Goal: Information Seeking & Learning: Learn about a topic

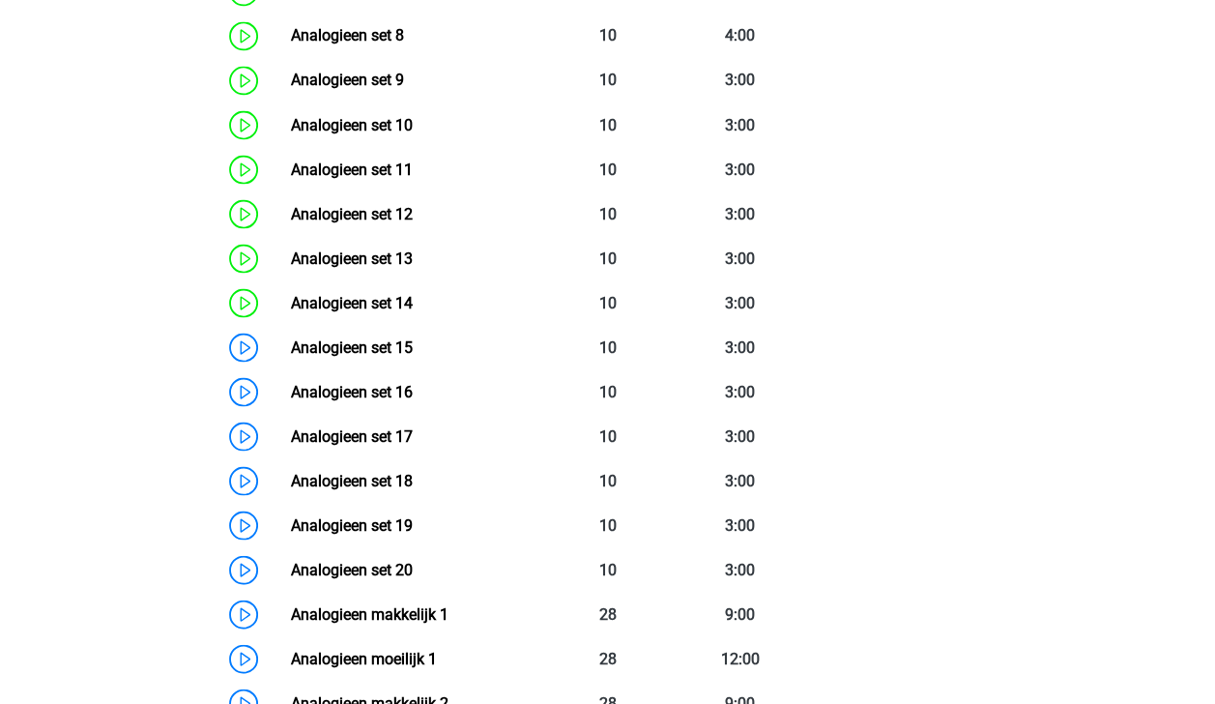
scroll to position [1733, 0]
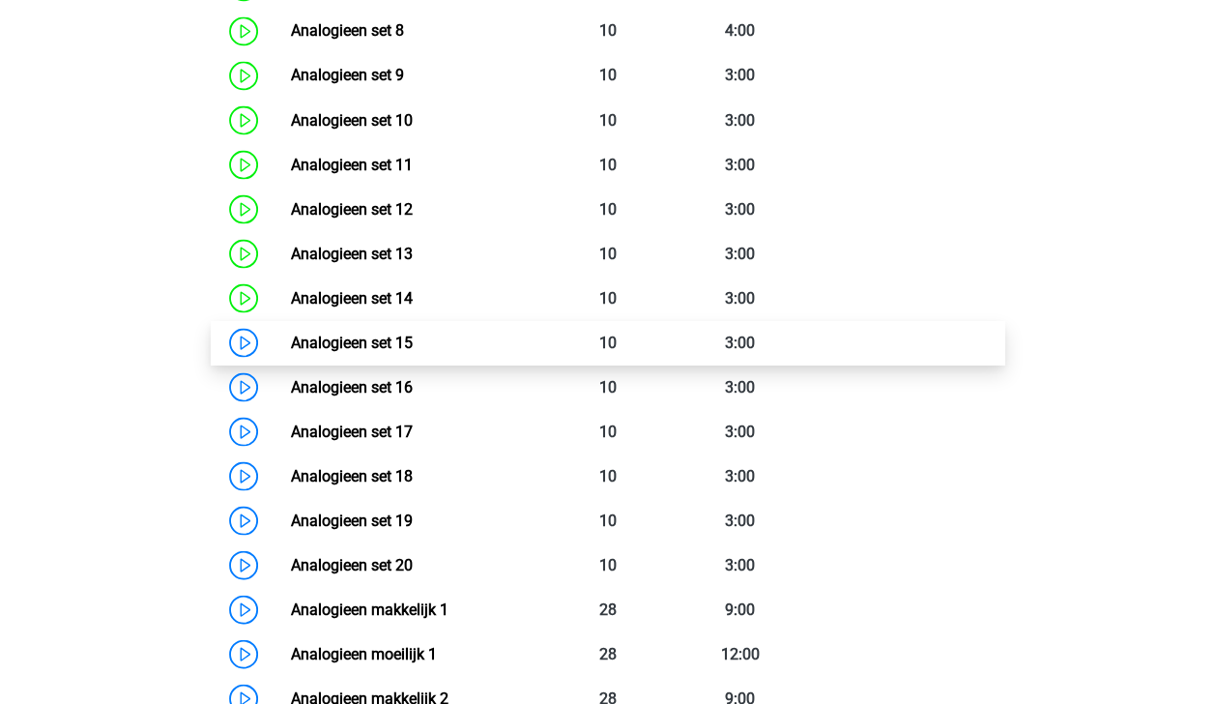
click at [389, 333] on link "Analogieen set 15" at bounding box center [352, 342] width 122 height 18
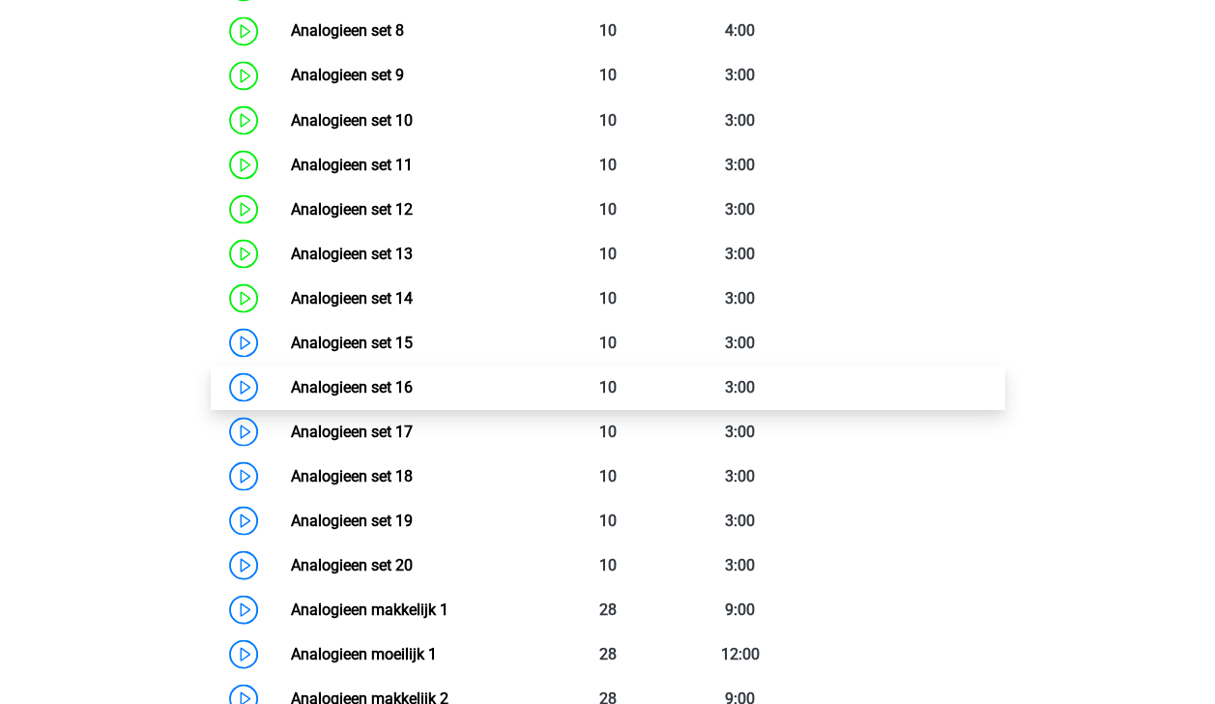
click at [348, 377] on link "Analogieen set 16" at bounding box center [352, 386] width 122 height 18
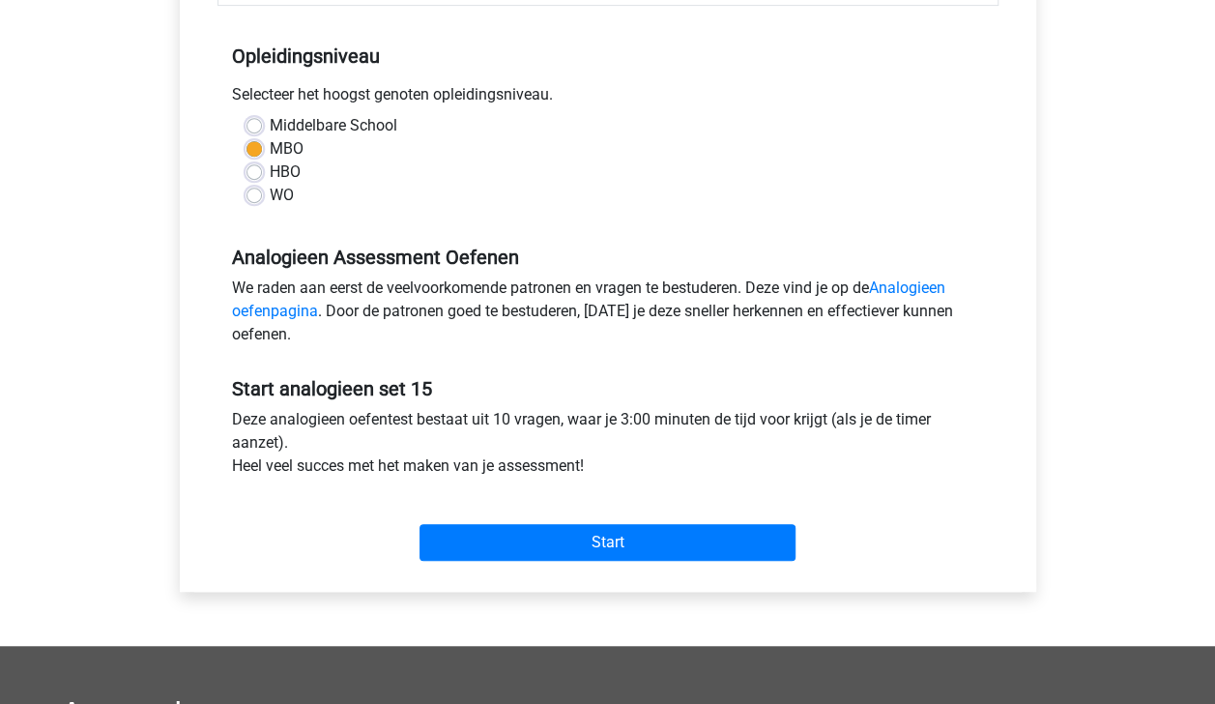
scroll to position [376, 0]
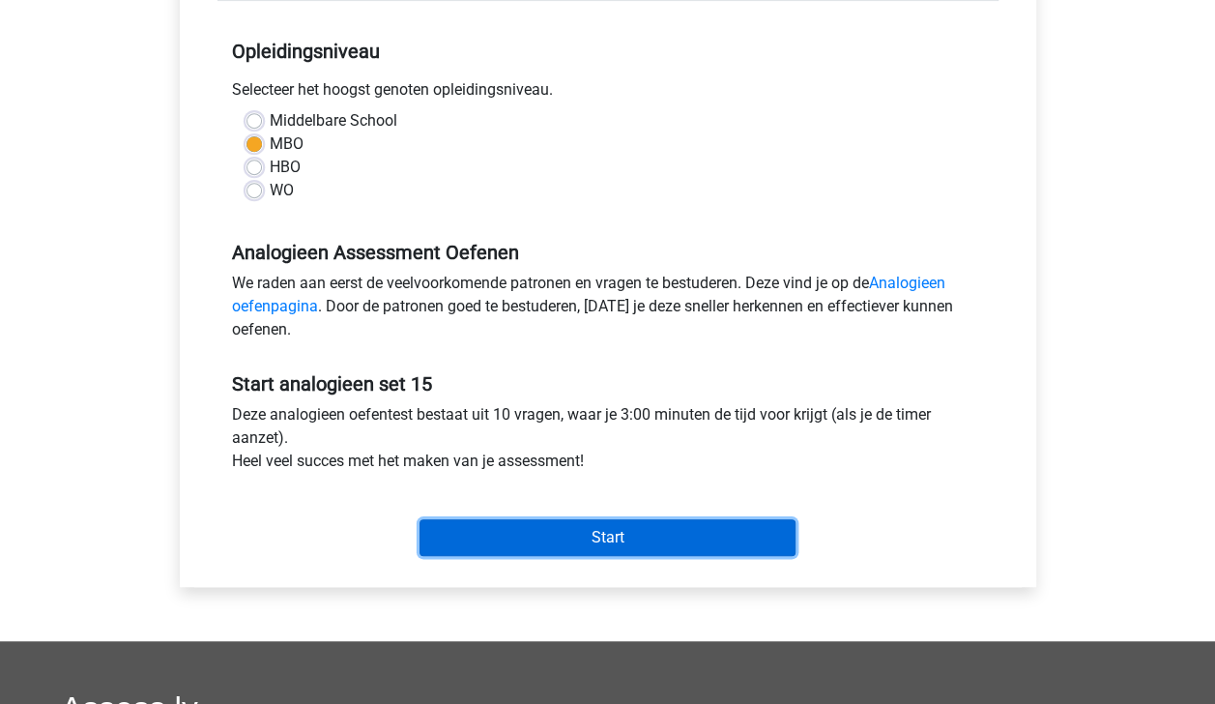
click at [708, 541] on input "Start" at bounding box center [608, 537] width 376 height 37
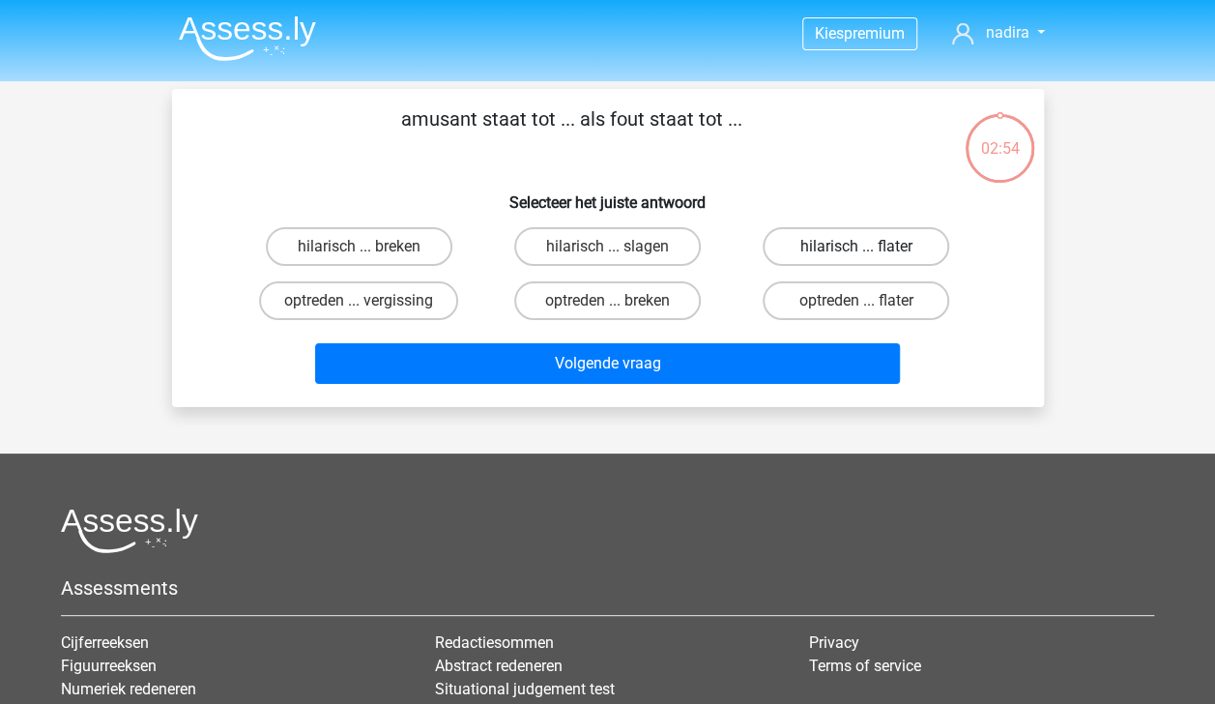
click at [823, 227] on label "hilarisch ... flater" at bounding box center [856, 246] width 187 height 39
click at [856, 246] on input "hilarisch ... flater" at bounding box center [862, 252] width 13 height 13
radio input "true"
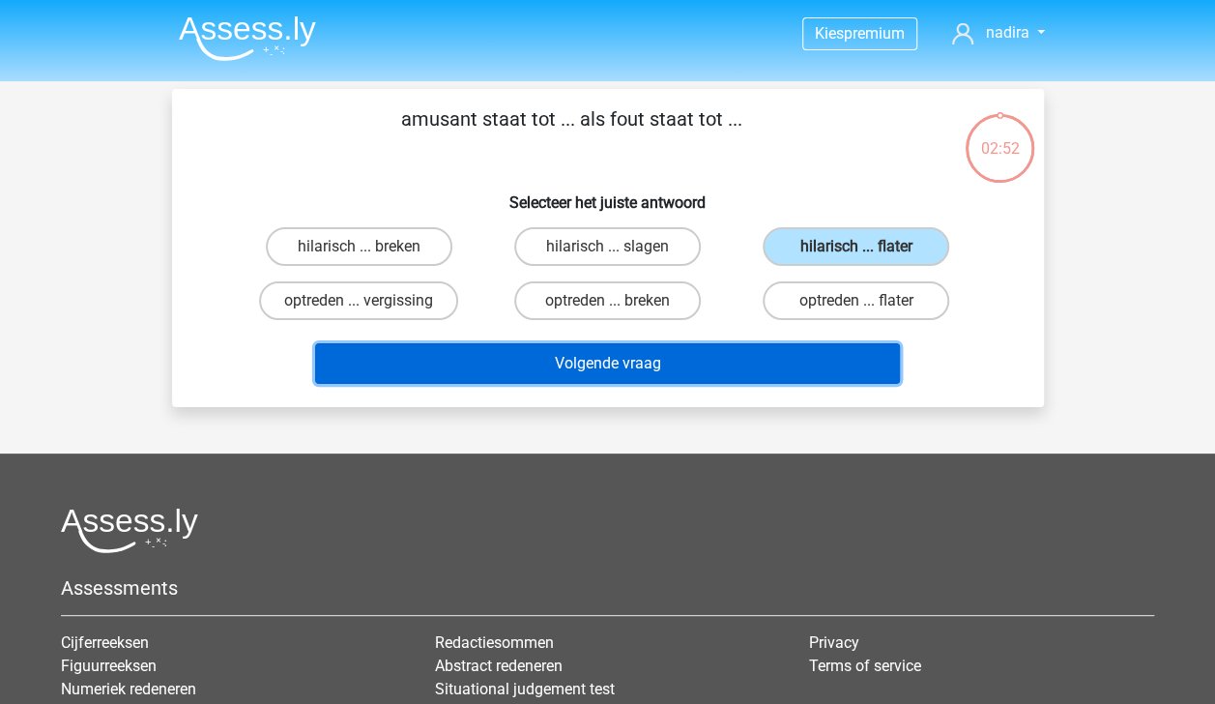
click at [806, 353] on button "Volgende vraag" at bounding box center [607, 363] width 585 height 41
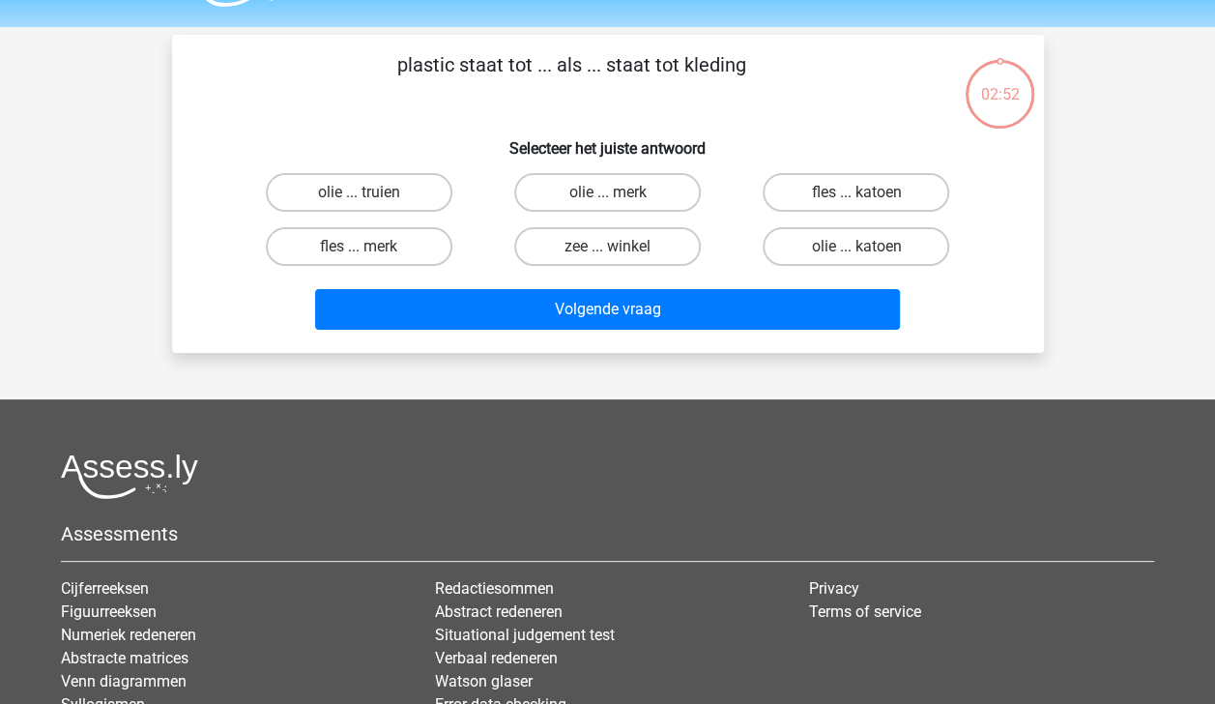
scroll to position [89, 0]
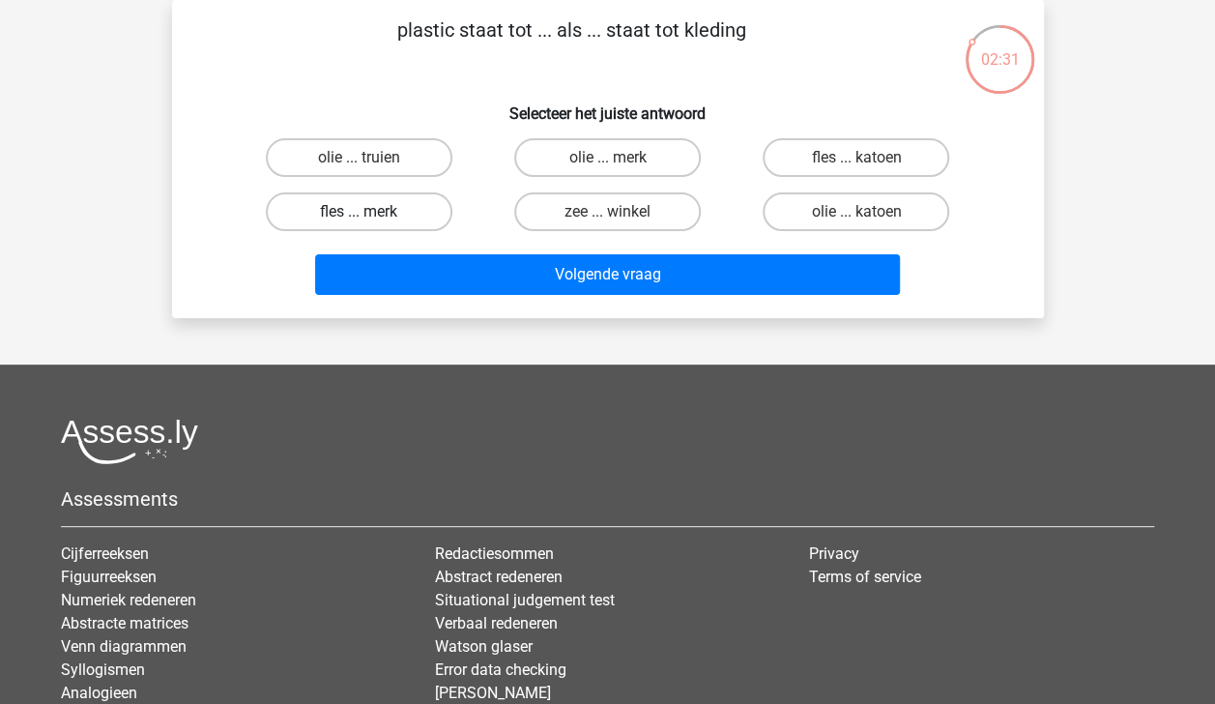
click at [398, 217] on label "fles ... merk" at bounding box center [359, 211] width 187 height 39
click at [371, 217] on input "fles ... merk" at bounding box center [365, 218] width 13 height 13
radio input "true"
click at [911, 151] on label "fles ... katoen" at bounding box center [856, 157] width 187 height 39
click at [869, 158] on input "fles ... katoen" at bounding box center [862, 164] width 13 height 13
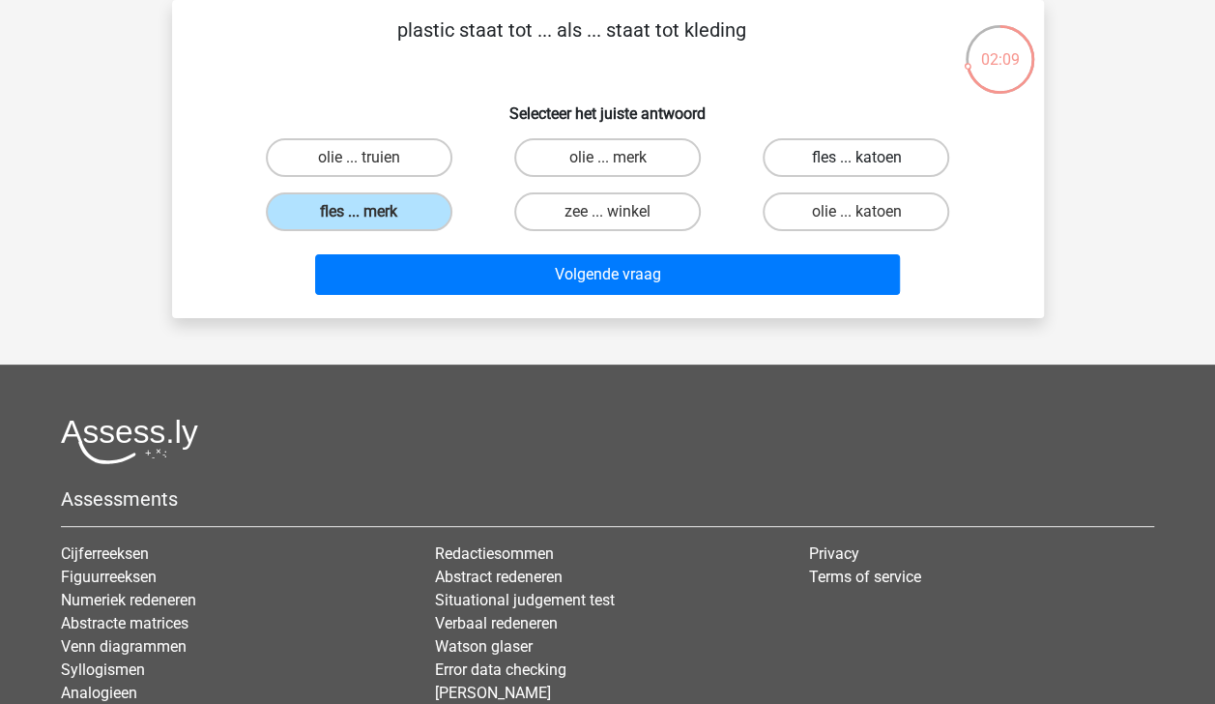
radio input "true"
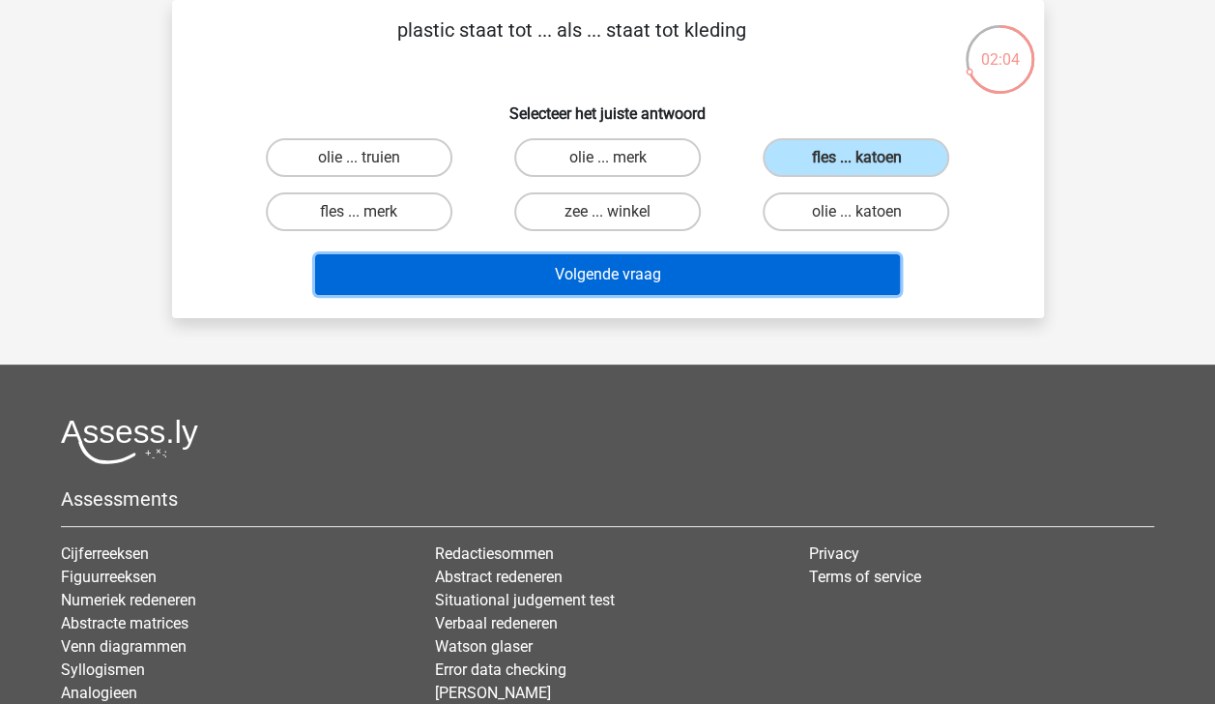
click at [831, 275] on button "Volgende vraag" at bounding box center [607, 274] width 585 height 41
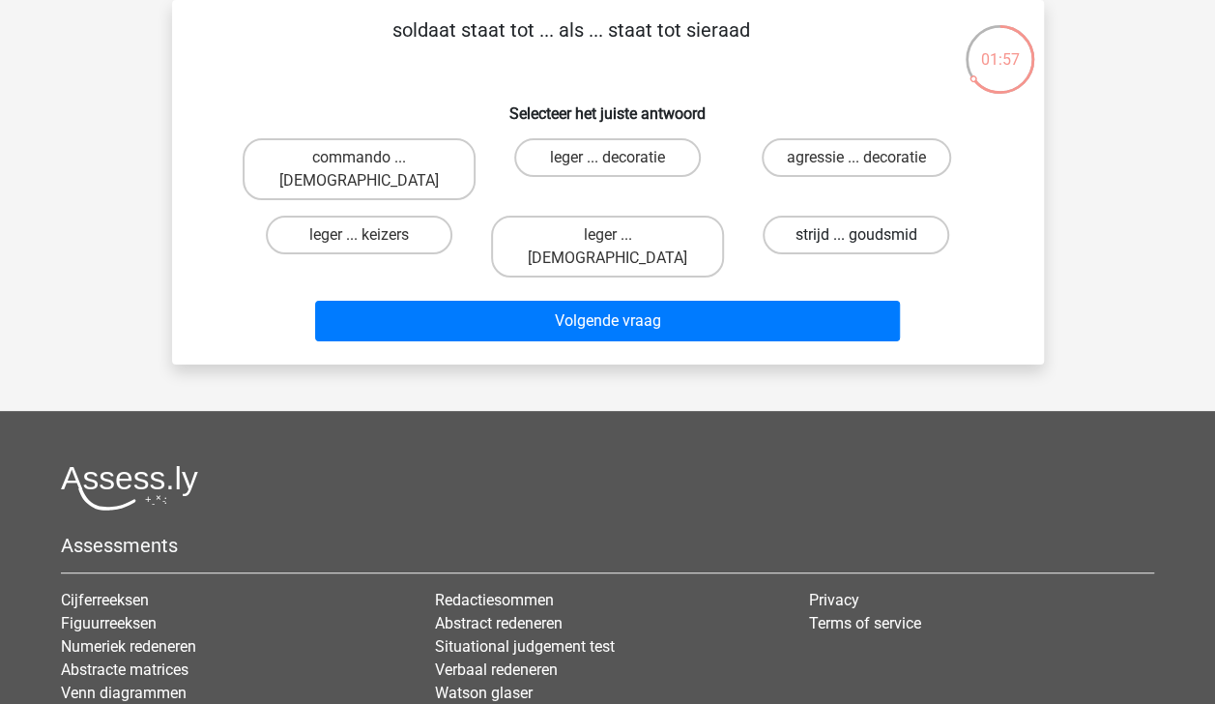
click at [827, 216] on label "strijd ... goudsmid" at bounding box center [856, 235] width 187 height 39
click at [856, 235] on input "strijd ... goudsmid" at bounding box center [862, 241] width 13 height 13
radio input "true"
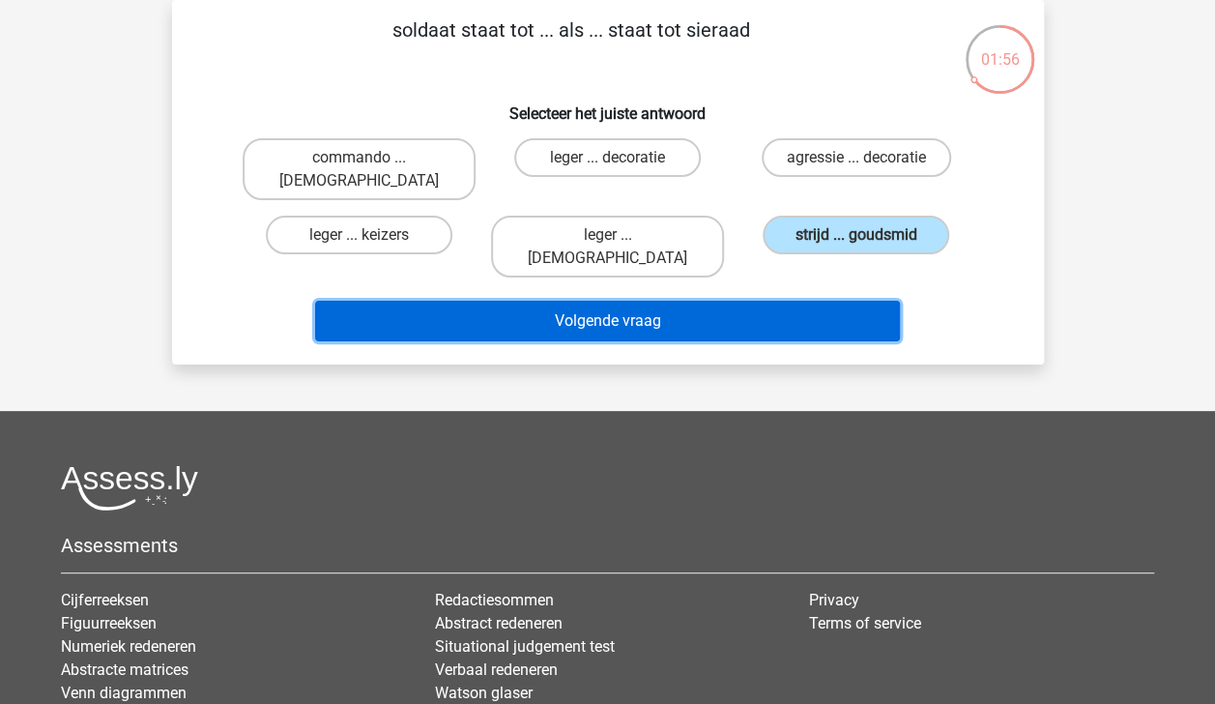
click at [806, 301] on button "Volgende vraag" at bounding box center [607, 321] width 585 height 41
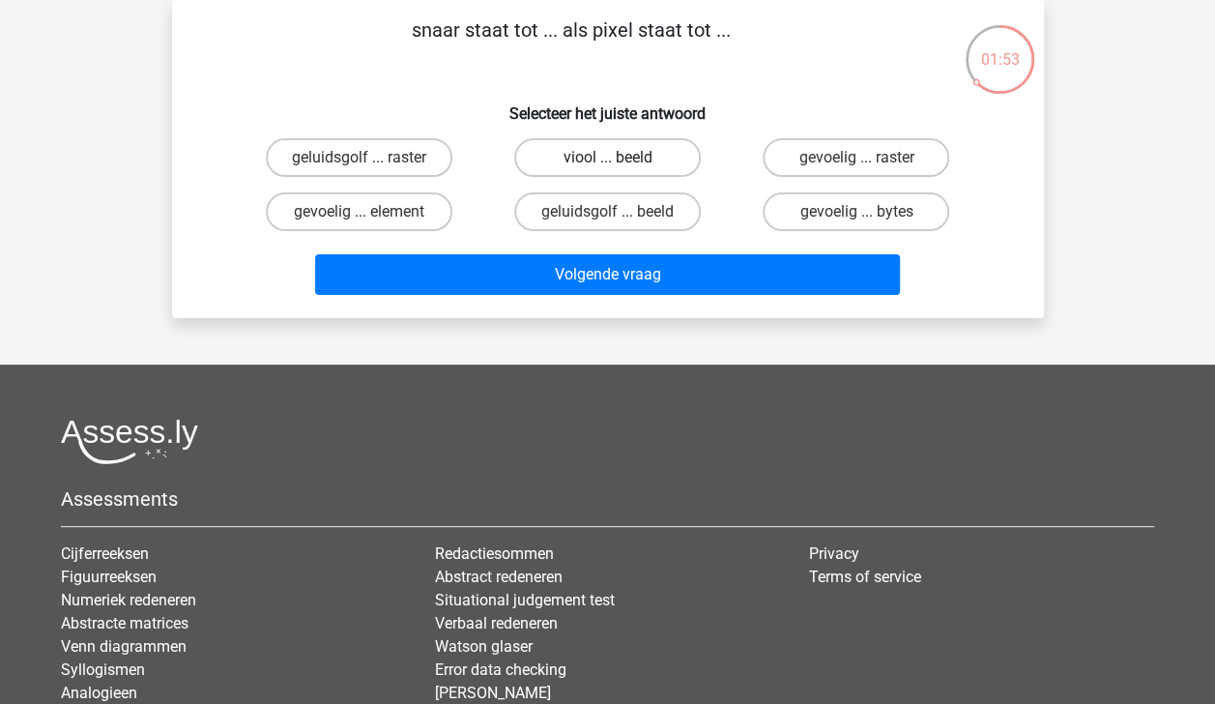
click at [613, 149] on label "viool ... beeld" at bounding box center [607, 157] width 187 height 39
click at [613, 158] on input "viool ... beeld" at bounding box center [613, 164] width 13 height 13
radio input "true"
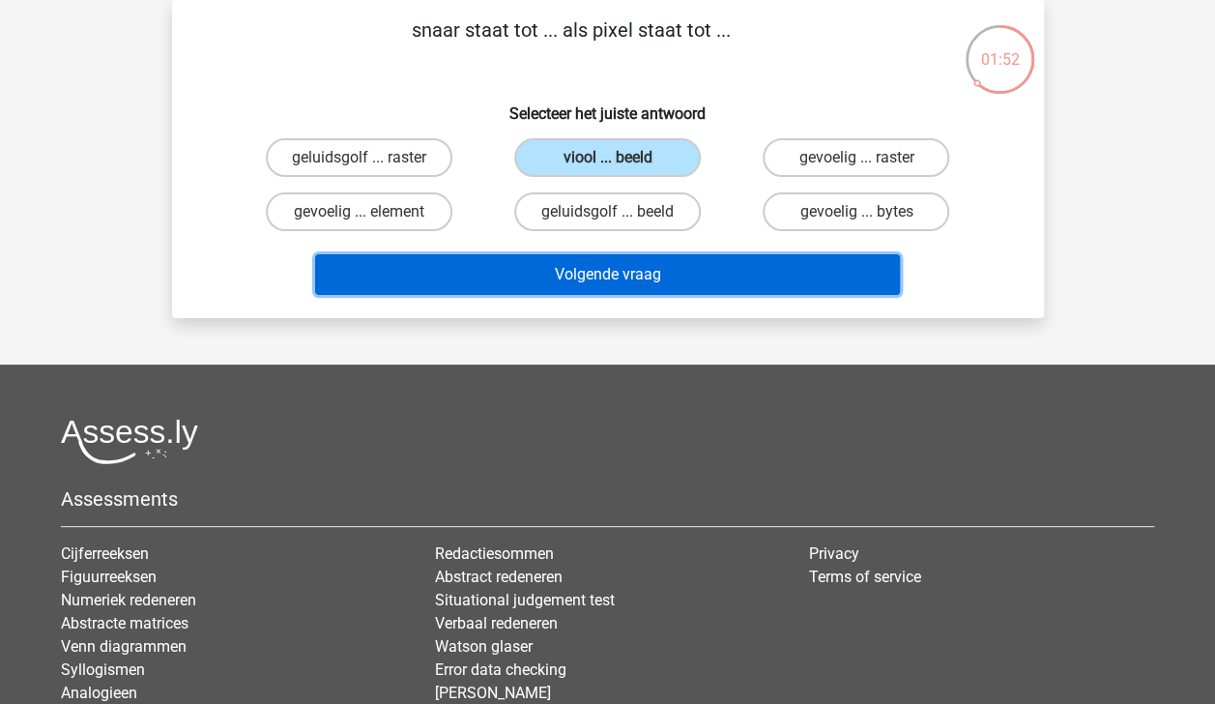
click at [705, 273] on button "Volgende vraag" at bounding box center [607, 274] width 585 height 41
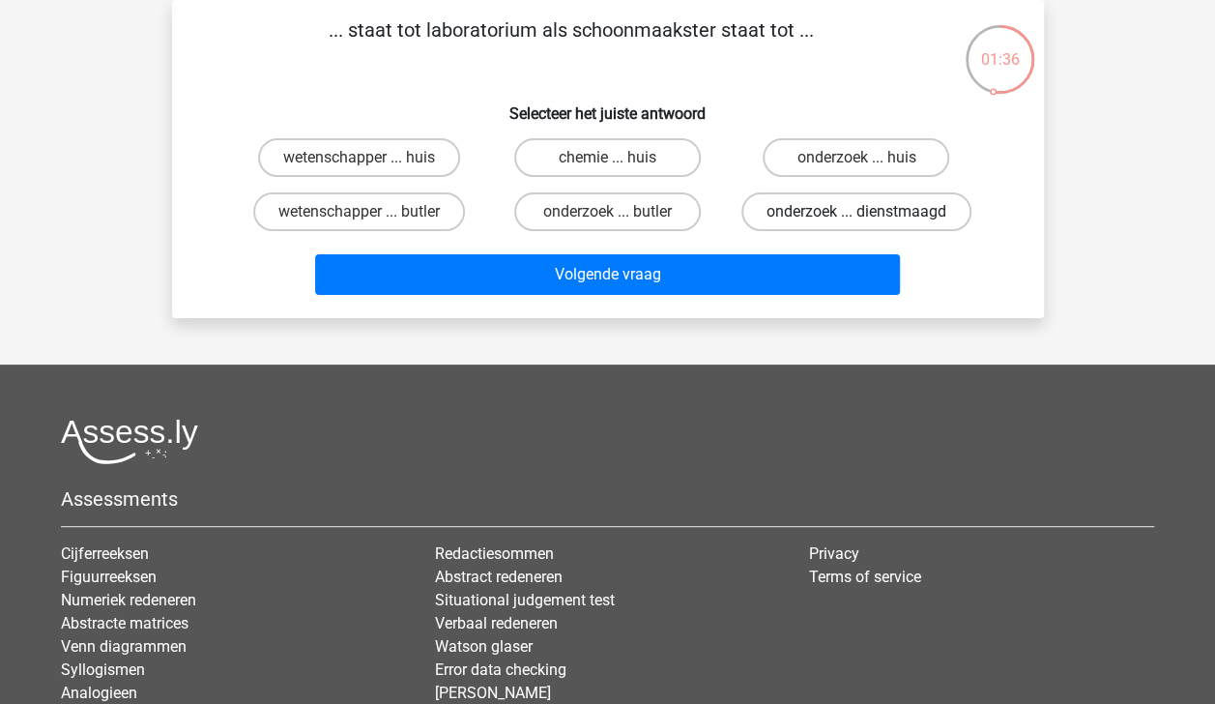
click at [786, 203] on label "onderzoek ... dienstmaagd" at bounding box center [856, 211] width 230 height 39
click at [856, 212] on input "onderzoek ... dienstmaagd" at bounding box center [862, 218] width 13 height 13
radio input "true"
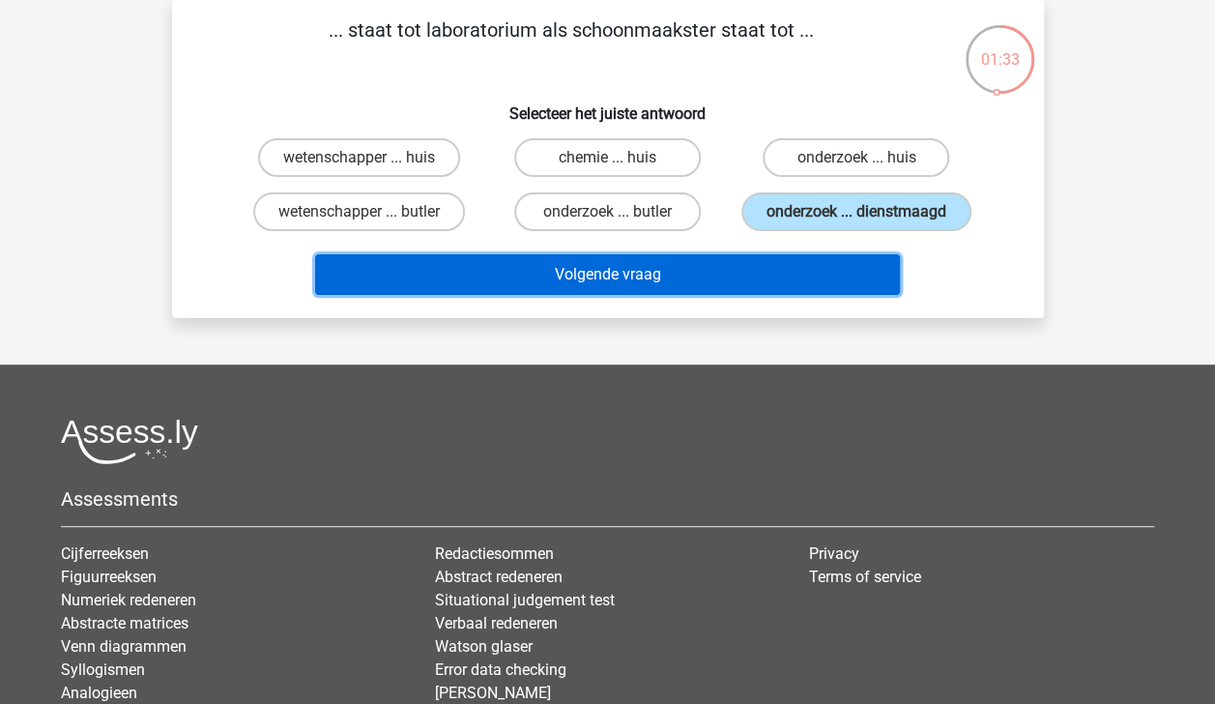
click at [649, 275] on button "Volgende vraag" at bounding box center [607, 274] width 585 height 41
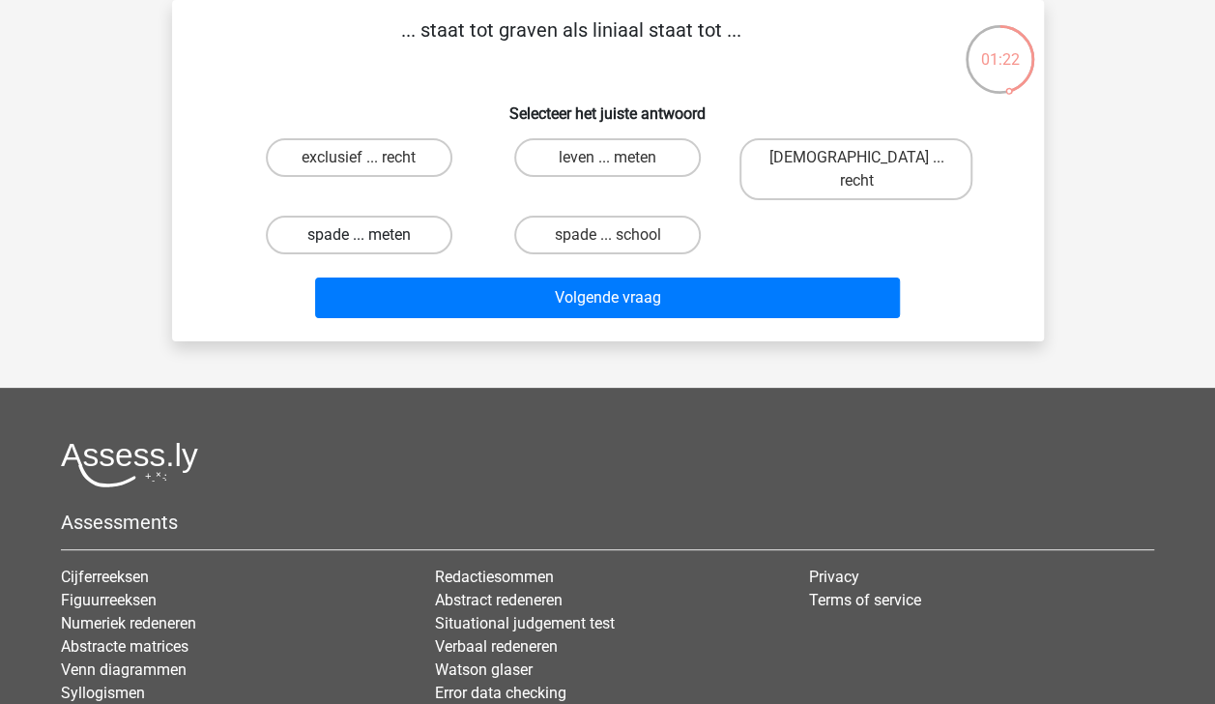
click at [394, 216] on label "spade ... meten" at bounding box center [359, 235] width 187 height 39
click at [371, 235] on input "spade ... meten" at bounding box center [365, 241] width 13 height 13
radio input "true"
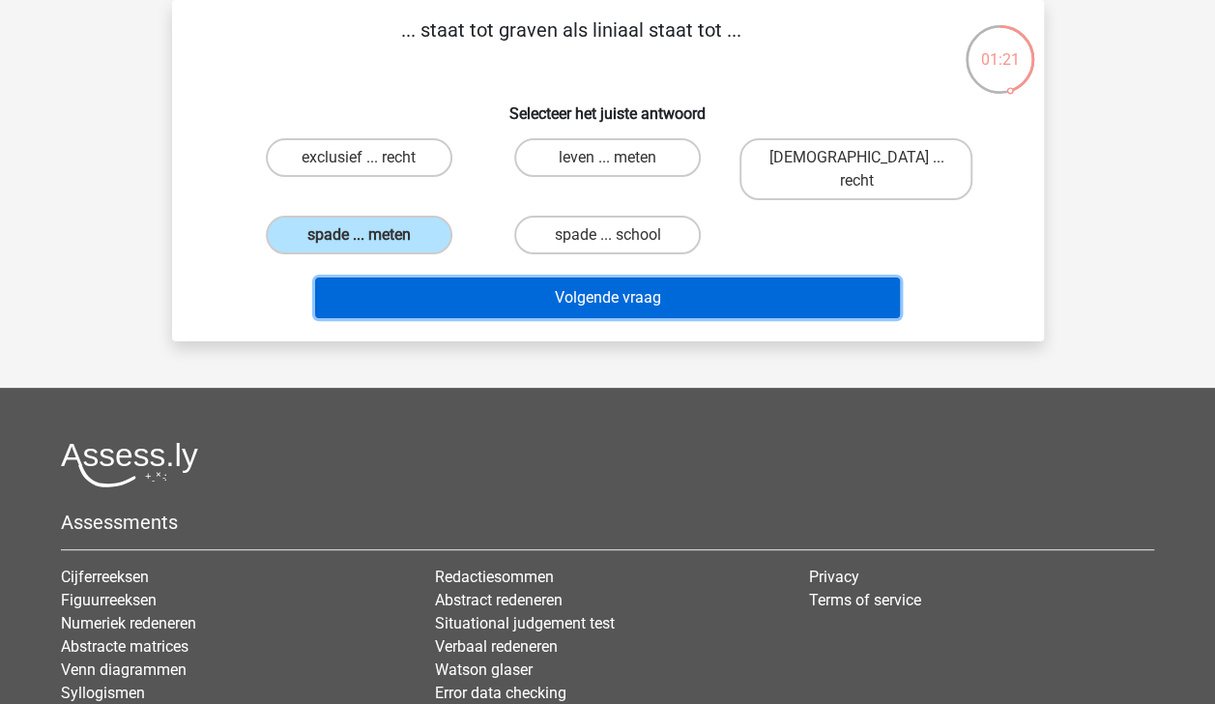
click at [514, 280] on button "Volgende vraag" at bounding box center [607, 297] width 585 height 41
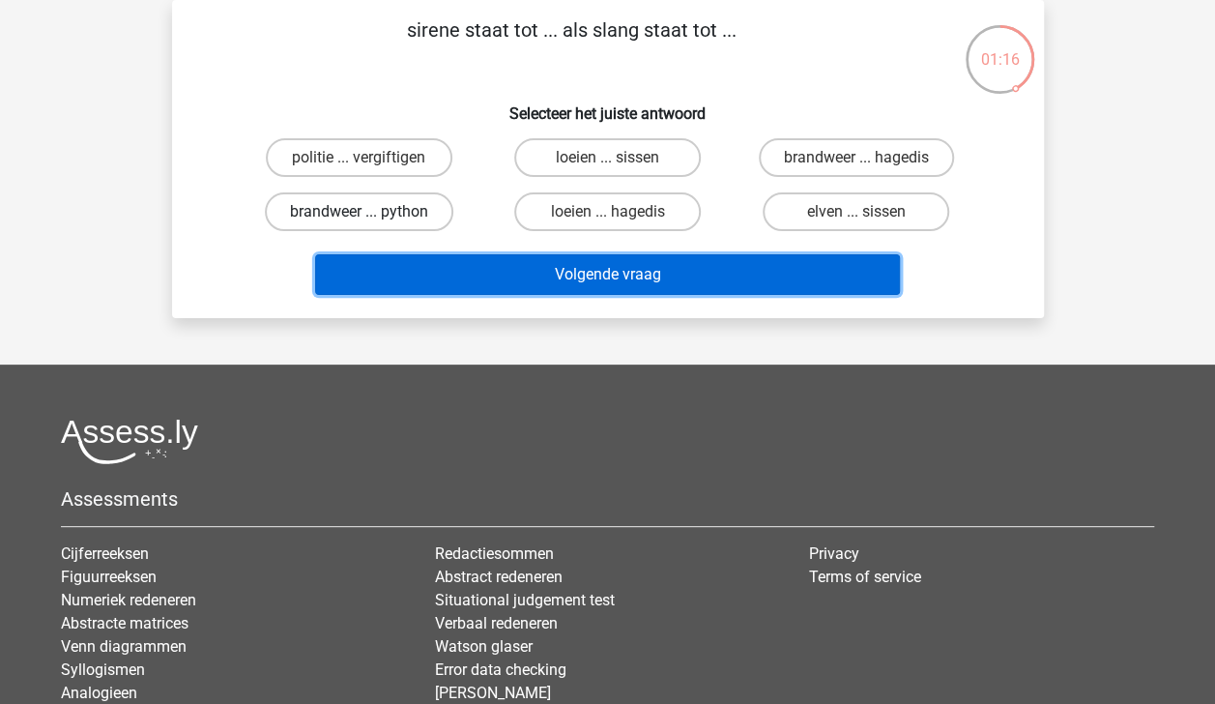
drag, startPoint x: 514, startPoint y: 280, endPoint x: 403, endPoint y: 211, distance: 131.2
click at [403, 211] on div "sirene staat tot ... als slang staat tot ... Selecteer het juiste antwoord poli…" at bounding box center [608, 158] width 856 height 287
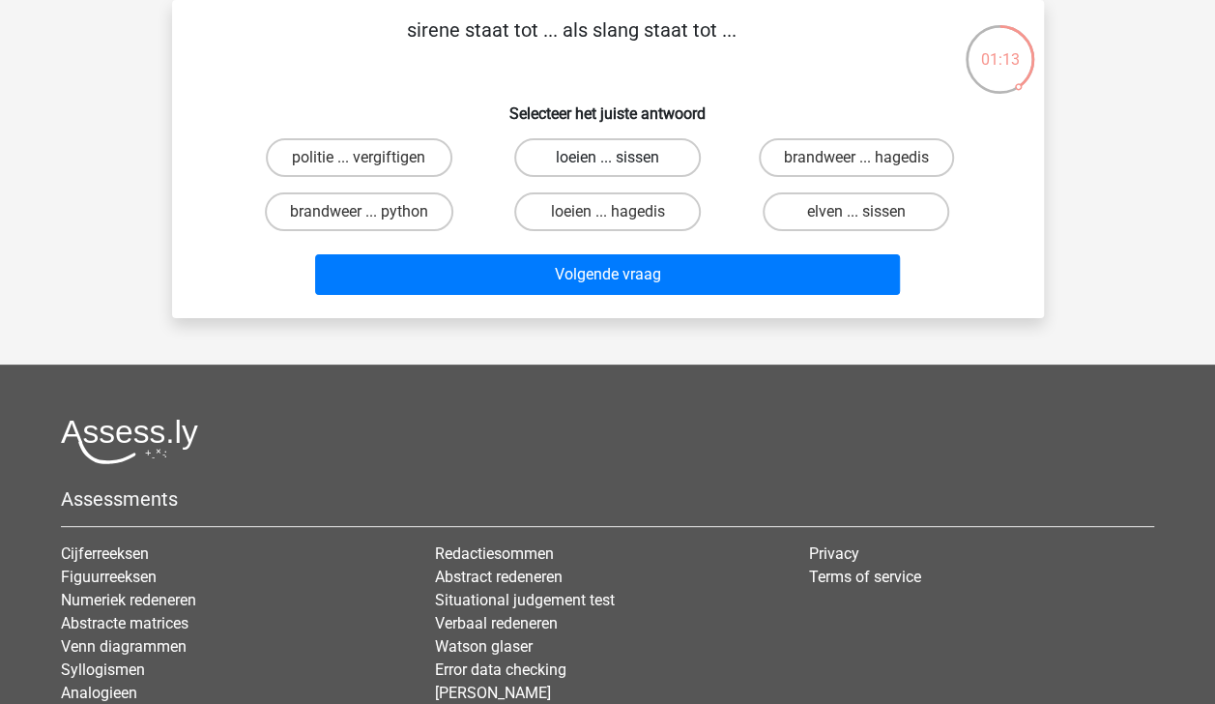
click at [624, 159] on label "loeien ... sissen" at bounding box center [607, 157] width 187 height 39
click at [620, 159] on input "loeien ... sissen" at bounding box center [613, 164] width 13 height 13
radio input "true"
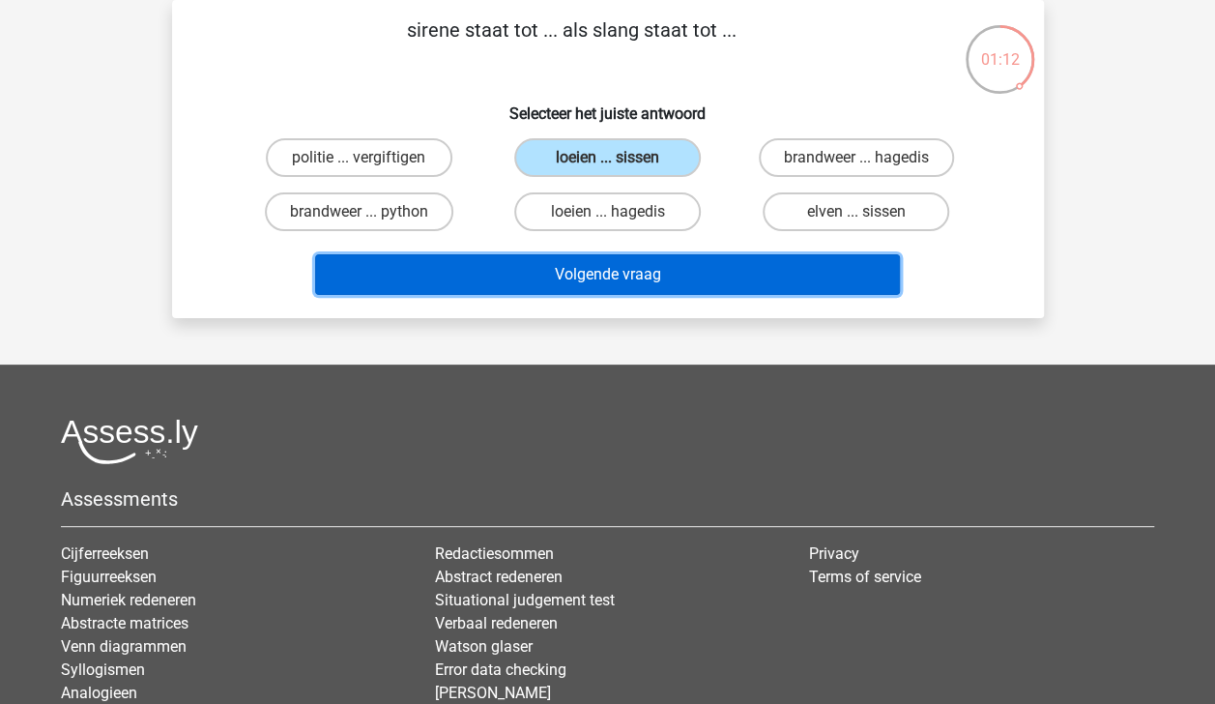
click at [655, 282] on button "Volgende vraag" at bounding box center [607, 274] width 585 height 41
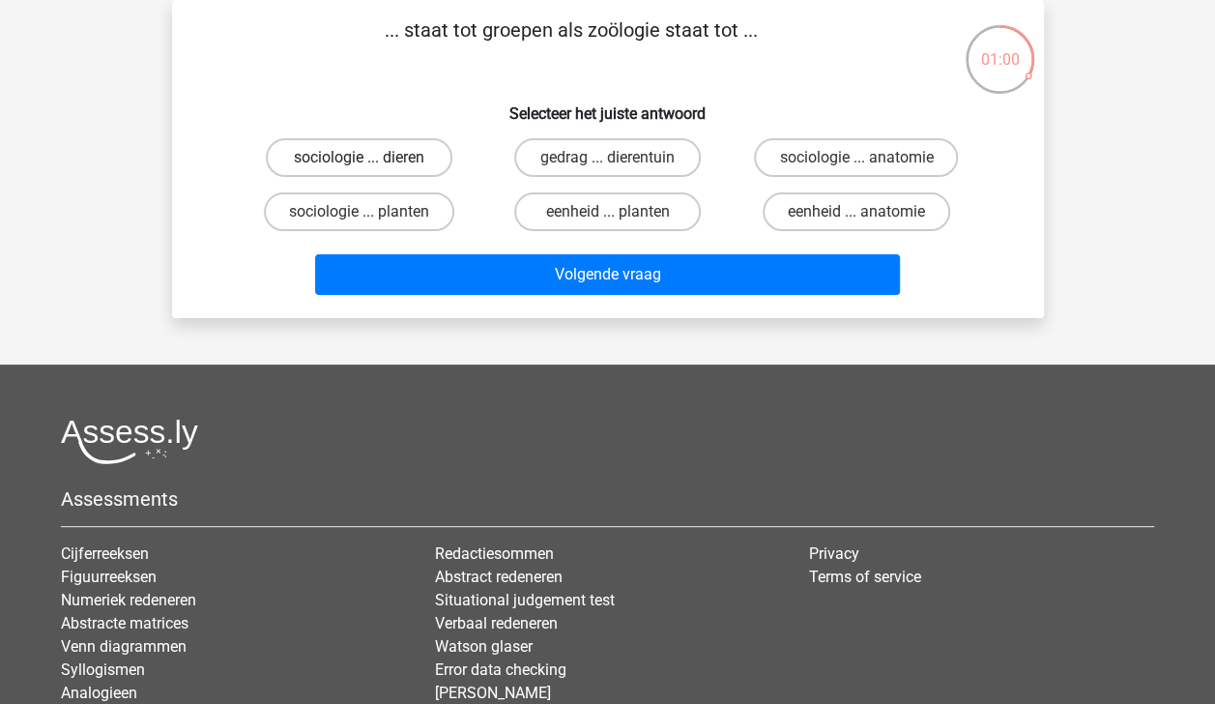
click at [424, 153] on label "sociologie ... dieren" at bounding box center [359, 157] width 187 height 39
click at [371, 158] on input "sociologie ... dieren" at bounding box center [365, 164] width 13 height 13
radio input "true"
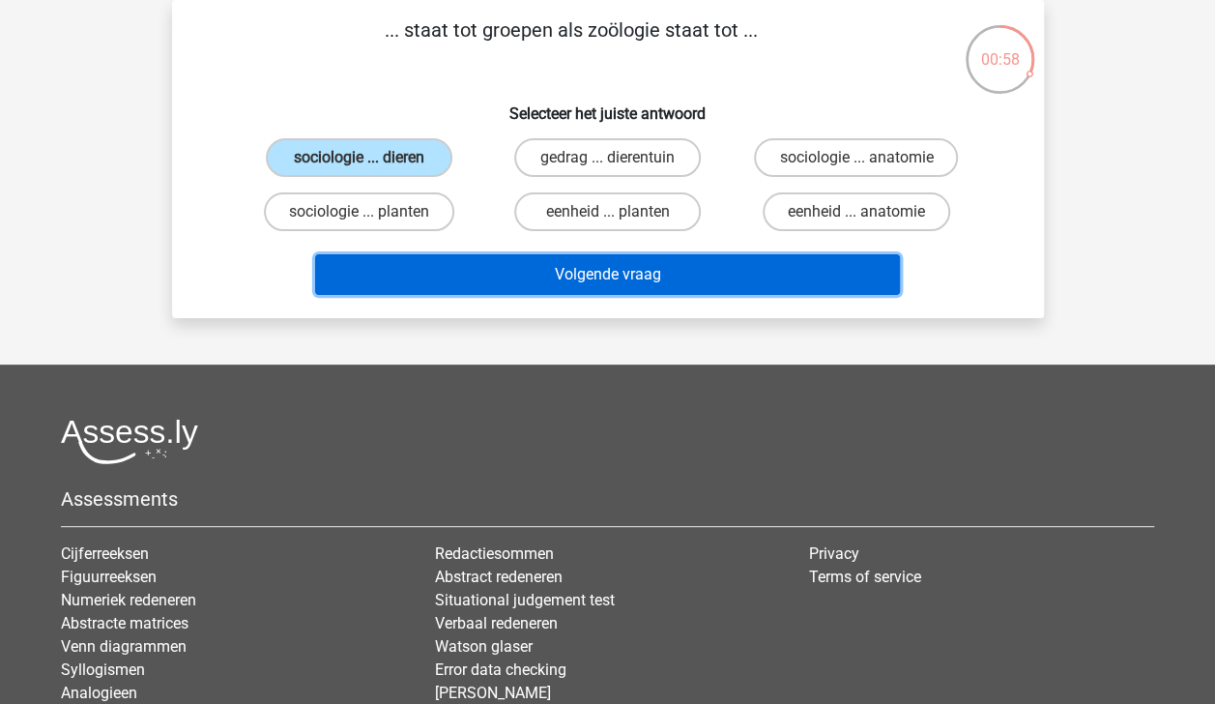
click at [599, 262] on button "Volgende vraag" at bounding box center [607, 274] width 585 height 41
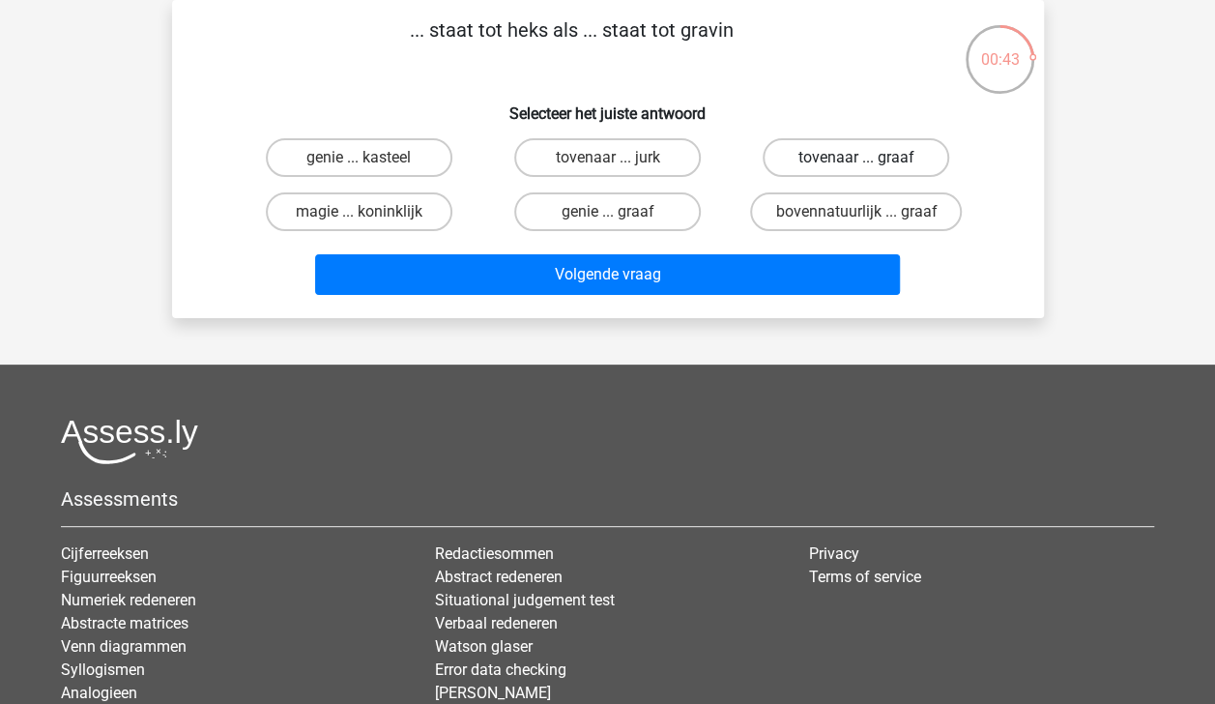
click at [805, 156] on label "tovenaar ... graaf" at bounding box center [856, 157] width 187 height 39
click at [856, 158] on input "tovenaar ... graaf" at bounding box center [862, 164] width 13 height 13
radio input "true"
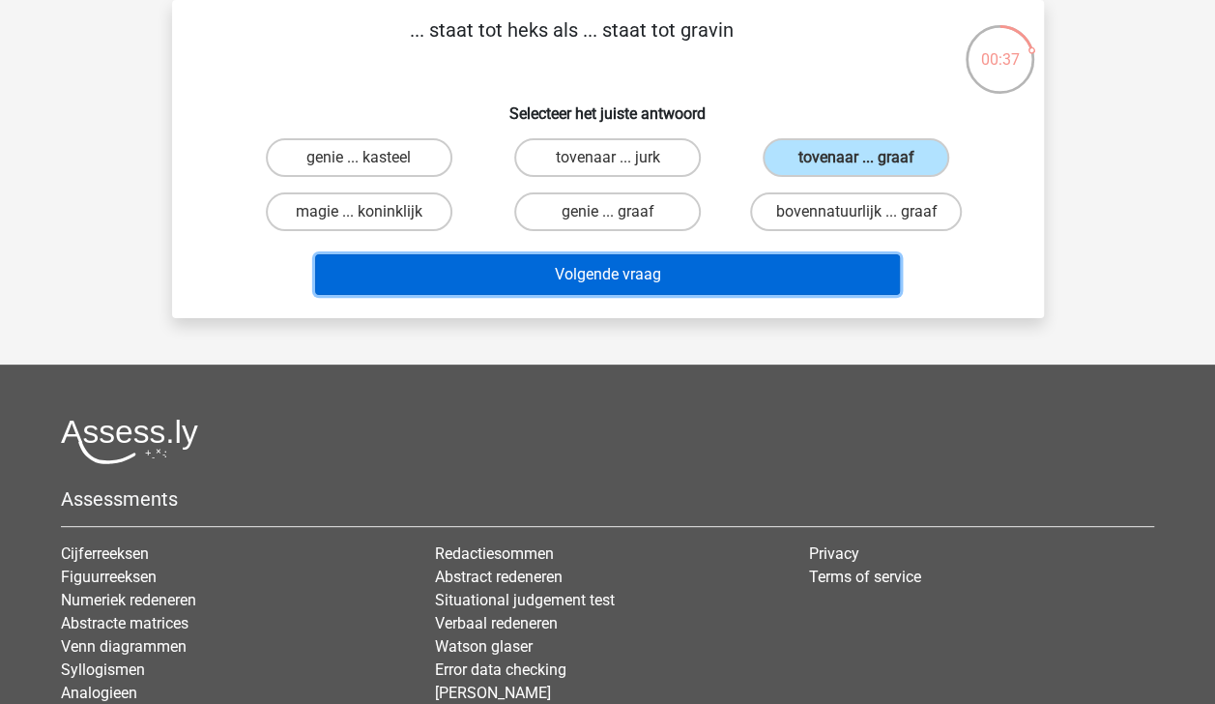
click at [716, 284] on button "Volgende vraag" at bounding box center [607, 274] width 585 height 41
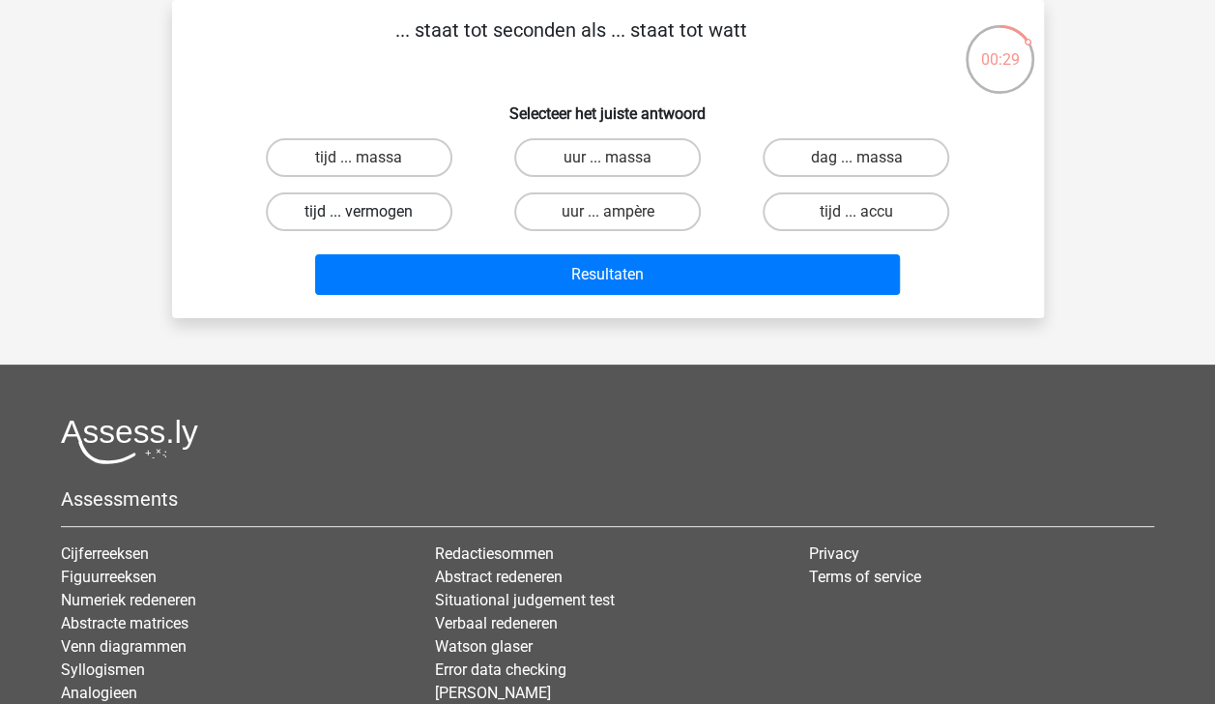
click at [413, 216] on label "tijd ... vermogen" at bounding box center [359, 211] width 187 height 39
click at [371, 216] on input "tijd ... vermogen" at bounding box center [365, 218] width 13 height 13
radio input "true"
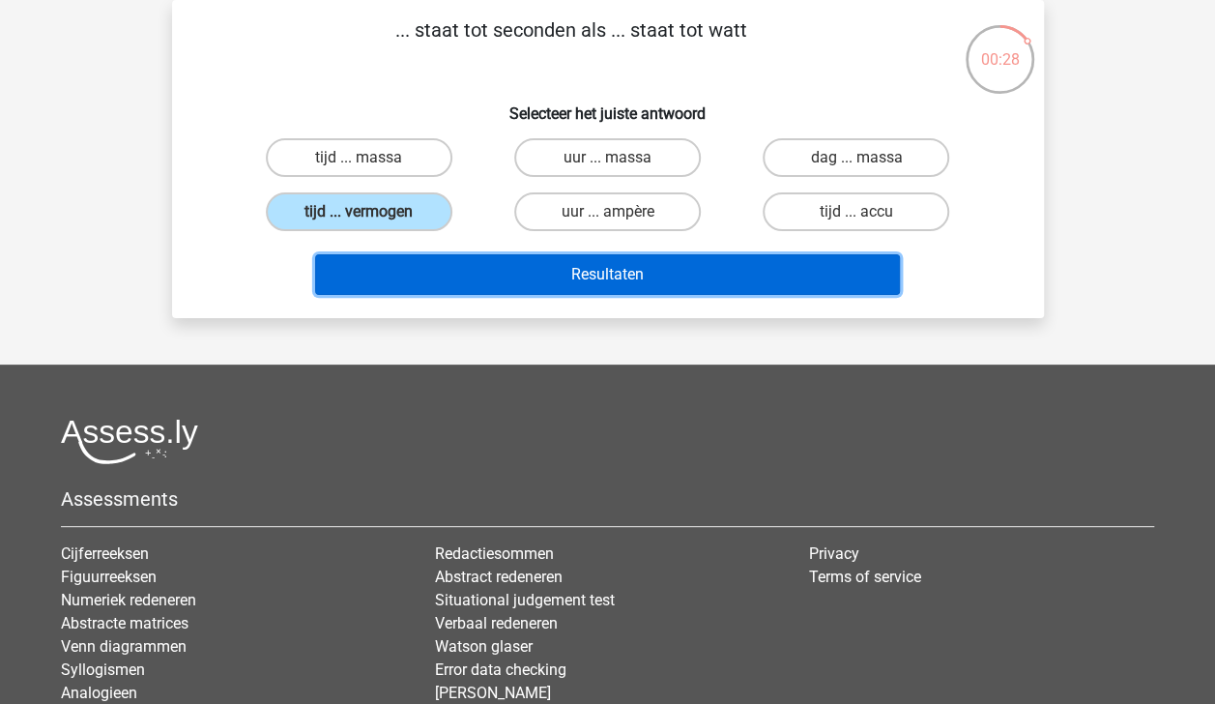
click at [514, 275] on button "Resultaten" at bounding box center [607, 274] width 585 height 41
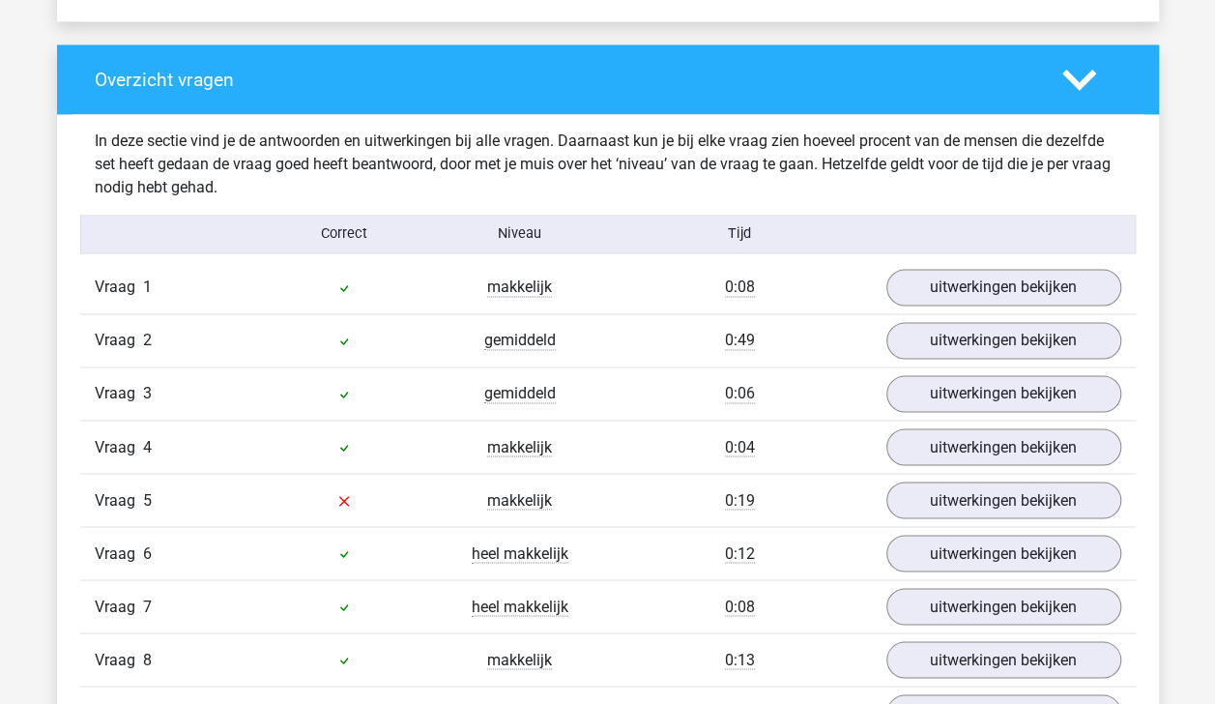
scroll to position [1410, 0]
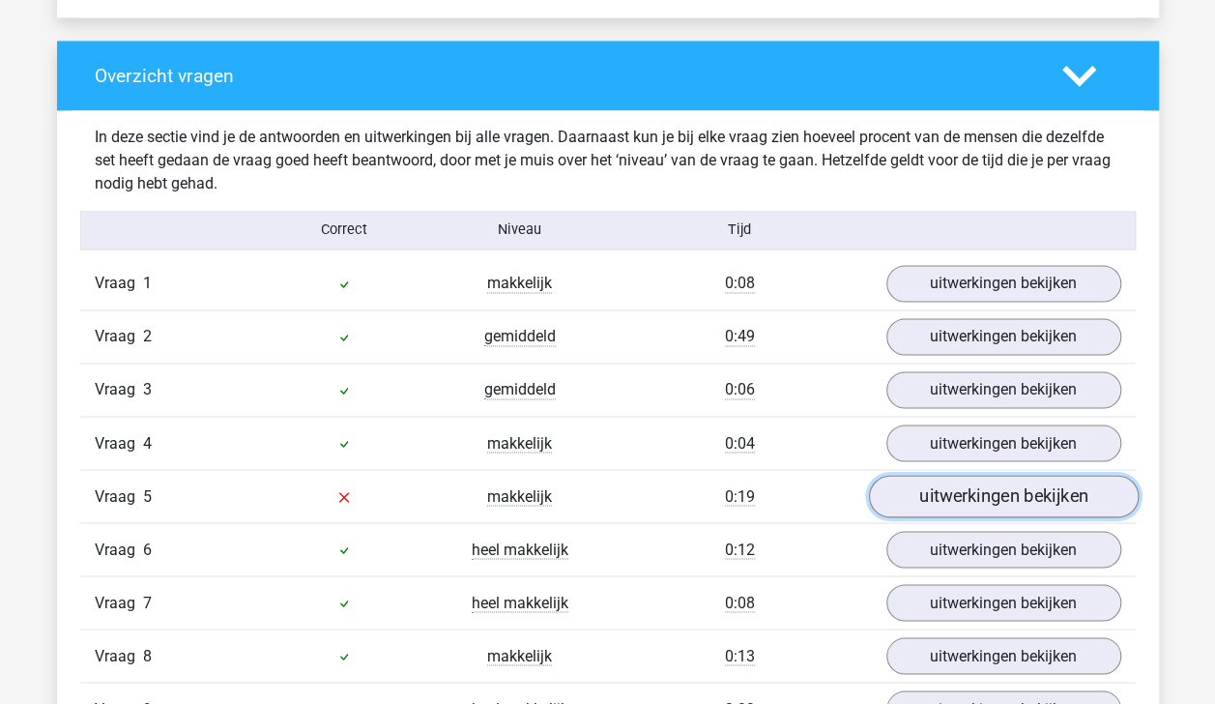
click at [1035, 487] on link "uitwerkingen bekijken" at bounding box center [1003, 496] width 270 height 43
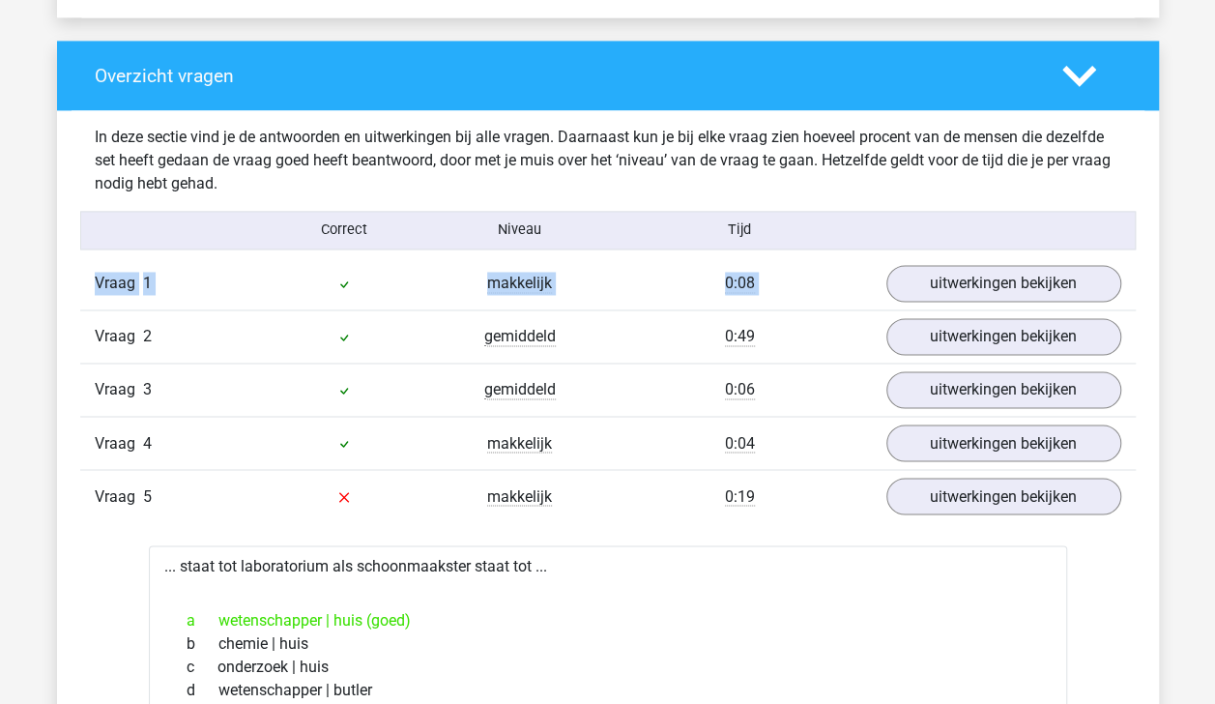
drag, startPoint x: 1212, startPoint y: 242, endPoint x: 1217, endPoint y: 274, distance: 32.3
drag, startPoint x: 1217, startPoint y: 274, endPoint x: 1140, endPoint y: 298, distance: 81.0
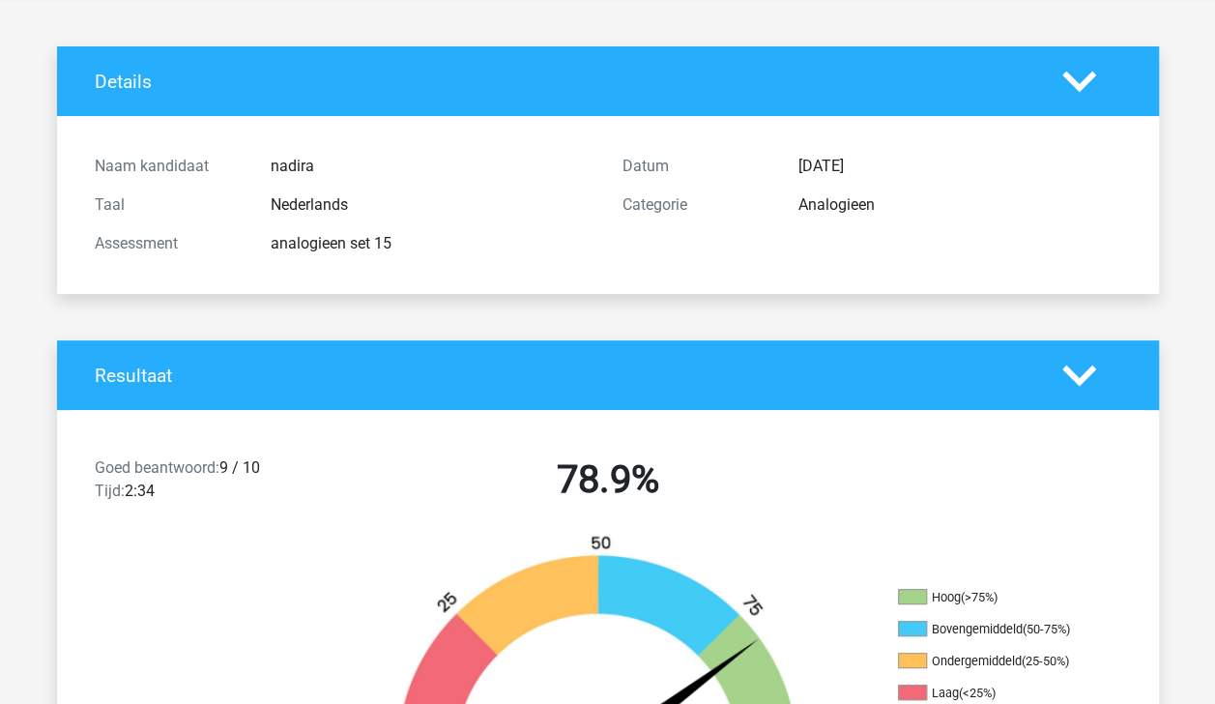
scroll to position [0, 0]
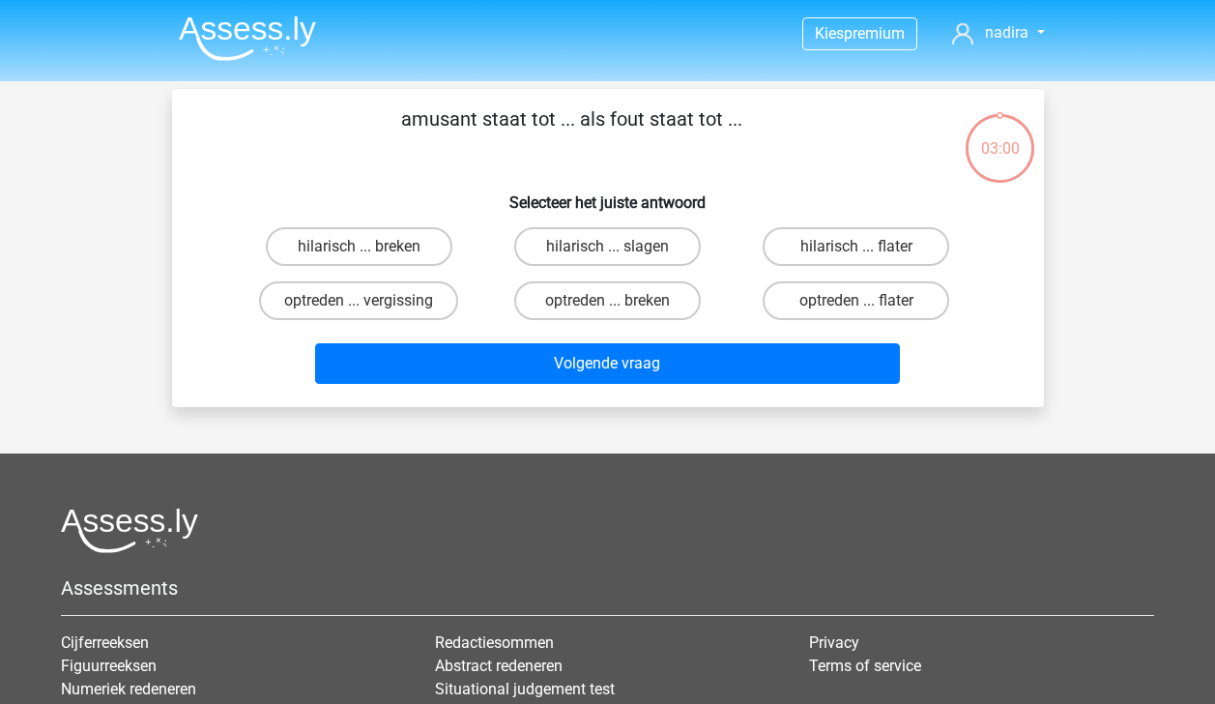
scroll to position [89, 0]
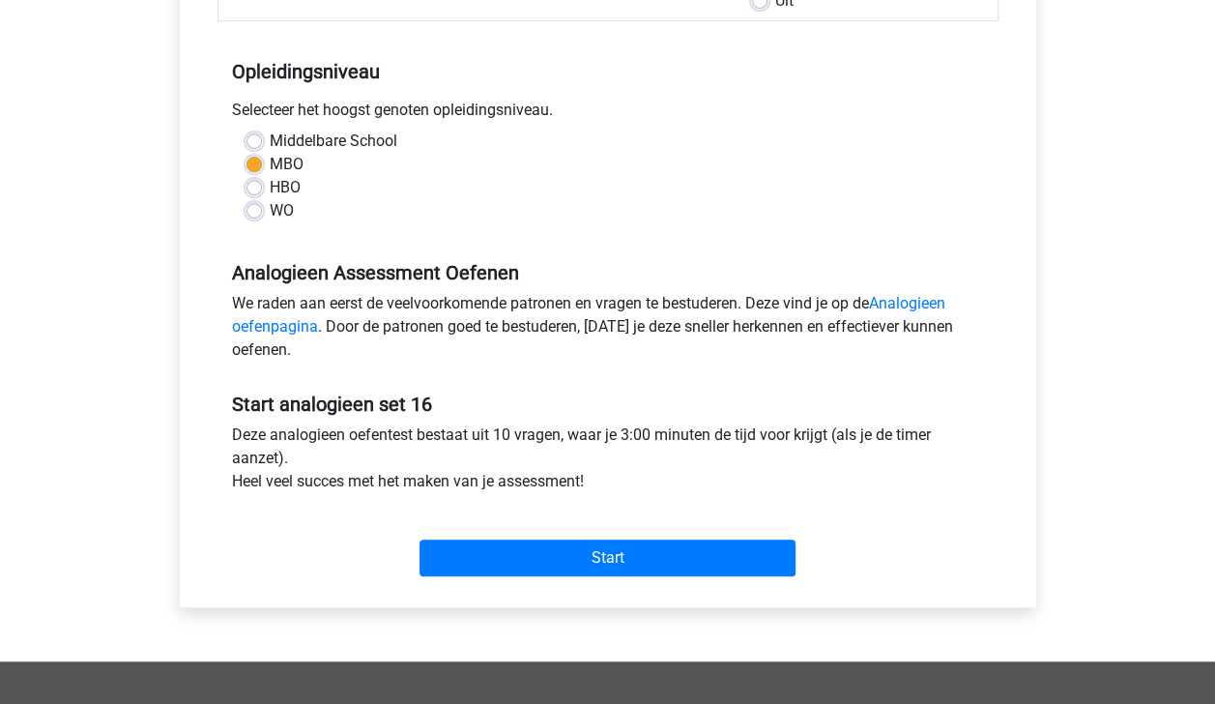
scroll to position [367, 0]
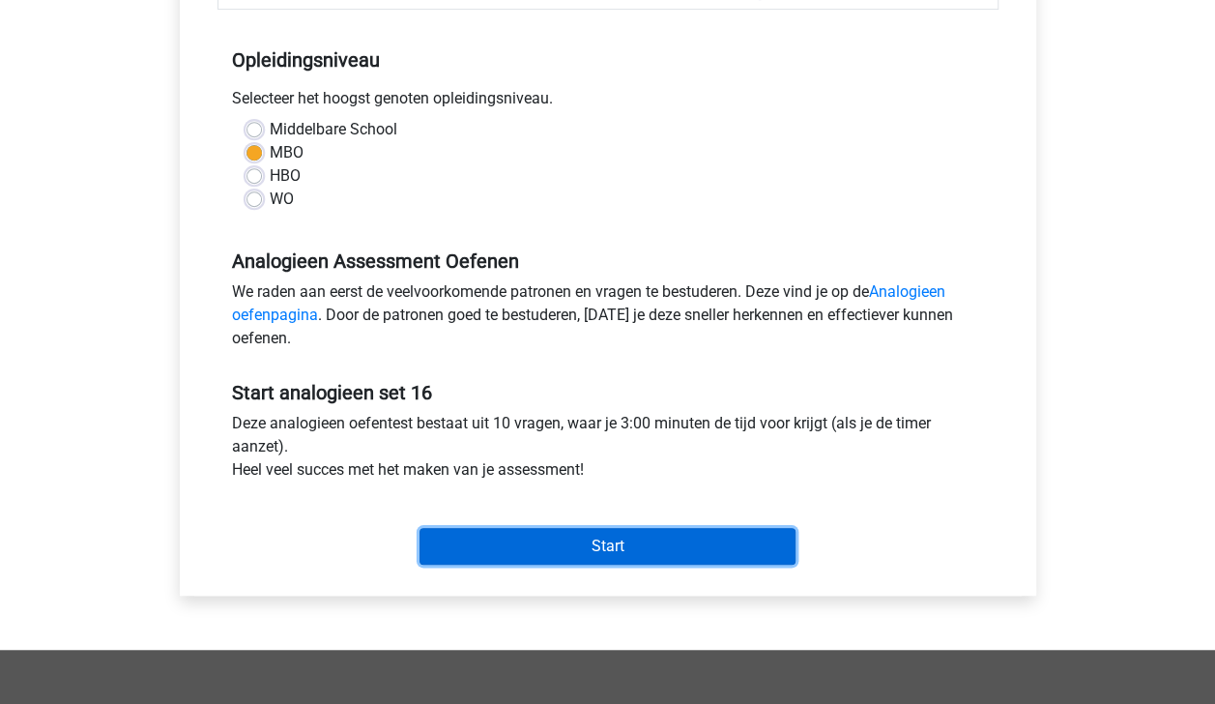
click at [744, 537] on input "Start" at bounding box center [608, 546] width 376 height 37
click at [568, 545] on input "Start" at bounding box center [608, 546] width 376 height 37
click at [552, 550] on input "Start" at bounding box center [608, 546] width 376 height 37
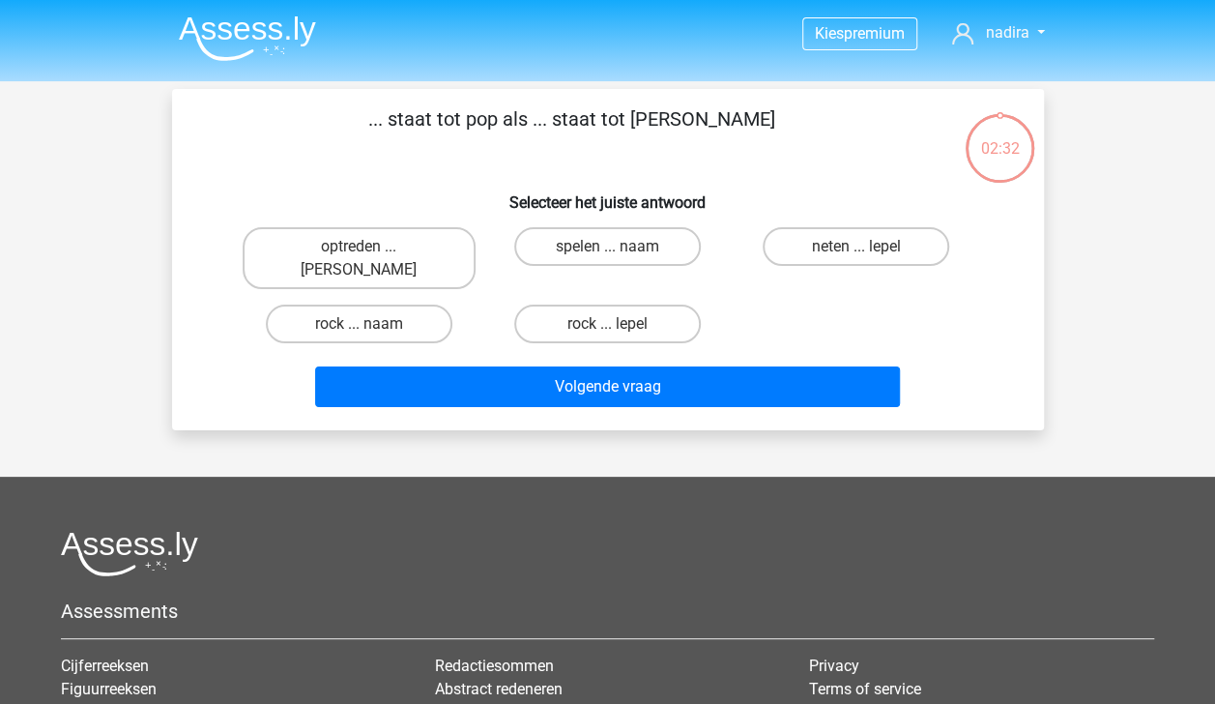
click at [362, 324] on input "rock ... naam" at bounding box center [365, 330] width 13 height 13
radio input "true"
click at [613, 249] on input "spelen ... naam" at bounding box center [613, 252] width 13 height 13
radio input "true"
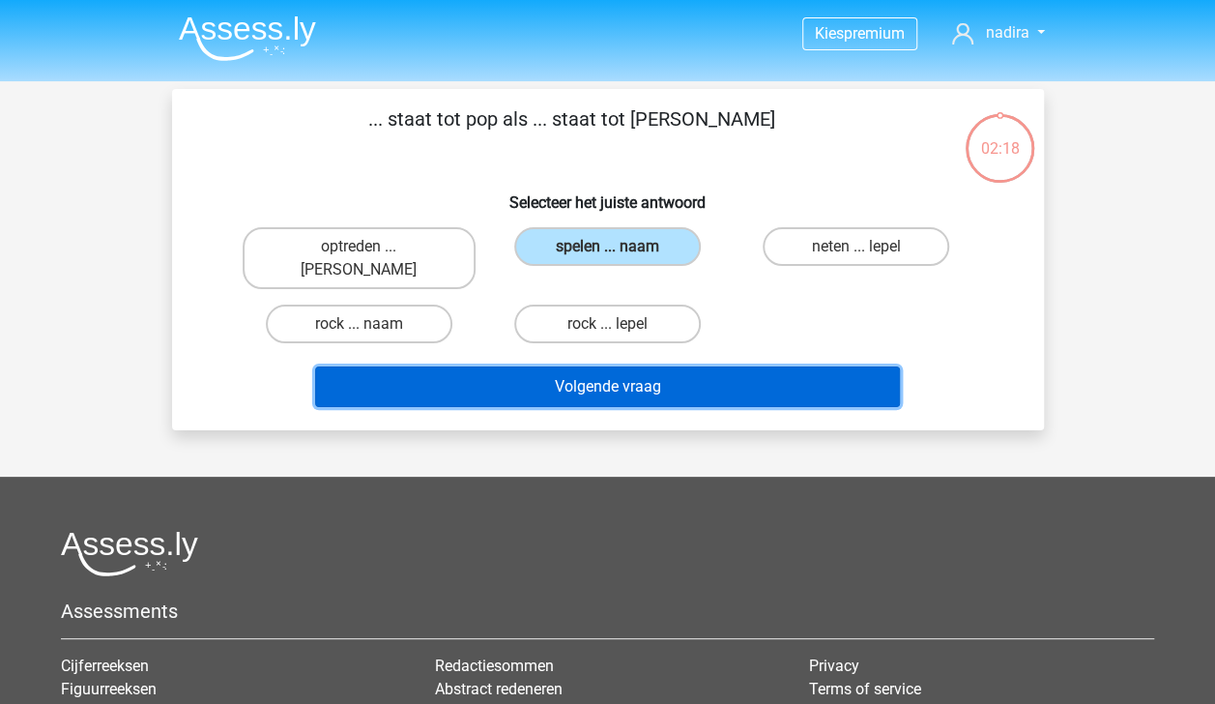
click at [590, 366] on button "Volgende vraag" at bounding box center [607, 386] width 585 height 41
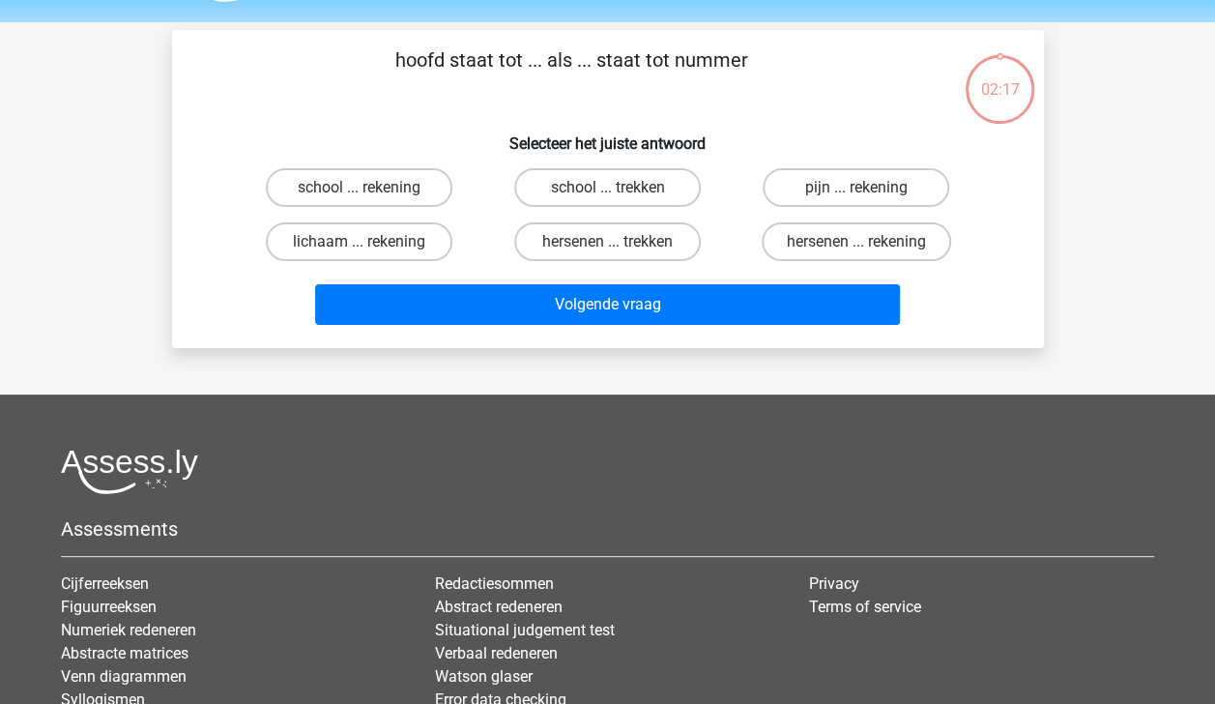
scroll to position [89, 0]
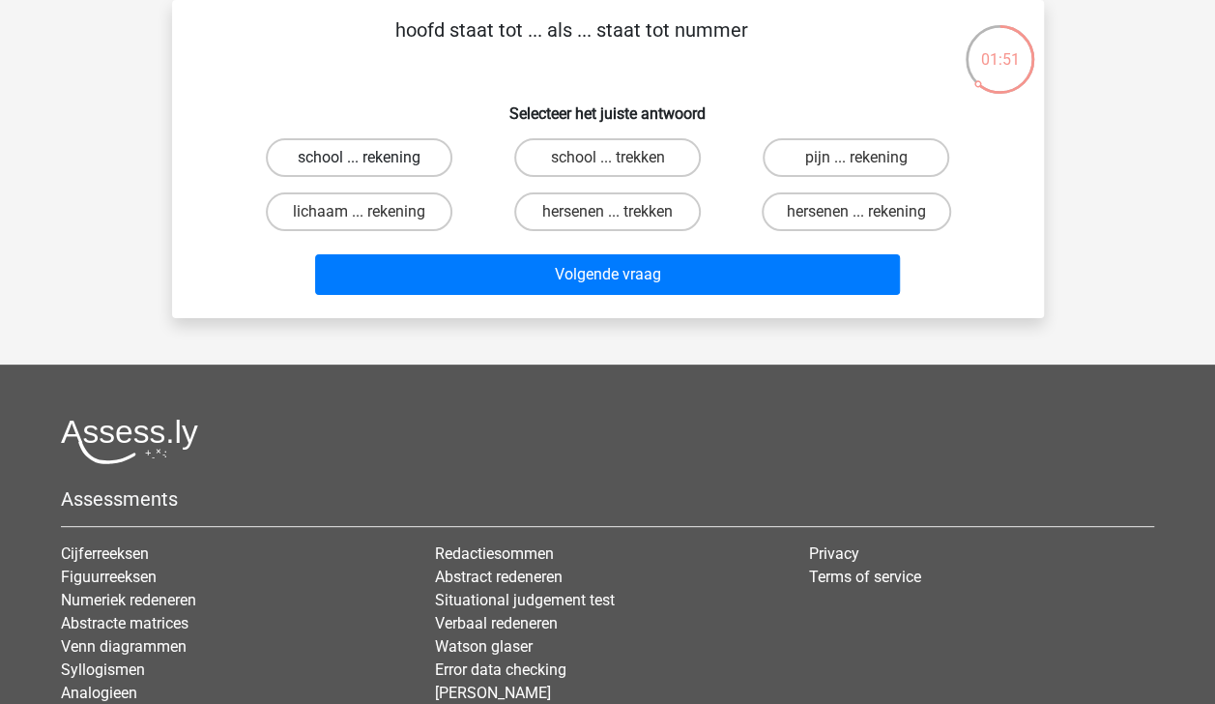
click at [399, 154] on label "school ... rekening" at bounding box center [359, 157] width 187 height 39
click at [371, 158] on input "school ... rekening" at bounding box center [365, 164] width 13 height 13
radio input "true"
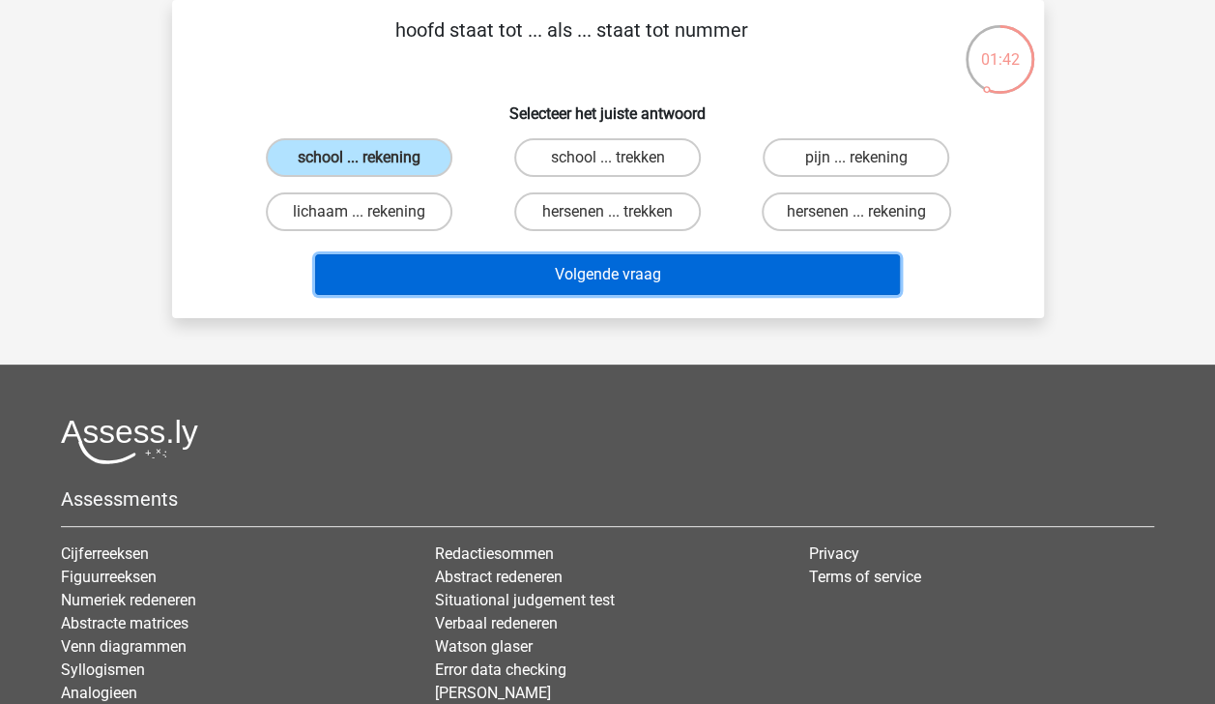
click at [596, 278] on button "Volgende vraag" at bounding box center [607, 274] width 585 height 41
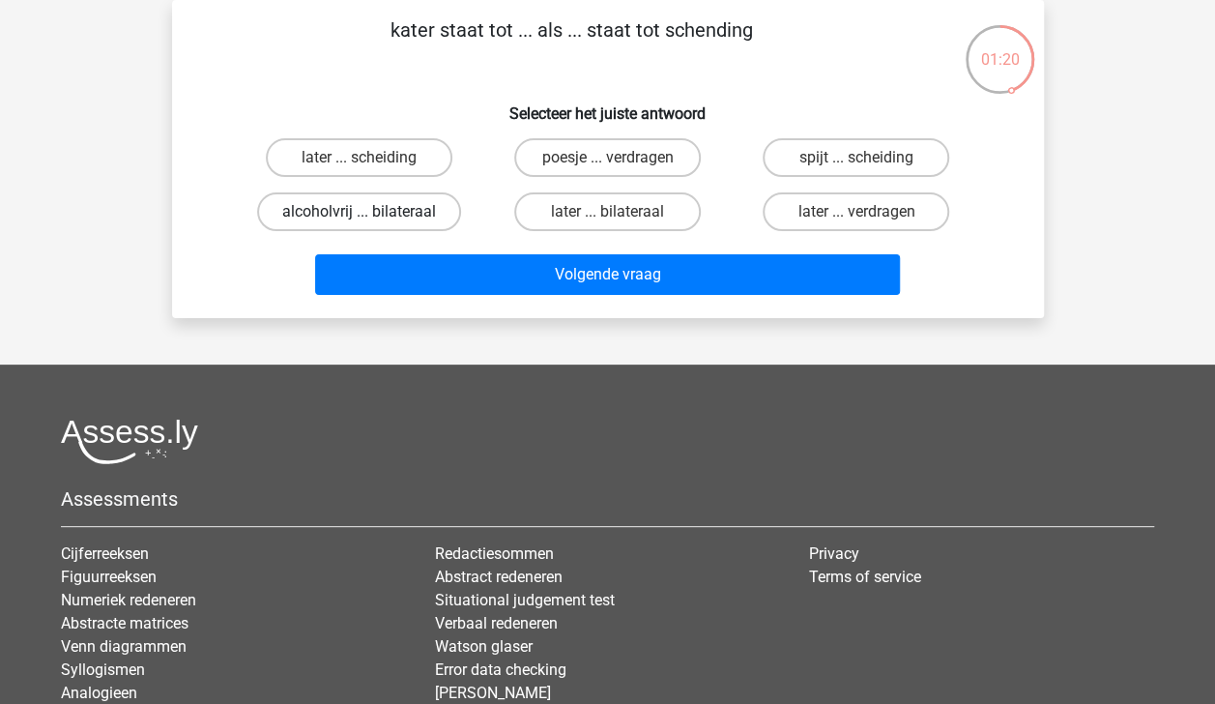
click at [431, 217] on label "alcoholvrij ... bilateraal" at bounding box center [359, 211] width 204 height 39
click at [371, 217] on input "alcoholvrij ... bilateraal" at bounding box center [365, 218] width 13 height 13
radio input "true"
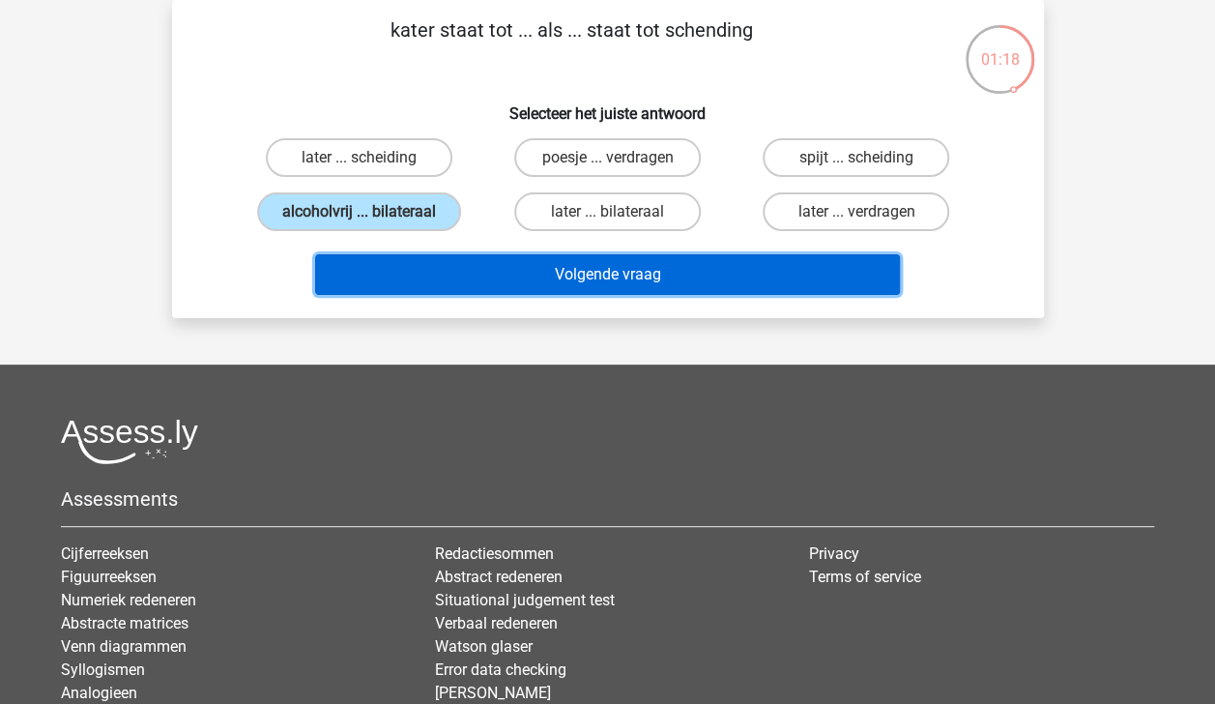
click at [536, 284] on button "Volgende vraag" at bounding box center [607, 274] width 585 height 41
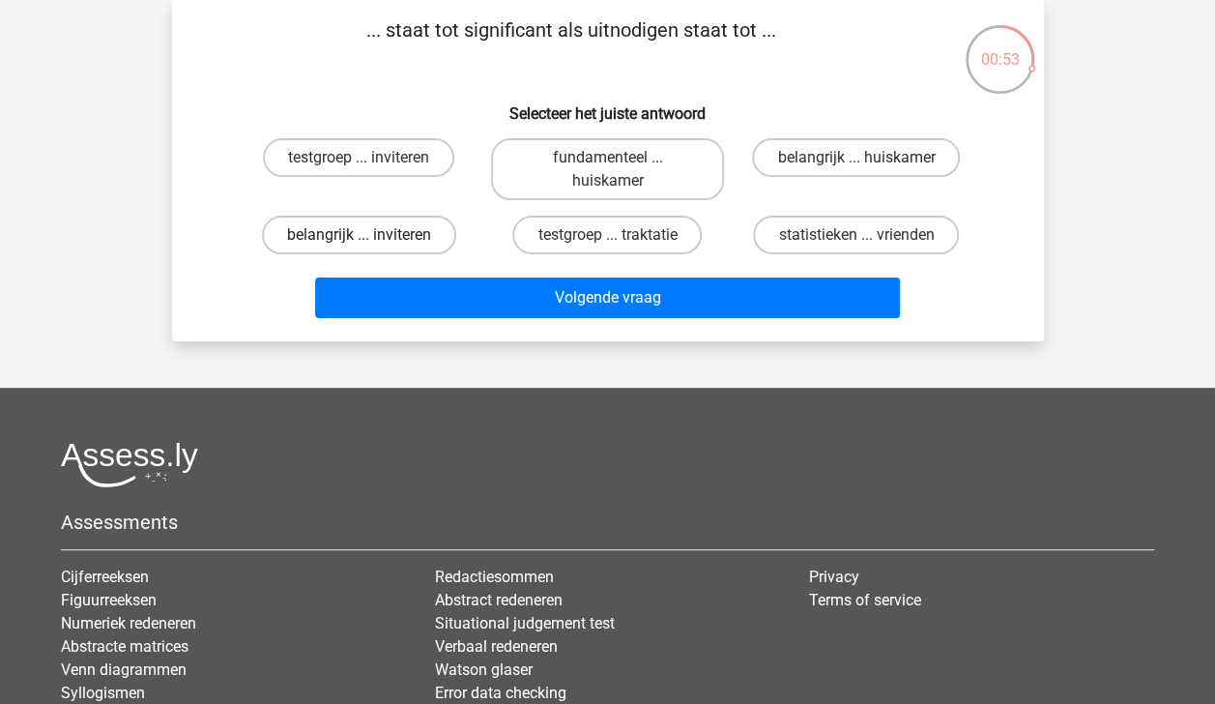
click at [408, 231] on label "belangrijk ... inviteren" at bounding box center [359, 235] width 194 height 39
click at [371, 235] on input "belangrijk ... inviteren" at bounding box center [365, 241] width 13 height 13
radio input "true"
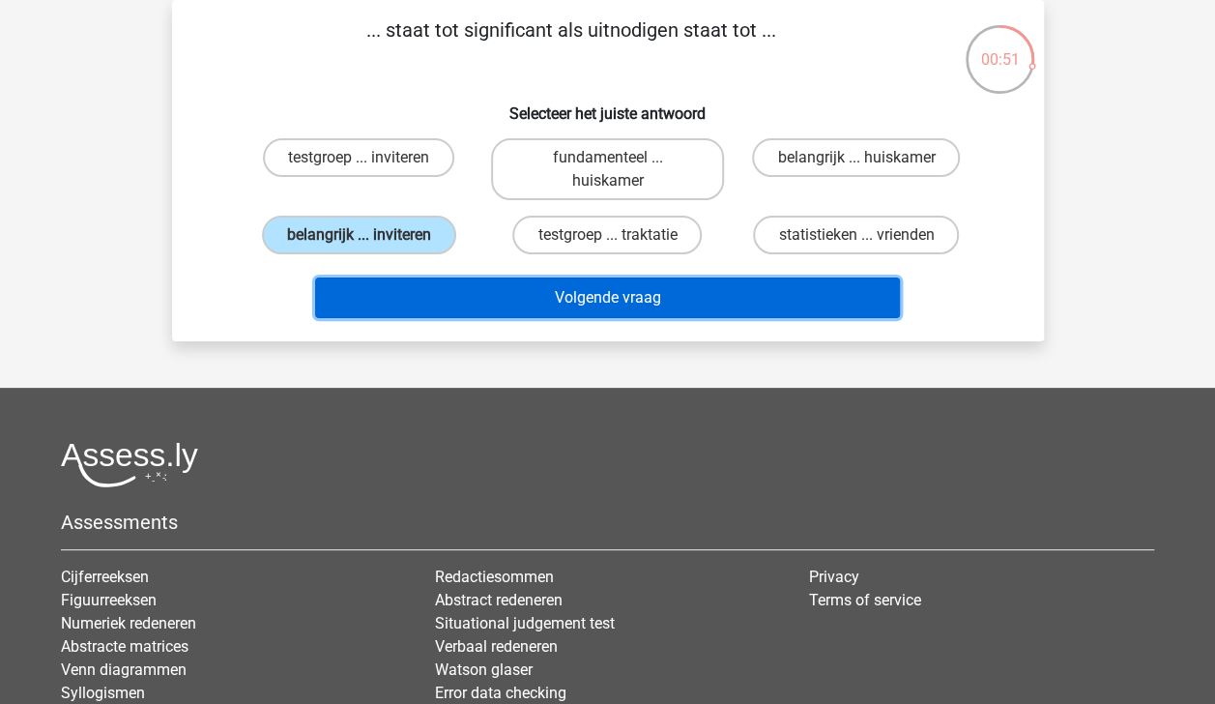
click at [581, 299] on button "Volgende vraag" at bounding box center [607, 297] width 585 height 41
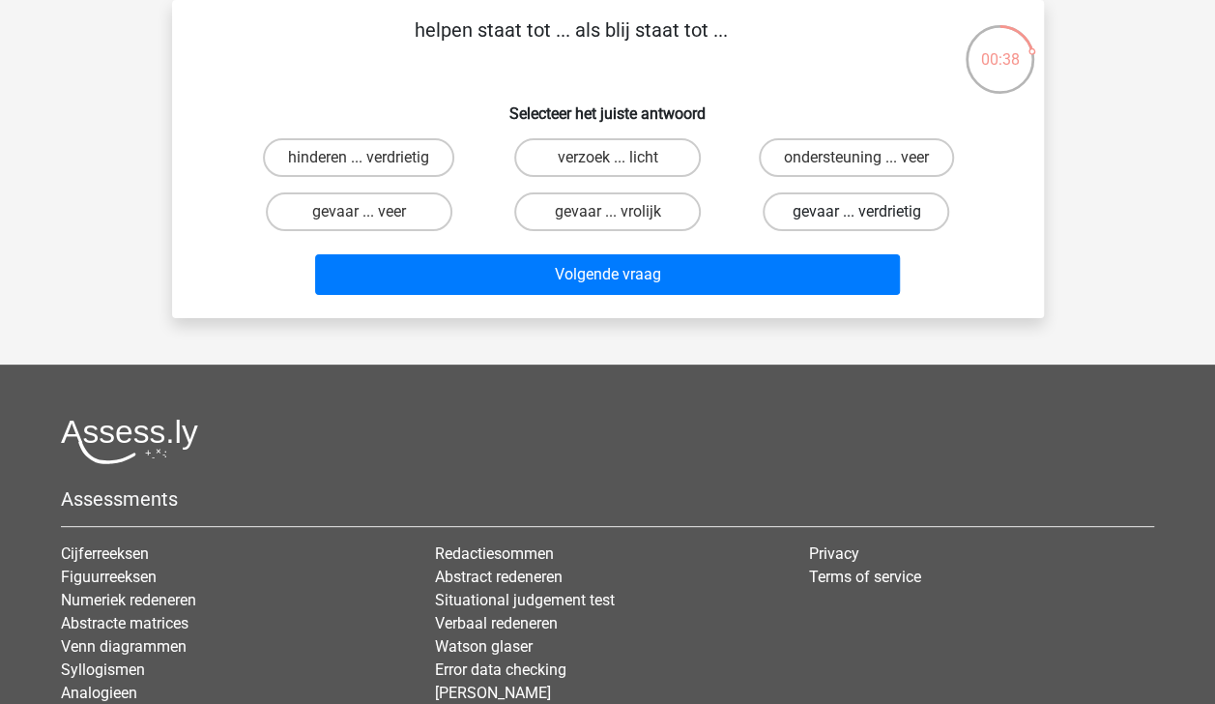
click at [851, 211] on label "gevaar ... verdrietig" at bounding box center [856, 211] width 187 height 39
click at [856, 212] on input "gevaar ... verdrietig" at bounding box center [862, 218] width 13 height 13
radio input "true"
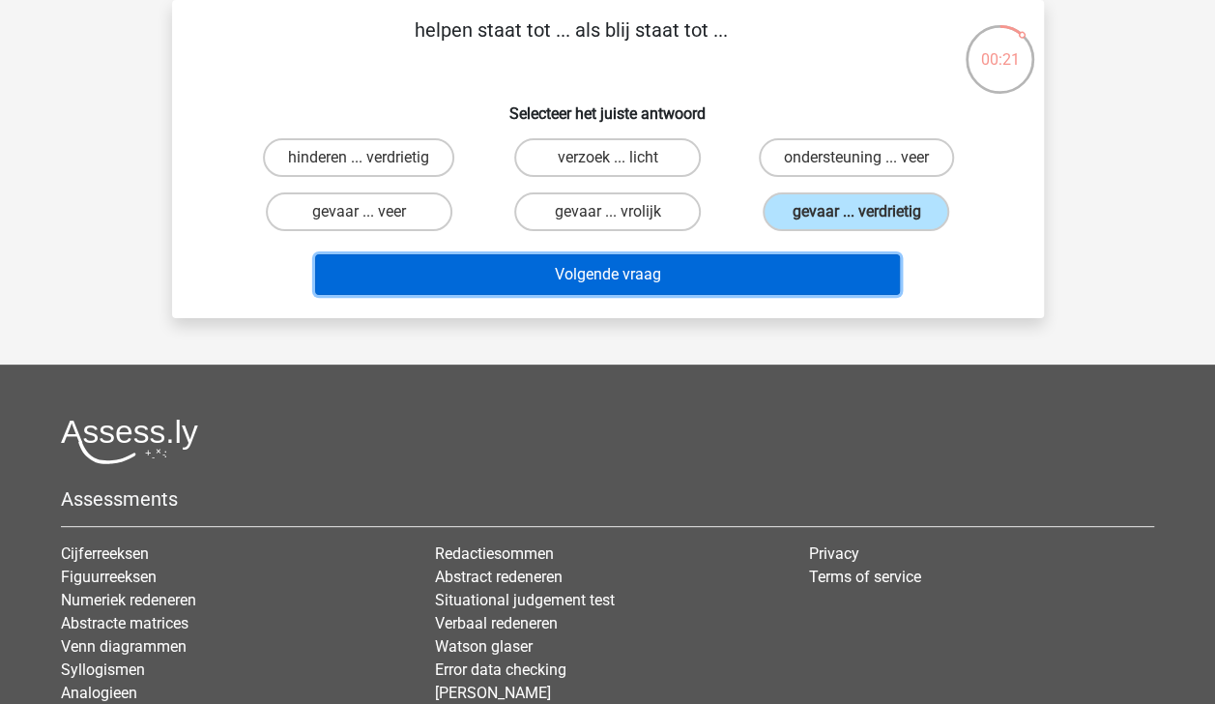
click at [494, 276] on button "Volgende vraag" at bounding box center [607, 274] width 585 height 41
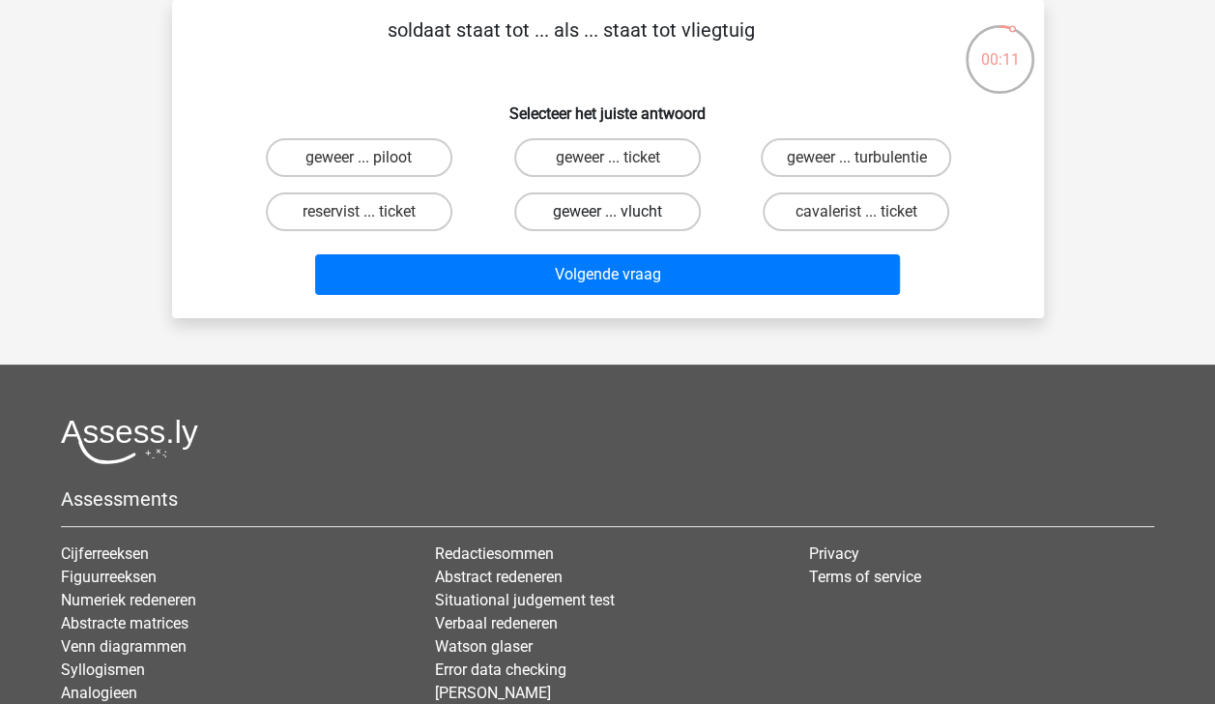
click at [642, 214] on label "geweer ... vlucht" at bounding box center [607, 211] width 187 height 39
click at [620, 214] on input "geweer ... vlucht" at bounding box center [613, 218] width 13 height 13
radio input "true"
click at [427, 158] on label "geweer ... piloot" at bounding box center [359, 157] width 187 height 39
click at [371, 158] on input "geweer ... piloot" at bounding box center [365, 164] width 13 height 13
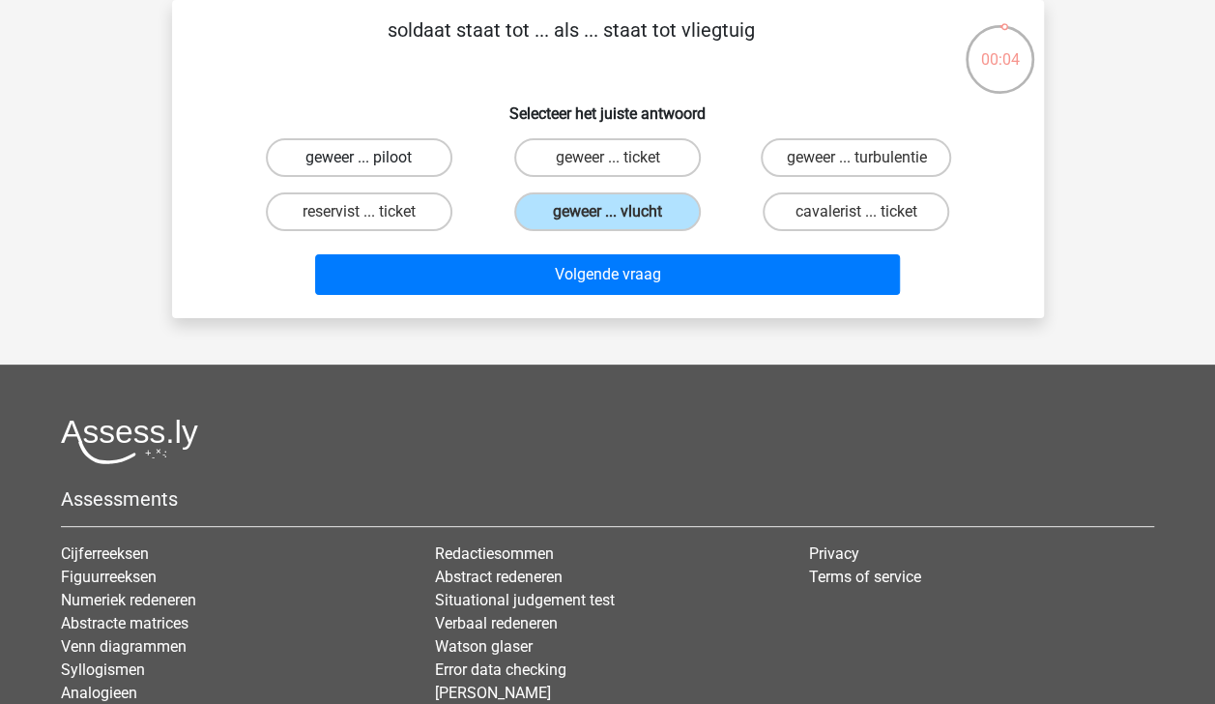
radio input "true"
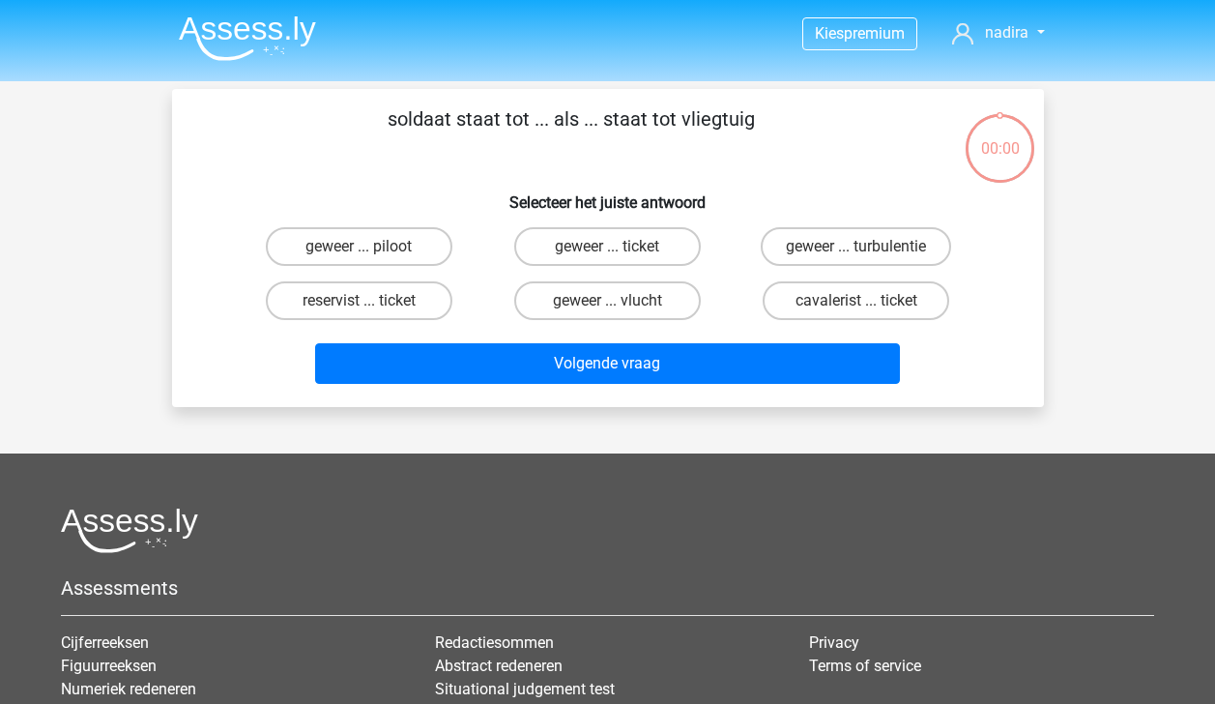
scroll to position [89, 0]
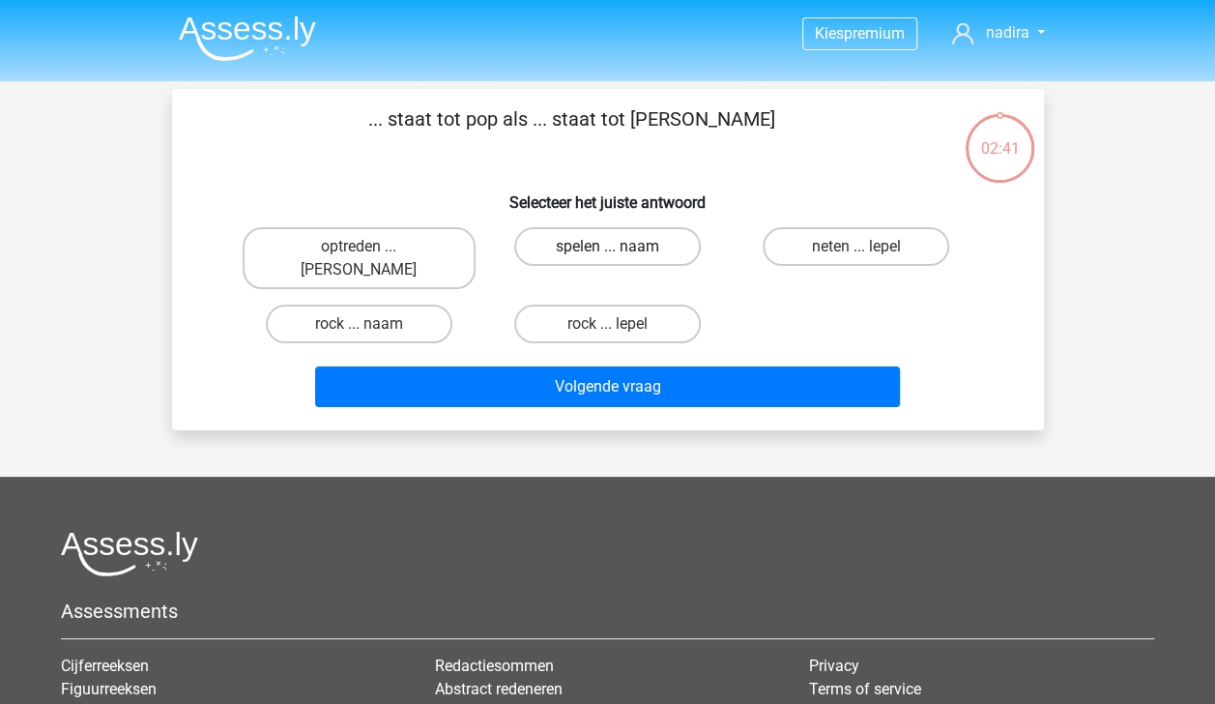
click at [622, 247] on label "spelen ... naam" at bounding box center [607, 246] width 187 height 39
click at [620, 247] on input "spelen ... naam" at bounding box center [613, 252] width 13 height 13
radio input "true"
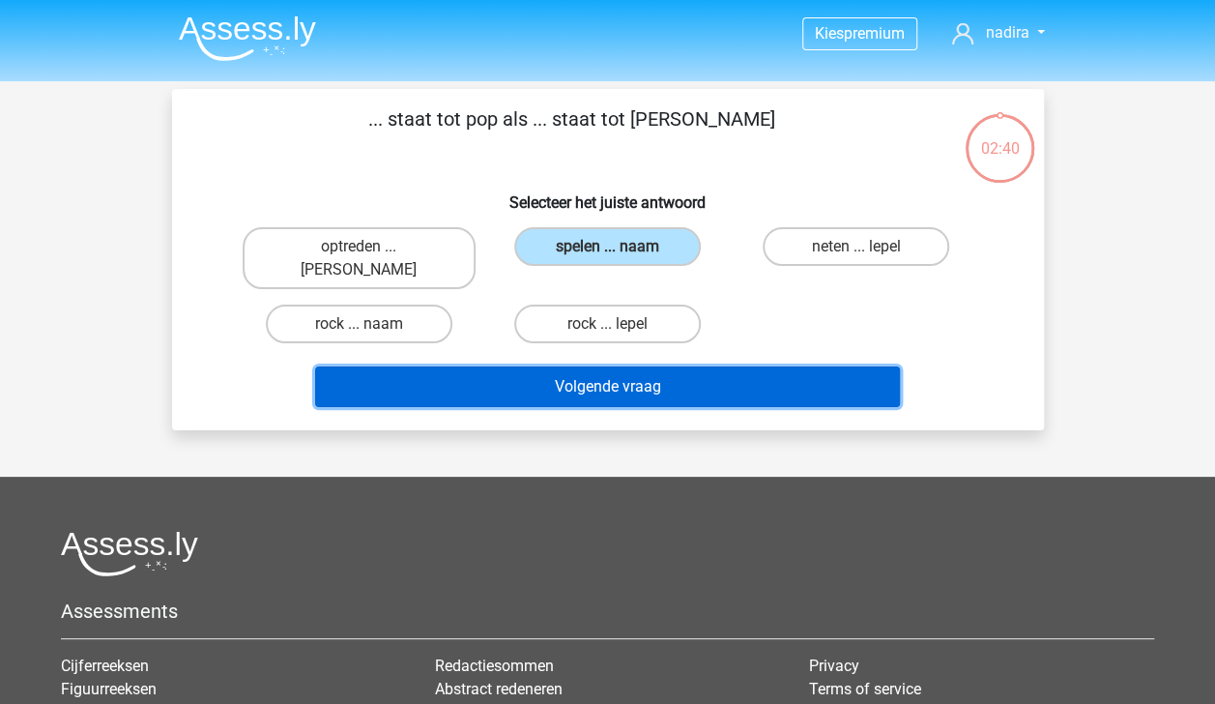
click at [677, 366] on button "Volgende vraag" at bounding box center [607, 386] width 585 height 41
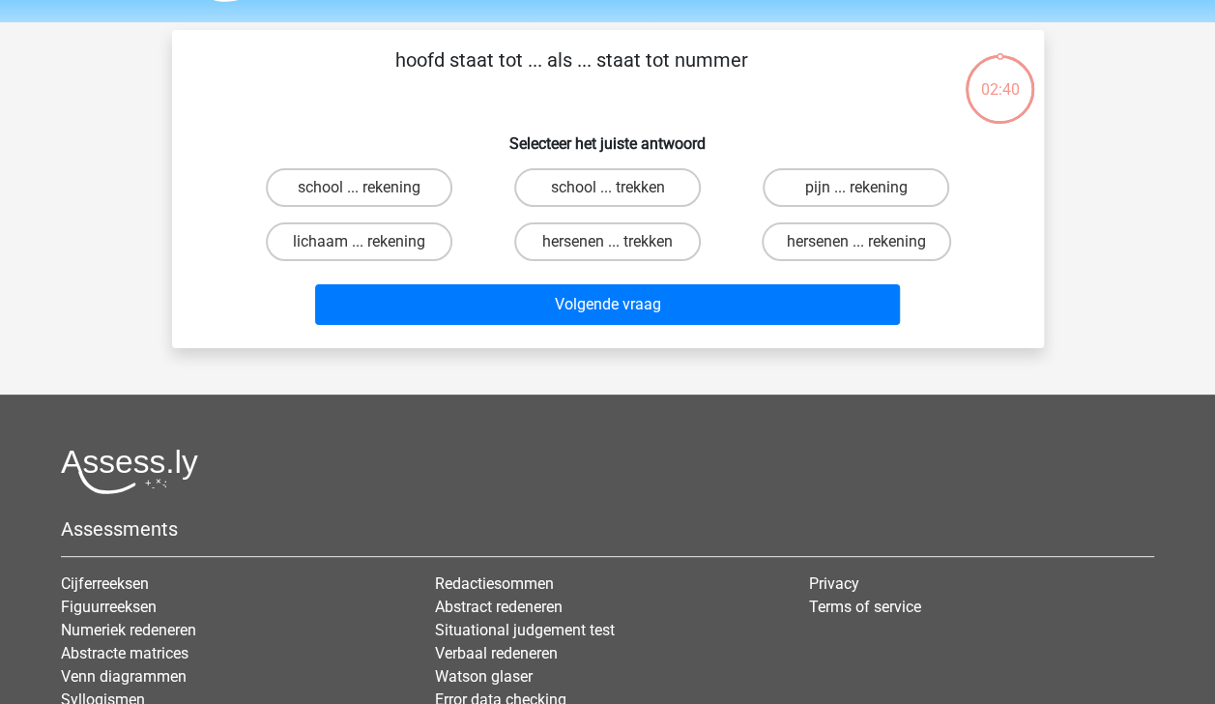
scroll to position [89, 0]
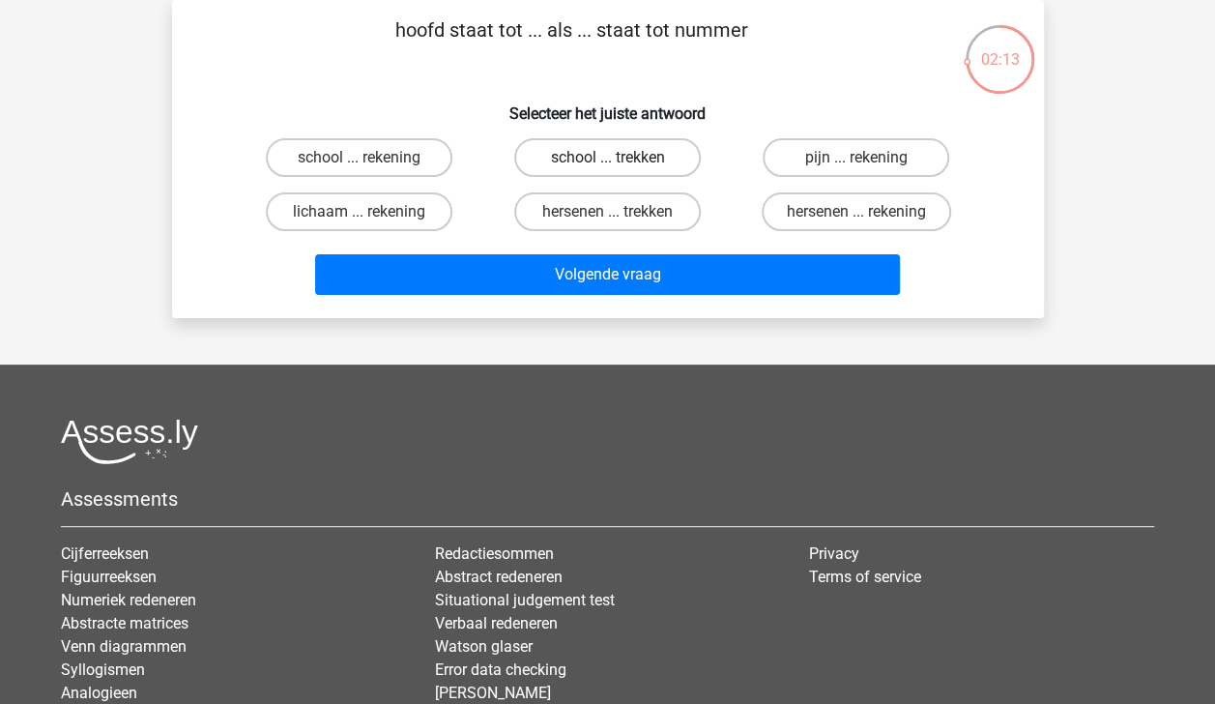
click at [607, 149] on label "school ... trekken" at bounding box center [607, 157] width 187 height 39
click at [607, 158] on input "school ... trekken" at bounding box center [613, 164] width 13 height 13
radio input "true"
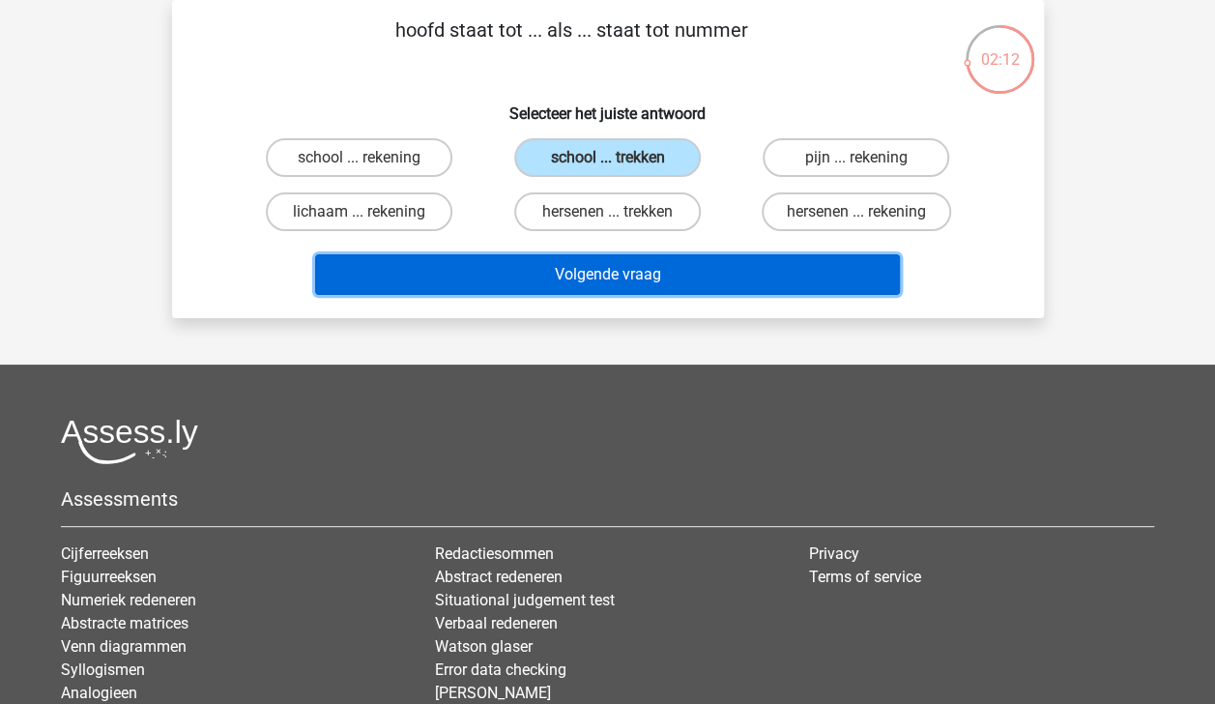
click at [657, 275] on button "Volgende vraag" at bounding box center [607, 274] width 585 height 41
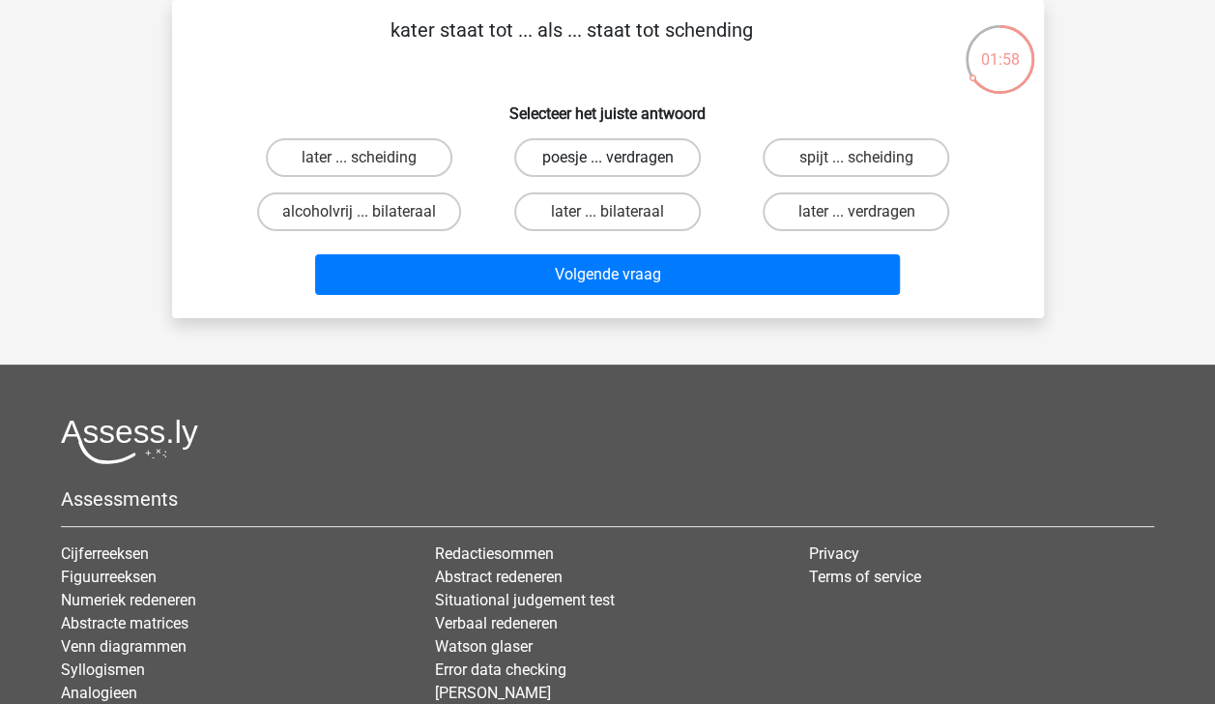
click at [651, 168] on label "poesje ... verdragen" at bounding box center [607, 157] width 187 height 39
click at [620, 168] on input "poesje ... verdragen" at bounding box center [613, 164] width 13 height 13
radio input "true"
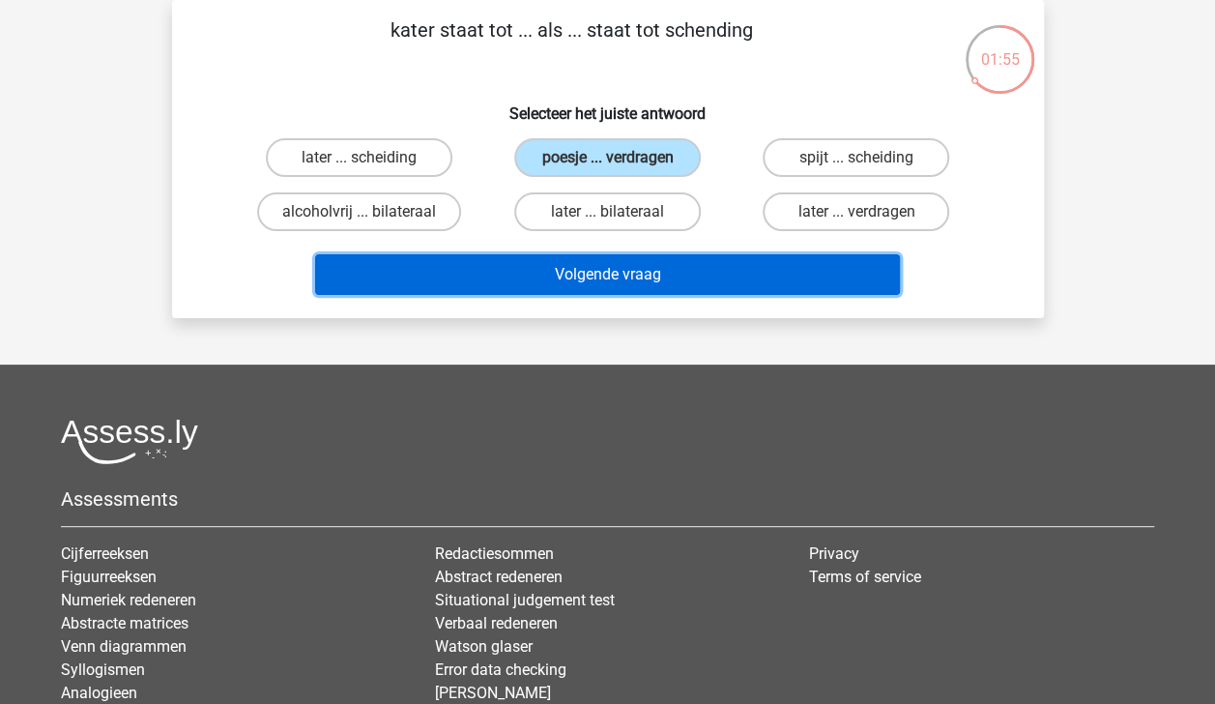
click at [698, 269] on button "Volgende vraag" at bounding box center [607, 274] width 585 height 41
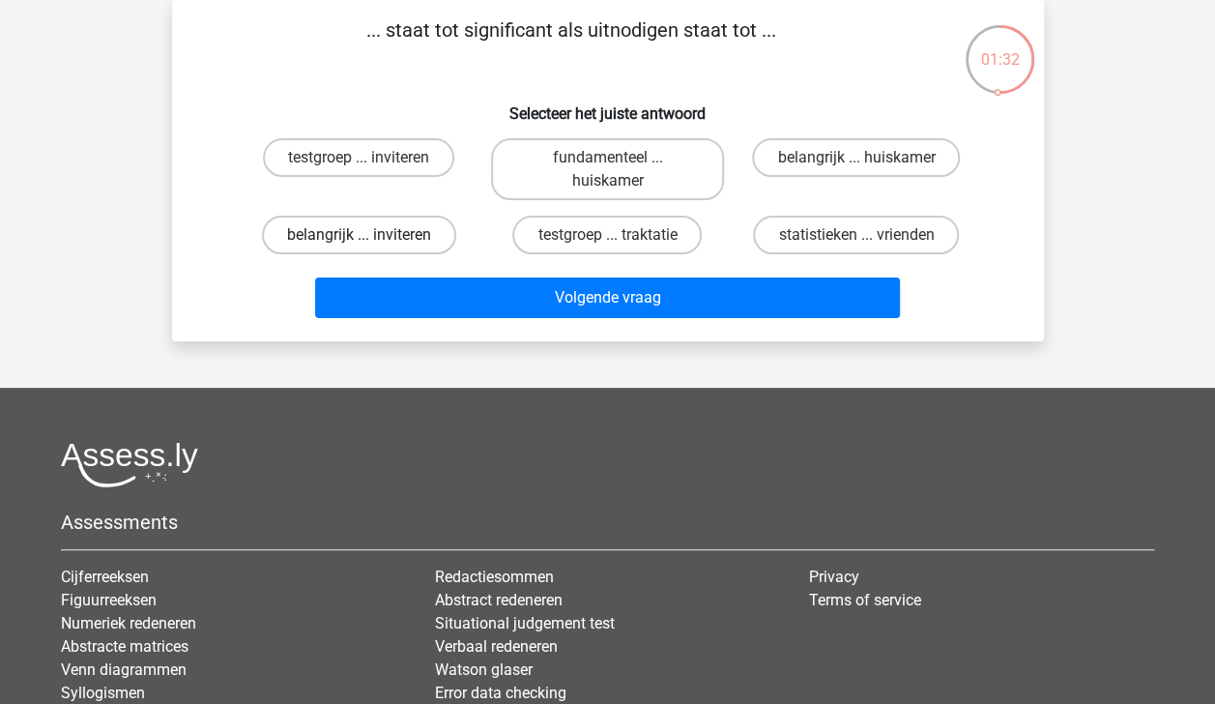
click at [418, 236] on label "belangrijk ... inviteren" at bounding box center [359, 235] width 194 height 39
click at [371, 236] on input "belangrijk ... inviteren" at bounding box center [365, 241] width 13 height 13
radio input "true"
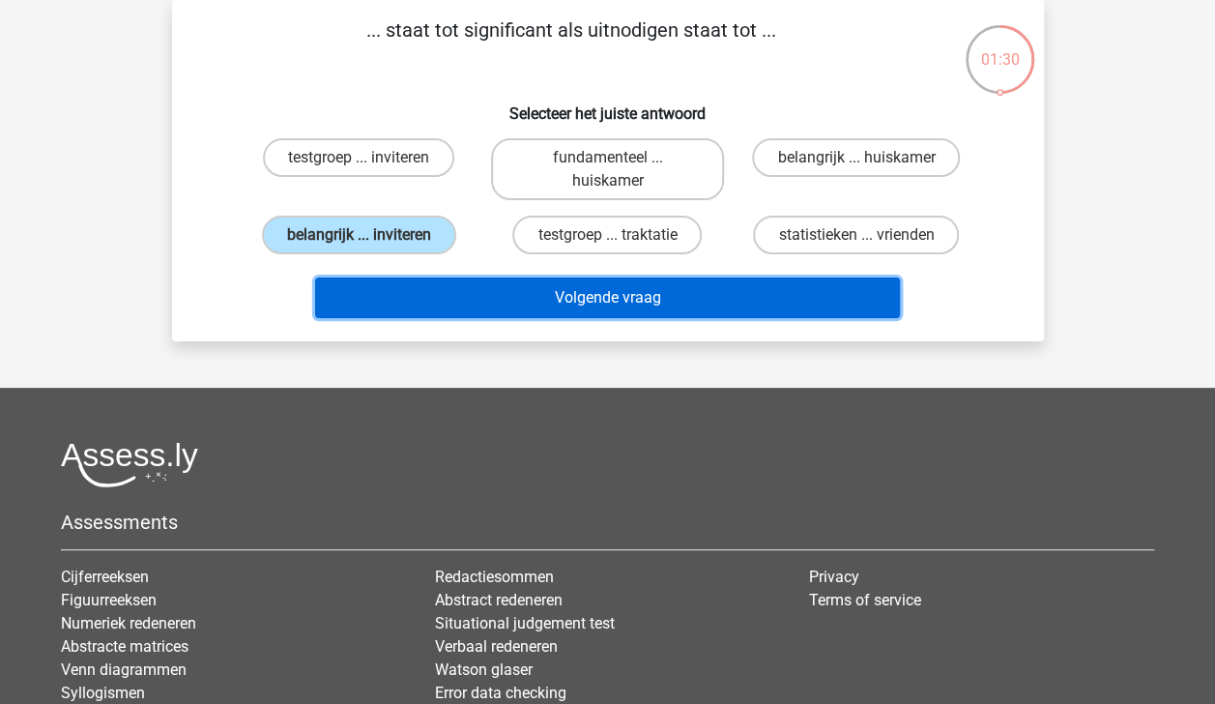
click at [582, 295] on button "Volgende vraag" at bounding box center [607, 297] width 585 height 41
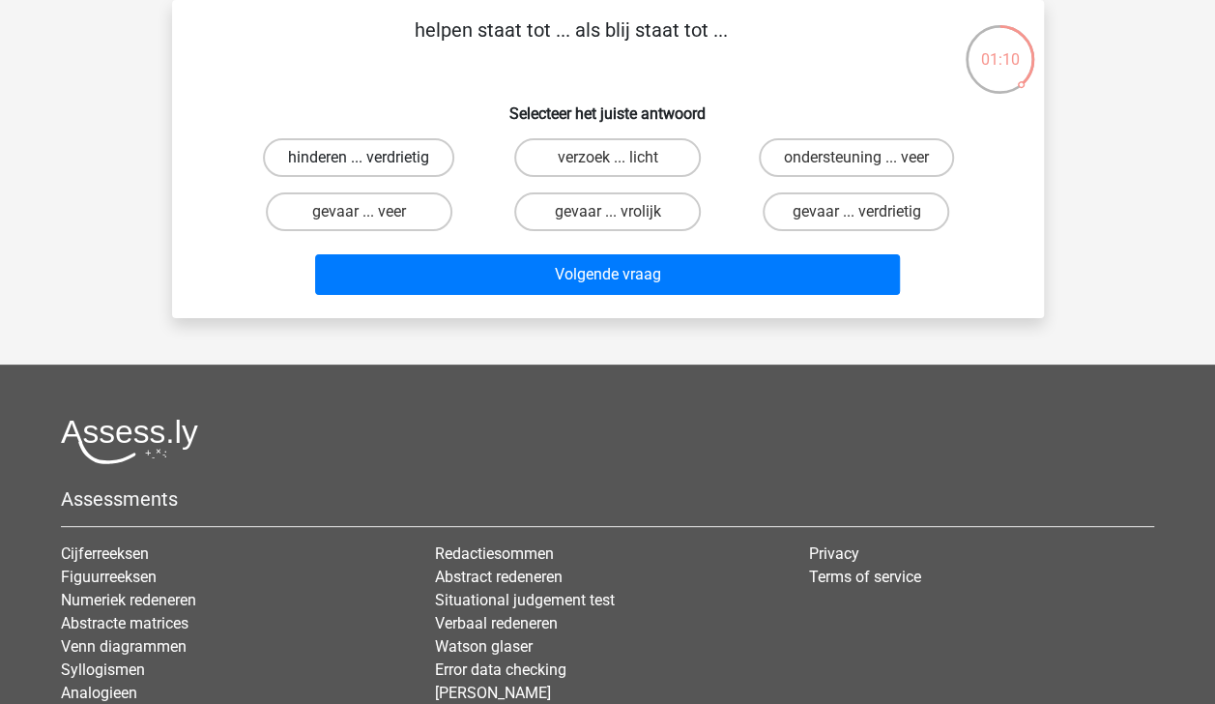
click at [407, 155] on label "hinderen ... verdrietig" at bounding box center [358, 157] width 191 height 39
click at [371, 158] on input "hinderen ... verdrietig" at bounding box center [365, 164] width 13 height 13
radio input "true"
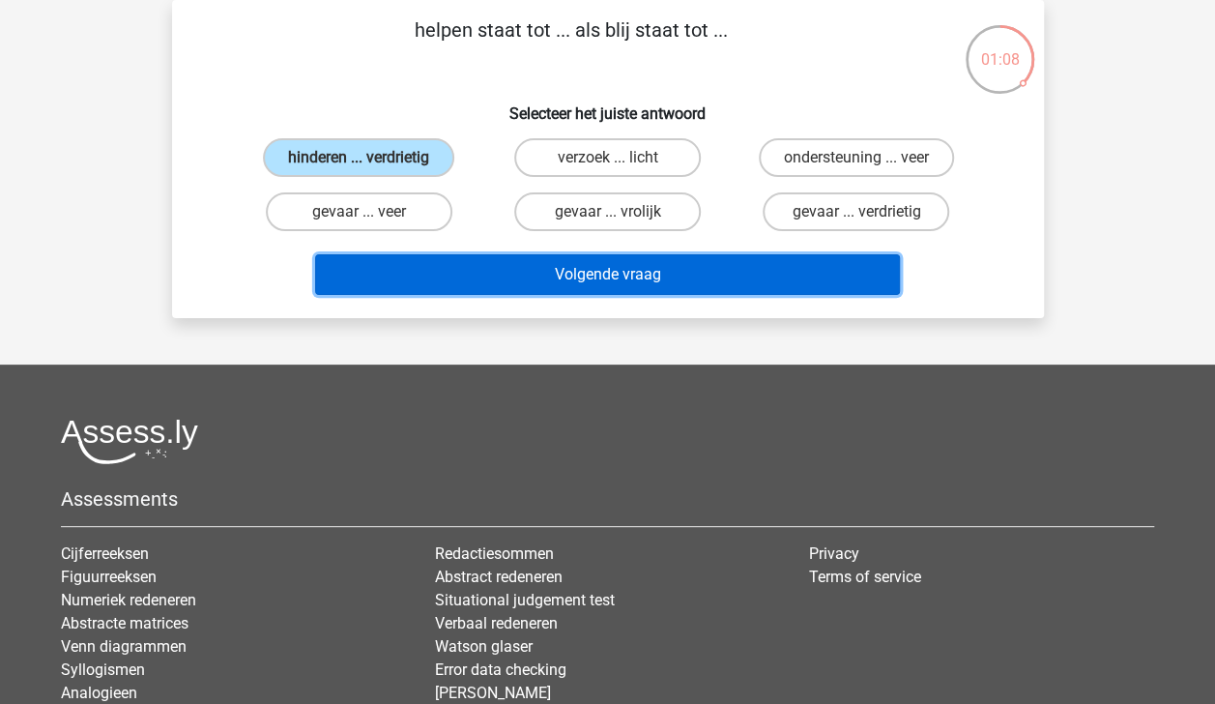
click at [530, 275] on button "Volgende vraag" at bounding box center [607, 274] width 585 height 41
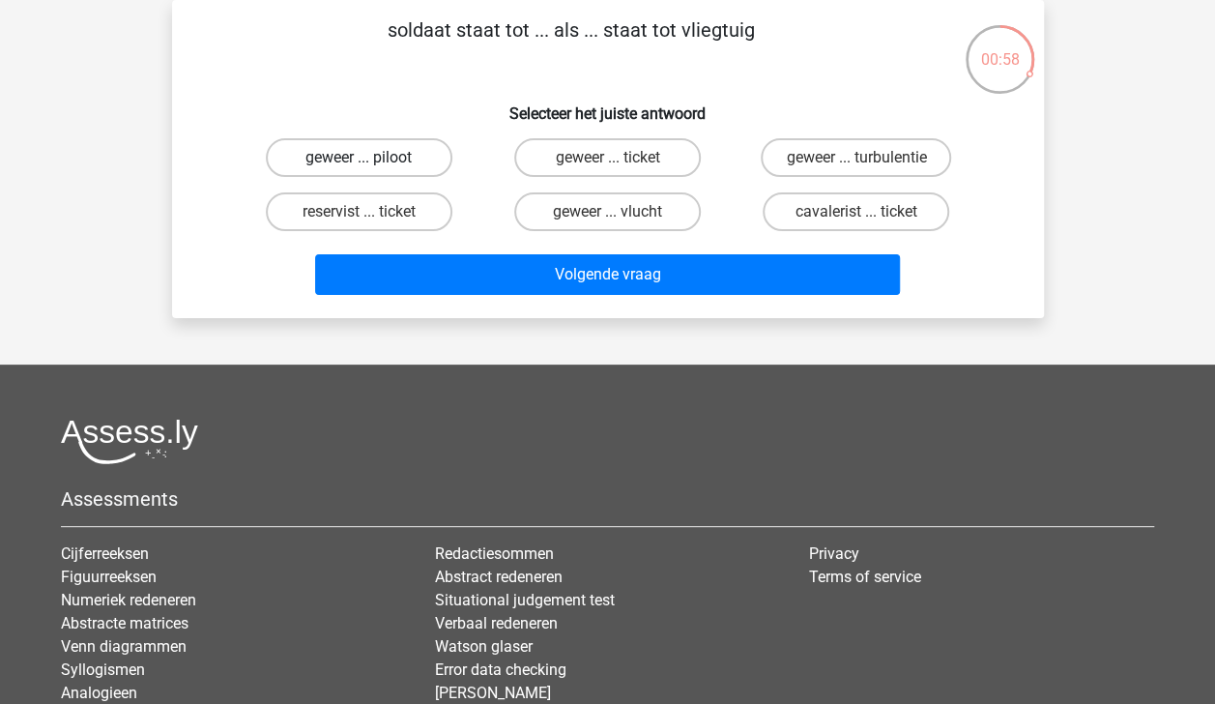
click at [396, 155] on label "geweer ... piloot" at bounding box center [359, 157] width 187 height 39
click at [371, 158] on input "geweer ... piloot" at bounding box center [365, 164] width 13 height 13
radio input "true"
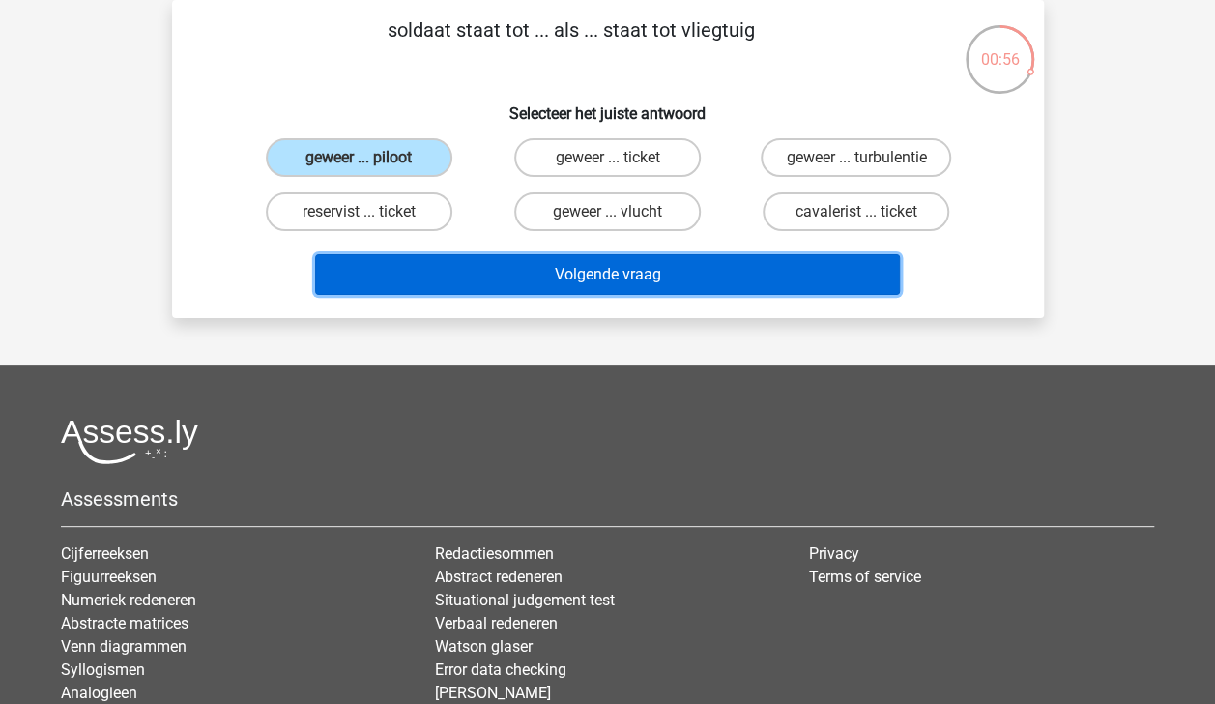
click at [552, 263] on button "Volgende vraag" at bounding box center [607, 274] width 585 height 41
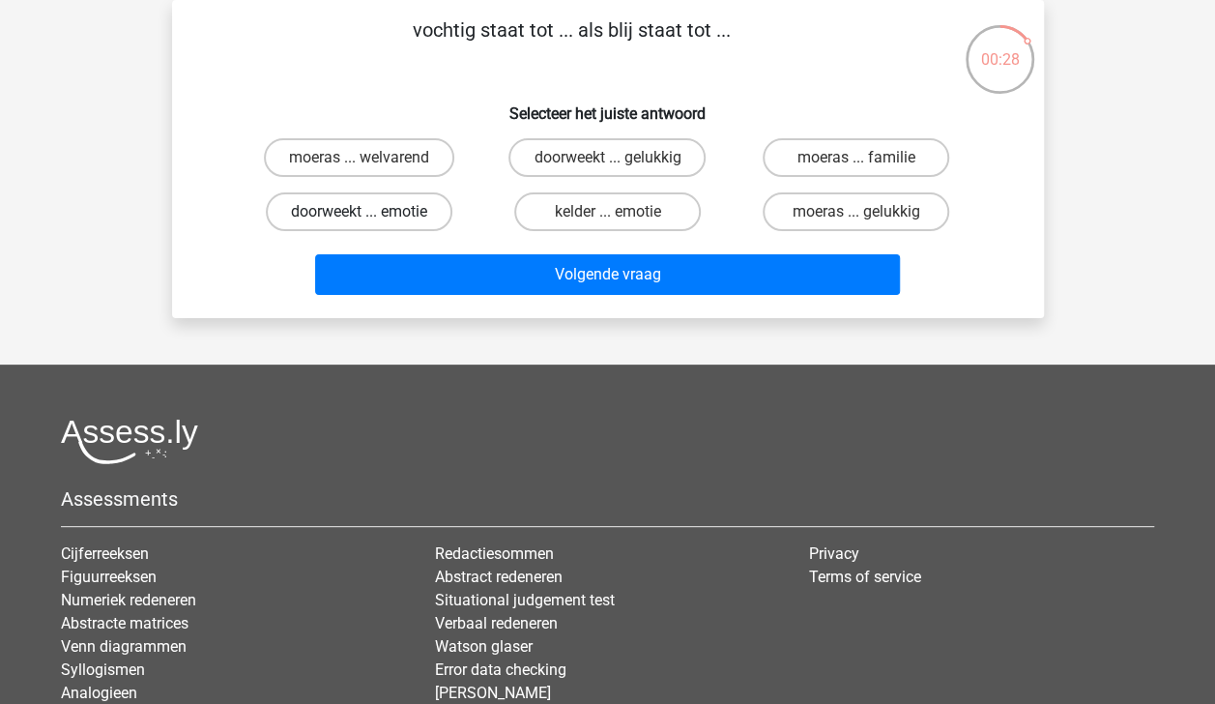
click at [375, 210] on label "doorweekt ... emotie" at bounding box center [359, 211] width 187 height 39
click at [371, 212] on input "doorweekt ... emotie" at bounding box center [365, 218] width 13 height 13
radio input "true"
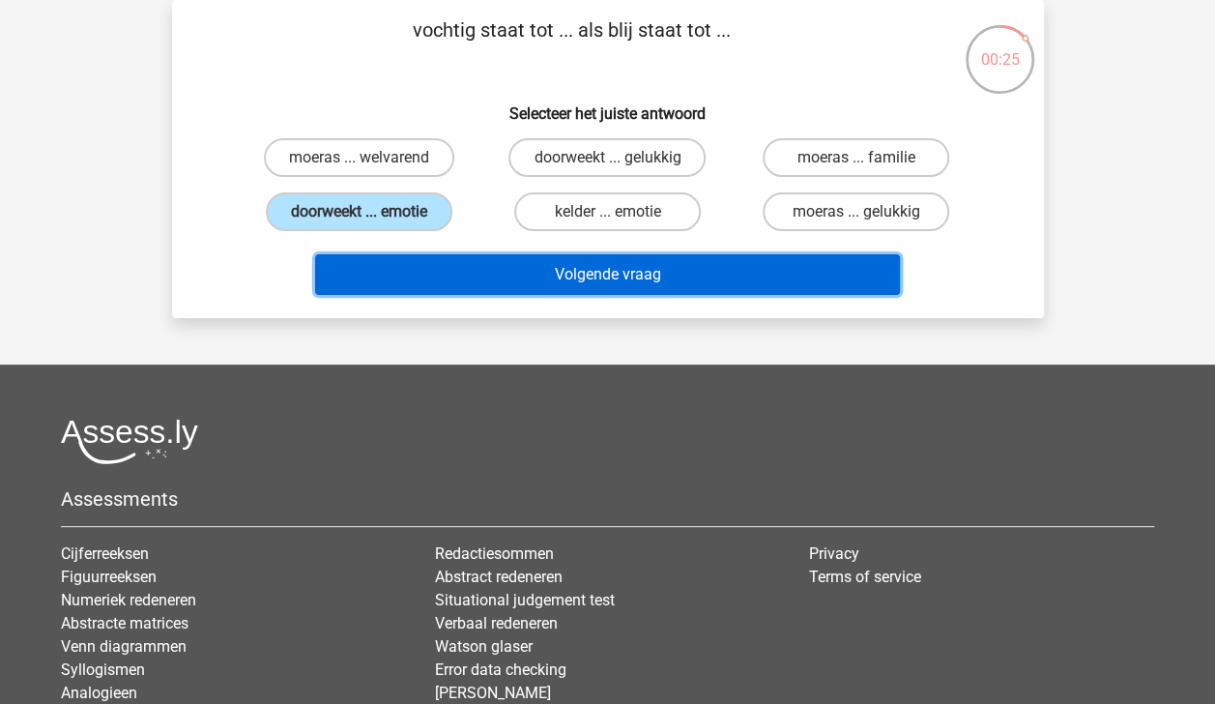
click at [485, 255] on button "Volgende vraag" at bounding box center [607, 274] width 585 height 41
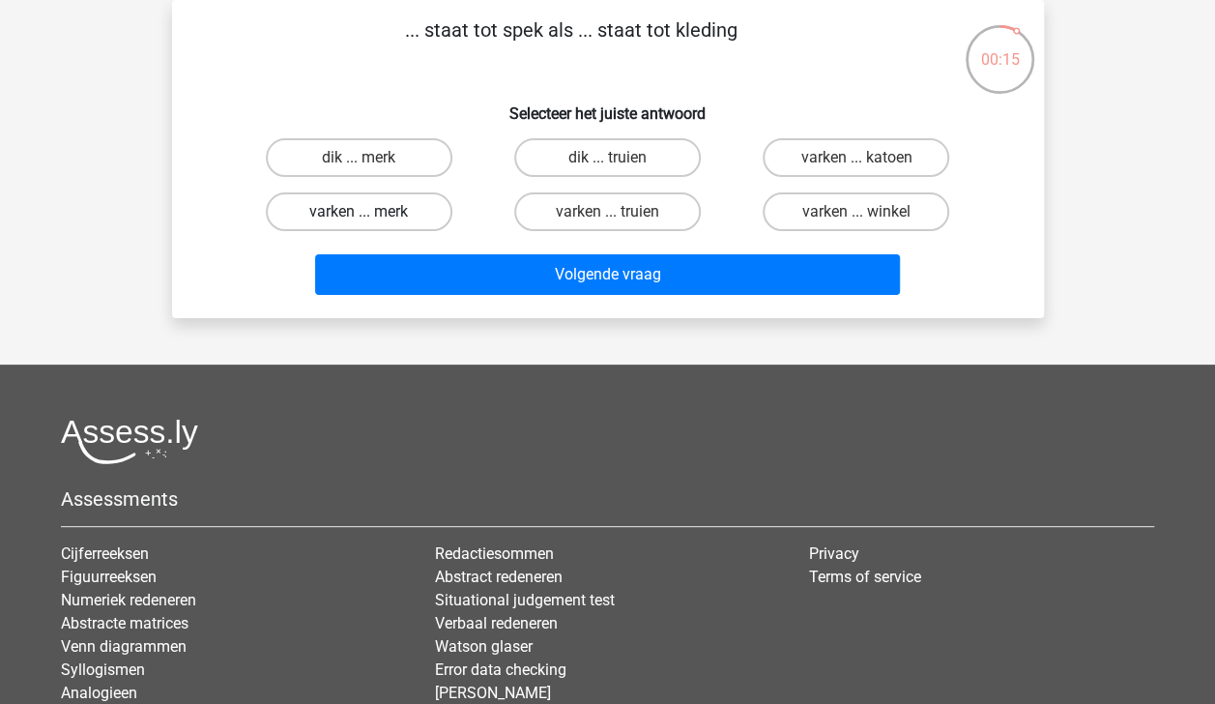
click at [413, 215] on label "varken ... merk" at bounding box center [359, 211] width 187 height 39
click at [371, 215] on input "varken ... merk" at bounding box center [365, 218] width 13 height 13
radio input "true"
click at [846, 155] on label "varken ... katoen" at bounding box center [856, 157] width 187 height 39
click at [856, 158] on input "varken ... katoen" at bounding box center [862, 164] width 13 height 13
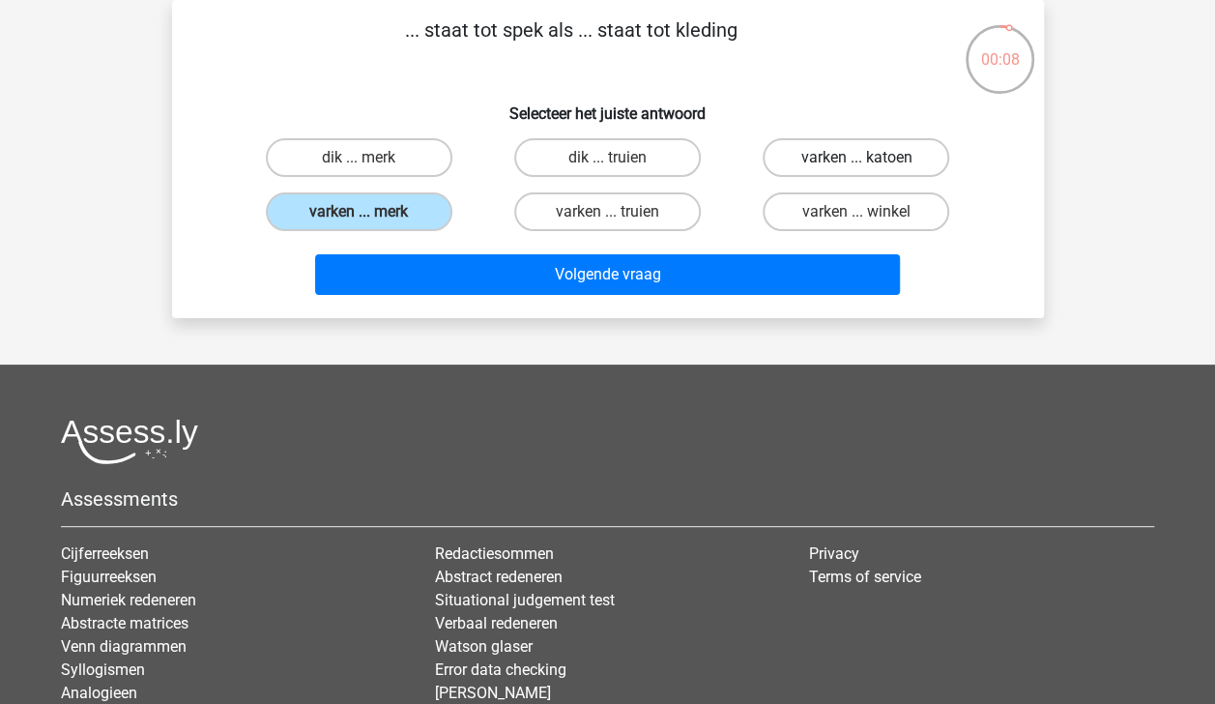
radio input "true"
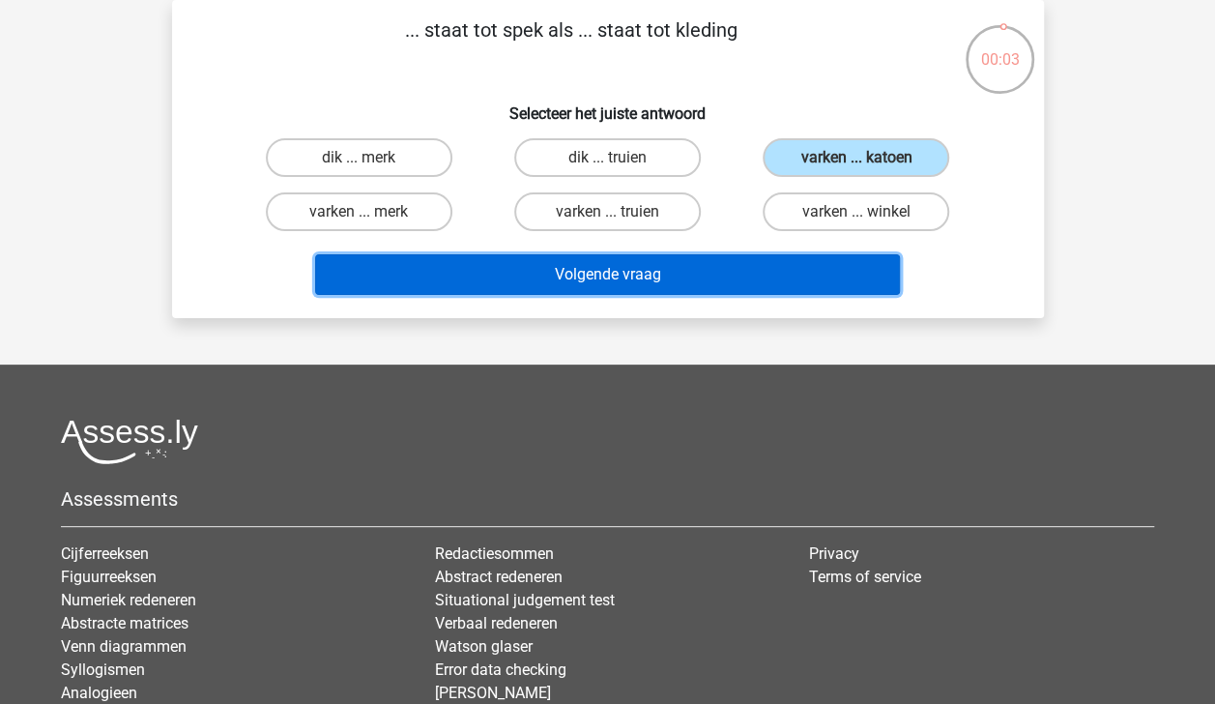
click at [721, 273] on button "Volgende vraag" at bounding box center [607, 274] width 585 height 41
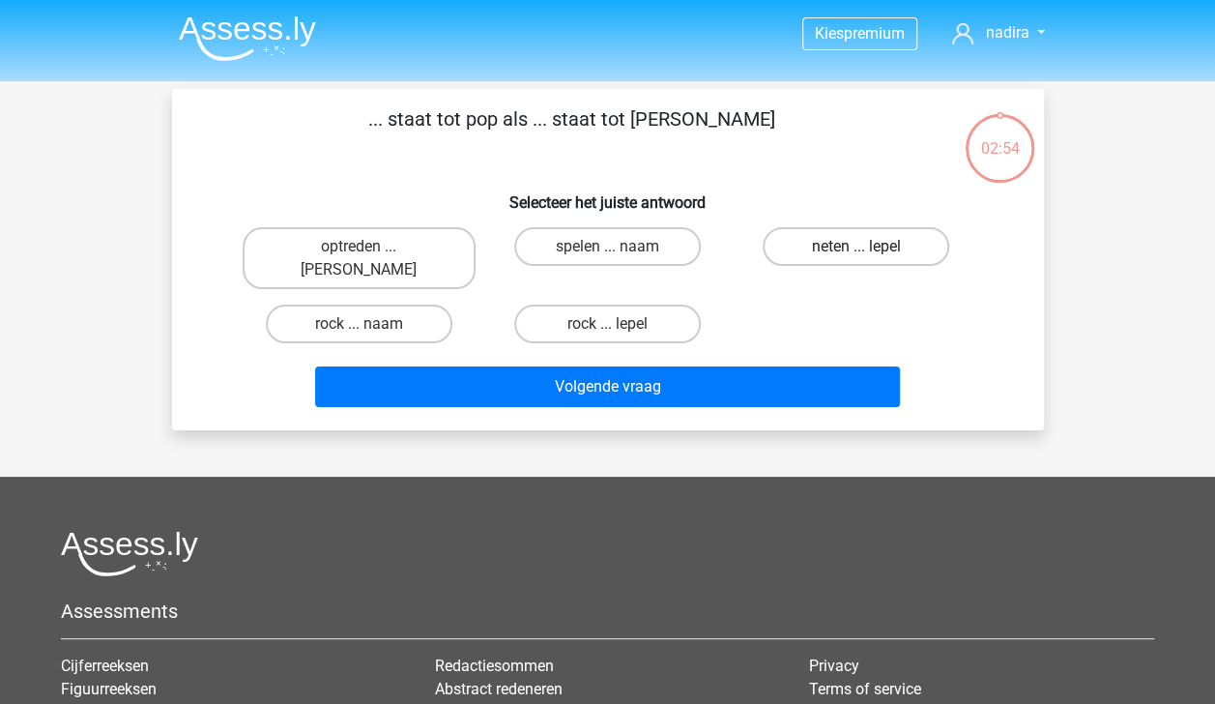
click at [895, 252] on label "neten ... lepel" at bounding box center [856, 246] width 187 height 39
click at [869, 252] on input "neten ... lepel" at bounding box center [862, 252] width 13 height 13
radio input "true"
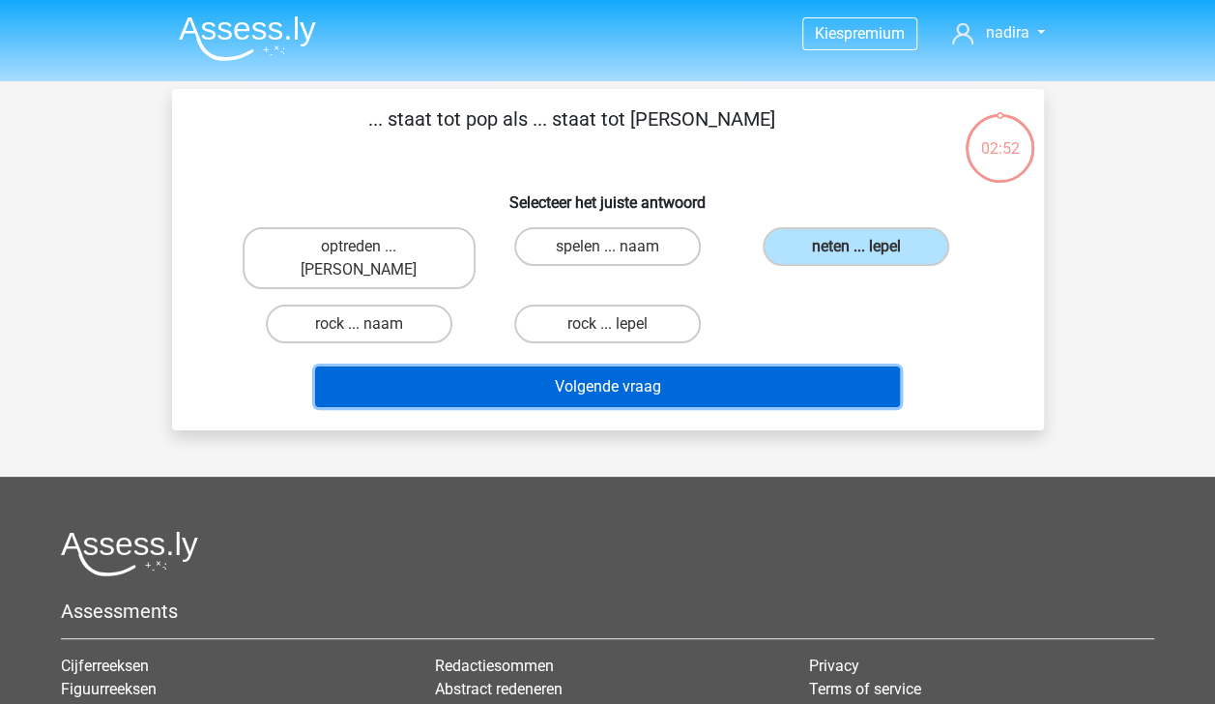
click at [624, 366] on button "Volgende vraag" at bounding box center [607, 386] width 585 height 41
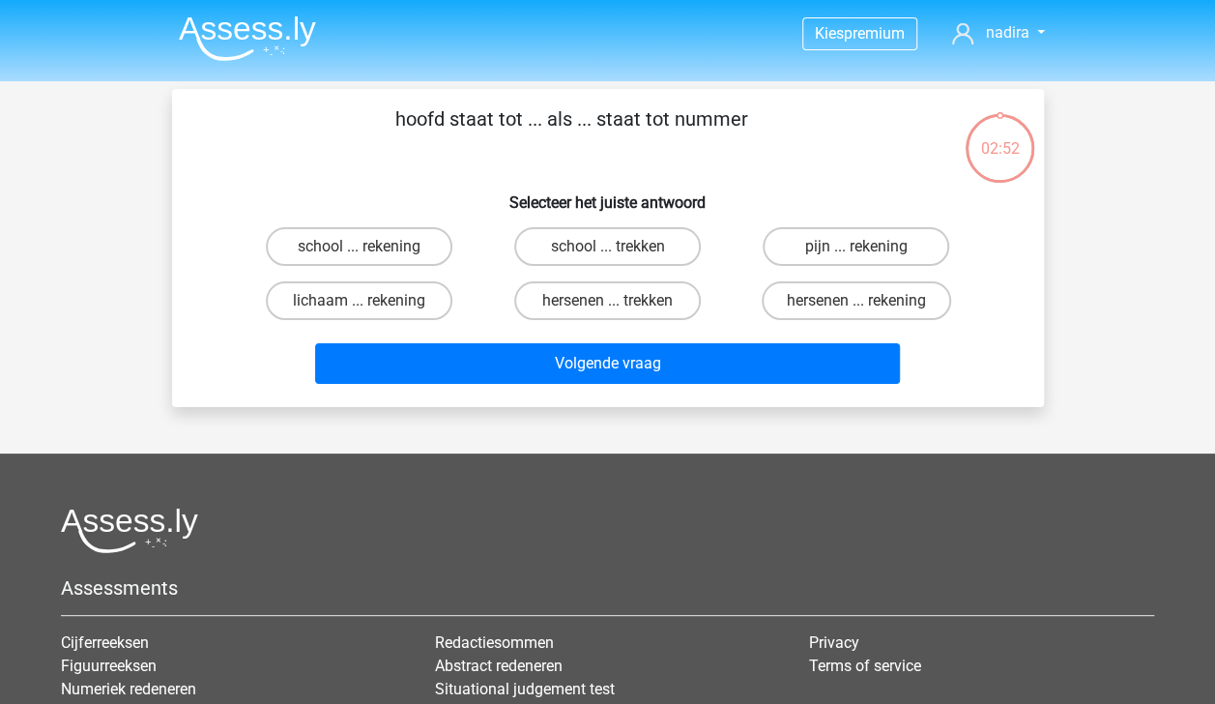
scroll to position [89, 0]
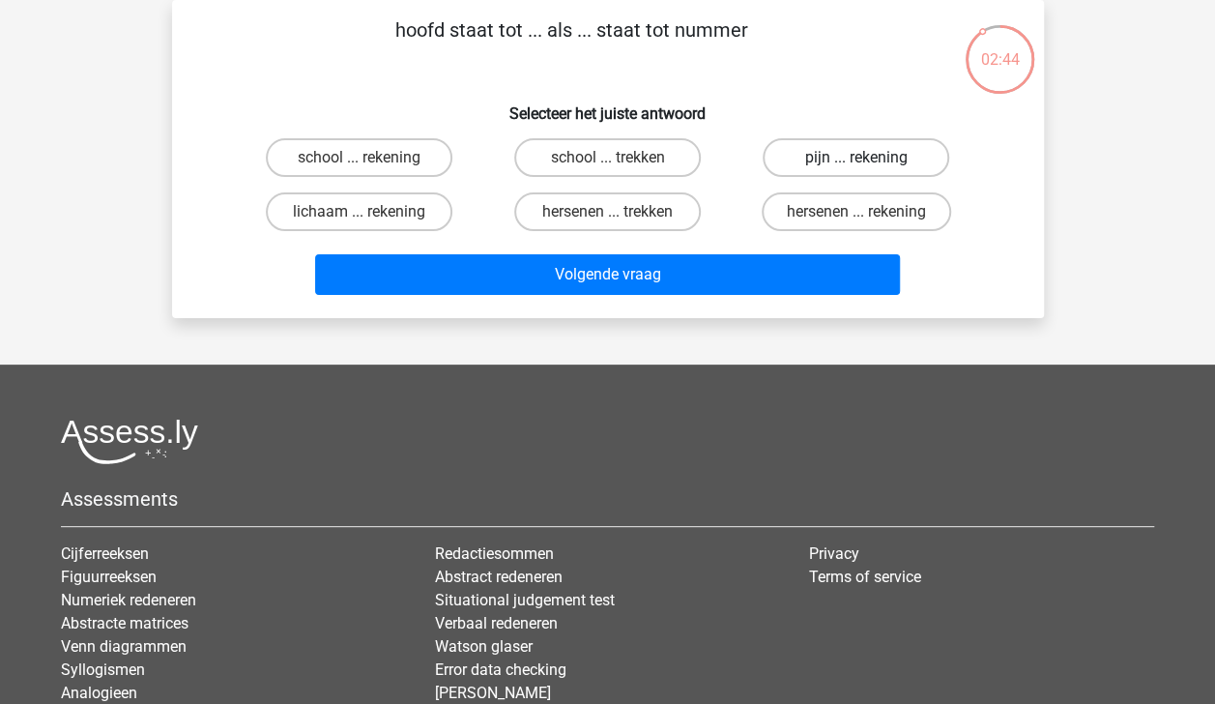
click at [880, 150] on label "pijn ... rekening" at bounding box center [856, 157] width 187 height 39
click at [869, 158] on input "pijn ... rekening" at bounding box center [862, 164] width 13 height 13
radio input "true"
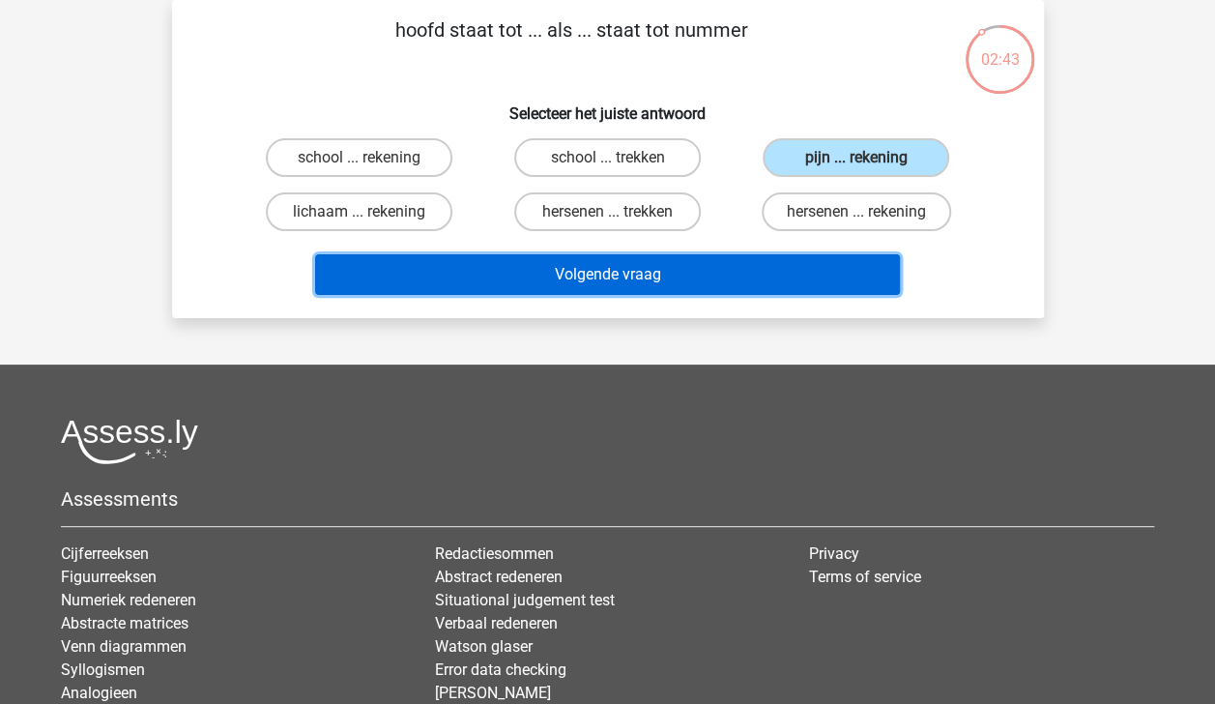
click at [768, 269] on button "Volgende vraag" at bounding box center [607, 274] width 585 height 41
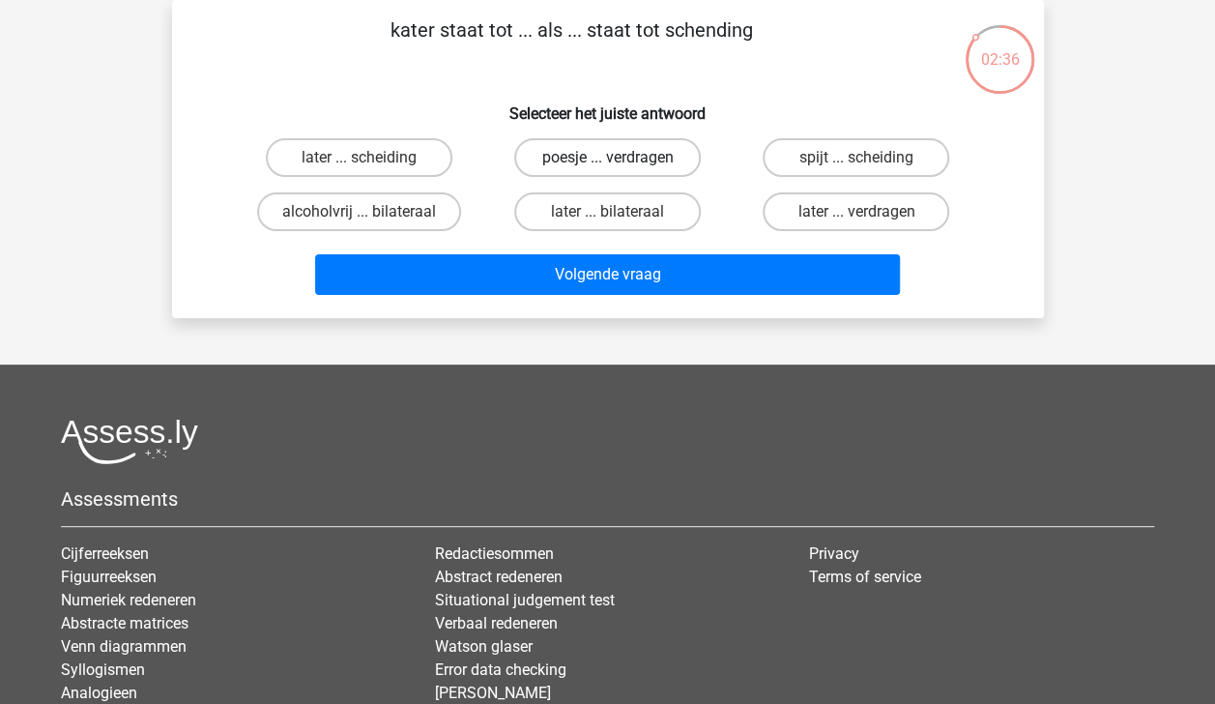
click at [653, 164] on label "poesje ... verdragen" at bounding box center [607, 157] width 187 height 39
click at [620, 164] on input "poesje ... verdragen" at bounding box center [613, 164] width 13 height 13
radio input "true"
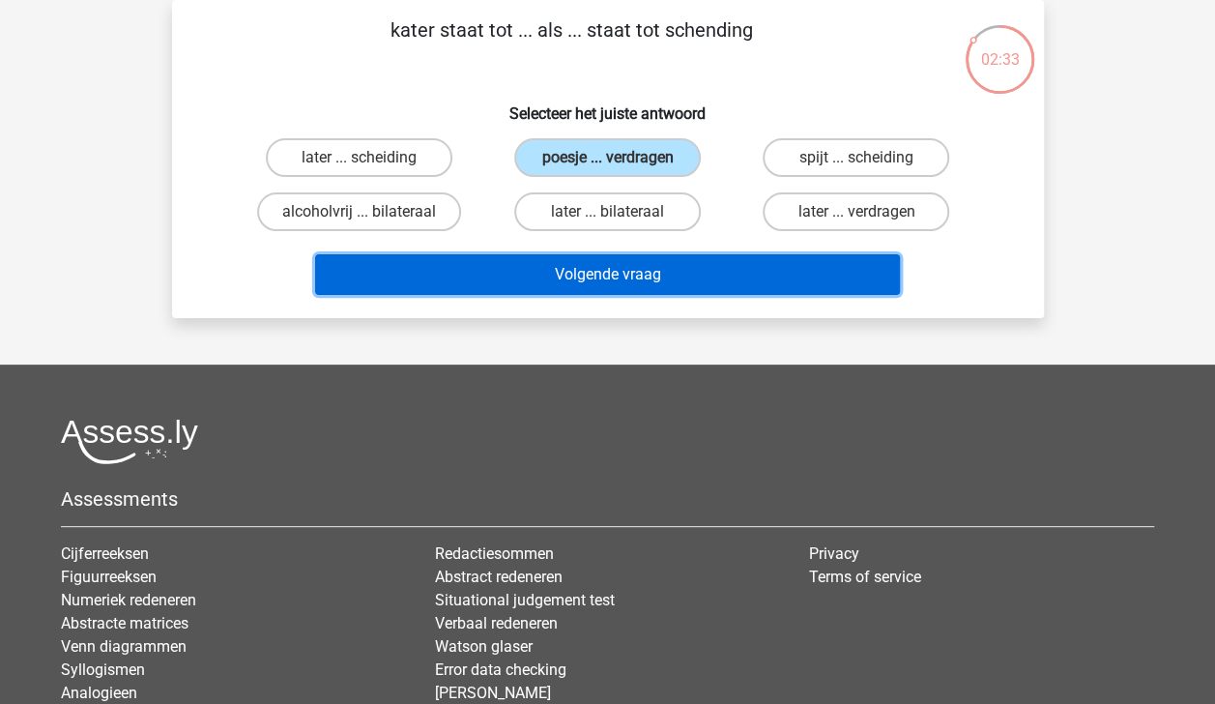
click at [700, 284] on button "Volgende vraag" at bounding box center [607, 274] width 585 height 41
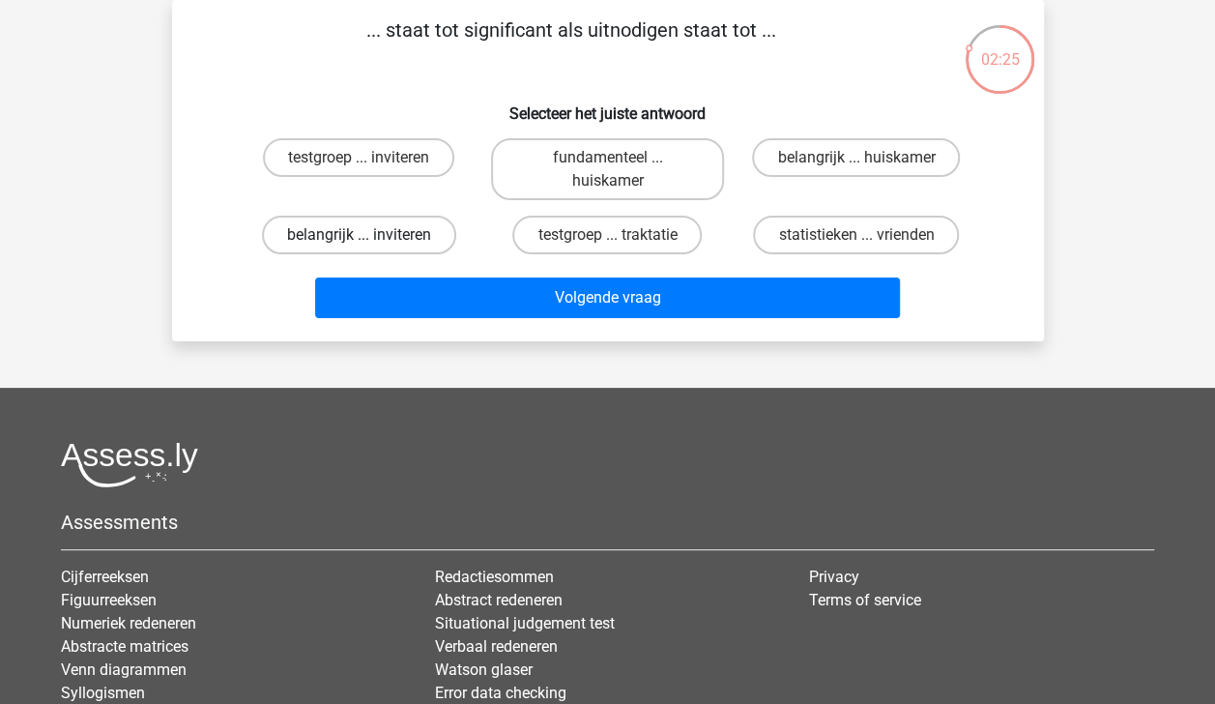
click at [413, 220] on label "belangrijk ... inviteren" at bounding box center [359, 235] width 194 height 39
click at [371, 235] on input "belangrijk ... inviteren" at bounding box center [365, 241] width 13 height 13
radio input "true"
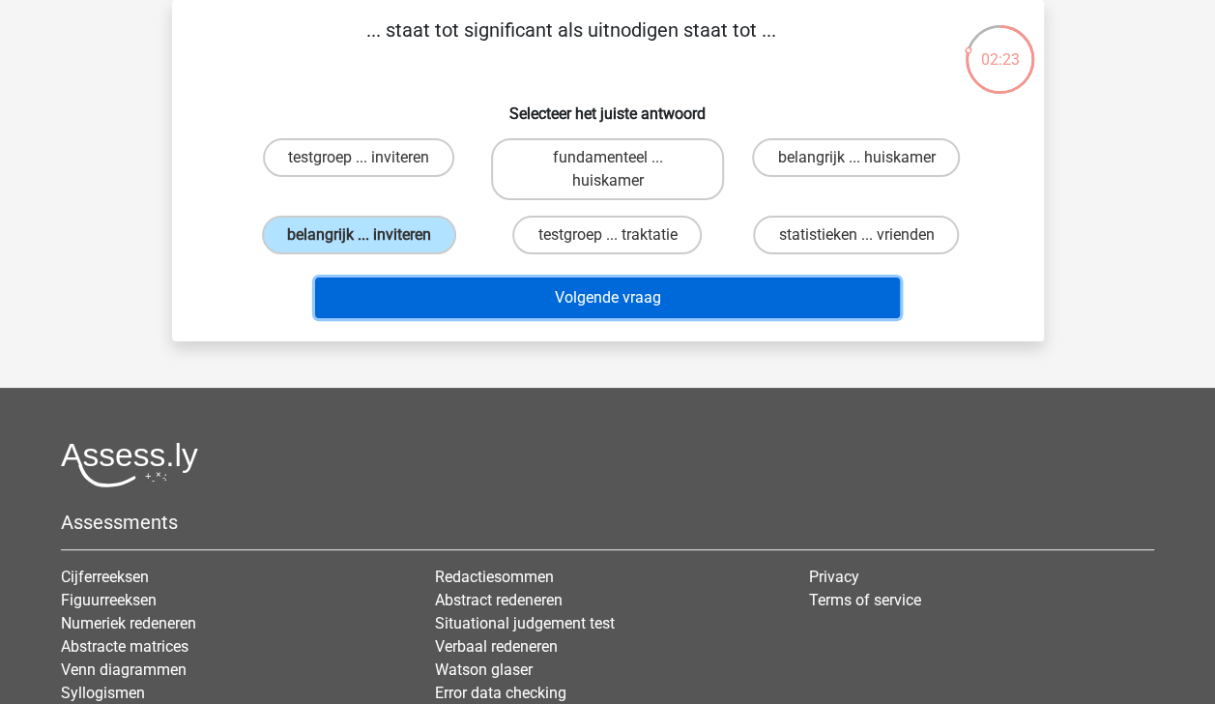
click at [547, 298] on button "Volgende vraag" at bounding box center [607, 297] width 585 height 41
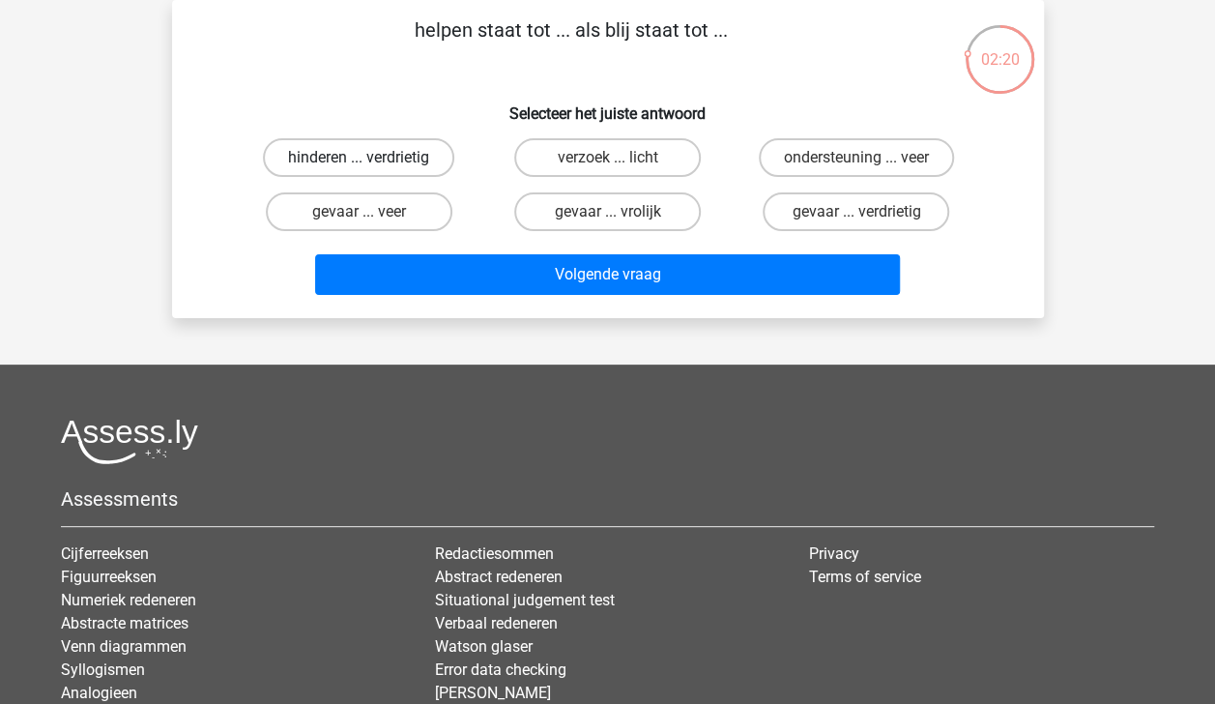
click at [408, 161] on label "hinderen ... verdrietig" at bounding box center [358, 157] width 191 height 39
click at [371, 161] on input "hinderen ... verdrietig" at bounding box center [365, 164] width 13 height 13
radio input "true"
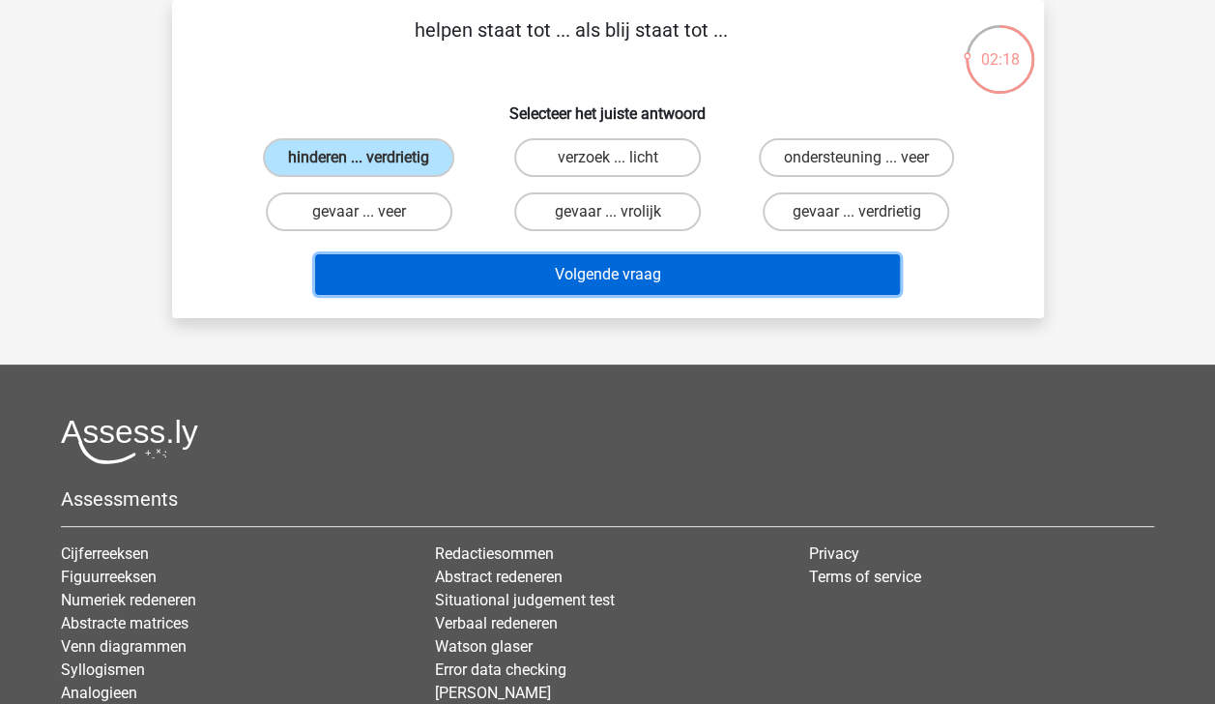
click at [597, 279] on button "Volgende vraag" at bounding box center [607, 274] width 585 height 41
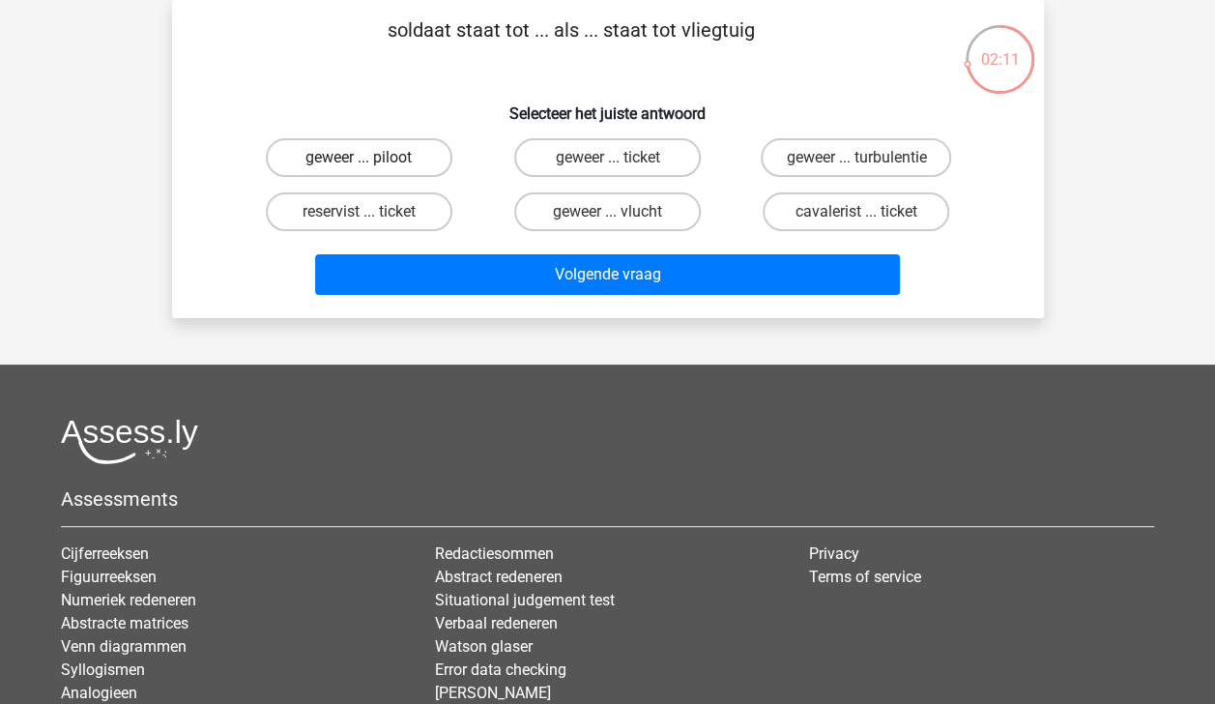
click at [412, 162] on label "geweer ... piloot" at bounding box center [359, 157] width 187 height 39
click at [371, 162] on input "geweer ... piloot" at bounding box center [365, 164] width 13 height 13
radio input "true"
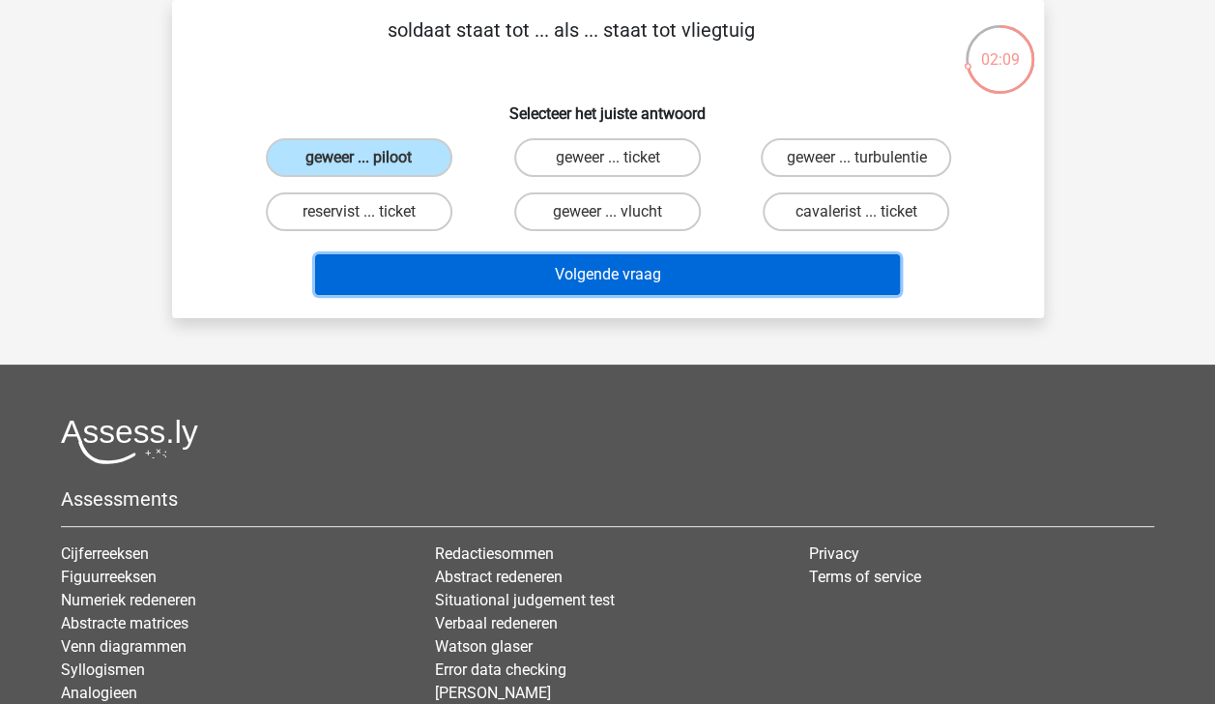
click at [592, 271] on button "Volgende vraag" at bounding box center [607, 274] width 585 height 41
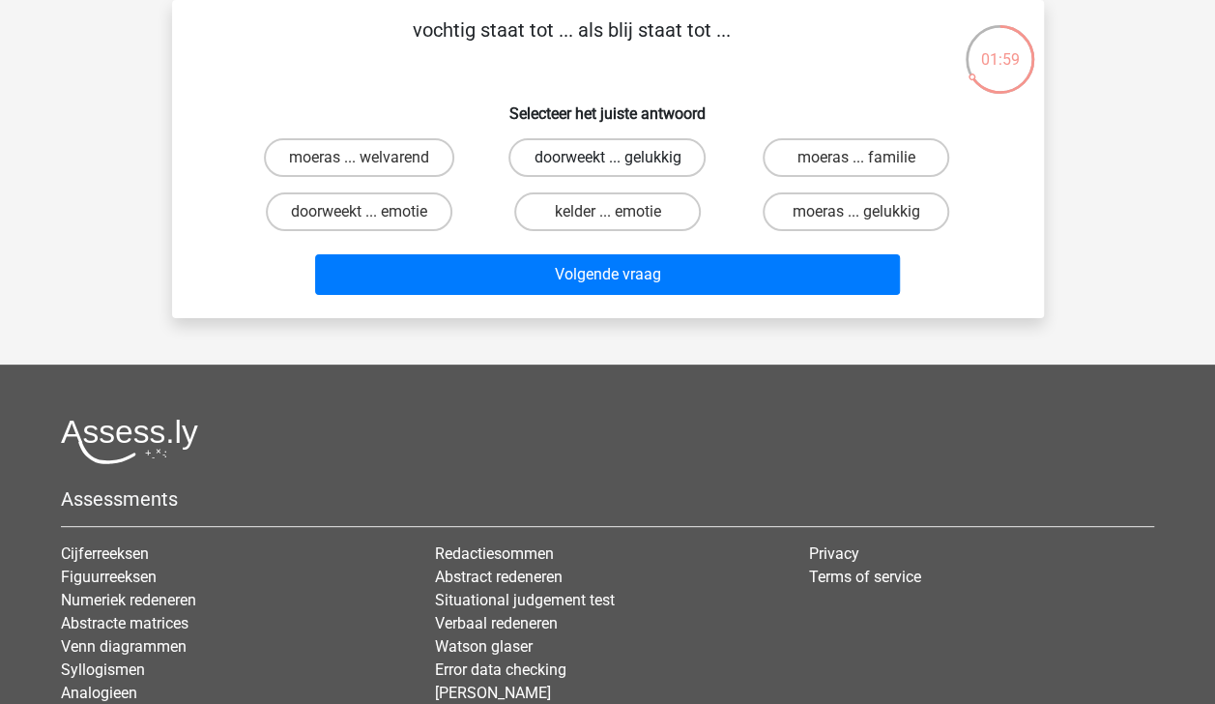
click at [641, 159] on label "doorweekt ... gelukkig" at bounding box center [606, 157] width 197 height 39
click at [620, 159] on input "doorweekt ... gelukkig" at bounding box center [613, 164] width 13 height 13
radio input "true"
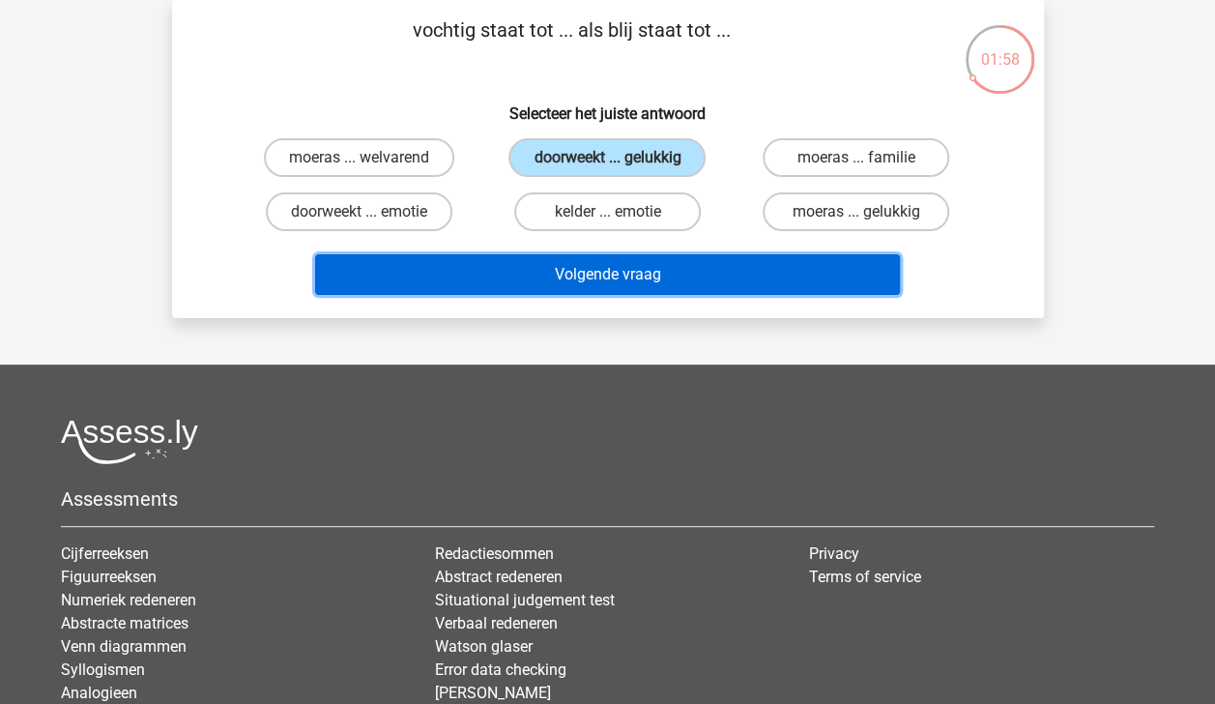
click at [707, 275] on button "Volgende vraag" at bounding box center [607, 274] width 585 height 41
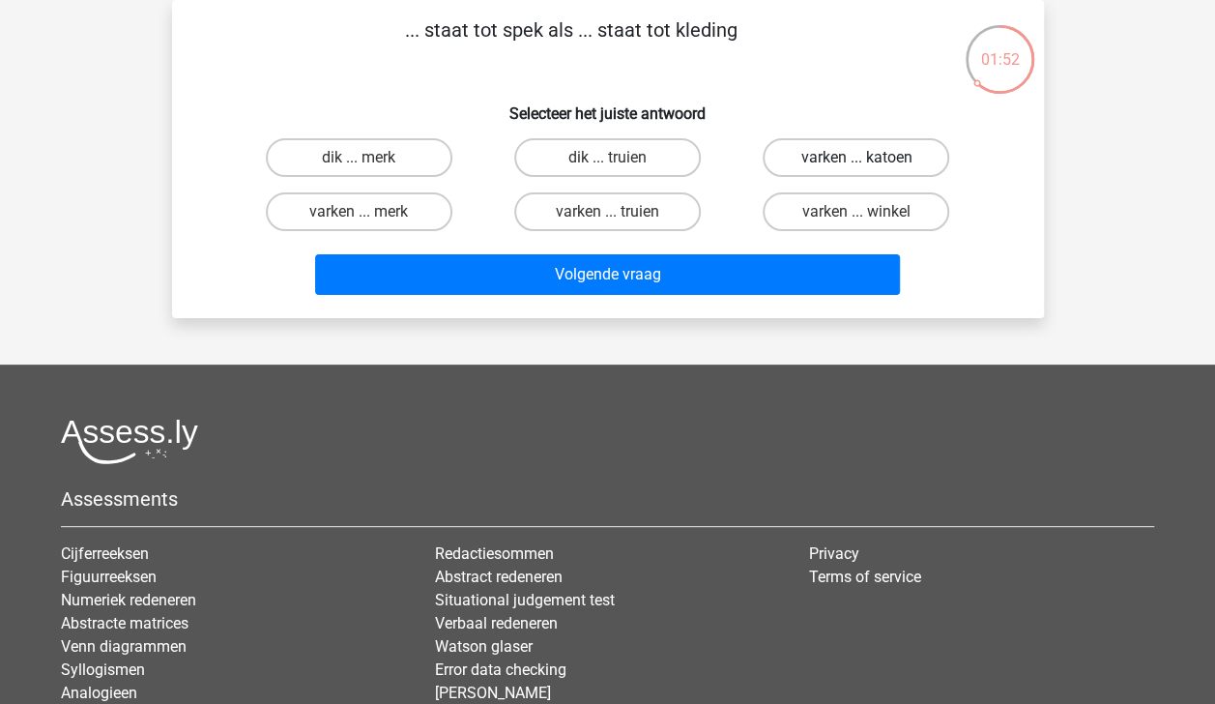
click at [822, 159] on label "varken ... katoen" at bounding box center [856, 157] width 187 height 39
click at [856, 159] on input "varken ... katoen" at bounding box center [862, 164] width 13 height 13
radio input "true"
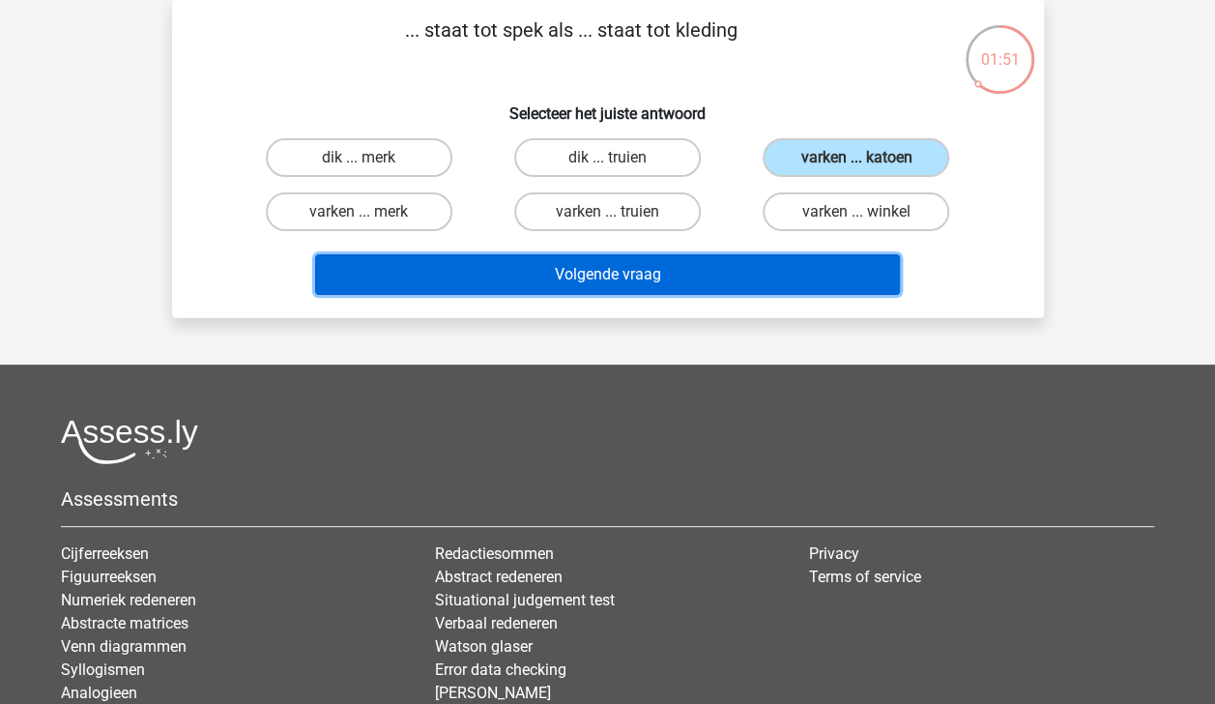
click at [796, 278] on button "Volgende vraag" at bounding box center [607, 274] width 585 height 41
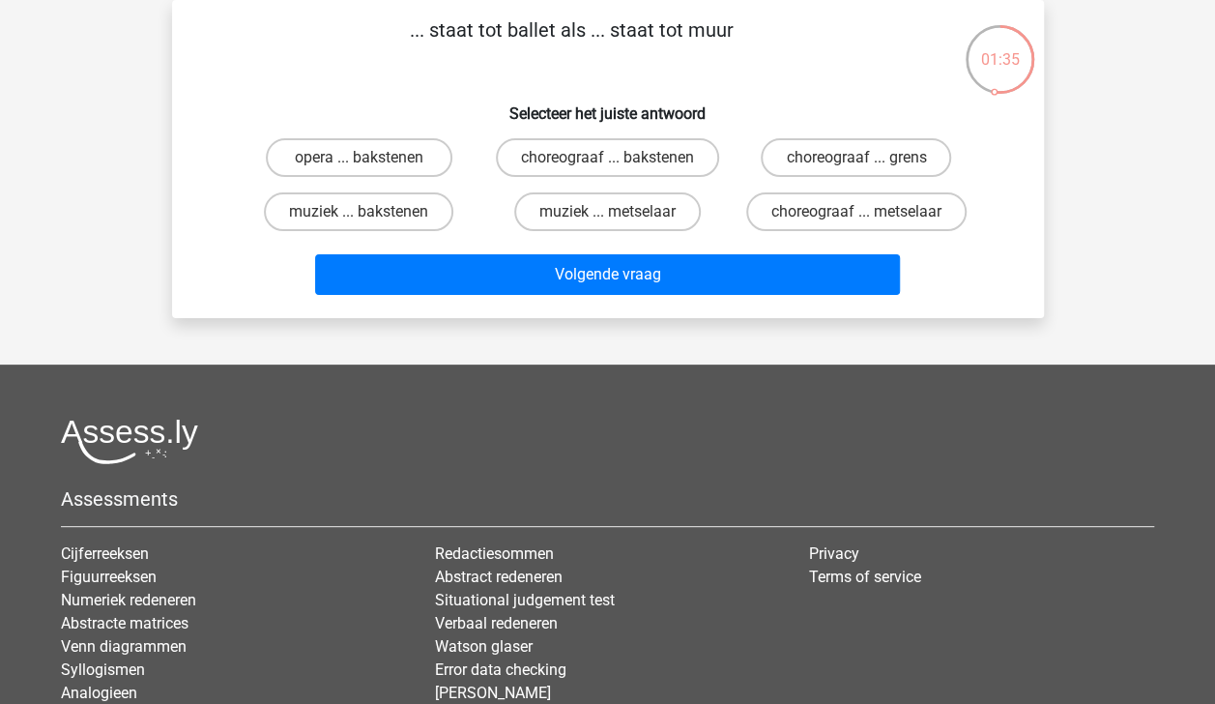
click at [866, 214] on input "choreograaf ... metselaar" at bounding box center [862, 218] width 13 height 13
radio input "true"
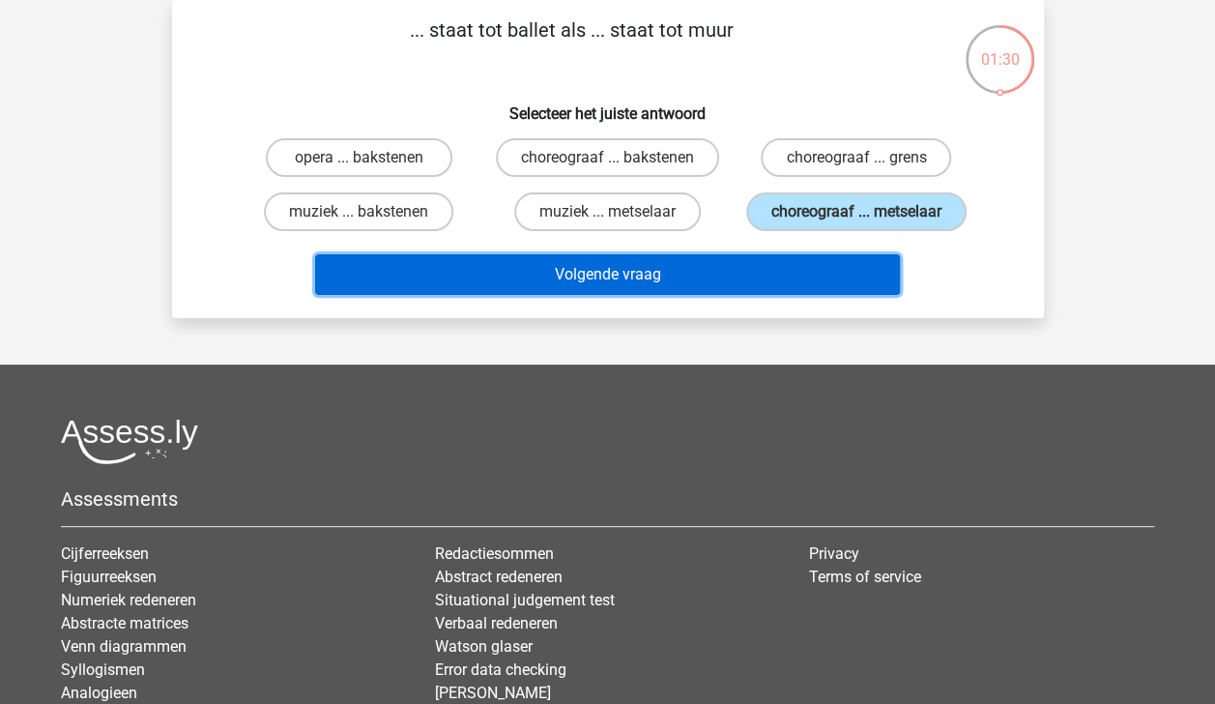
click at [816, 280] on button "Volgende vraag" at bounding box center [607, 274] width 585 height 41
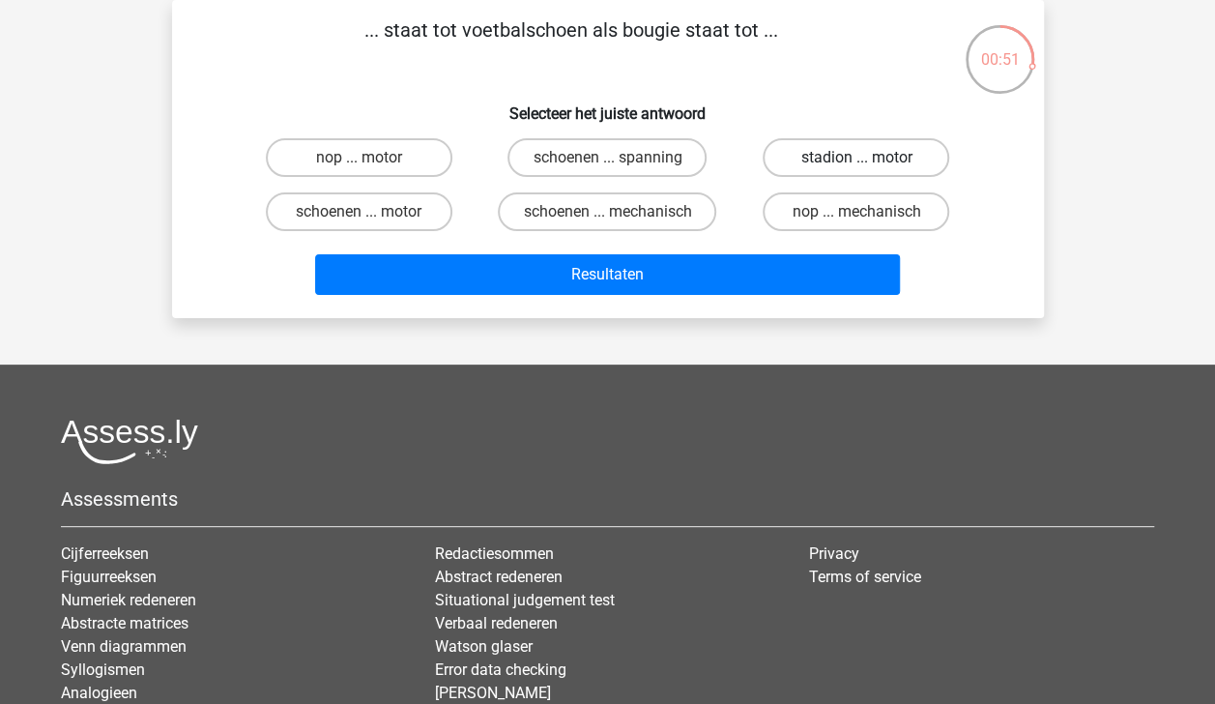
click at [876, 156] on label "stadion ... motor" at bounding box center [856, 157] width 187 height 39
click at [869, 158] on input "stadion ... motor" at bounding box center [862, 164] width 13 height 13
radio input "true"
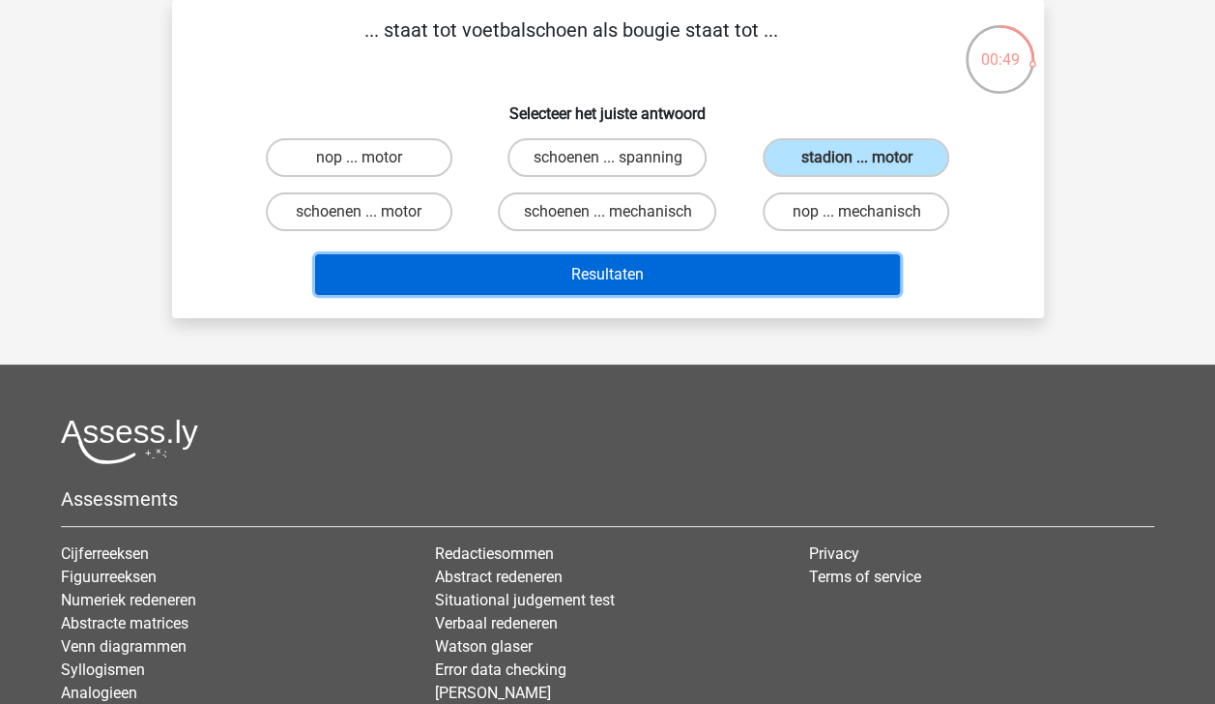
click at [771, 279] on button "Resultaten" at bounding box center [607, 274] width 585 height 41
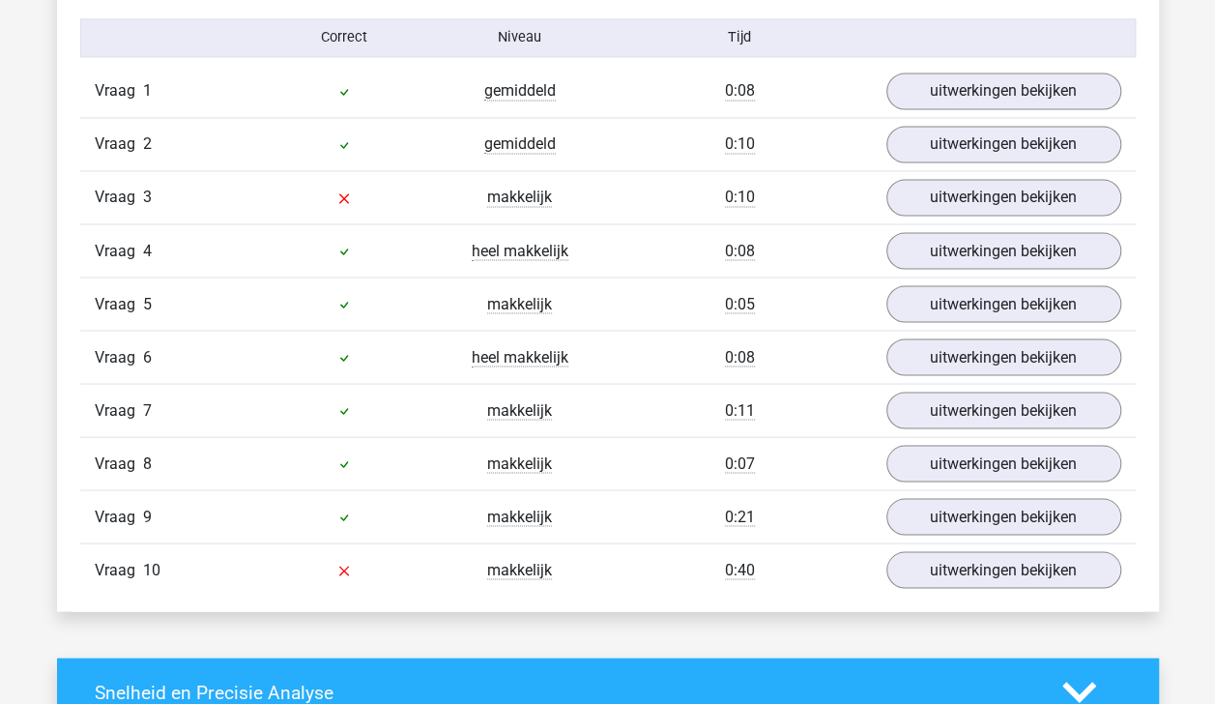
scroll to position [1610, 0]
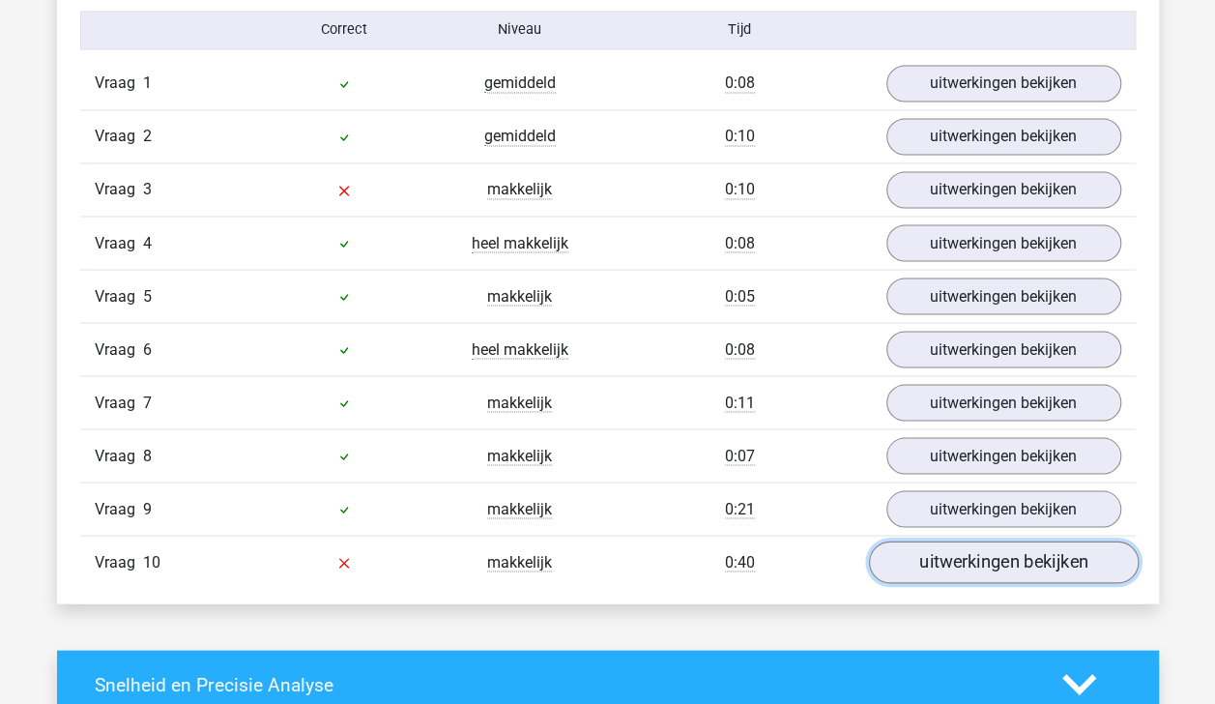
click at [1085, 553] on link "uitwerkingen bekijken" at bounding box center [1003, 561] width 270 height 43
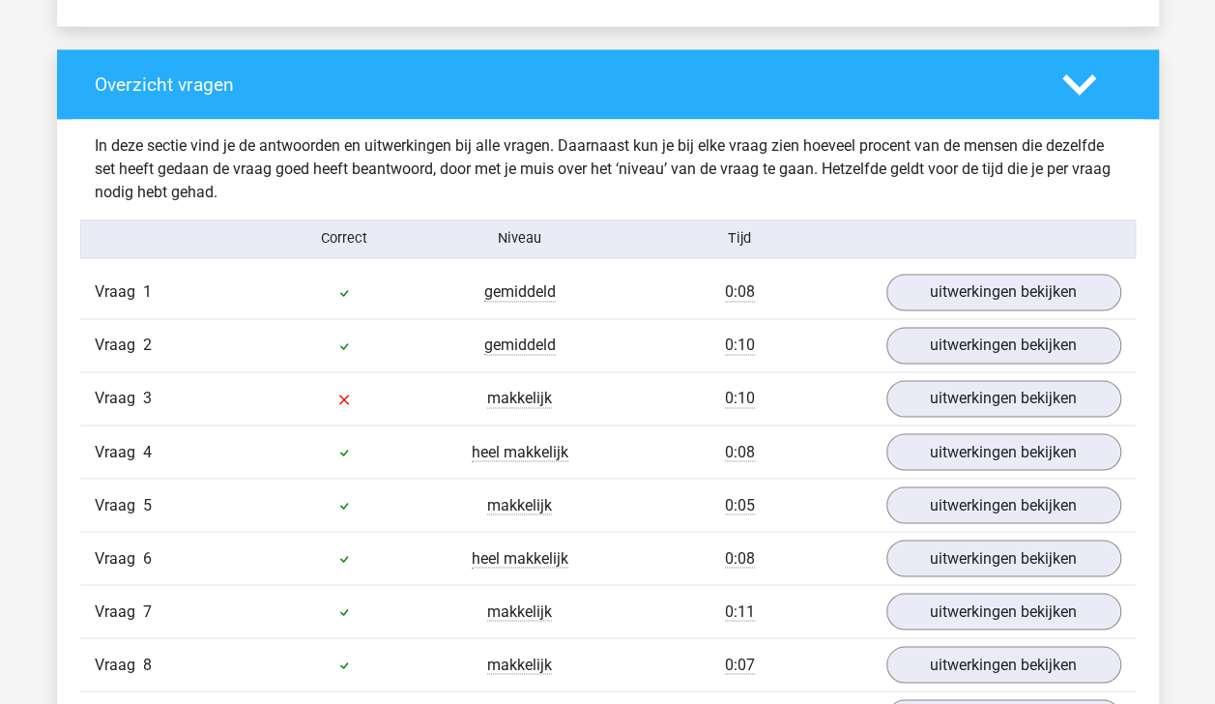
scroll to position [1406, 0]
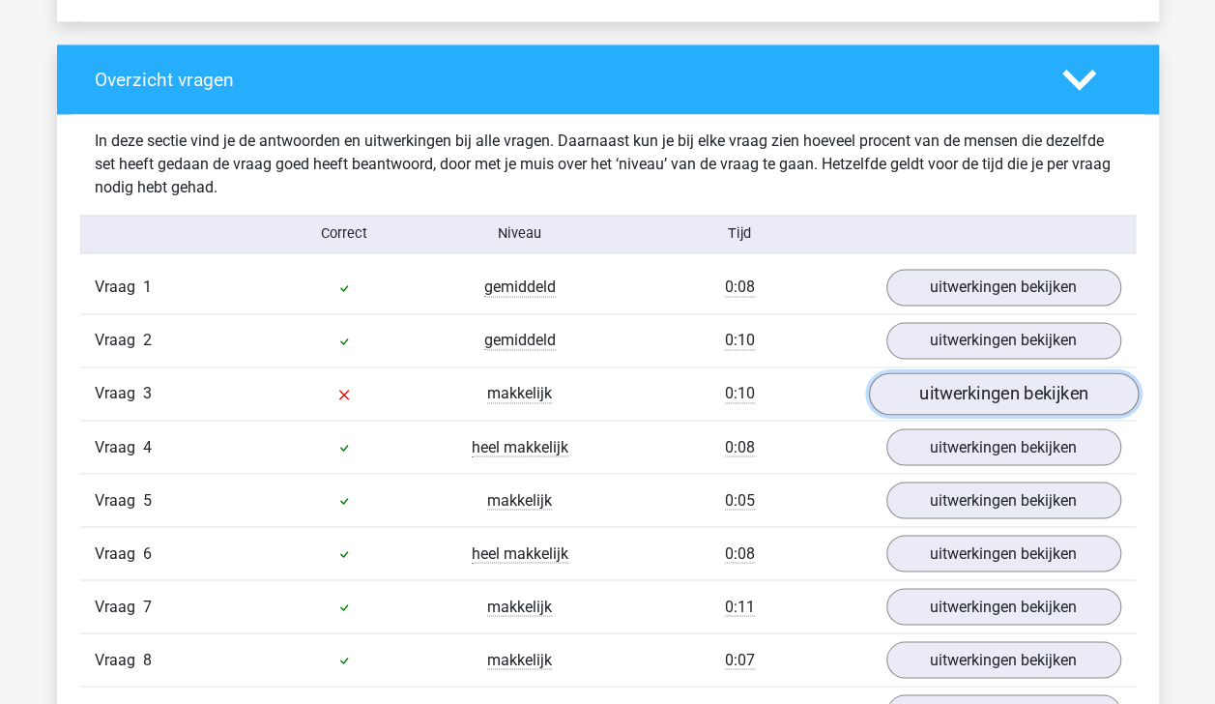
click at [1025, 389] on link "uitwerkingen bekijken" at bounding box center [1003, 393] width 270 height 43
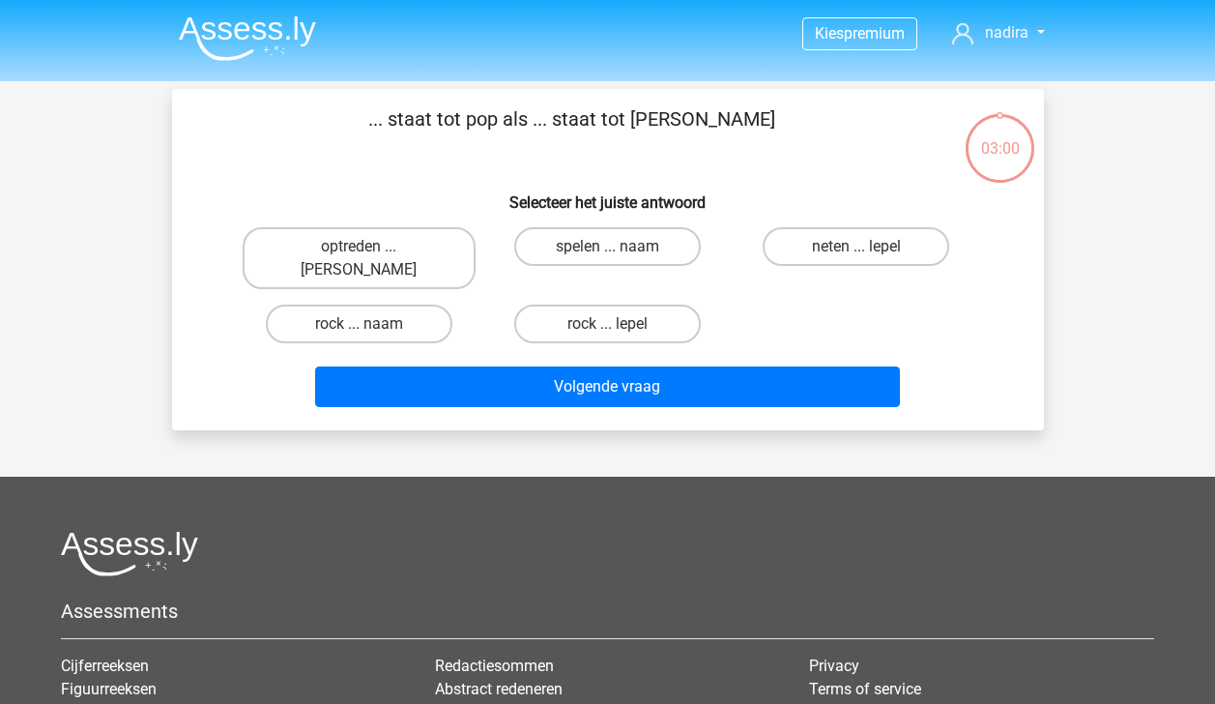
scroll to position [89, 0]
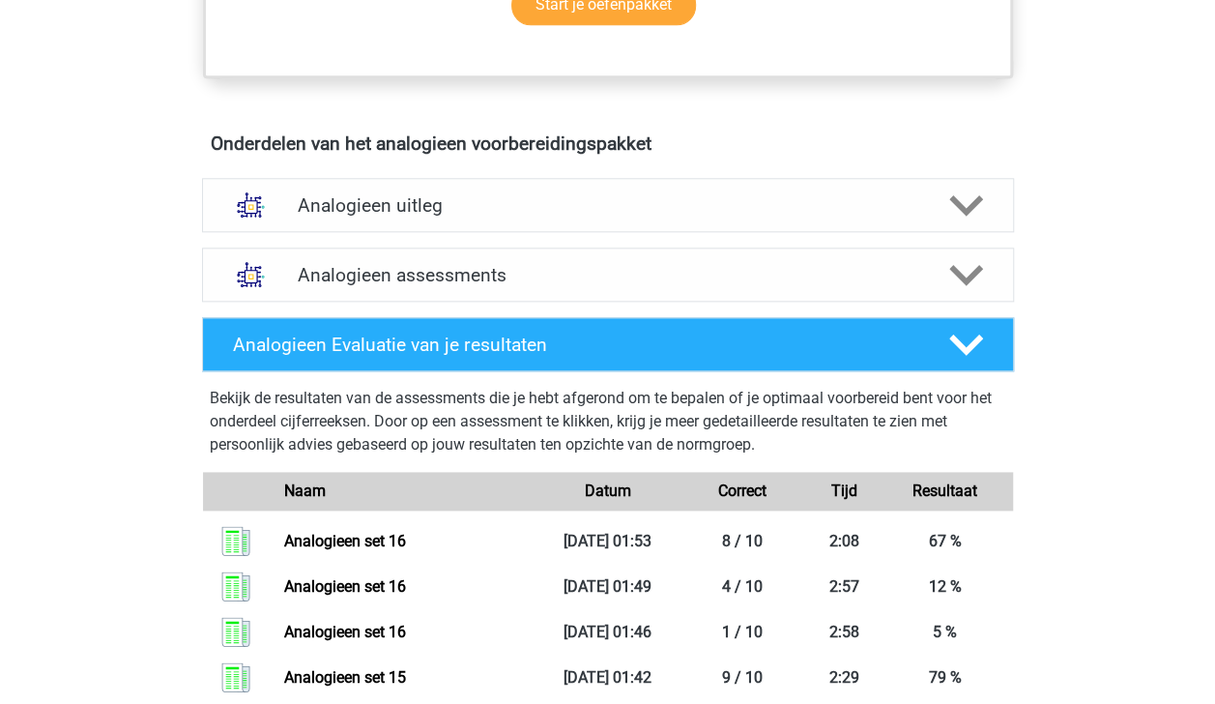
scroll to position [988, 0]
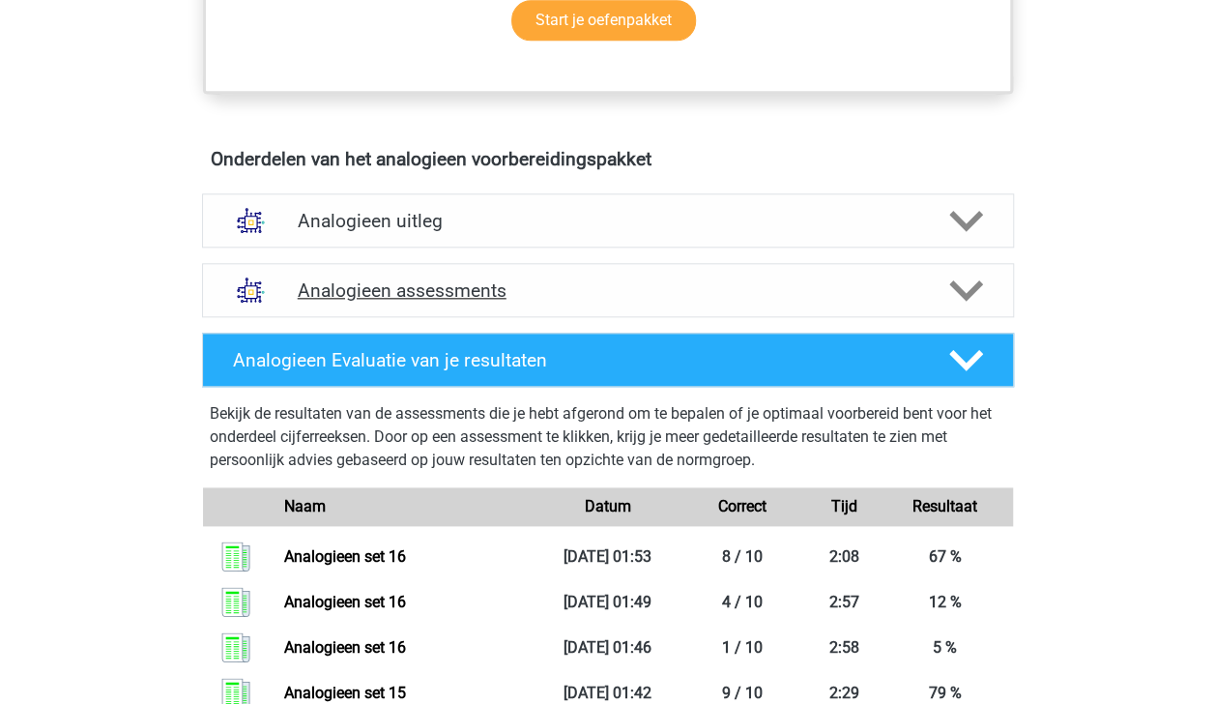
click at [961, 293] on polygon at bounding box center [966, 289] width 34 height 21
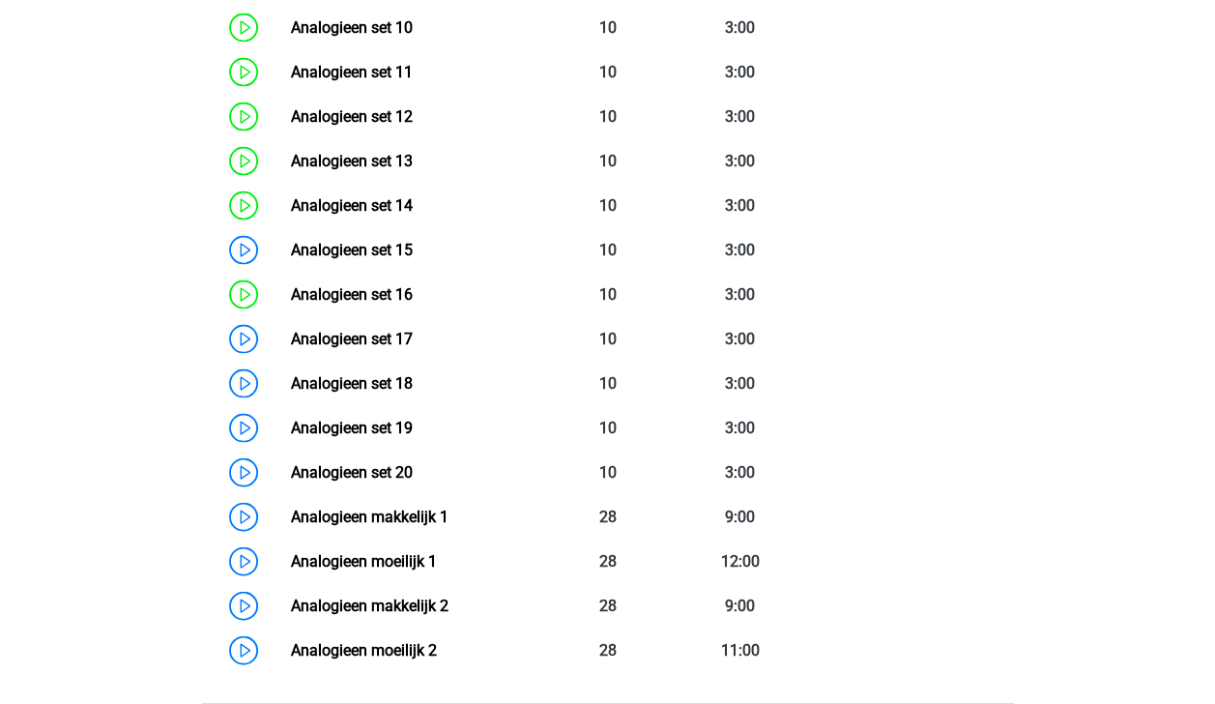
scroll to position [1835, 0]
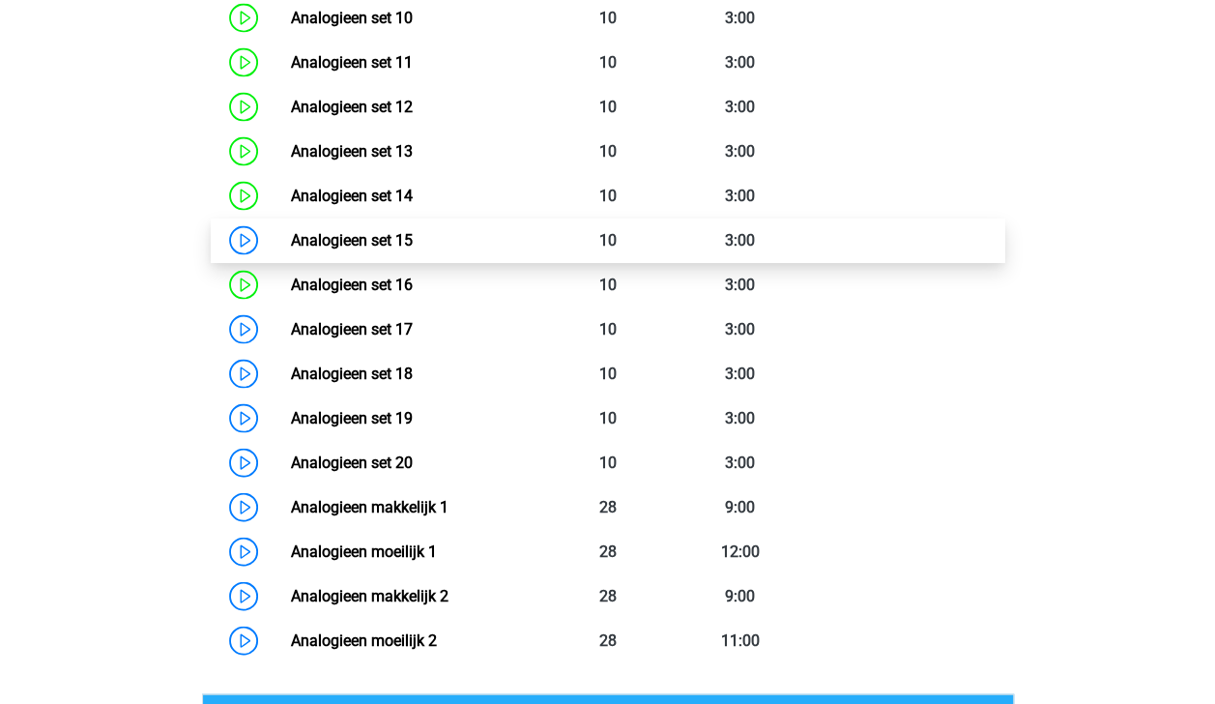
click at [372, 242] on link "Analogieen set 15" at bounding box center [352, 240] width 122 height 18
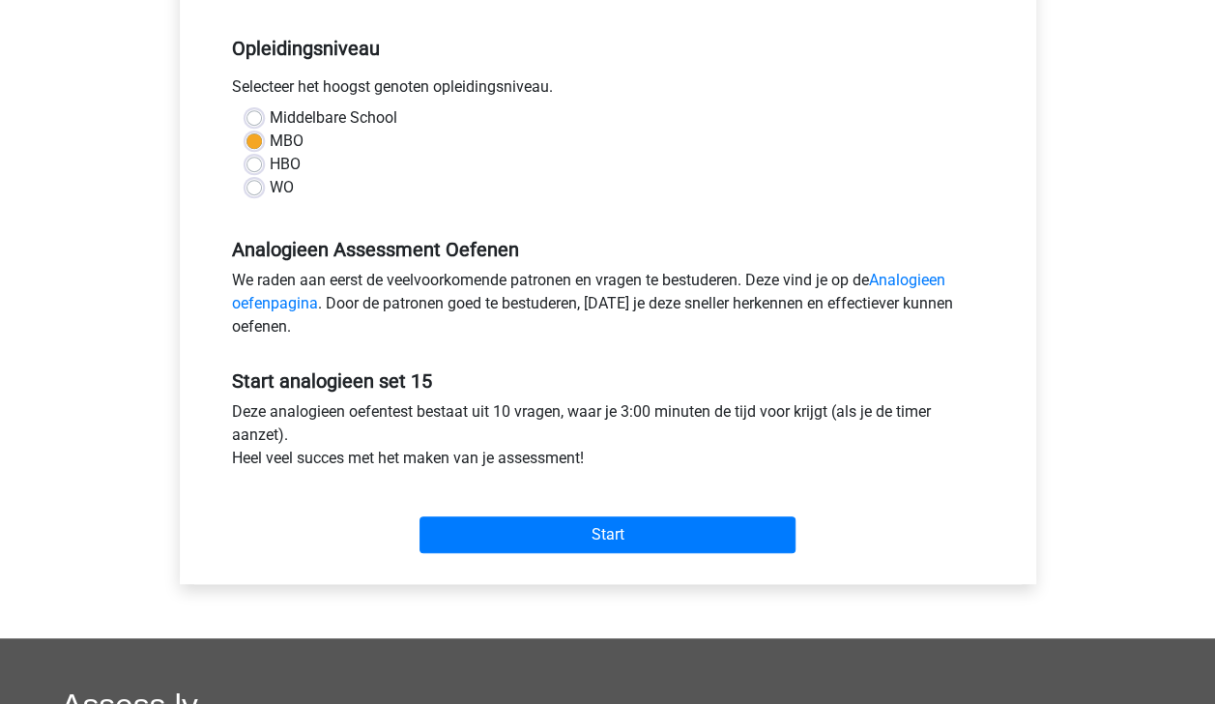
scroll to position [383, 0]
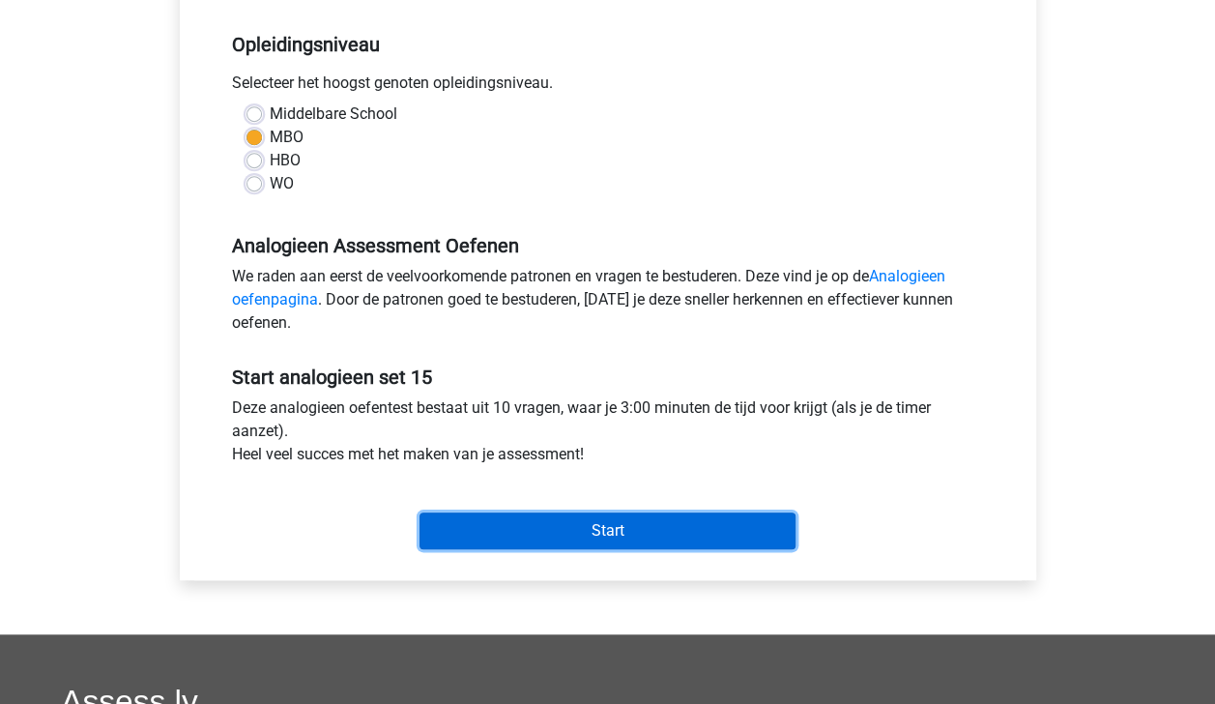
click at [726, 531] on input "Start" at bounding box center [608, 530] width 376 height 37
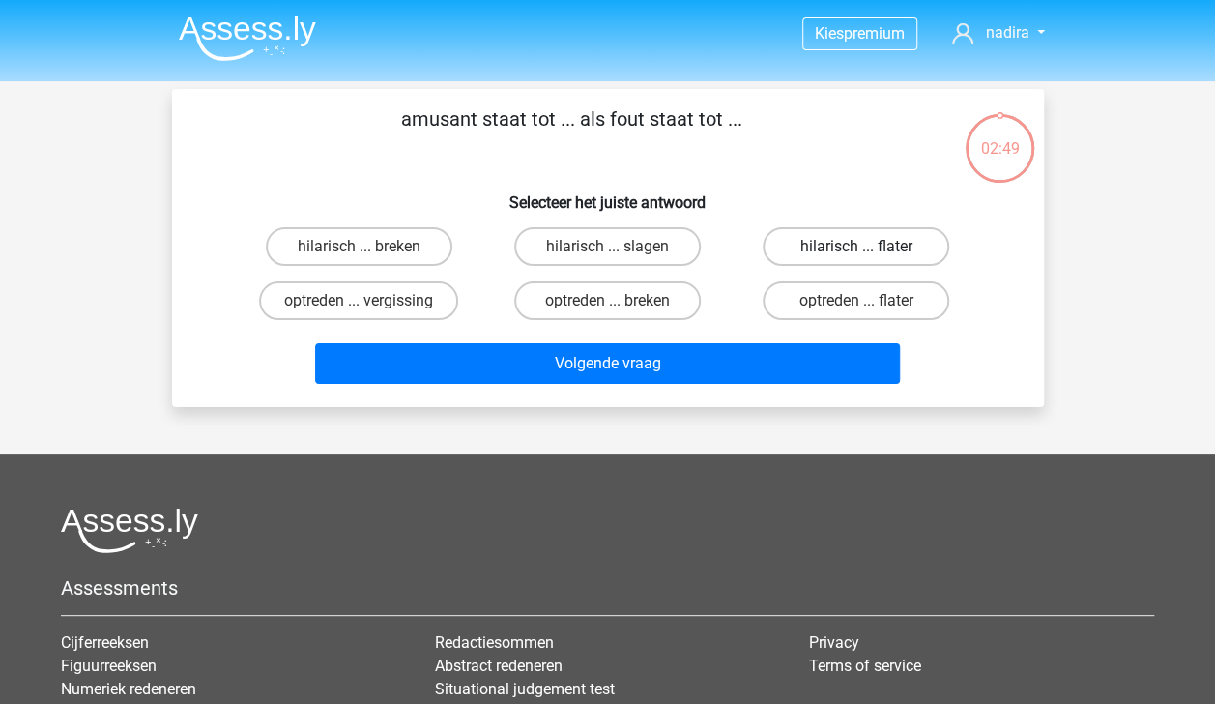
click at [804, 245] on label "hilarisch ... flater" at bounding box center [856, 246] width 187 height 39
click at [856, 246] on input "hilarisch ... flater" at bounding box center [862, 252] width 13 height 13
radio input "true"
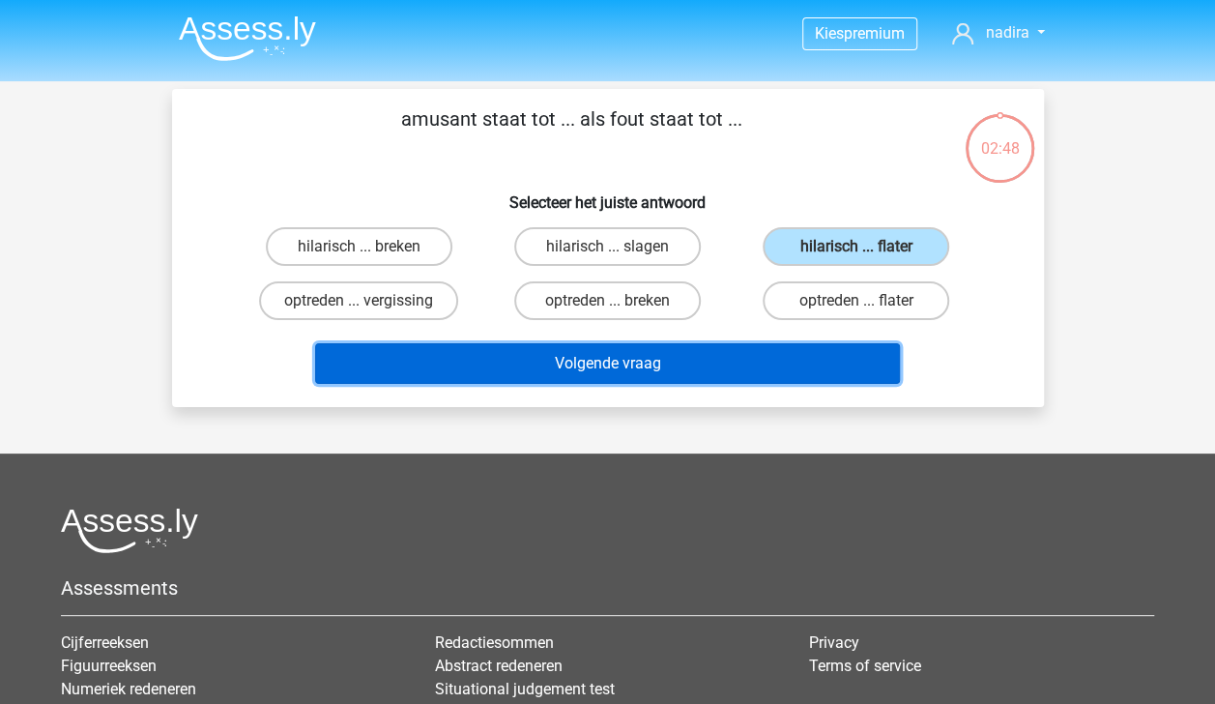
click at [790, 361] on button "Volgende vraag" at bounding box center [607, 363] width 585 height 41
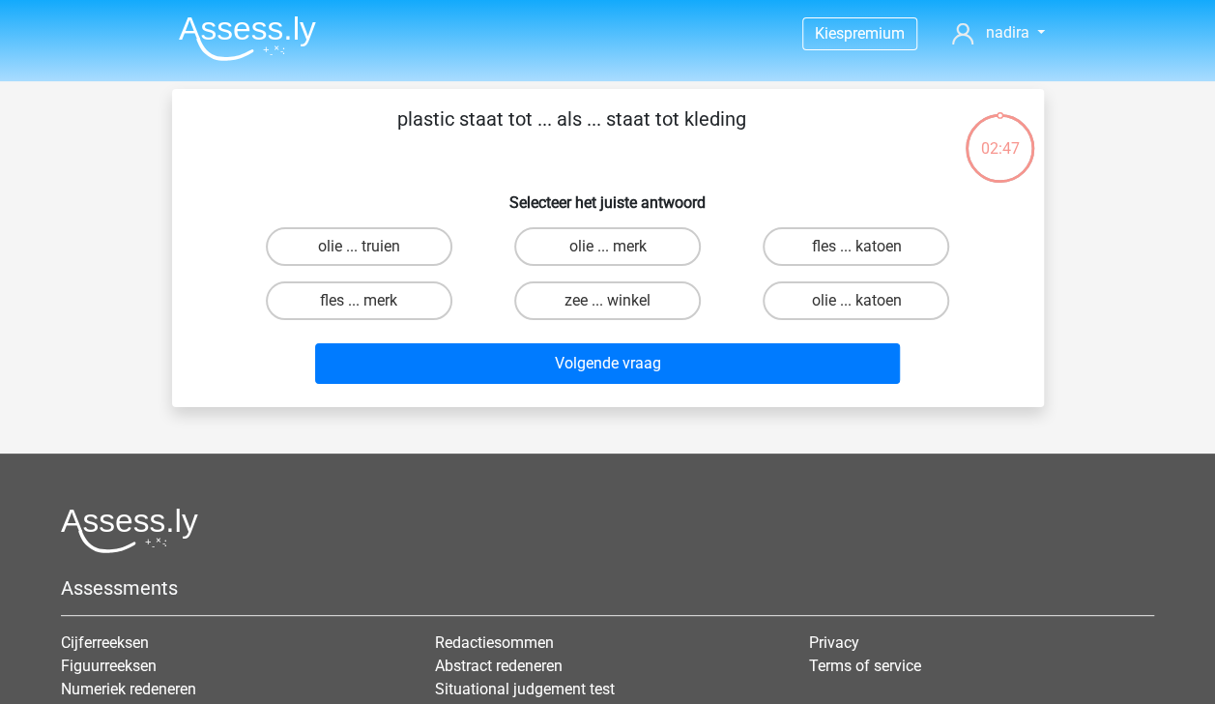
scroll to position [89, 0]
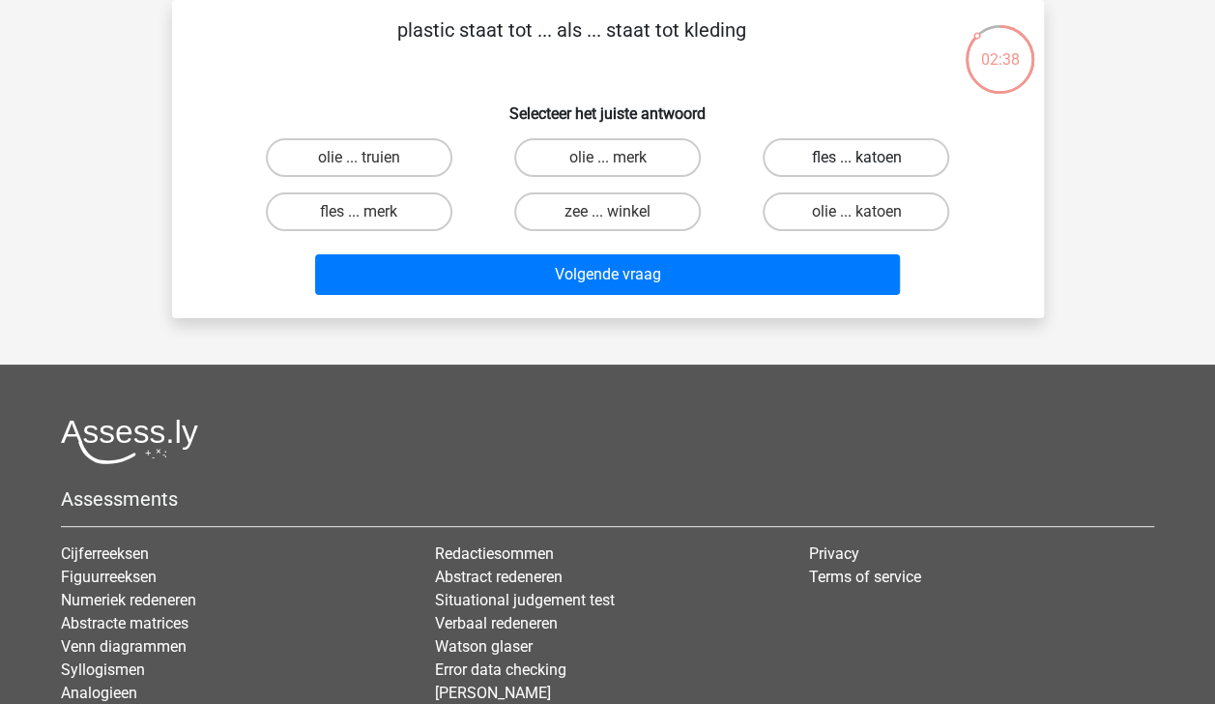
click at [806, 155] on label "fles ... katoen" at bounding box center [856, 157] width 187 height 39
click at [856, 158] on input "fles ... katoen" at bounding box center [862, 164] width 13 height 13
radio input "true"
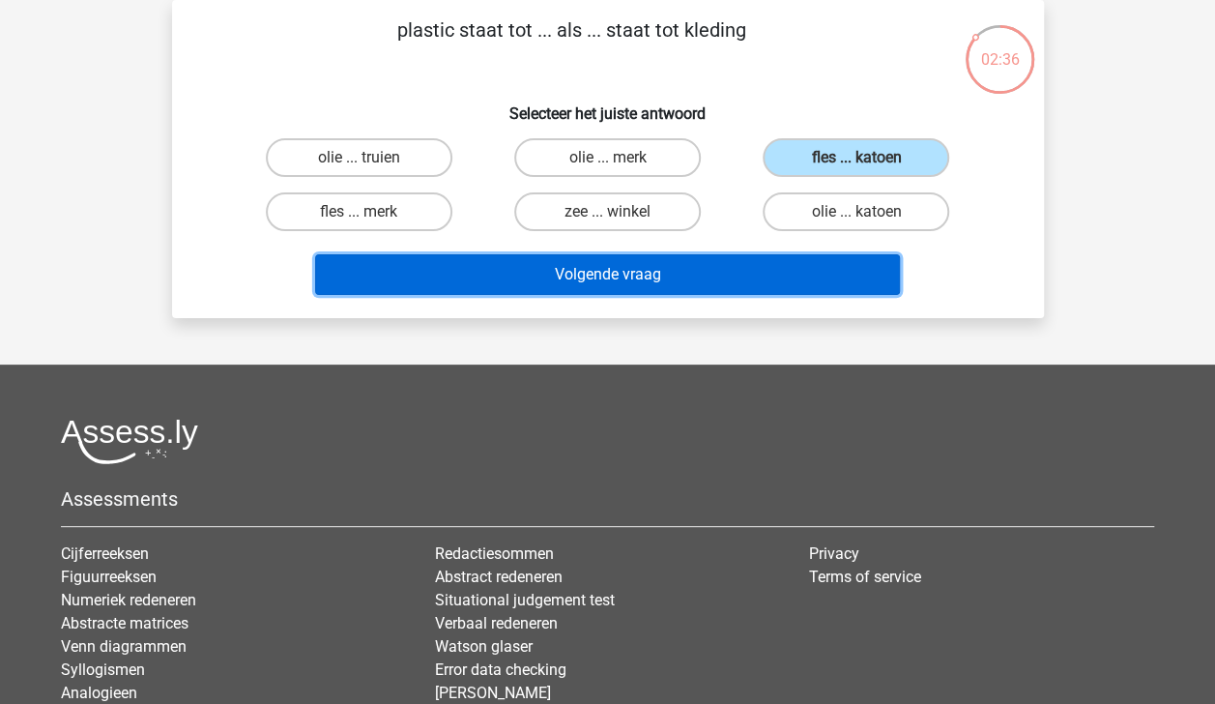
click at [773, 267] on button "Volgende vraag" at bounding box center [607, 274] width 585 height 41
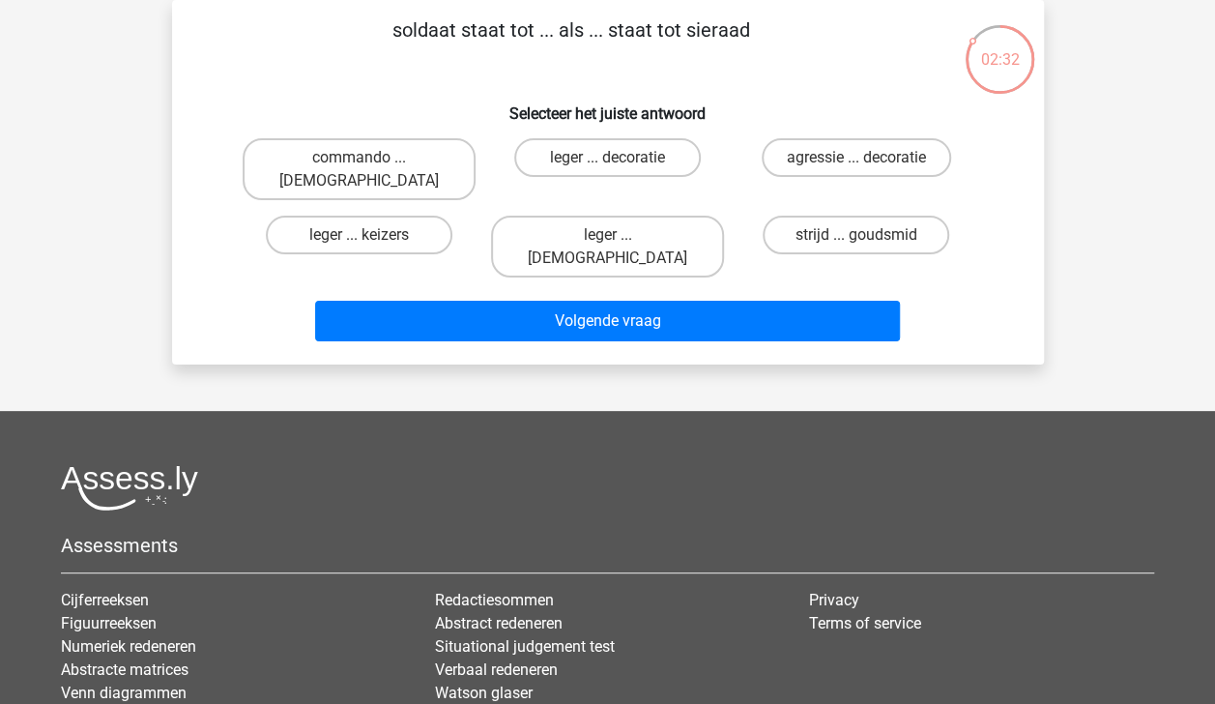
click at [862, 235] on input "strijd ... goudsmid" at bounding box center [862, 241] width 13 height 13
radio input "true"
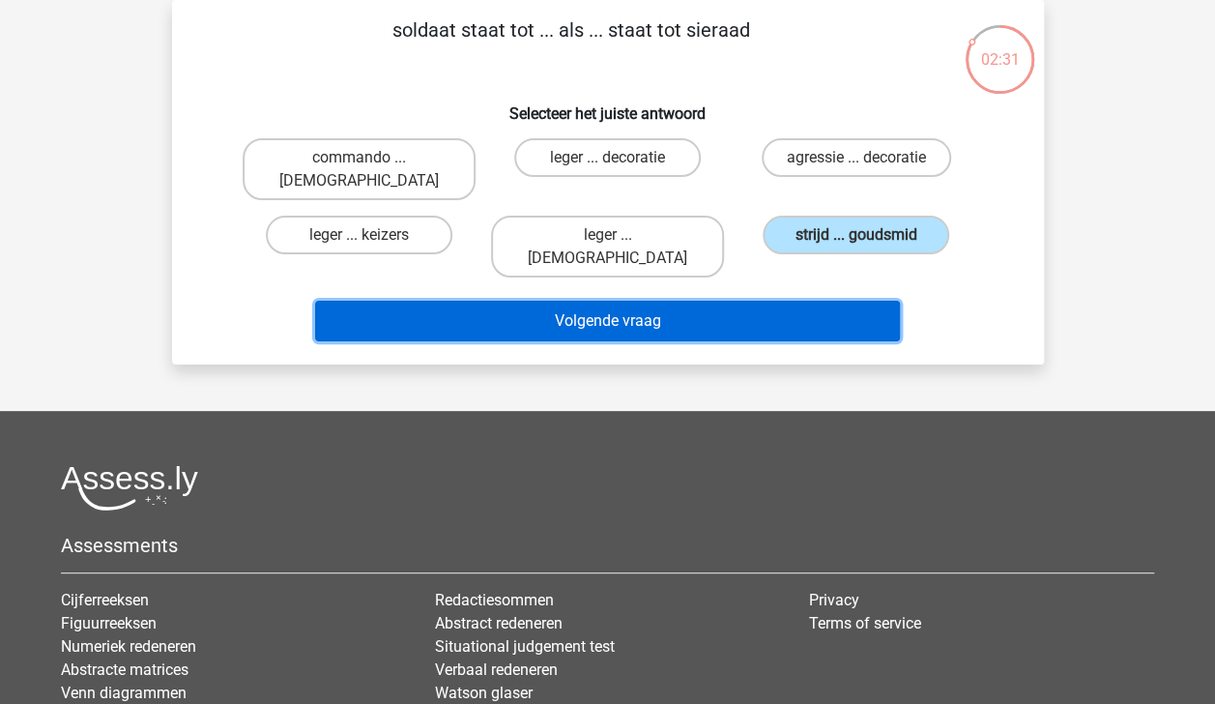
click at [848, 301] on button "Volgende vraag" at bounding box center [607, 321] width 585 height 41
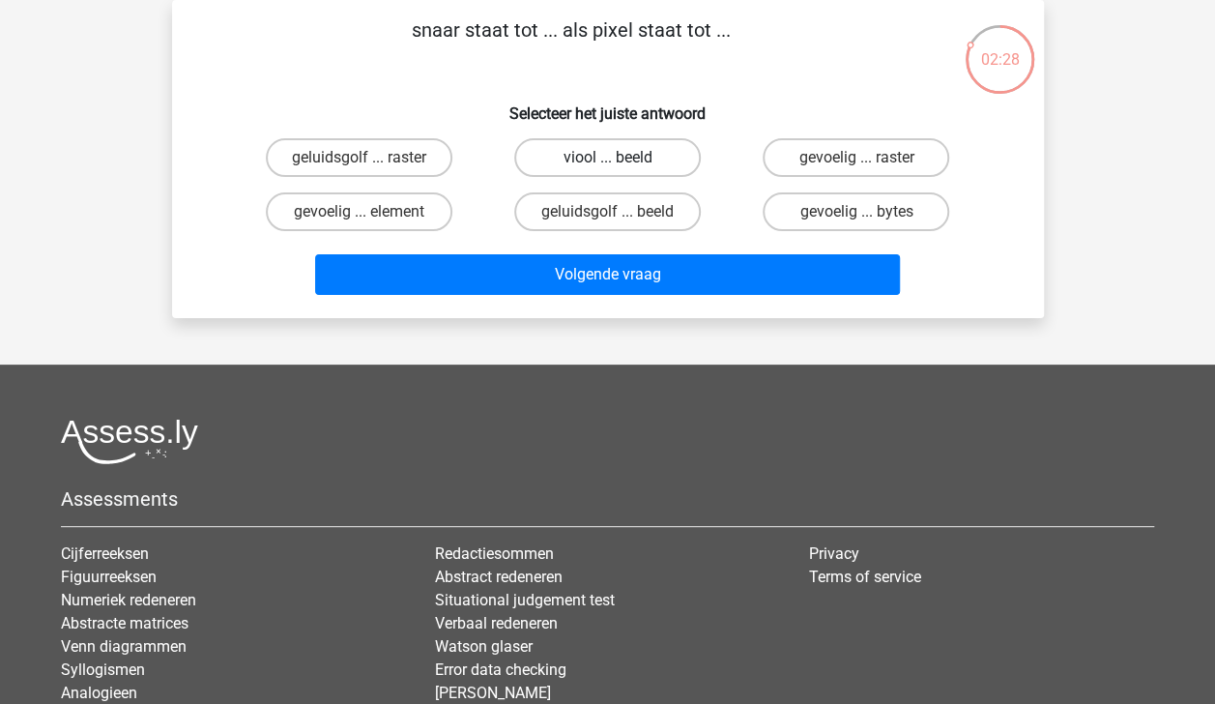
click at [651, 160] on label "viool ... beeld" at bounding box center [607, 157] width 187 height 39
click at [620, 160] on input "viool ... beeld" at bounding box center [613, 164] width 13 height 13
radio input "true"
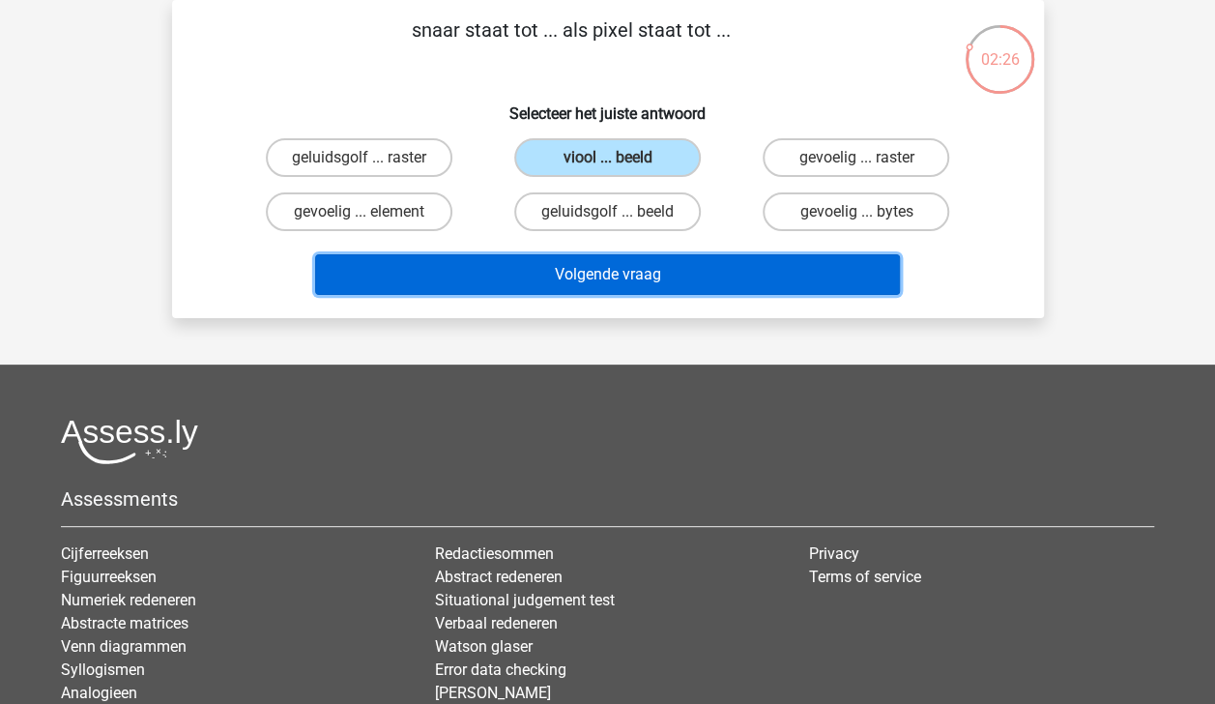
click at [711, 276] on button "Volgende vraag" at bounding box center [607, 274] width 585 height 41
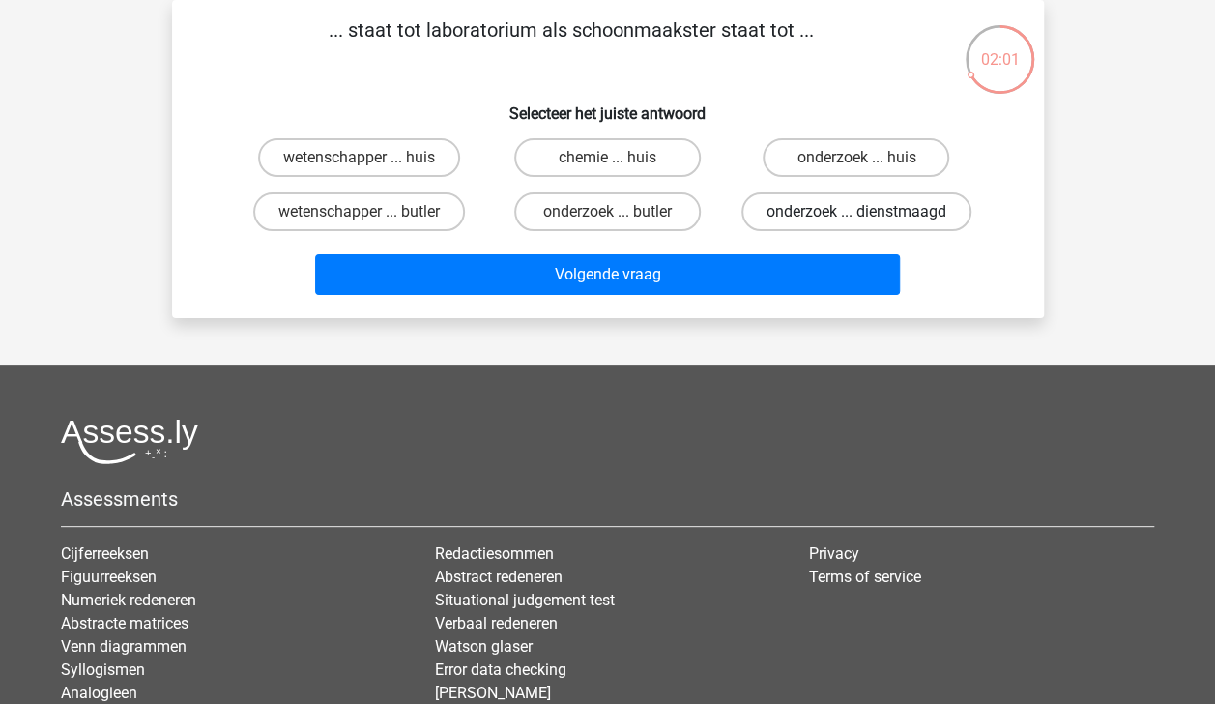
click at [814, 204] on label "onderzoek ... dienstmaagd" at bounding box center [856, 211] width 230 height 39
click at [856, 212] on input "onderzoek ... dienstmaagd" at bounding box center [862, 218] width 13 height 13
radio input "true"
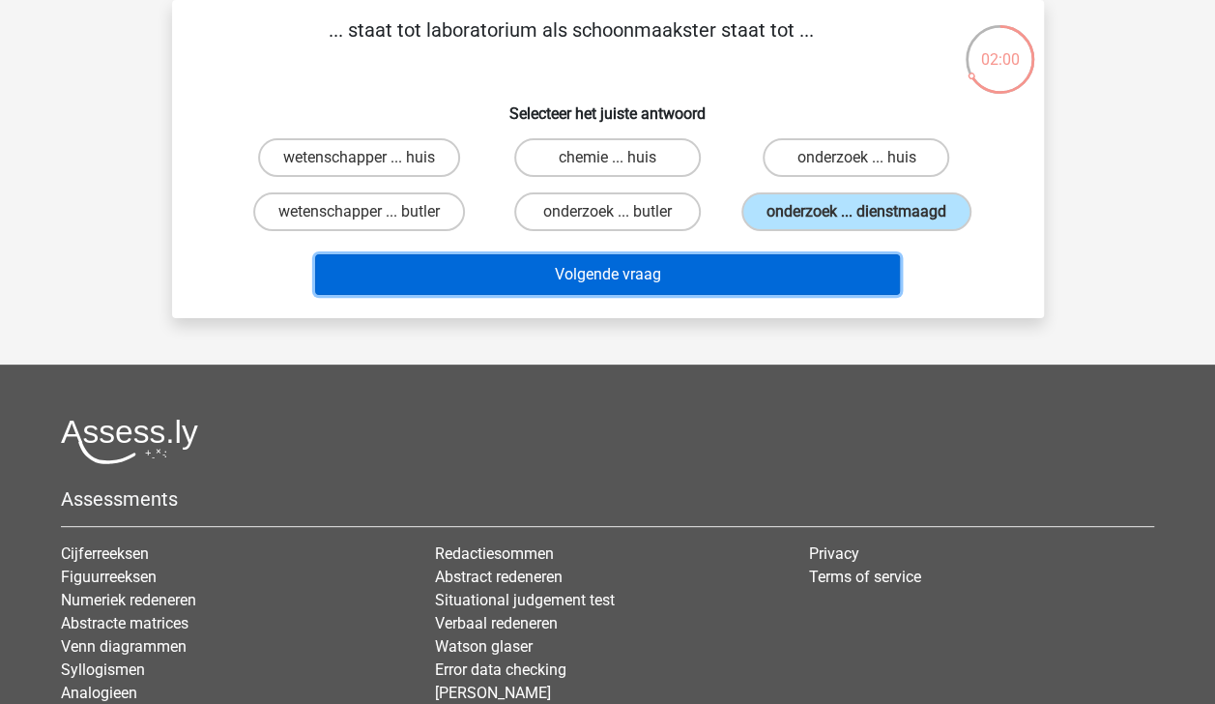
click at [818, 270] on button "Volgende vraag" at bounding box center [607, 274] width 585 height 41
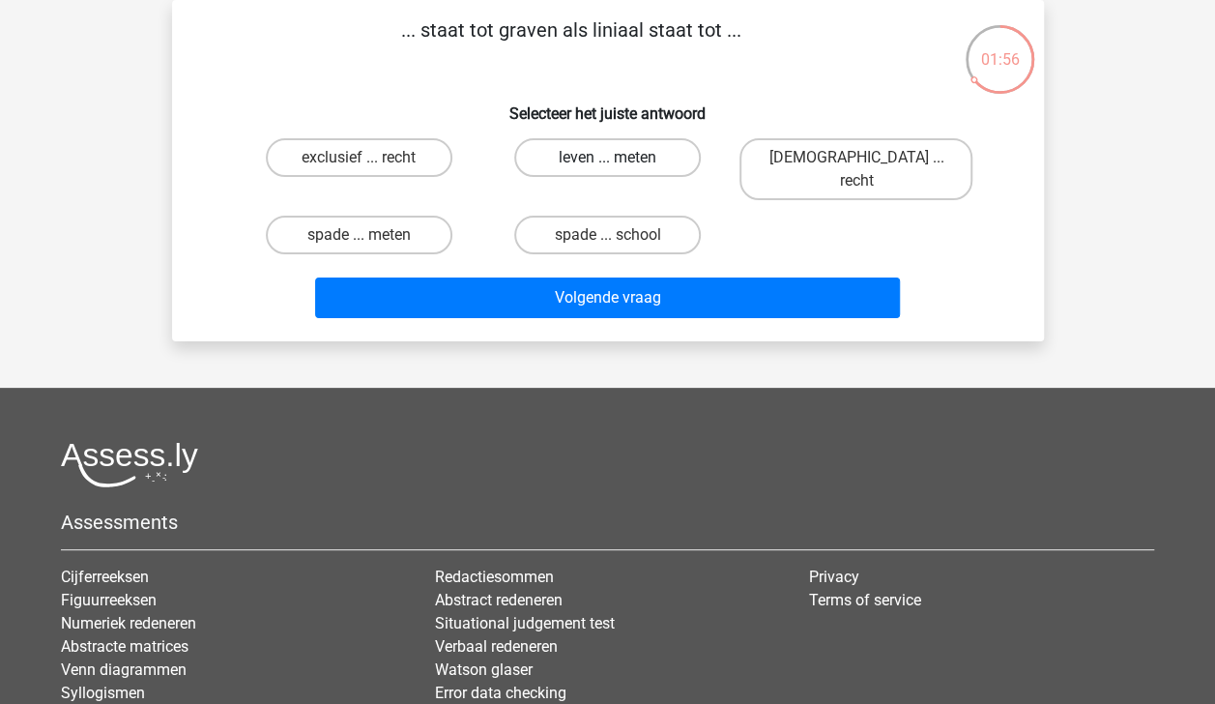
click at [637, 149] on label "leven ... meten" at bounding box center [607, 157] width 187 height 39
click at [620, 158] on input "leven ... meten" at bounding box center [613, 164] width 13 height 13
radio input "true"
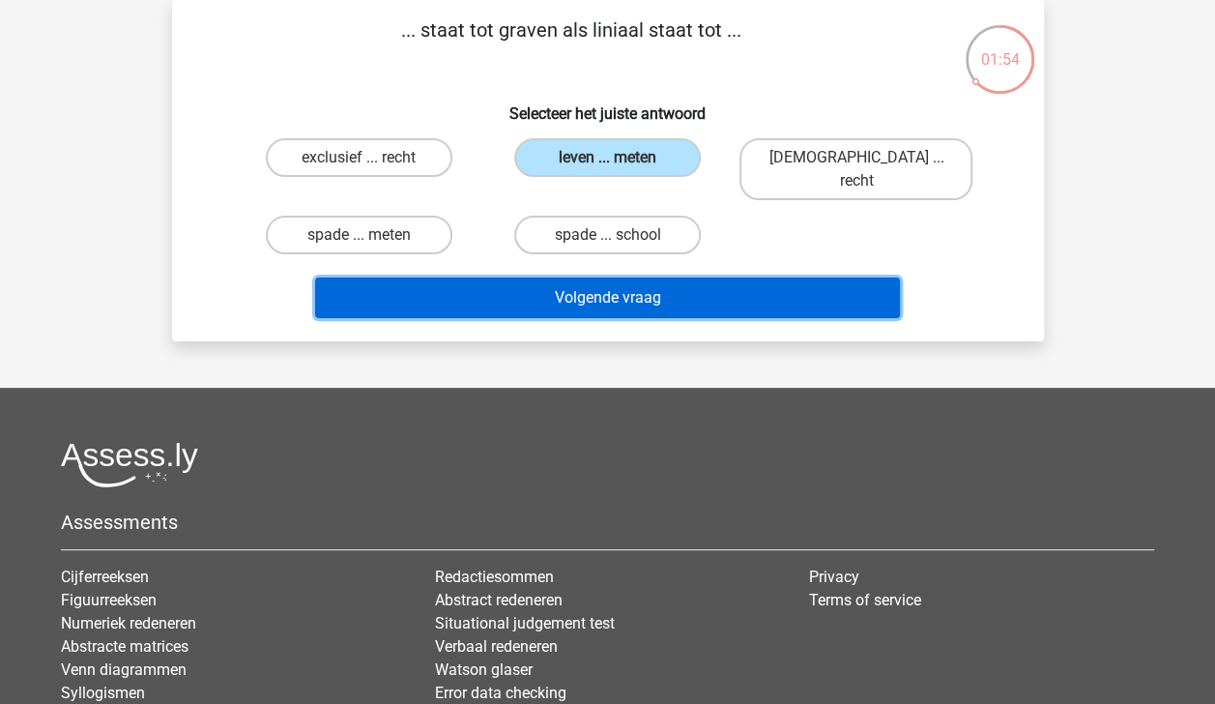
click at [690, 284] on button "Volgende vraag" at bounding box center [607, 297] width 585 height 41
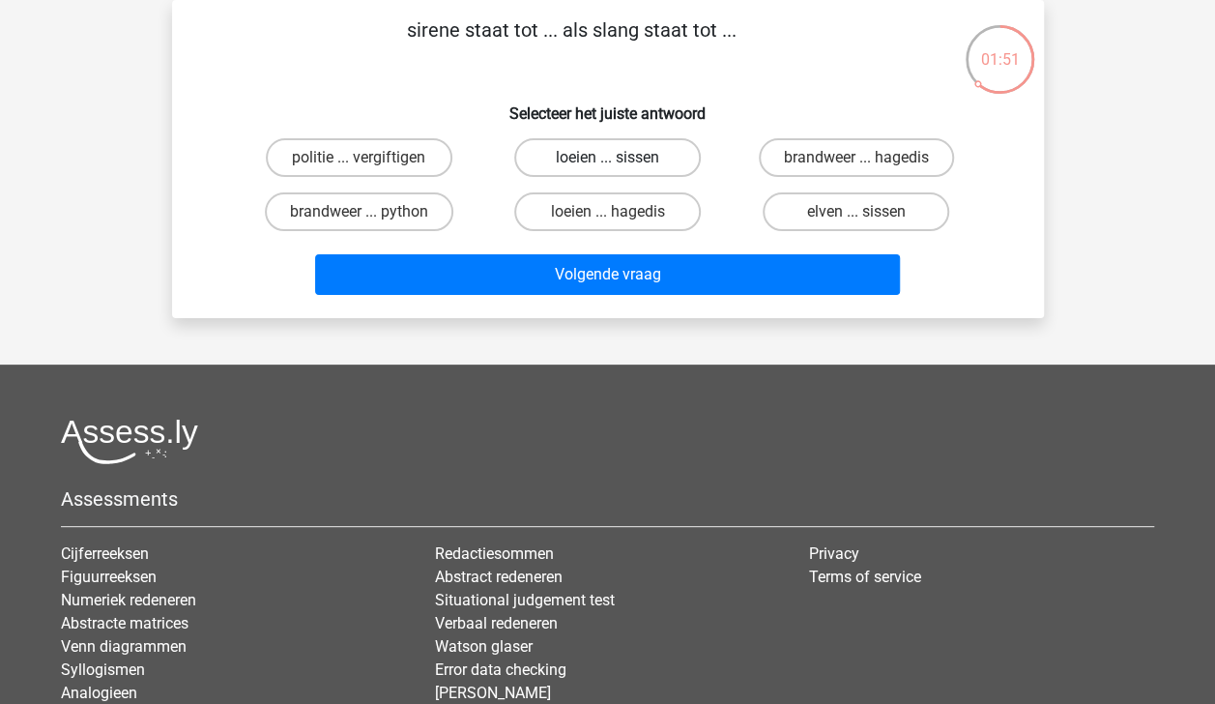
click at [629, 152] on label "loeien ... sissen" at bounding box center [607, 157] width 187 height 39
click at [620, 158] on input "loeien ... sissen" at bounding box center [613, 164] width 13 height 13
radio input "true"
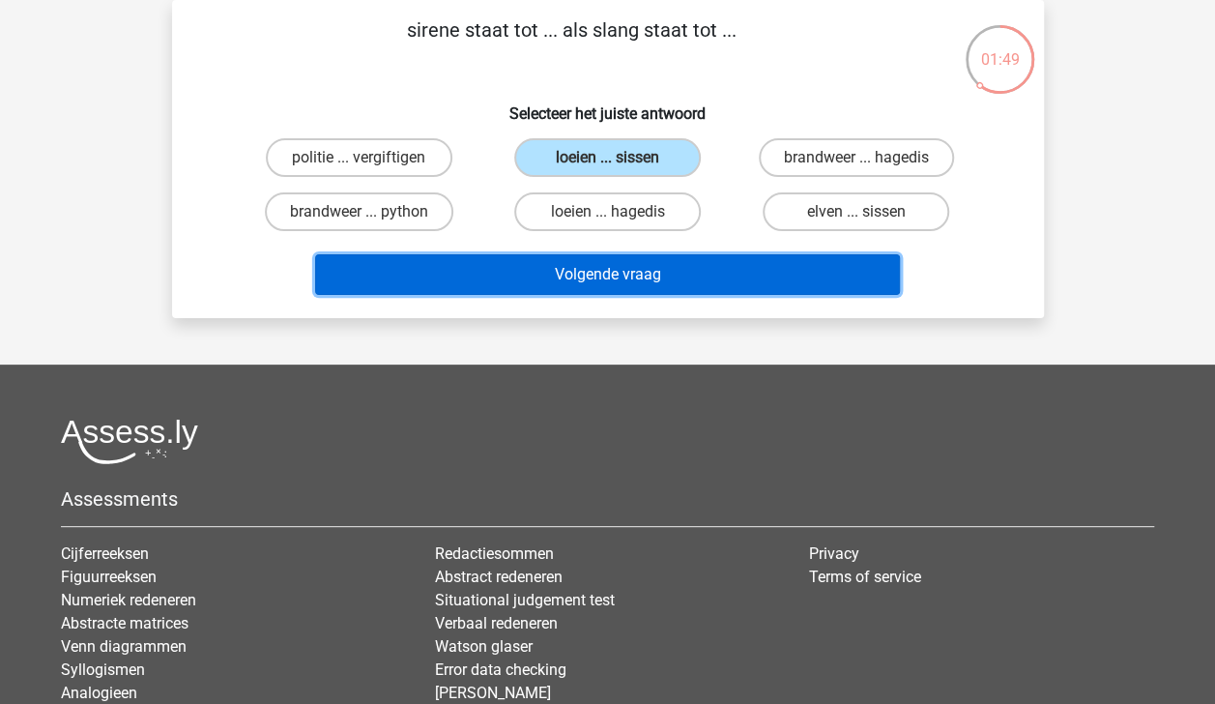
click at [659, 271] on button "Volgende vraag" at bounding box center [607, 274] width 585 height 41
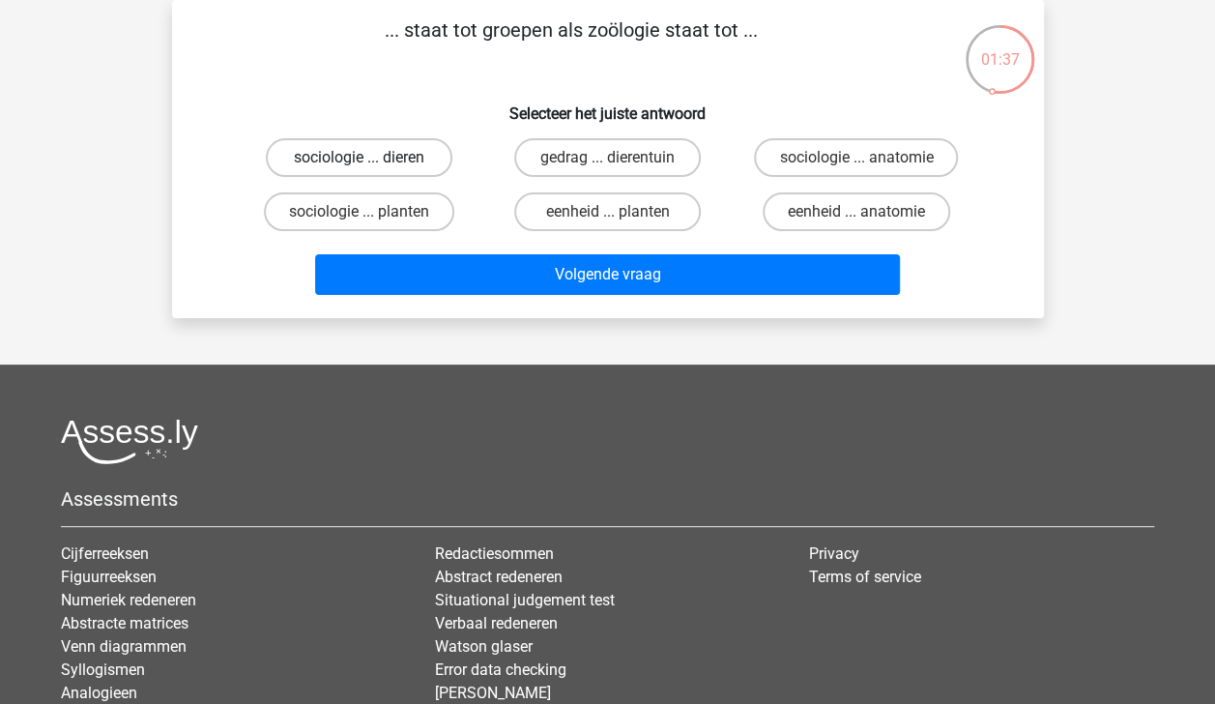
click at [410, 151] on label "sociologie ... dieren" at bounding box center [359, 157] width 187 height 39
click at [371, 158] on input "sociologie ... dieren" at bounding box center [365, 164] width 13 height 13
radio input "true"
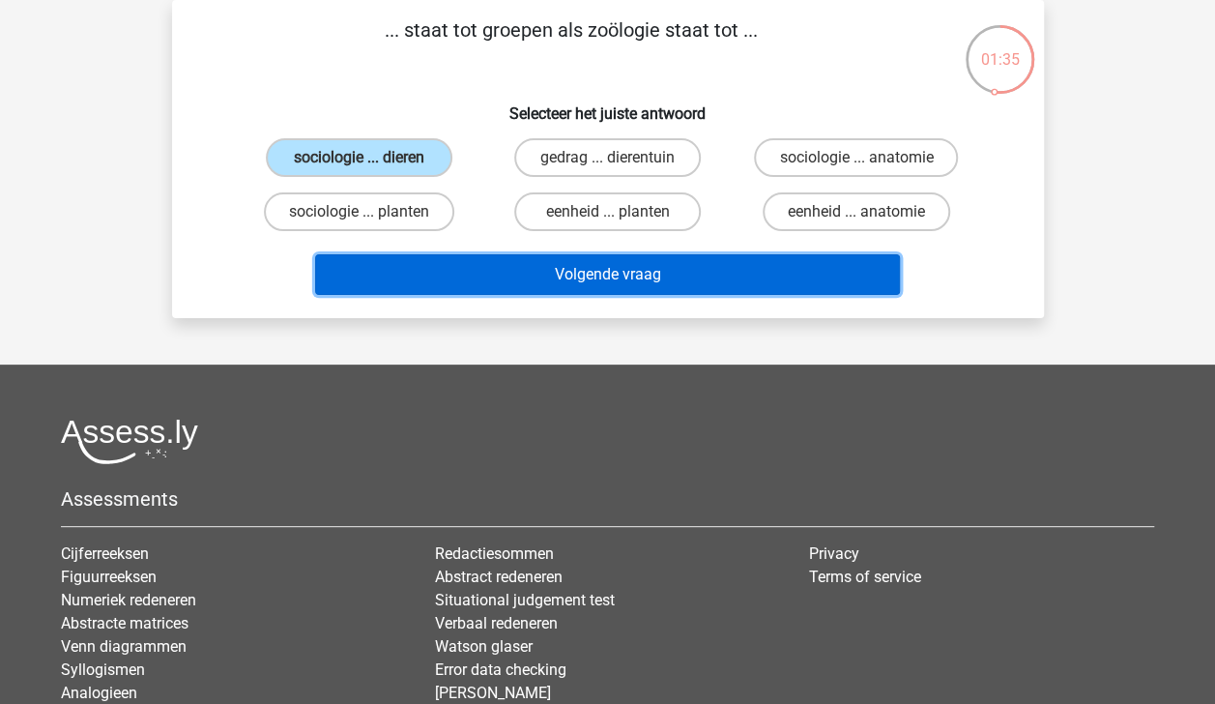
click at [565, 271] on button "Volgende vraag" at bounding box center [607, 274] width 585 height 41
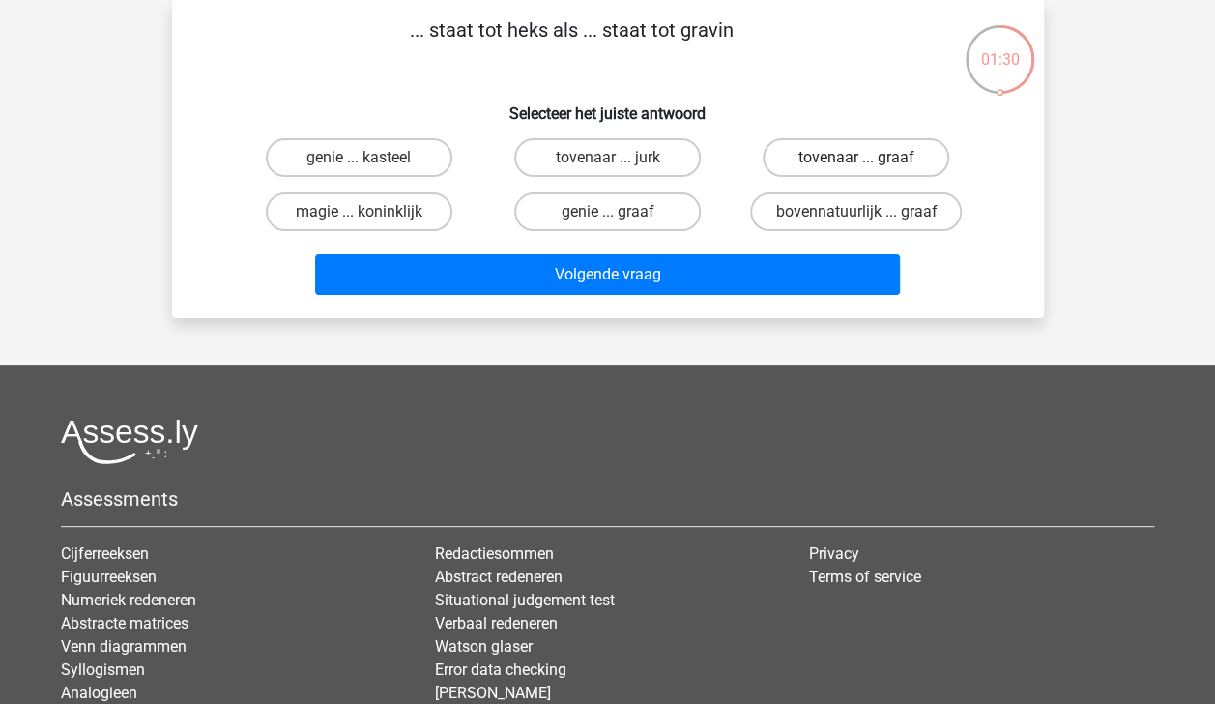
click at [872, 152] on label "tovenaar ... graaf" at bounding box center [856, 157] width 187 height 39
click at [869, 158] on input "tovenaar ... graaf" at bounding box center [862, 164] width 13 height 13
radio input "true"
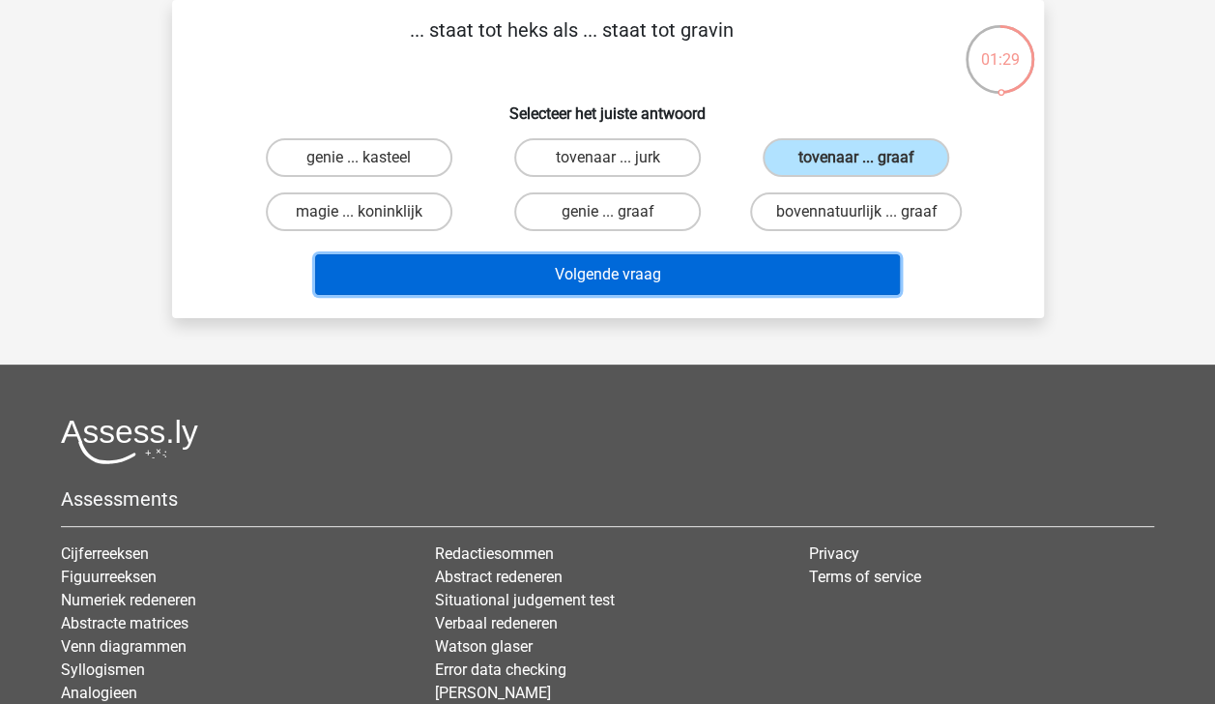
click at [822, 286] on button "Volgende vraag" at bounding box center [607, 274] width 585 height 41
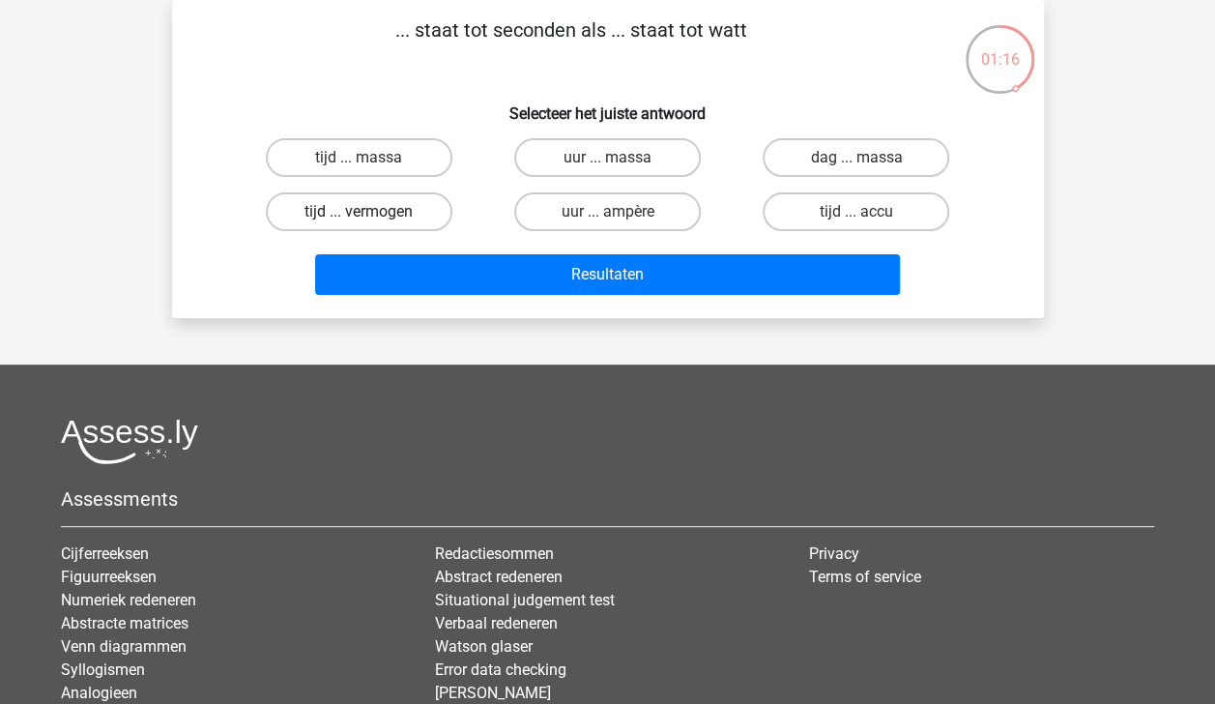
click at [408, 207] on label "tijd ... vermogen" at bounding box center [359, 211] width 187 height 39
click at [371, 212] on input "tijd ... vermogen" at bounding box center [365, 218] width 13 height 13
radio input "true"
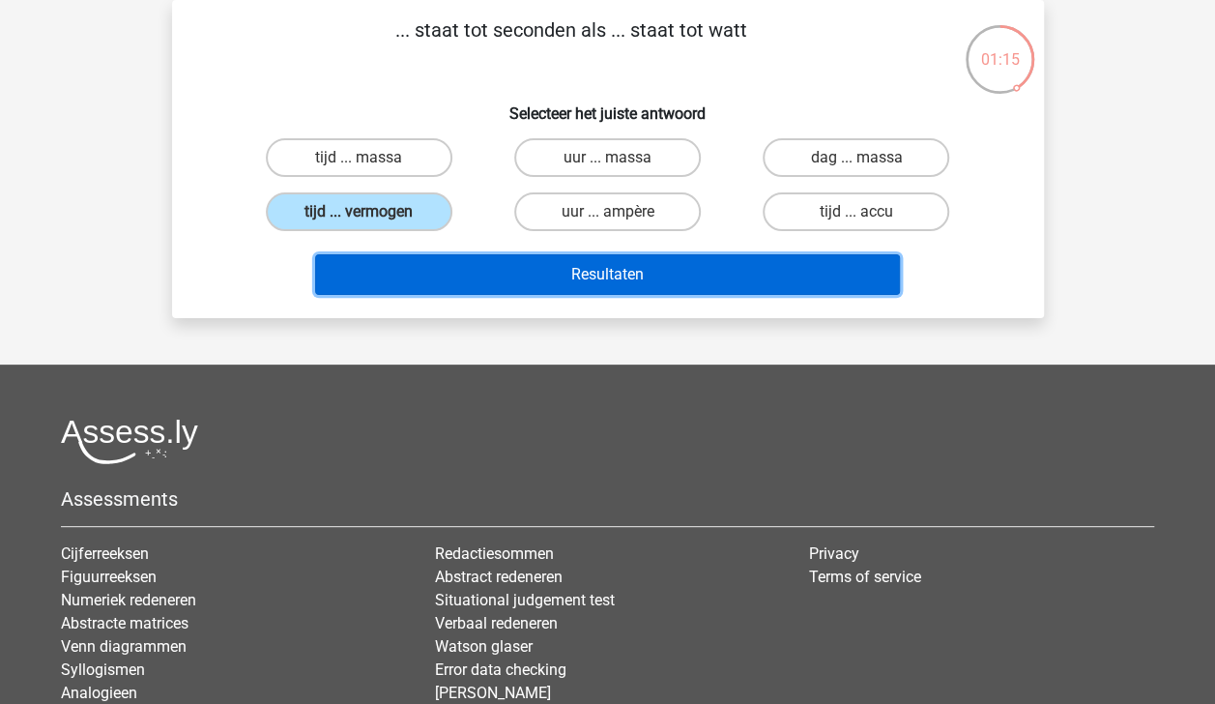
click at [556, 272] on button "Resultaten" at bounding box center [607, 274] width 585 height 41
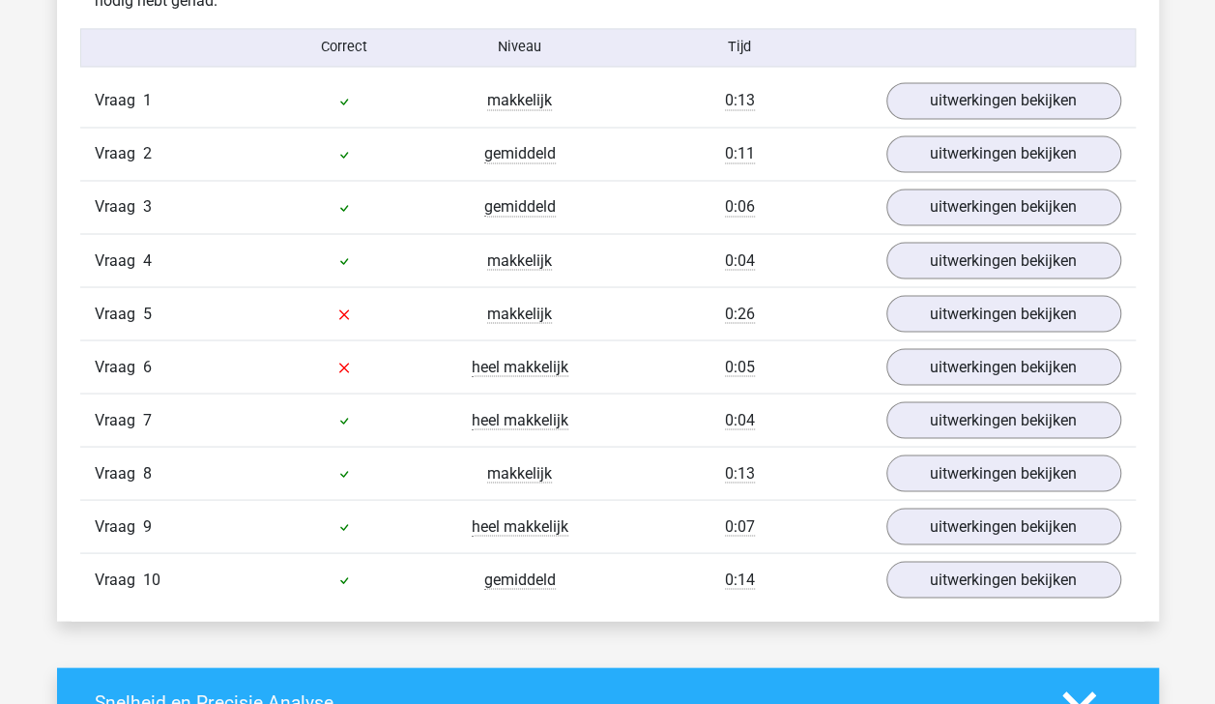
scroll to position [1597, 0]
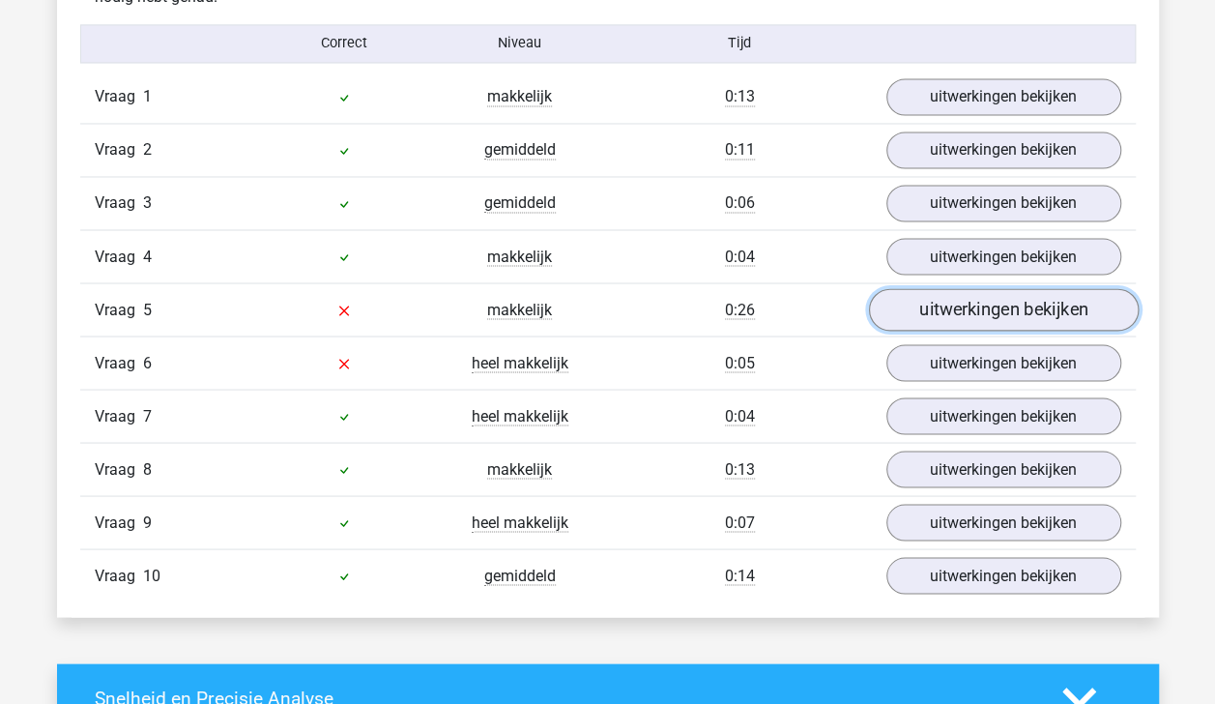
click at [1018, 315] on link "uitwerkingen bekijken" at bounding box center [1003, 309] width 270 height 43
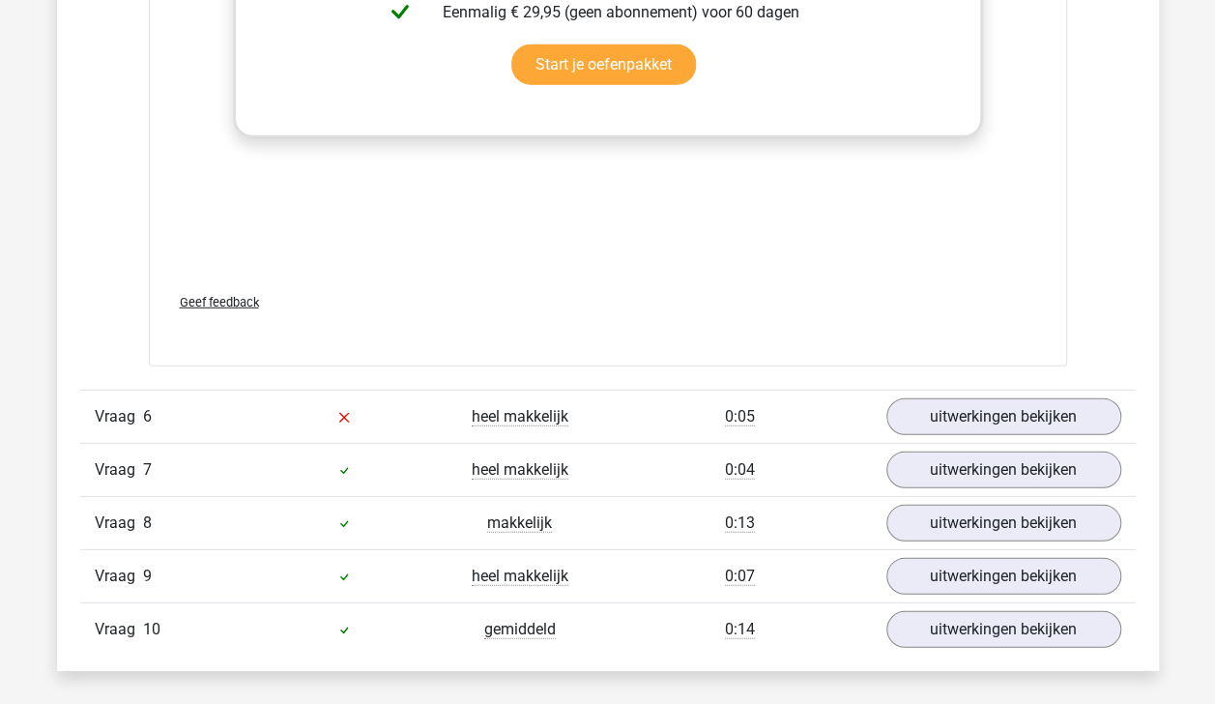
scroll to position [2531, 0]
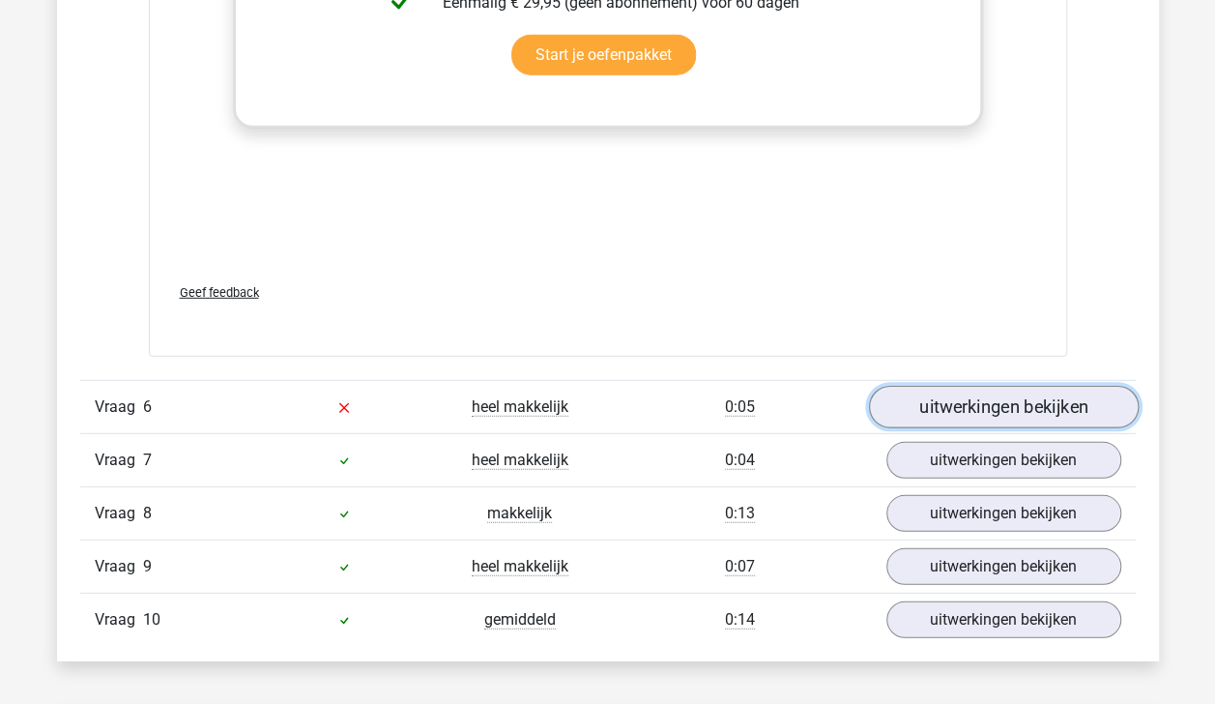
click at [1053, 398] on link "uitwerkingen bekijken" at bounding box center [1003, 407] width 270 height 43
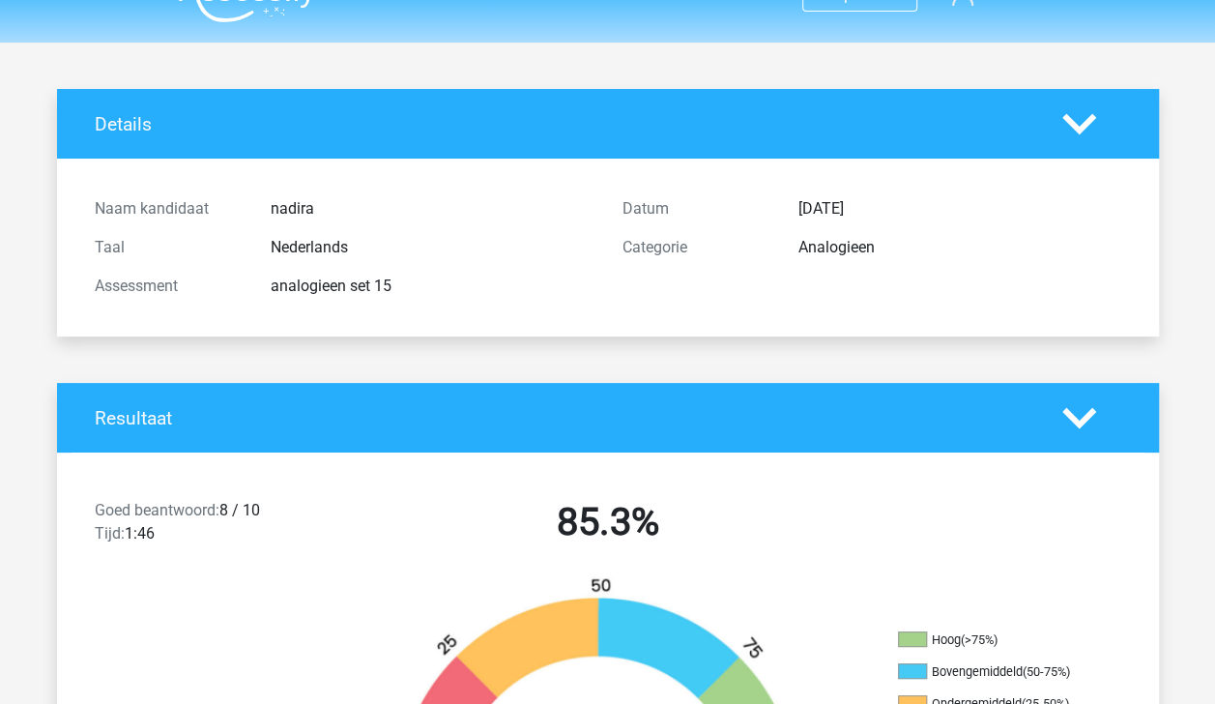
scroll to position [0, 0]
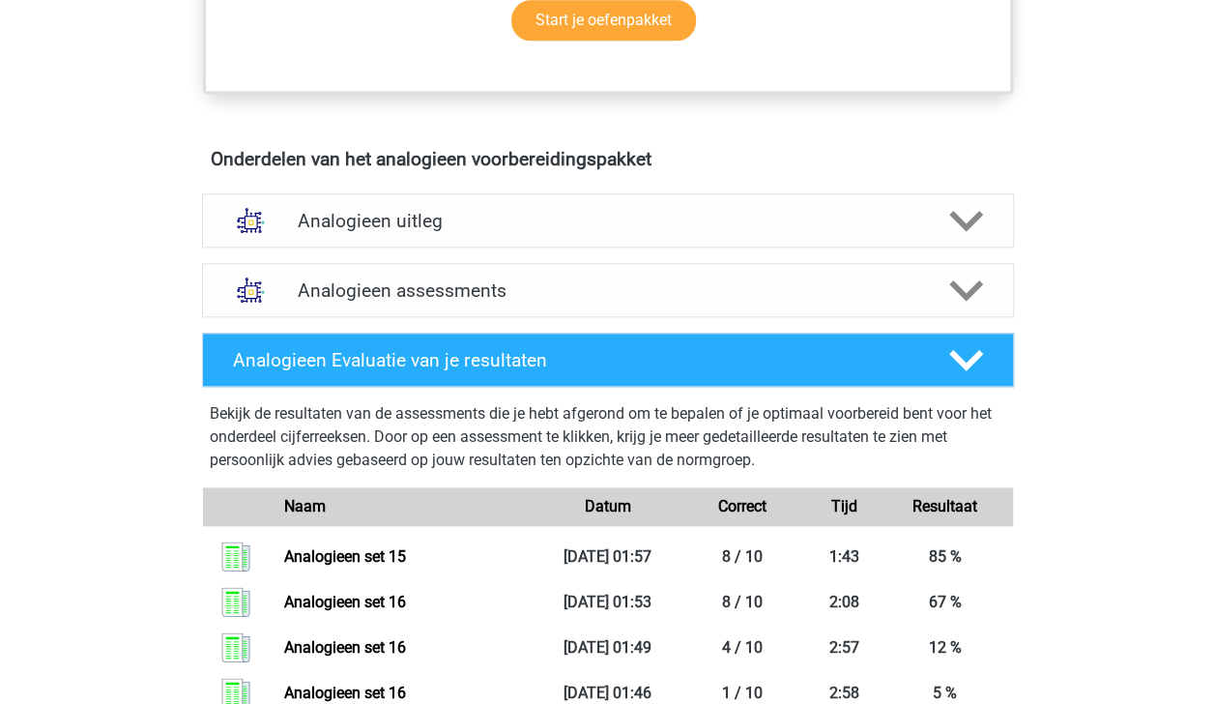
scroll to position [944, 0]
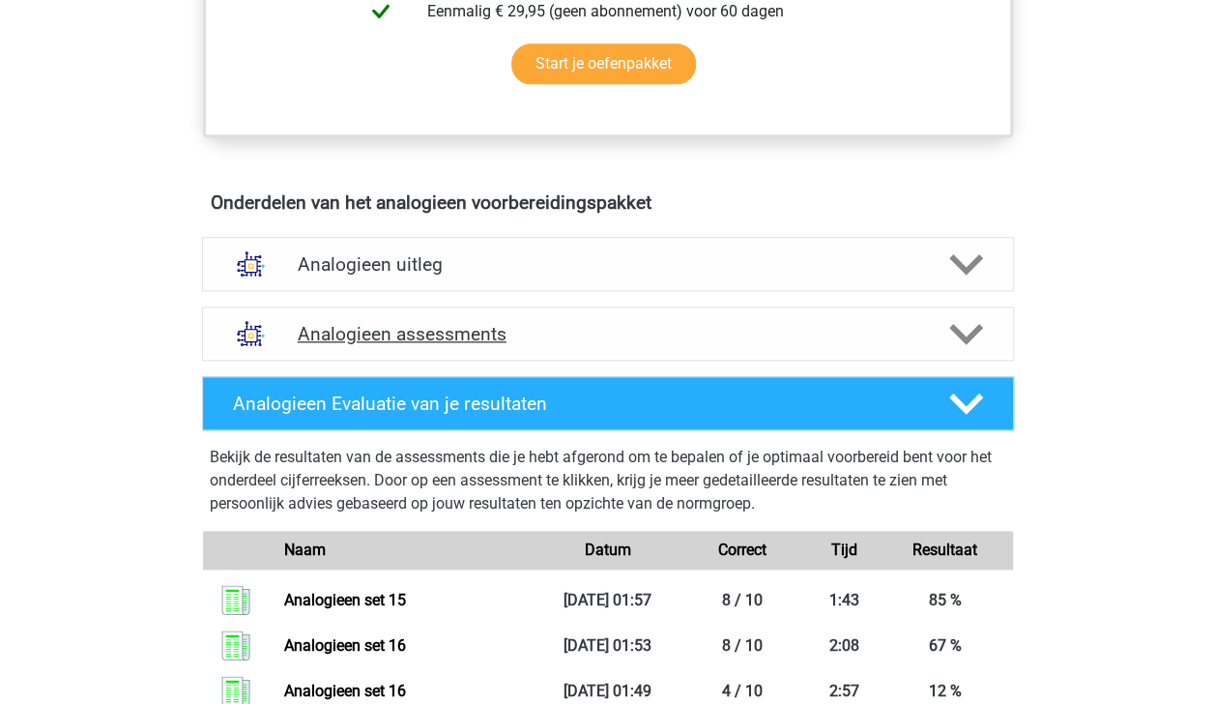
click at [964, 327] on icon at bounding box center [966, 334] width 34 height 34
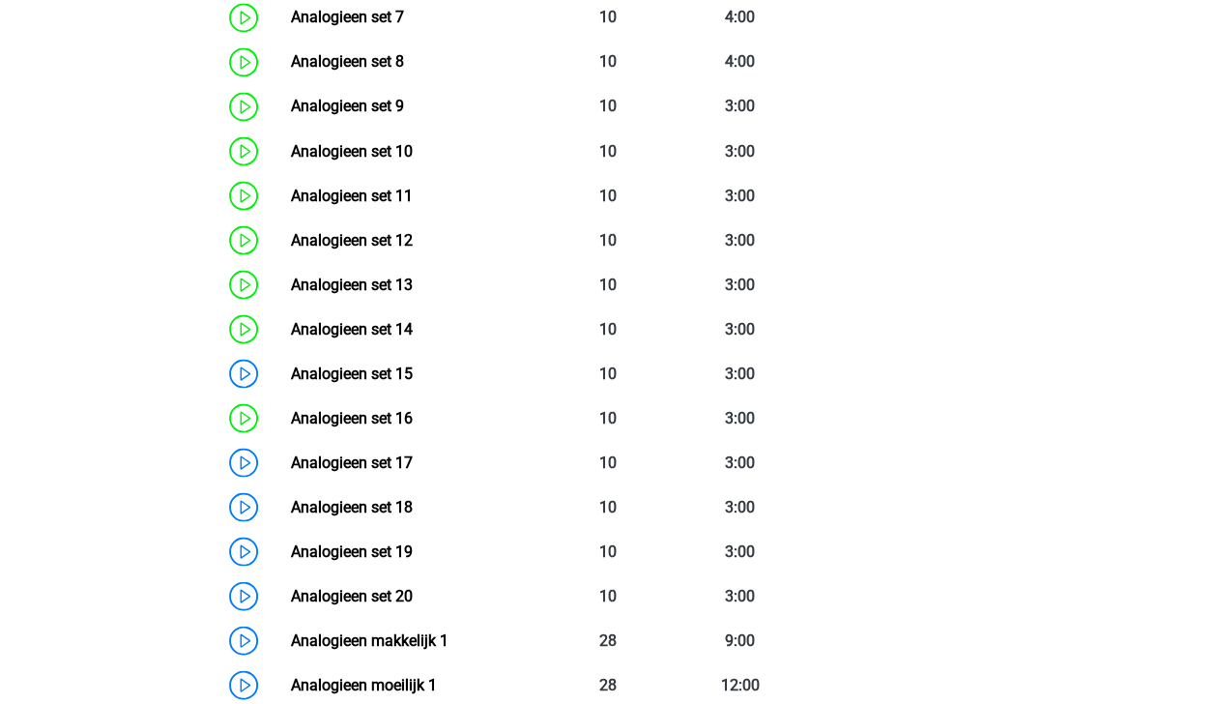
scroll to position [1718, 0]
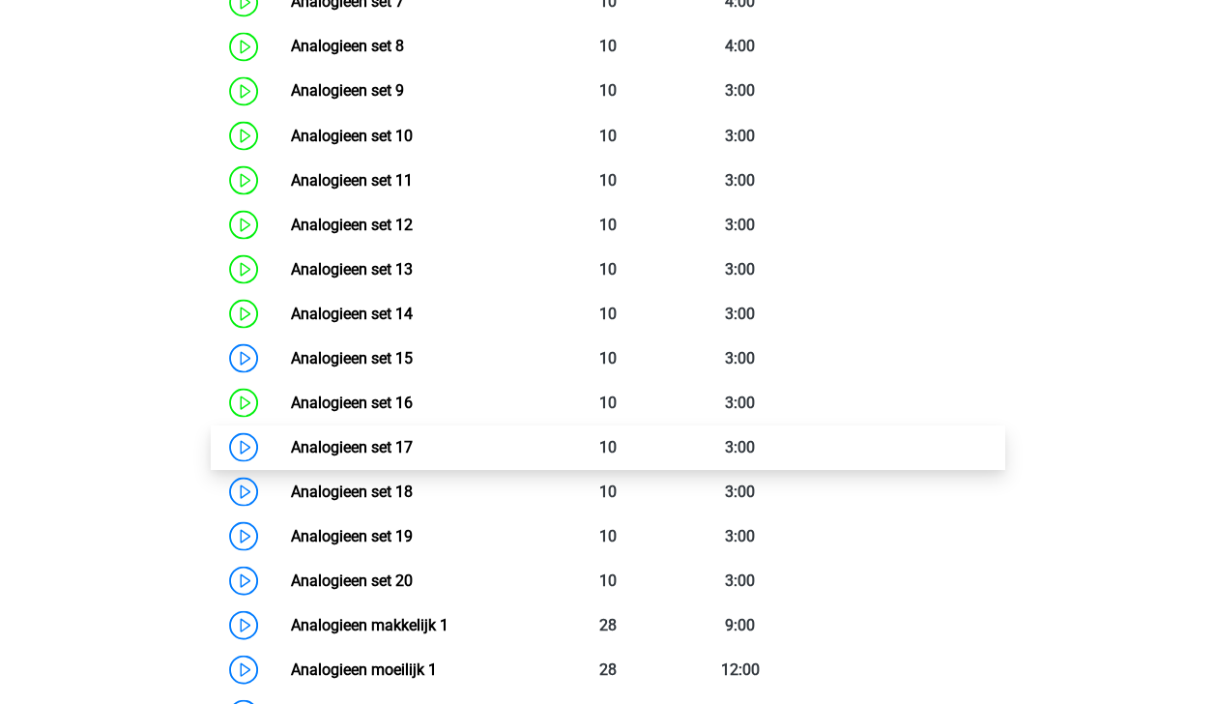
click at [413, 437] on link "Analogieen set 17" at bounding box center [352, 446] width 122 height 18
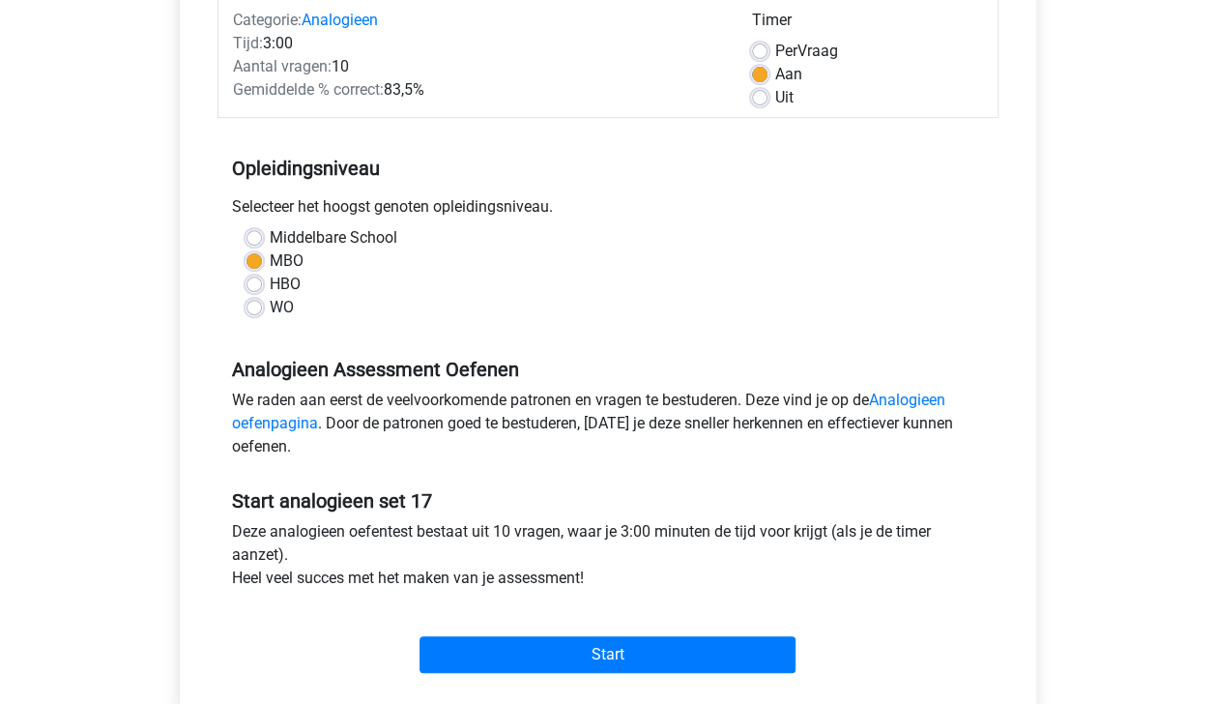
scroll to position [264, 0]
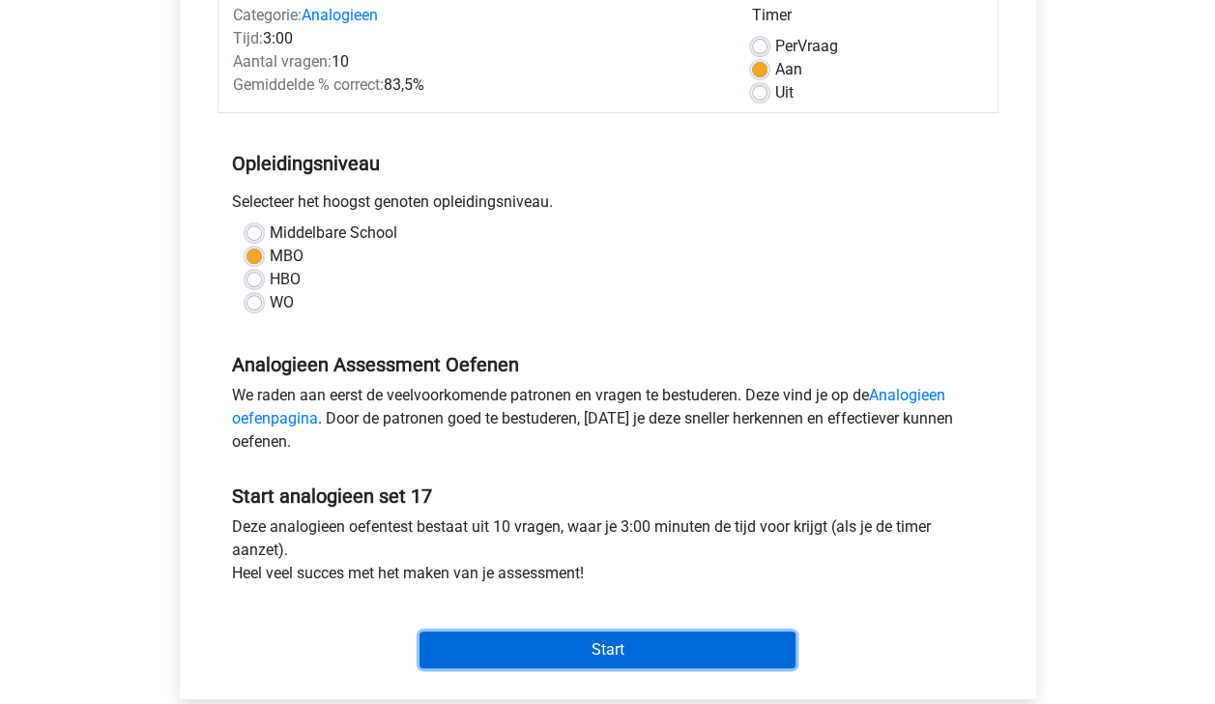
click at [733, 635] on input "Start" at bounding box center [608, 649] width 376 height 37
click at [545, 652] on input "Start" at bounding box center [608, 649] width 376 height 37
click at [593, 648] on input "Start" at bounding box center [608, 649] width 376 height 37
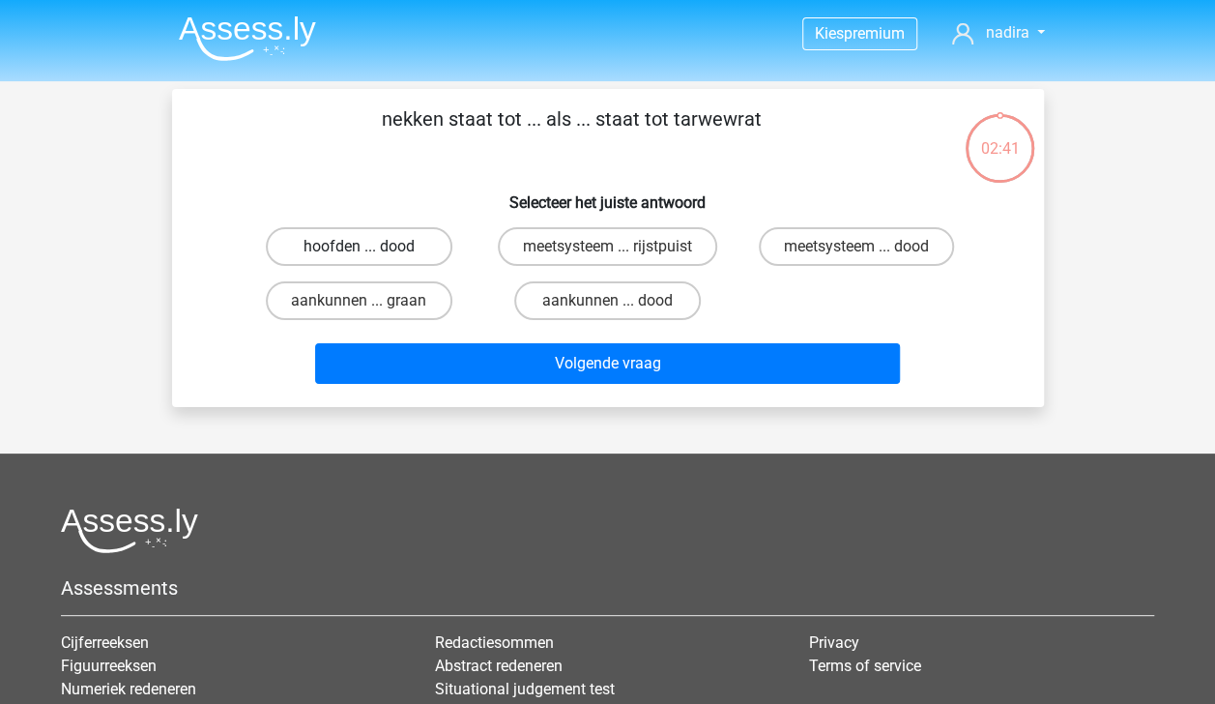
click at [409, 246] on label "hoofden ... dood" at bounding box center [359, 246] width 187 height 39
click at [371, 246] on input "hoofden ... dood" at bounding box center [365, 252] width 13 height 13
radio input "true"
click at [422, 296] on label "aankunnen ... graan" at bounding box center [359, 300] width 187 height 39
click at [371, 301] on input "aankunnen ... graan" at bounding box center [365, 307] width 13 height 13
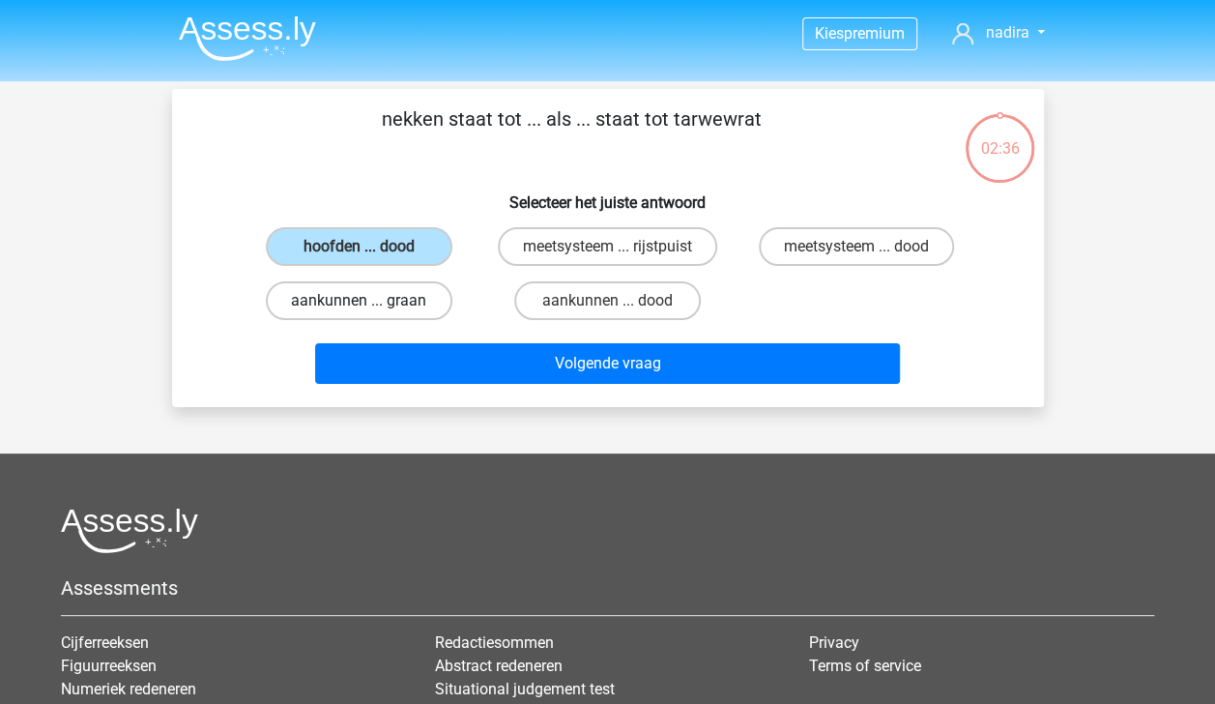
radio input "true"
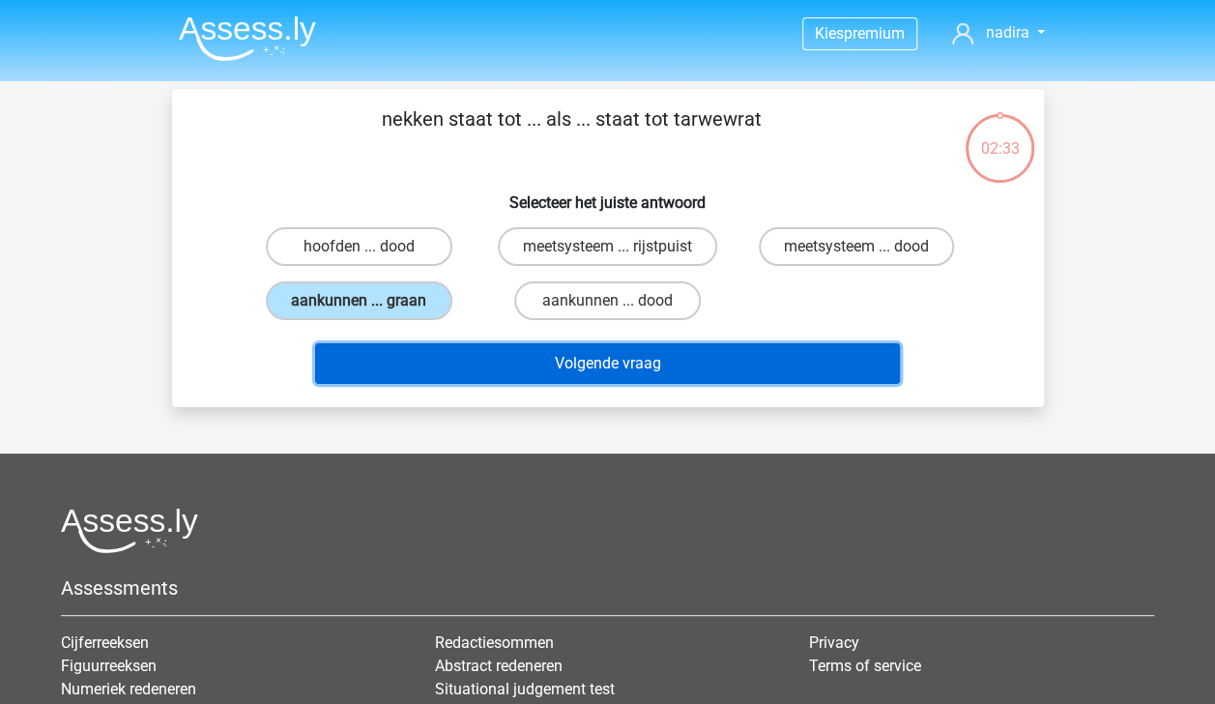
click at [536, 362] on button "Volgende vraag" at bounding box center [607, 363] width 585 height 41
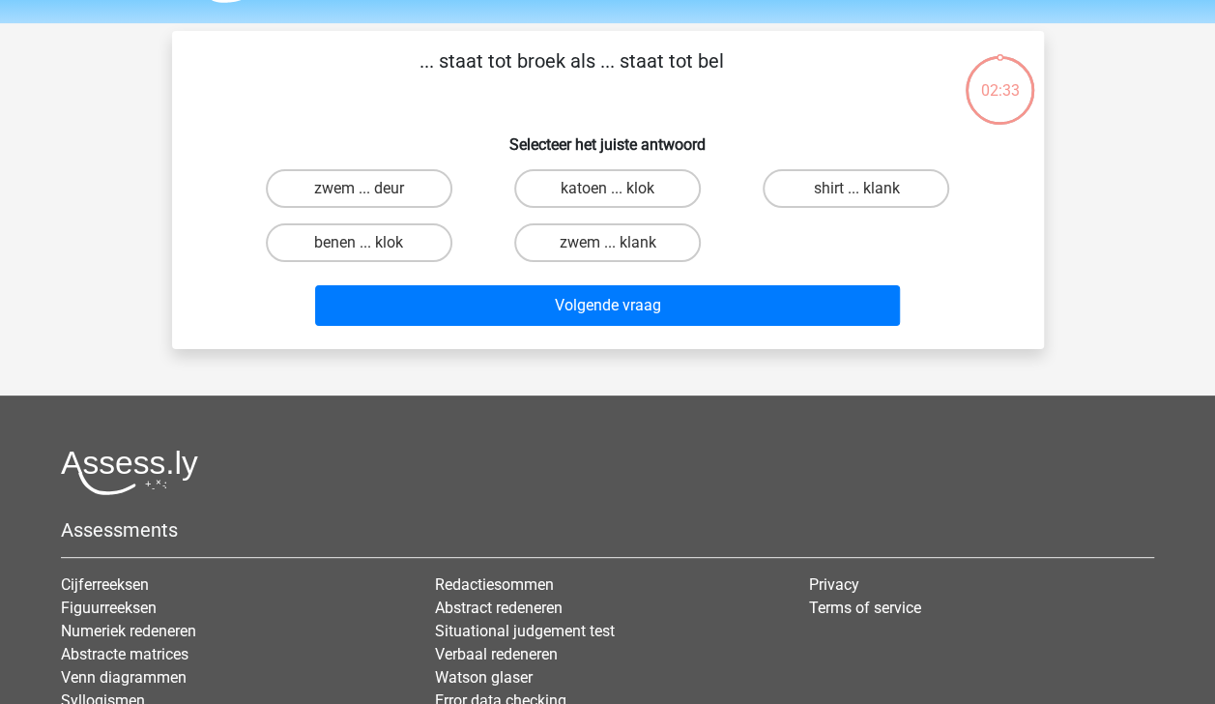
scroll to position [89, 0]
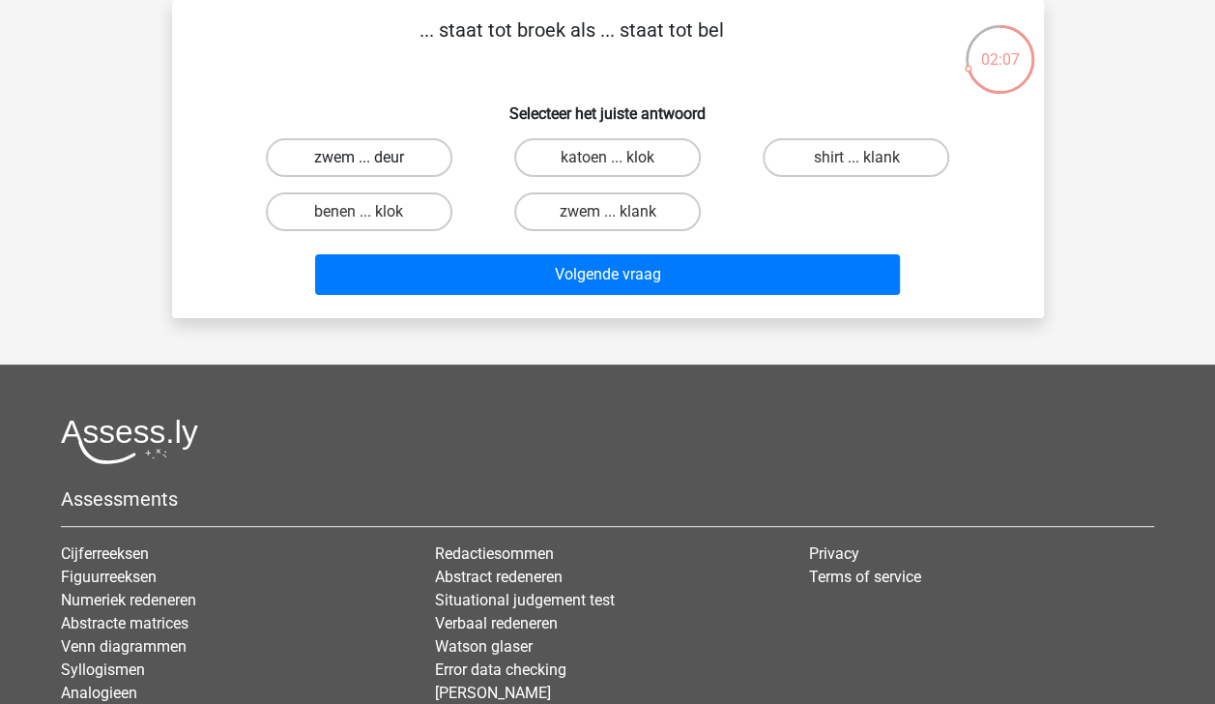
click at [351, 156] on label "zwem ... deur" at bounding box center [359, 157] width 187 height 39
click at [359, 158] on input "zwem ... deur" at bounding box center [365, 164] width 13 height 13
radio input "true"
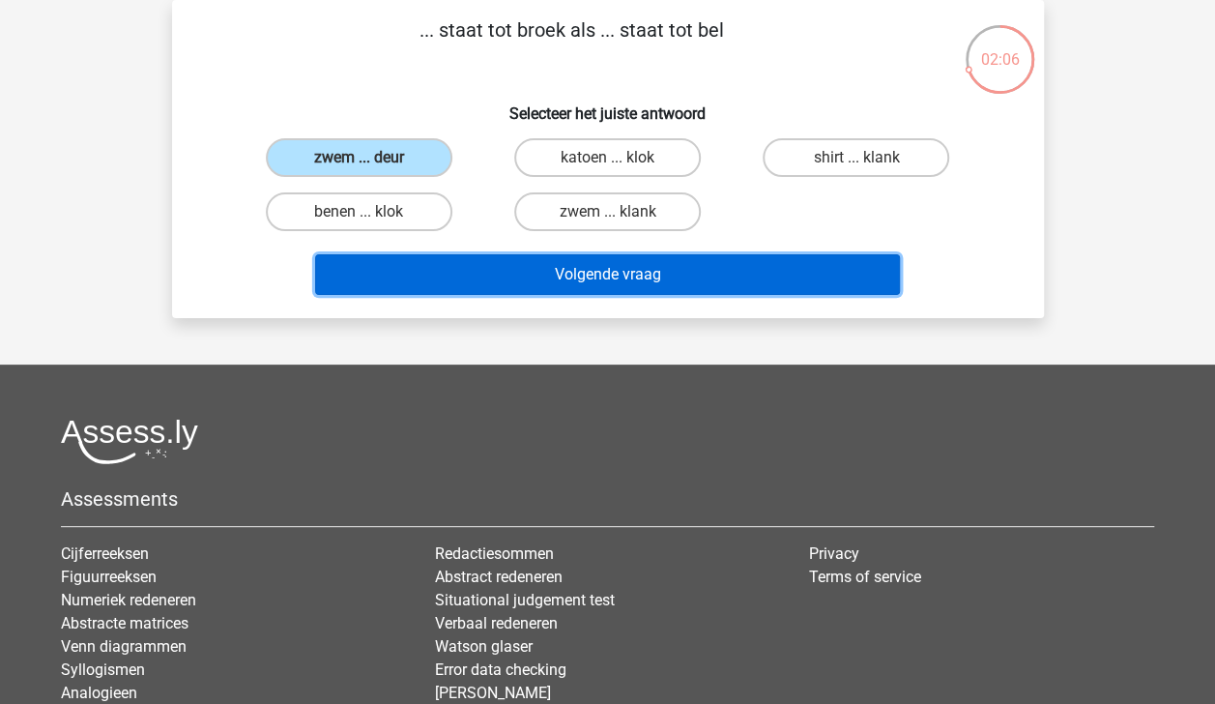
click at [481, 256] on button "Volgende vraag" at bounding box center [607, 274] width 585 height 41
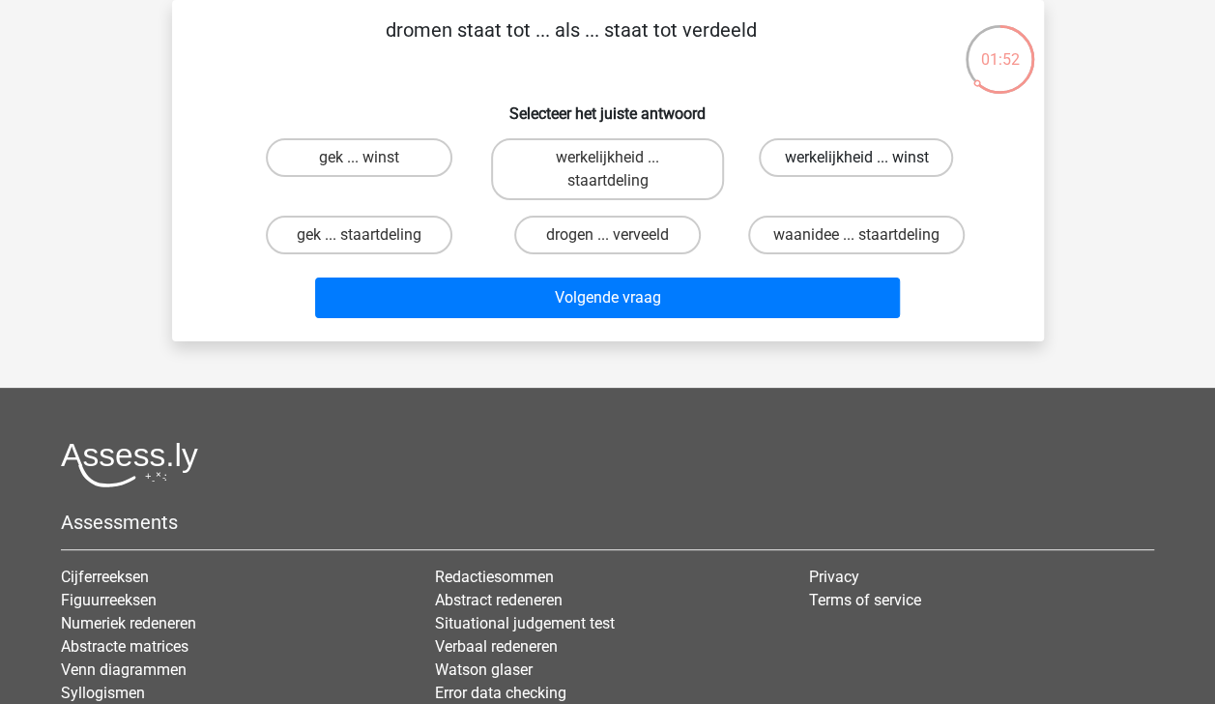
click at [804, 156] on label "werkelijkheid ... winst" at bounding box center [856, 157] width 194 height 39
click at [856, 158] on input "werkelijkheid ... winst" at bounding box center [862, 164] width 13 height 13
radio input "true"
click at [698, 170] on label "werkelijkheid ... staartdeling" at bounding box center [607, 169] width 233 height 62
click at [620, 170] on input "werkelijkheid ... staartdeling" at bounding box center [613, 164] width 13 height 13
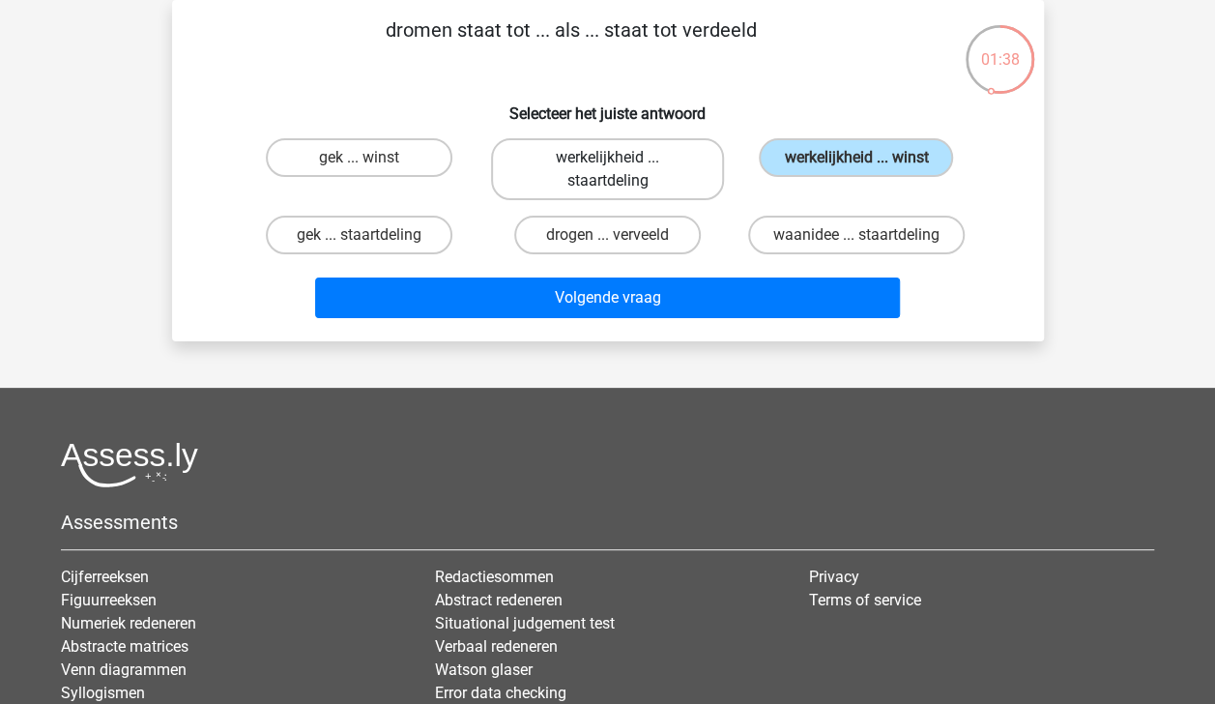
radio input "true"
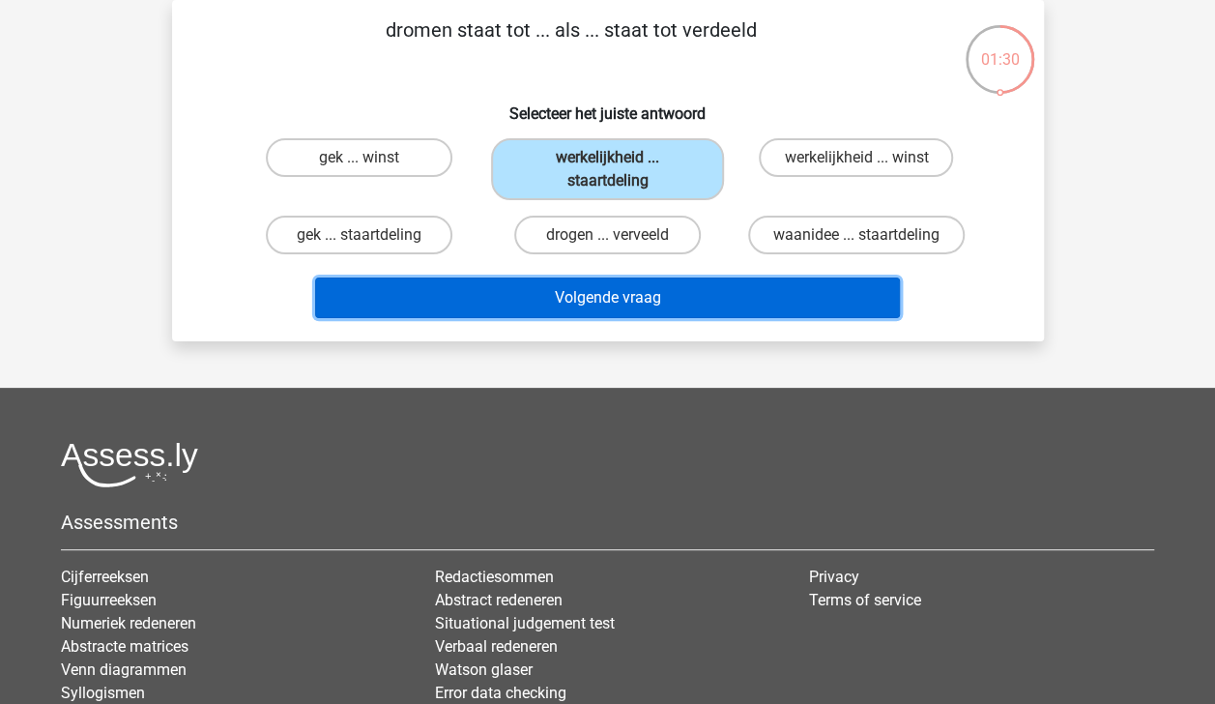
click at [721, 307] on button "Volgende vraag" at bounding box center [607, 297] width 585 height 41
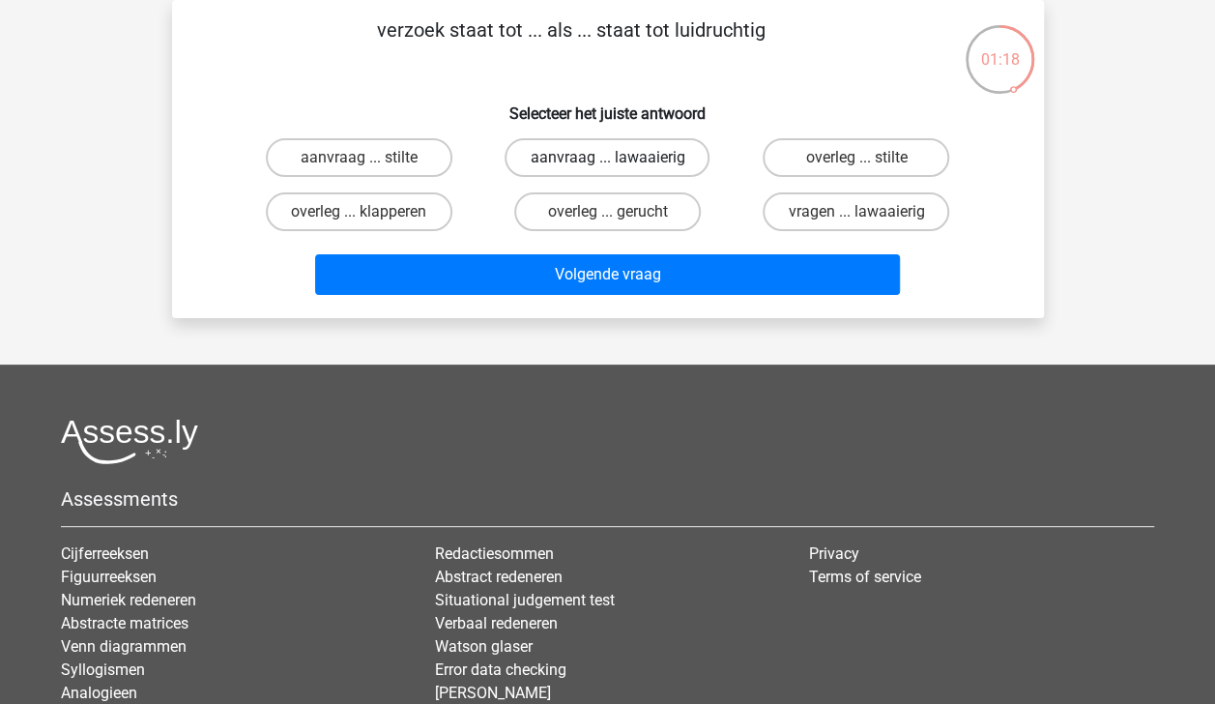
click at [679, 172] on label "aanvraag ... lawaaierig" at bounding box center [607, 157] width 205 height 39
click at [620, 170] on input "aanvraag ... lawaaierig" at bounding box center [613, 164] width 13 height 13
radio input "true"
click at [402, 159] on label "aanvraag ... stilte" at bounding box center [359, 157] width 187 height 39
click at [371, 159] on input "aanvraag ... stilte" at bounding box center [365, 164] width 13 height 13
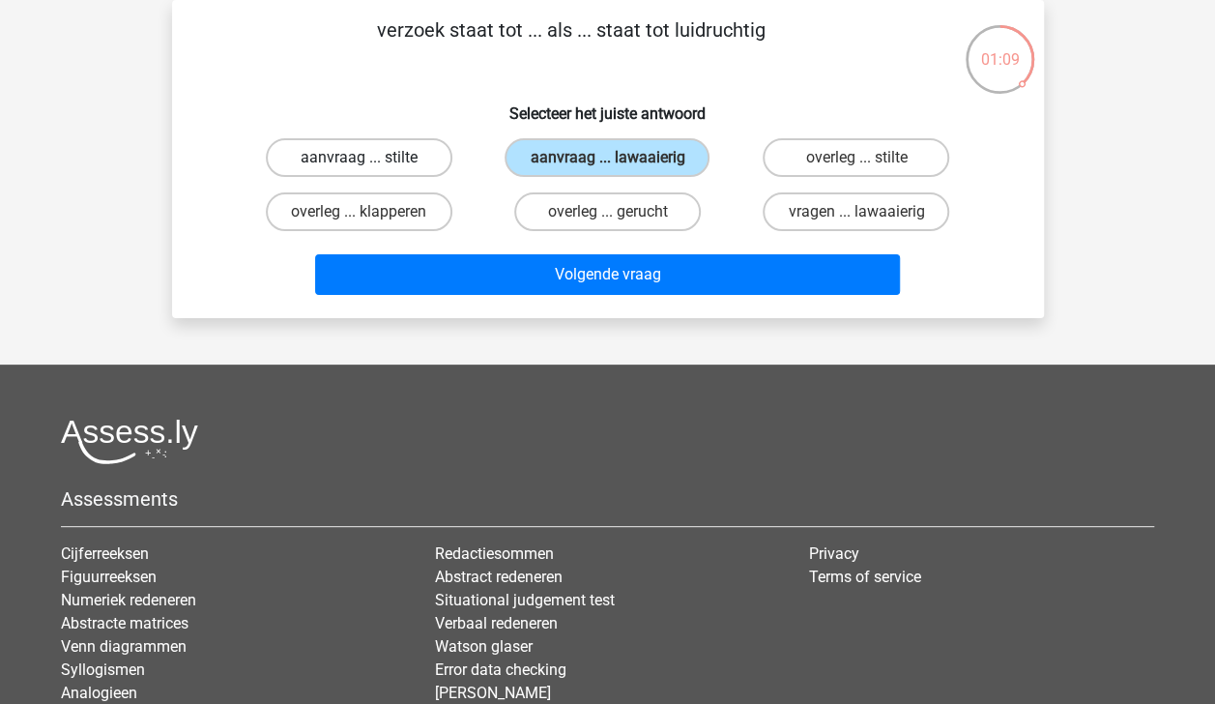
radio input "true"
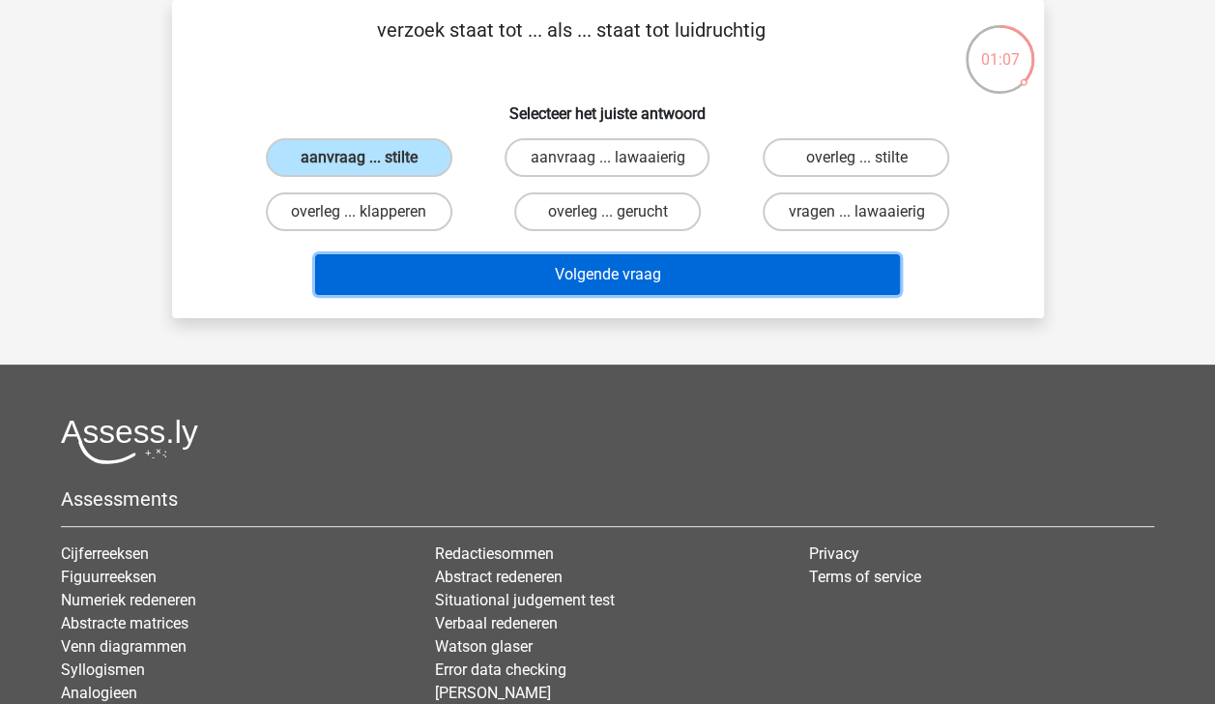
click at [554, 279] on button "Volgende vraag" at bounding box center [607, 274] width 585 height 41
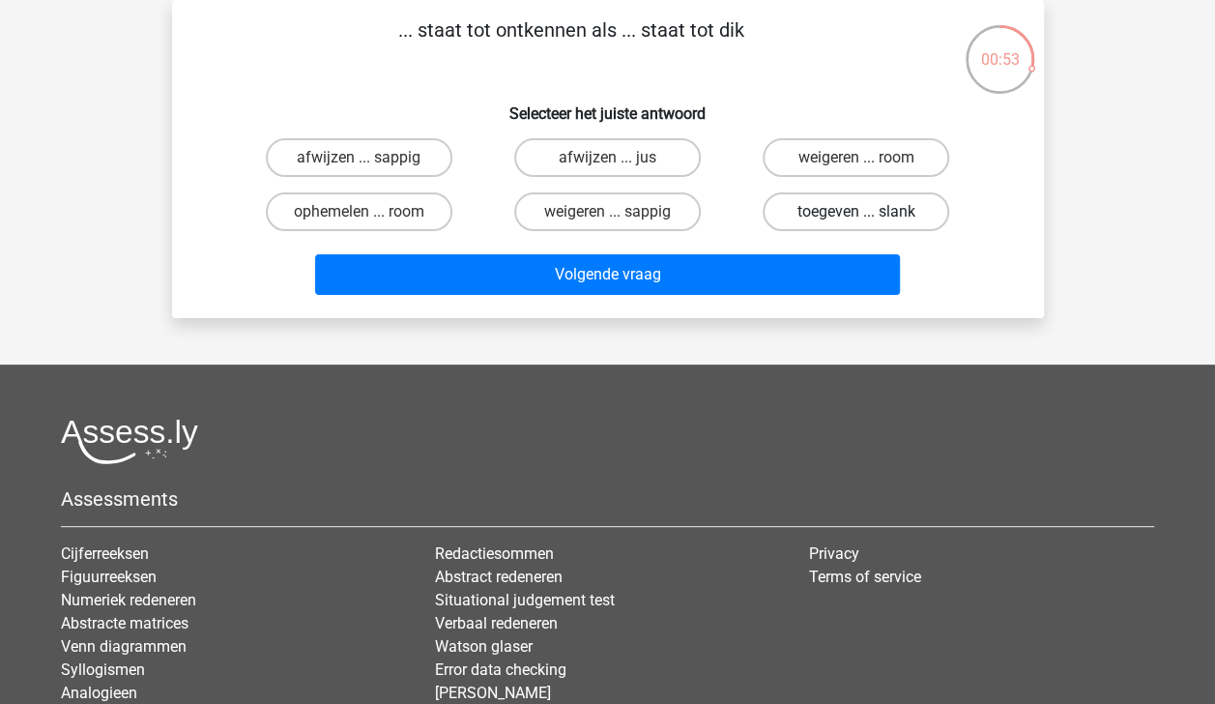
click at [837, 215] on label "toegeven ... slank" at bounding box center [856, 211] width 187 height 39
click at [856, 215] on input "toegeven ... slank" at bounding box center [862, 218] width 13 height 13
radio input "true"
click at [657, 203] on label "weigeren ... sappig" at bounding box center [607, 211] width 187 height 39
click at [620, 212] on input "weigeren ... sappig" at bounding box center [613, 218] width 13 height 13
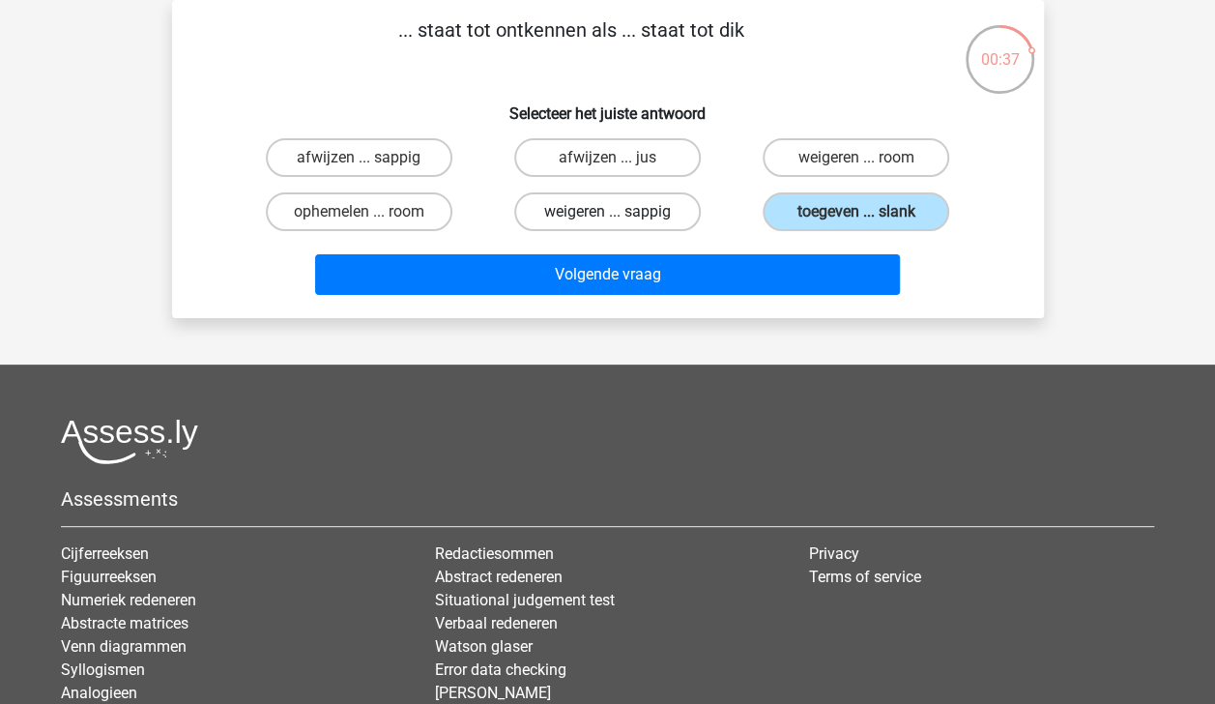
radio input "true"
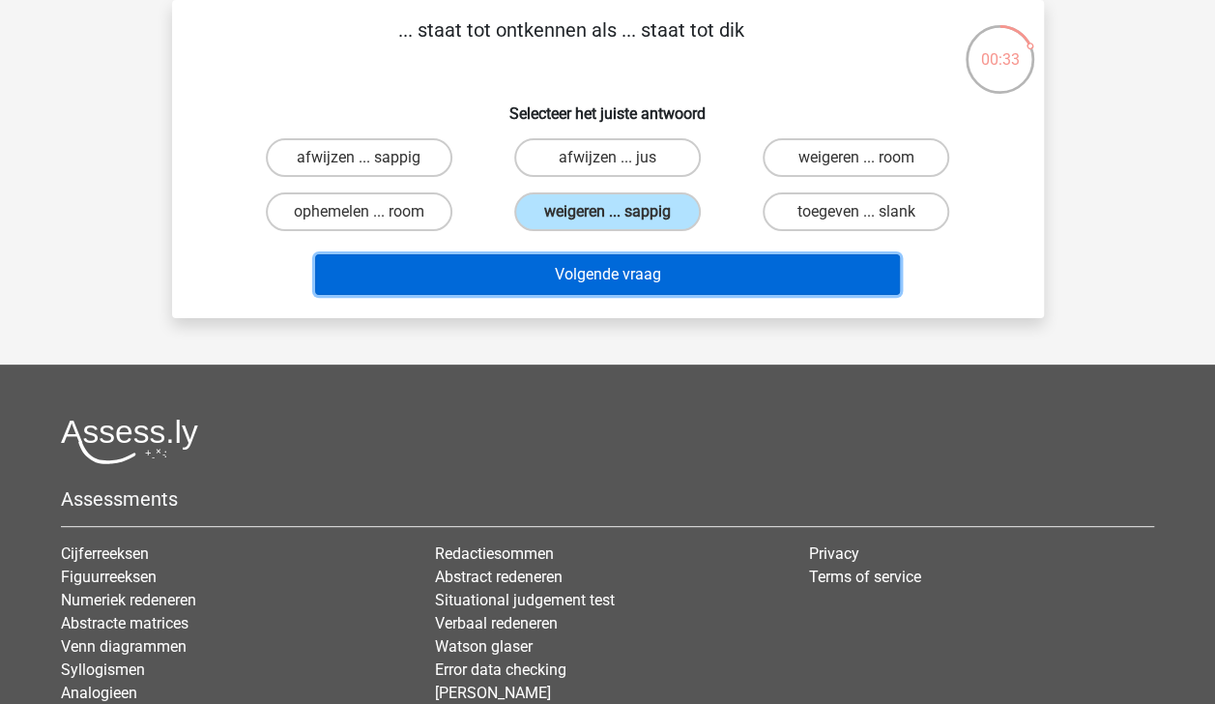
click at [676, 270] on button "Volgende vraag" at bounding box center [607, 274] width 585 height 41
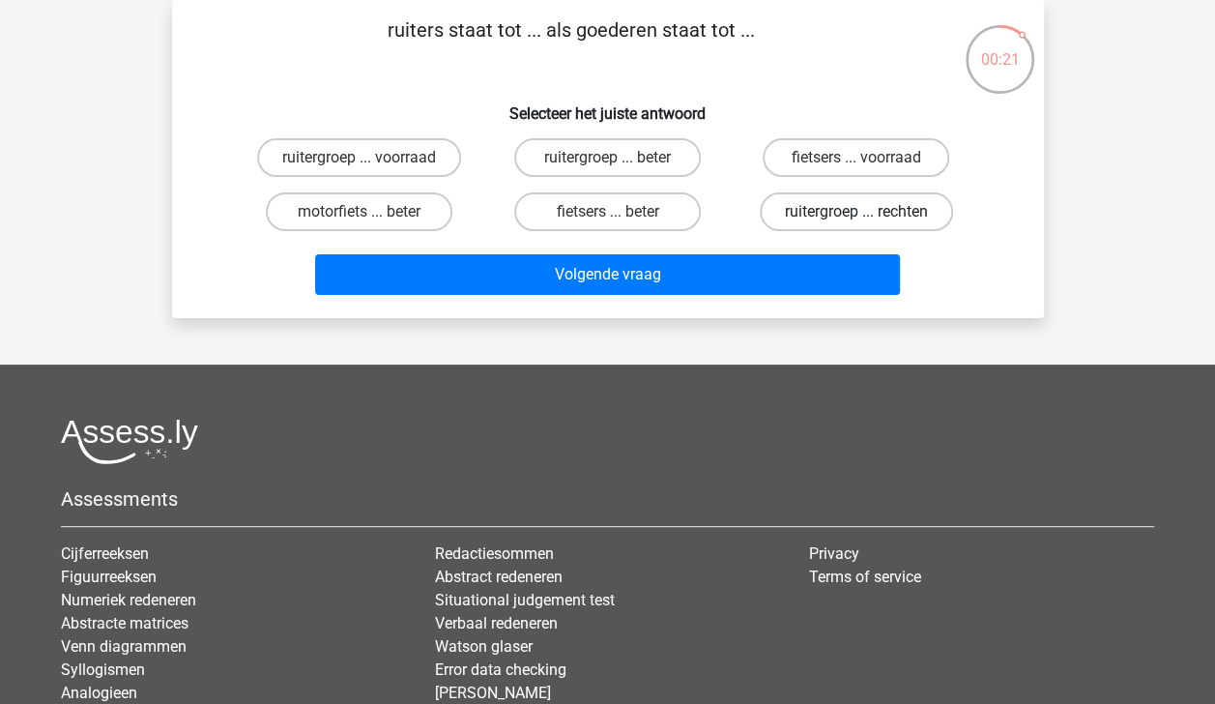
click at [818, 205] on label "ruitergroep ... rechten" at bounding box center [856, 211] width 193 height 39
click at [856, 212] on input "ruitergroep ... rechten" at bounding box center [862, 218] width 13 height 13
radio input "true"
click at [383, 154] on label "ruitergroep ... voorraad" at bounding box center [359, 157] width 204 height 39
click at [371, 158] on input "ruitergroep ... voorraad" at bounding box center [365, 164] width 13 height 13
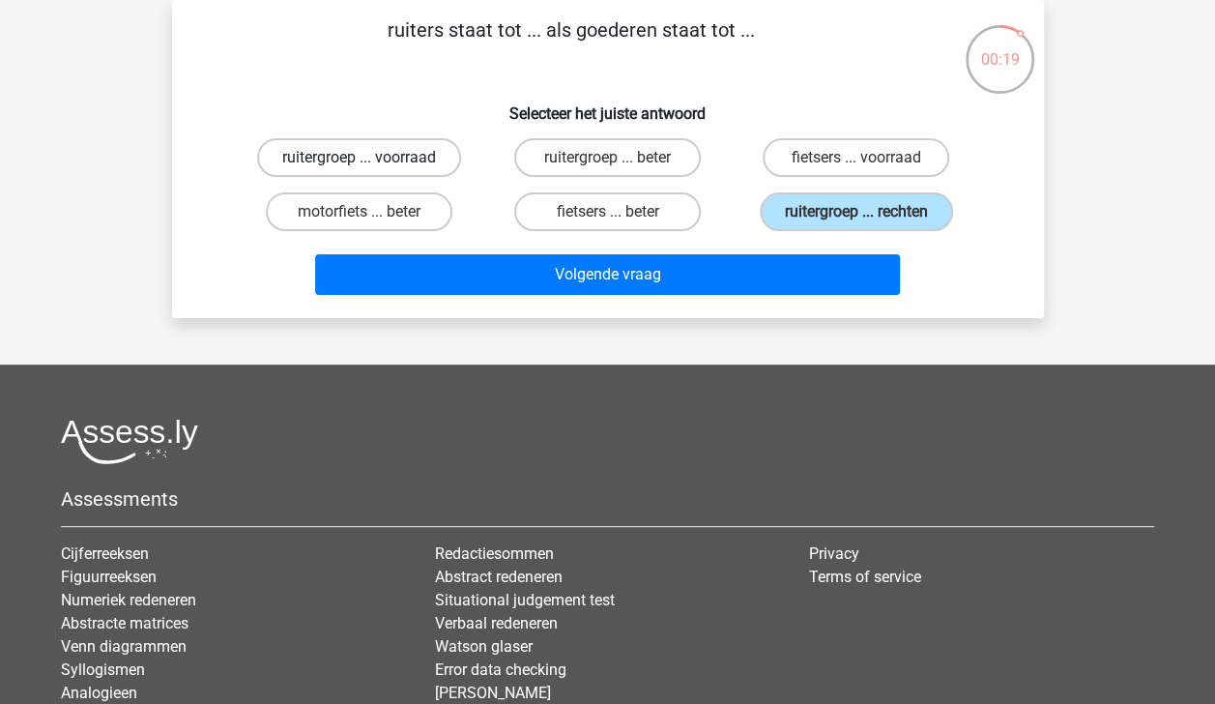
radio input "true"
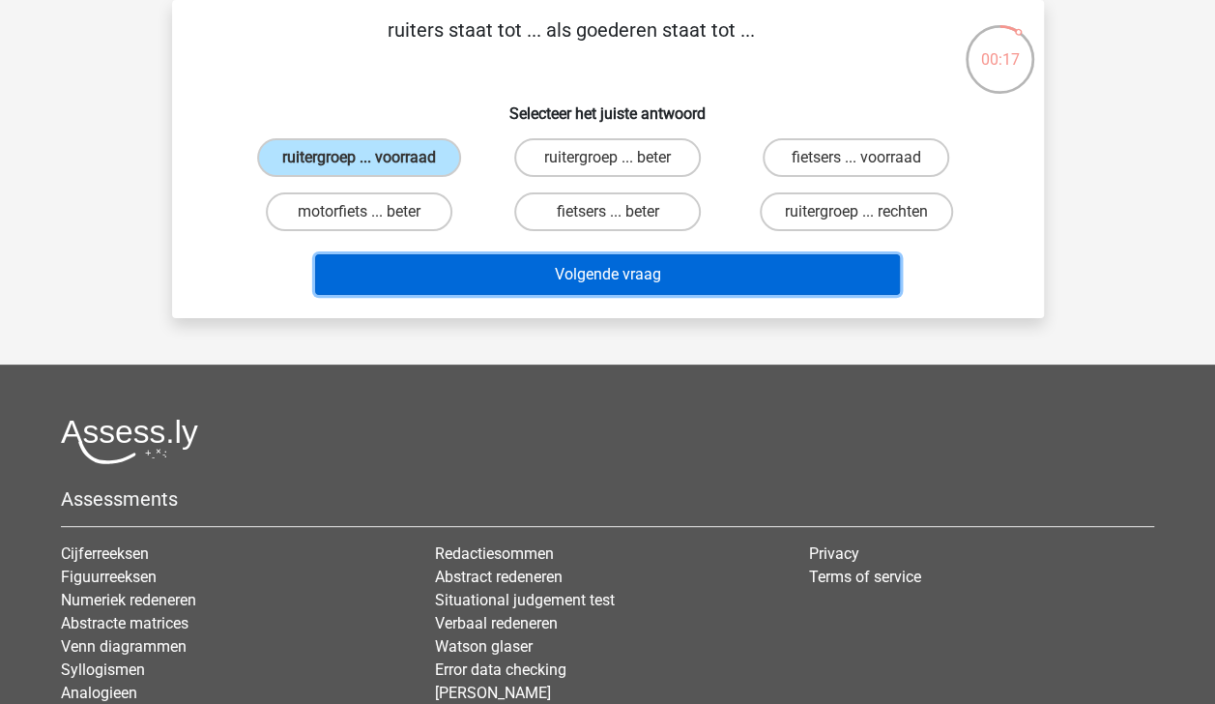
click at [488, 264] on button "Volgende vraag" at bounding box center [607, 274] width 585 height 41
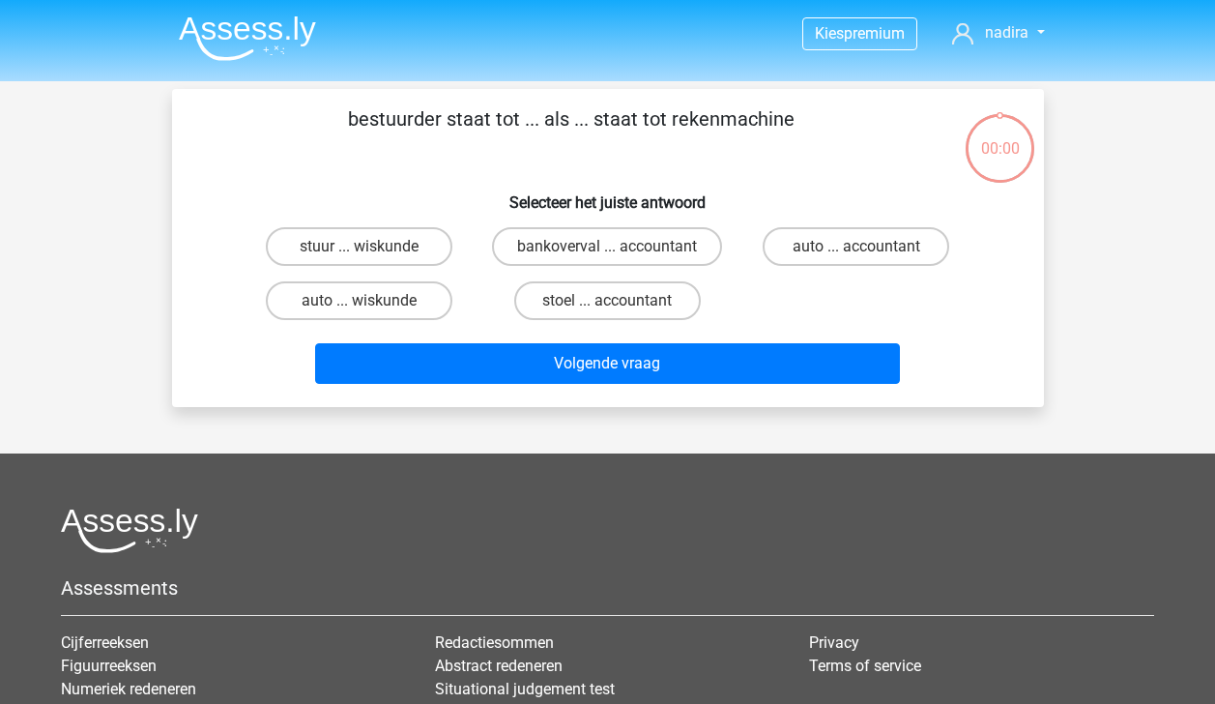
scroll to position [89, 0]
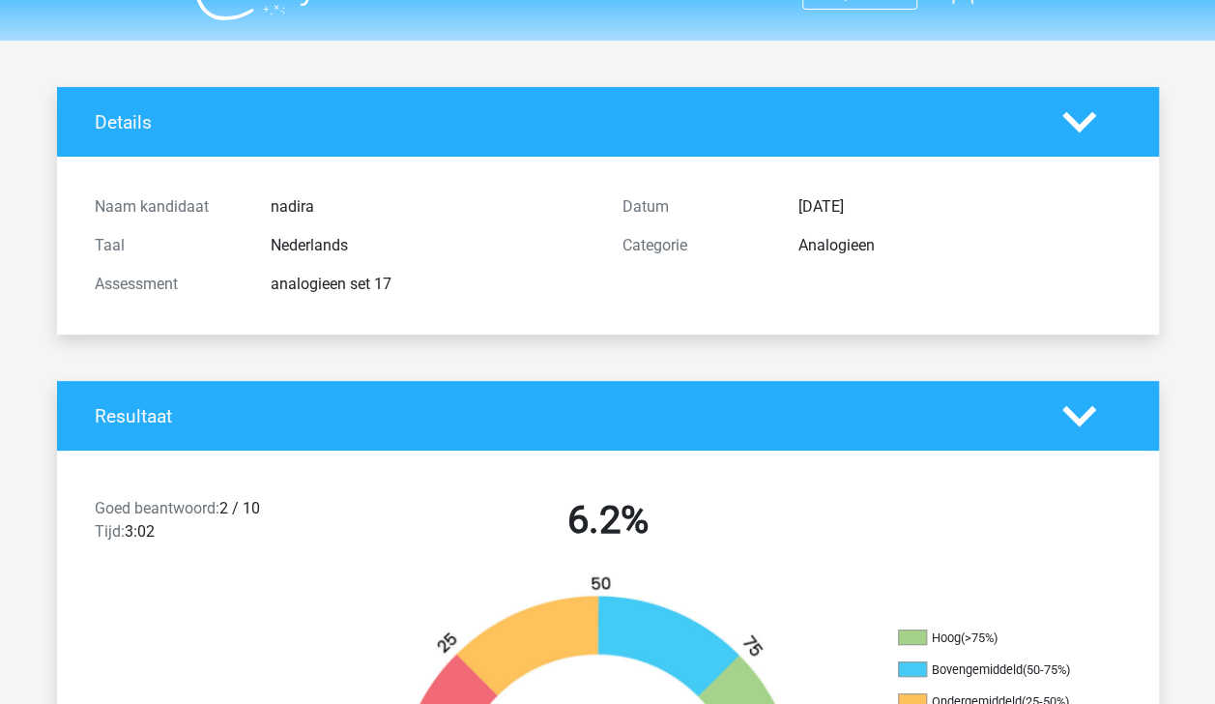
scroll to position [16, 0]
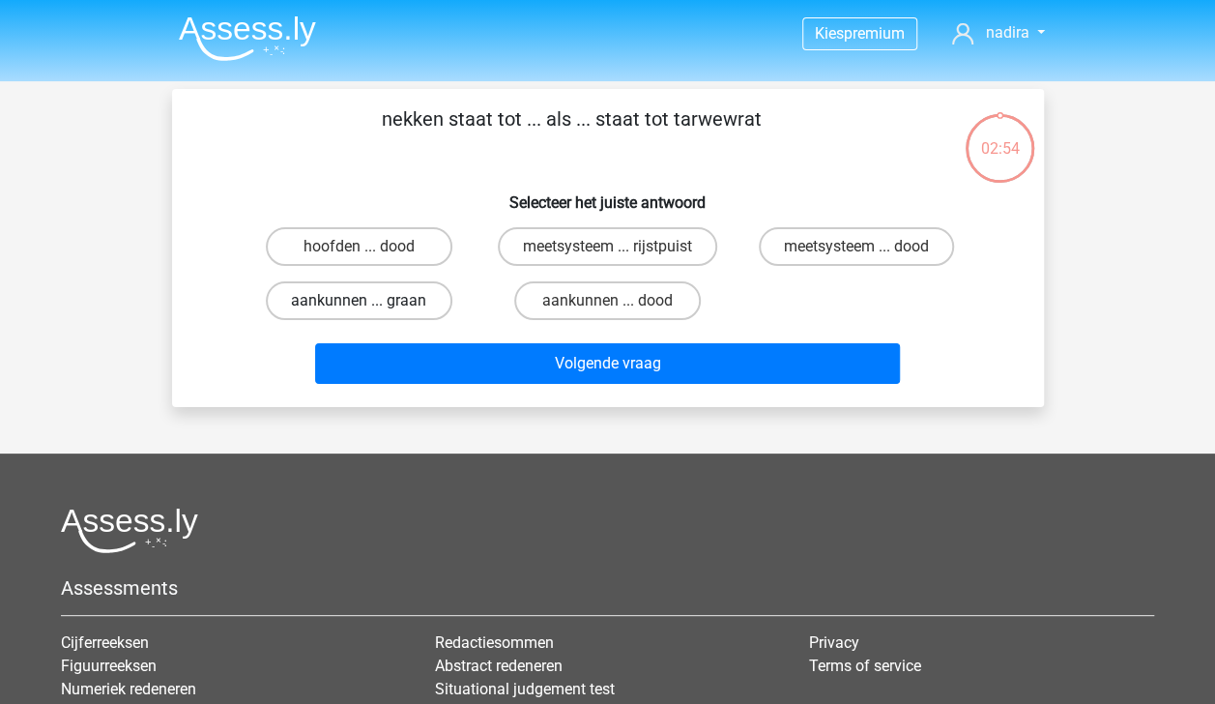
click at [404, 290] on label "aankunnen ... graan" at bounding box center [359, 300] width 187 height 39
click at [371, 301] on input "aankunnen ... graan" at bounding box center [365, 307] width 13 height 13
radio input "true"
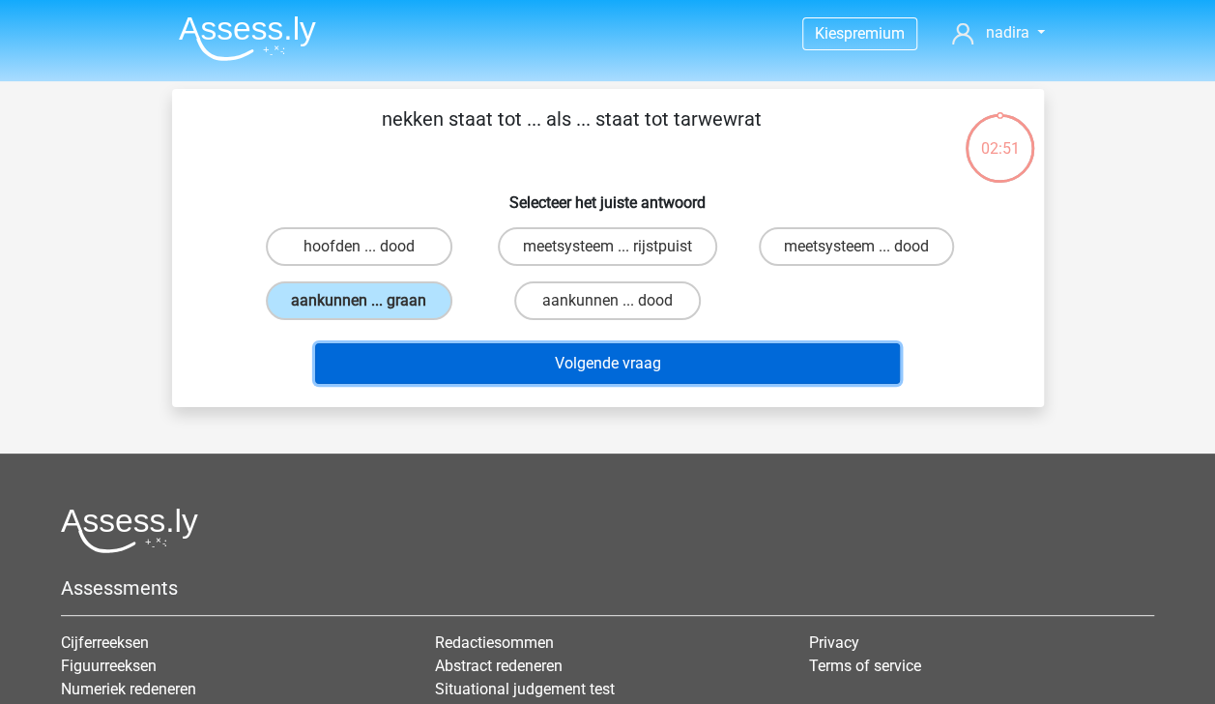
click at [490, 369] on button "Volgende vraag" at bounding box center [607, 363] width 585 height 41
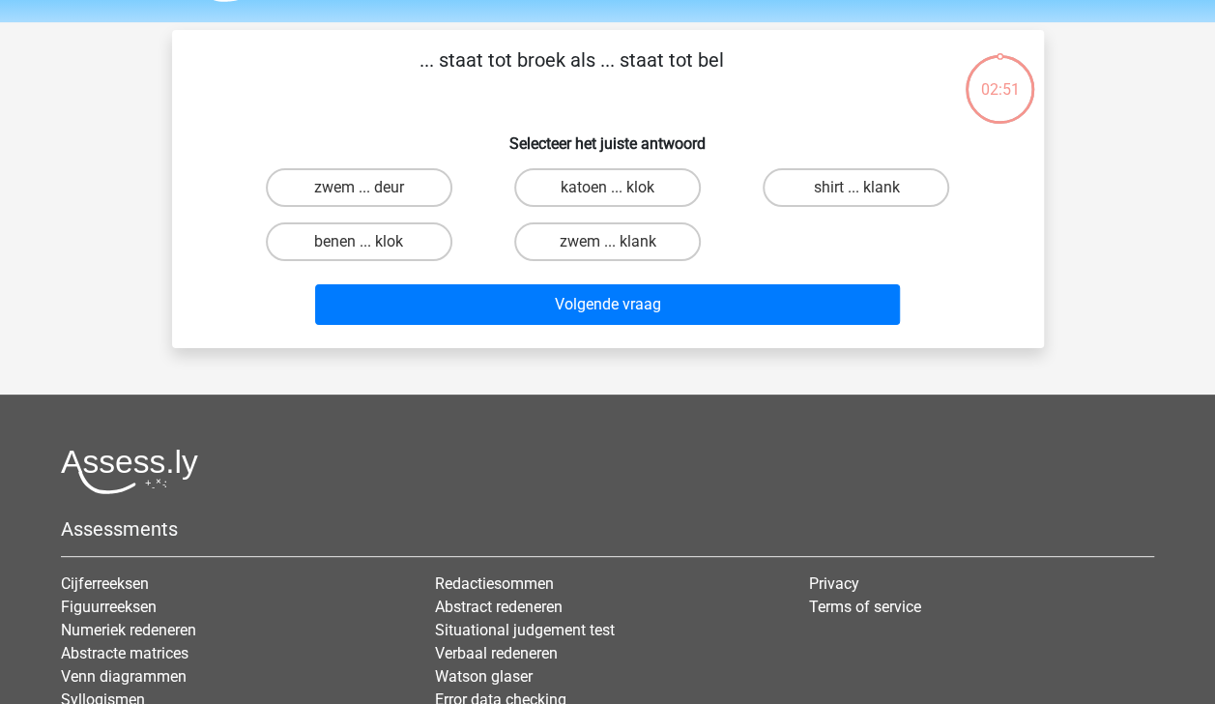
scroll to position [89, 0]
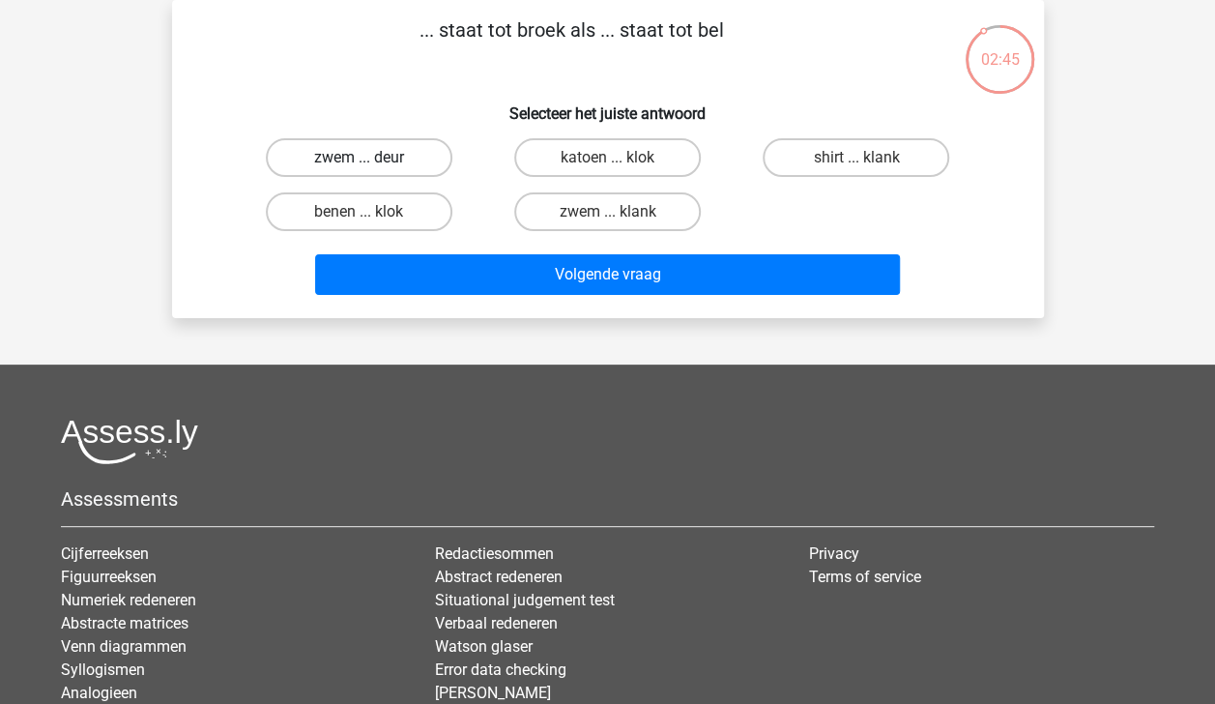
click at [389, 158] on label "zwem ... deur" at bounding box center [359, 157] width 187 height 39
click at [371, 158] on input "zwem ... deur" at bounding box center [365, 164] width 13 height 13
radio input "true"
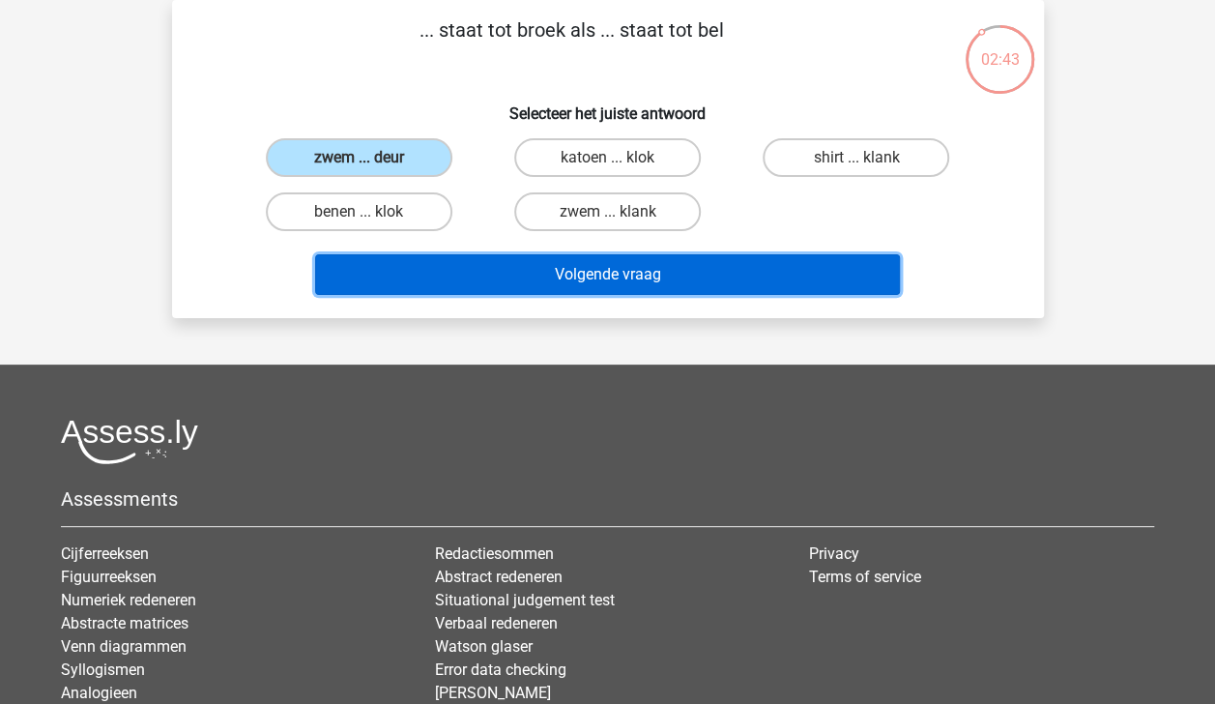
click at [521, 279] on button "Volgende vraag" at bounding box center [607, 274] width 585 height 41
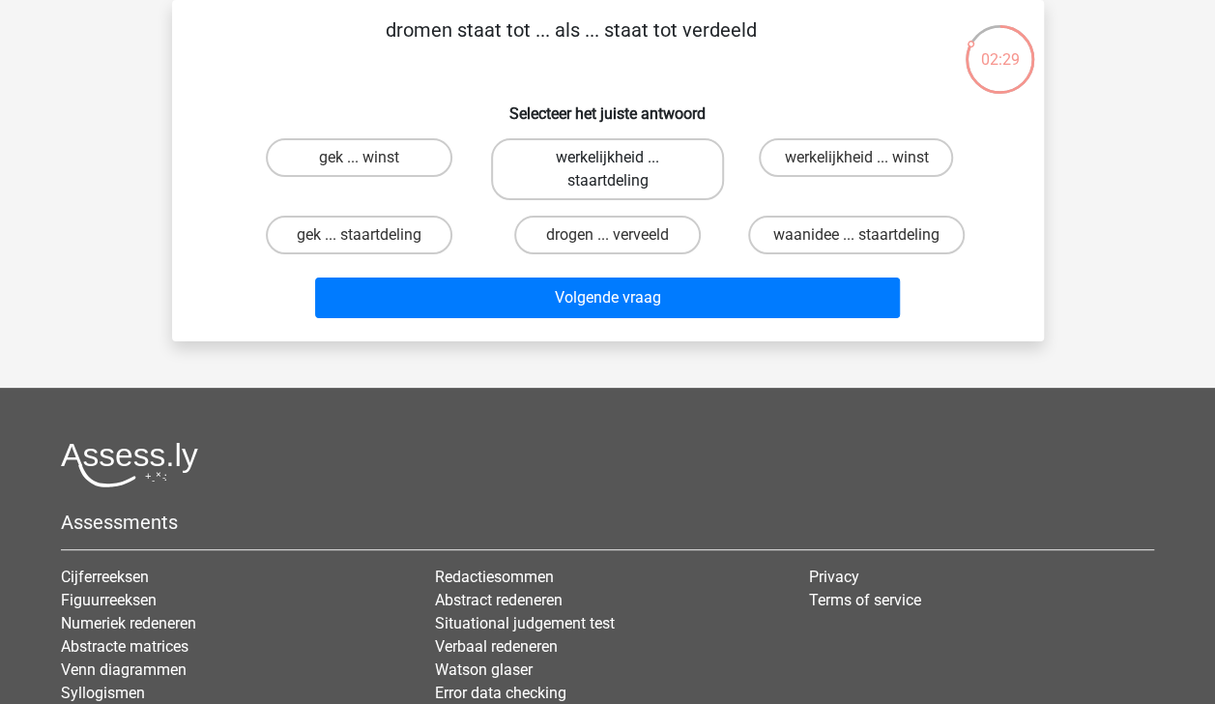
click at [682, 183] on label "werkelijkheid ... staartdeling" at bounding box center [607, 169] width 233 height 62
click at [620, 170] on input "werkelijkheid ... staartdeling" at bounding box center [613, 164] width 13 height 13
radio input "true"
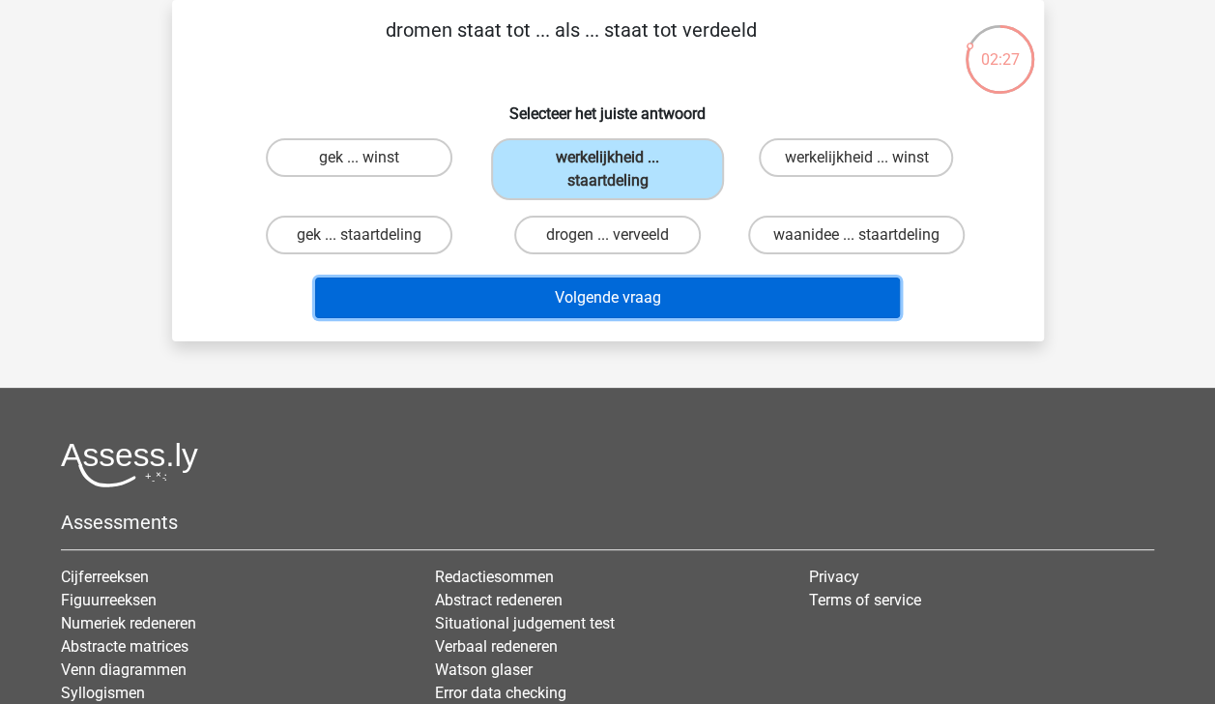
click at [696, 288] on button "Volgende vraag" at bounding box center [607, 297] width 585 height 41
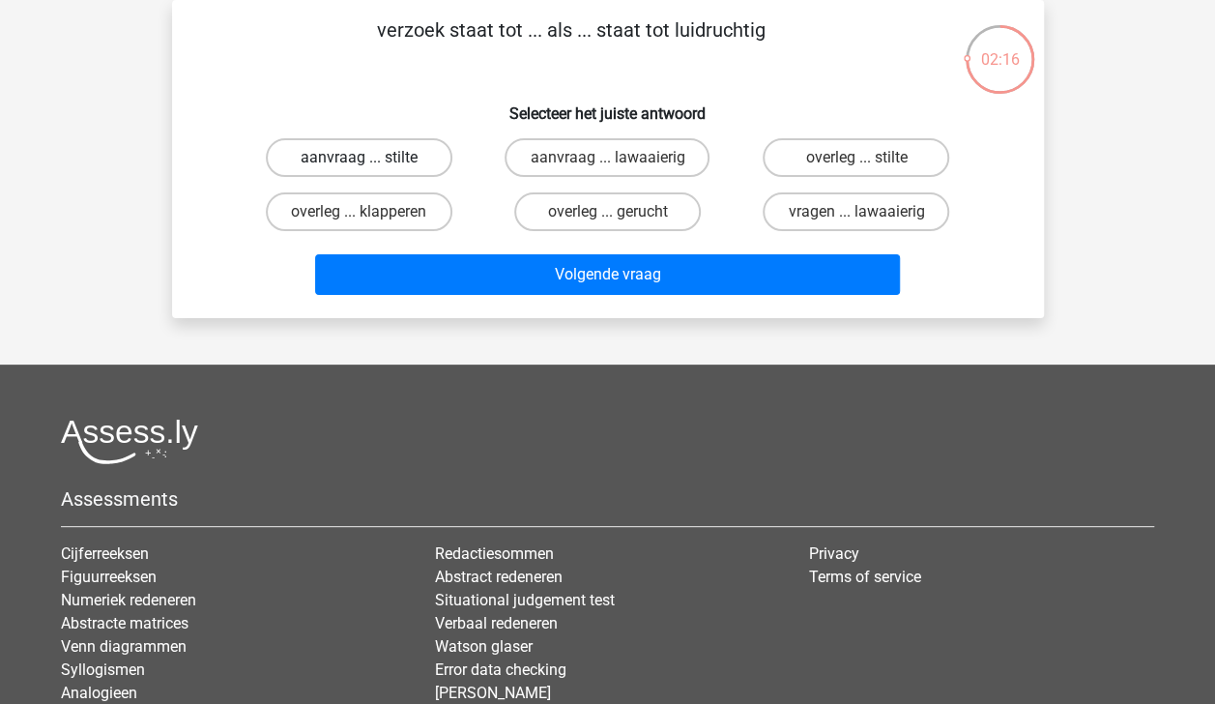
click at [423, 152] on label "aanvraag ... stilte" at bounding box center [359, 157] width 187 height 39
click at [371, 158] on input "aanvraag ... stilte" at bounding box center [365, 164] width 13 height 13
radio input "true"
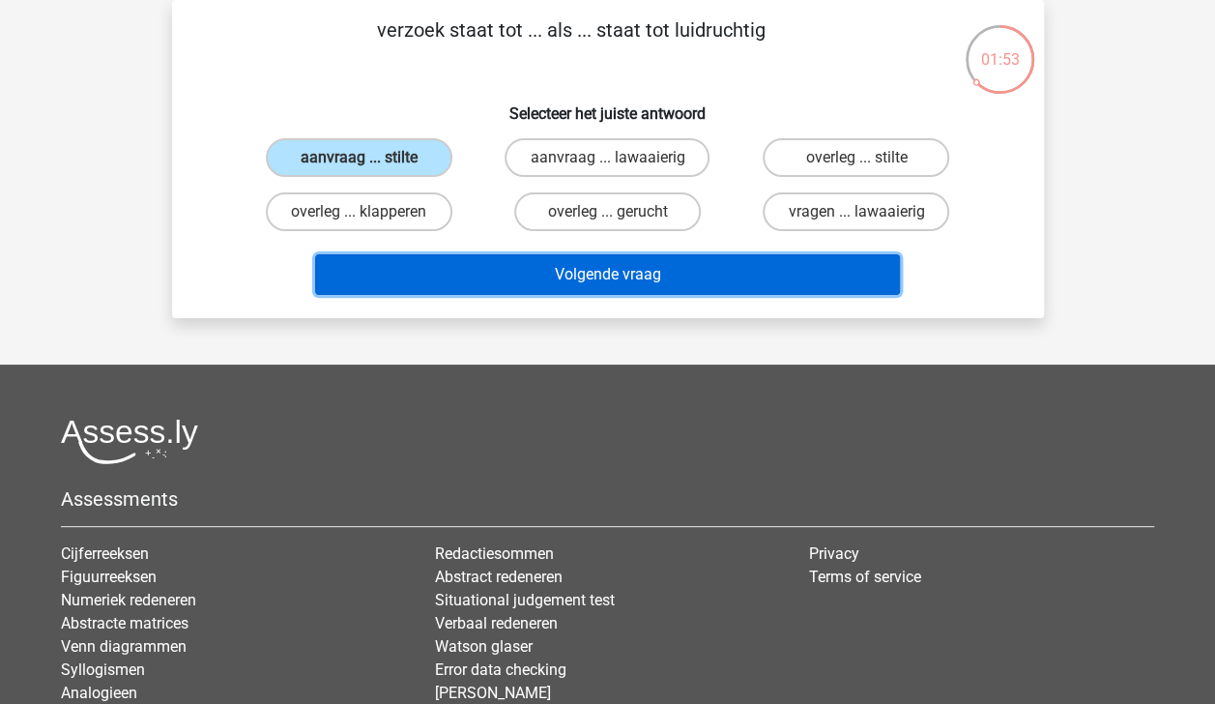
click at [779, 275] on button "Volgende vraag" at bounding box center [607, 274] width 585 height 41
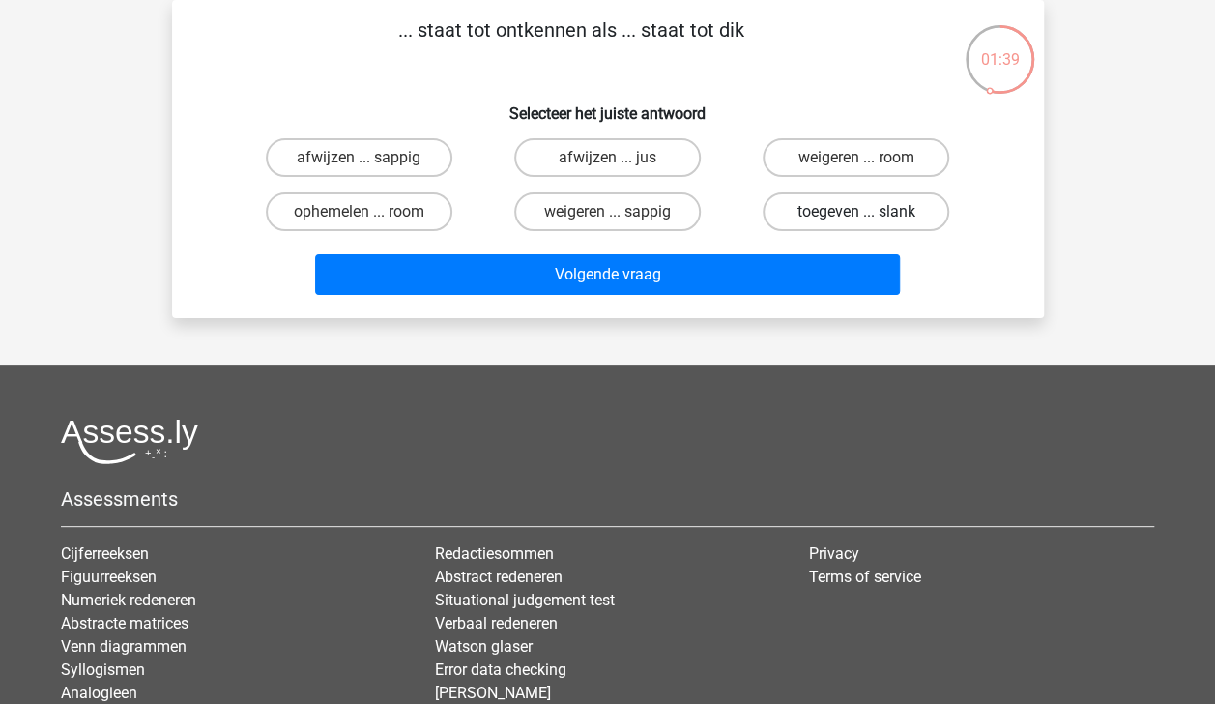
click at [840, 201] on label "toegeven ... slank" at bounding box center [856, 211] width 187 height 39
click at [856, 212] on input "toegeven ... slank" at bounding box center [862, 218] width 13 height 13
radio input "true"
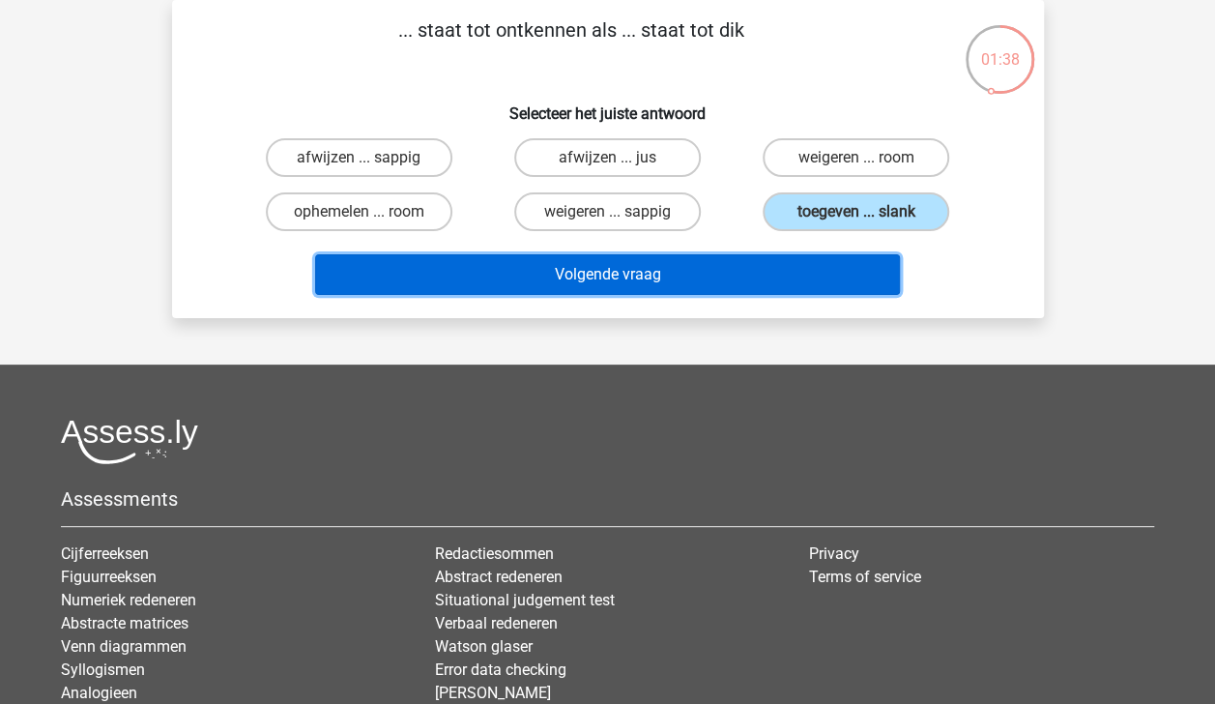
click at [796, 282] on button "Volgende vraag" at bounding box center [607, 274] width 585 height 41
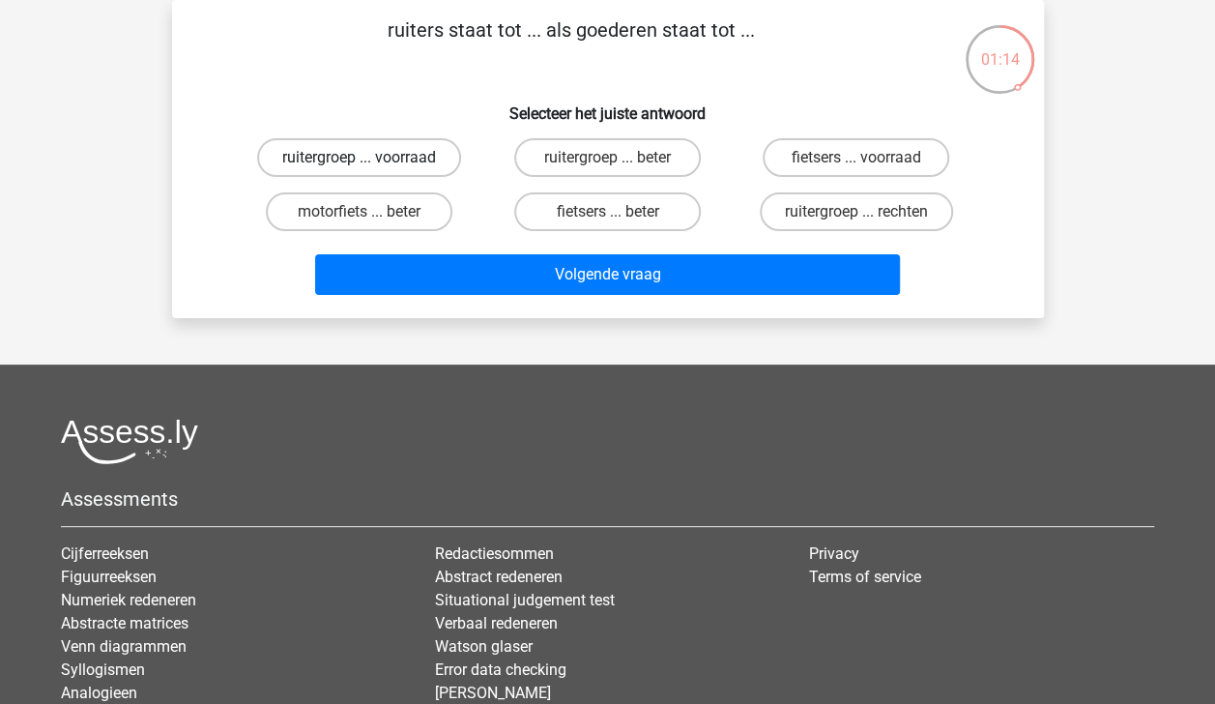
click at [408, 157] on label "ruitergroep ... voorraad" at bounding box center [359, 157] width 204 height 39
click at [371, 158] on input "ruitergroep ... voorraad" at bounding box center [365, 164] width 13 height 13
radio input "true"
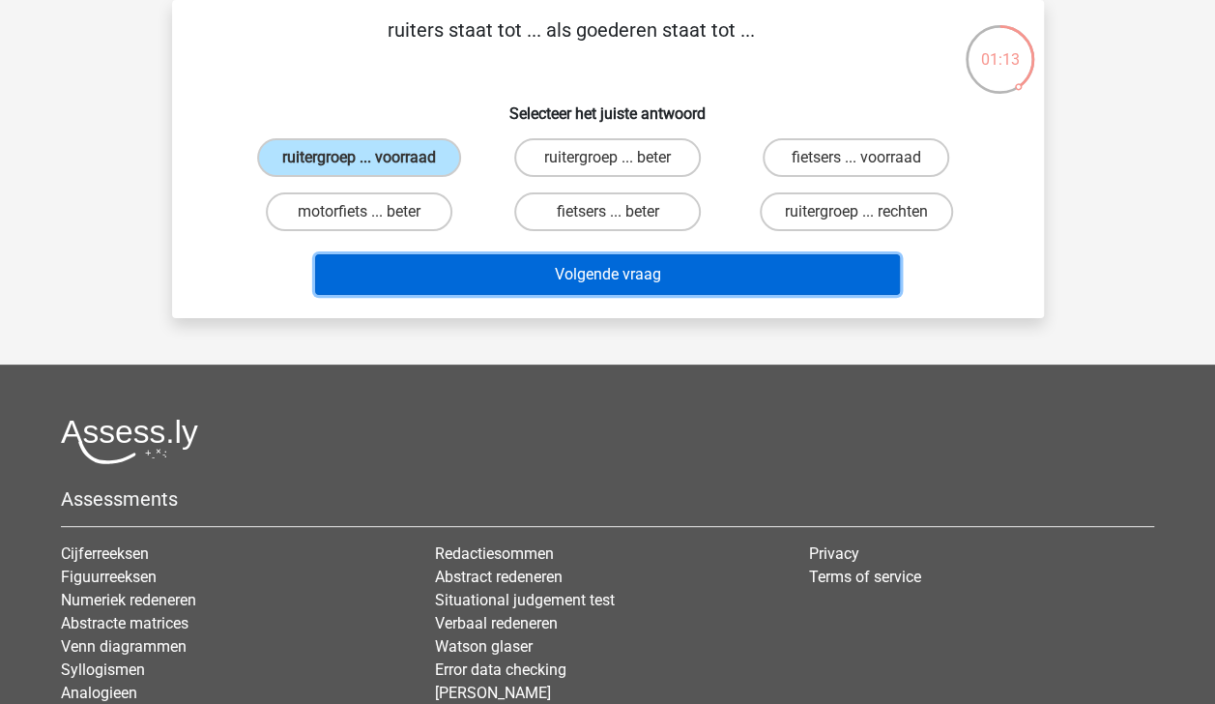
click at [577, 274] on button "Volgende vraag" at bounding box center [607, 274] width 585 height 41
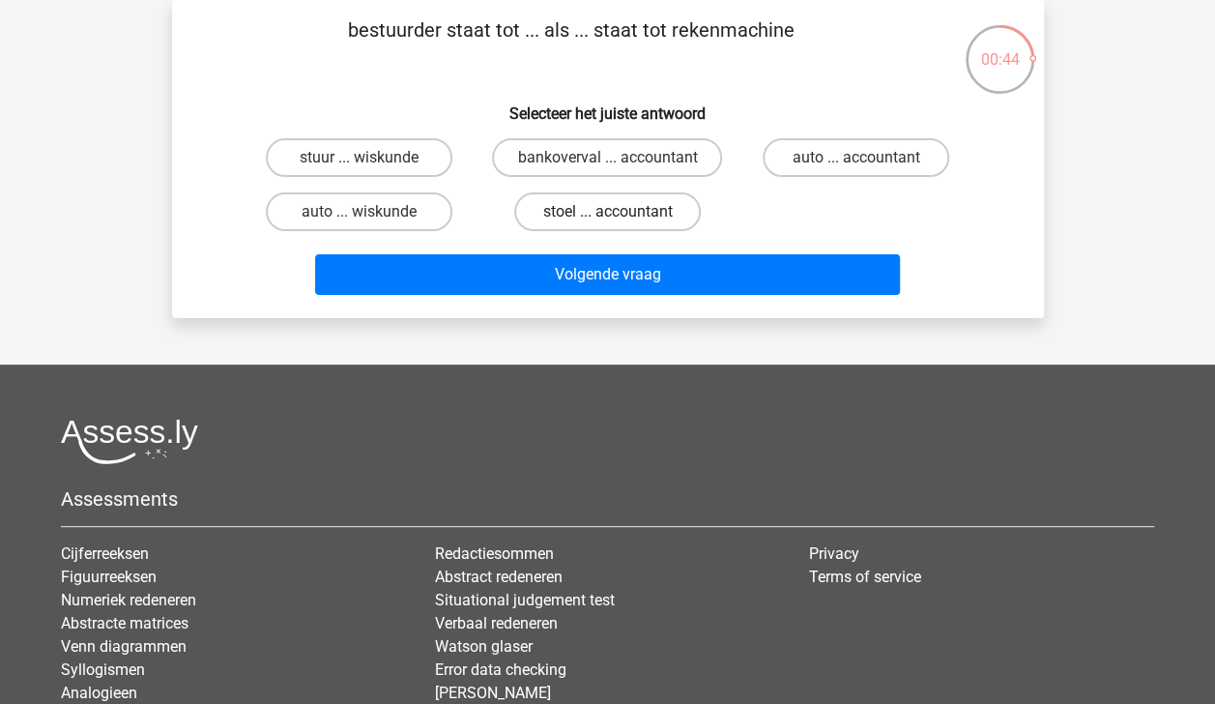
click at [555, 213] on label "stoel ... accountant" at bounding box center [607, 211] width 187 height 39
click at [607, 213] on input "stoel ... accountant" at bounding box center [613, 218] width 13 height 13
radio input "true"
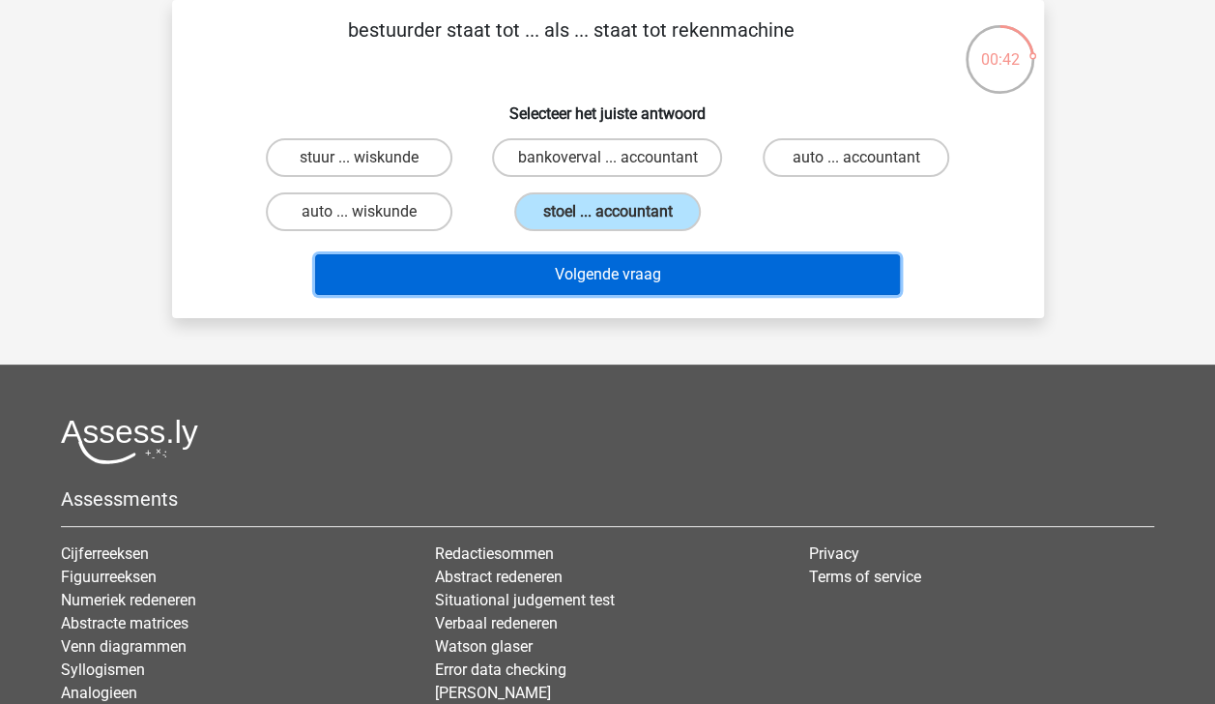
click at [580, 271] on button "Volgende vraag" at bounding box center [607, 274] width 585 height 41
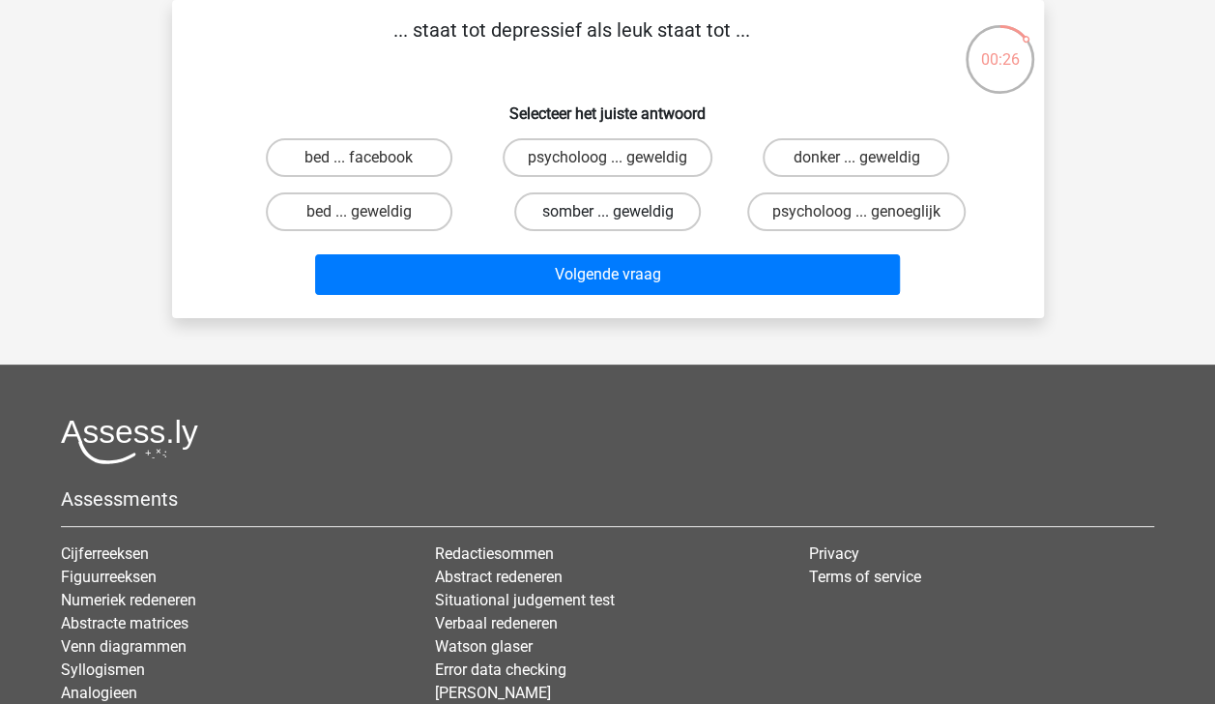
click at [626, 219] on label "somber ... geweldig" at bounding box center [607, 211] width 187 height 39
click at [620, 219] on input "somber ... geweldig" at bounding box center [613, 218] width 13 height 13
radio input "true"
click at [657, 159] on label "psycholoog ... geweldig" at bounding box center [608, 157] width 210 height 39
click at [620, 159] on input "psycholoog ... geweldig" at bounding box center [613, 164] width 13 height 13
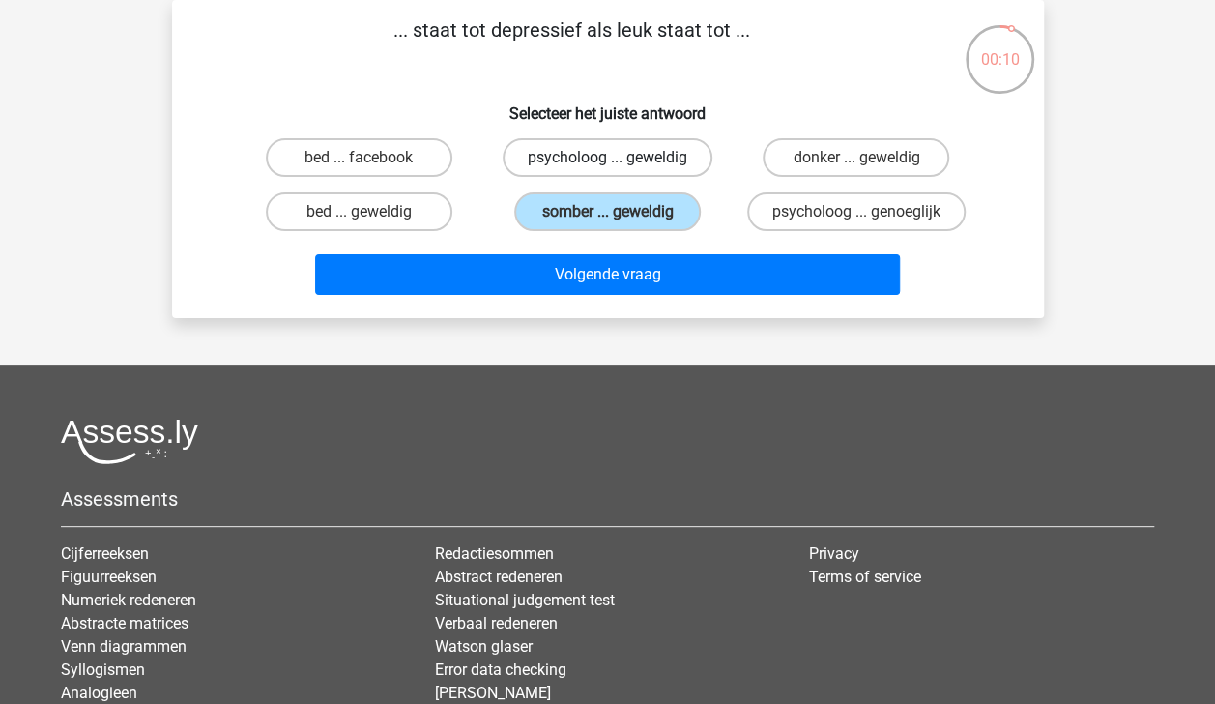
radio input "true"
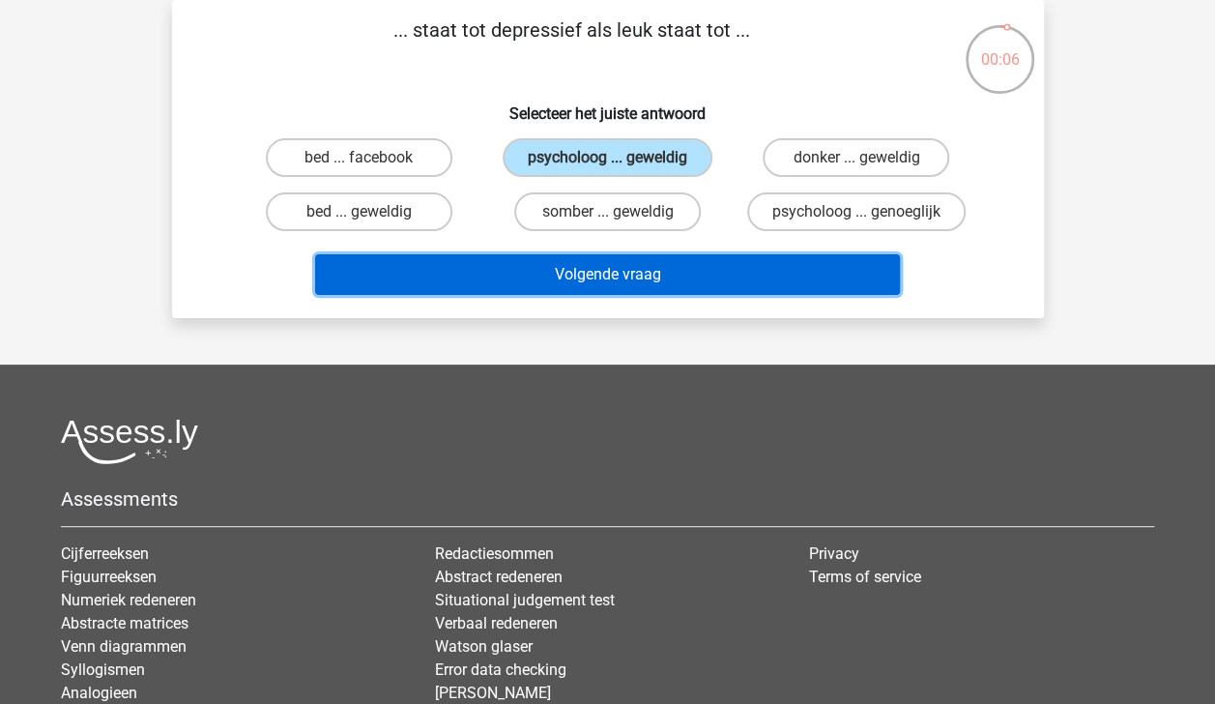
click at [712, 278] on button "Volgende vraag" at bounding box center [607, 274] width 585 height 41
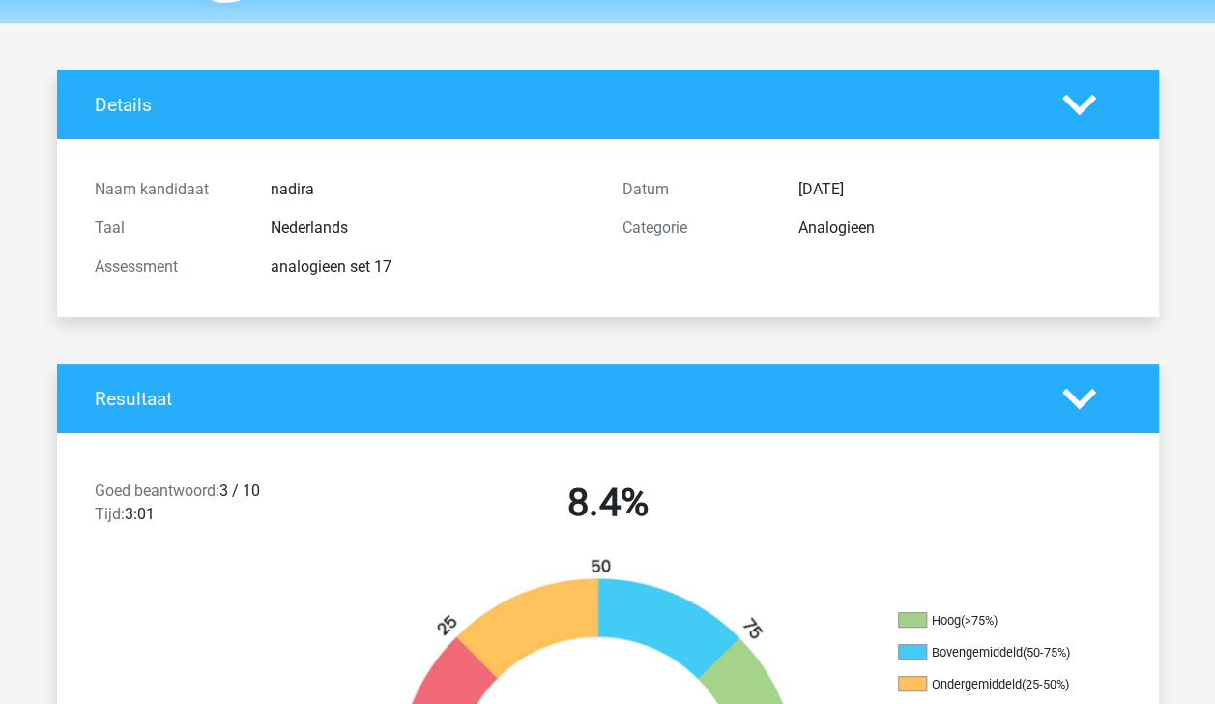
scroll to position [37, 0]
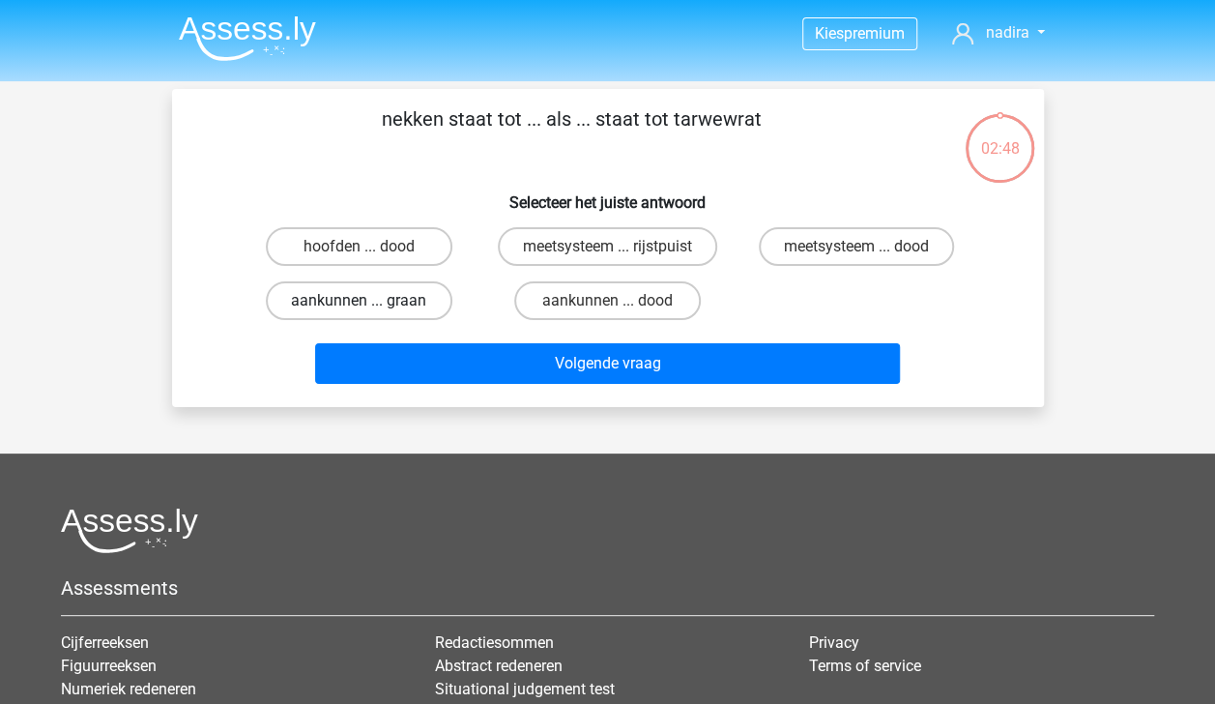
click at [407, 299] on label "aankunnen ... graan" at bounding box center [359, 300] width 187 height 39
click at [371, 301] on input "aankunnen ... graan" at bounding box center [365, 307] width 13 height 13
radio input "true"
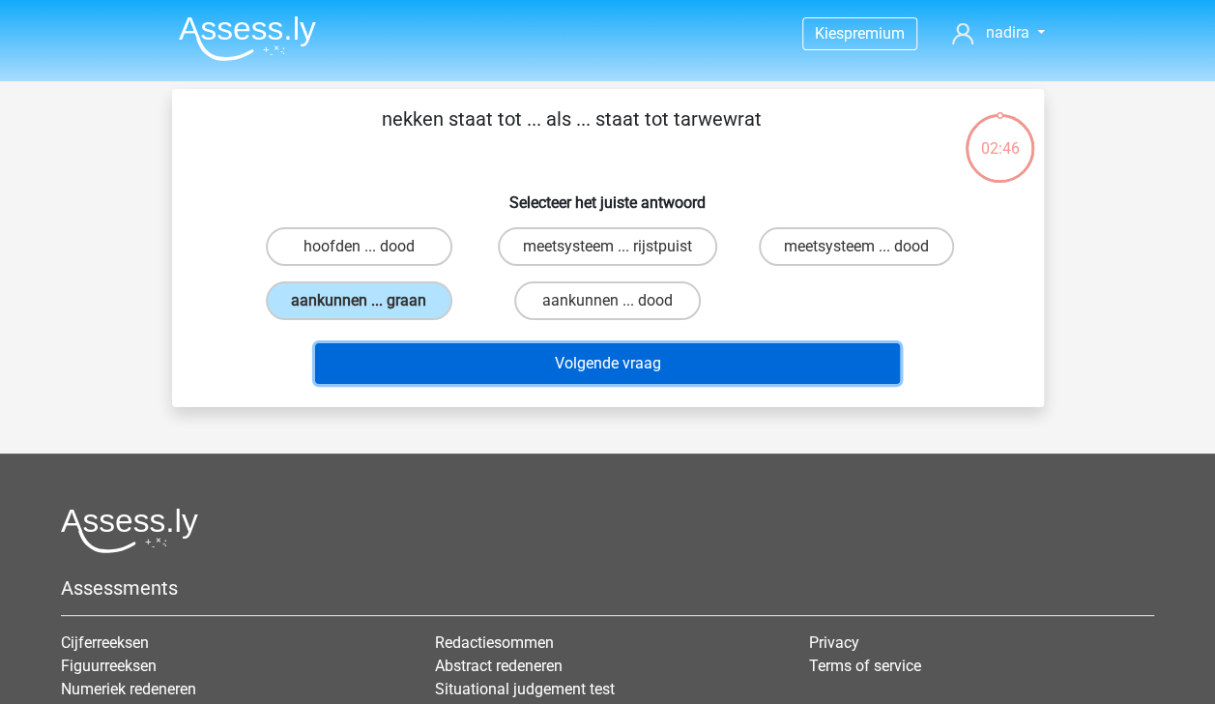
click at [526, 363] on button "Volgende vraag" at bounding box center [607, 363] width 585 height 41
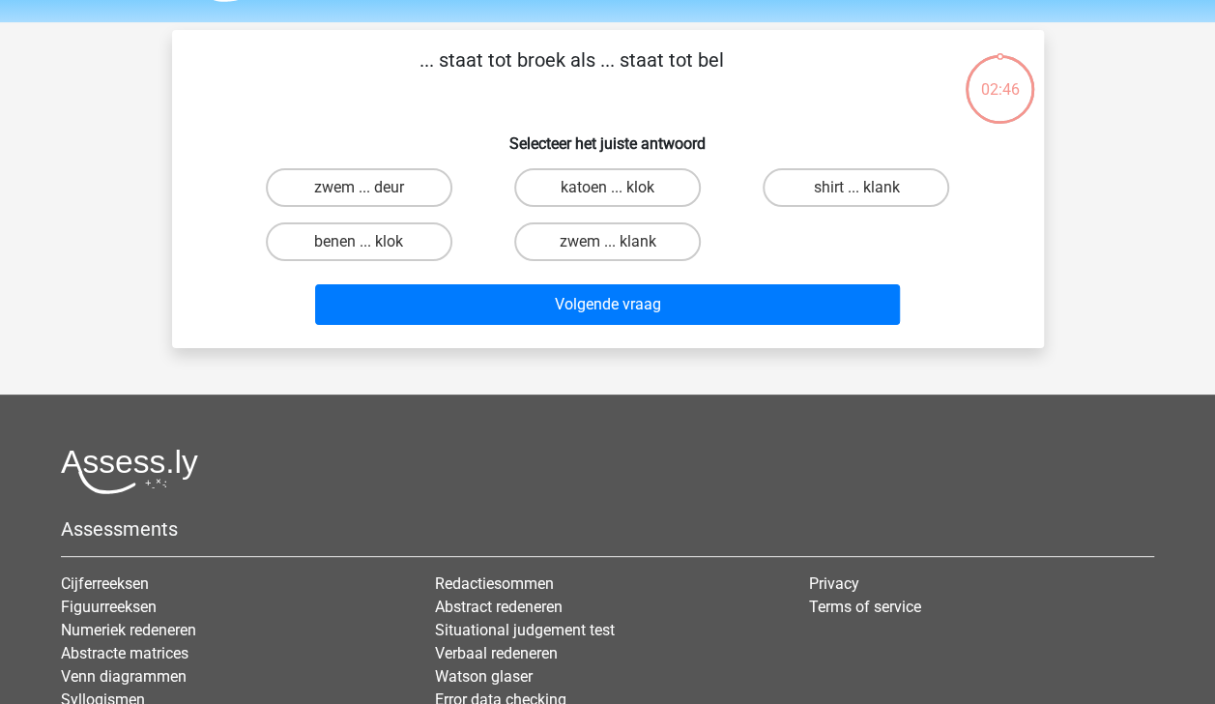
scroll to position [89, 0]
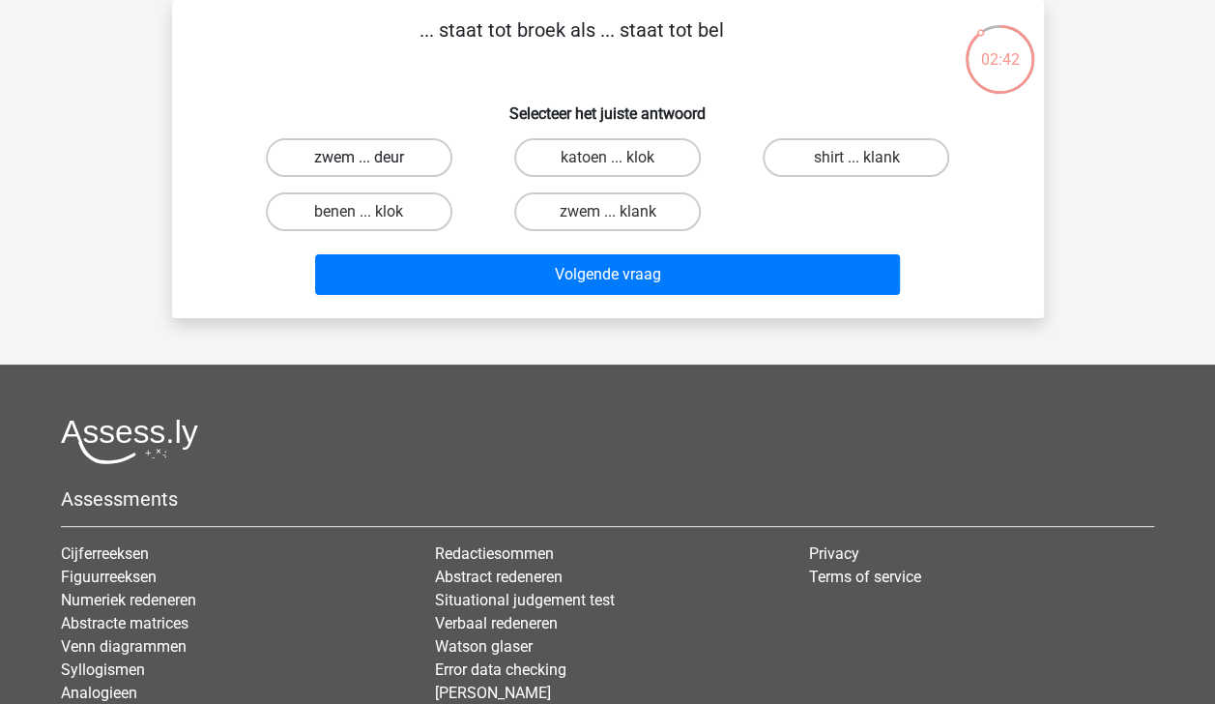
click at [400, 153] on label "zwem ... deur" at bounding box center [359, 157] width 187 height 39
click at [371, 158] on input "zwem ... deur" at bounding box center [365, 164] width 13 height 13
radio input "true"
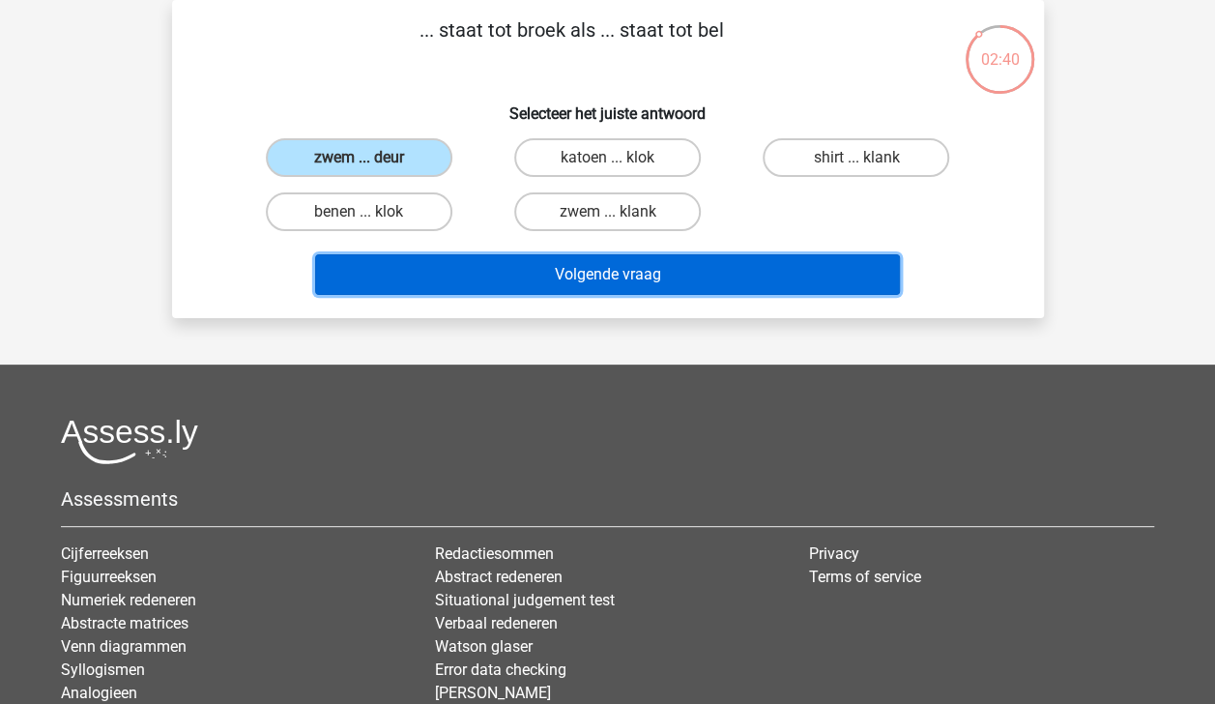
click at [526, 278] on button "Volgende vraag" at bounding box center [607, 274] width 585 height 41
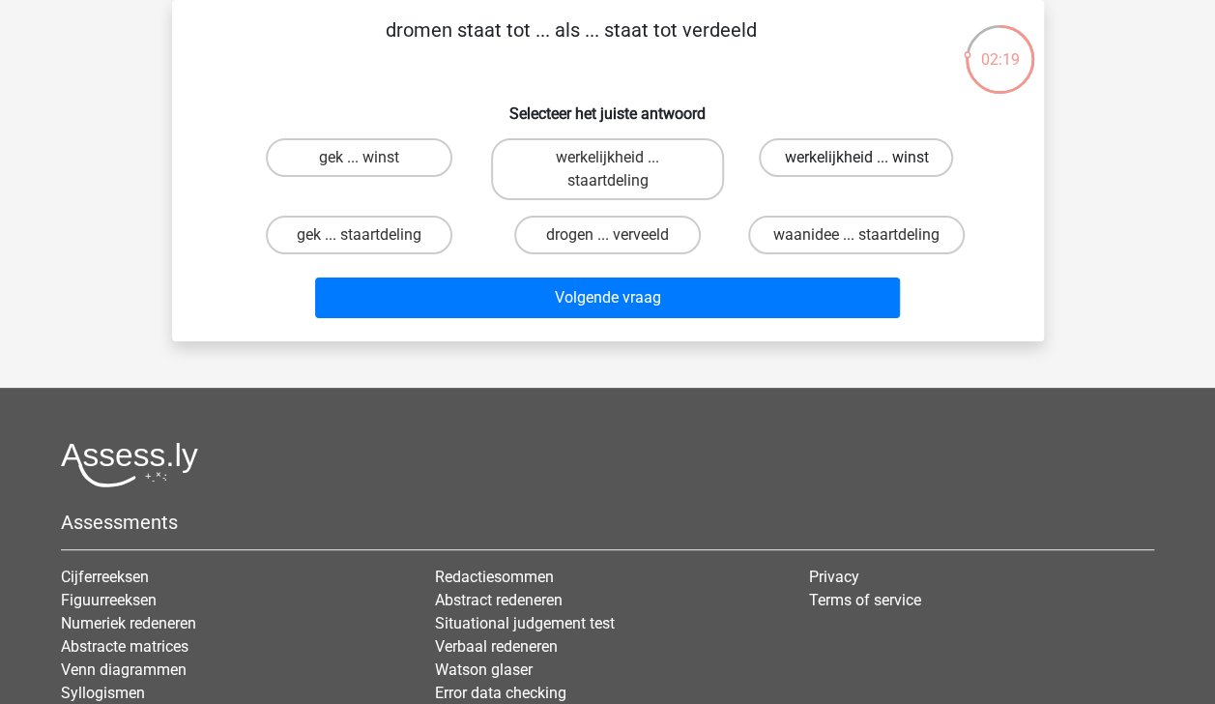
click at [868, 149] on label "werkelijkheid ... winst" at bounding box center [856, 157] width 194 height 39
click at [868, 158] on input "werkelijkheid ... winst" at bounding box center [862, 164] width 13 height 13
radio input "true"
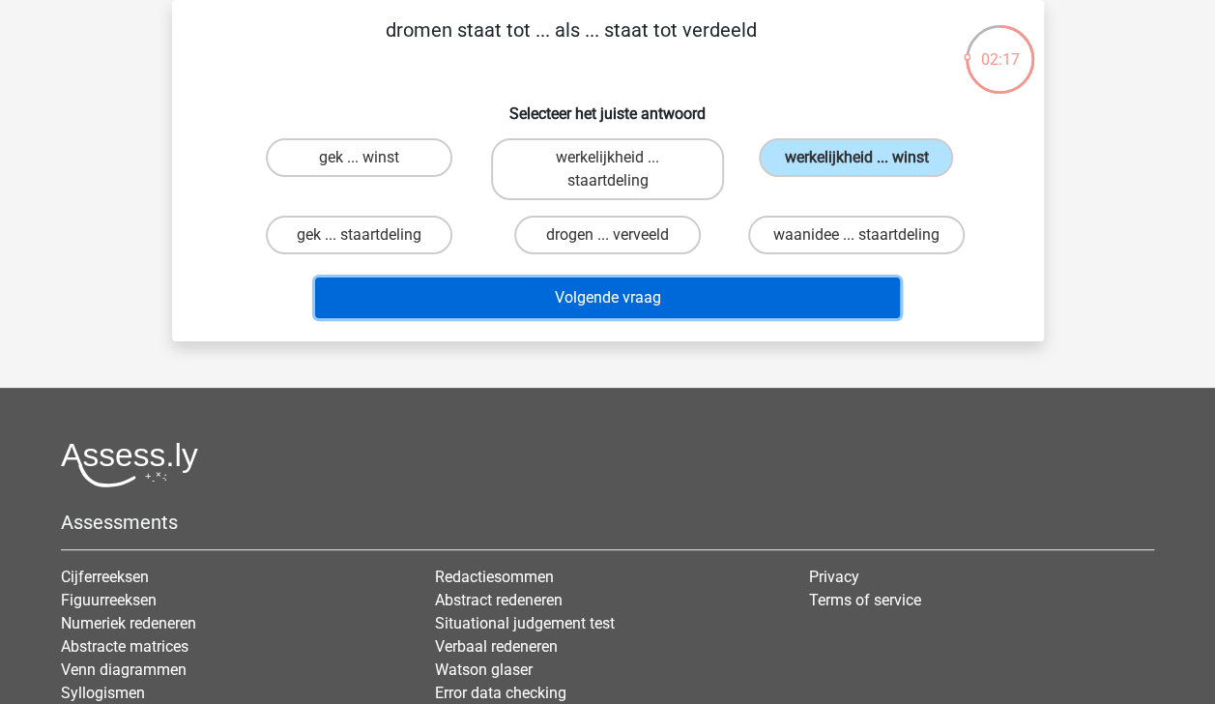
click at [740, 283] on button "Volgende vraag" at bounding box center [607, 297] width 585 height 41
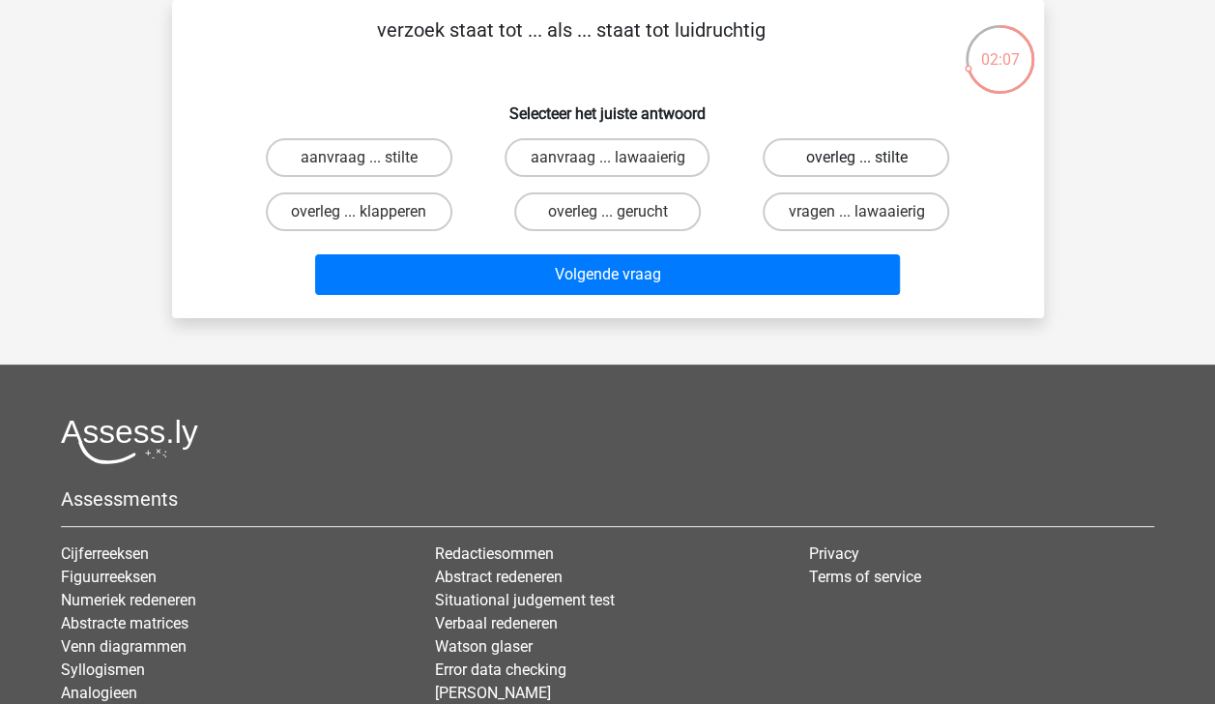
click at [874, 159] on label "overleg ... stilte" at bounding box center [856, 157] width 187 height 39
click at [869, 159] on input "overleg ... stilte" at bounding box center [862, 164] width 13 height 13
radio input "true"
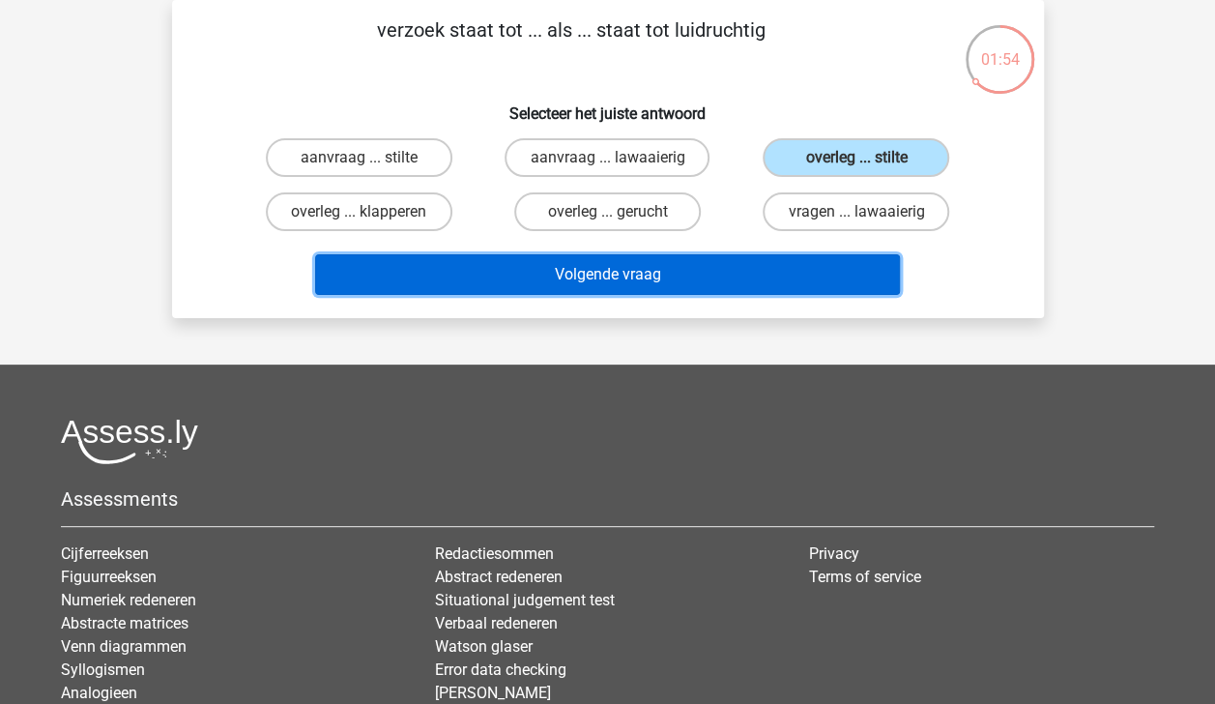
click at [845, 265] on button "Volgende vraag" at bounding box center [607, 274] width 585 height 41
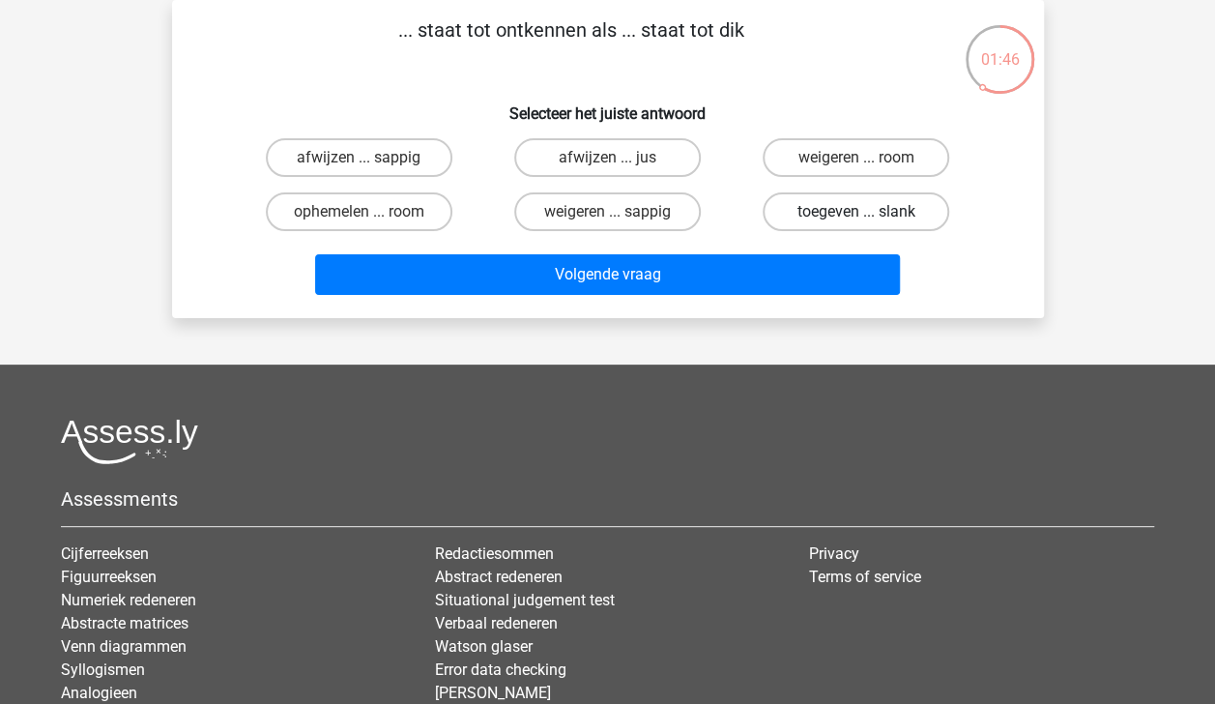
click at [874, 217] on label "toegeven ... slank" at bounding box center [856, 211] width 187 height 39
click at [869, 217] on input "toegeven ... slank" at bounding box center [862, 218] width 13 height 13
radio input "true"
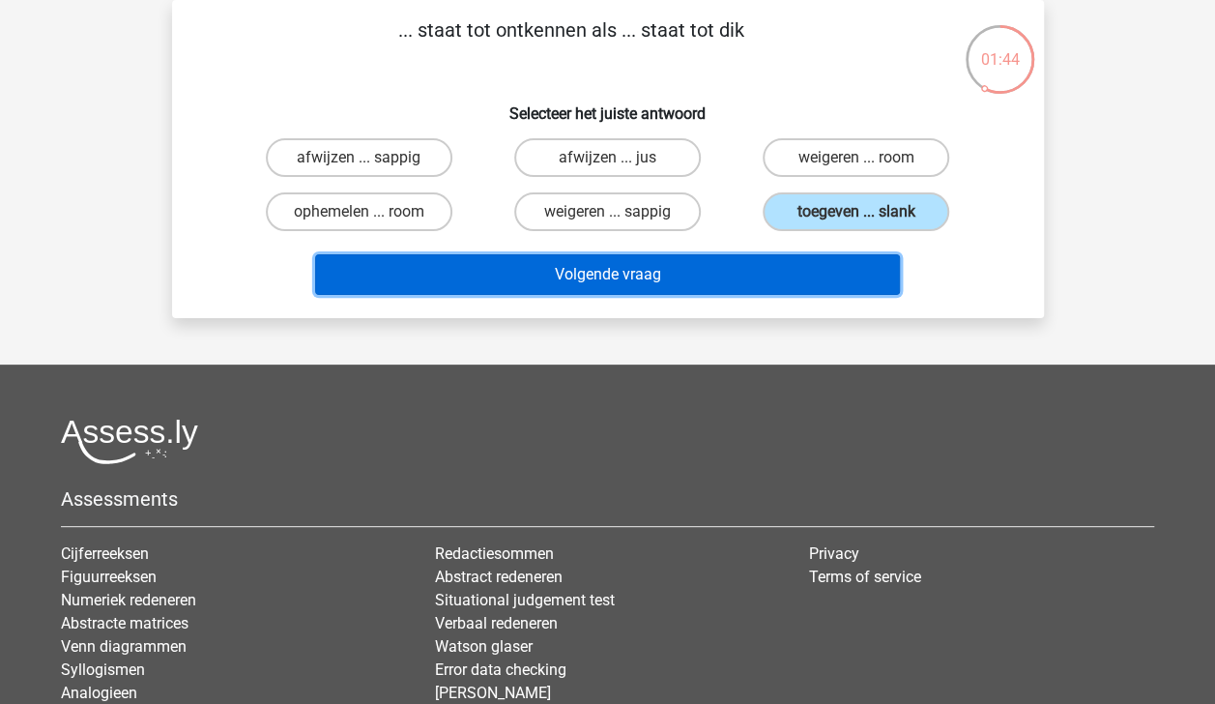
click at [860, 286] on button "Volgende vraag" at bounding box center [607, 274] width 585 height 41
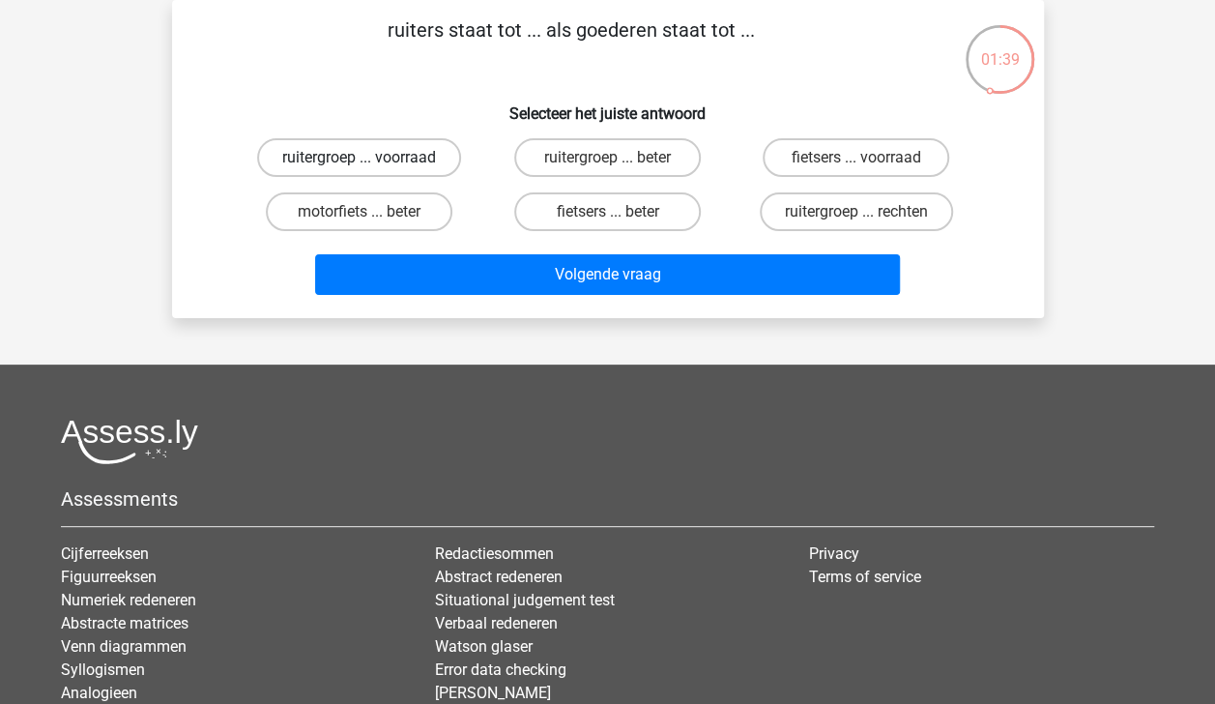
click at [434, 160] on label "ruitergroep ... voorraad" at bounding box center [359, 157] width 204 height 39
click at [371, 160] on input "ruitergroep ... voorraad" at bounding box center [365, 164] width 13 height 13
radio input "true"
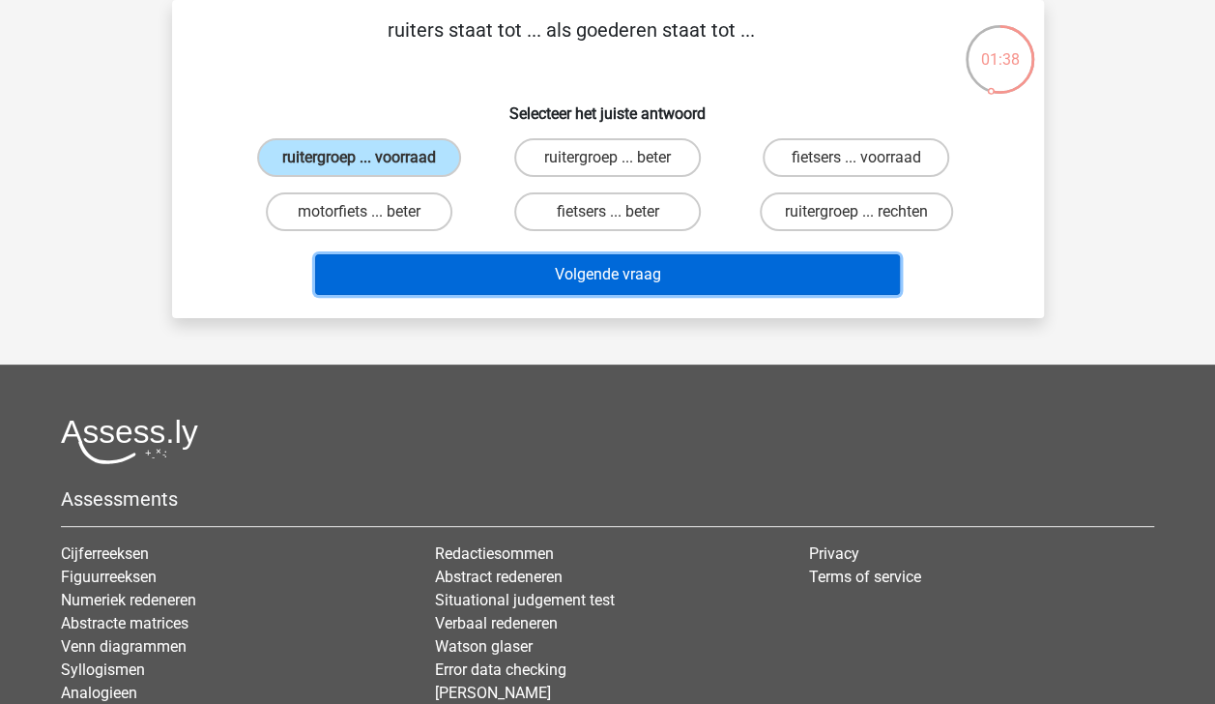
click at [535, 273] on button "Volgende vraag" at bounding box center [607, 274] width 585 height 41
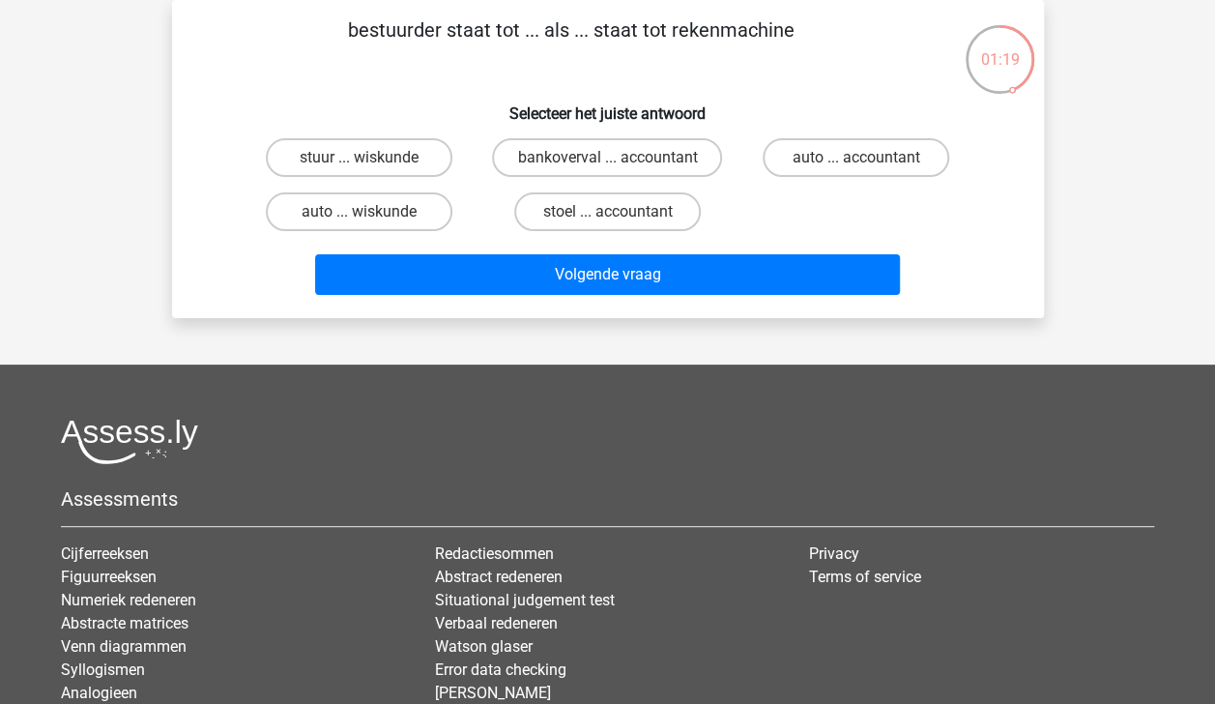
click at [615, 217] on input "stoel ... accountant" at bounding box center [613, 218] width 13 height 13
radio input "true"
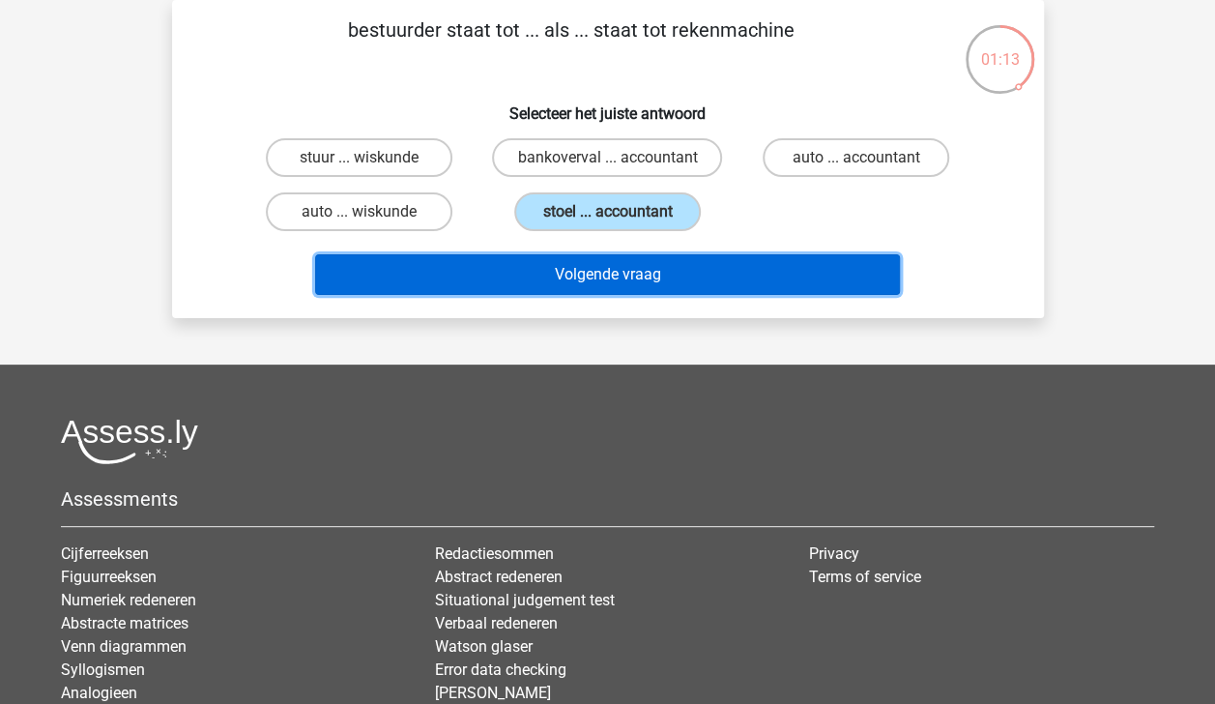
click at [661, 278] on button "Volgende vraag" at bounding box center [607, 274] width 585 height 41
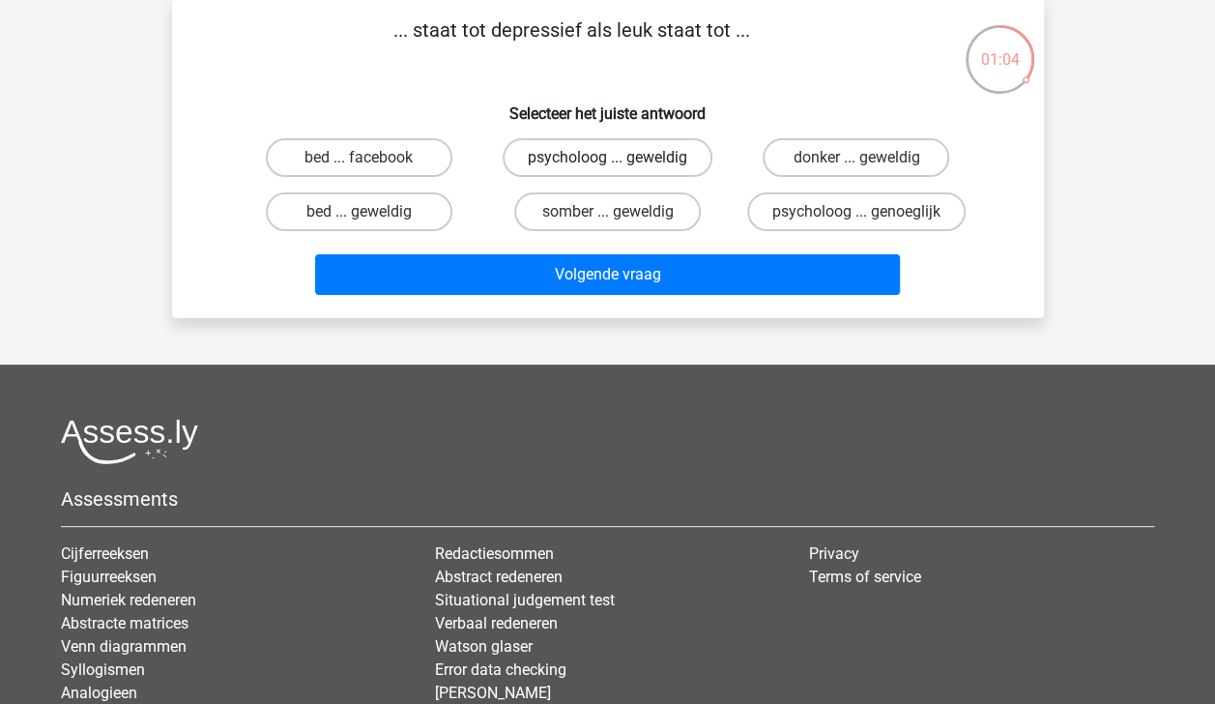
click at [647, 155] on label "psycholoog ... geweldig" at bounding box center [608, 157] width 210 height 39
click at [620, 158] on input "psycholoog ... geweldig" at bounding box center [613, 164] width 13 height 13
radio input "true"
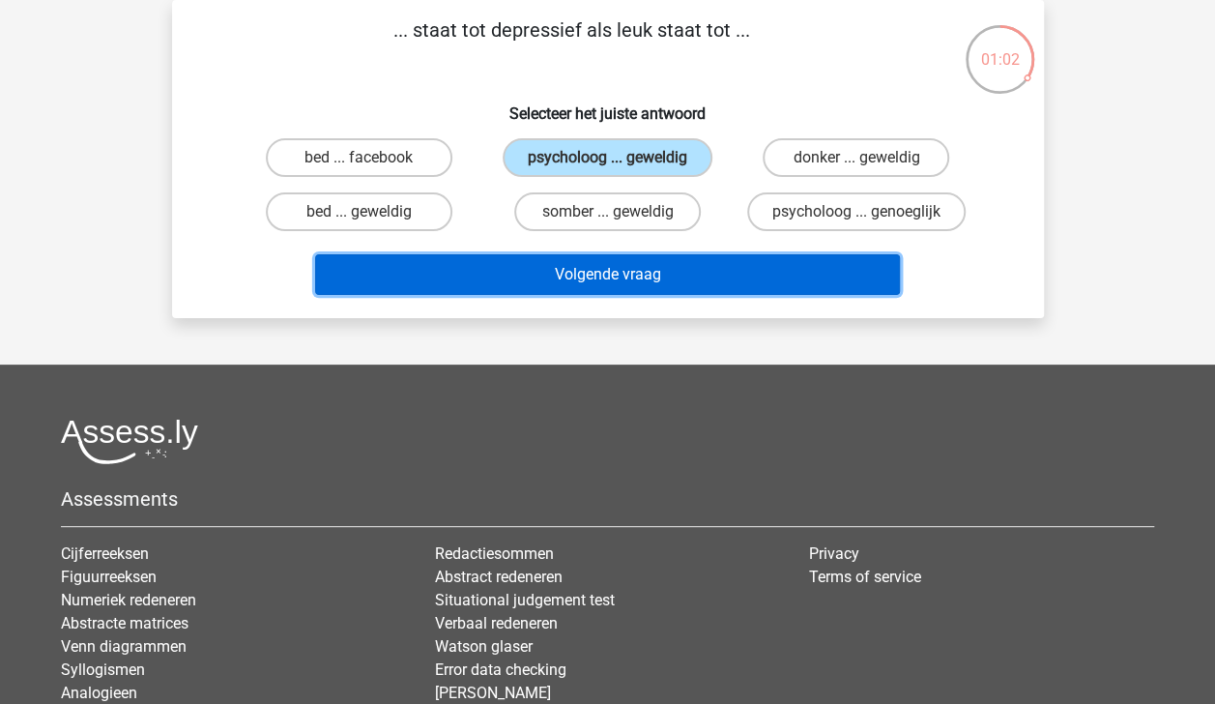
click at [690, 267] on button "Volgende vraag" at bounding box center [607, 274] width 585 height 41
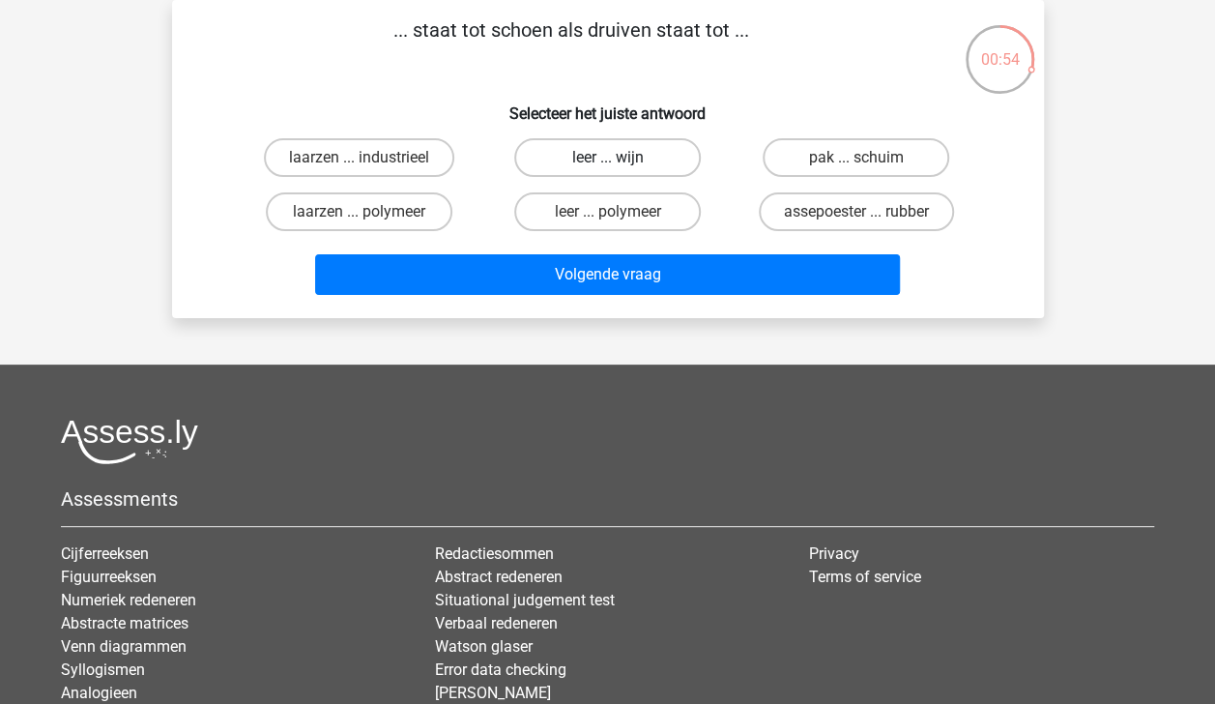
click at [648, 166] on label "leer ... wijn" at bounding box center [607, 157] width 187 height 39
click at [620, 166] on input "leer ... wijn" at bounding box center [613, 164] width 13 height 13
radio input "true"
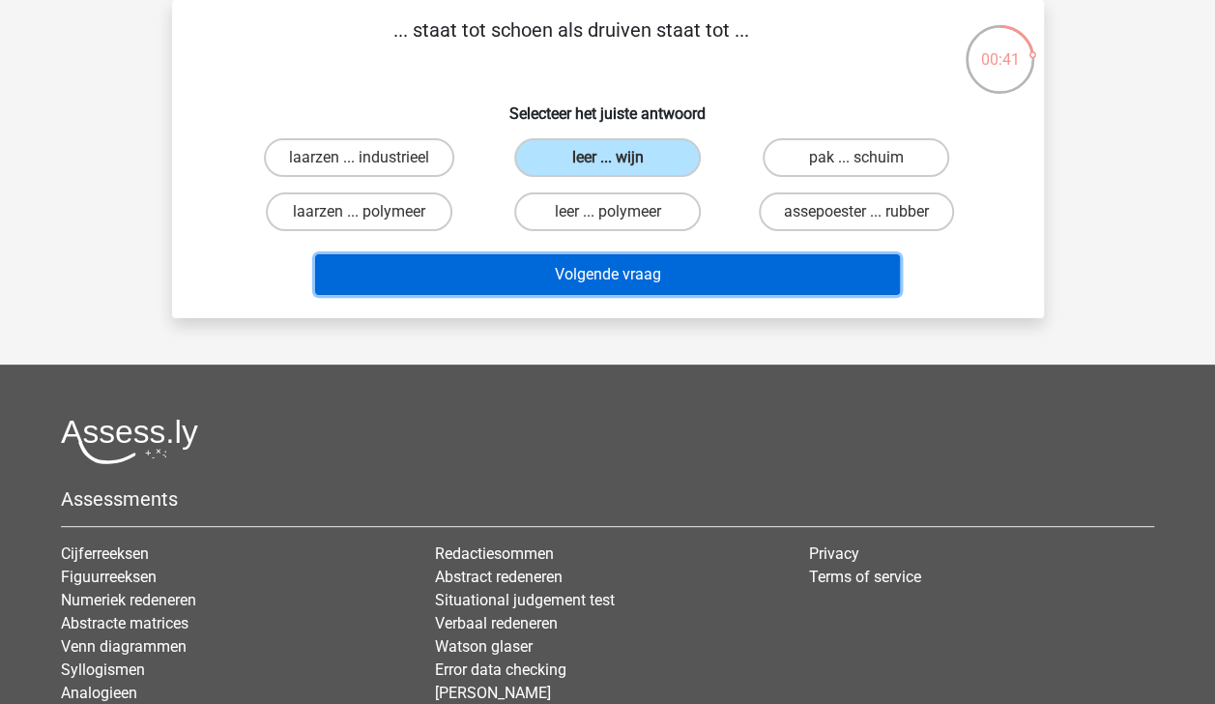
click at [694, 280] on button "Volgende vraag" at bounding box center [607, 274] width 585 height 41
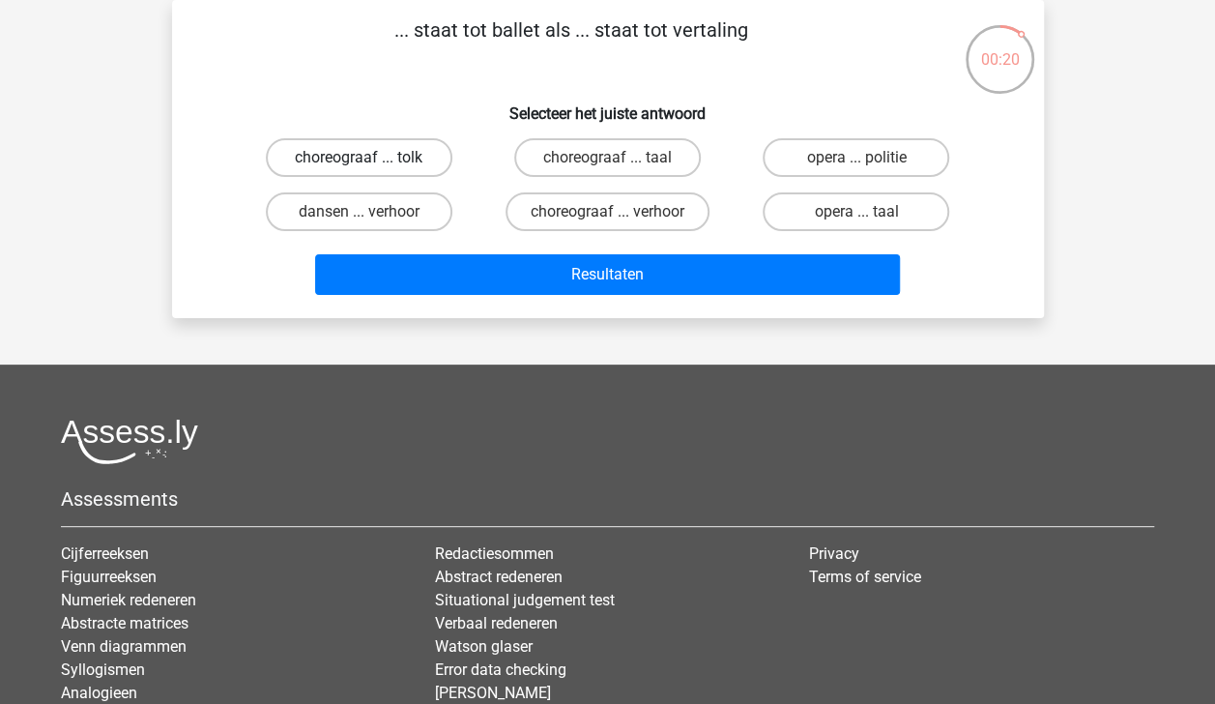
click at [413, 159] on label "choreograaf ... tolk" at bounding box center [359, 157] width 187 height 39
click at [371, 159] on input "choreograaf ... tolk" at bounding box center [365, 164] width 13 height 13
radio input "true"
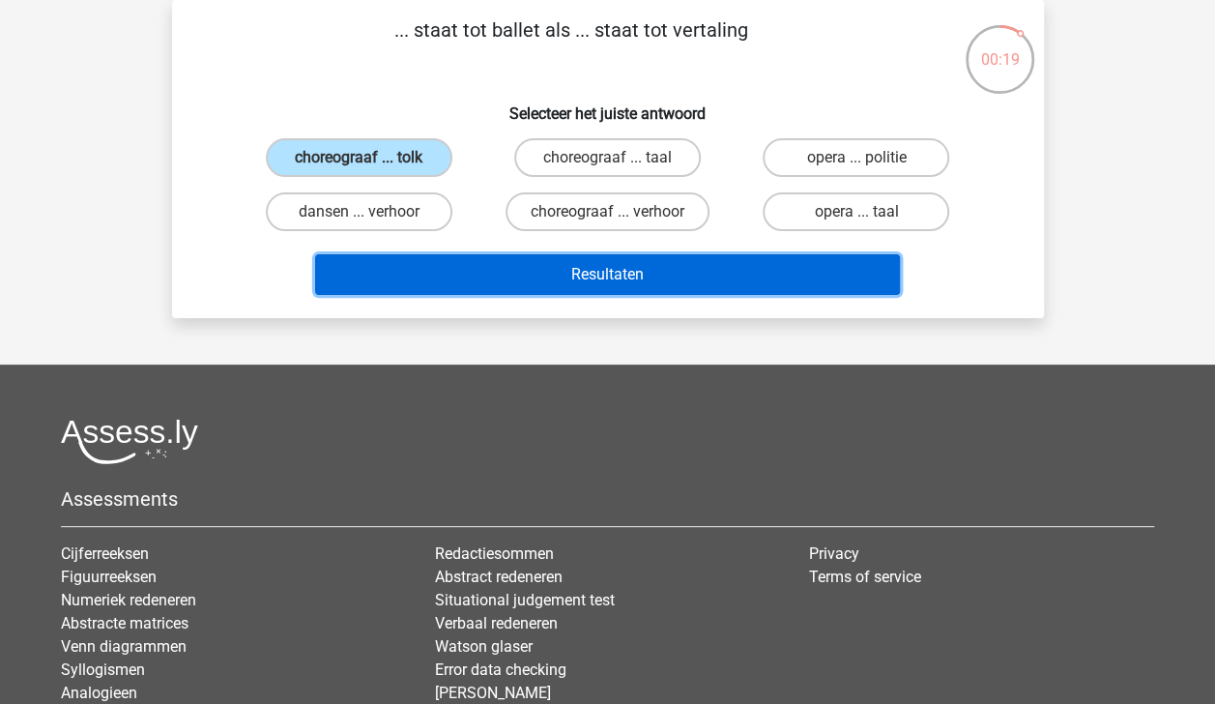
click at [523, 273] on button "Resultaten" at bounding box center [607, 274] width 585 height 41
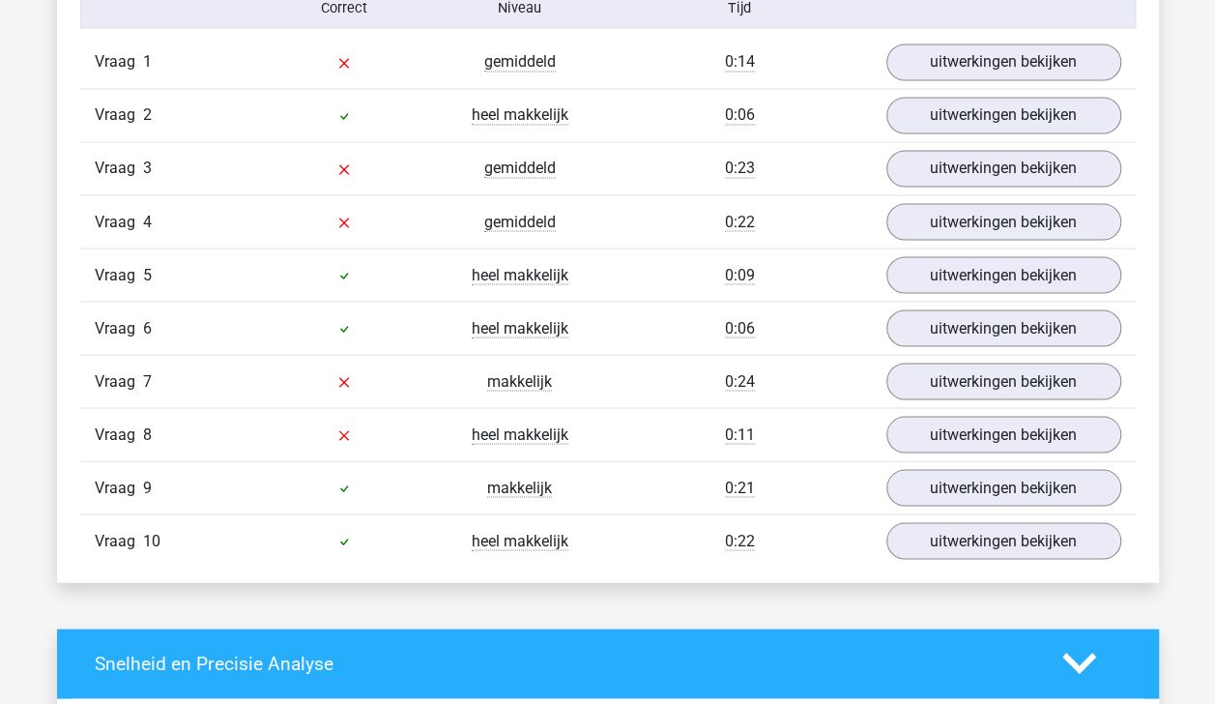
scroll to position [1619, 0]
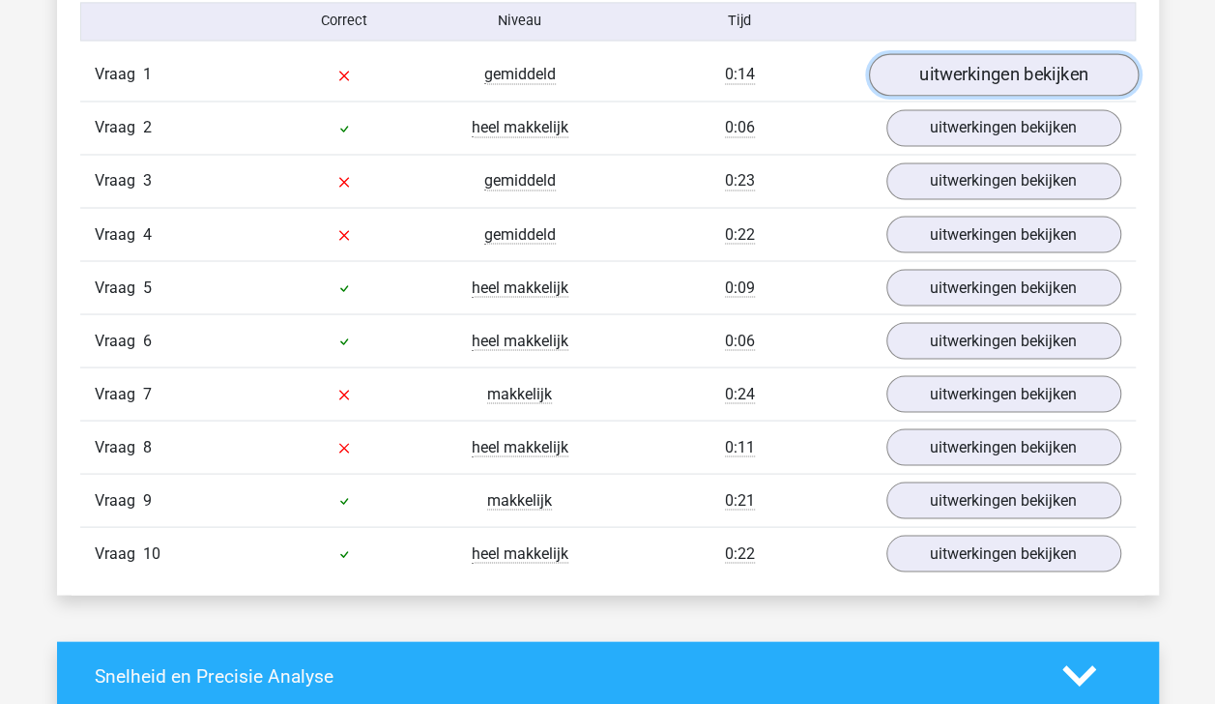
click at [1096, 72] on link "uitwerkingen bekijken" at bounding box center [1003, 74] width 270 height 43
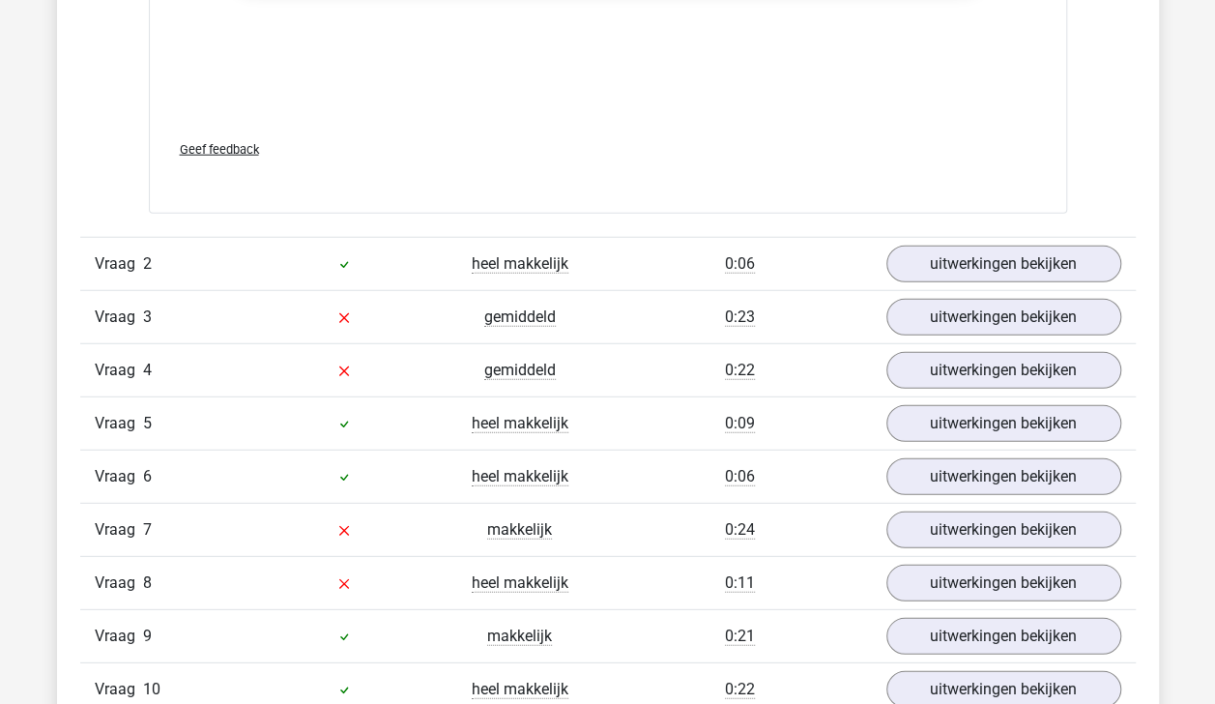
scroll to position [2447, 0]
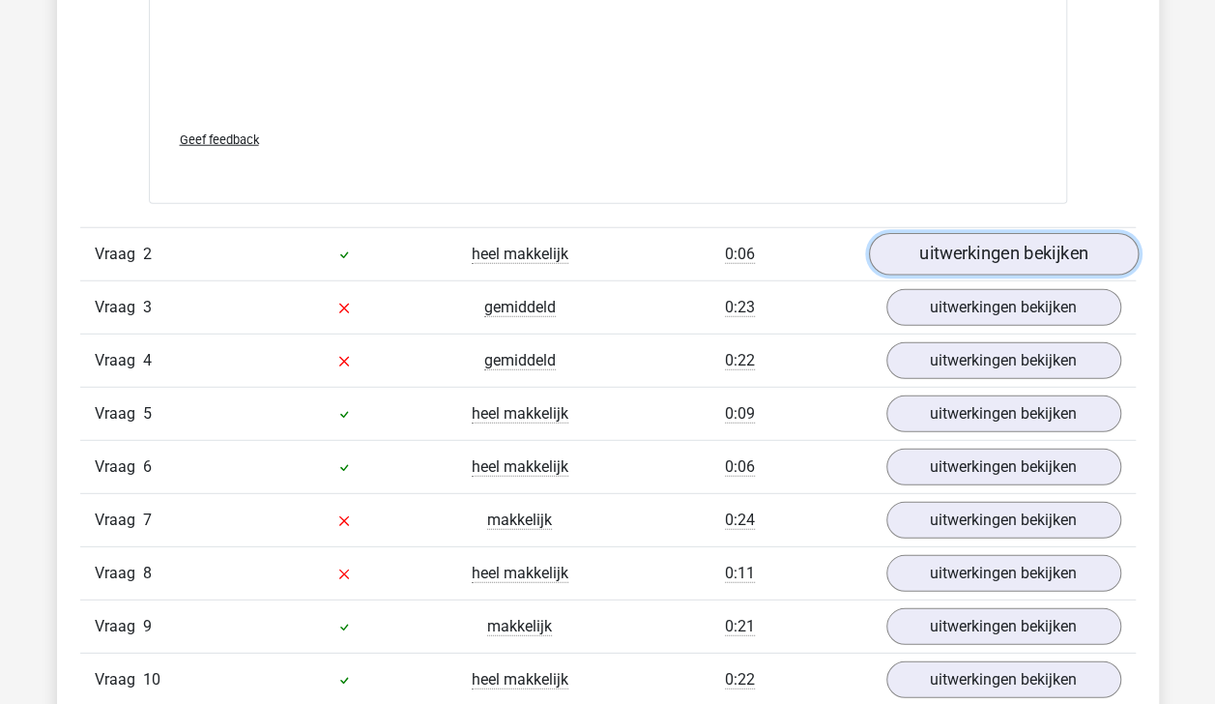
click at [1022, 259] on link "uitwerkingen bekijken" at bounding box center [1003, 254] width 270 height 43
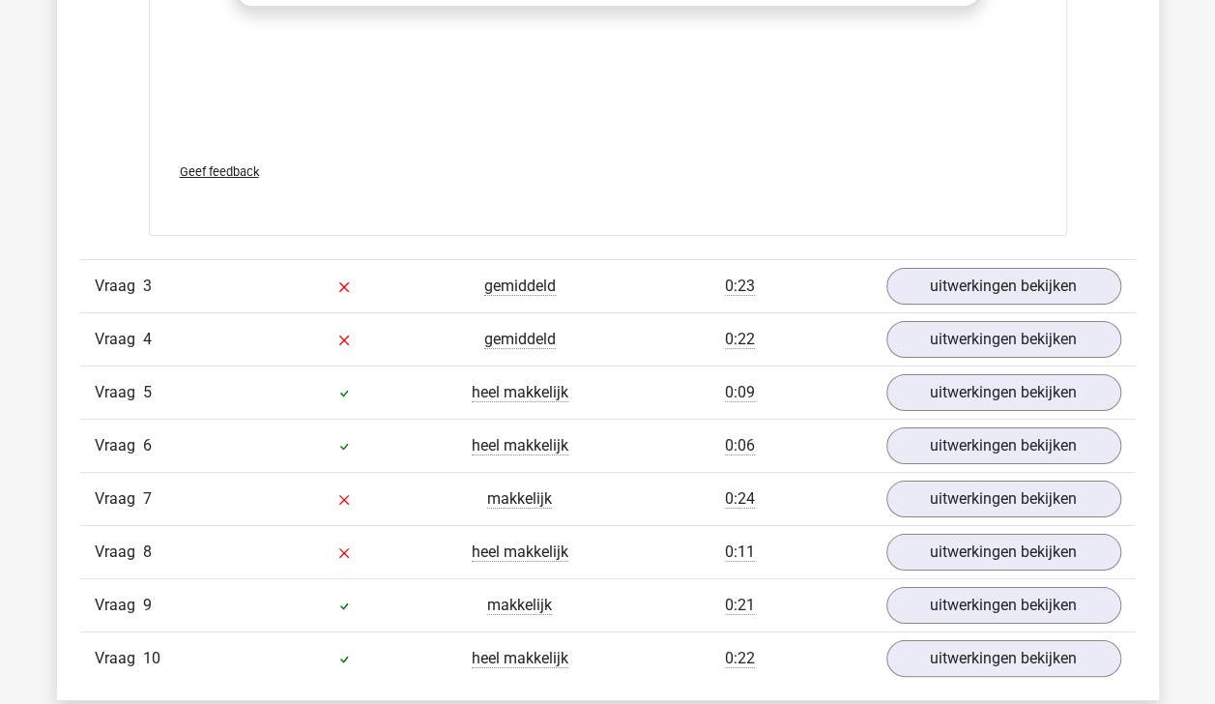
scroll to position [3448, 0]
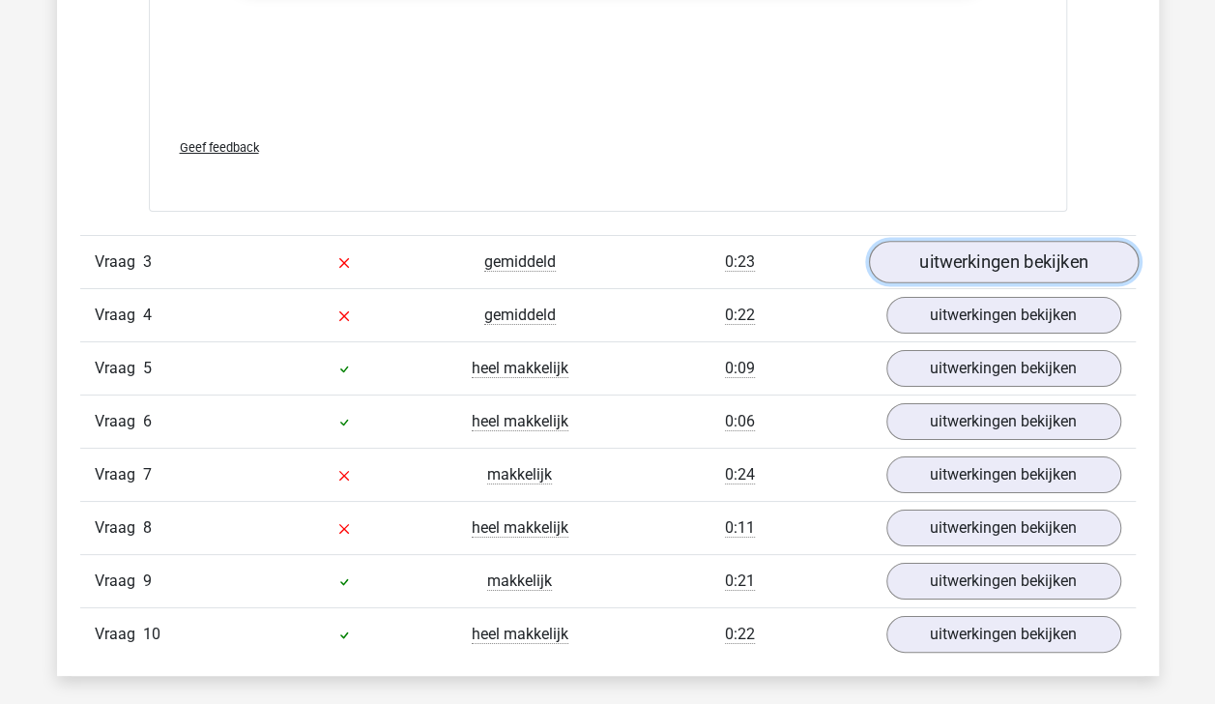
click at [1014, 267] on link "uitwerkingen bekijken" at bounding box center [1003, 263] width 270 height 43
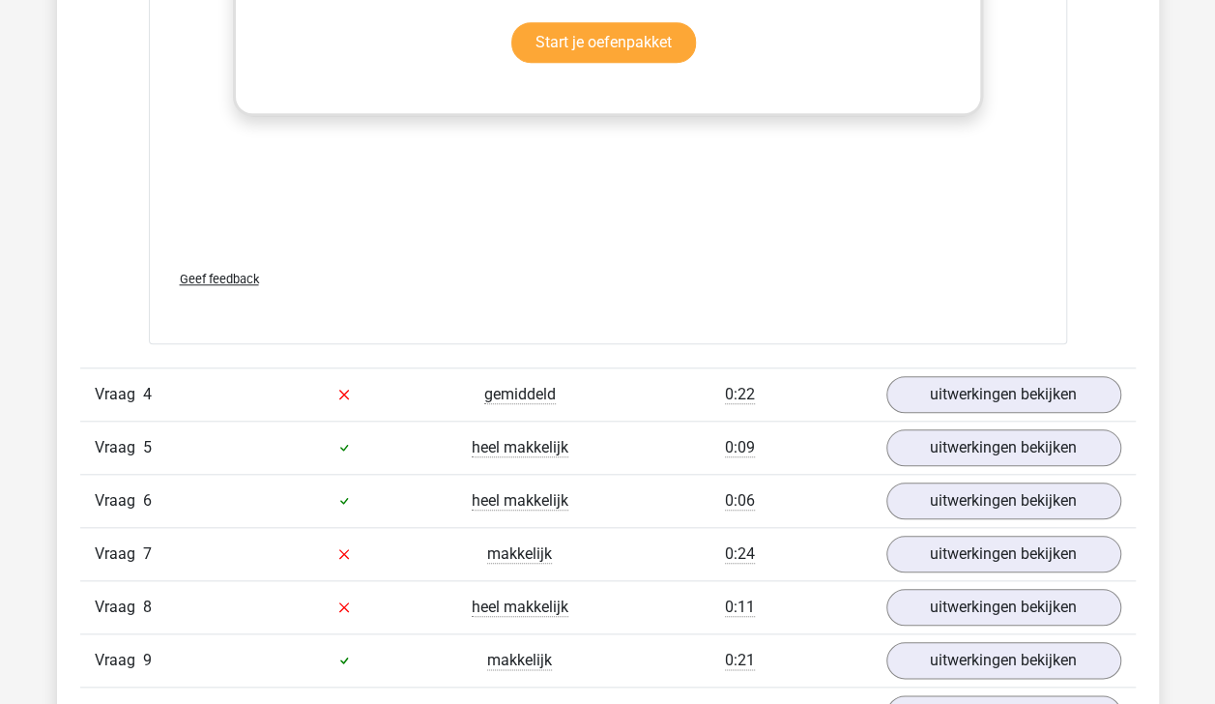
scroll to position [4356, 0]
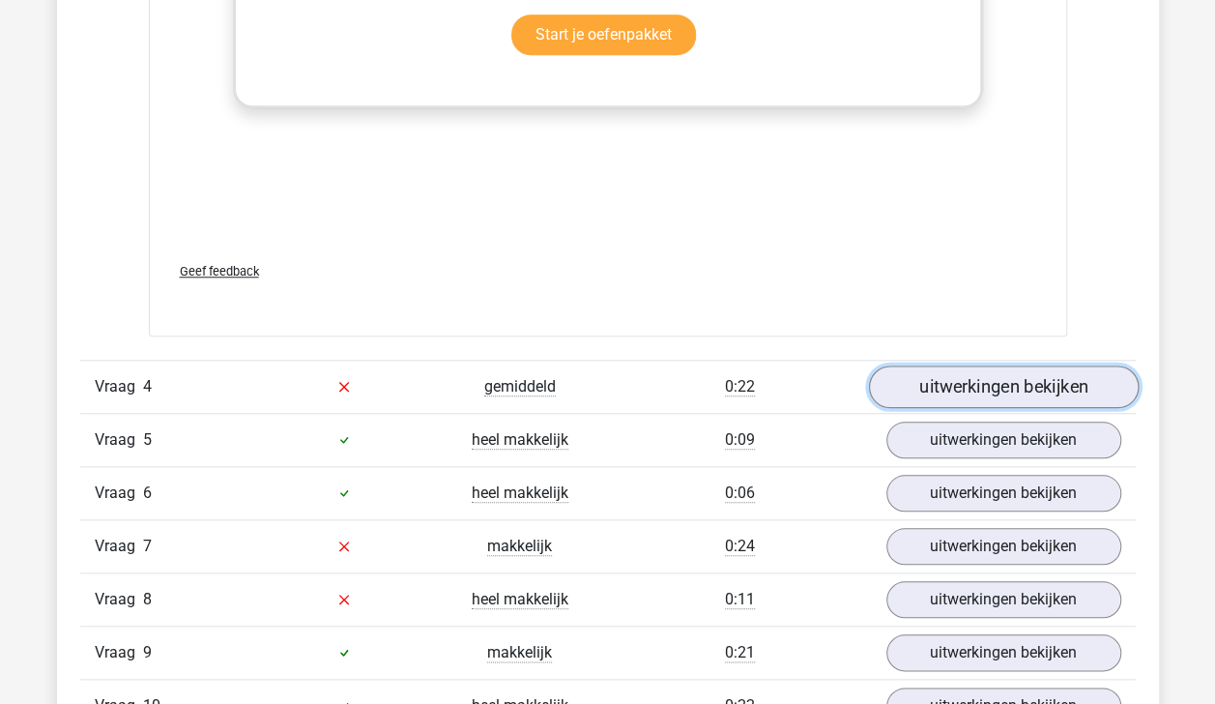
click at [1008, 379] on link "uitwerkingen bekijken" at bounding box center [1003, 386] width 270 height 43
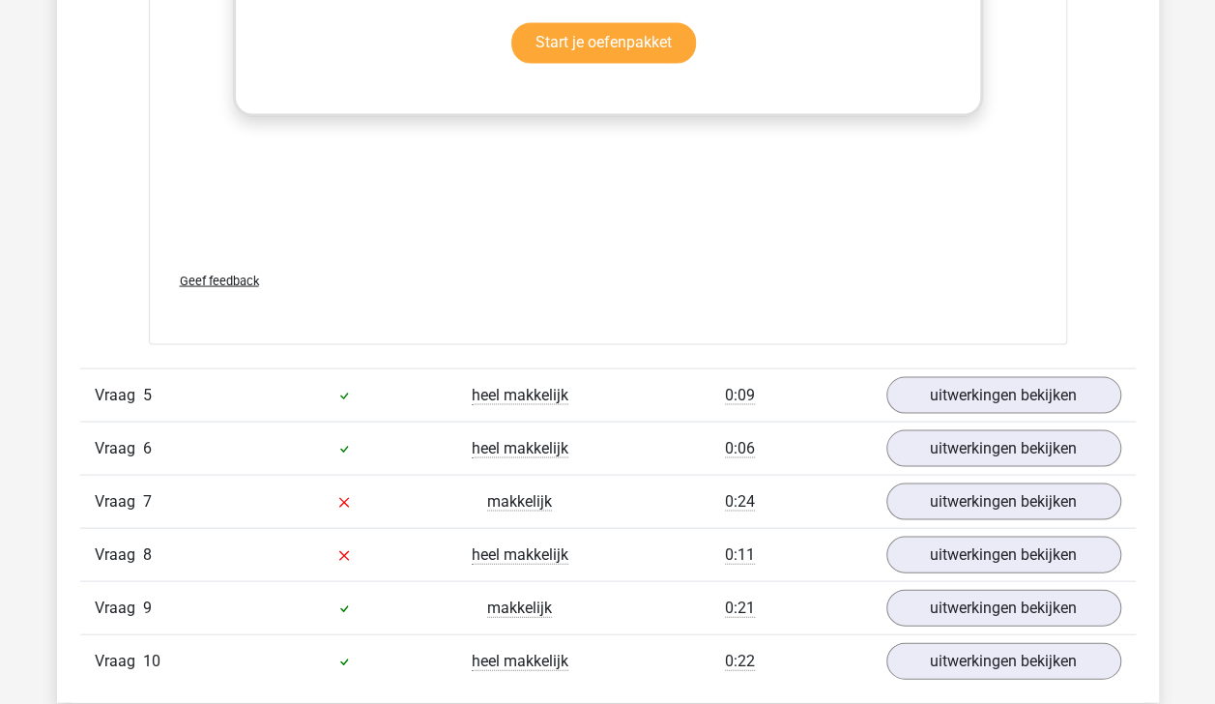
scroll to position [5427, 0]
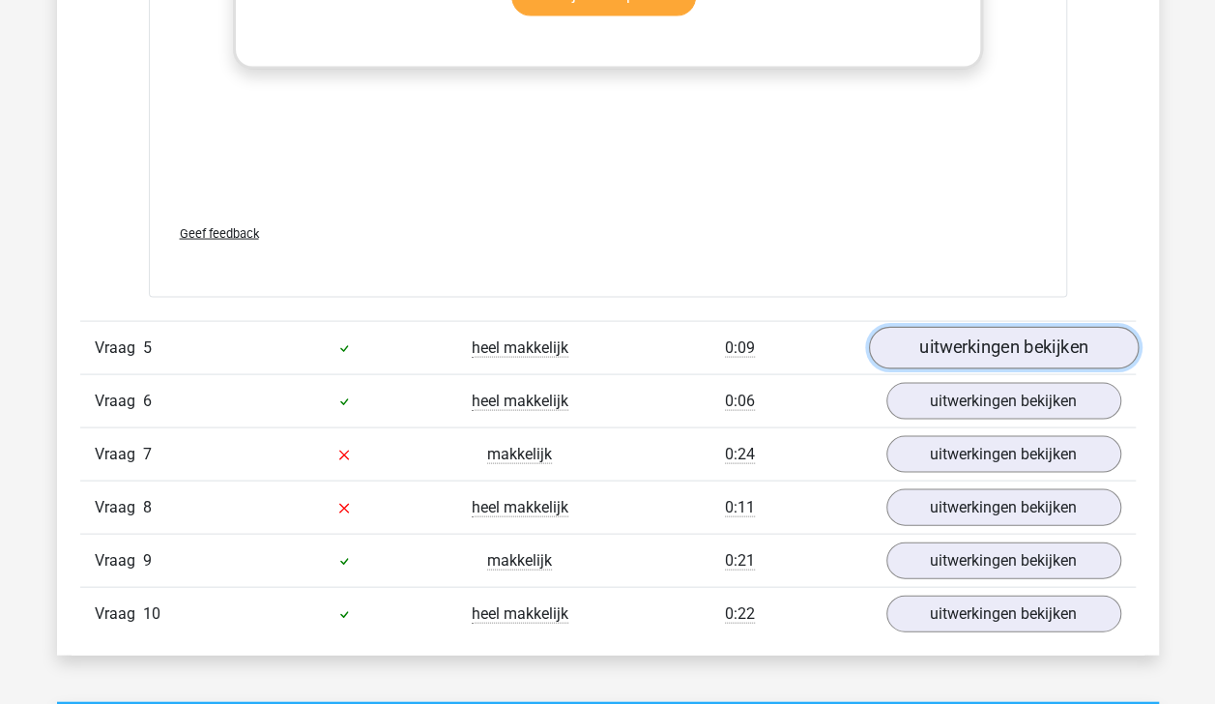
click at [1024, 326] on link "uitwerkingen bekijken" at bounding box center [1003, 347] width 270 height 43
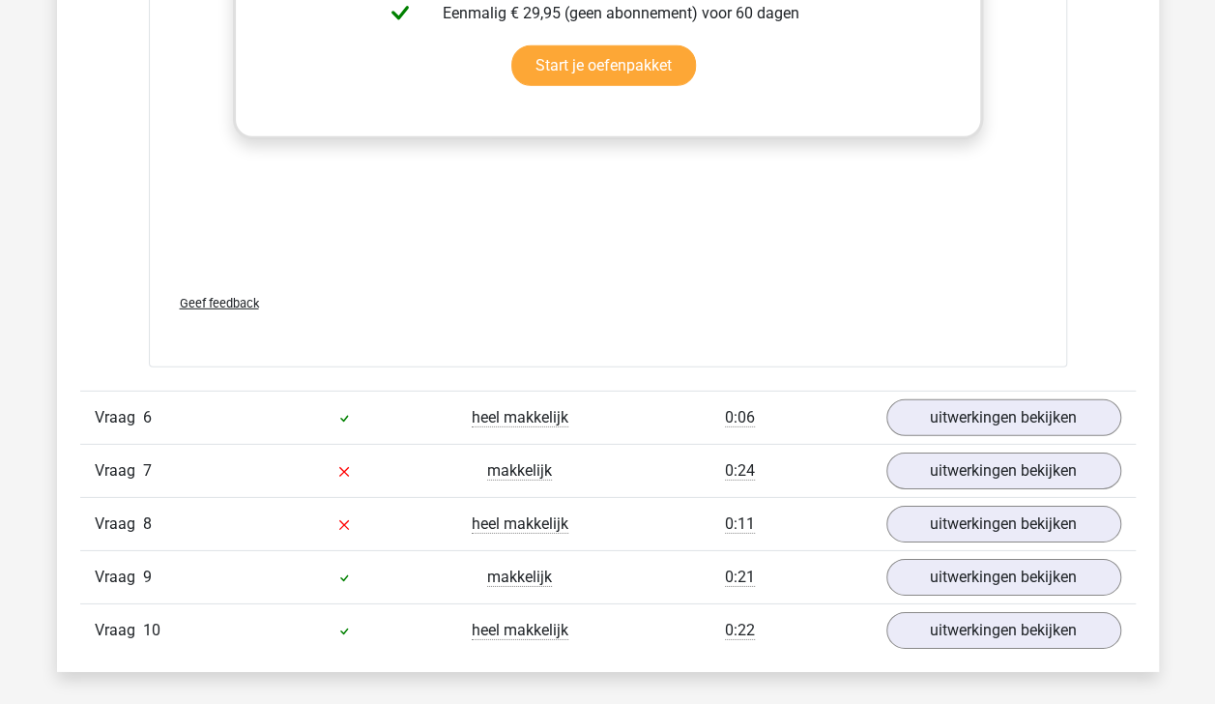
scroll to position [6468, 0]
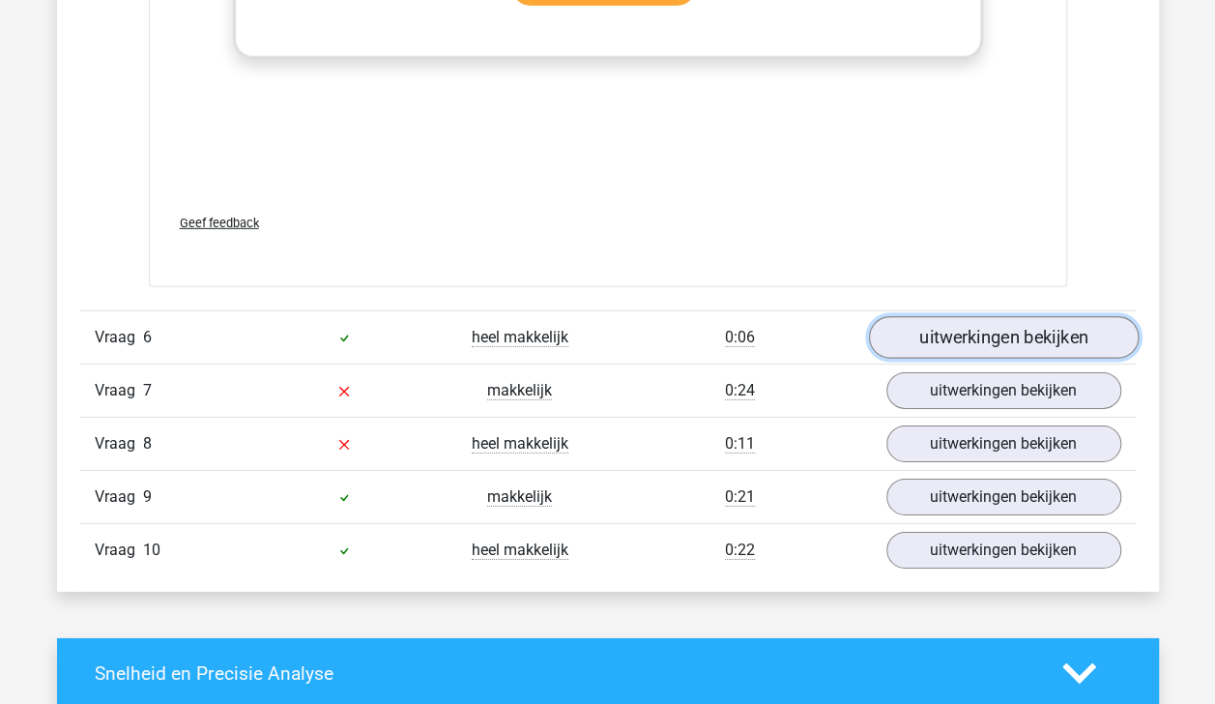
click at [1046, 322] on link "uitwerkingen bekijken" at bounding box center [1003, 337] width 270 height 43
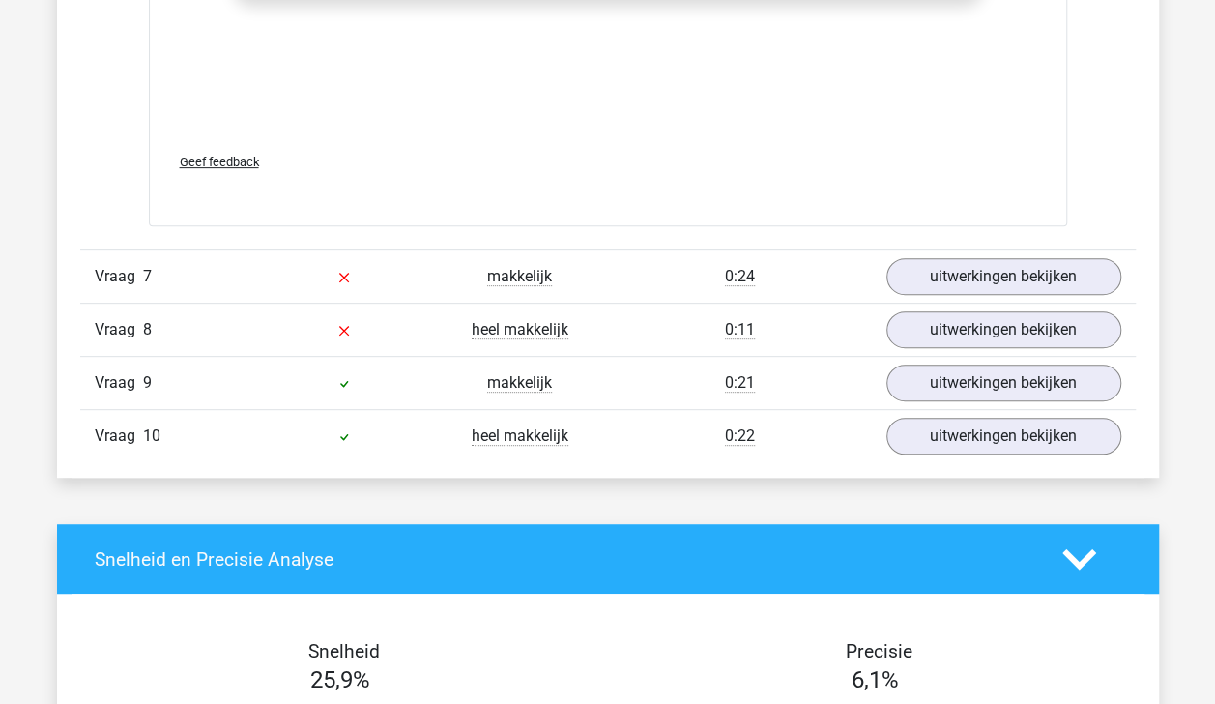
scroll to position [7600, 0]
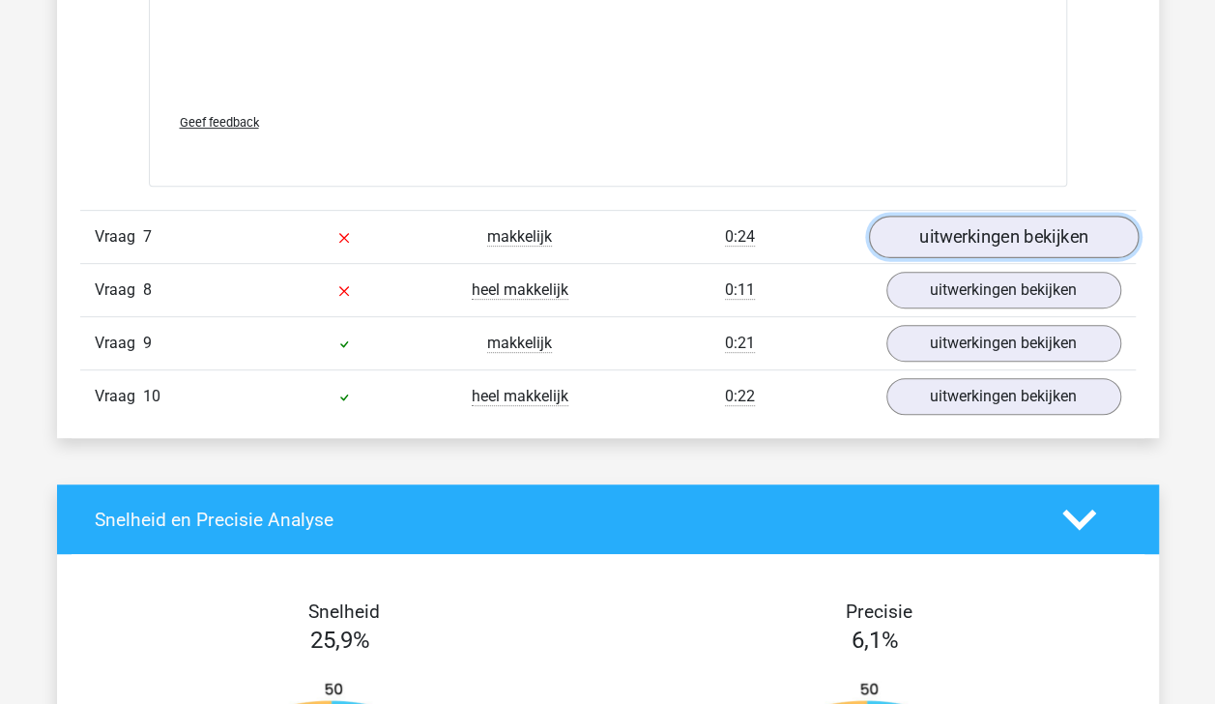
click at [1054, 216] on link "uitwerkingen bekijken" at bounding box center [1003, 237] width 270 height 43
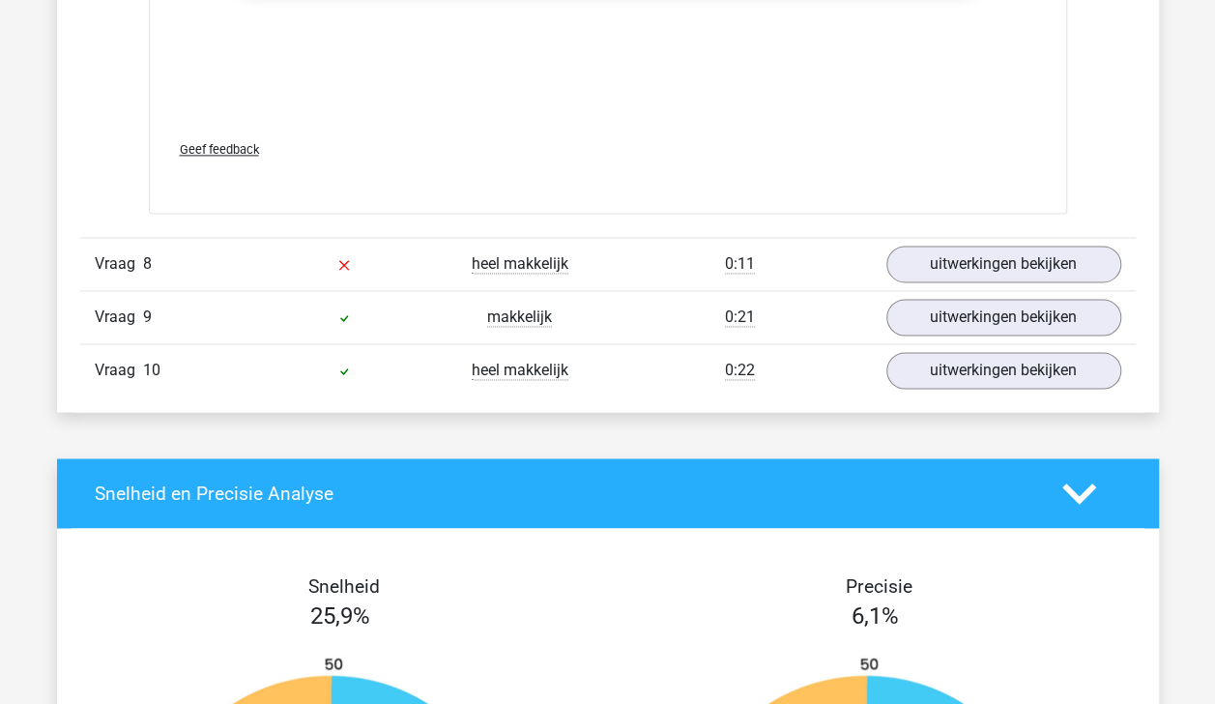
scroll to position [8591, 0]
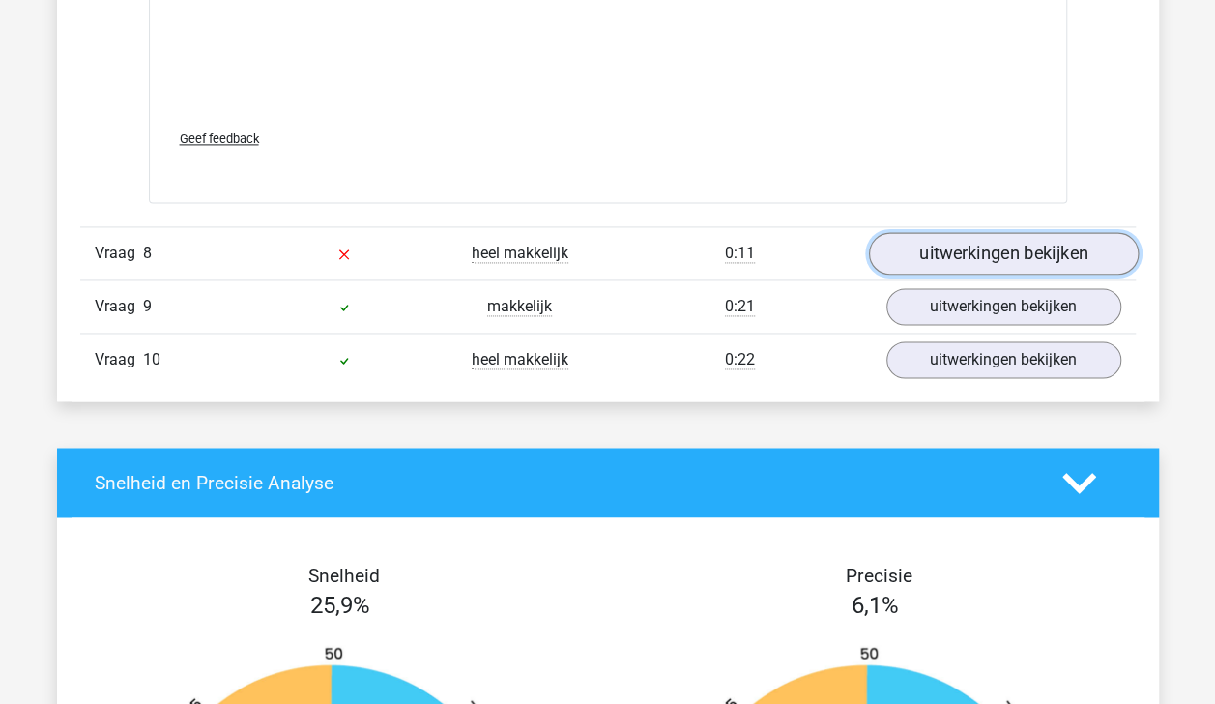
click at [1031, 234] on link "uitwerkingen bekijken" at bounding box center [1003, 254] width 270 height 43
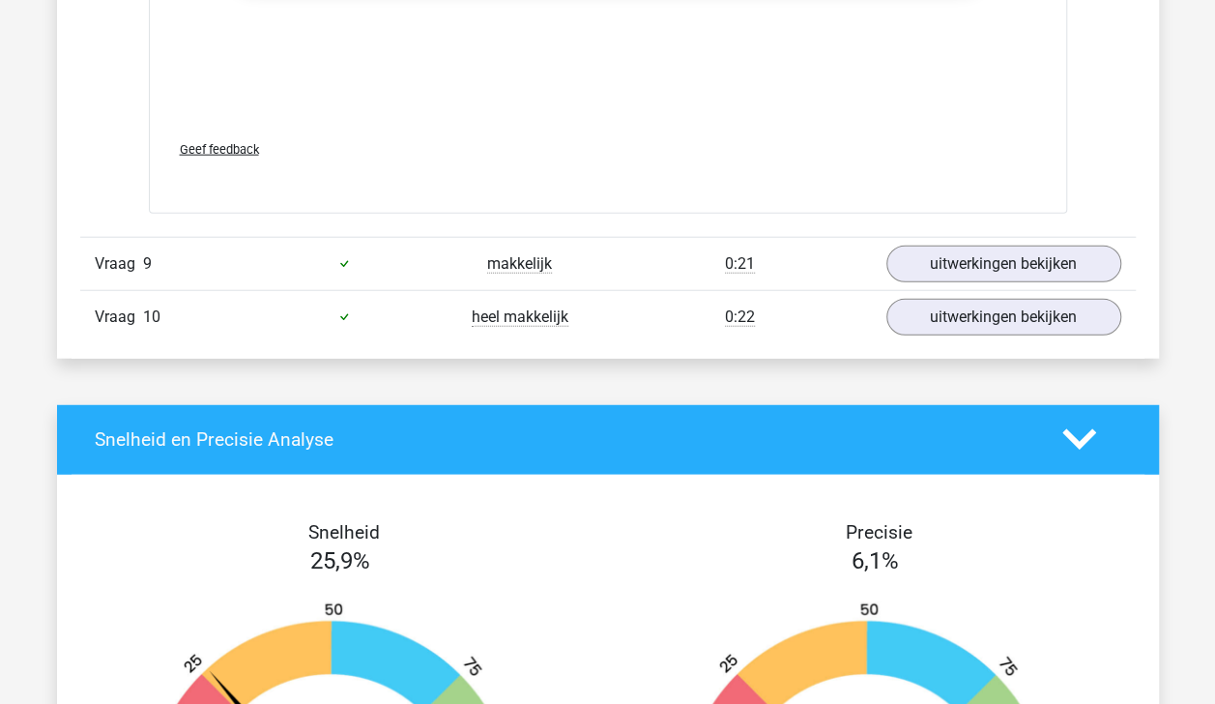
scroll to position [9625, 0]
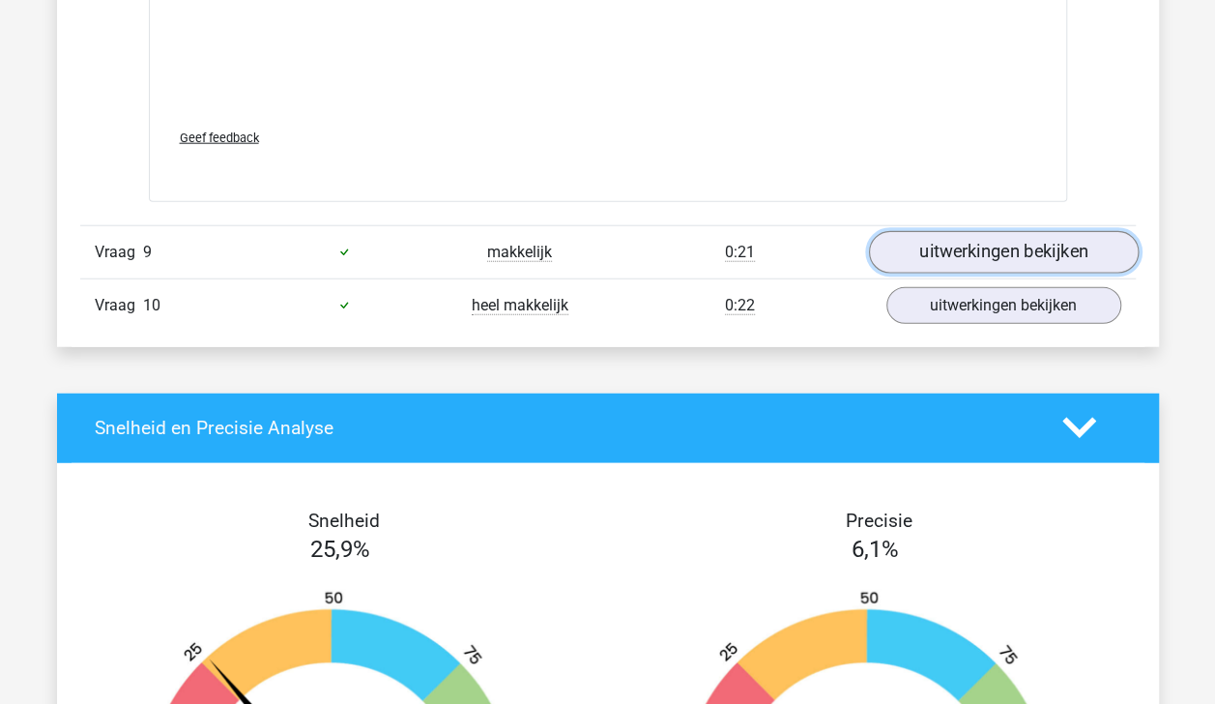
click at [1001, 236] on link "uitwerkingen bekijken" at bounding box center [1003, 252] width 270 height 43
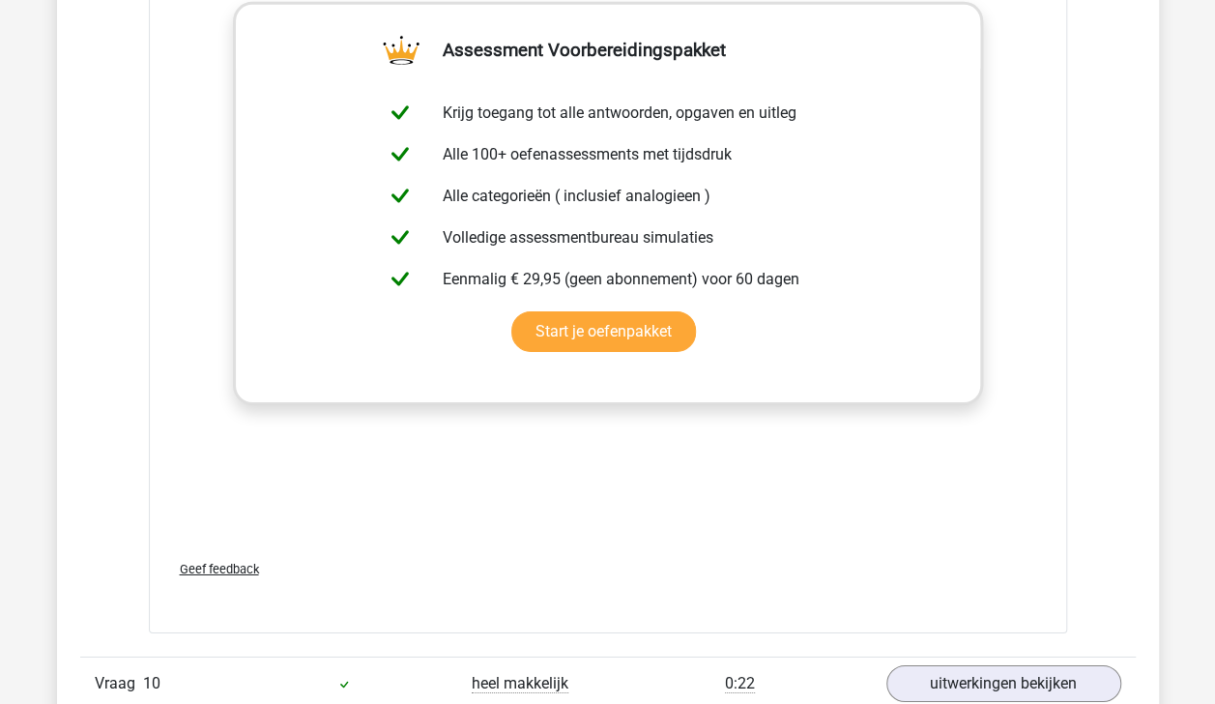
scroll to position [10476, 0]
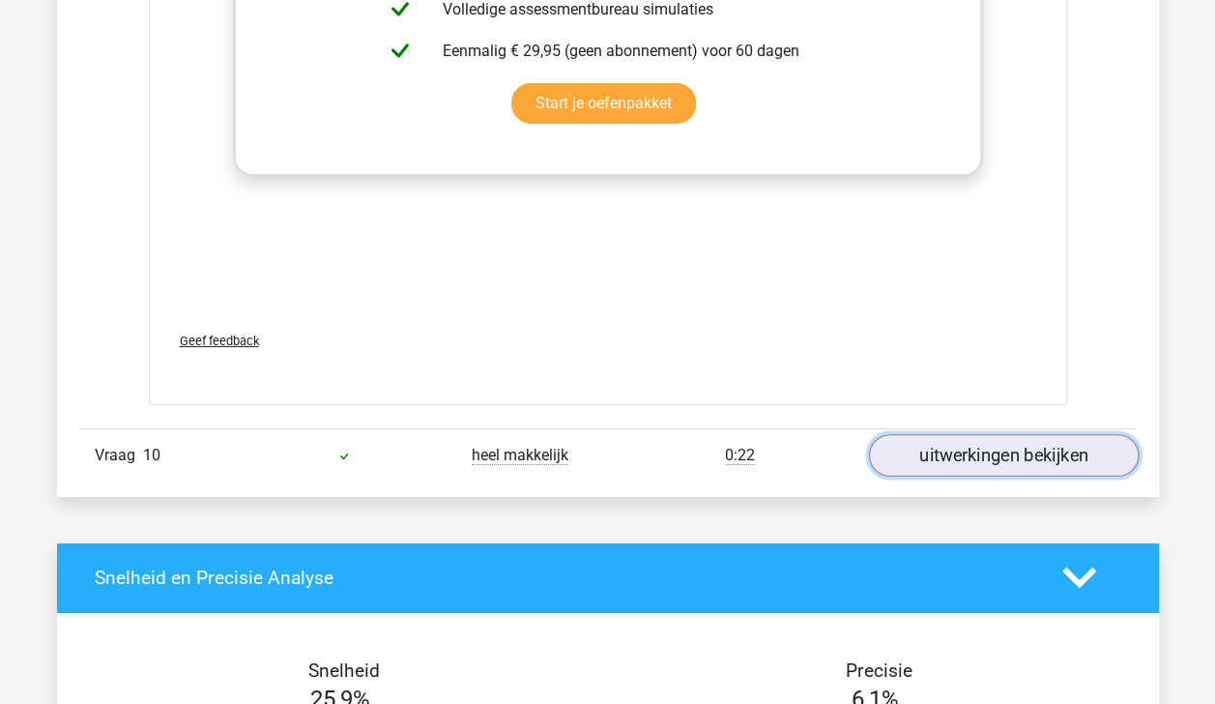
click at [1040, 434] on link "uitwerkingen bekijken" at bounding box center [1003, 455] width 270 height 43
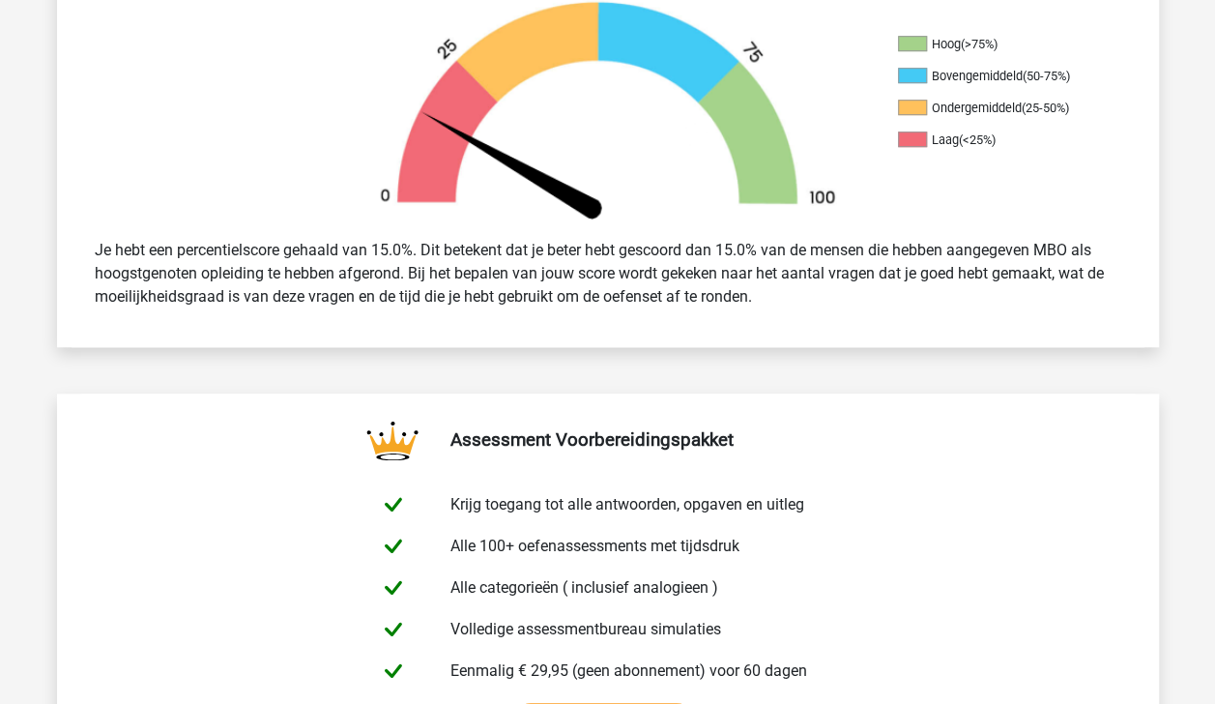
scroll to position [0, 0]
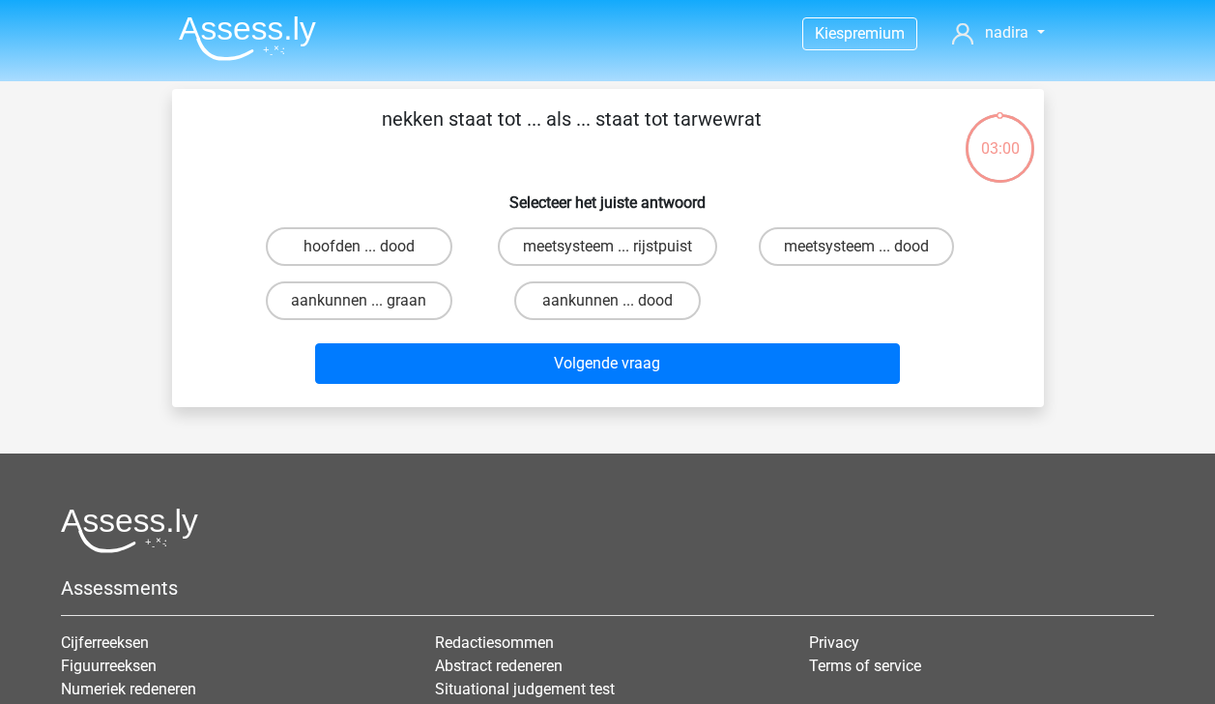
scroll to position [89, 0]
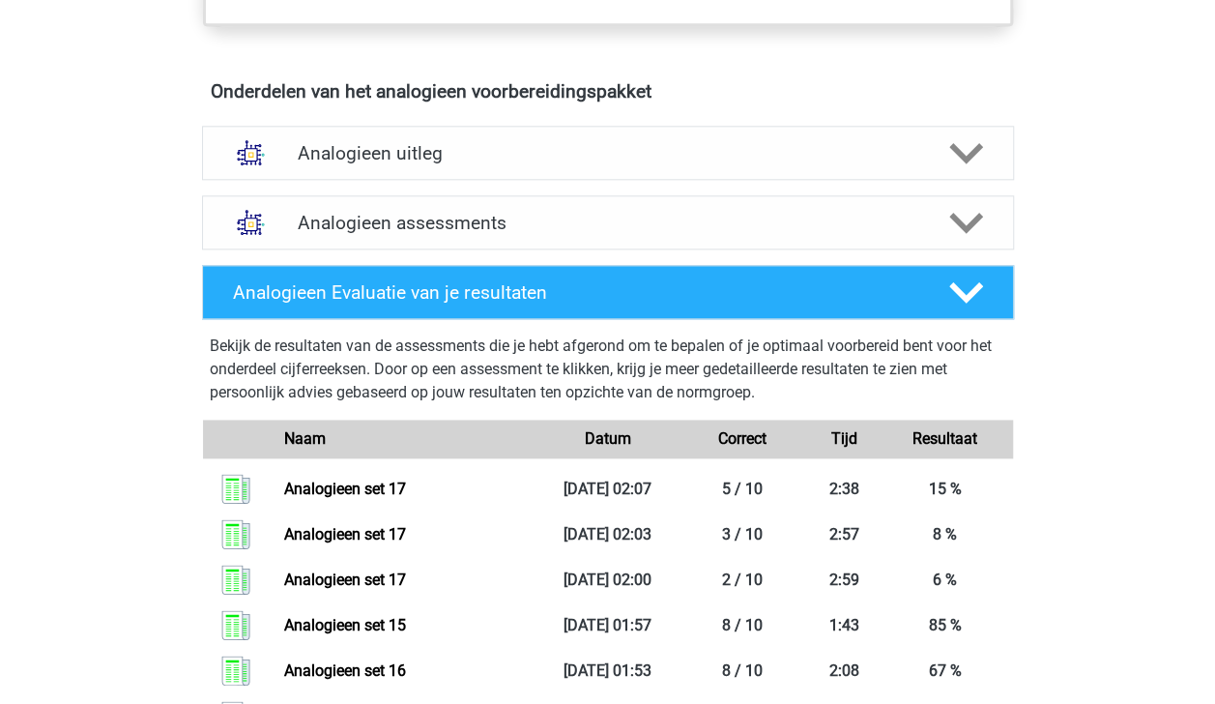
scroll to position [995, 0]
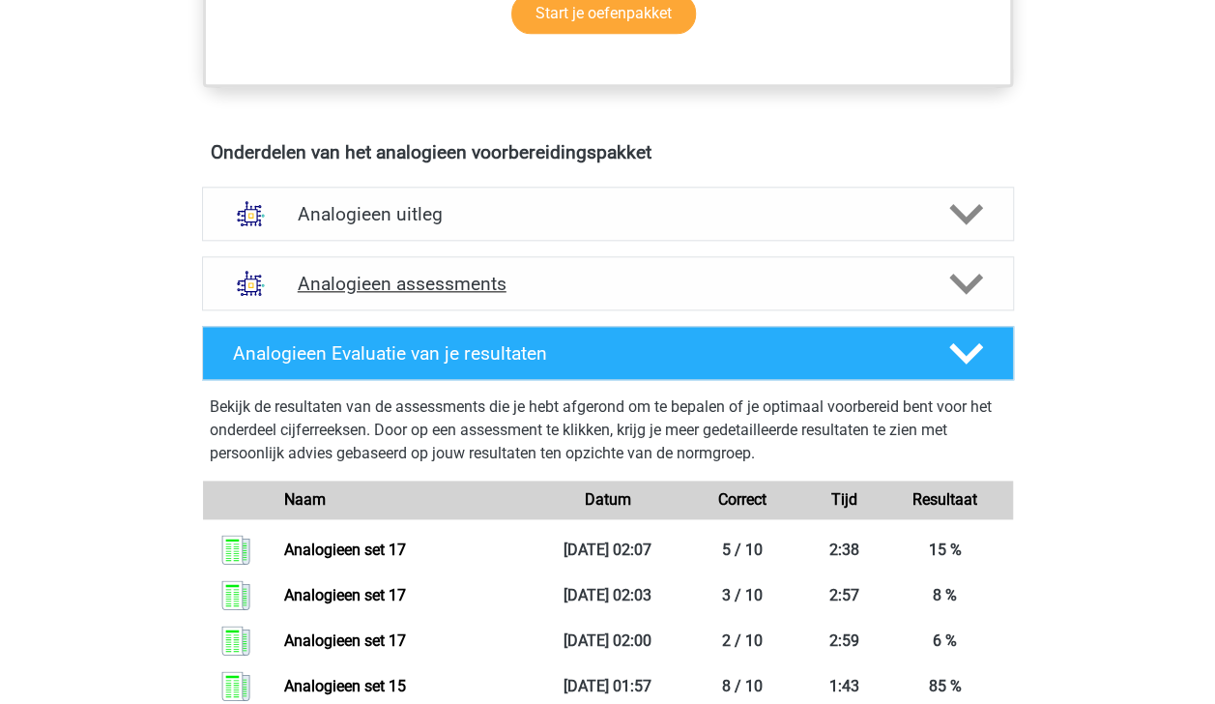
click at [956, 285] on icon at bounding box center [966, 284] width 34 height 34
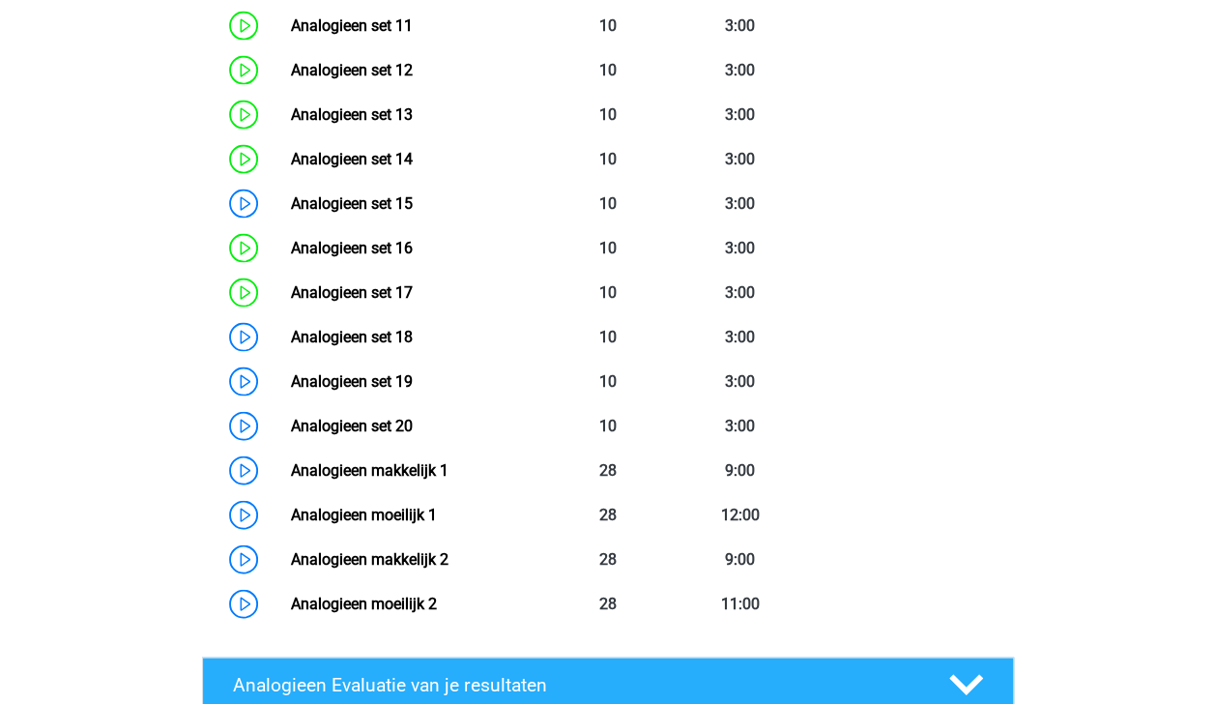
scroll to position [1877, 0]
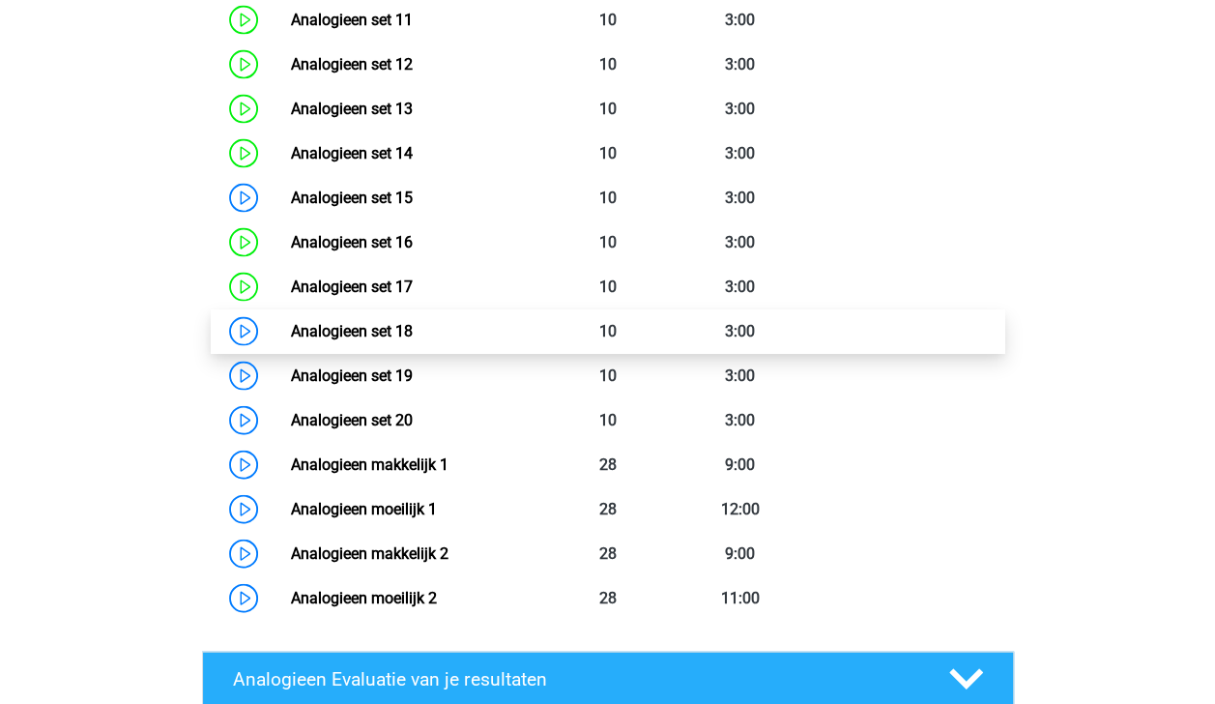
click at [413, 325] on link "Analogieen set 18" at bounding box center [352, 331] width 122 height 18
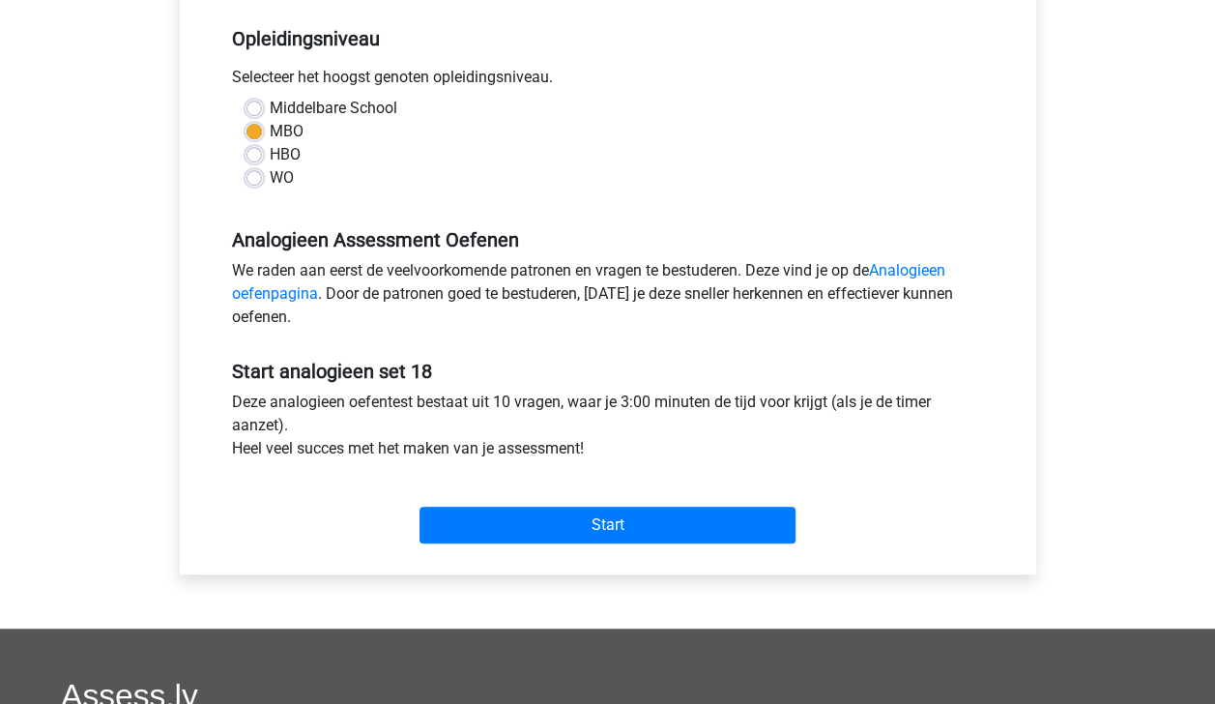
scroll to position [415, 0]
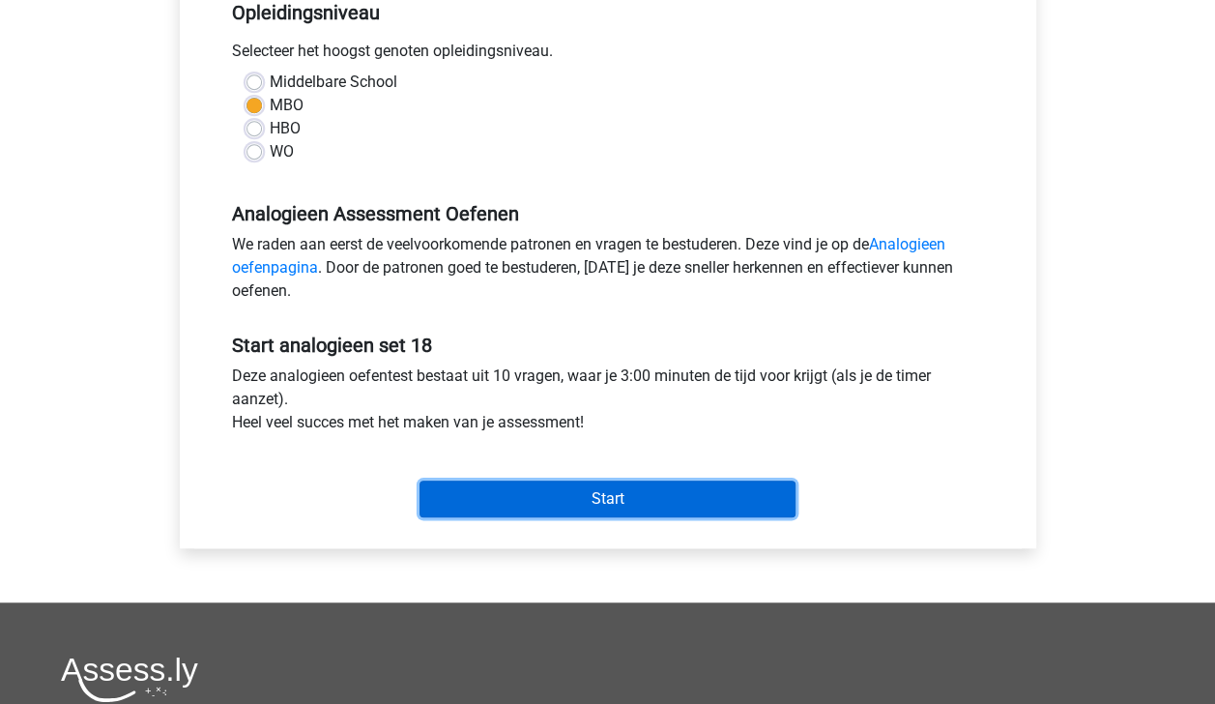
click at [694, 491] on input "Start" at bounding box center [608, 498] width 376 height 37
click at [522, 493] on input "Start" at bounding box center [608, 498] width 376 height 37
click at [465, 488] on input "Start" at bounding box center [608, 498] width 376 height 37
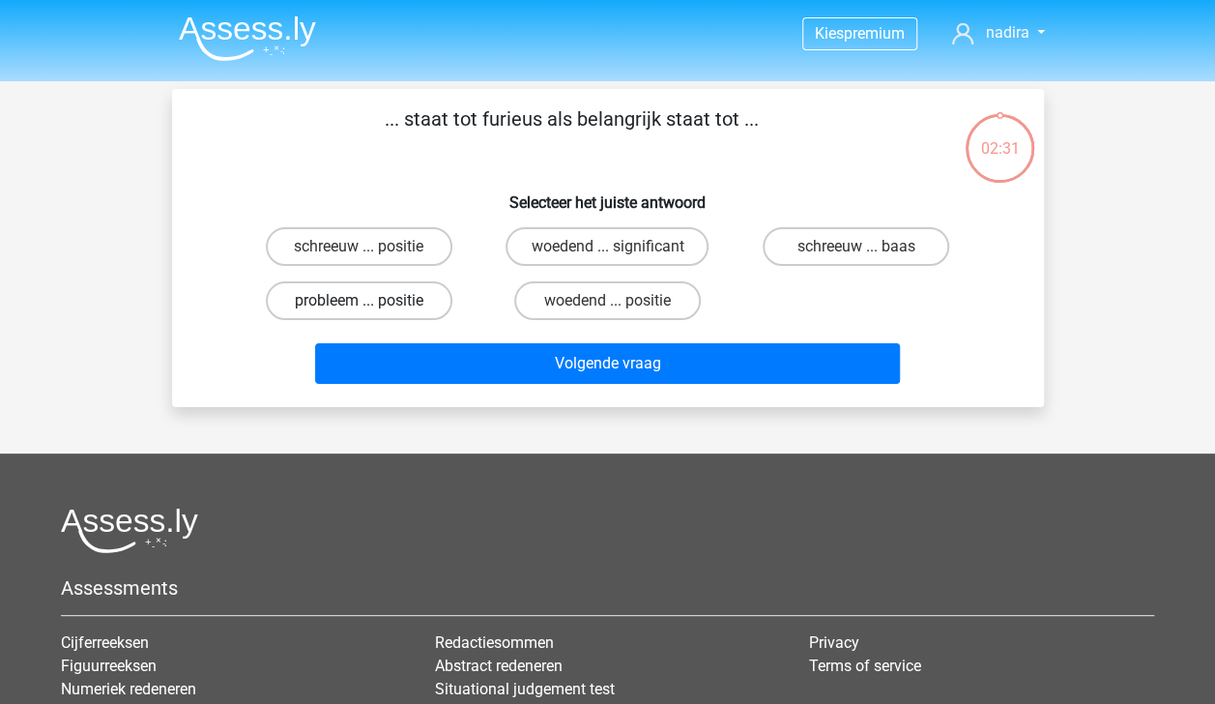
click at [416, 299] on label "probleem ... positie" at bounding box center [359, 300] width 187 height 39
click at [371, 301] on input "probleem ... positie" at bounding box center [365, 307] width 13 height 13
radio input "true"
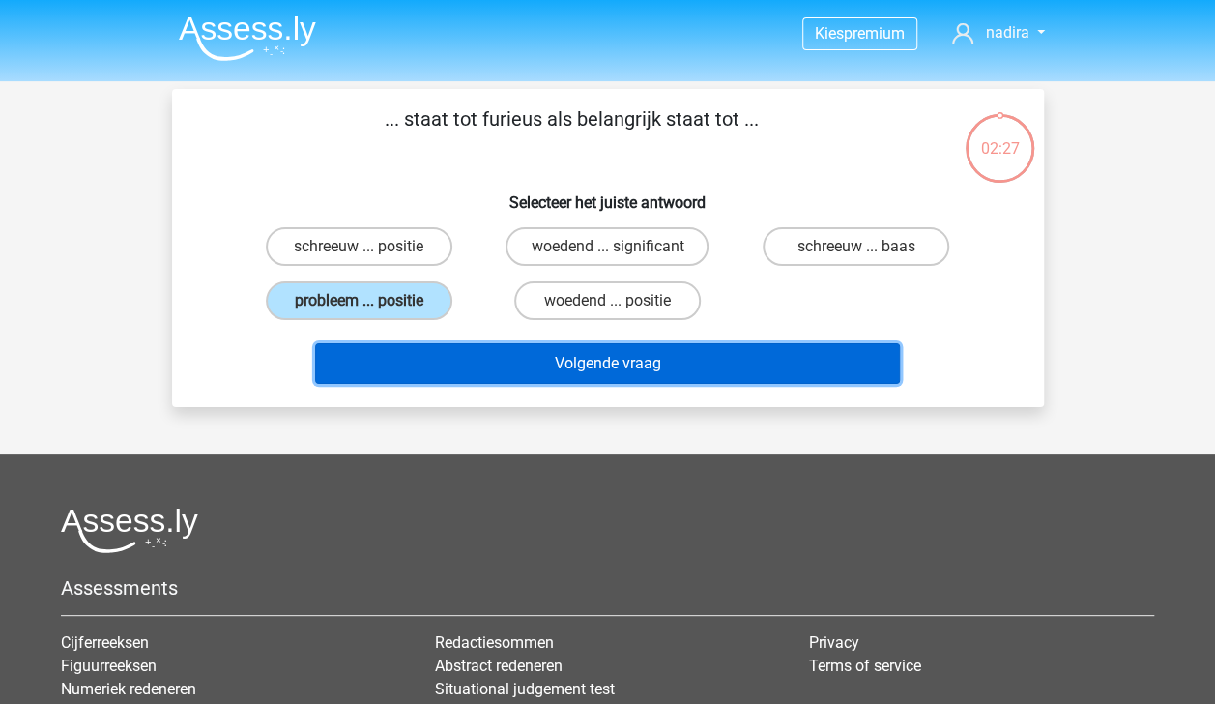
click at [677, 363] on button "Volgende vraag" at bounding box center [607, 363] width 585 height 41
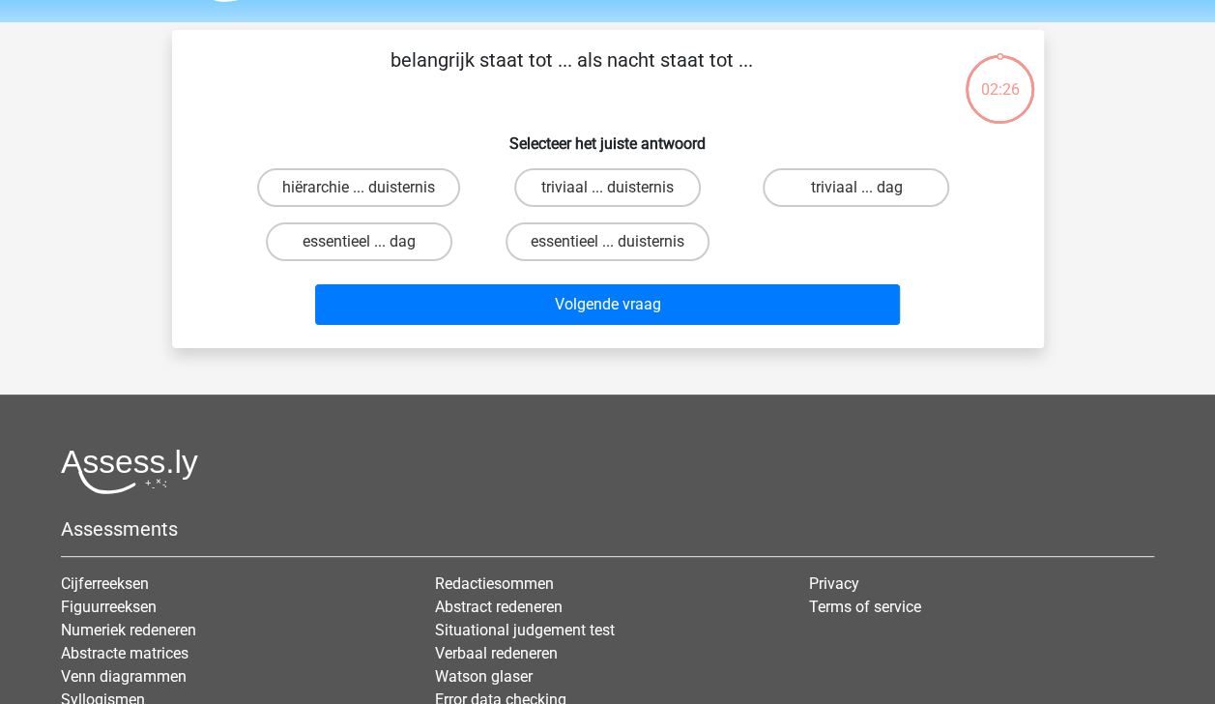
scroll to position [89, 0]
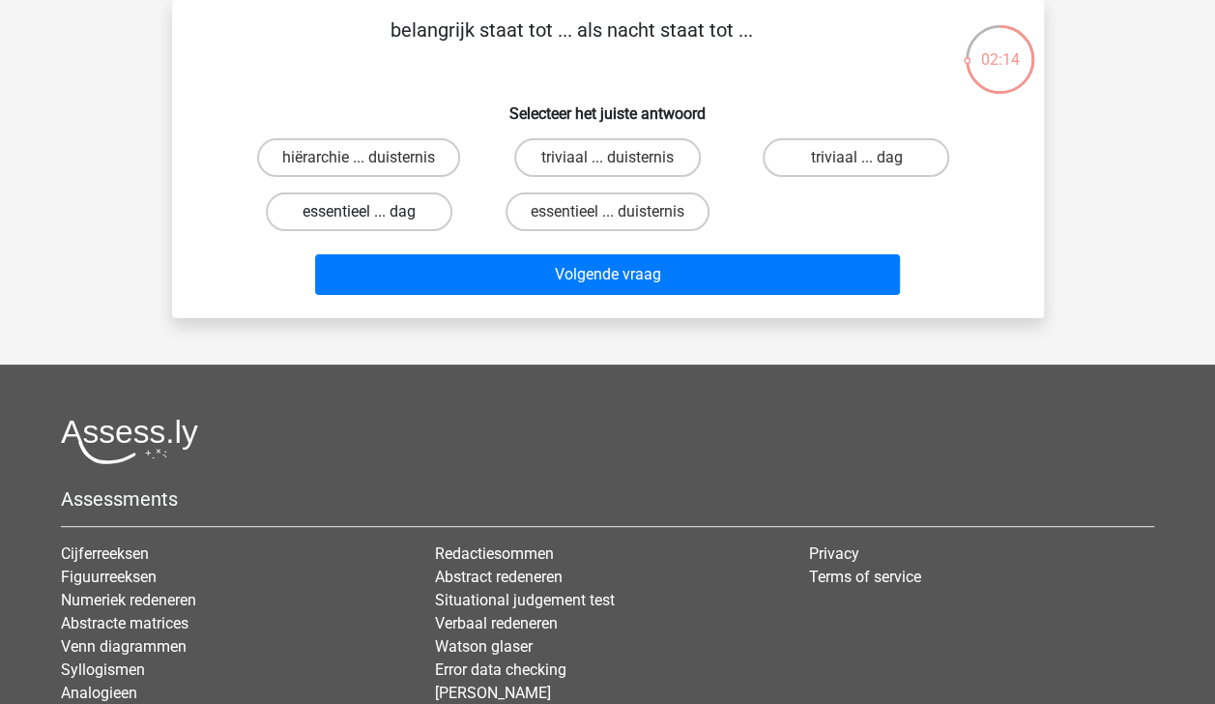
click at [401, 205] on label "essentieel ... dag" at bounding box center [359, 211] width 187 height 39
click at [371, 212] on input "essentieel ... dag" at bounding box center [365, 218] width 13 height 13
radio input "true"
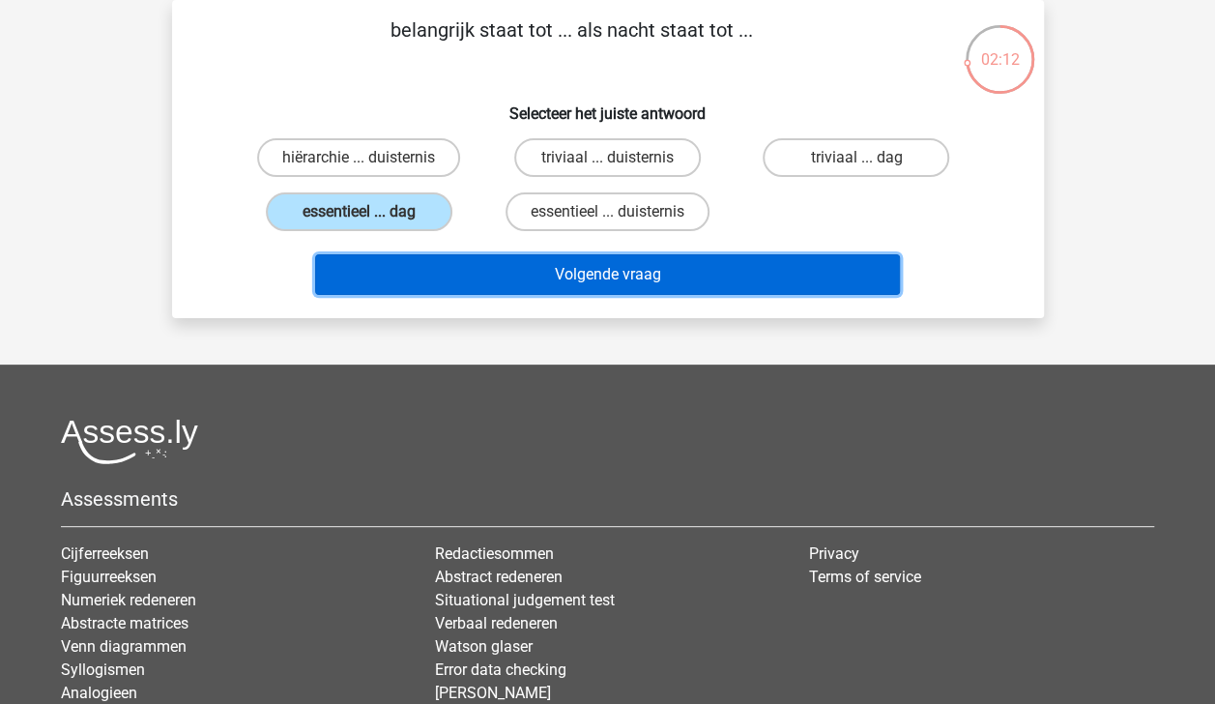
click at [584, 286] on button "Volgende vraag" at bounding box center [607, 274] width 585 height 41
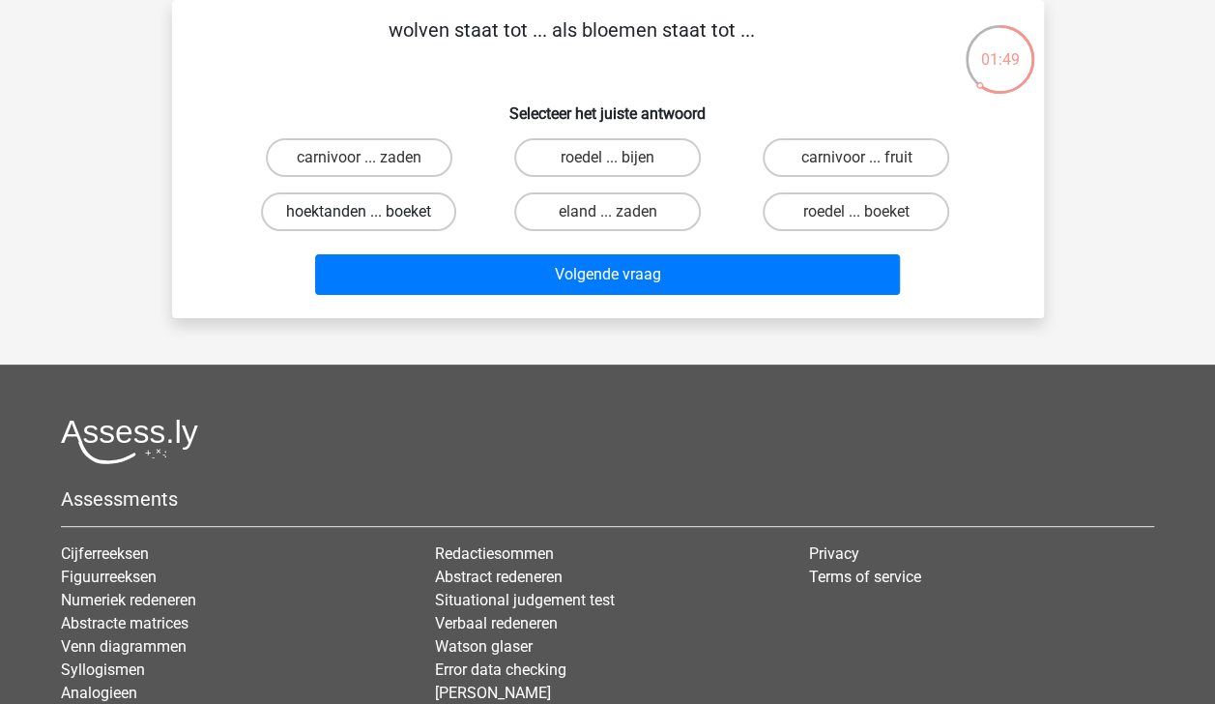
click at [404, 209] on label "hoektanden ... boeket" at bounding box center [358, 211] width 195 height 39
click at [371, 212] on input "hoektanden ... boeket" at bounding box center [365, 218] width 13 height 13
radio input "true"
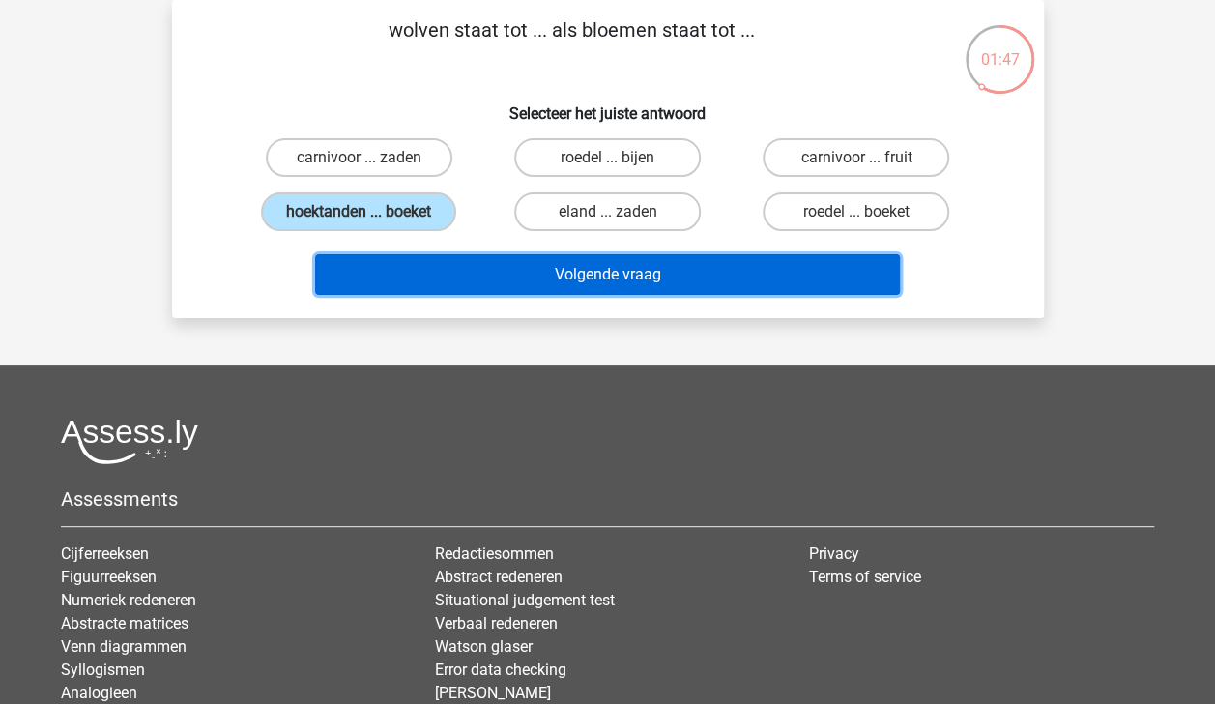
click at [495, 276] on button "Volgende vraag" at bounding box center [607, 274] width 585 height 41
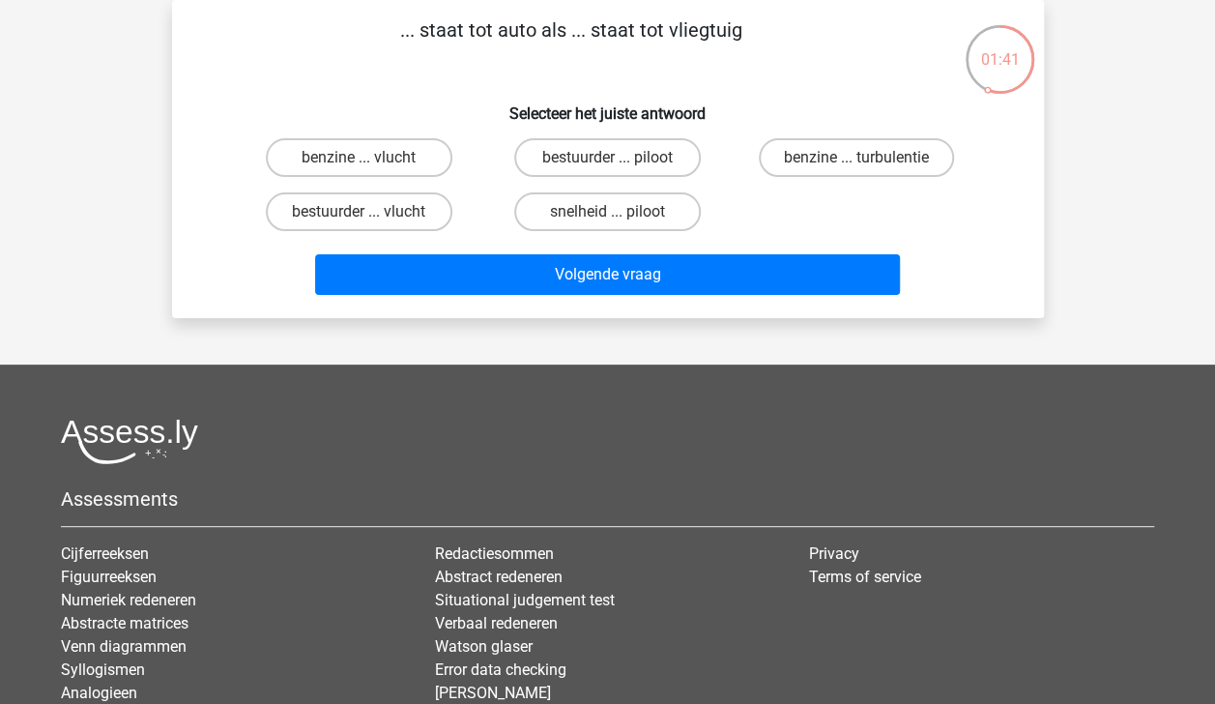
click at [613, 158] on input "bestuurder ... piloot" at bounding box center [613, 164] width 13 height 13
radio input "true"
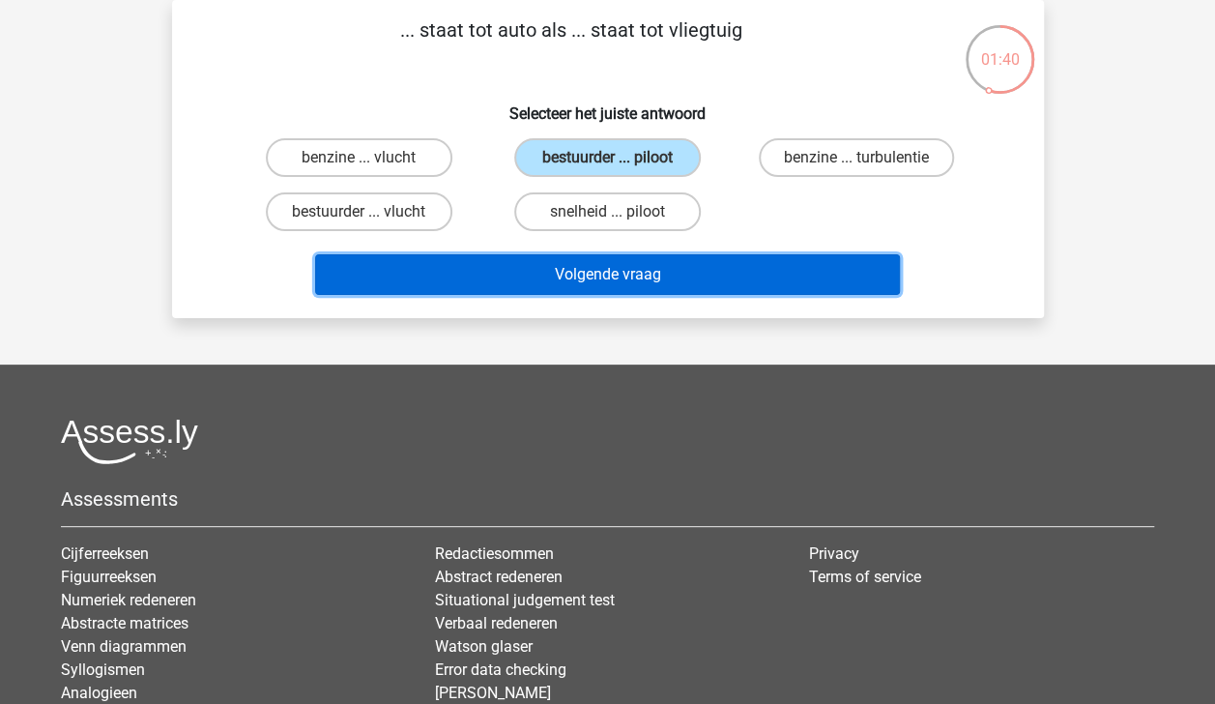
click at [648, 272] on button "Volgende vraag" at bounding box center [607, 274] width 585 height 41
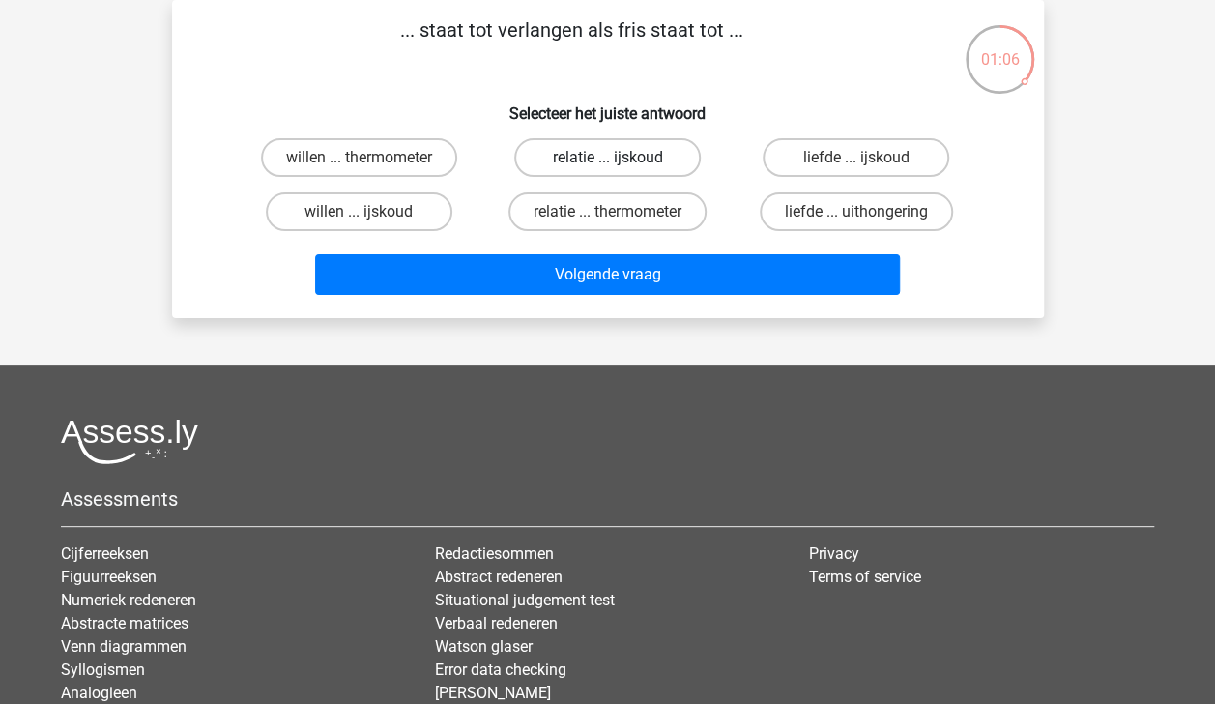
click at [644, 144] on label "relatie ... ijskoud" at bounding box center [607, 157] width 187 height 39
click at [620, 158] on input "relatie ... ijskoud" at bounding box center [613, 164] width 13 height 13
radio input "true"
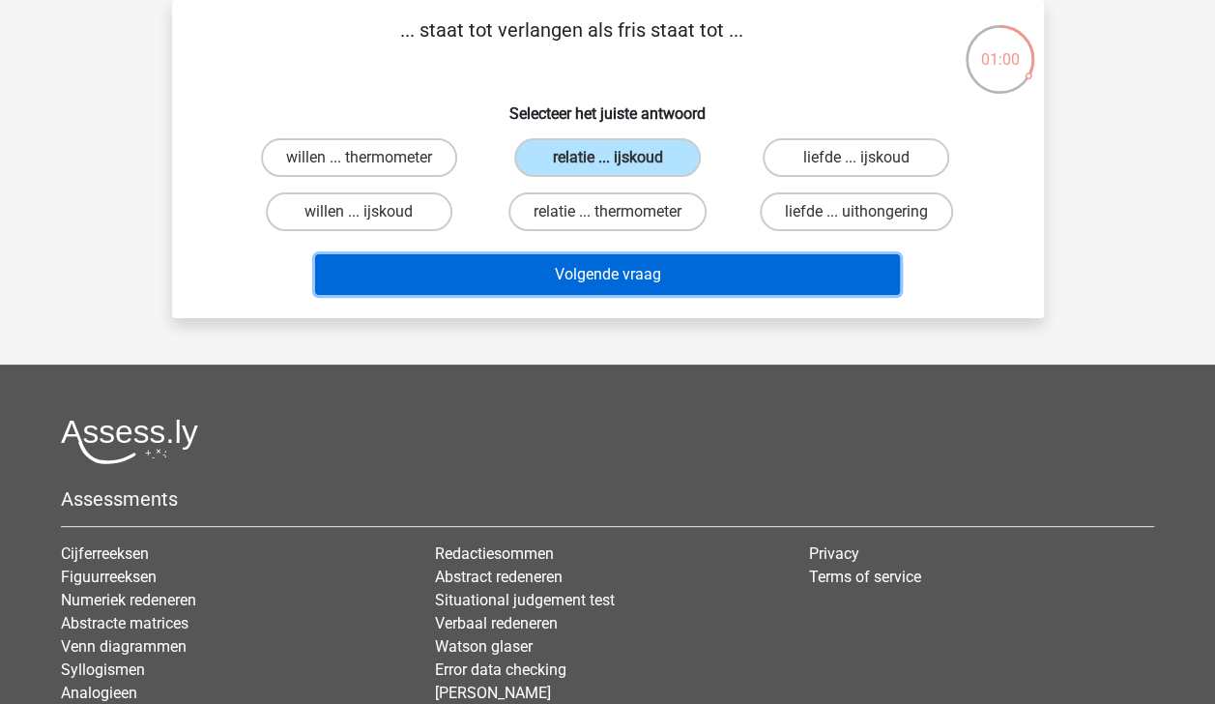
click at [675, 271] on button "Volgende vraag" at bounding box center [607, 274] width 585 height 41
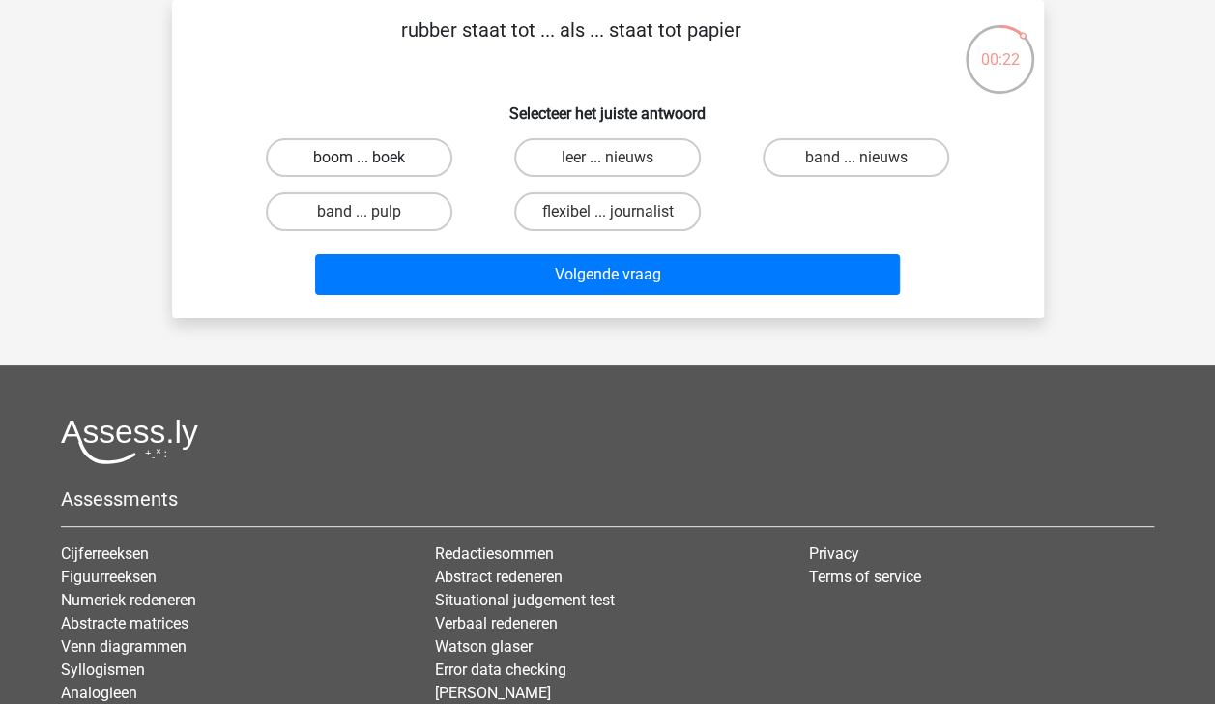
click at [412, 146] on label "boom ... boek" at bounding box center [359, 157] width 187 height 39
click at [371, 158] on input "boom ... boek" at bounding box center [365, 164] width 13 height 13
radio input "true"
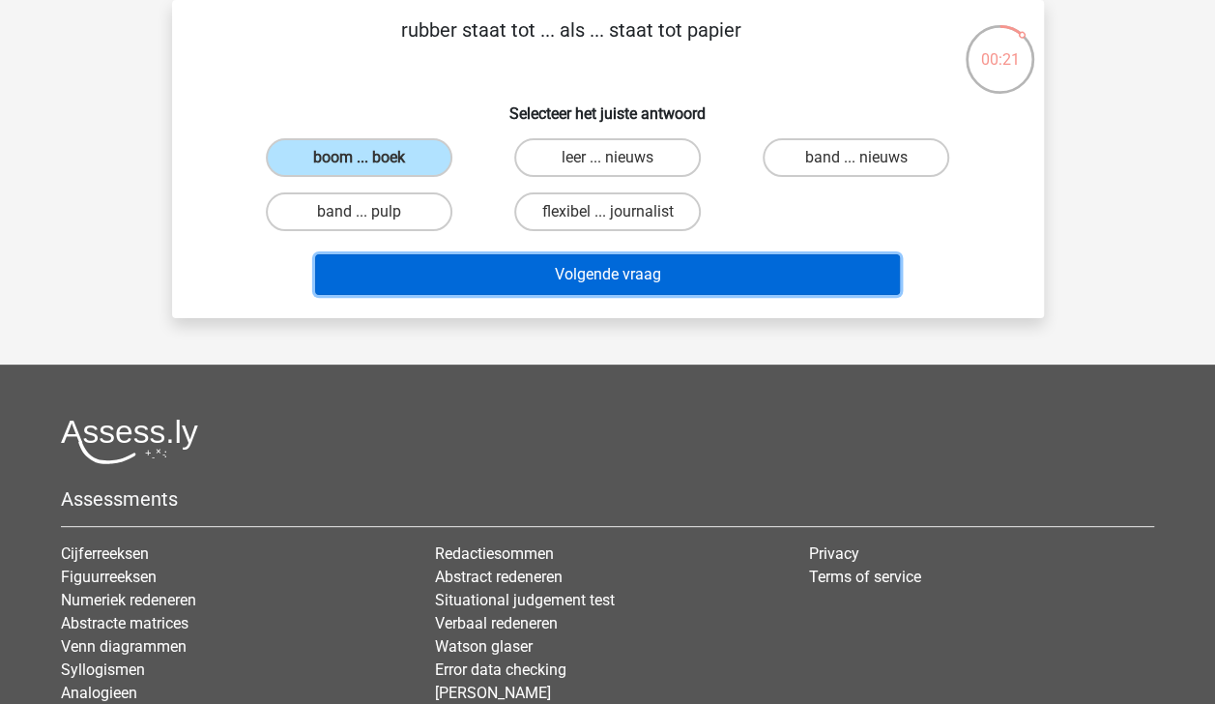
click at [571, 277] on button "Volgende vraag" at bounding box center [607, 274] width 585 height 41
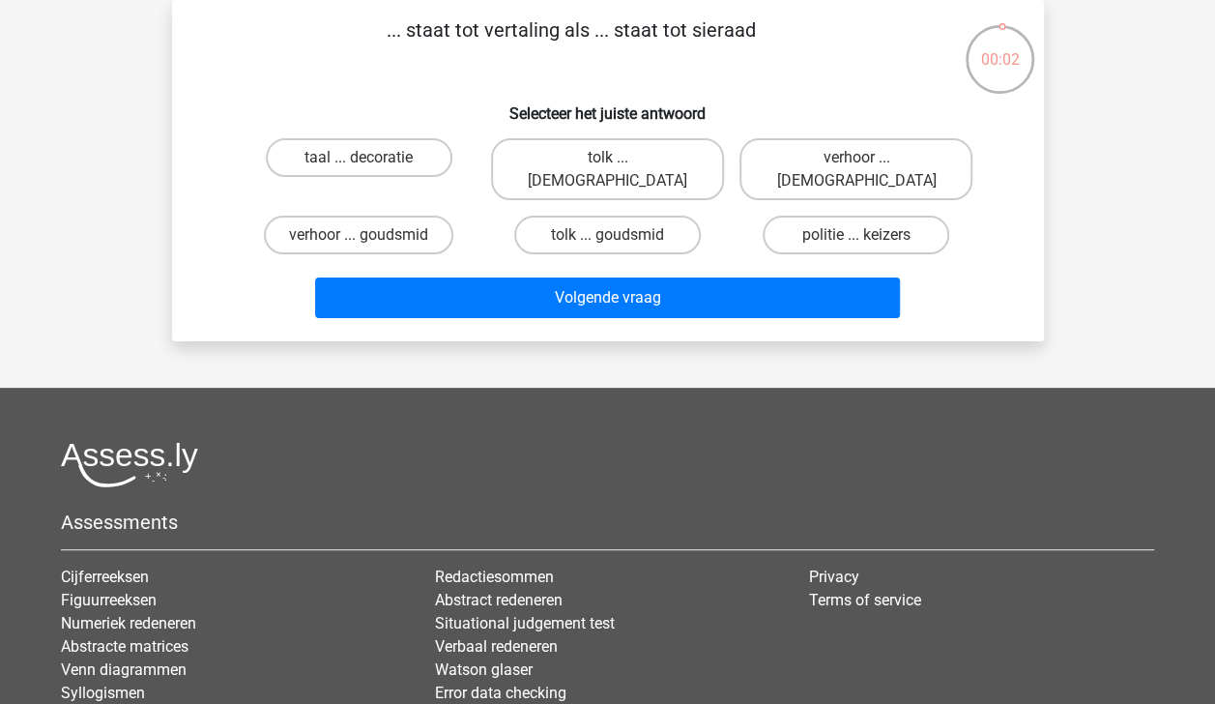
click at [609, 235] on input "tolk ... goudsmid" at bounding box center [613, 241] width 13 height 13
radio input "true"
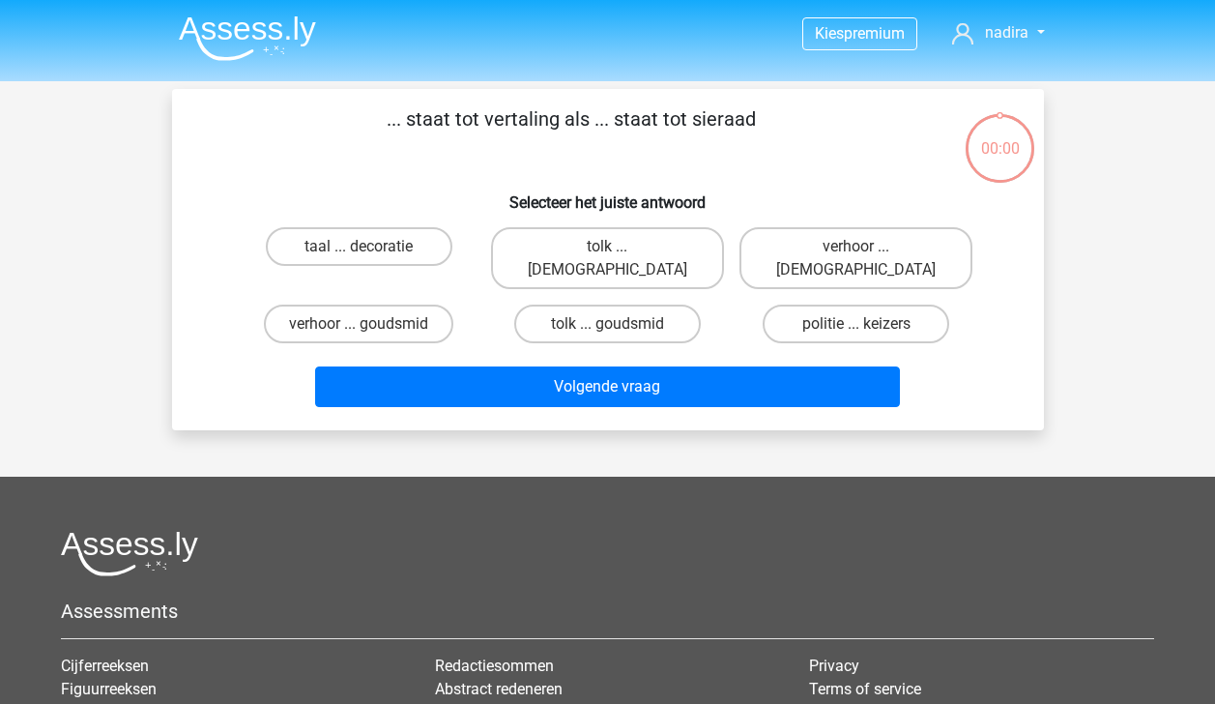
scroll to position [89, 0]
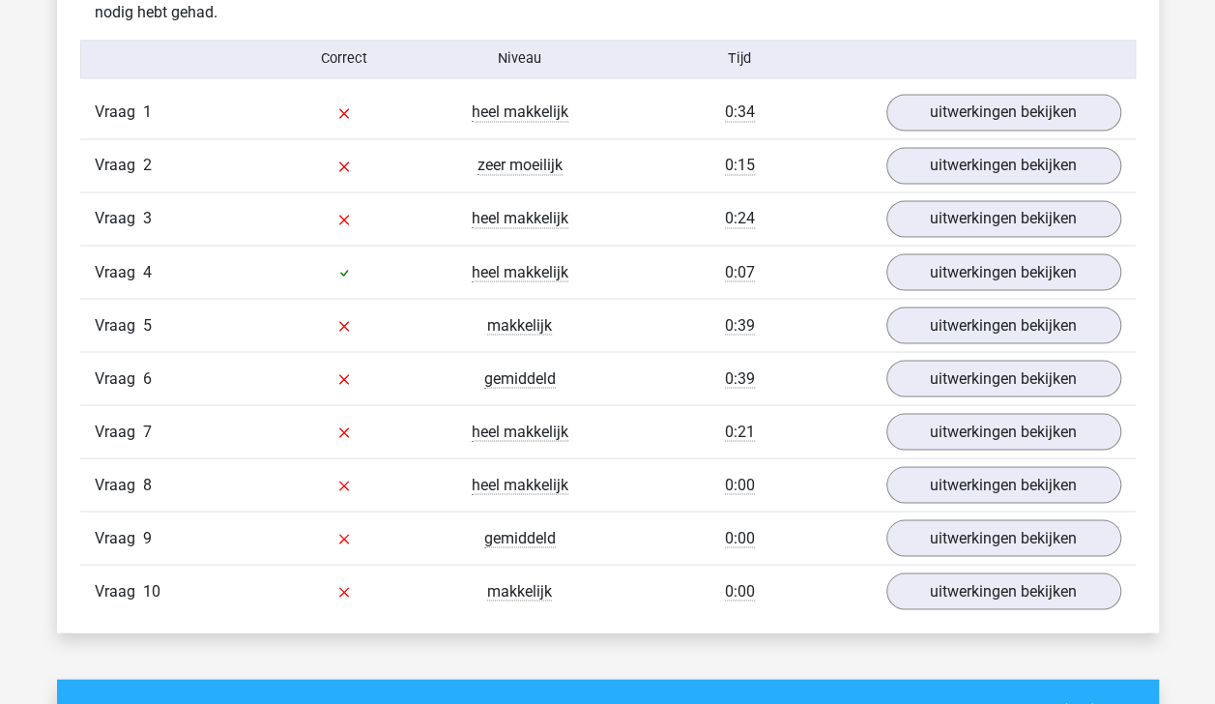
scroll to position [1599, 0]
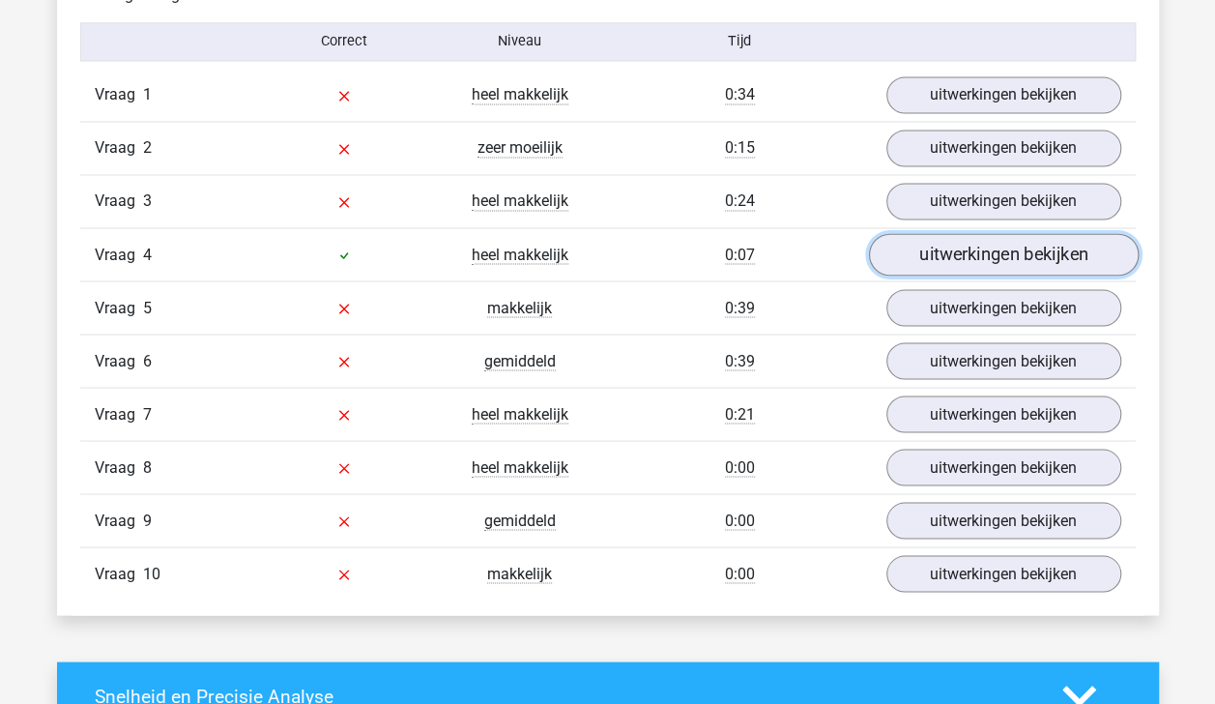
click at [1062, 253] on link "uitwerkingen bekijken" at bounding box center [1003, 254] width 270 height 43
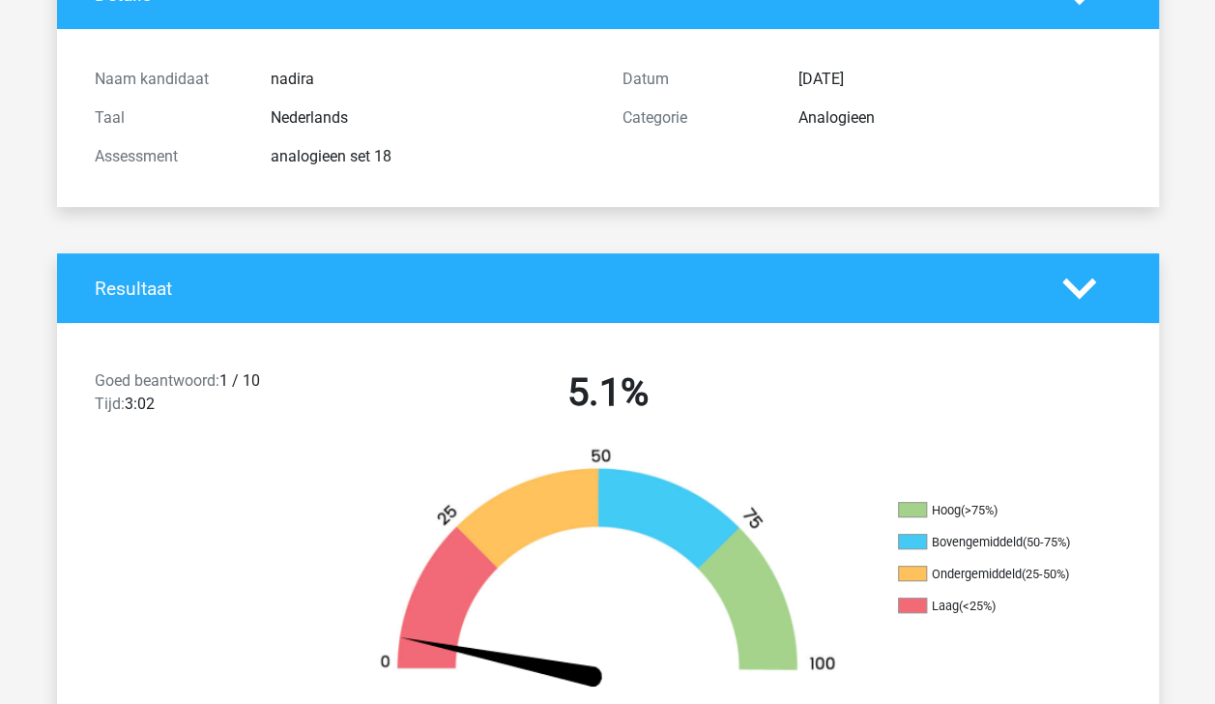
scroll to position [98, 0]
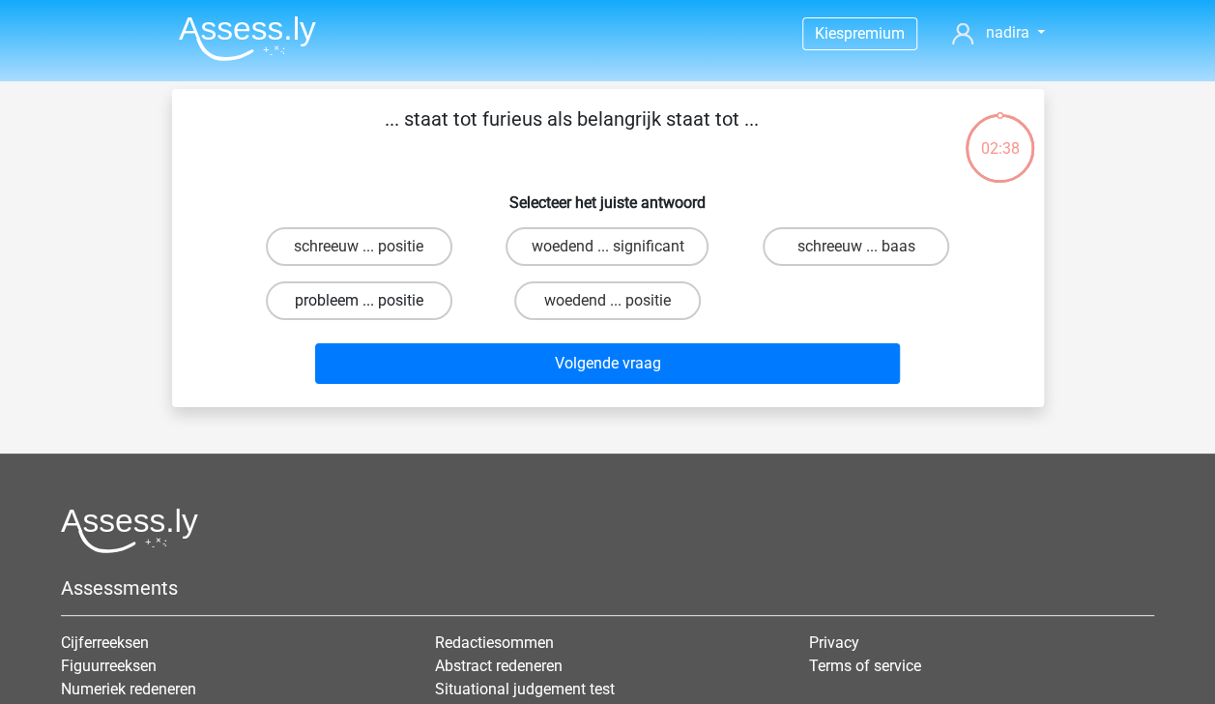
click at [423, 306] on label "probleem ... positie" at bounding box center [359, 300] width 187 height 39
click at [371, 306] on input "probleem ... positie" at bounding box center [365, 307] width 13 height 13
radio input "true"
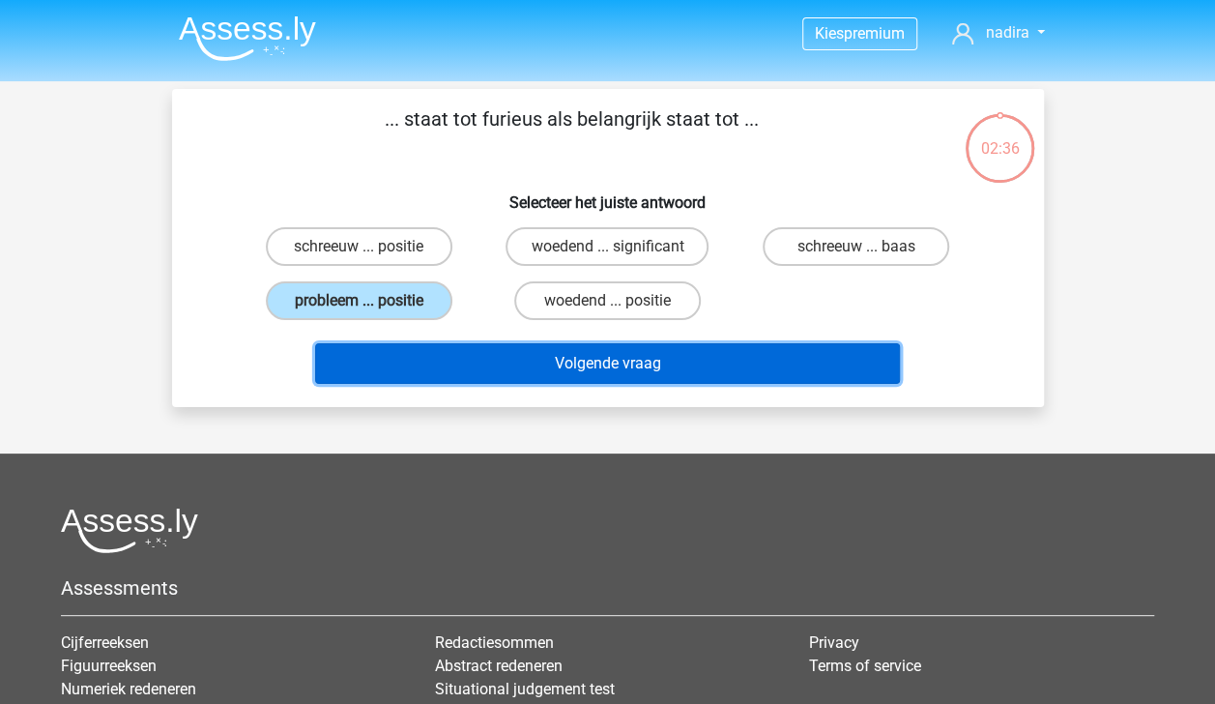
click at [498, 366] on button "Volgende vraag" at bounding box center [607, 363] width 585 height 41
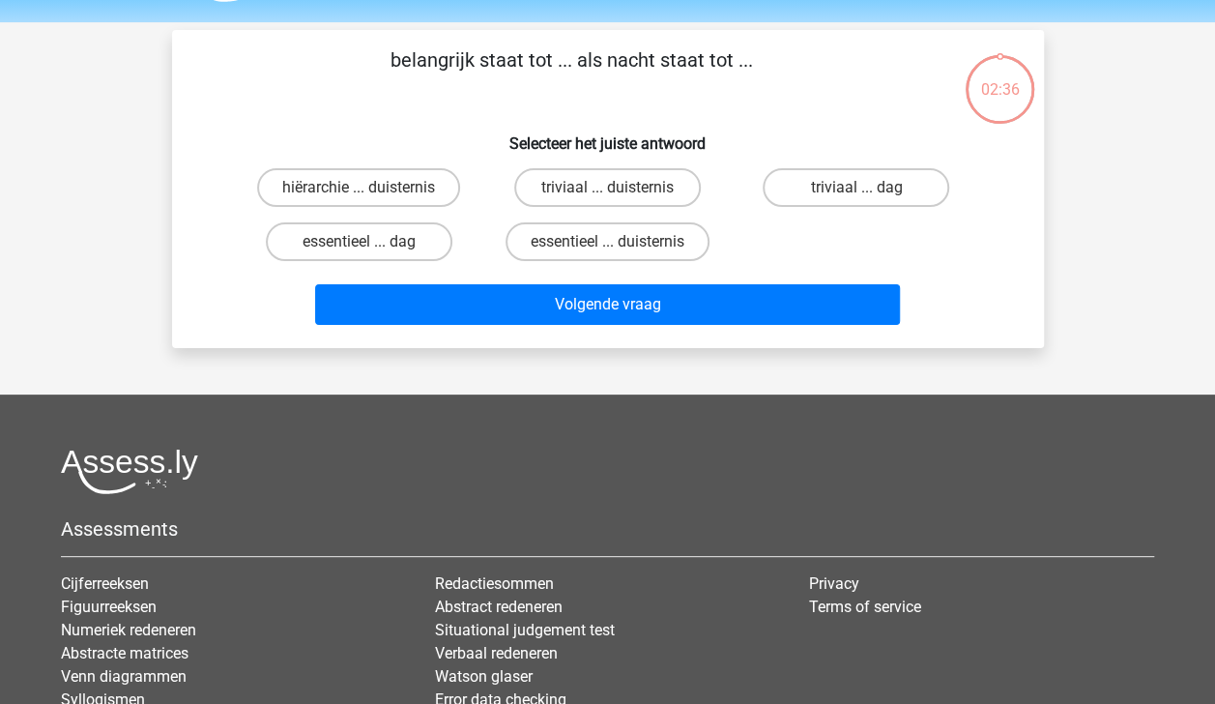
scroll to position [89, 0]
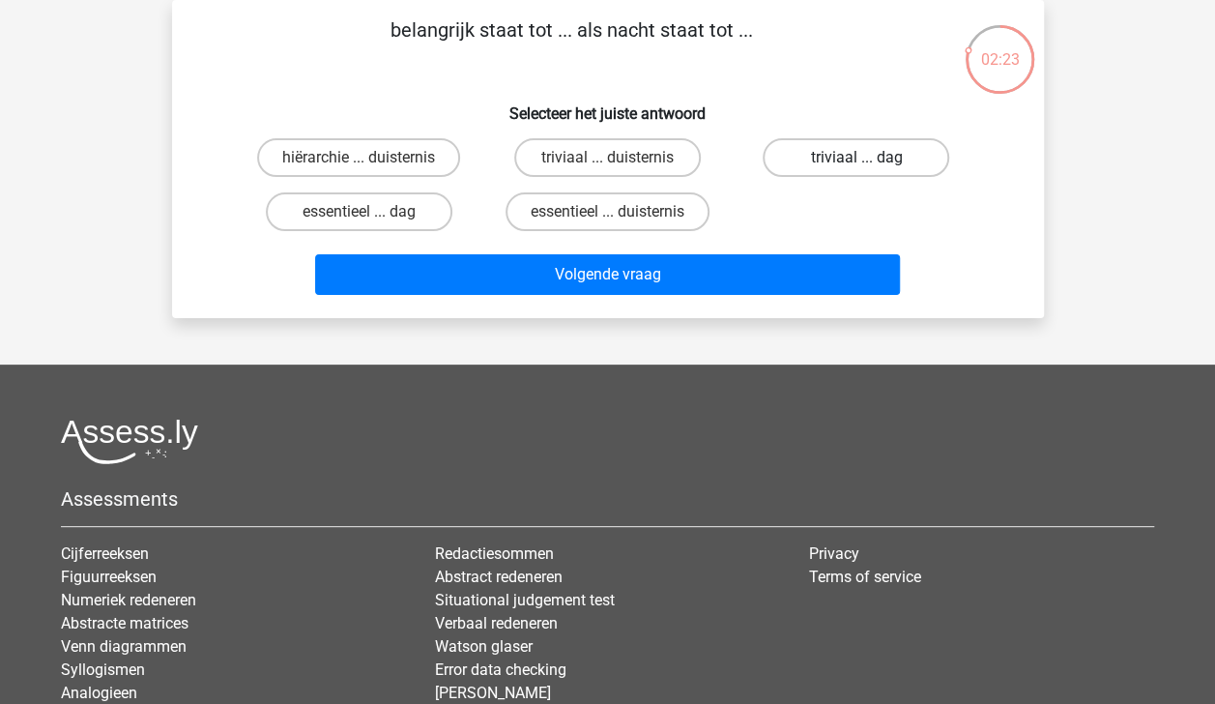
click at [843, 157] on label "triviaal ... dag" at bounding box center [856, 157] width 187 height 39
click at [856, 158] on input "triviaal ... dag" at bounding box center [862, 164] width 13 height 13
radio input "true"
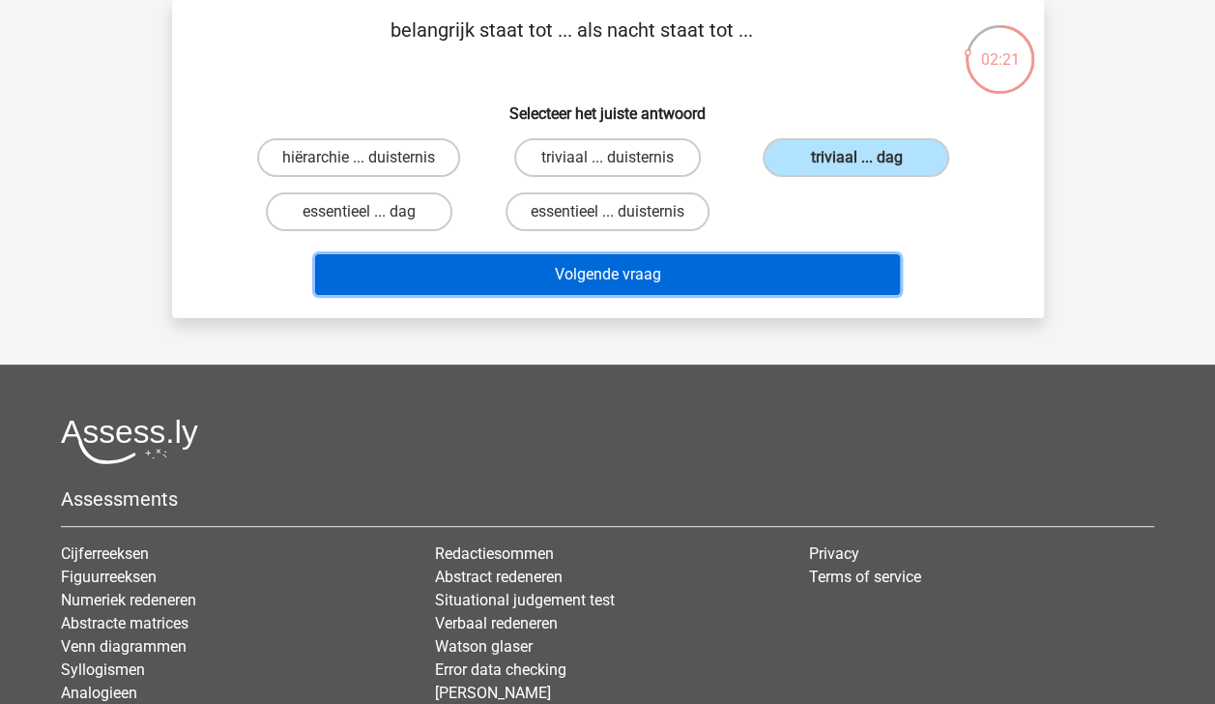
click at [812, 276] on button "Volgende vraag" at bounding box center [607, 274] width 585 height 41
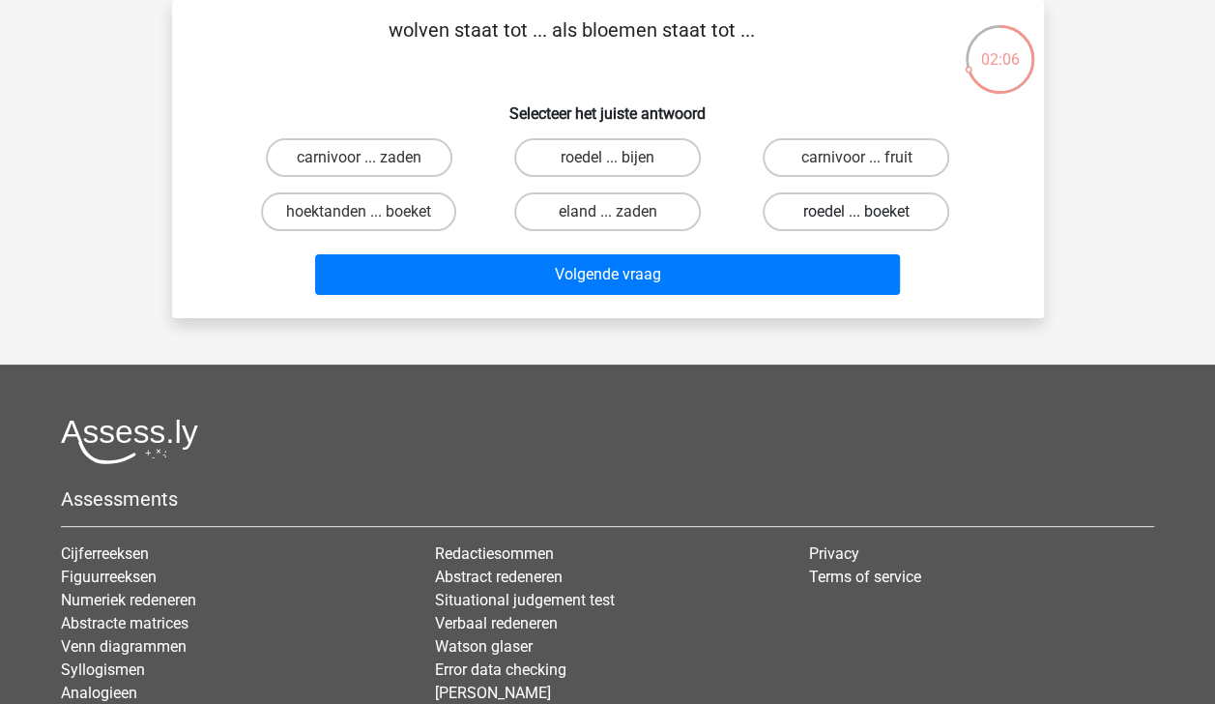
click at [833, 222] on label "roedel ... boeket" at bounding box center [856, 211] width 187 height 39
click at [856, 222] on input "roedel ... boeket" at bounding box center [862, 218] width 13 height 13
radio input "true"
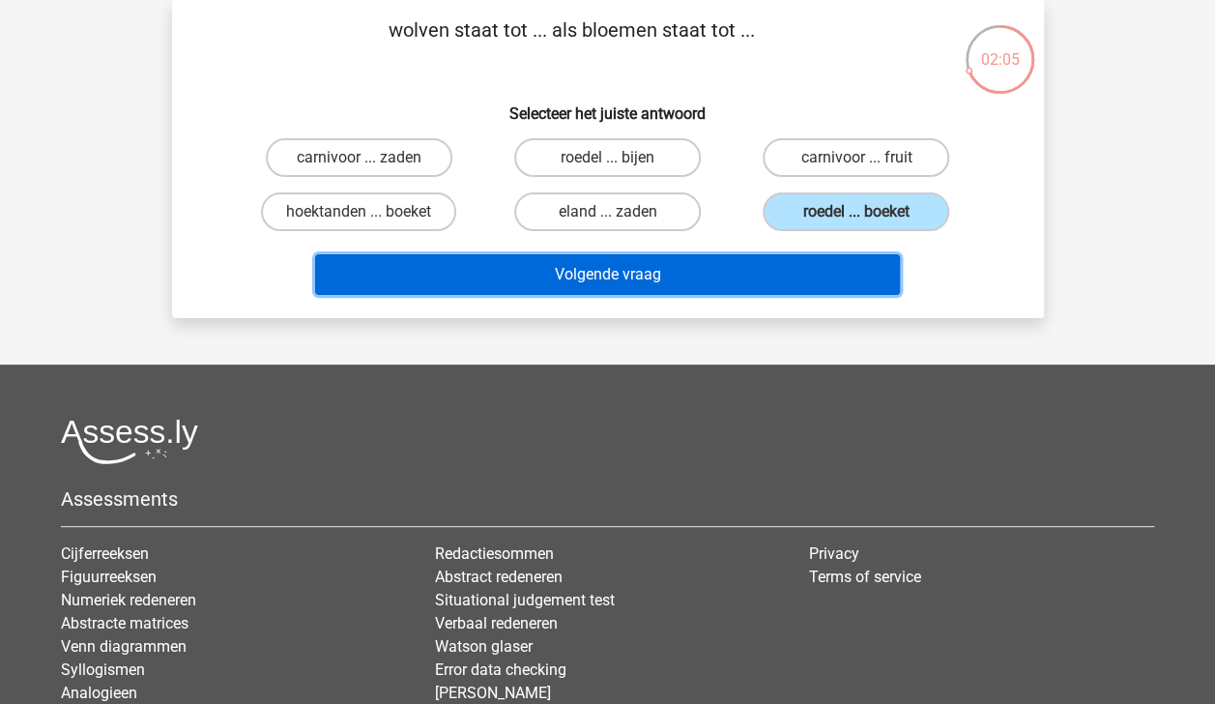
click at [834, 282] on button "Volgende vraag" at bounding box center [607, 274] width 585 height 41
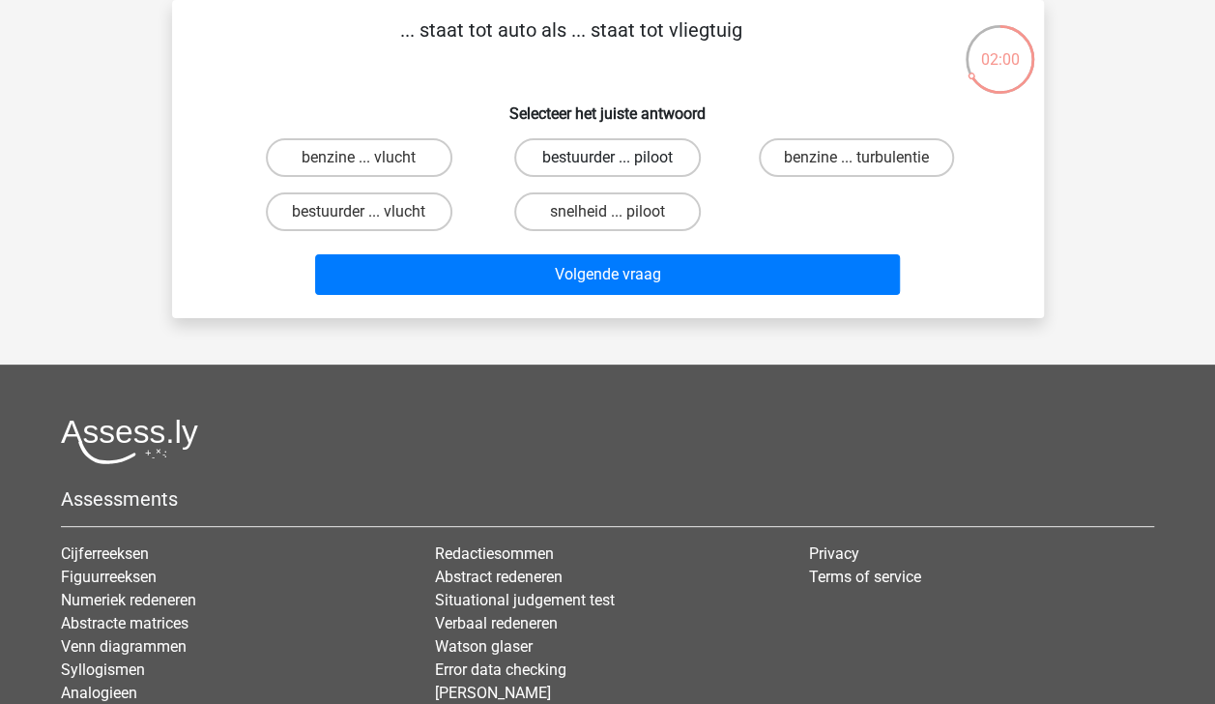
click at [650, 157] on label "bestuurder ... piloot" at bounding box center [607, 157] width 187 height 39
click at [620, 158] on input "bestuurder ... piloot" at bounding box center [613, 164] width 13 height 13
radio input "true"
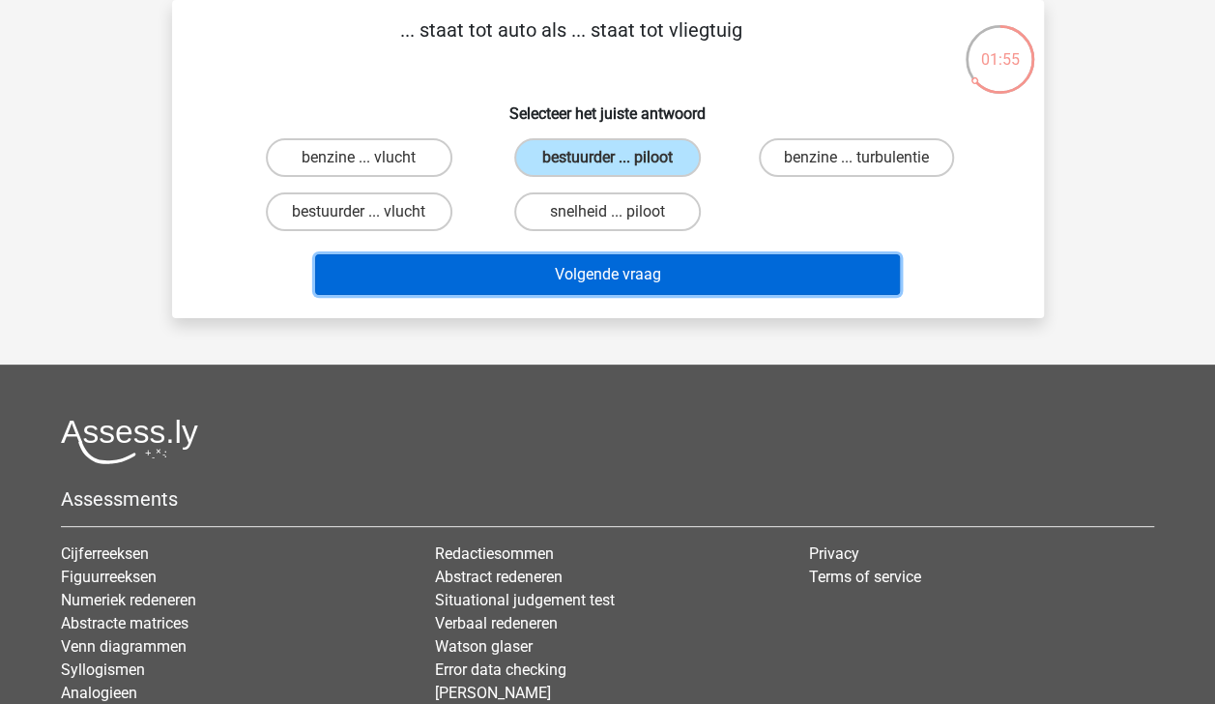
click at [679, 260] on button "Volgende vraag" at bounding box center [607, 274] width 585 height 41
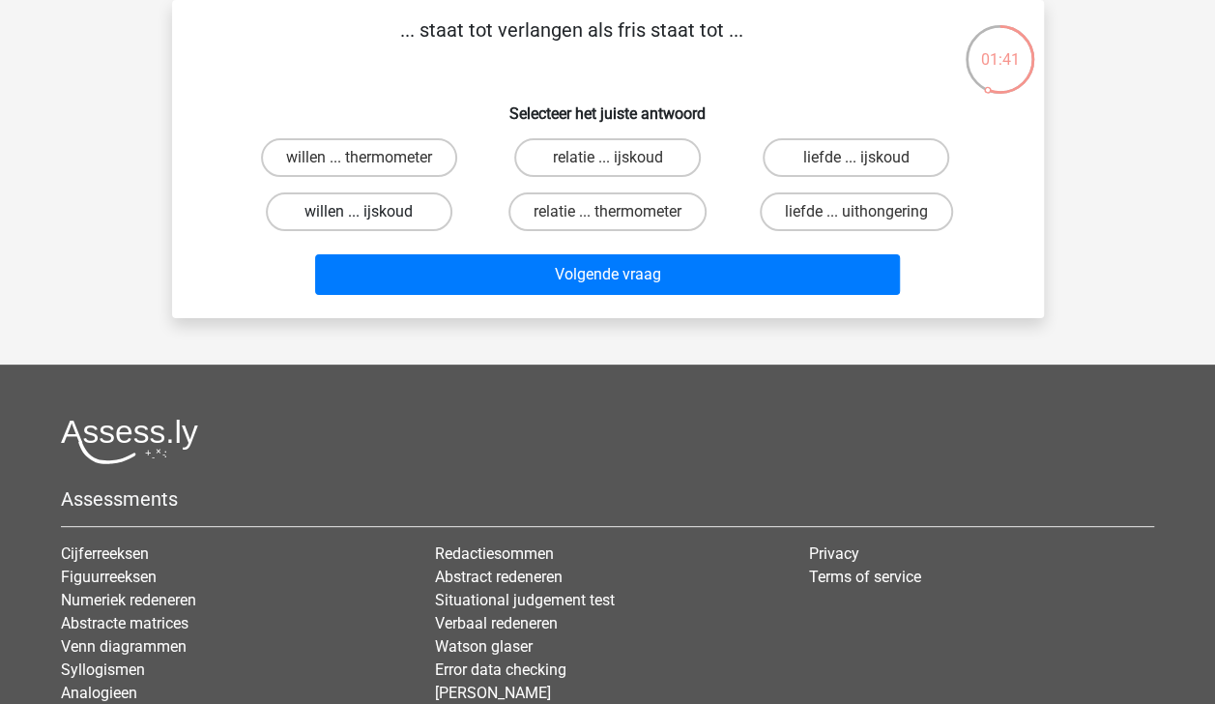
click at [363, 205] on label "willen ... ijskoud" at bounding box center [359, 211] width 187 height 39
click at [363, 212] on input "willen ... ijskoud" at bounding box center [365, 218] width 13 height 13
radio input "true"
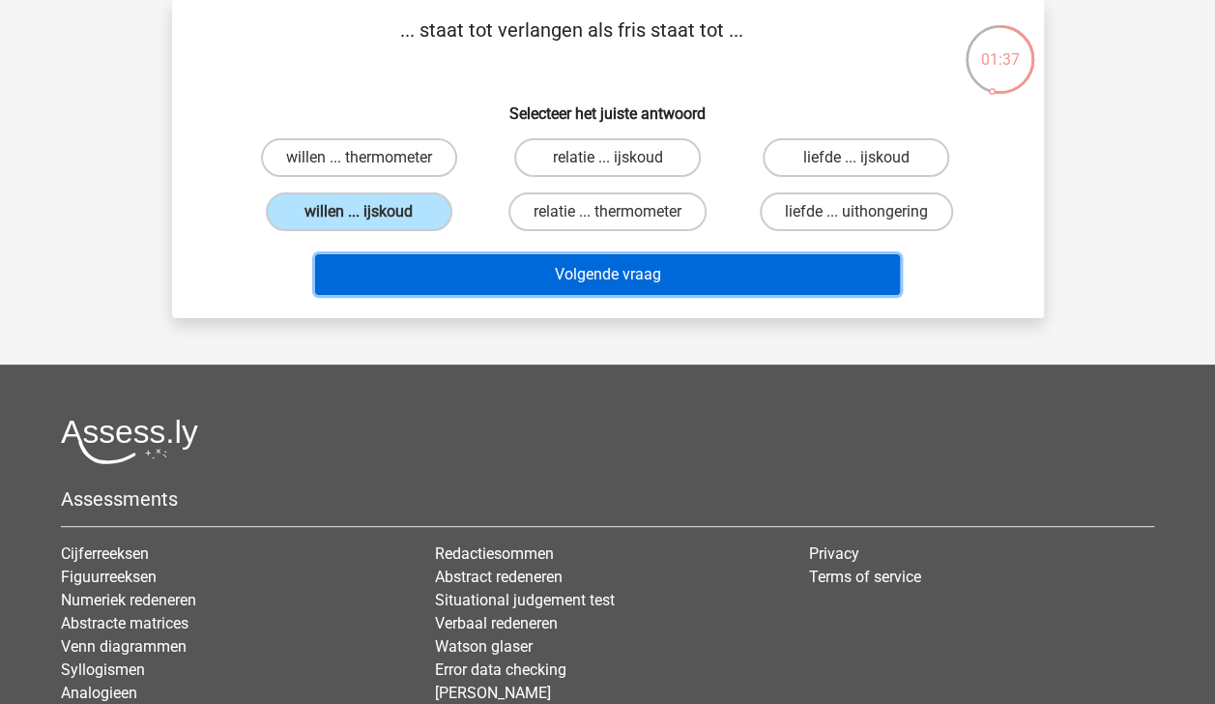
click at [477, 273] on button "Volgende vraag" at bounding box center [607, 274] width 585 height 41
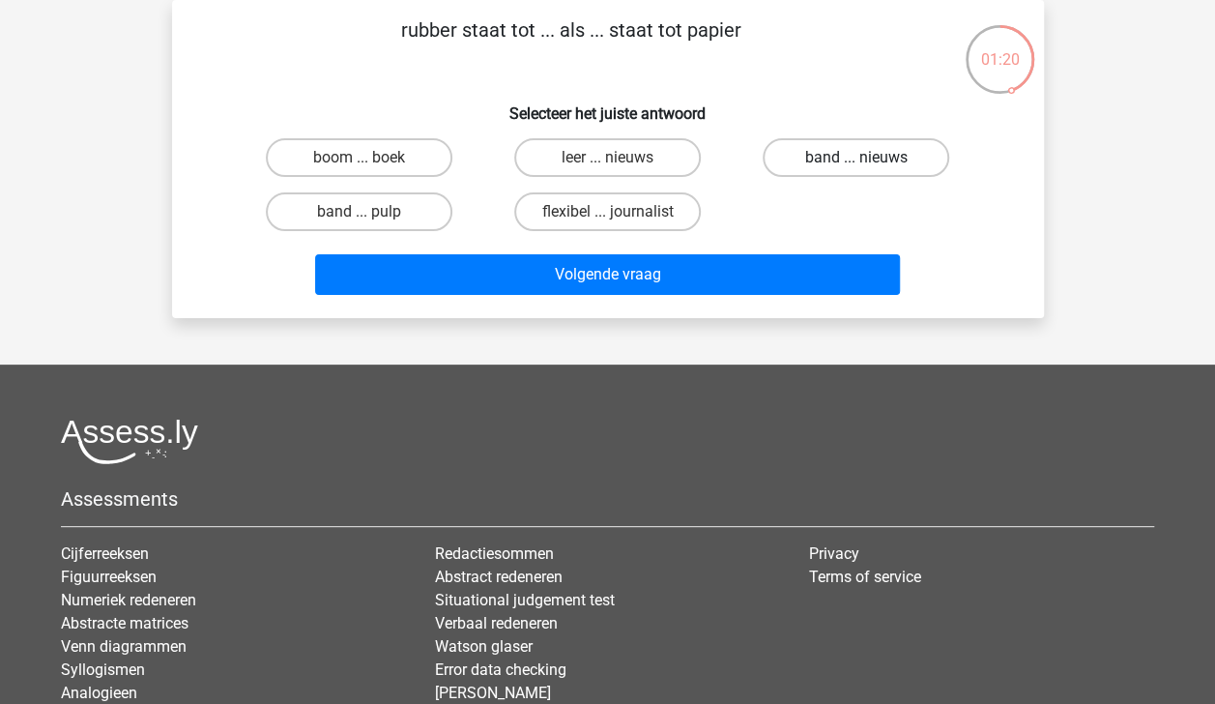
click at [806, 151] on label "band ... nieuws" at bounding box center [856, 157] width 187 height 39
click at [856, 158] on input "band ... nieuws" at bounding box center [862, 164] width 13 height 13
radio input "true"
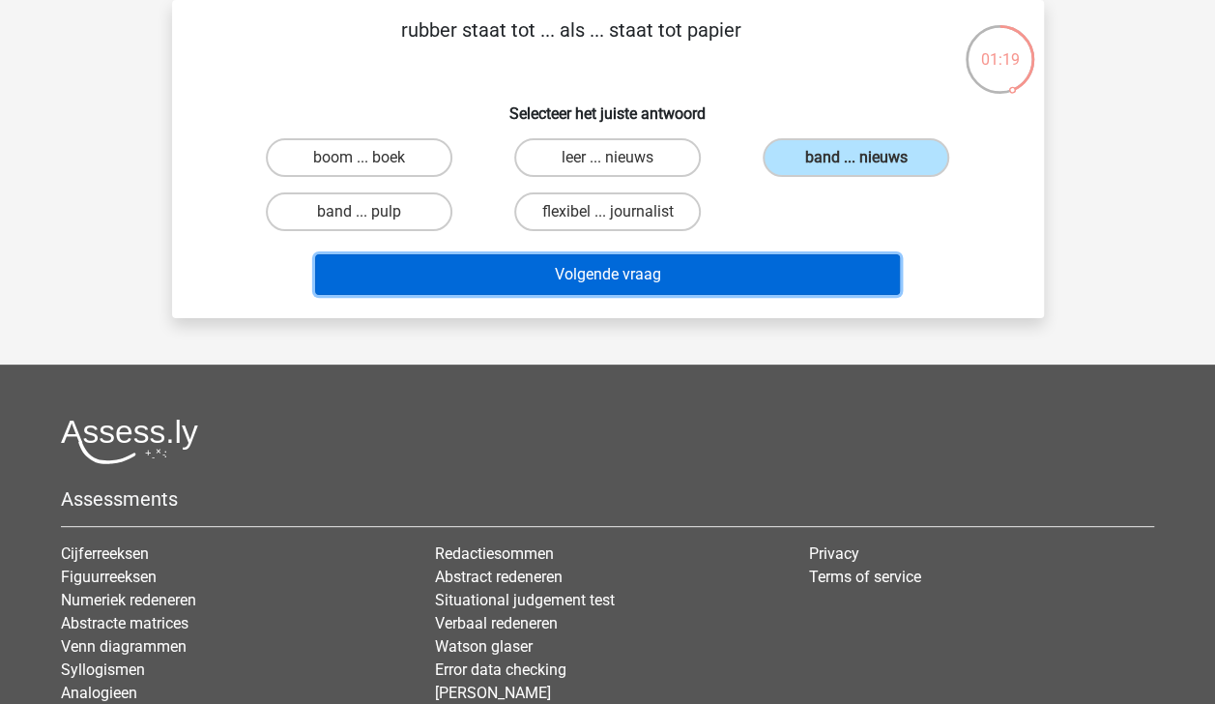
click at [754, 282] on button "Volgende vraag" at bounding box center [607, 274] width 585 height 41
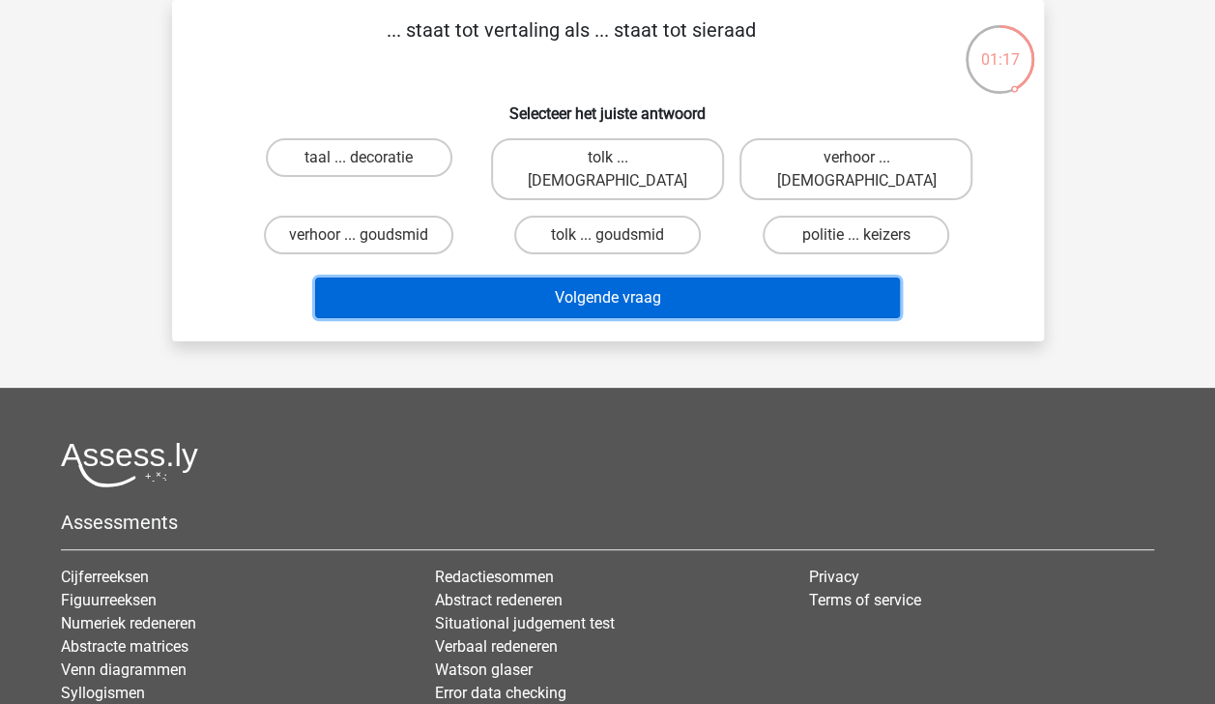
click at [754, 282] on button "Volgende vraag" at bounding box center [607, 297] width 585 height 41
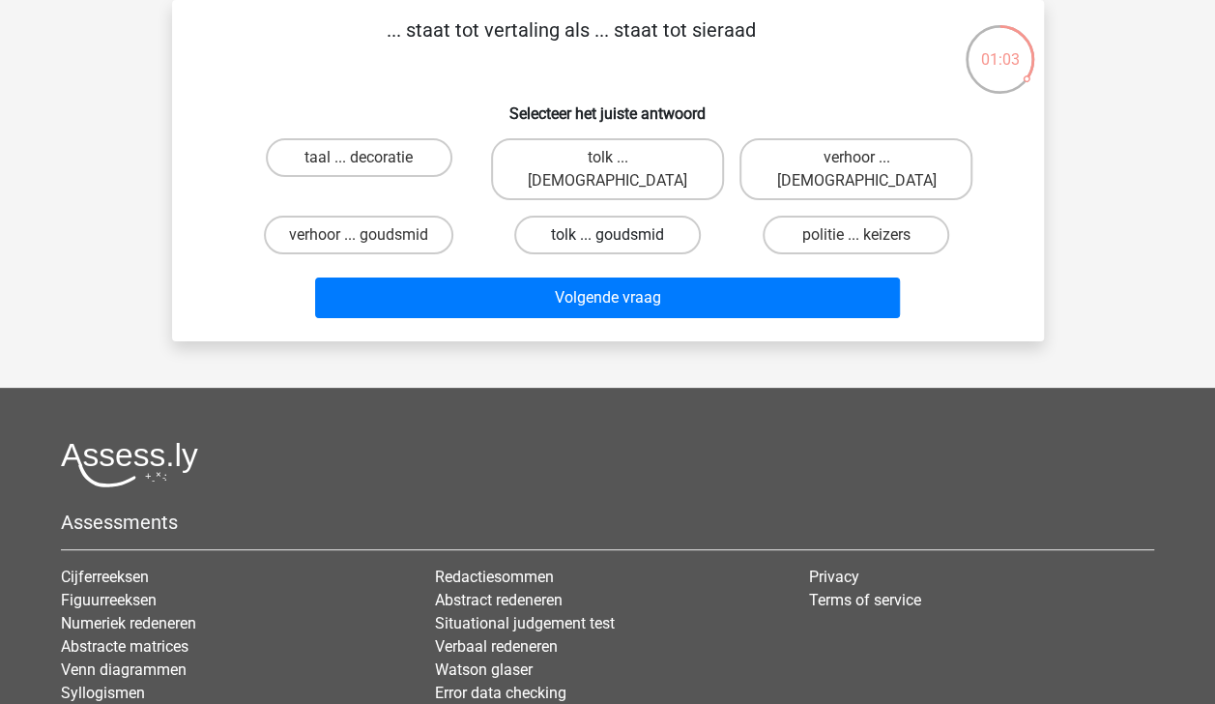
click at [664, 216] on label "tolk ... goudsmid" at bounding box center [607, 235] width 187 height 39
click at [620, 235] on input "tolk ... goudsmid" at bounding box center [613, 241] width 13 height 13
radio input "true"
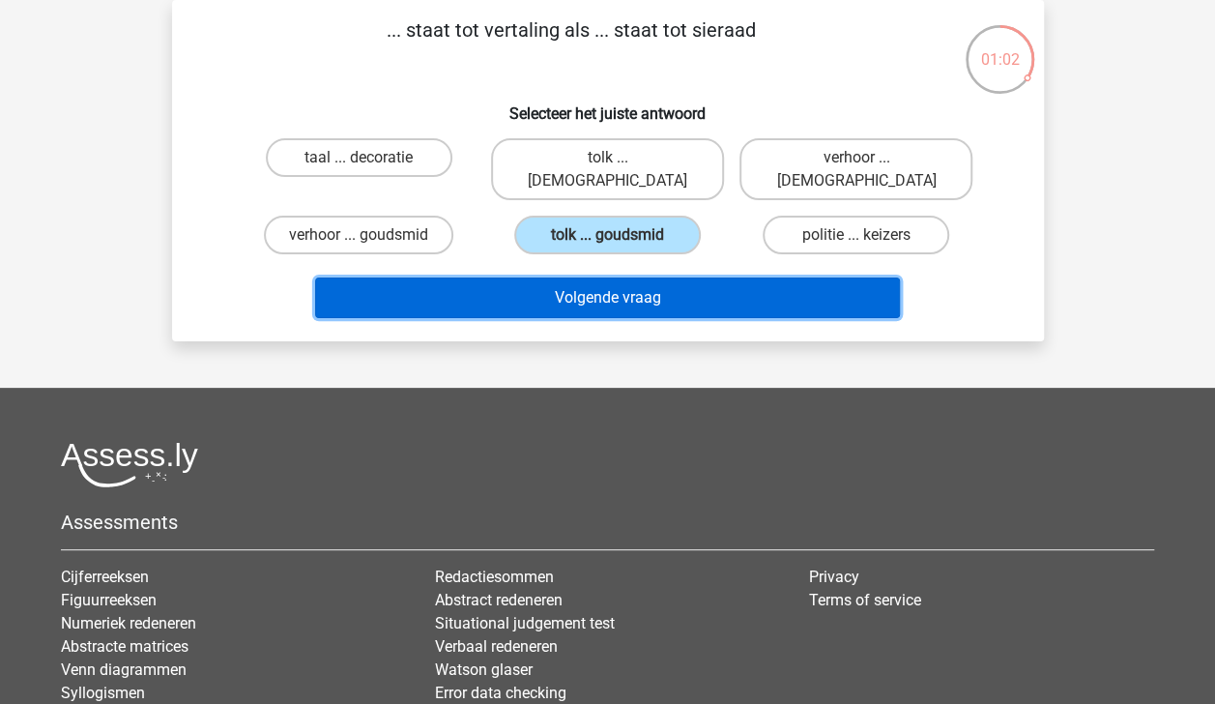
click at [675, 277] on button "Volgende vraag" at bounding box center [607, 297] width 585 height 41
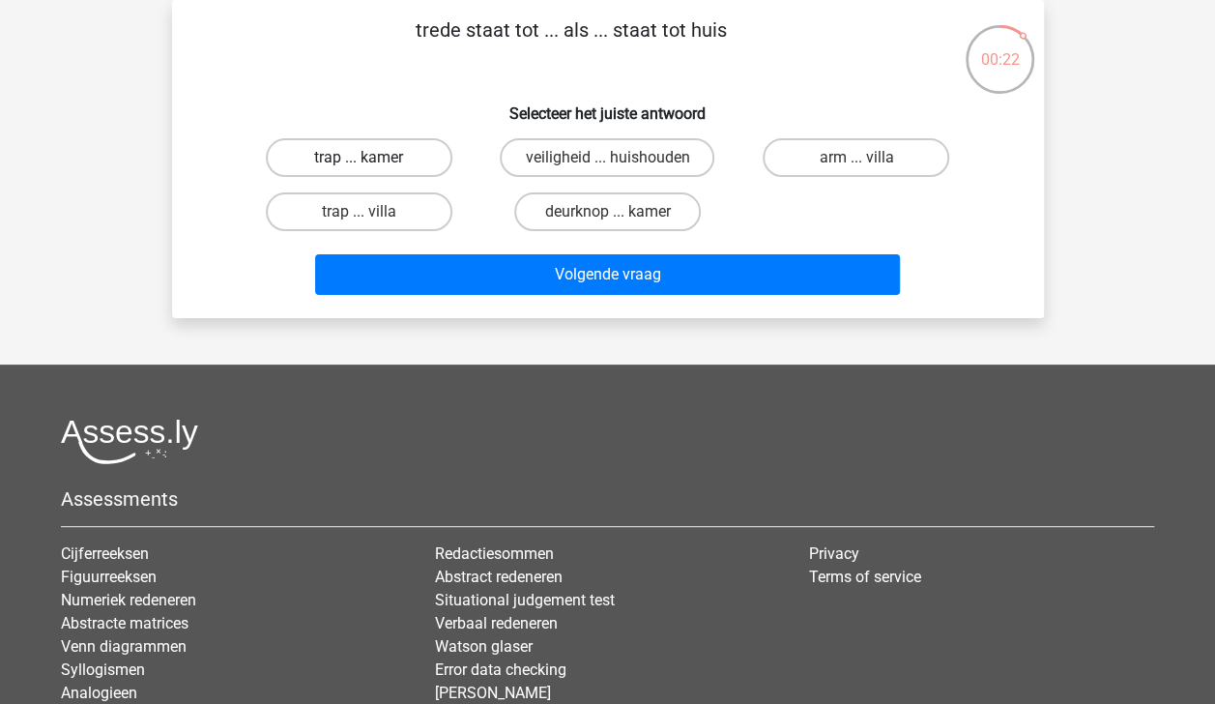
click at [412, 160] on label "trap ... kamer" at bounding box center [359, 157] width 187 height 39
click at [371, 160] on input "trap ... kamer" at bounding box center [365, 164] width 13 height 13
radio input "true"
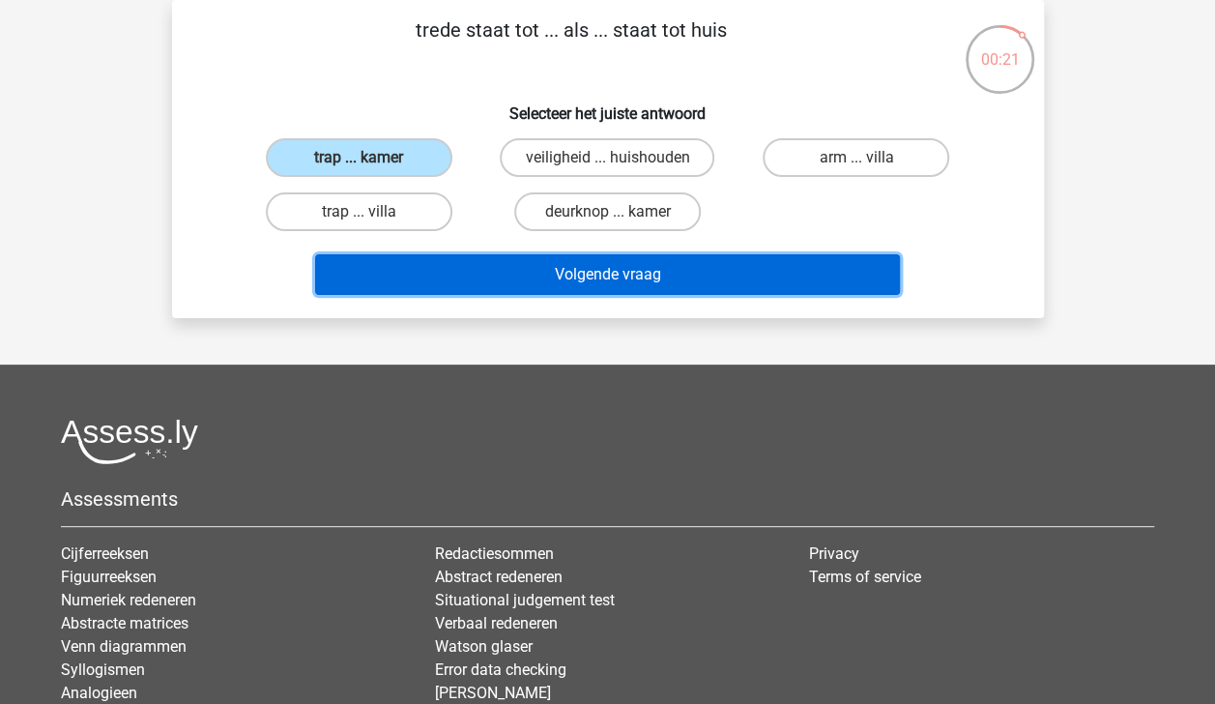
click at [564, 267] on button "Volgende vraag" at bounding box center [607, 274] width 585 height 41
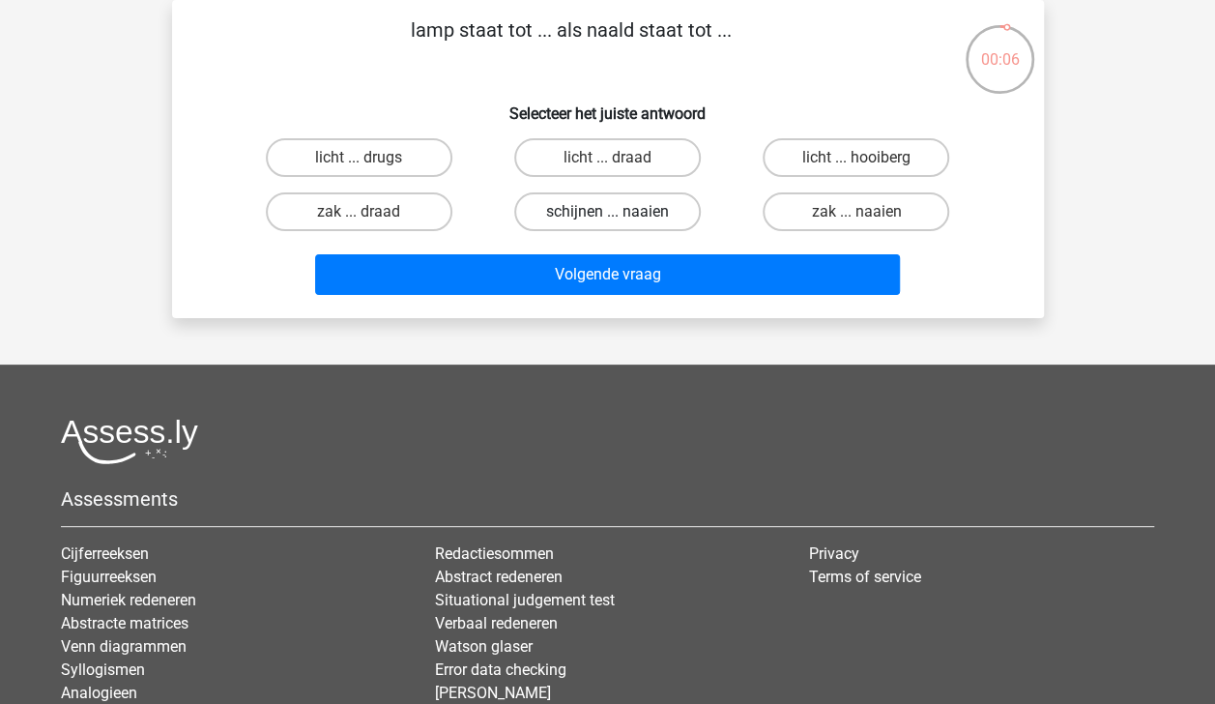
click at [601, 218] on label "schijnen ... naaien" at bounding box center [607, 211] width 187 height 39
click at [607, 218] on input "schijnen ... naaien" at bounding box center [613, 218] width 13 height 13
radio input "true"
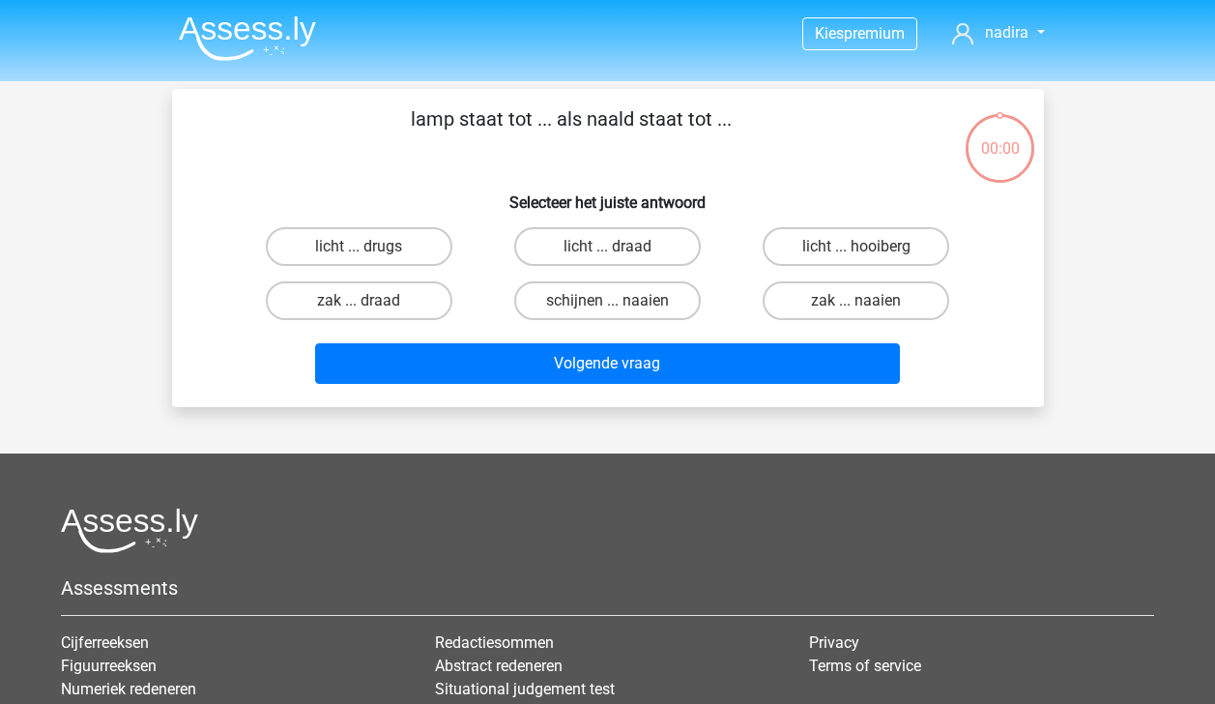
scroll to position [89, 0]
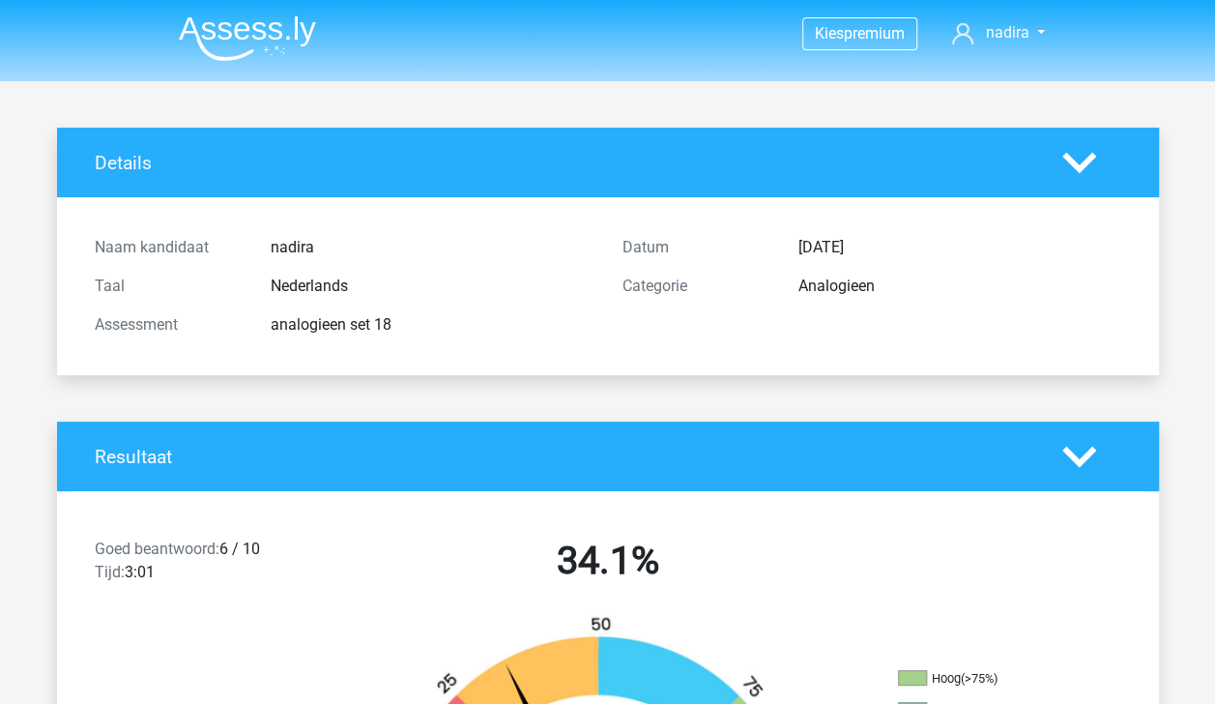
click at [825, 205] on div "Naam kandidaat nadira Taal Nederlands Assessment analogieen set 18 Datum [DATE]…" at bounding box center [608, 286] width 1073 height 178
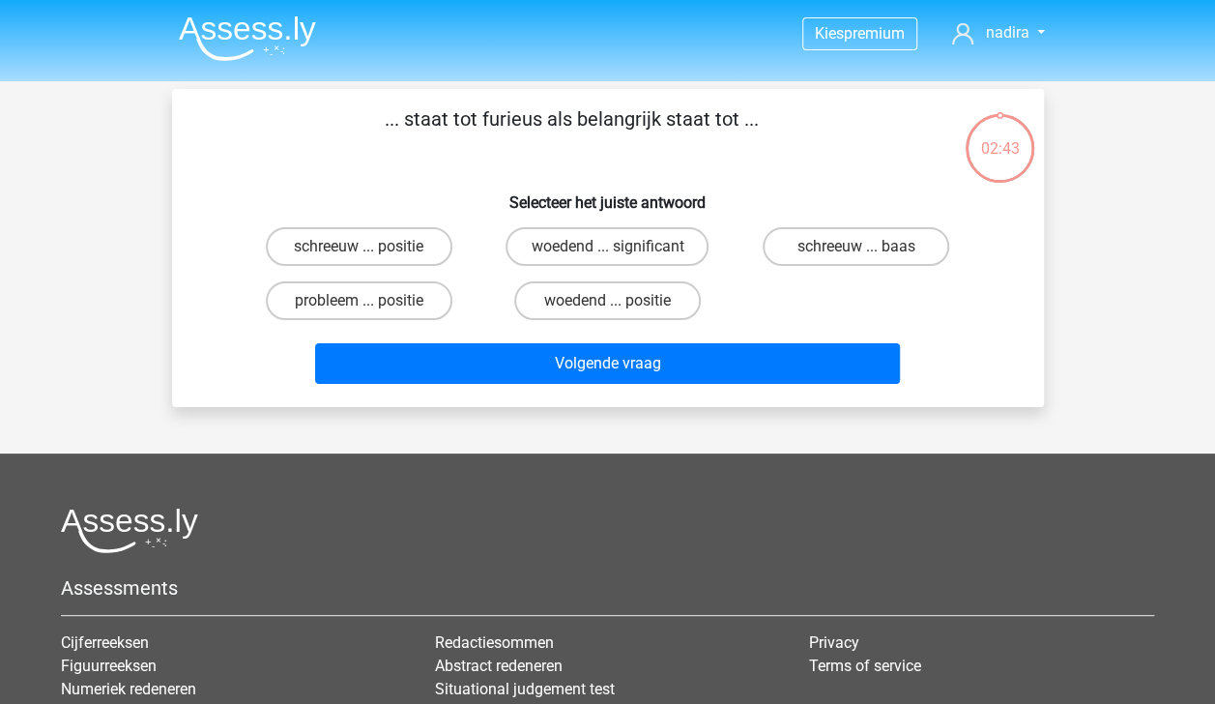
click at [607, 309] on input "woedend ... positie" at bounding box center [613, 307] width 13 height 13
radio input "true"
click at [661, 244] on label "woedend ... significant" at bounding box center [607, 246] width 203 height 39
click at [620, 246] on input "woedend ... significant" at bounding box center [613, 252] width 13 height 13
radio input "true"
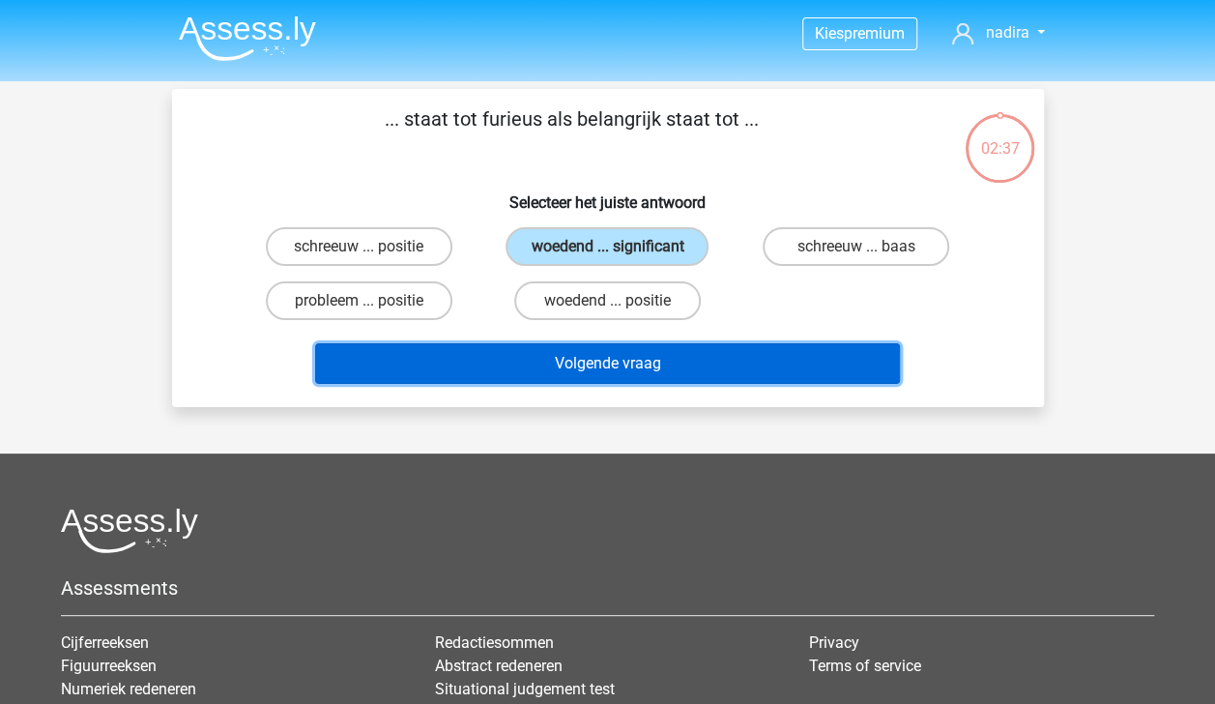
click at [703, 350] on button "Volgende vraag" at bounding box center [607, 363] width 585 height 41
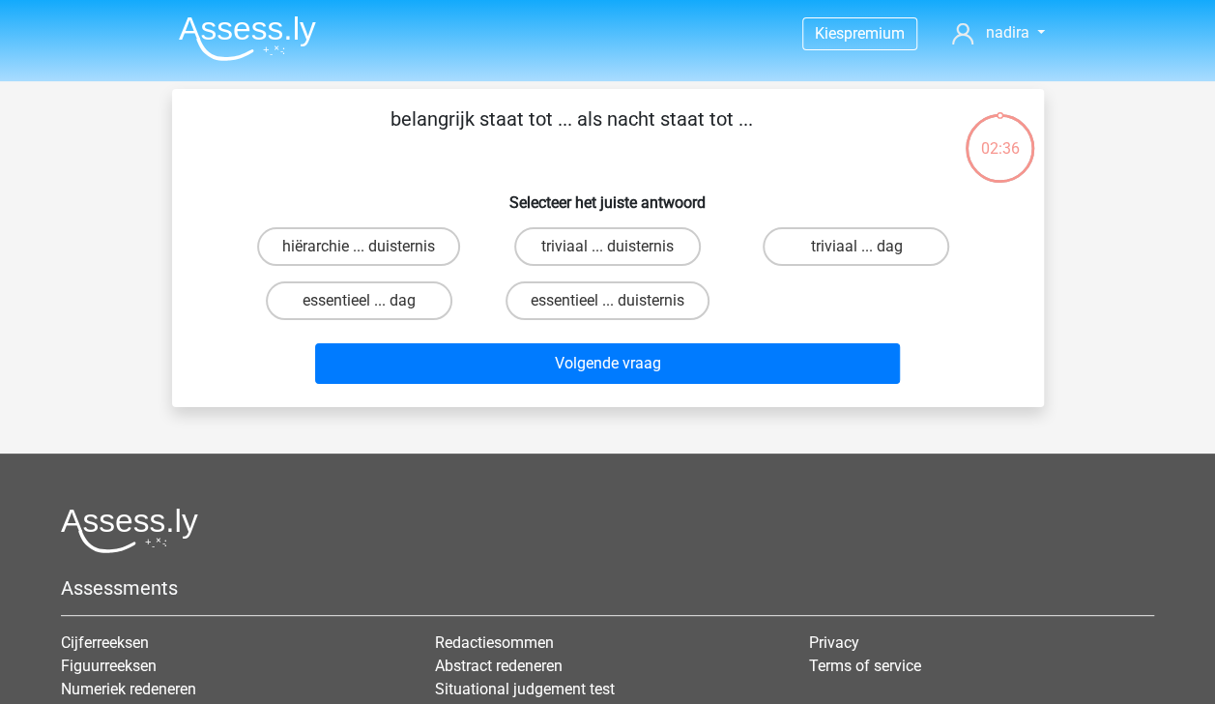
scroll to position [89, 0]
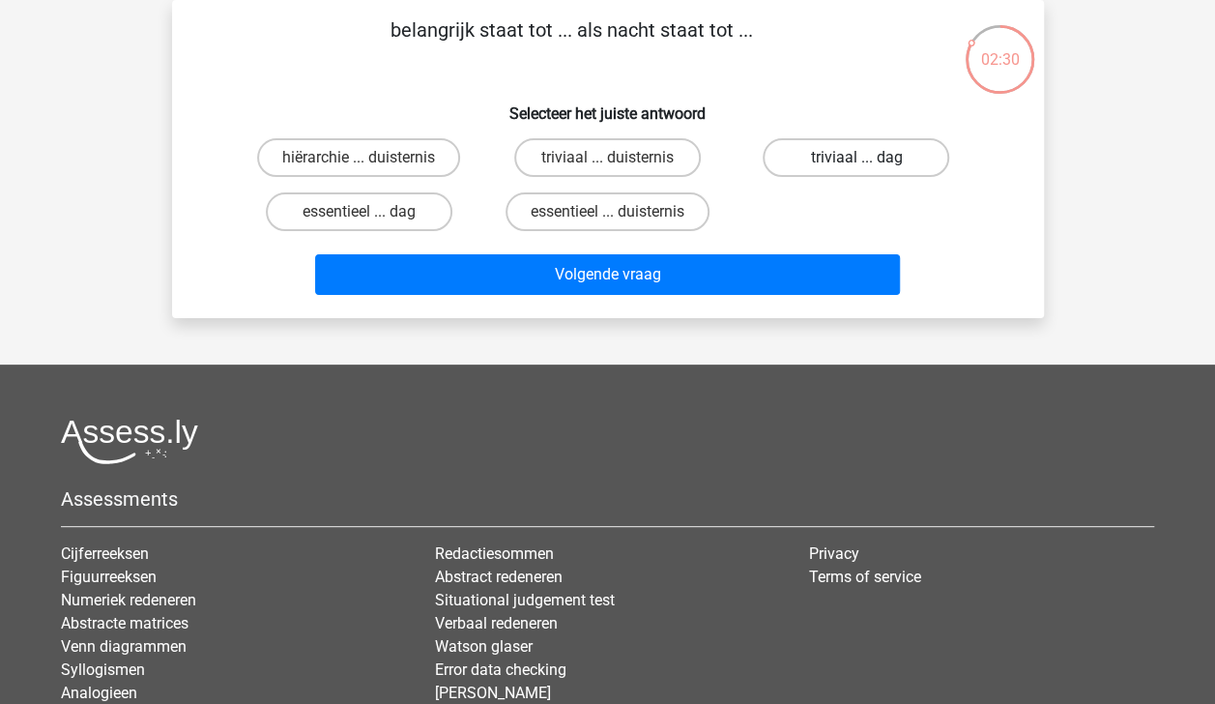
click at [836, 162] on label "triviaal ... dag" at bounding box center [856, 157] width 187 height 39
click at [856, 162] on input "triviaal ... dag" at bounding box center [862, 164] width 13 height 13
radio input "true"
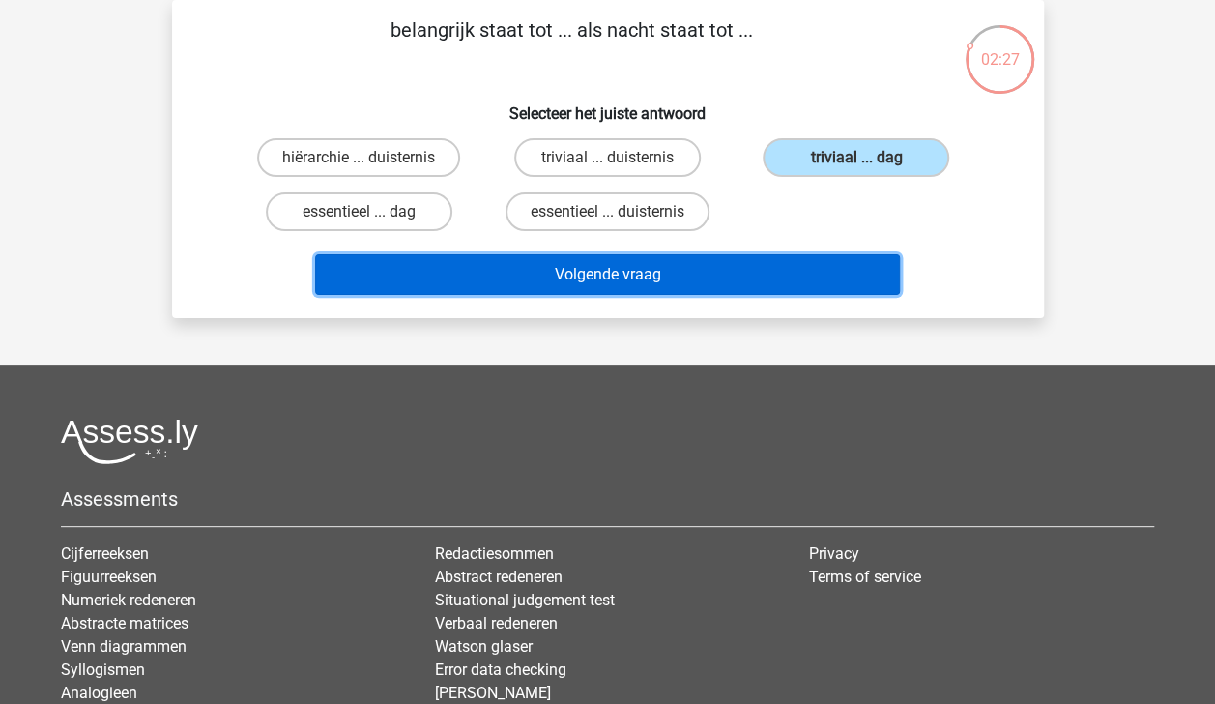
click at [795, 268] on button "Volgende vraag" at bounding box center [607, 274] width 585 height 41
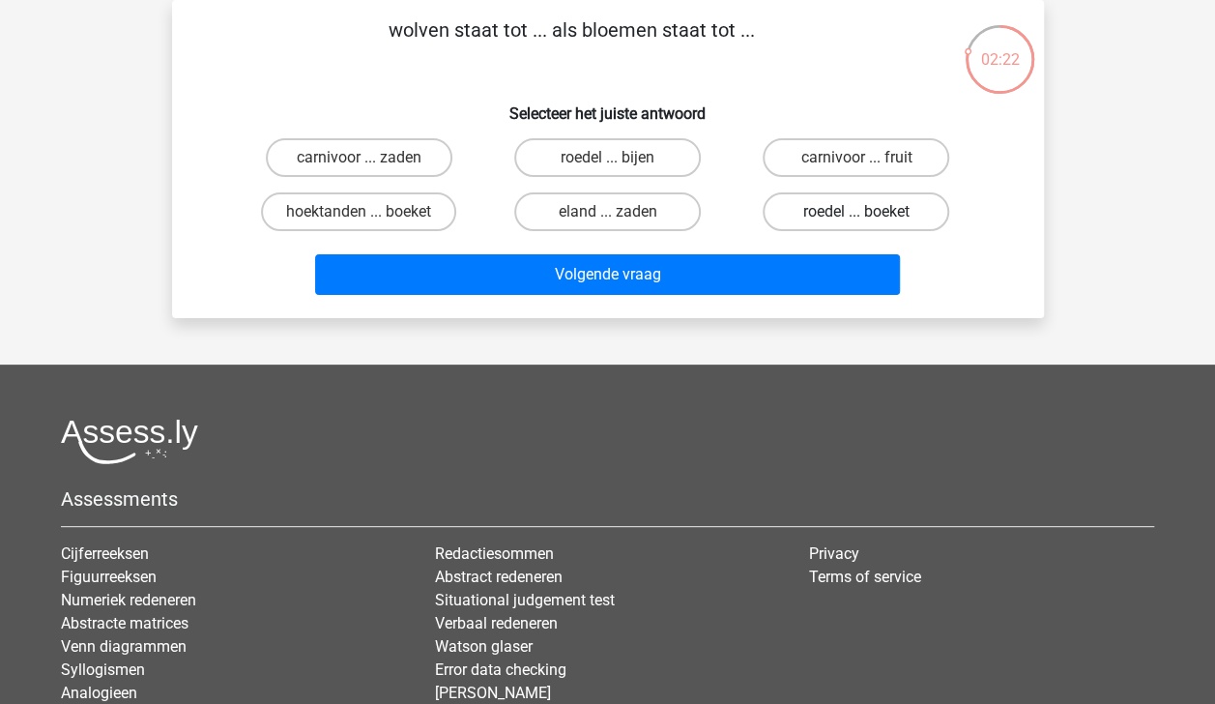
click at [843, 217] on label "roedel ... boeket" at bounding box center [856, 211] width 187 height 39
click at [856, 217] on input "roedel ... boeket" at bounding box center [862, 218] width 13 height 13
radio input "true"
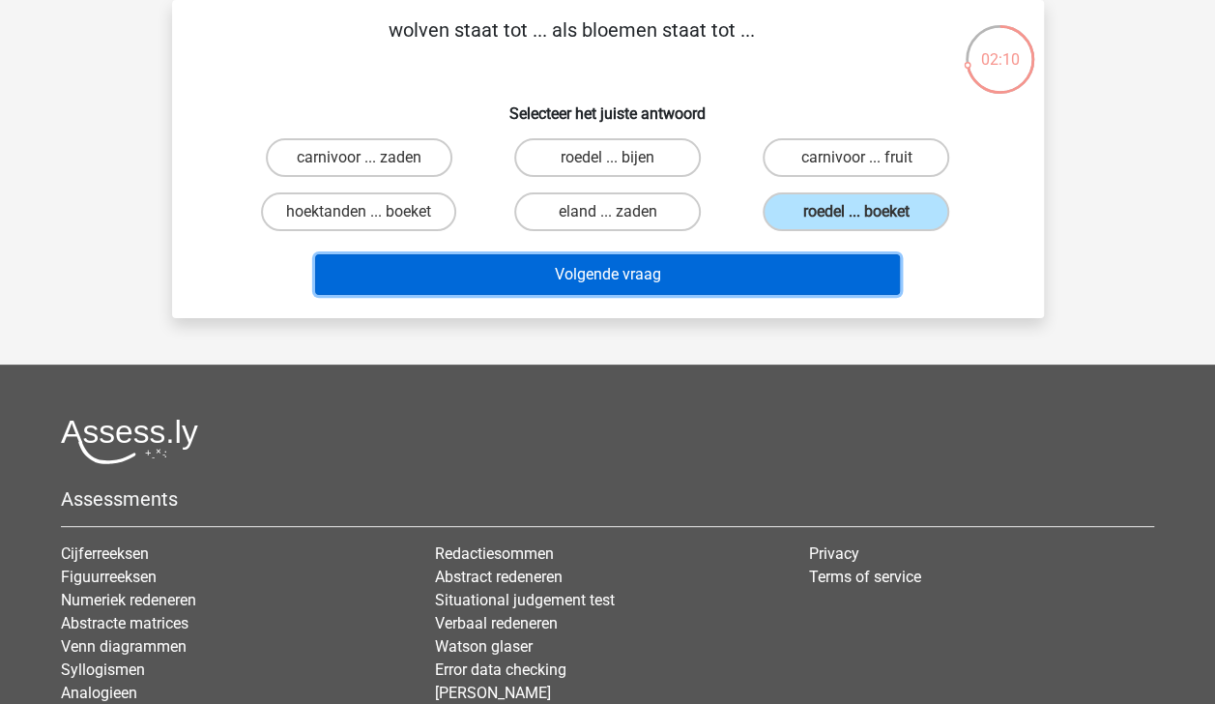
click at [711, 273] on button "Volgende vraag" at bounding box center [607, 274] width 585 height 41
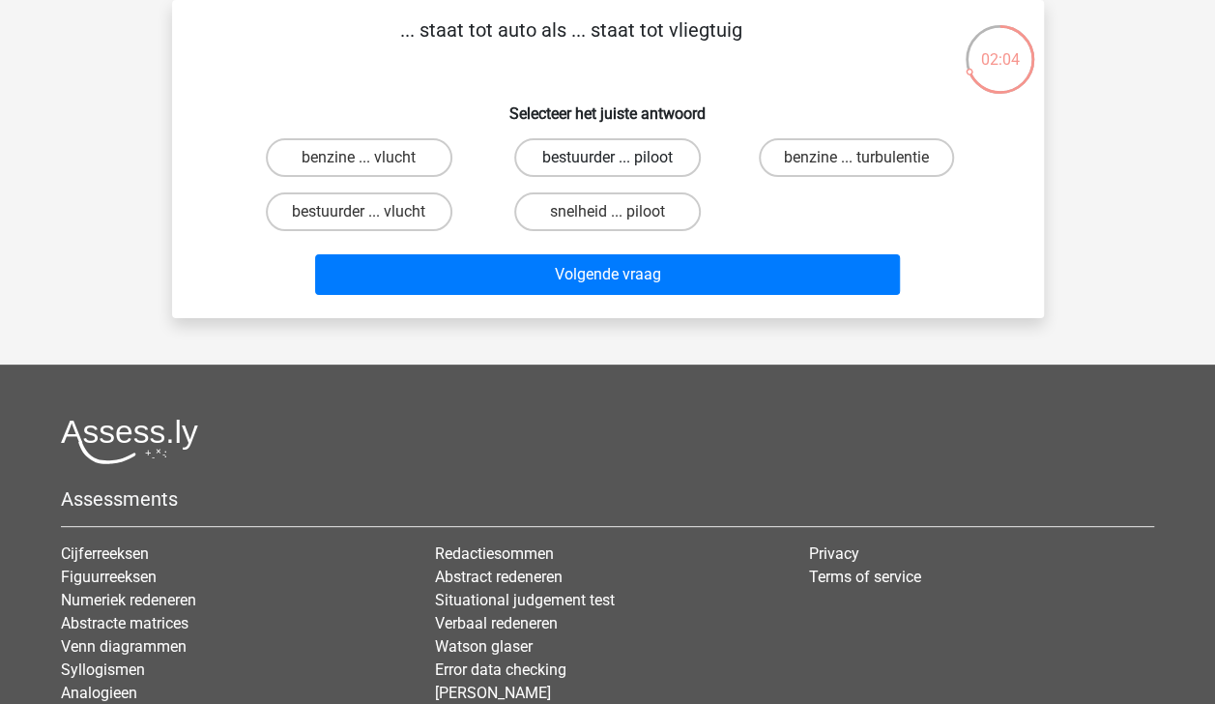
click at [657, 159] on label "bestuurder ... piloot" at bounding box center [607, 157] width 187 height 39
click at [620, 159] on input "bestuurder ... piloot" at bounding box center [613, 164] width 13 height 13
radio input "true"
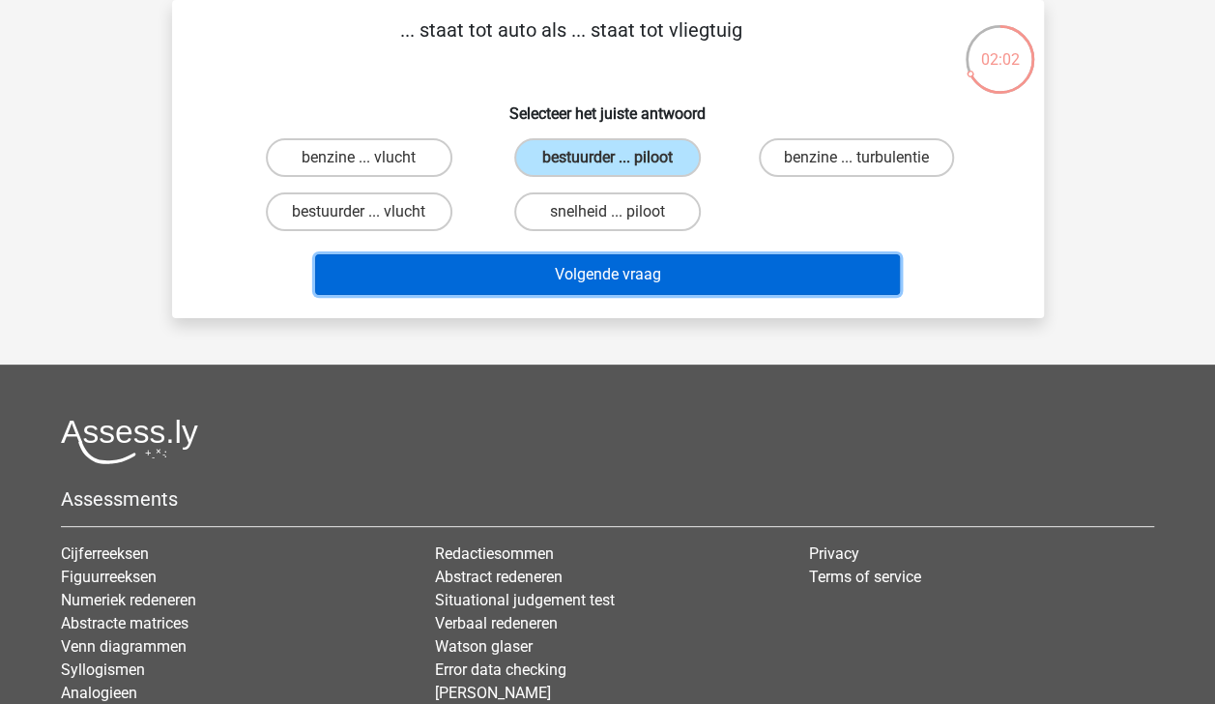
click at [669, 267] on button "Volgende vraag" at bounding box center [607, 274] width 585 height 41
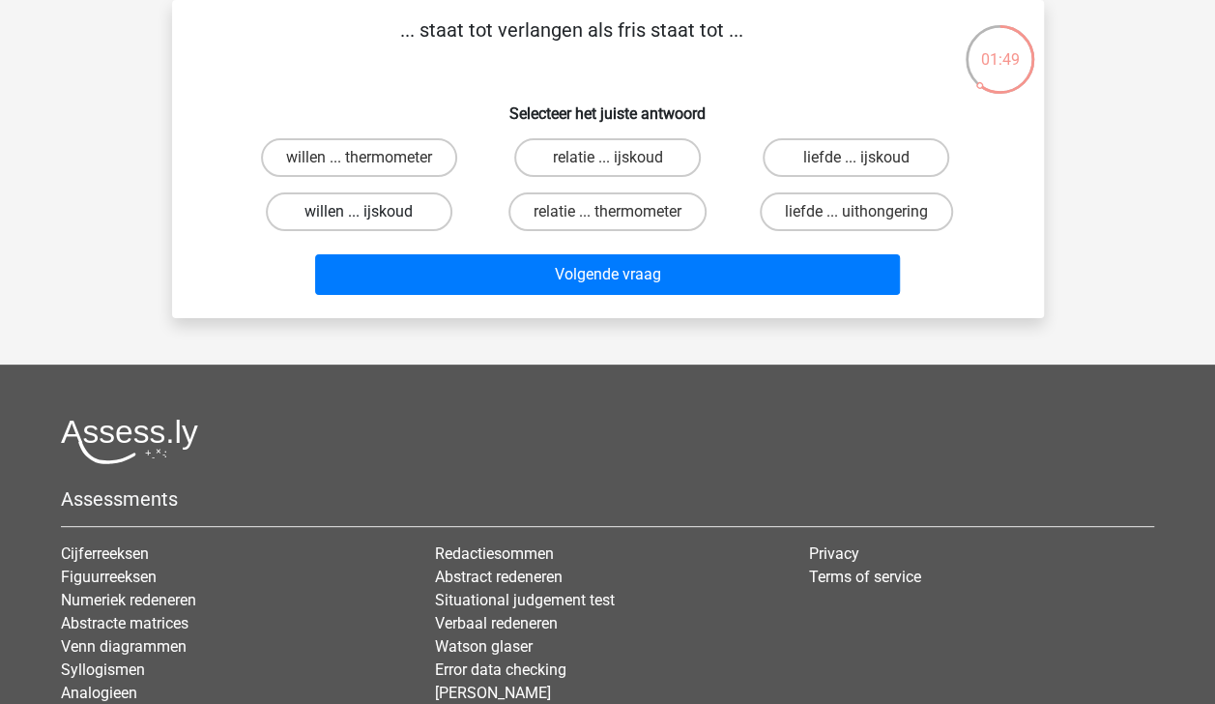
click at [414, 202] on label "willen ... ijskoud" at bounding box center [359, 211] width 187 height 39
click at [371, 212] on input "willen ... ijskoud" at bounding box center [365, 218] width 13 height 13
radio input "true"
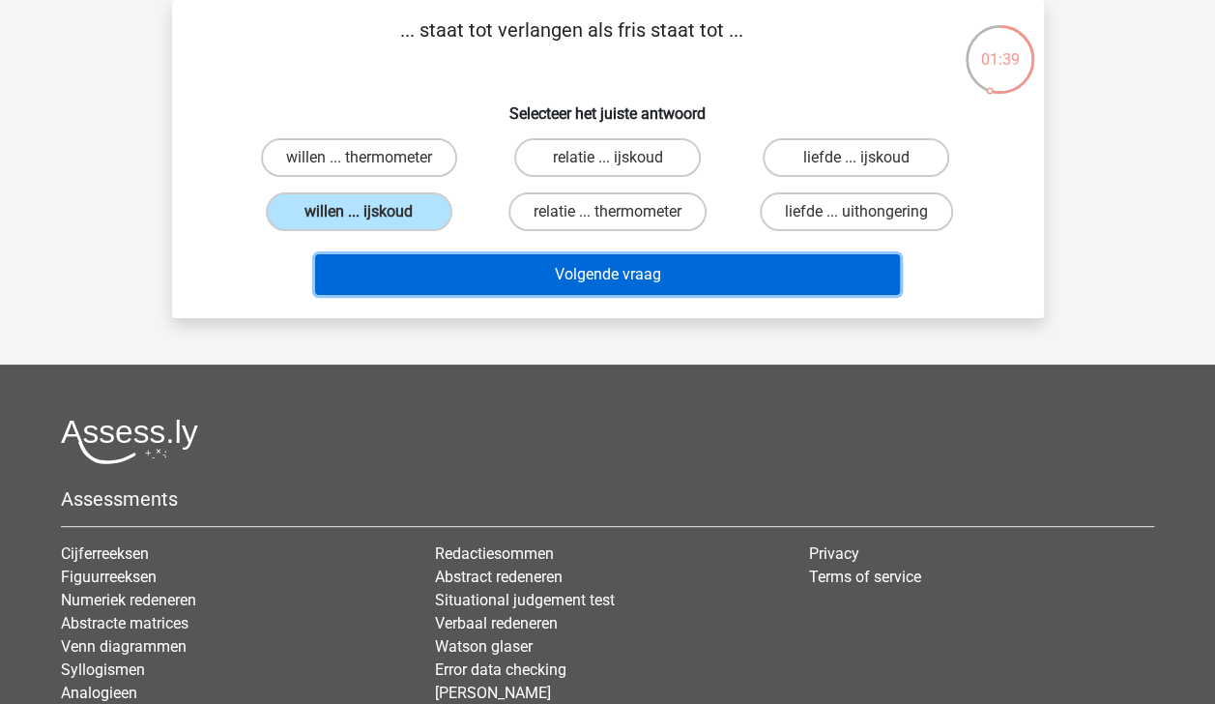
click at [565, 271] on button "Volgende vraag" at bounding box center [607, 274] width 585 height 41
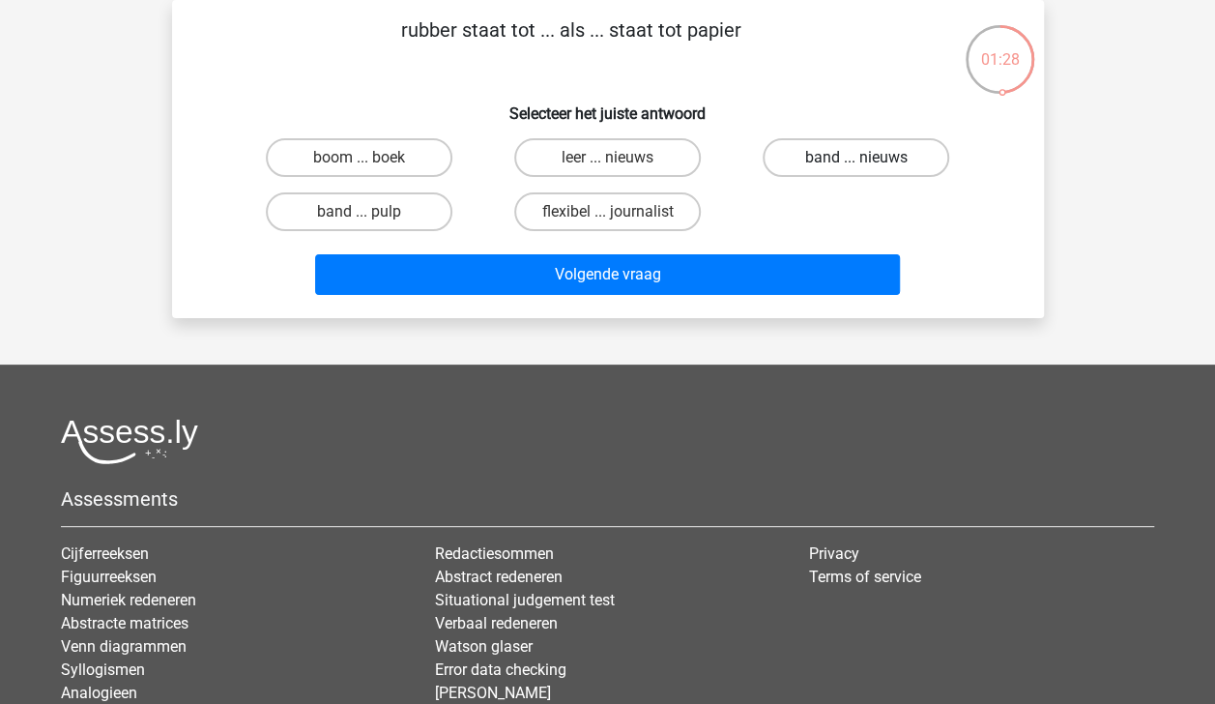
click at [789, 162] on label "band ... nieuws" at bounding box center [856, 157] width 187 height 39
click at [856, 162] on input "band ... nieuws" at bounding box center [862, 164] width 13 height 13
radio input "true"
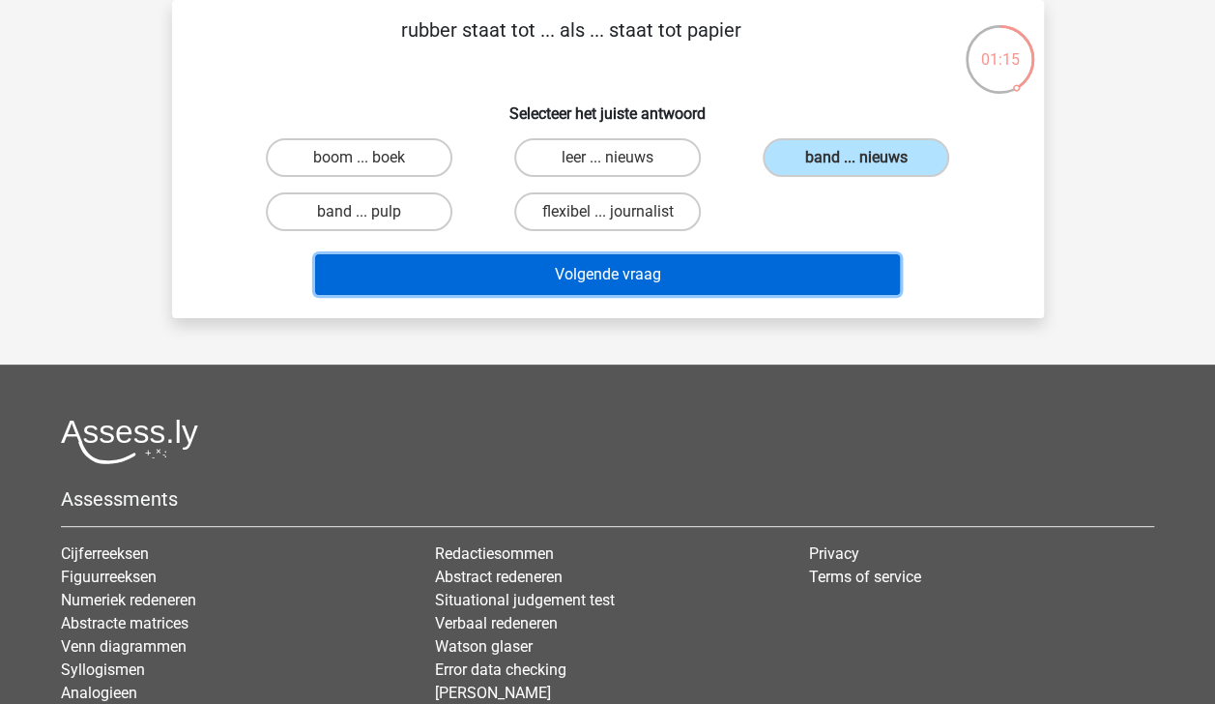
click at [623, 275] on button "Volgende vraag" at bounding box center [607, 274] width 585 height 41
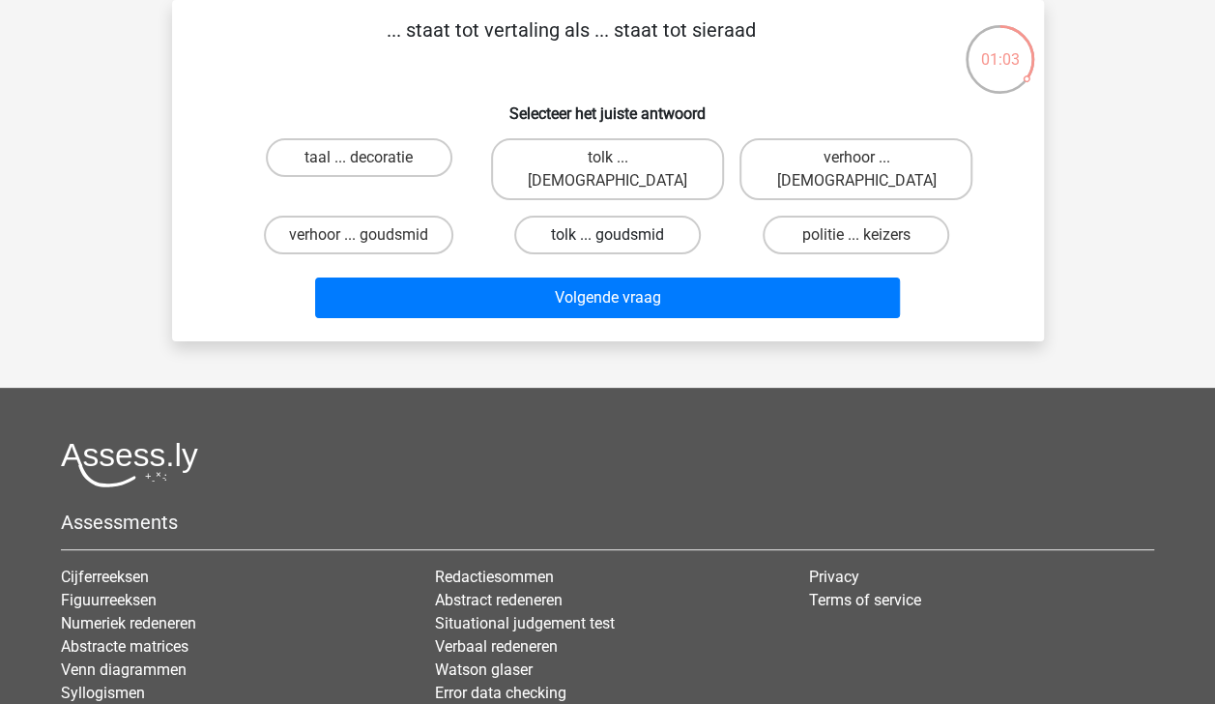
click at [626, 216] on label "tolk ... goudsmid" at bounding box center [607, 235] width 187 height 39
click at [620, 235] on input "tolk ... goudsmid" at bounding box center [613, 241] width 13 height 13
radio input "true"
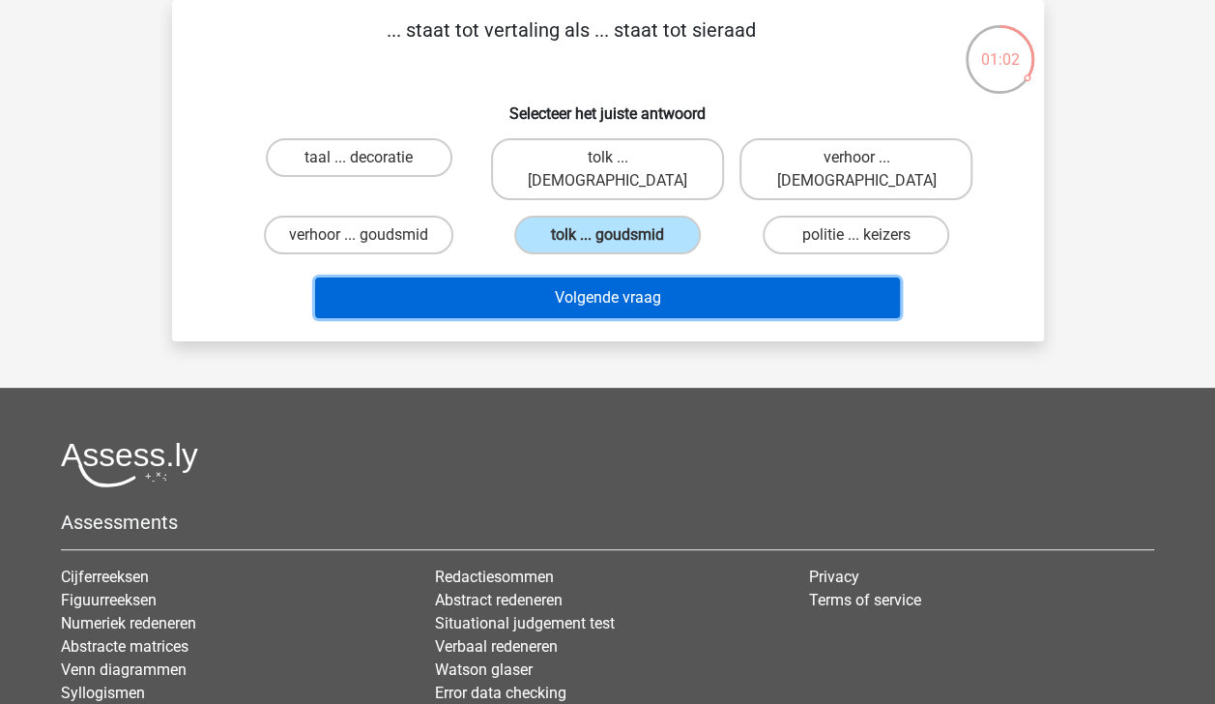
click at [636, 278] on button "Volgende vraag" at bounding box center [607, 297] width 585 height 41
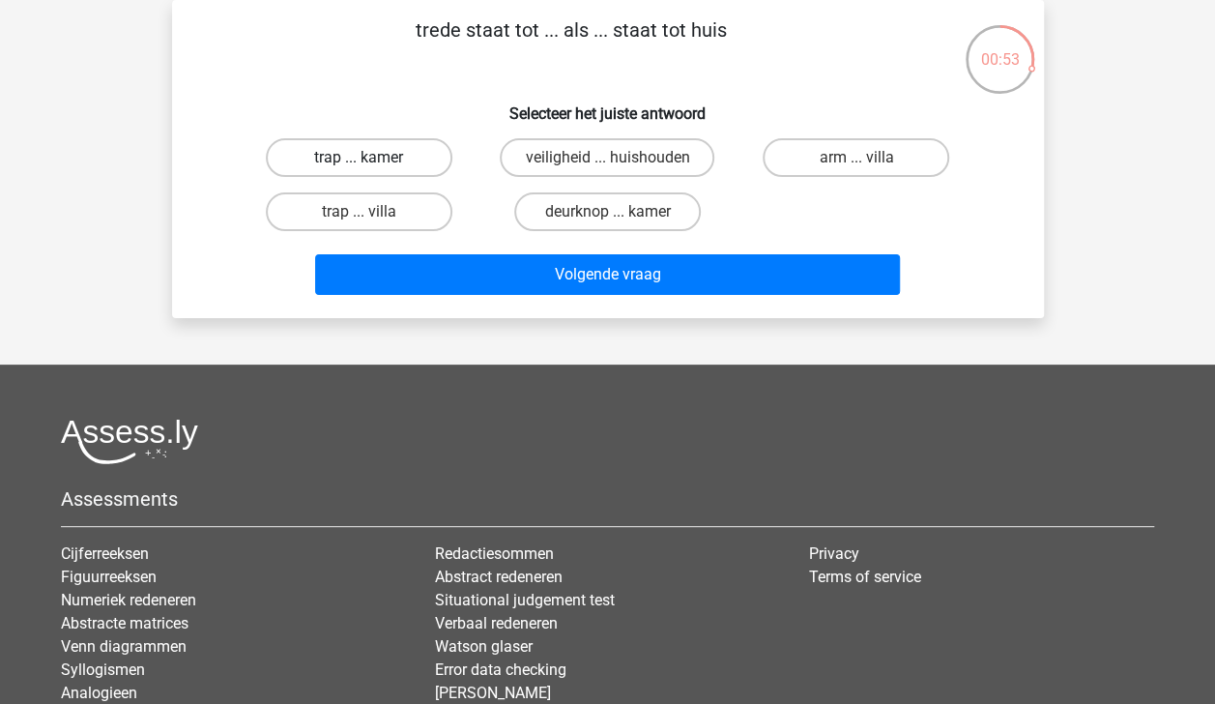
click at [405, 159] on label "trap ... kamer" at bounding box center [359, 157] width 187 height 39
click at [371, 159] on input "trap ... kamer" at bounding box center [365, 164] width 13 height 13
radio input "true"
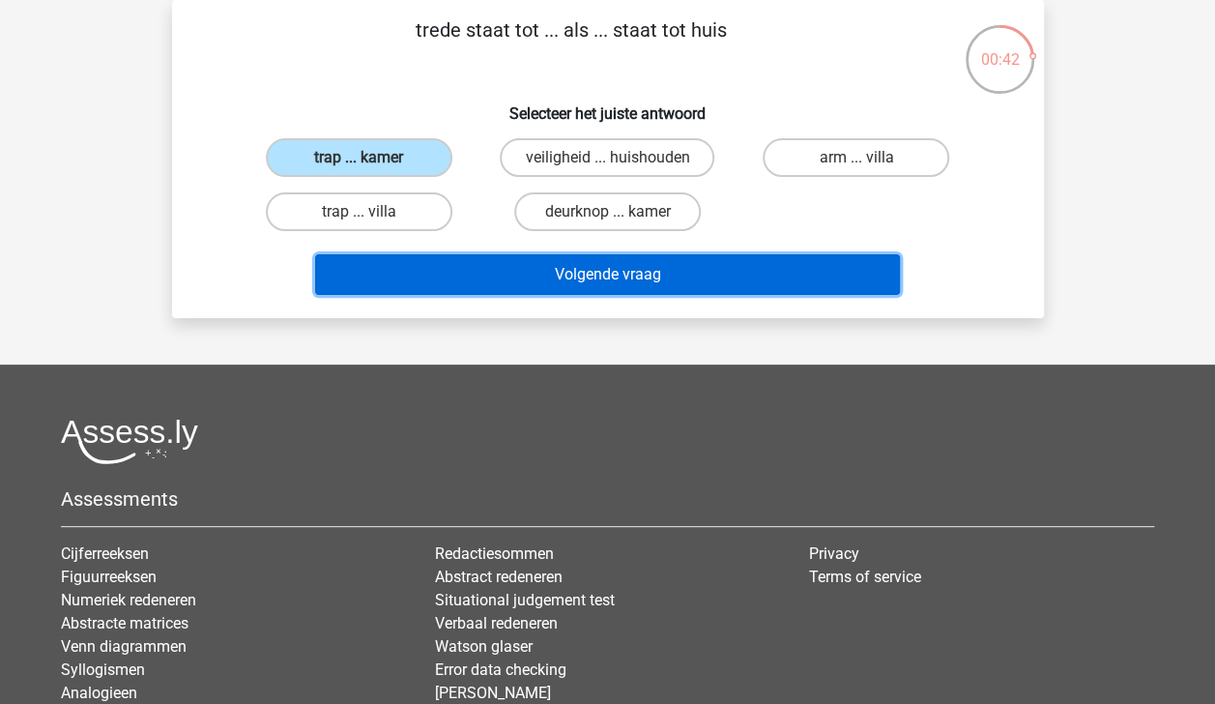
click at [516, 276] on button "Volgende vraag" at bounding box center [607, 274] width 585 height 41
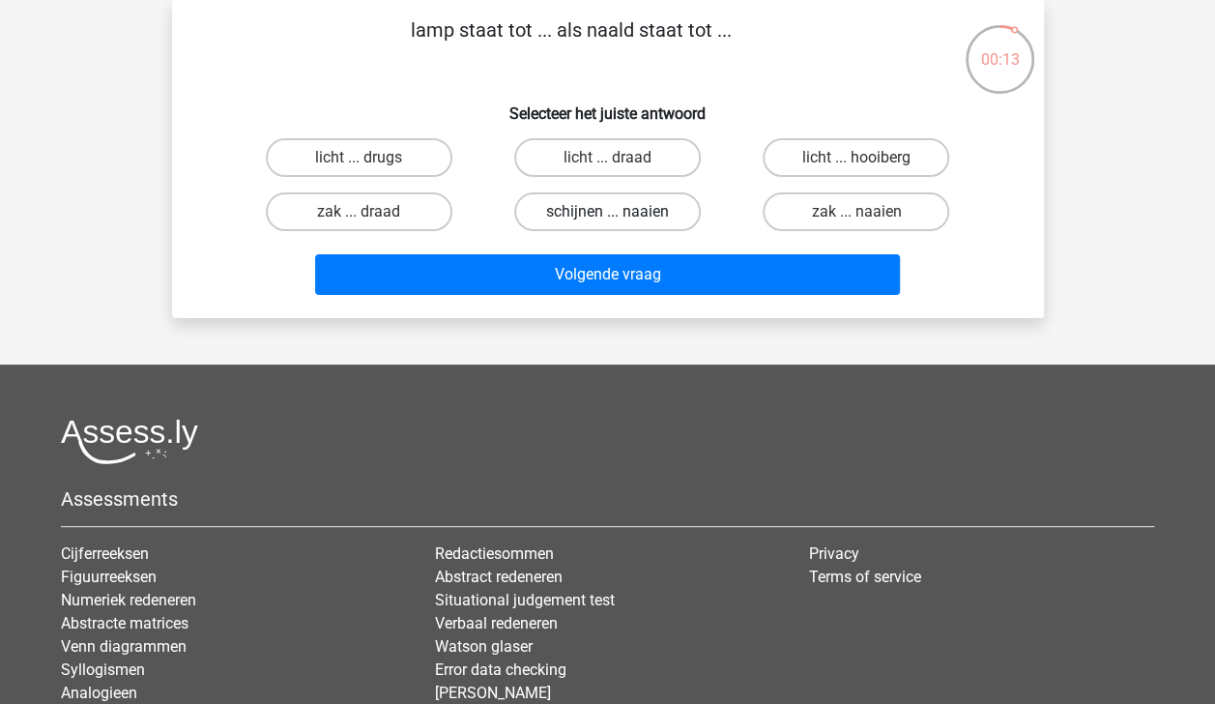
click at [574, 213] on label "schijnen ... naaien" at bounding box center [607, 211] width 187 height 39
click at [607, 213] on input "schijnen ... naaien" at bounding box center [613, 218] width 13 height 13
radio input "true"
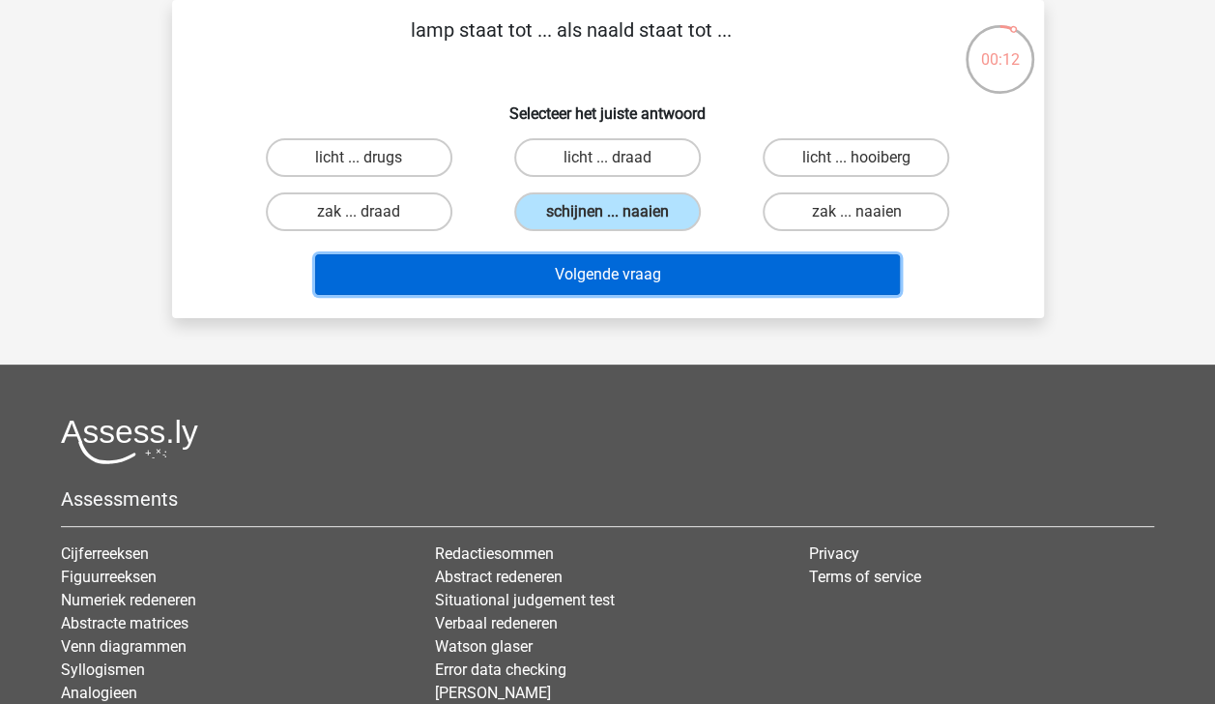
click at [628, 277] on button "Volgende vraag" at bounding box center [607, 274] width 585 height 41
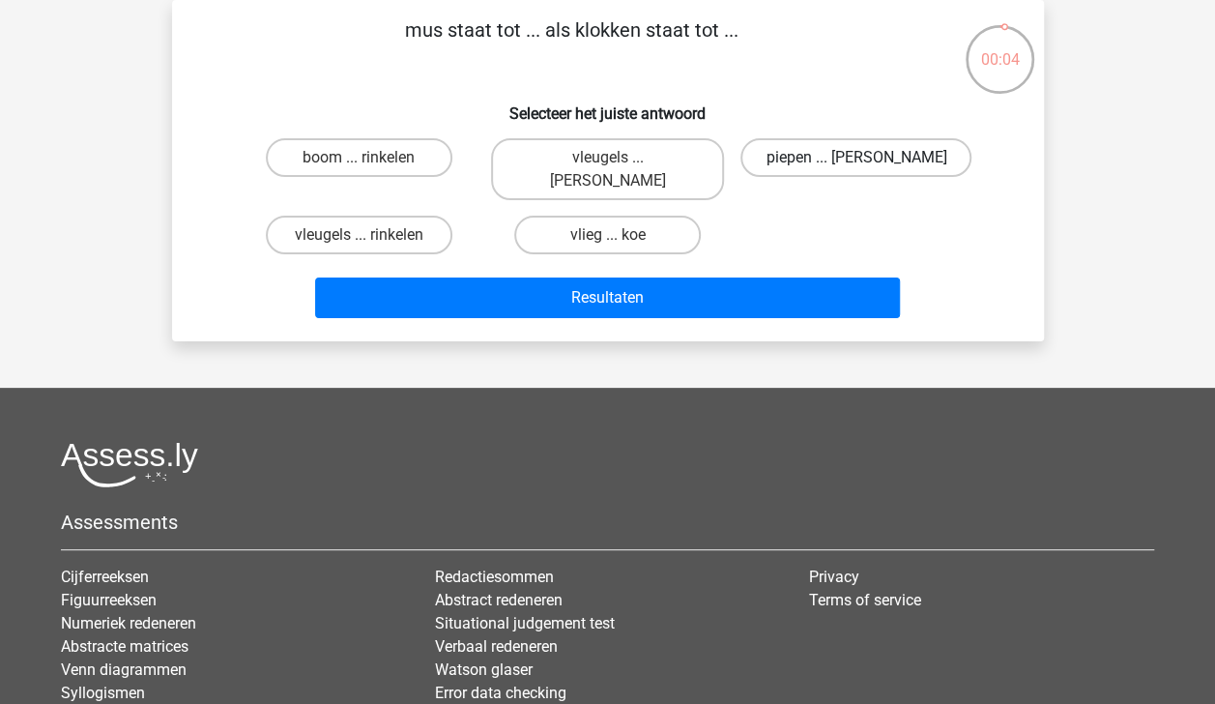
click at [807, 149] on label "piepen ... luiden" at bounding box center [855, 157] width 231 height 39
click at [856, 158] on input "piepen ... luiden" at bounding box center [862, 164] width 13 height 13
radio input "true"
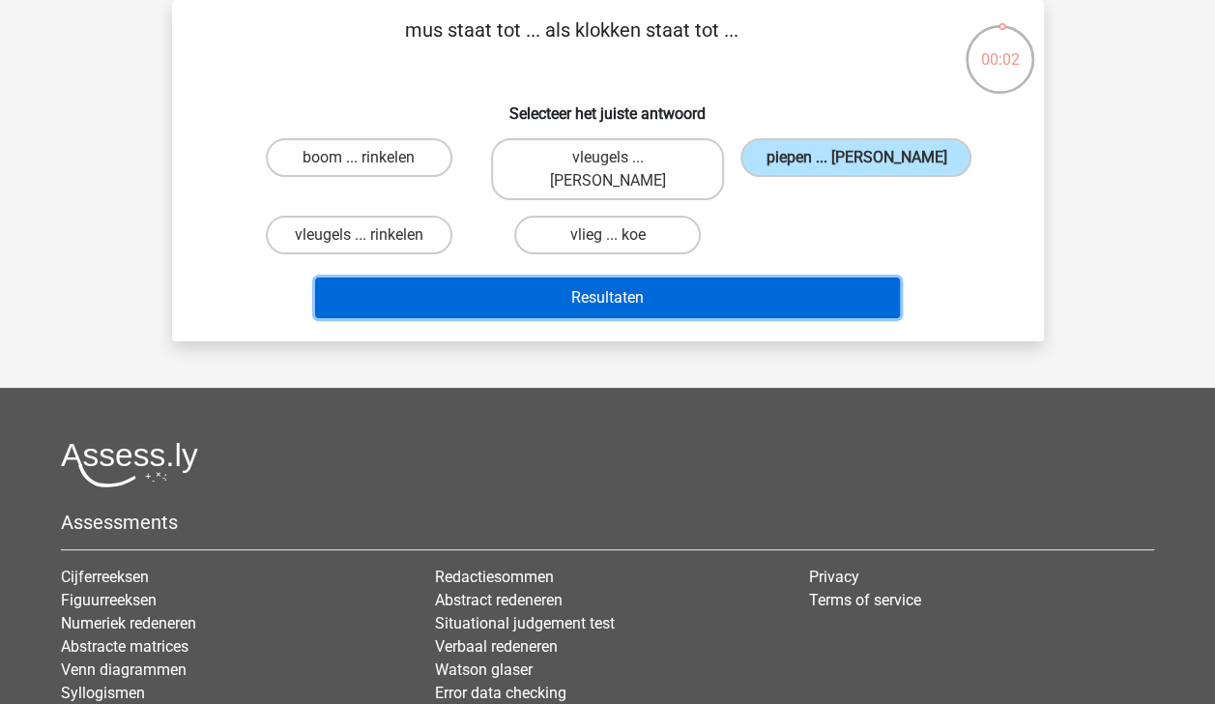
click at [812, 277] on button "Resultaten" at bounding box center [607, 297] width 585 height 41
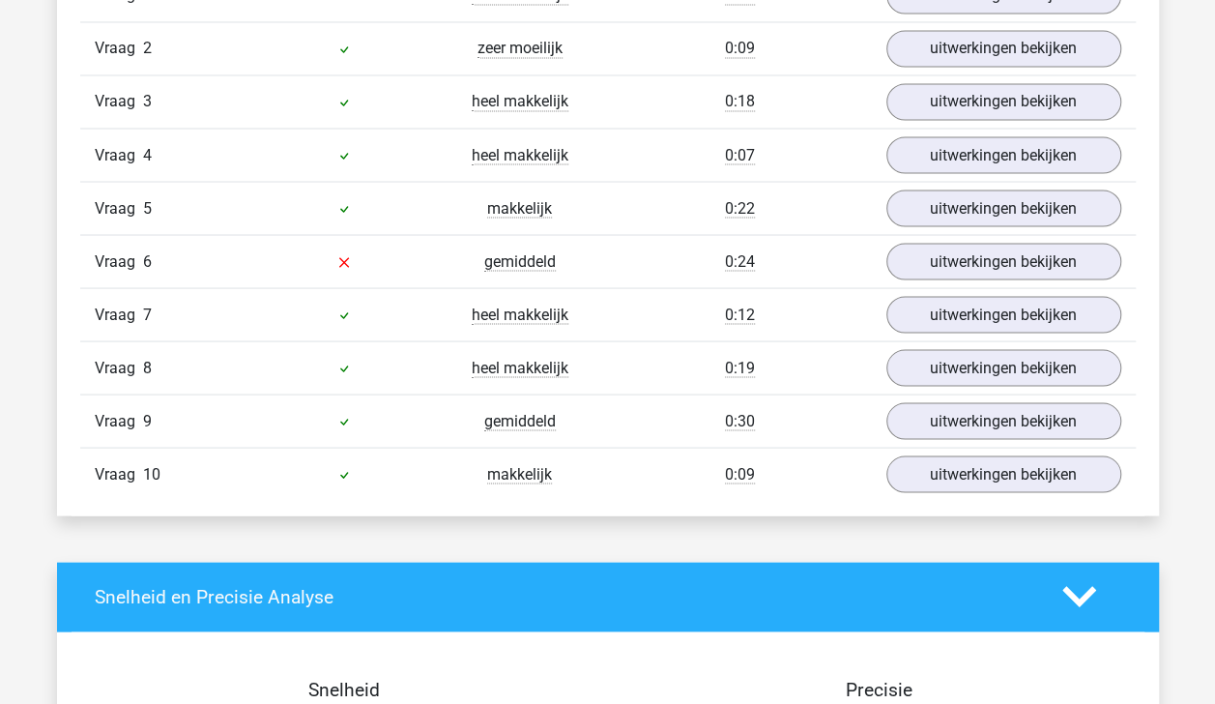
scroll to position [1649, 0]
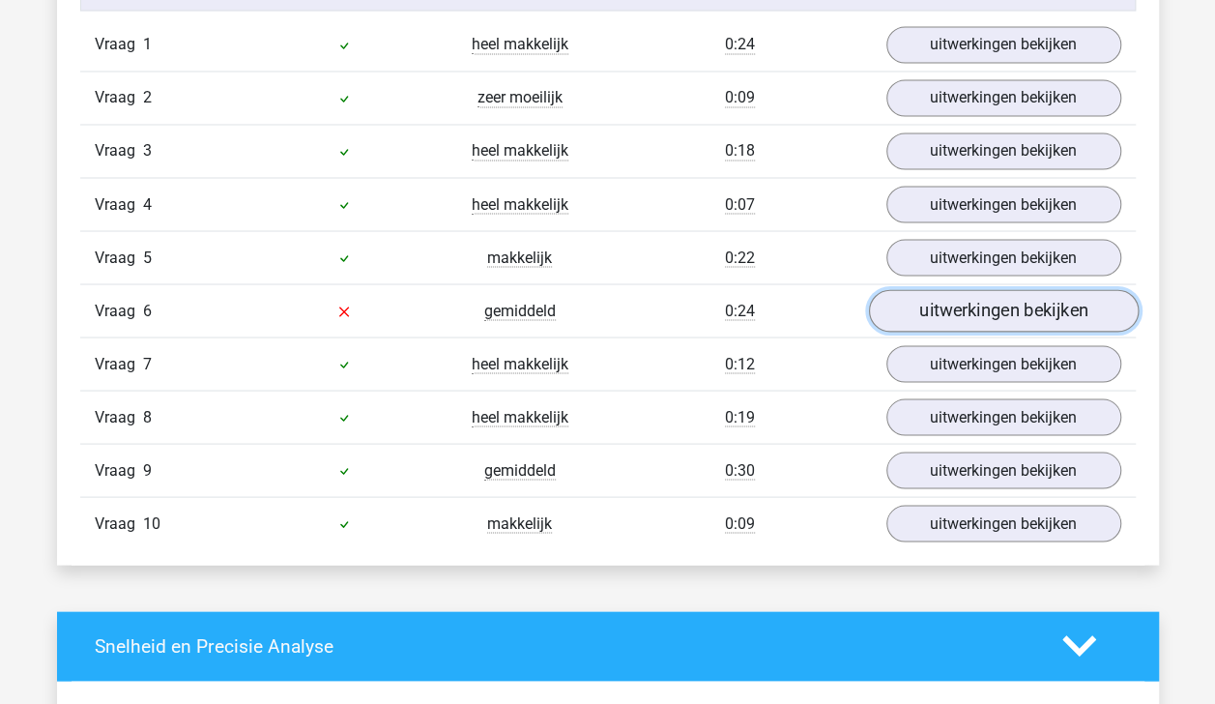
click at [1050, 300] on link "uitwerkingen bekijken" at bounding box center [1003, 310] width 270 height 43
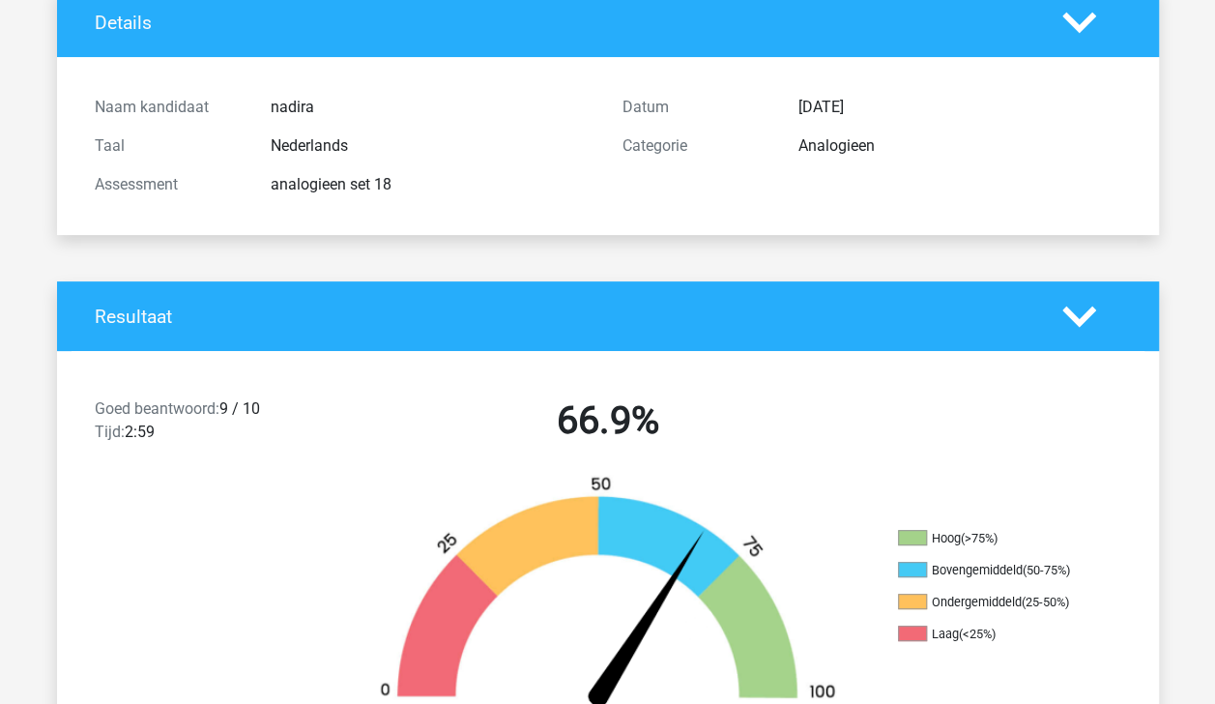
scroll to position [135, 0]
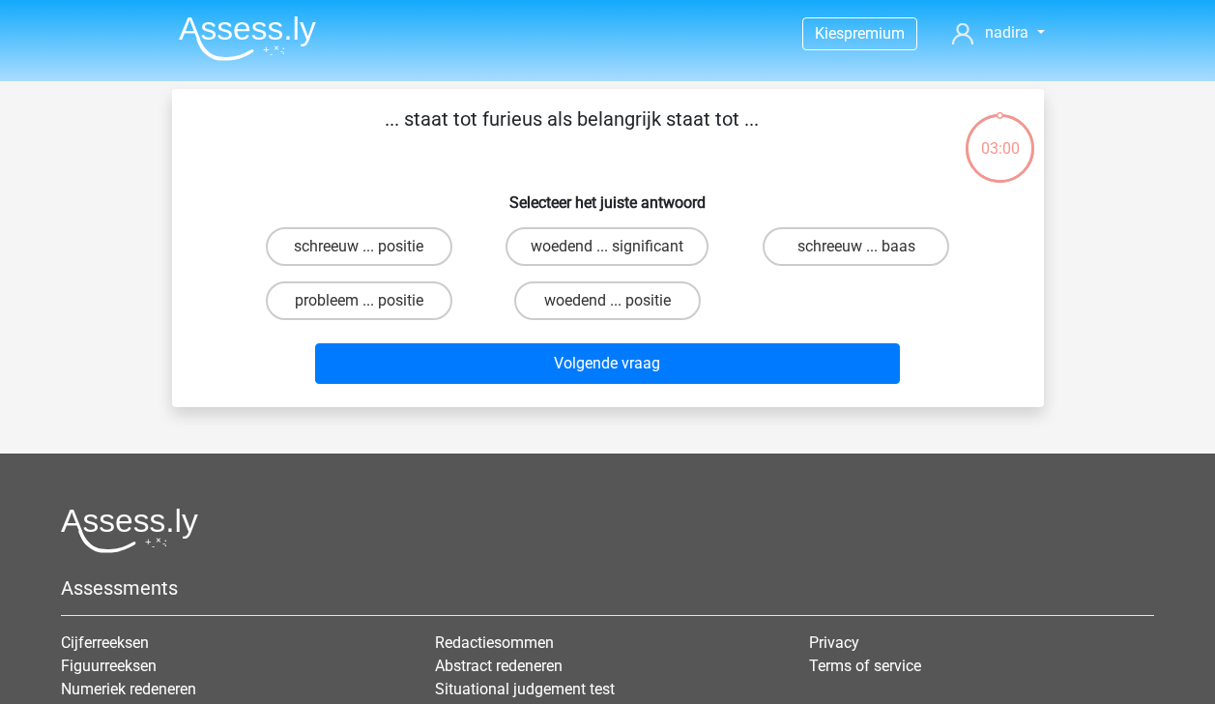
scroll to position [89, 0]
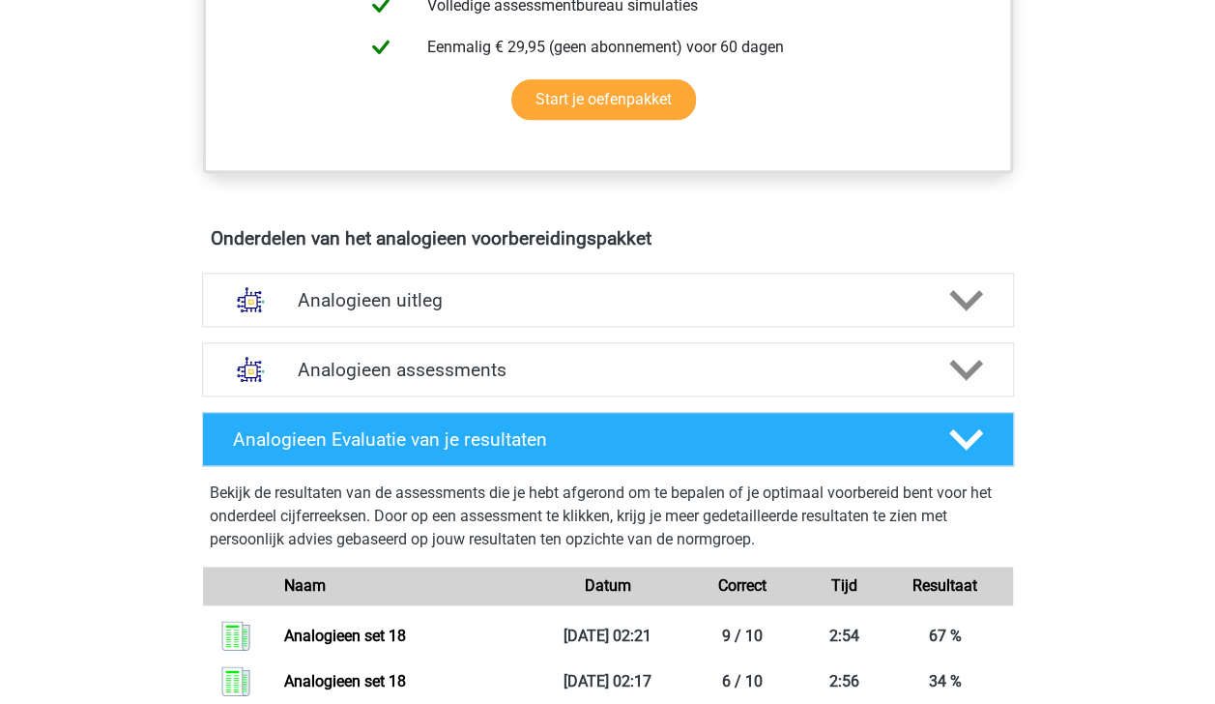
scroll to position [895, 0]
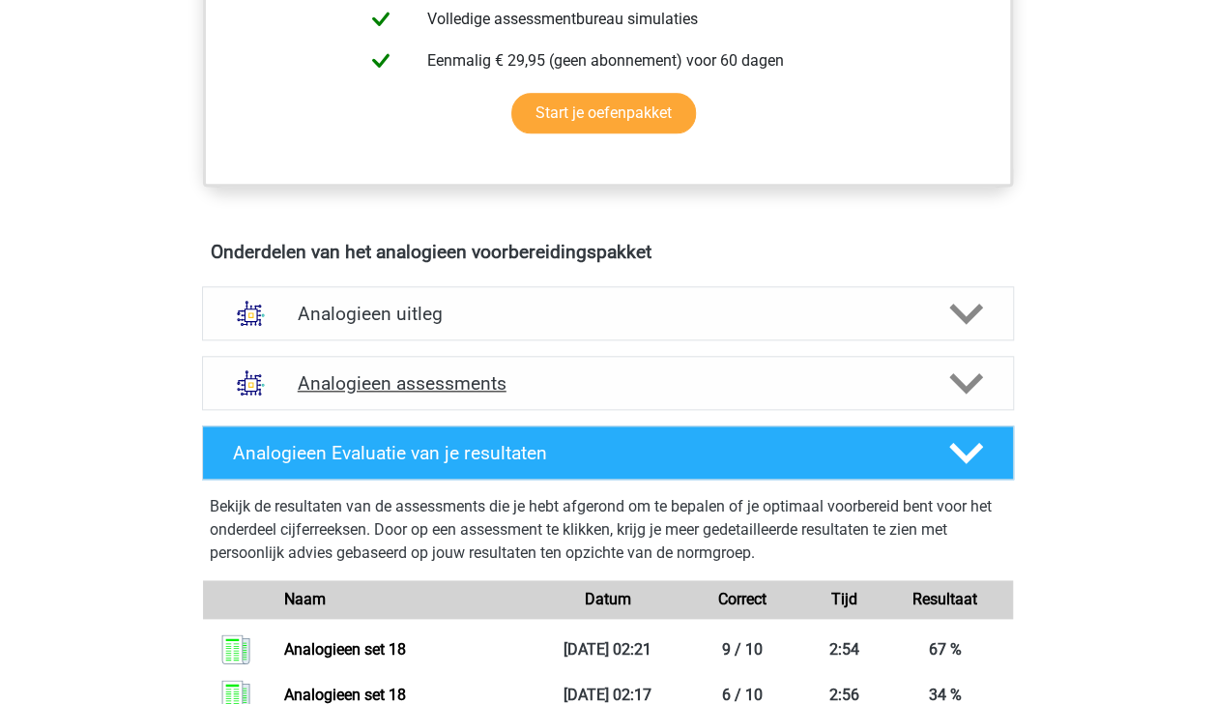
click at [978, 384] on icon at bounding box center [966, 383] width 34 height 34
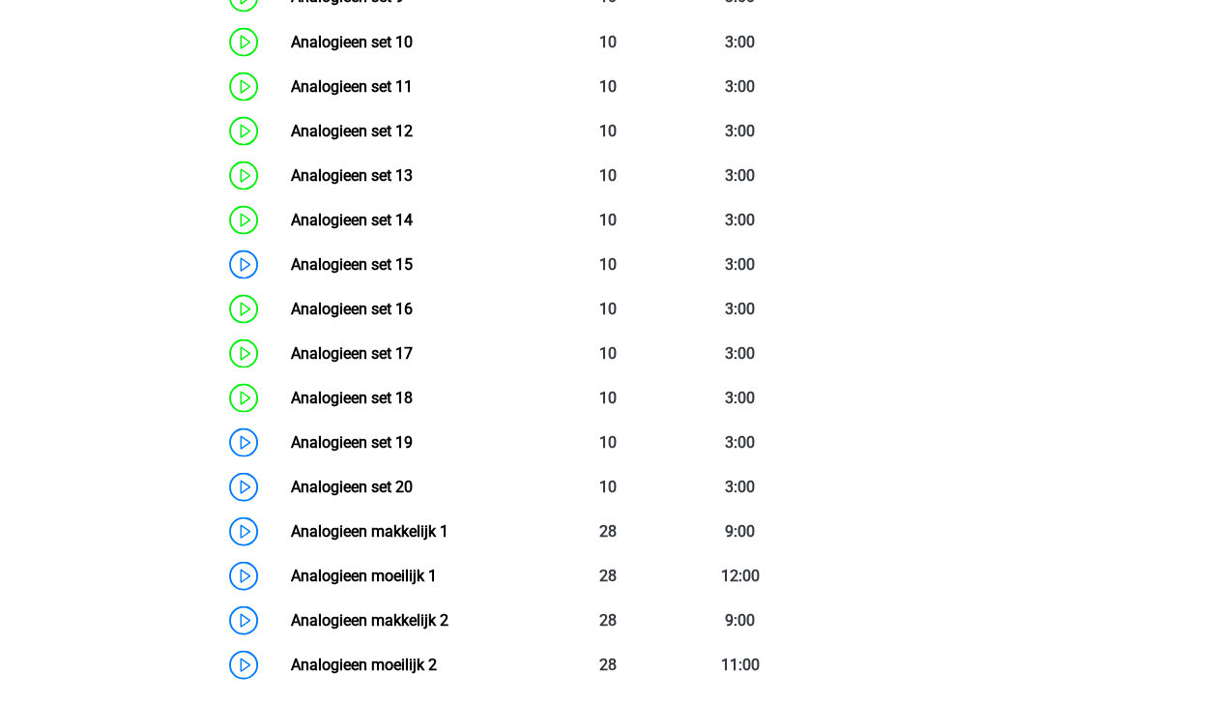
scroll to position [1816, 0]
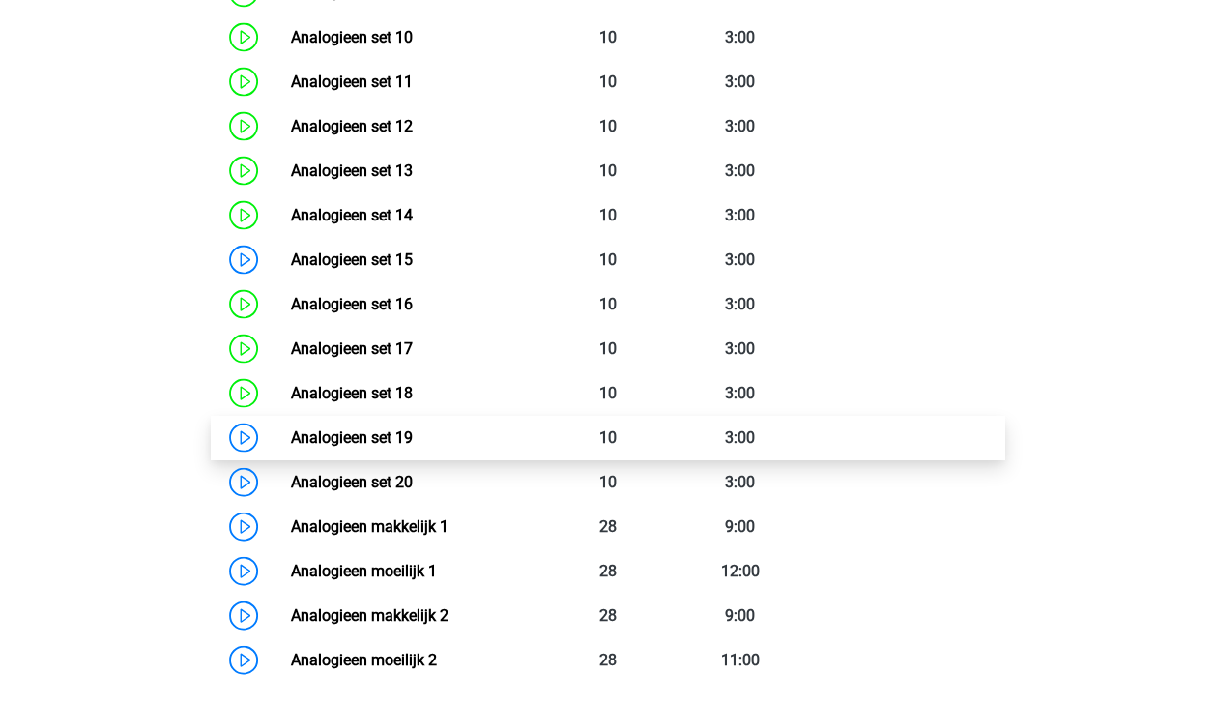
click at [413, 440] on link "Analogieen set 19" at bounding box center [352, 436] width 122 height 18
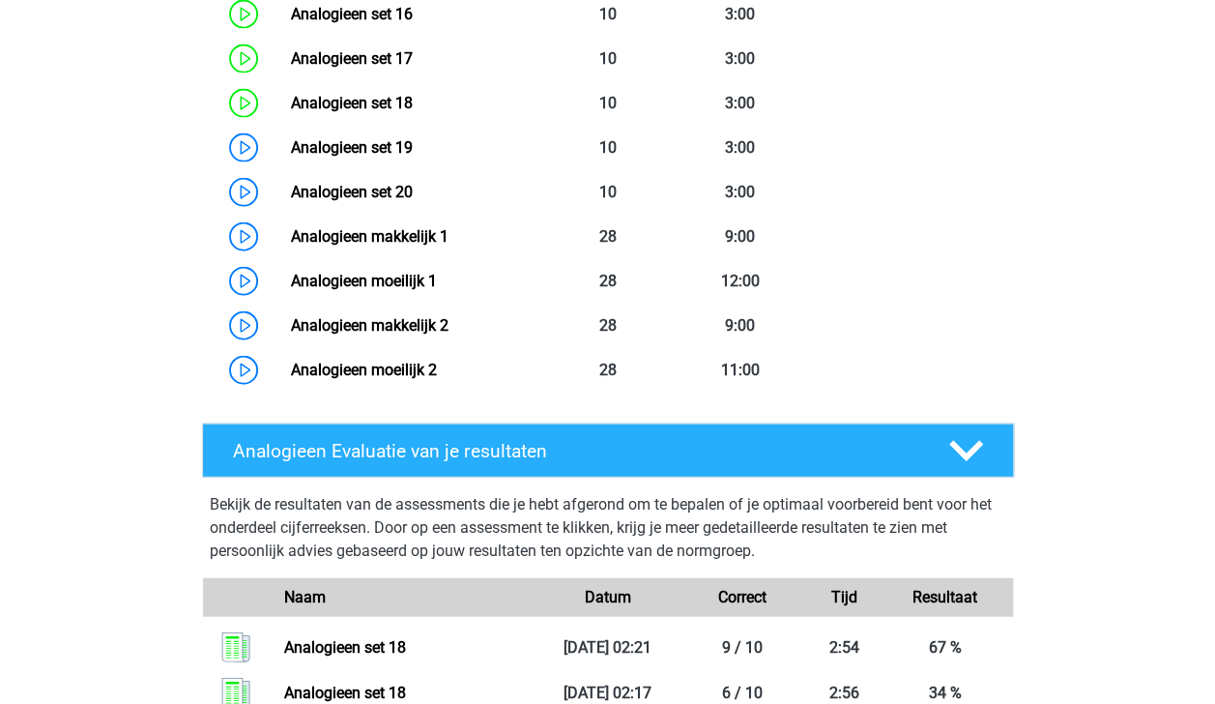
scroll to position [2116, 0]
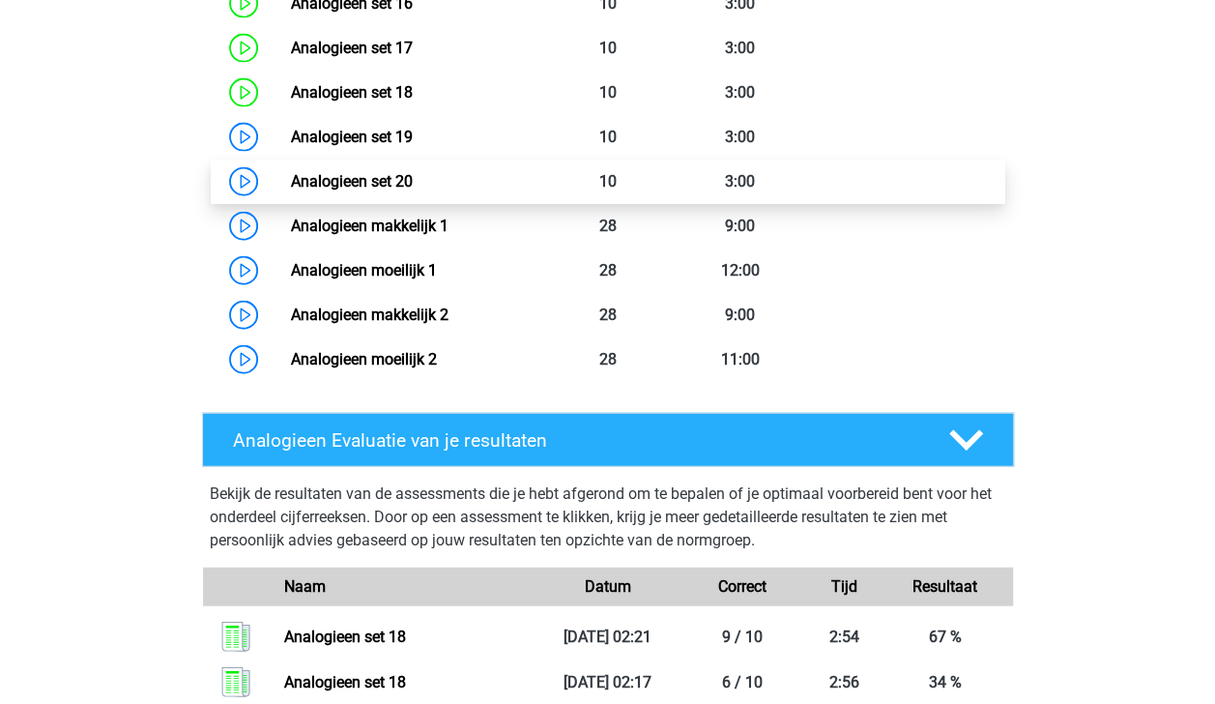
click at [413, 187] on link "Analogieen set 20" at bounding box center [352, 181] width 122 height 18
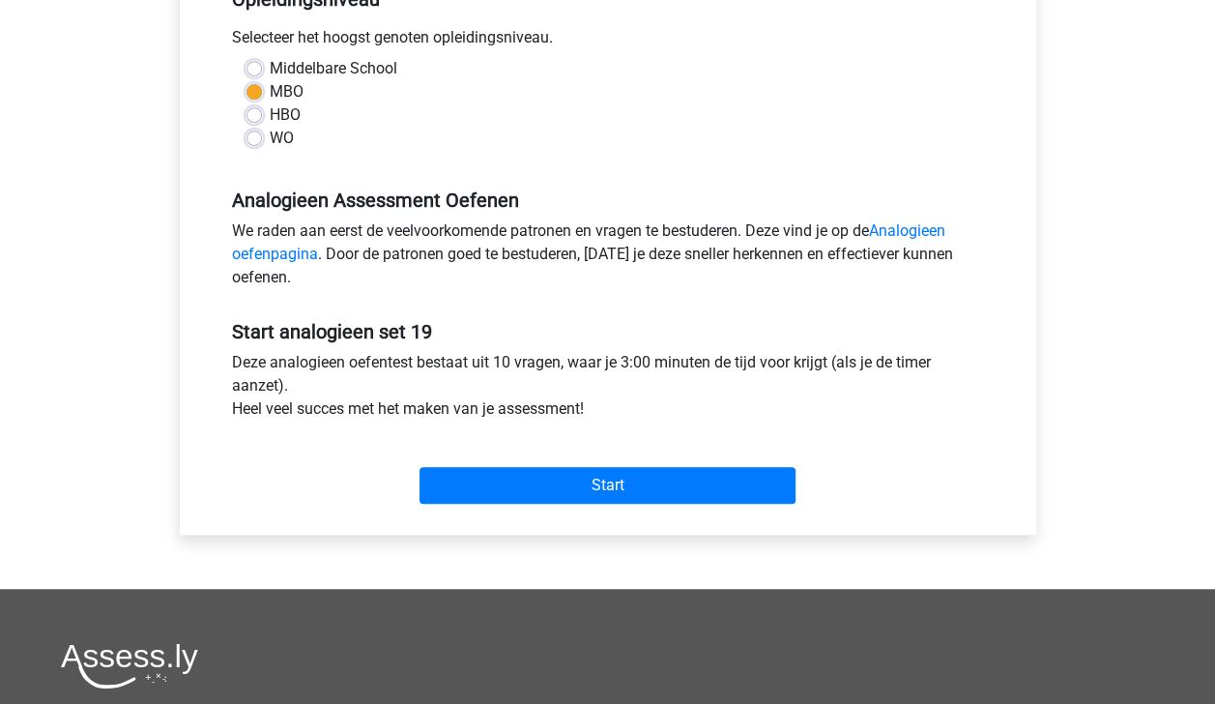
scroll to position [431, 0]
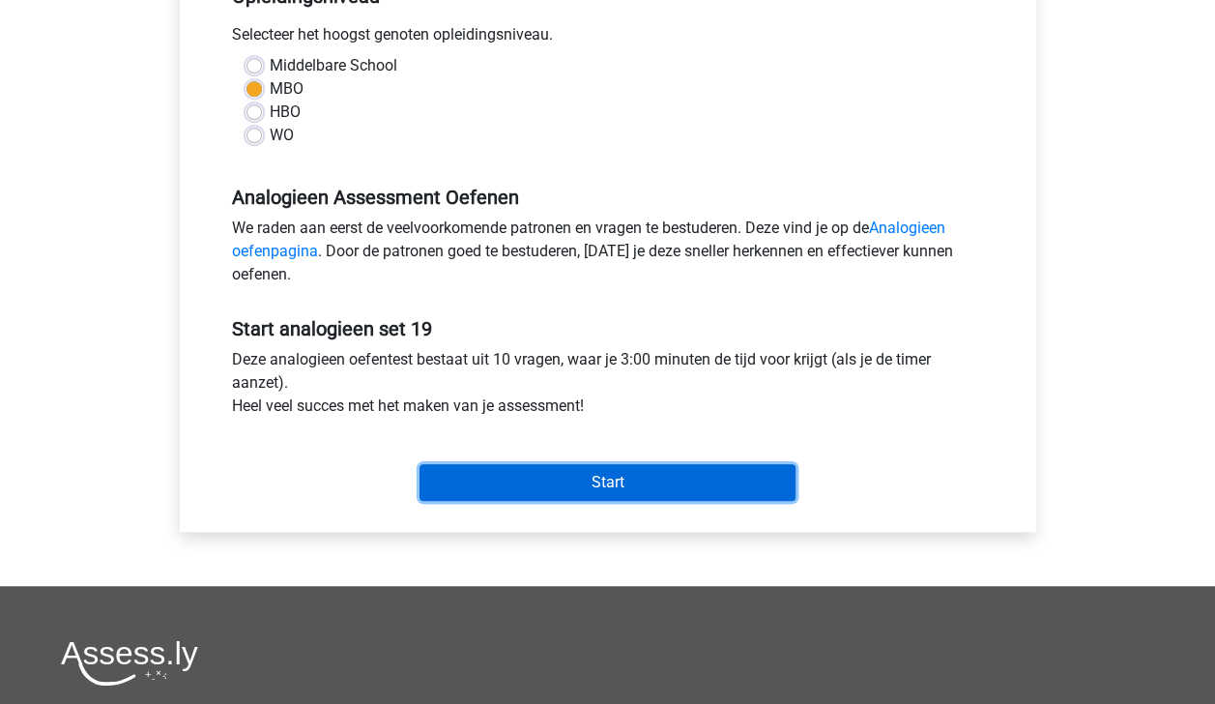
click at [663, 480] on input "Start" at bounding box center [608, 482] width 376 height 37
click at [474, 485] on input "Start" at bounding box center [608, 482] width 376 height 37
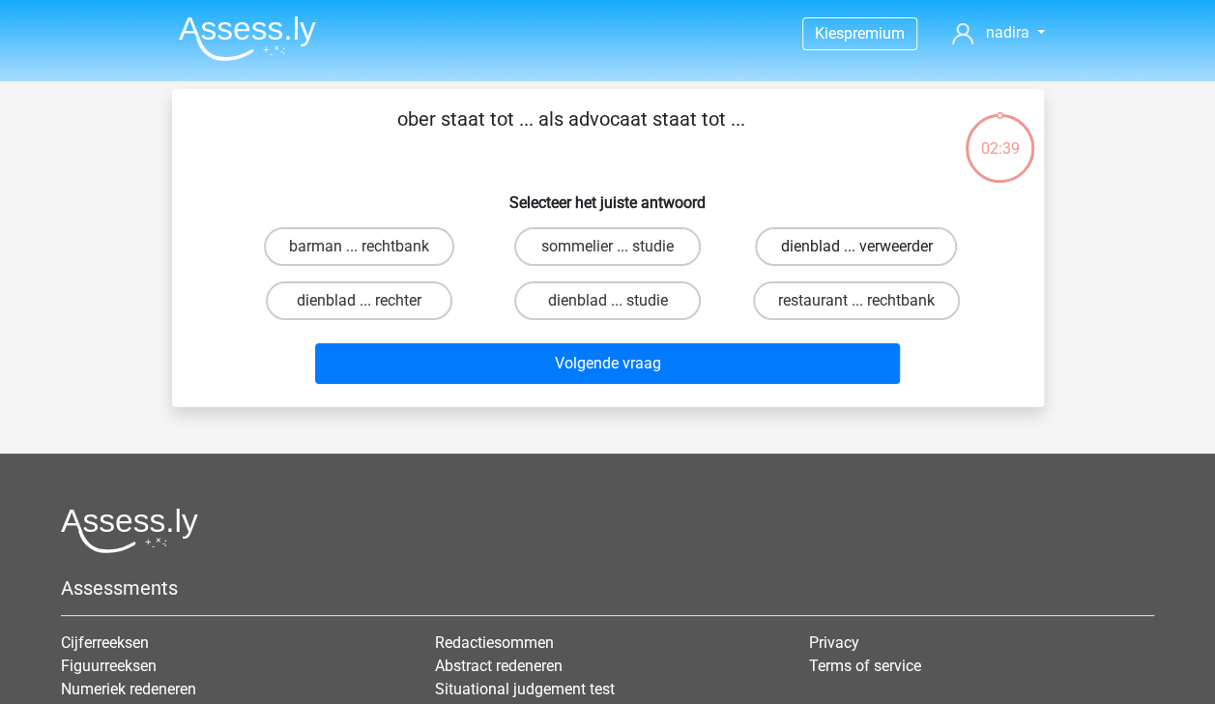
click at [802, 235] on label "dienblad ... verweerder" at bounding box center [856, 246] width 202 height 39
click at [856, 246] on input "dienblad ... verweerder" at bounding box center [862, 252] width 13 height 13
radio input "true"
click at [826, 292] on label "restaurant ... rechtbank" at bounding box center [856, 300] width 207 height 39
click at [856, 301] on input "restaurant ... rechtbank" at bounding box center [862, 307] width 13 height 13
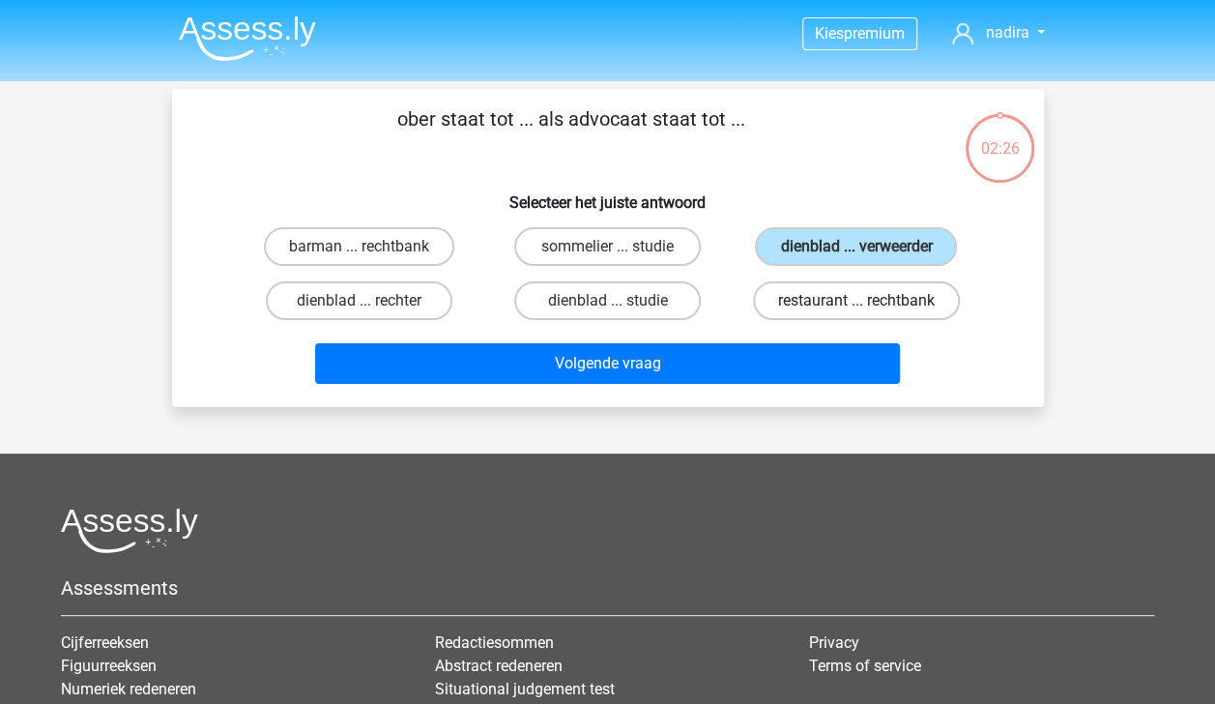
radio input "true"
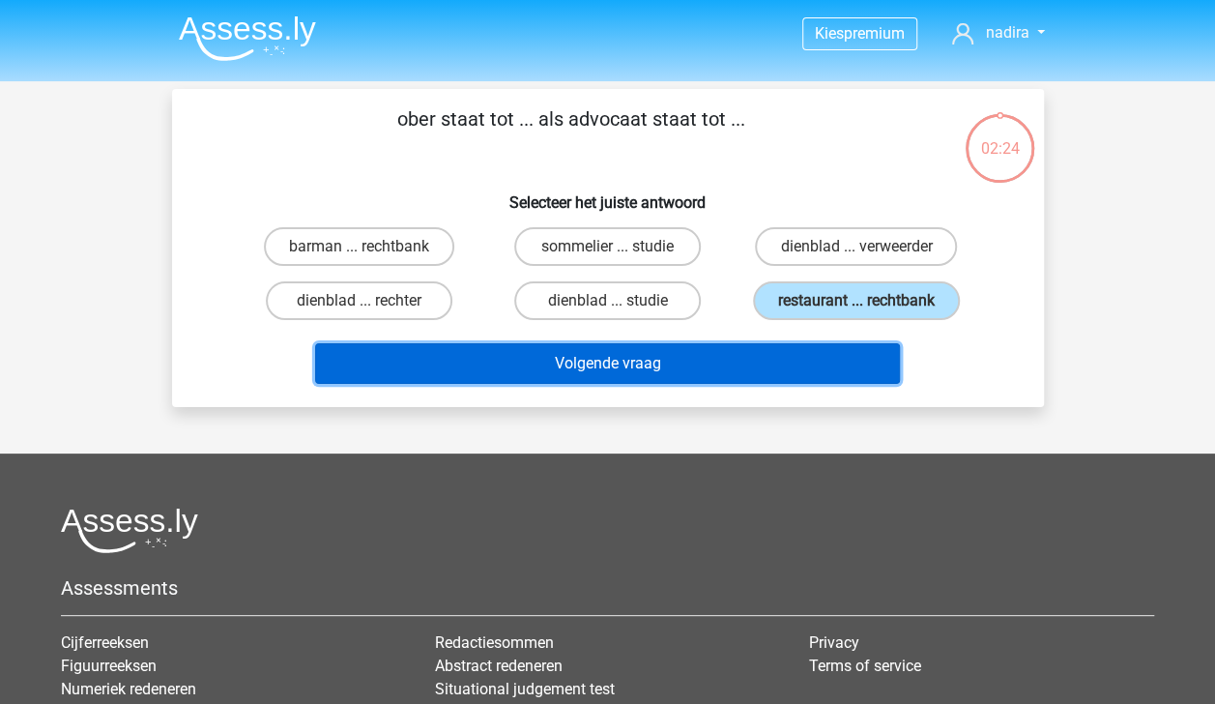
click at [807, 362] on button "Volgende vraag" at bounding box center [607, 363] width 585 height 41
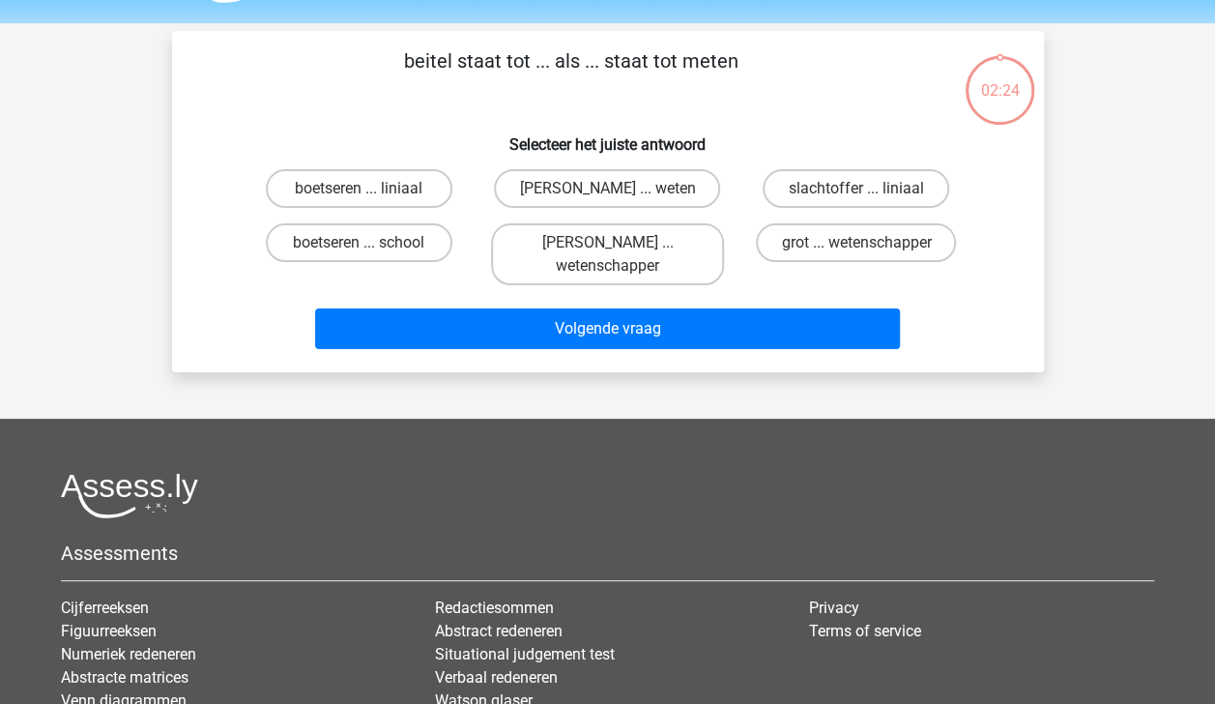
scroll to position [89, 0]
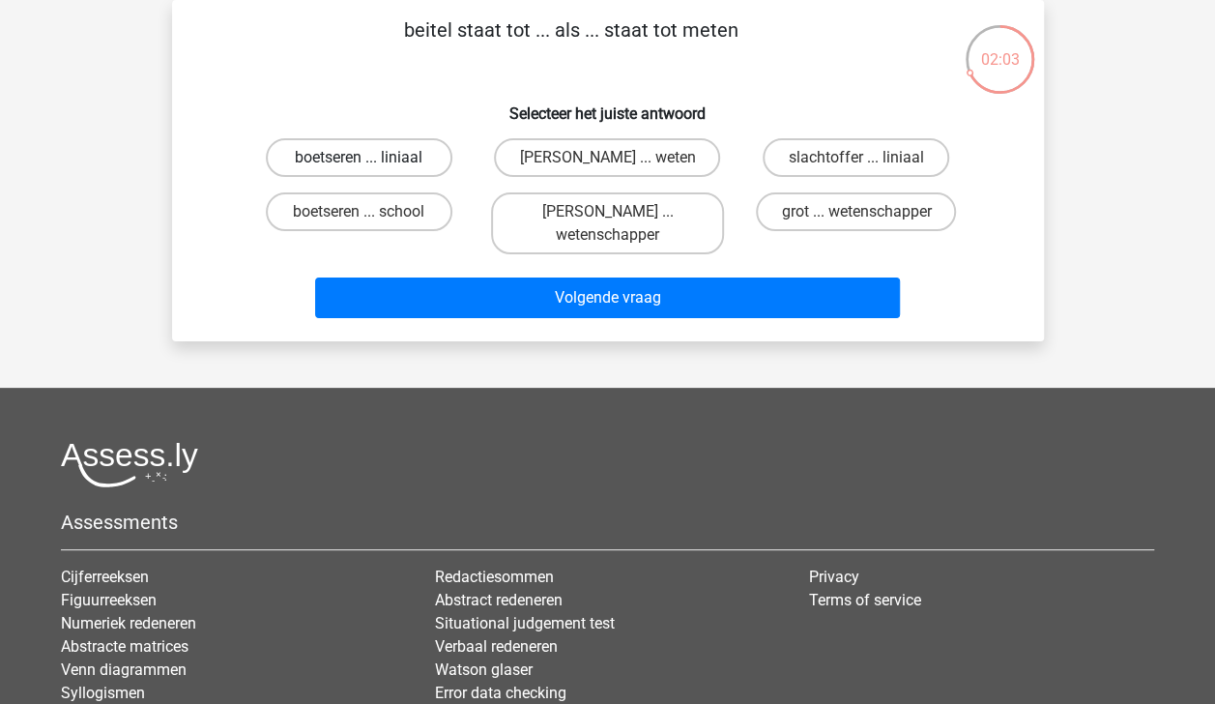
click at [409, 159] on label "boetseren ... liniaal" at bounding box center [359, 157] width 187 height 39
click at [371, 159] on input "boetseren ... liniaal" at bounding box center [365, 164] width 13 height 13
radio input "true"
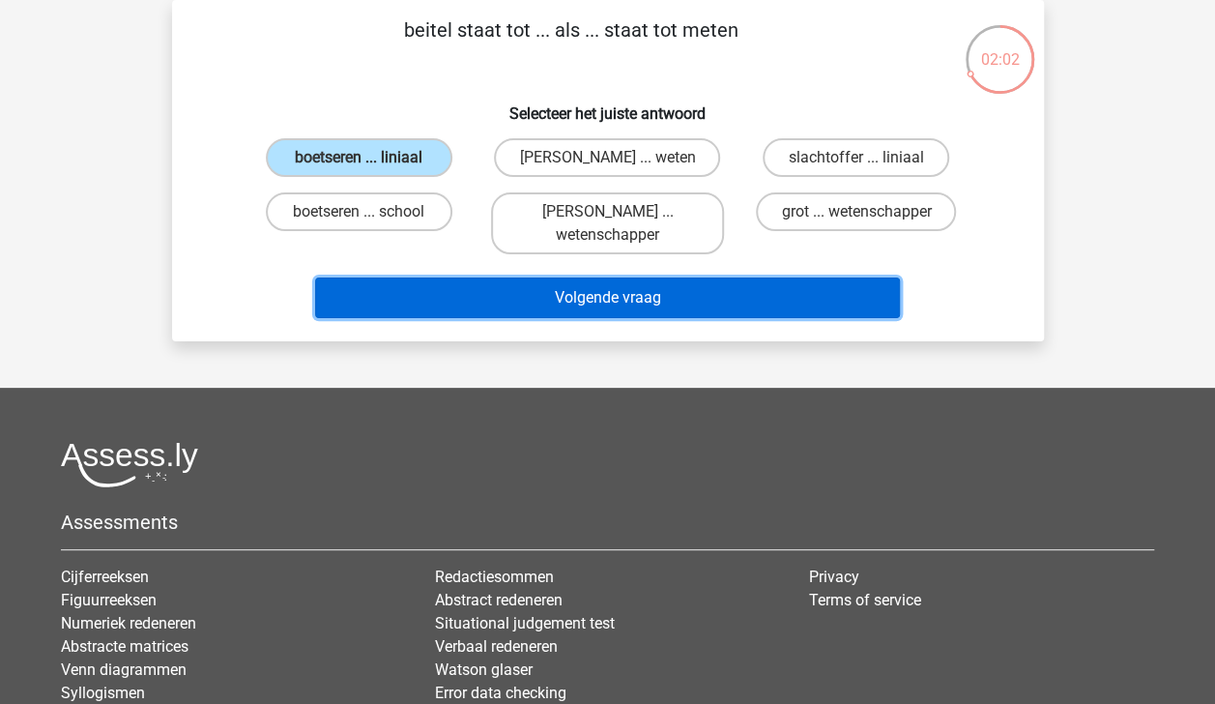
click at [557, 294] on button "Volgende vraag" at bounding box center [607, 297] width 585 height 41
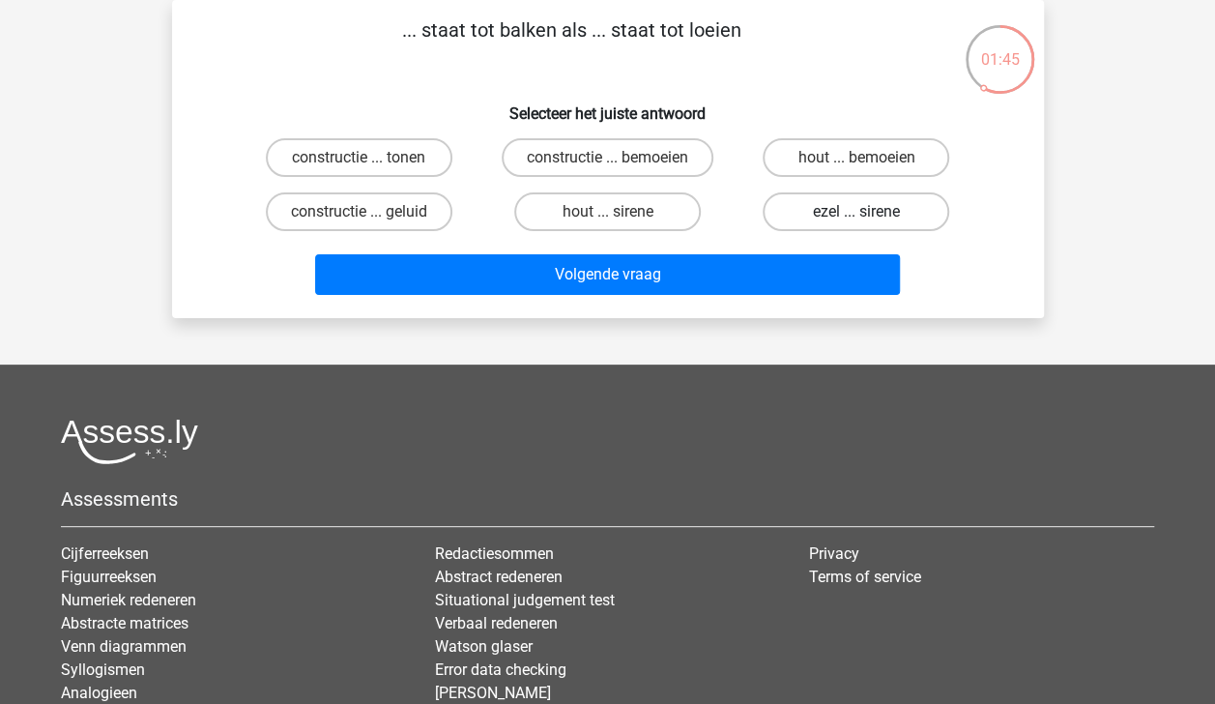
click at [806, 214] on label "ezel ... sirene" at bounding box center [856, 211] width 187 height 39
click at [856, 214] on input "ezel ... sirene" at bounding box center [862, 218] width 13 height 13
radio input "true"
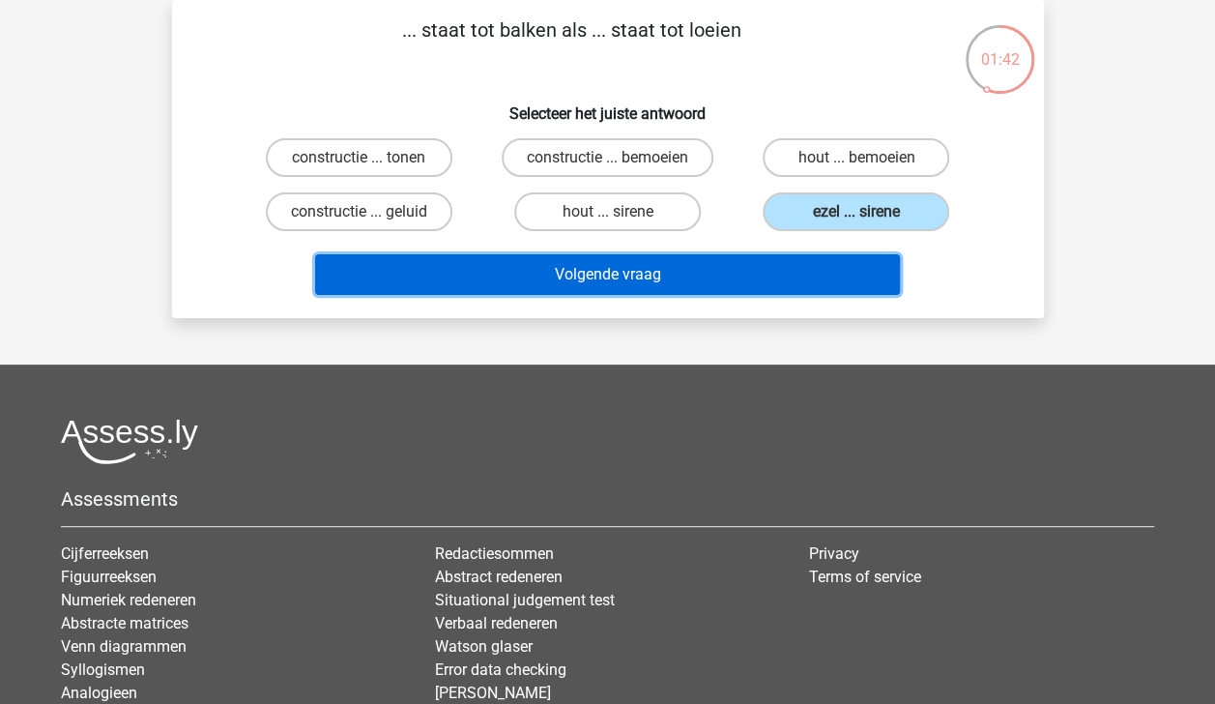
click at [770, 276] on button "Volgende vraag" at bounding box center [607, 274] width 585 height 41
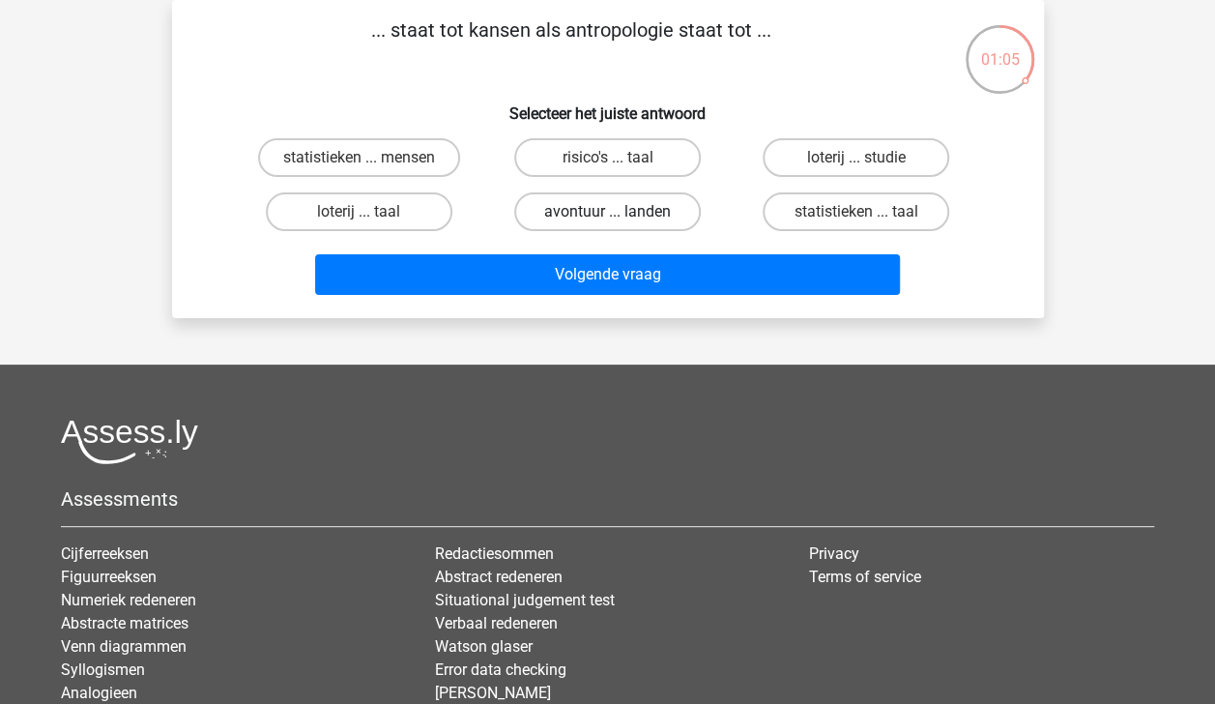
click at [627, 220] on label "avontuur ... landen" at bounding box center [607, 211] width 187 height 39
click at [620, 220] on input "avontuur ... landen" at bounding box center [613, 218] width 13 height 13
radio input "true"
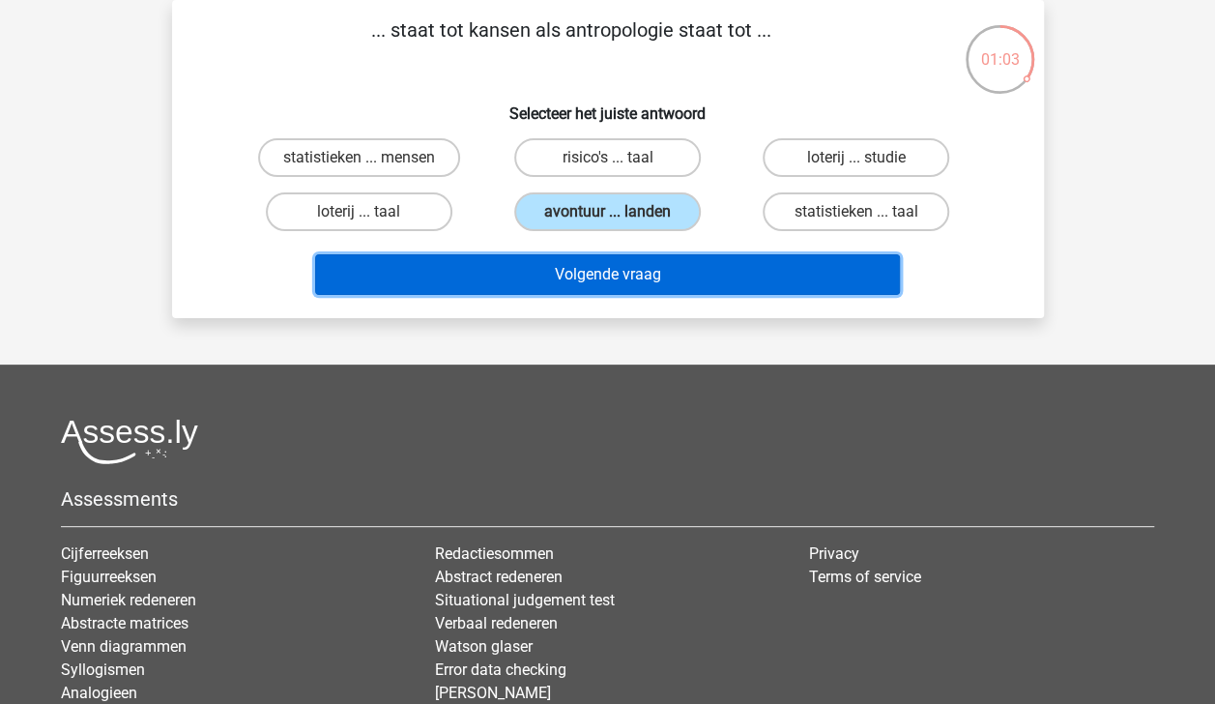
click at [659, 266] on button "Volgende vraag" at bounding box center [607, 274] width 585 height 41
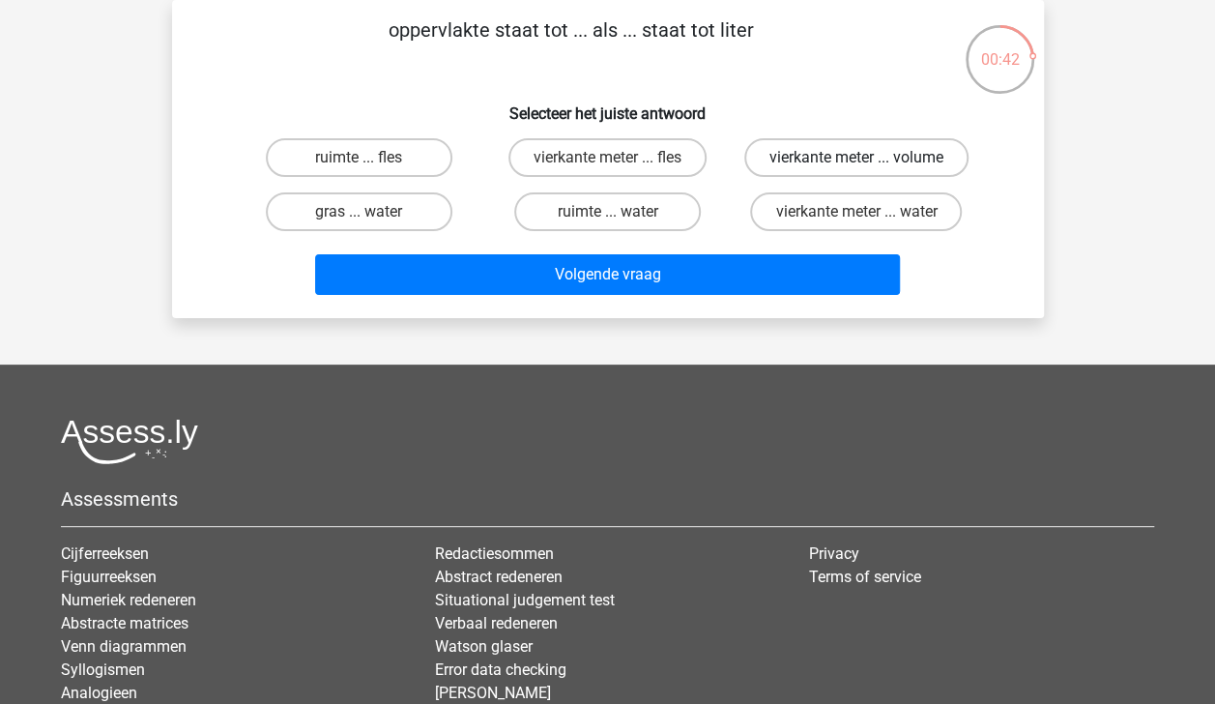
click at [793, 151] on label "vierkante meter ... volume" at bounding box center [856, 157] width 224 height 39
click at [856, 158] on input "vierkante meter ... volume" at bounding box center [862, 164] width 13 height 13
radio input "true"
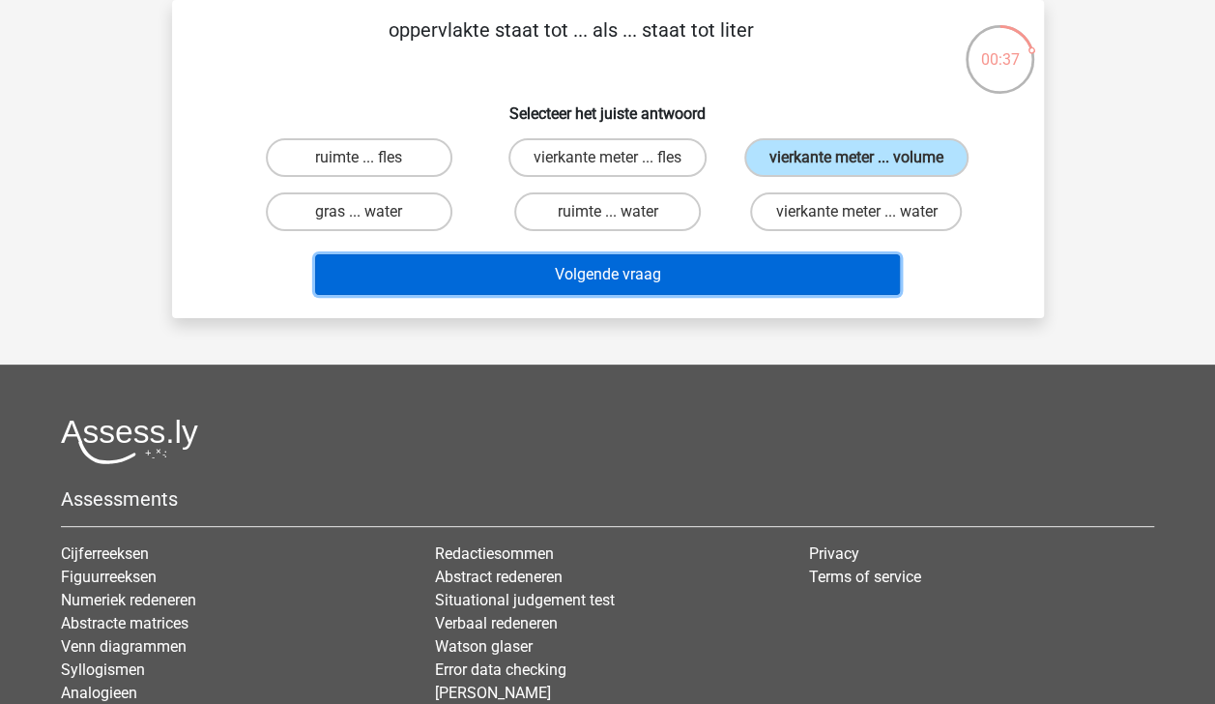
click at [816, 259] on button "Volgende vraag" at bounding box center [607, 274] width 585 height 41
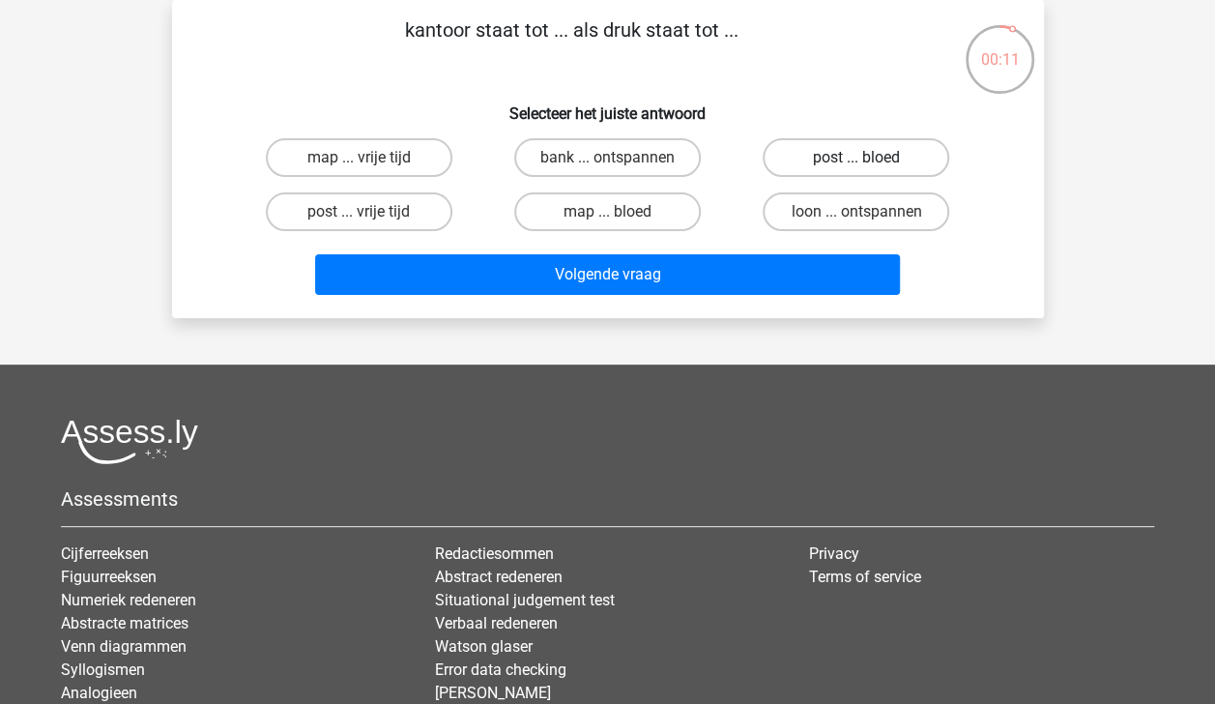
click at [796, 148] on label "post ... bloed" at bounding box center [856, 157] width 187 height 39
click at [856, 158] on input "post ... bloed" at bounding box center [862, 164] width 13 height 13
radio input "true"
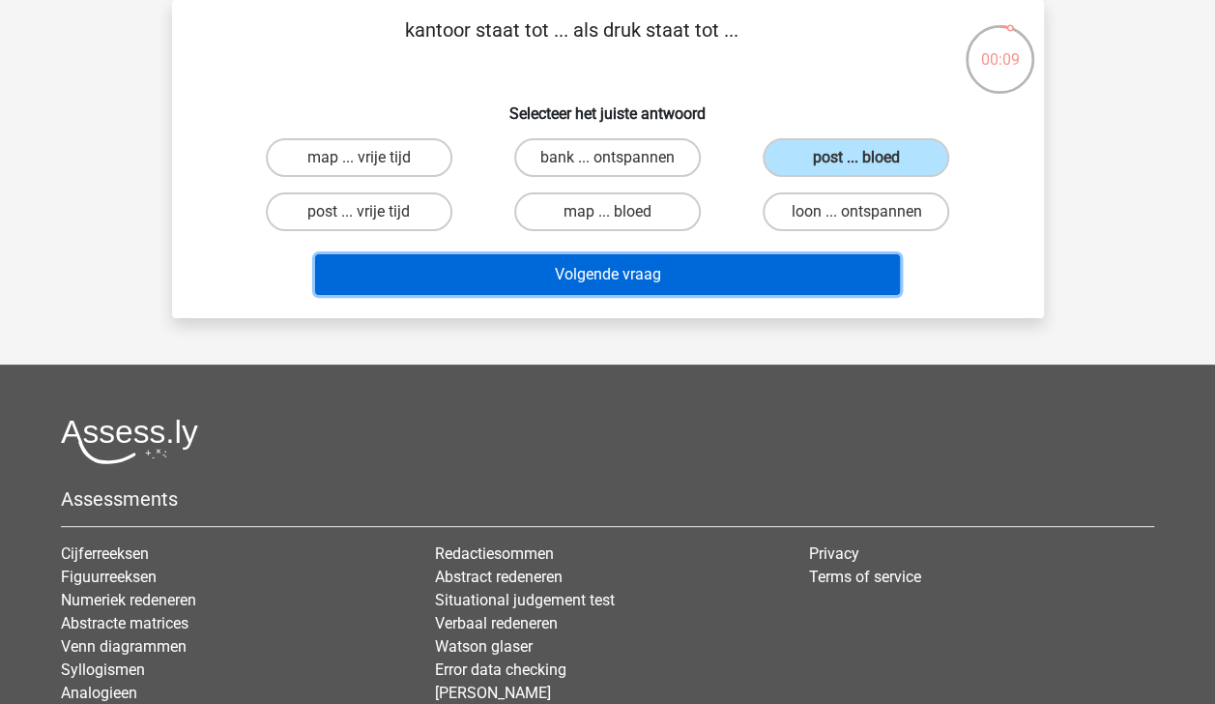
click at [785, 259] on button "Volgende vraag" at bounding box center [607, 274] width 585 height 41
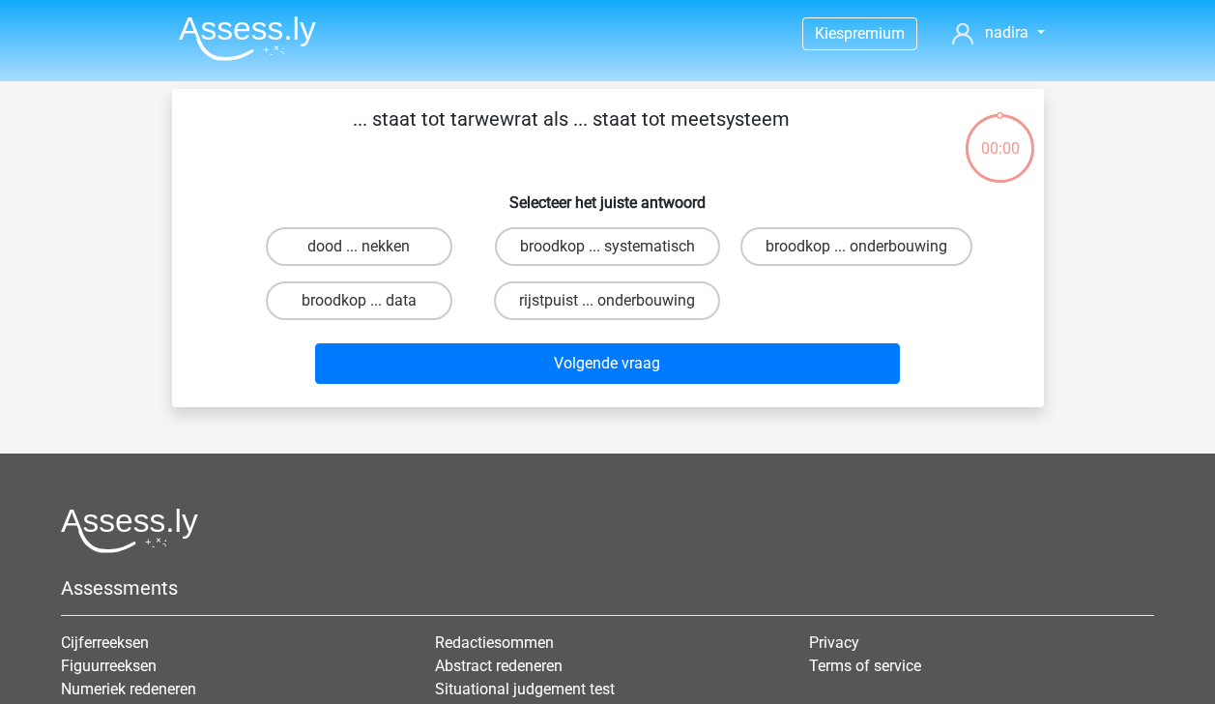
scroll to position [89, 0]
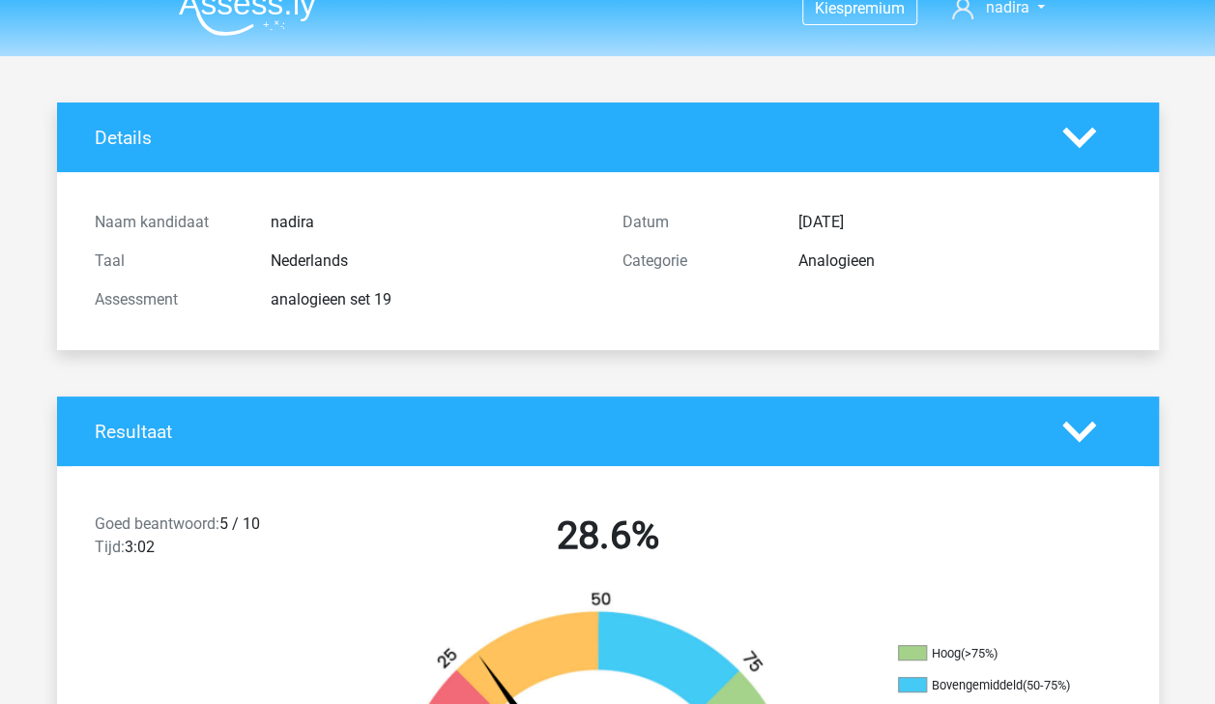
scroll to position [20, 0]
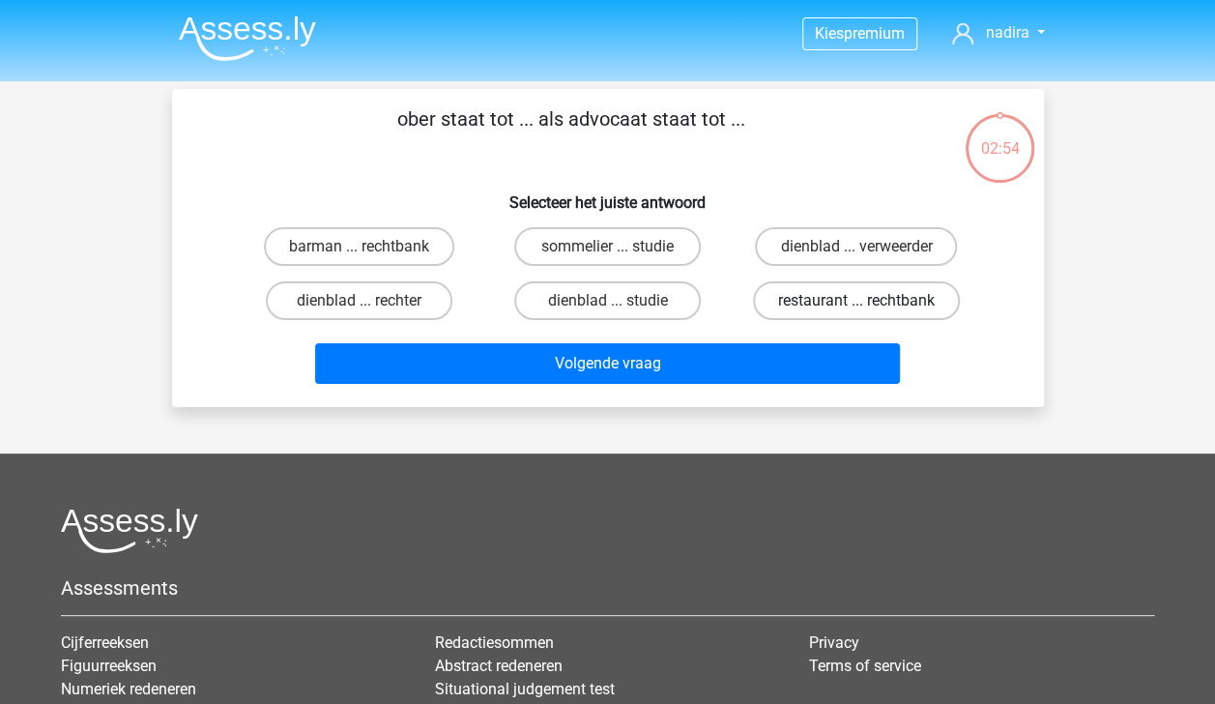
click at [830, 296] on label "restaurant ... rechtbank" at bounding box center [856, 300] width 207 height 39
click at [856, 301] on input "restaurant ... rechtbank" at bounding box center [862, 307] width 13 height 13
radio input "true"
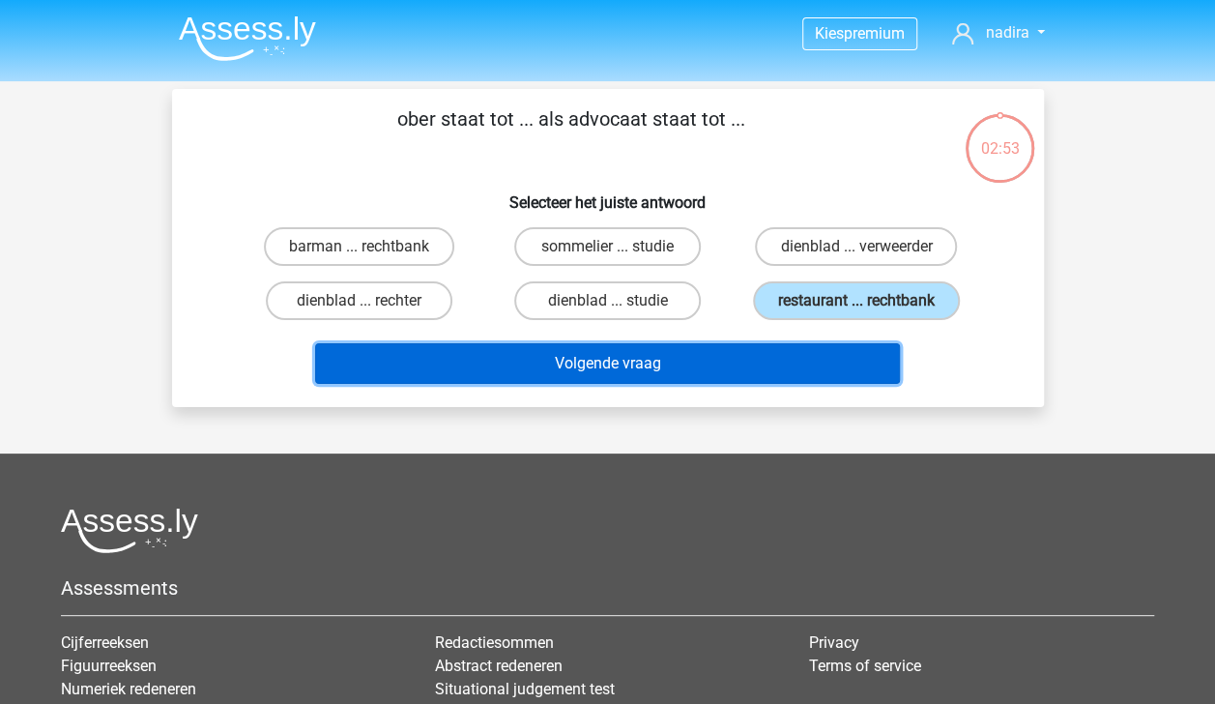
click at [835, 366] on button "Volgende vraag" at bounding box center [607, 363] width 585 height 41
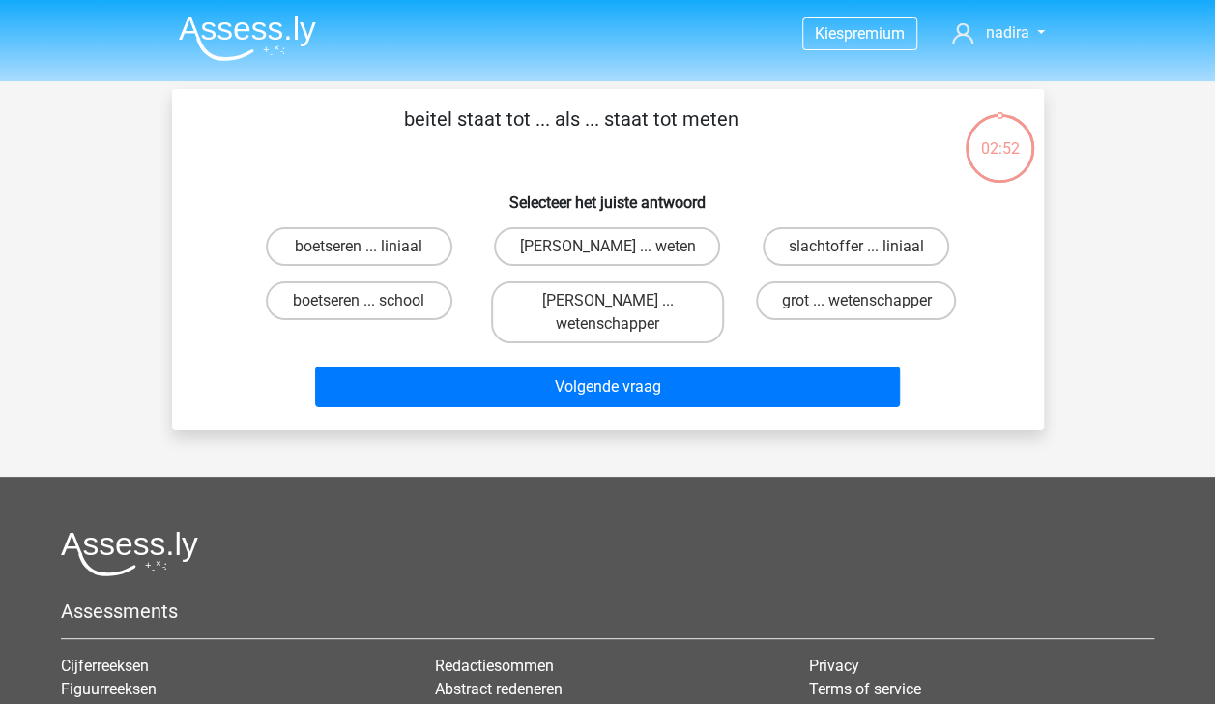
scroll to position [89, 0]
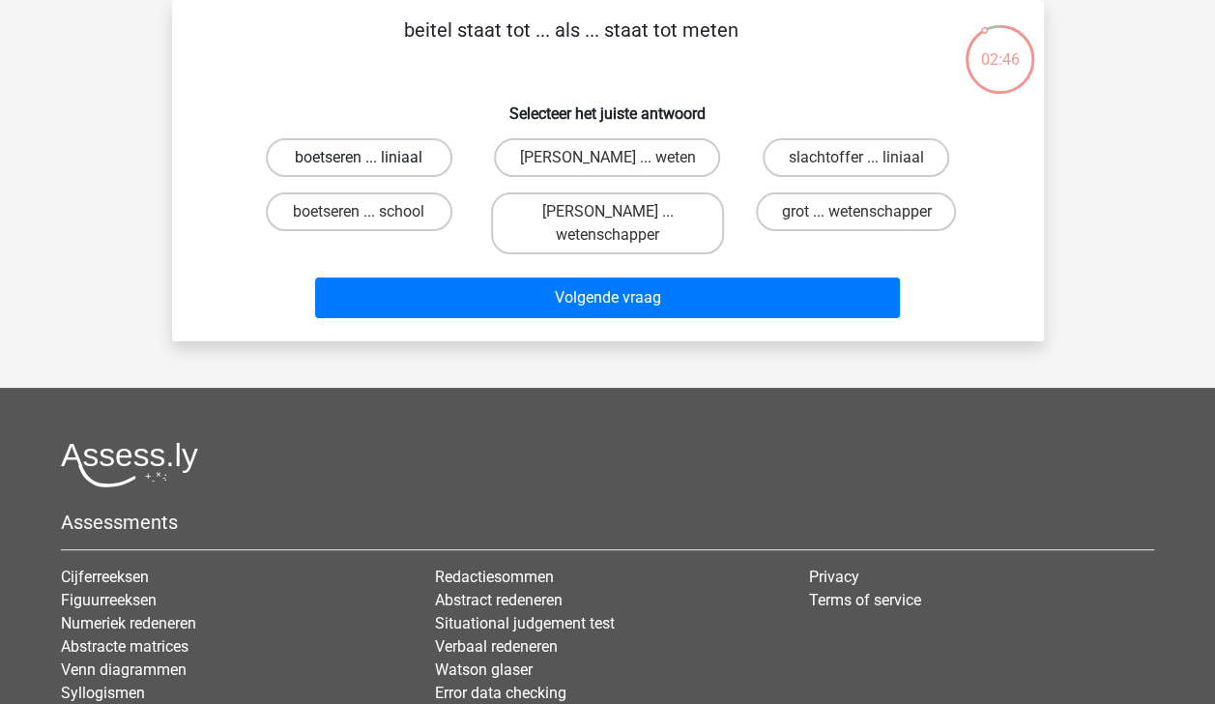
click at [409, 145] on label "boetseren ... liniaal" at bounding box center [359, 157] width 187 height 39
click at [371, 158] on input "boetseren ... liniaal" at bounding box center [365, 164] width 13 height 13
radio input "true"
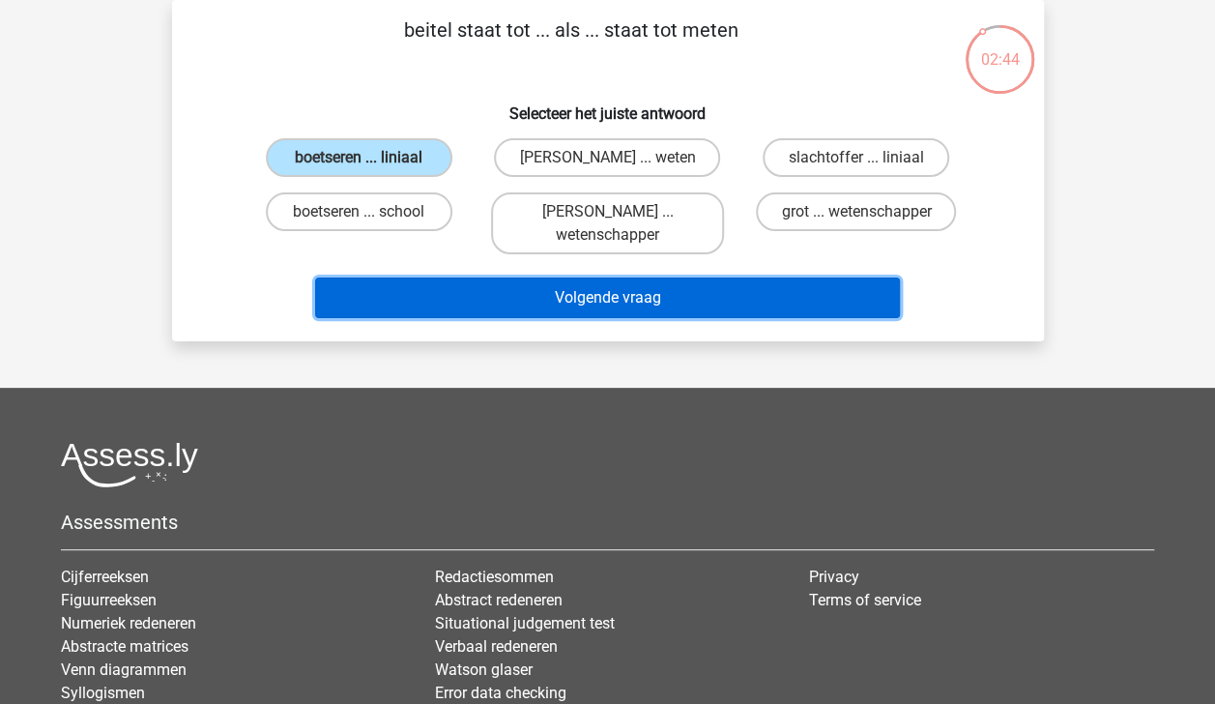
click at [587, 294] on button "Volgende vraag" at bounding box center [607, 297] width 585 height 41
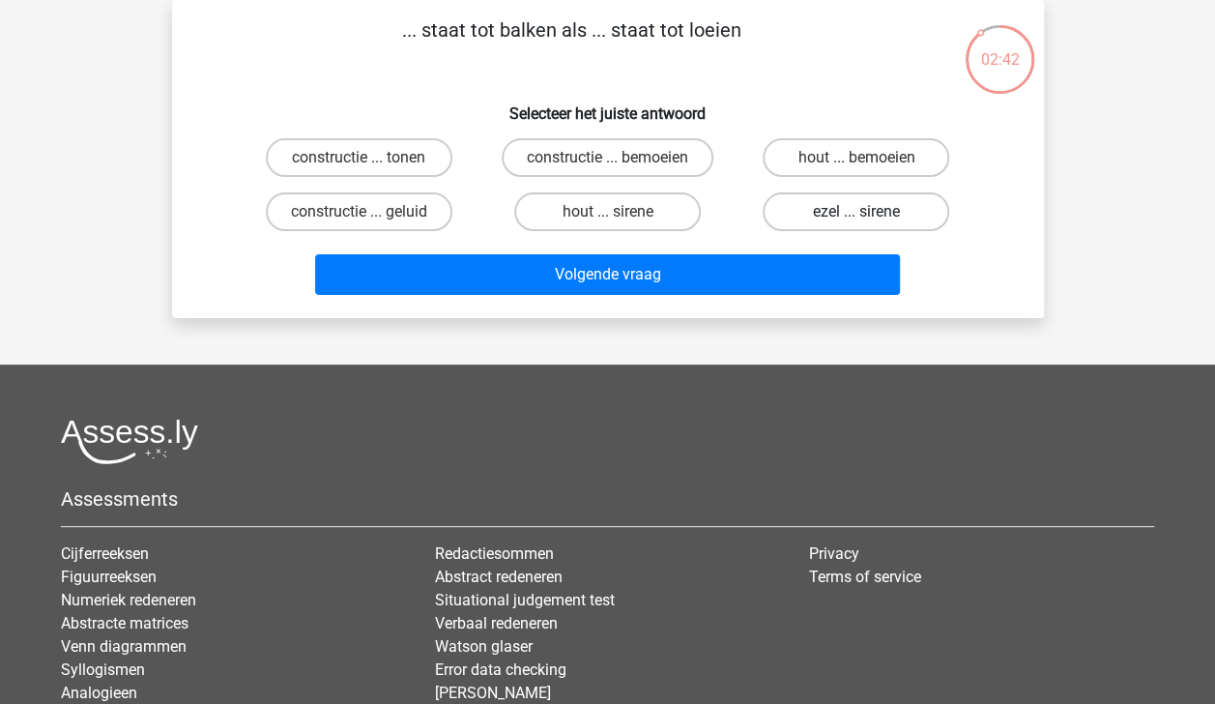
click at [867, 209] on label "ezel ... sirene" at bounding box center [856, 211] width 187 height 39
click at [867, 212] on input "ezel ... sirene" at bounding box center [862, 218] width 13 height 13
radio input "true"
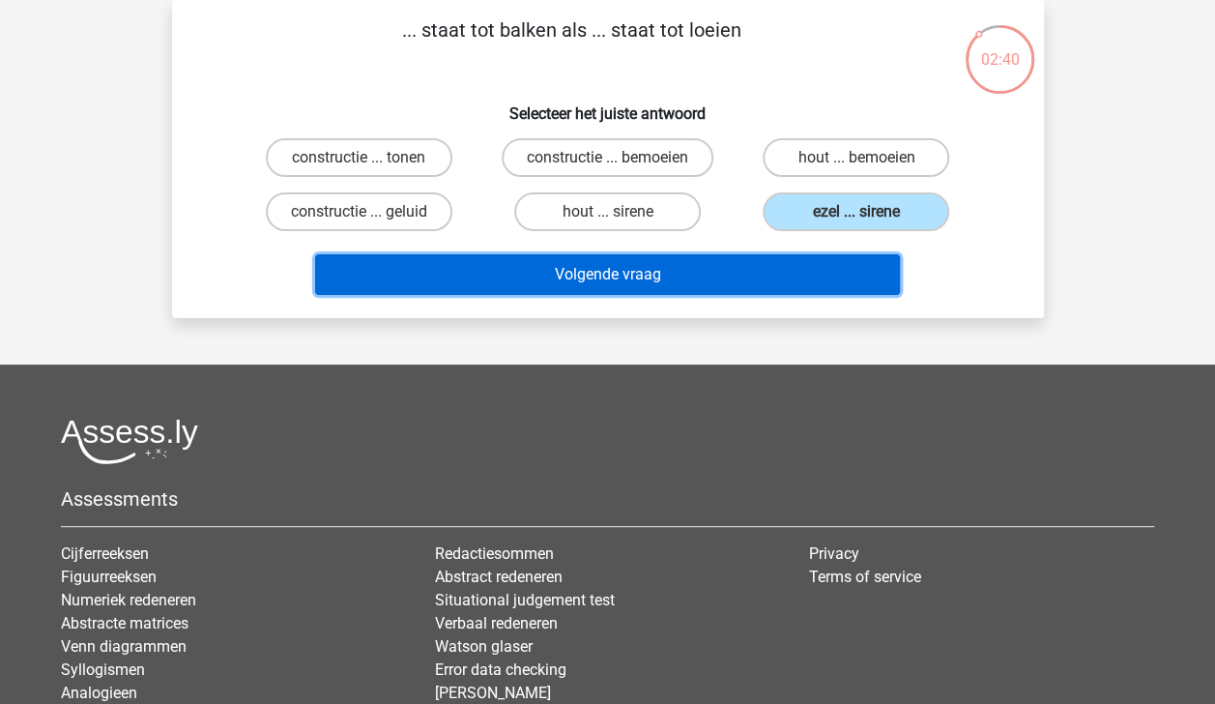
click at [836, 279] on button "Volgende vraag" at bounding box center [607, 274] width 585 height 41
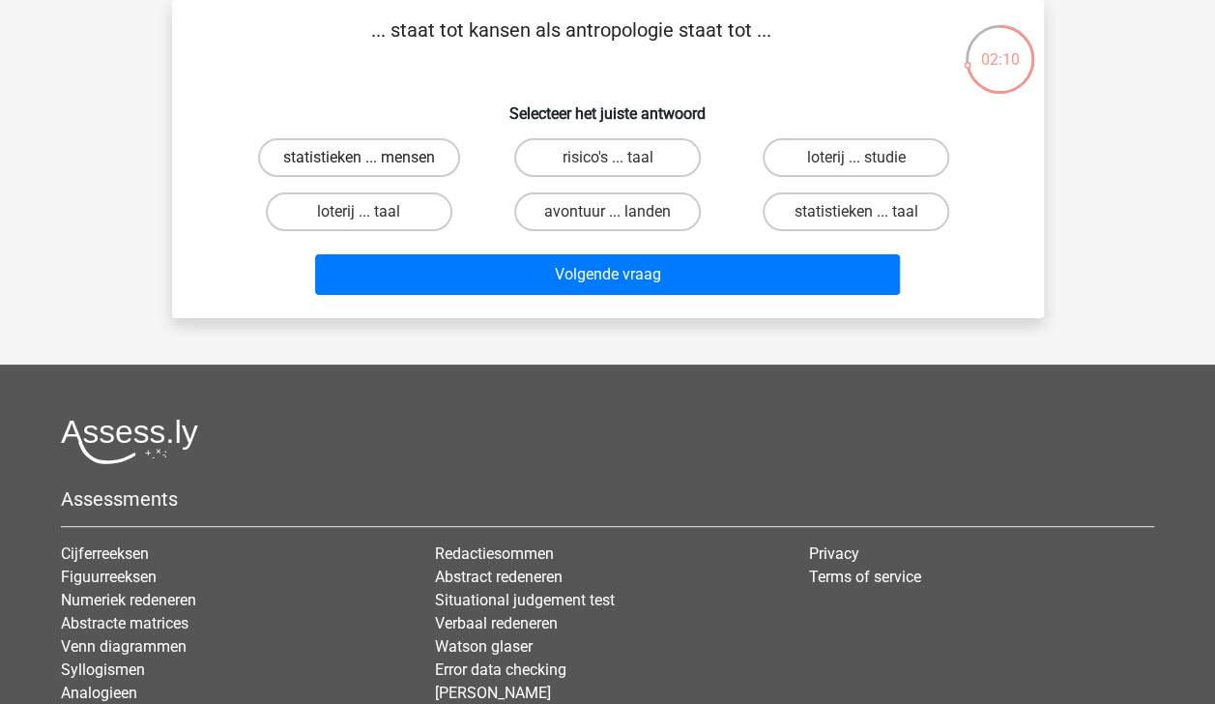
click at [412, 165] on label "statistieken ... mensen" at bounding box center [359, 157] width 202 height 39
click at [371, 165] on input "statistieken ... mensen" at bounding box center [365, 164] width 13 height 13
radio input "true"
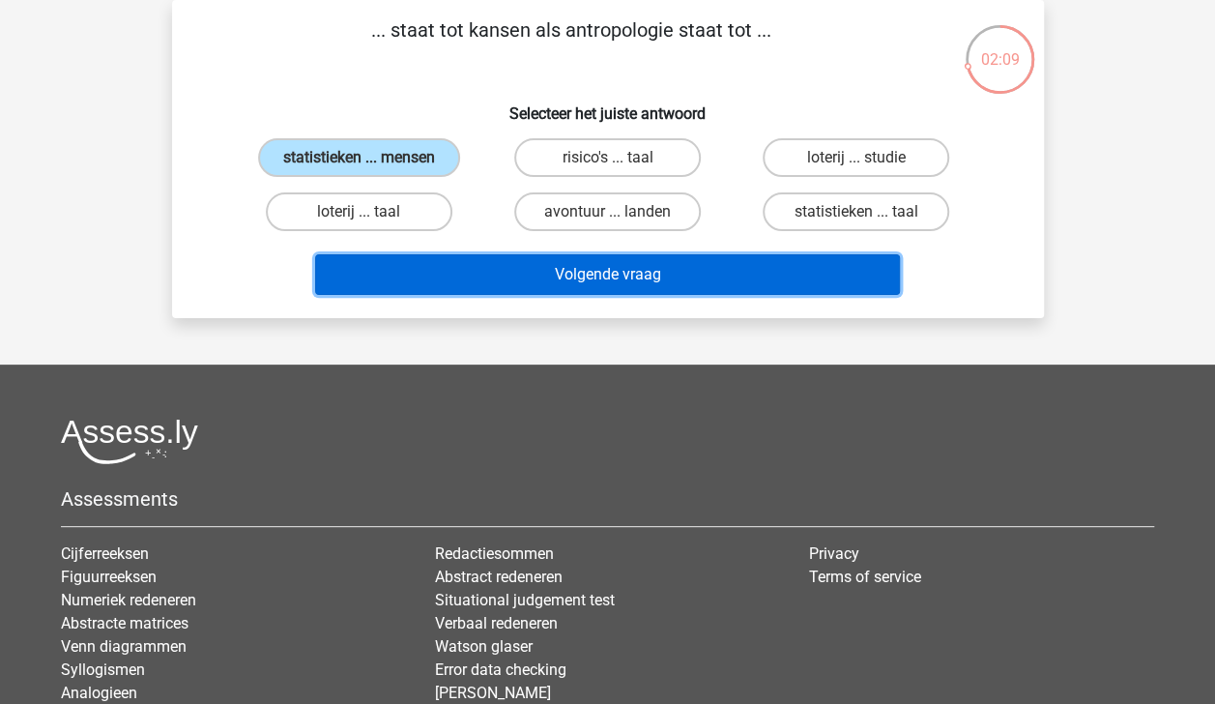
click at [528, 275] on button "Volgende vraag" at bounding box center [607, 274] width 585 height 41
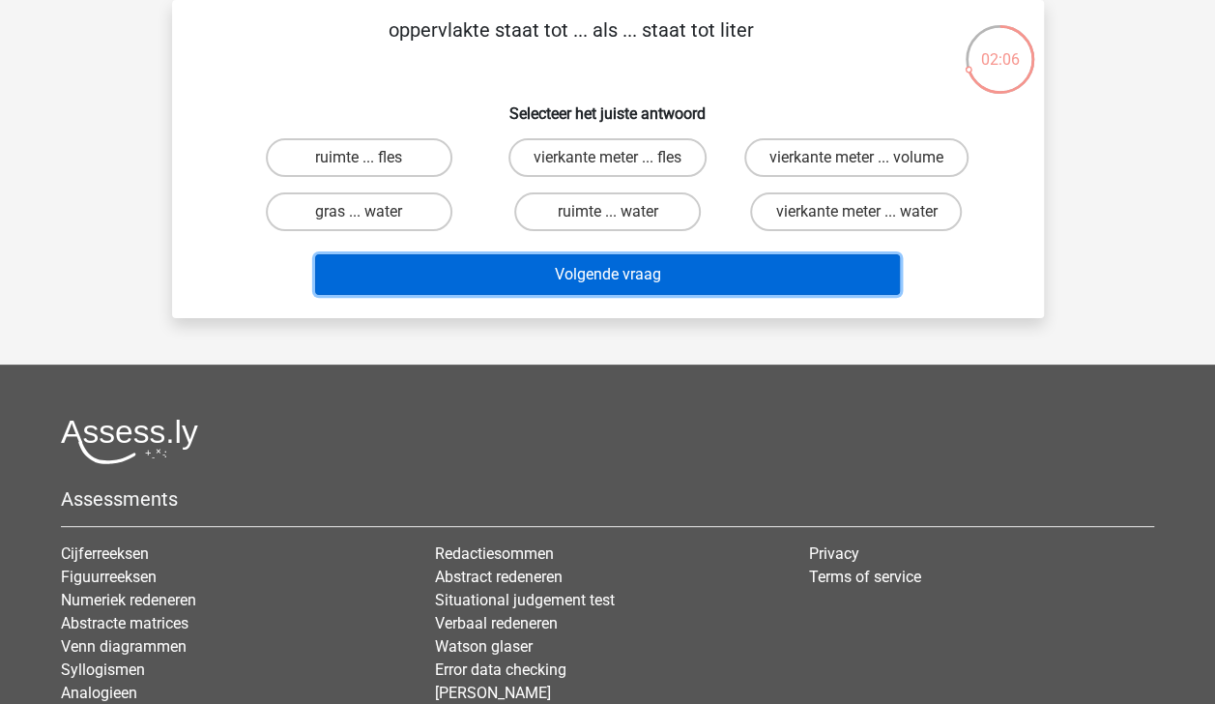
click at [528, 275] on button "Volgende vraag" at bounding box center [607, 274] width 585 height 41
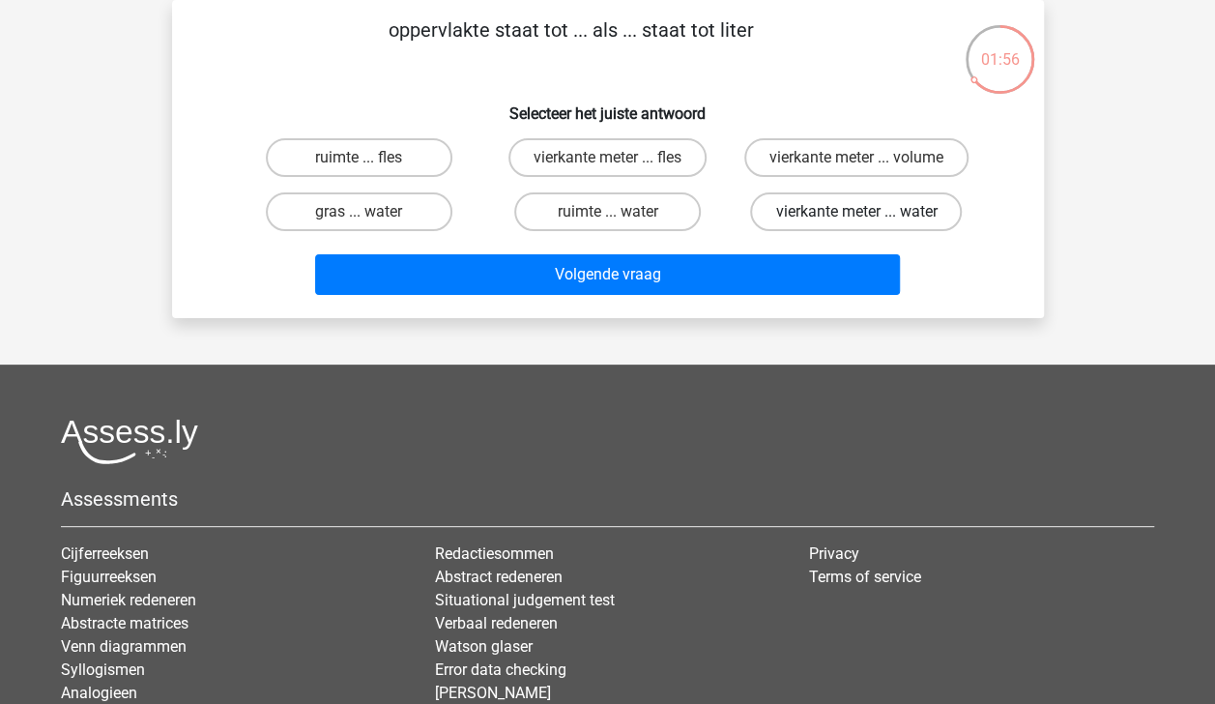
click at [832, 207] on label "vierkante meter ... water" at bounding box center [856, 211] width 212 height 39
click at [856, 212] on input "vierkante meter ... water" at bounding box center [862, 218] width 13 height 13
radio input "true"
click at [853, 151] on label "vierkante meter ... volume" at bounding box center [856, 157] width 224 height 39
click at [856, 158] on input "vierkante meter ... volume" at bounding box center [862, 164] width 13 height 13
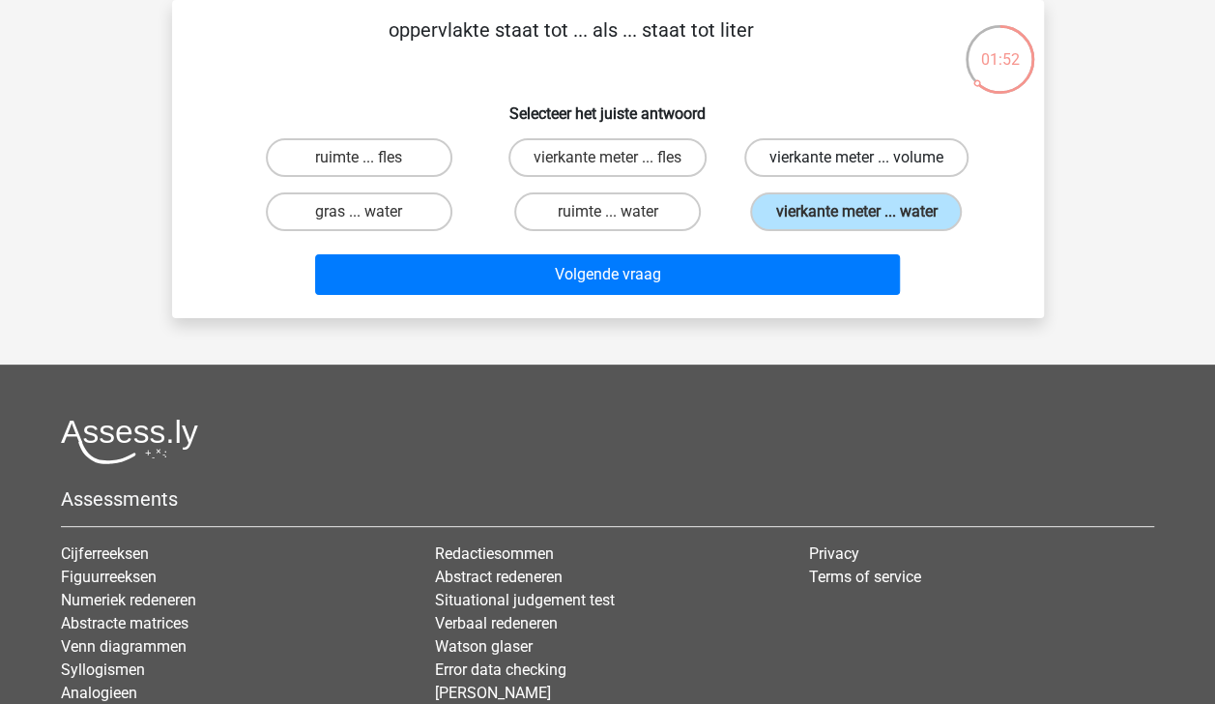
radio input "true"
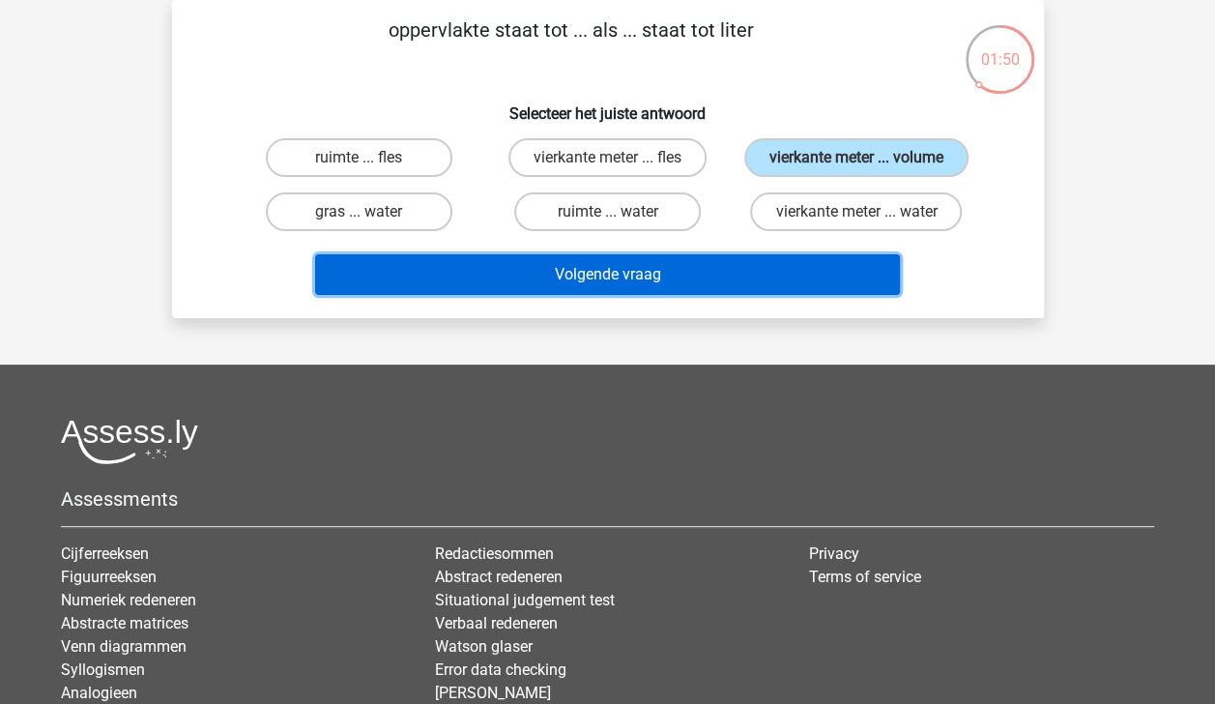
click at [849, 269] on button "Volgende vraag" at bounding box center [607, 274] width 585 height 41
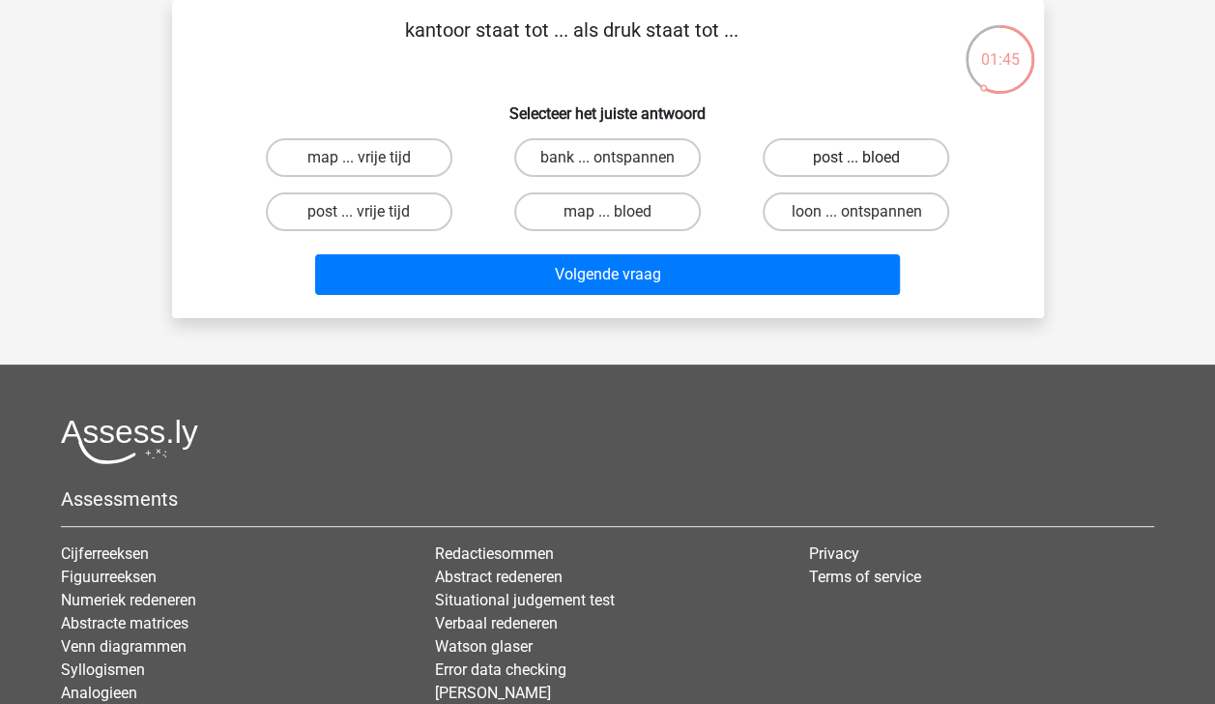
click at [874, 157] on label "post ... bloed" at bounding box center [856, 157] width 187 height 39
click at [869, 158] on input "post ... bloed" at bounding box center [862, 164] width 13 height 13
radio input "true"
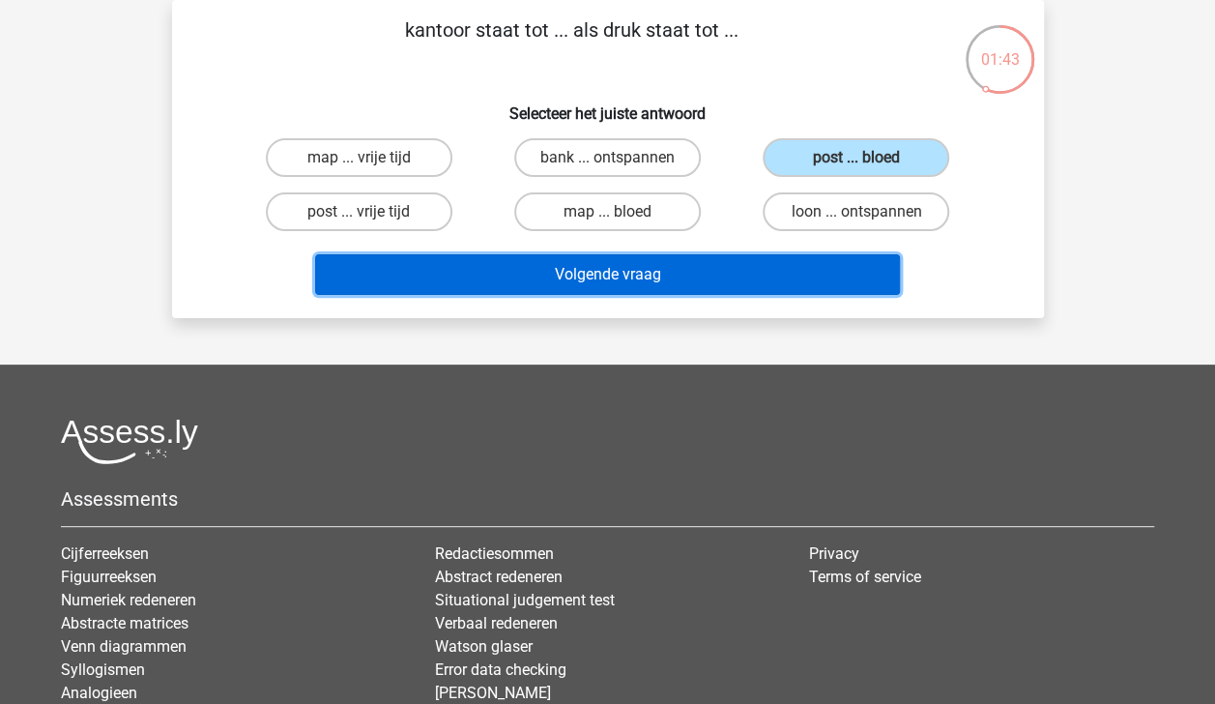
click at [839, 269] on button "Volgende vraag" at bounding box center [607, 274] width 585 height 41
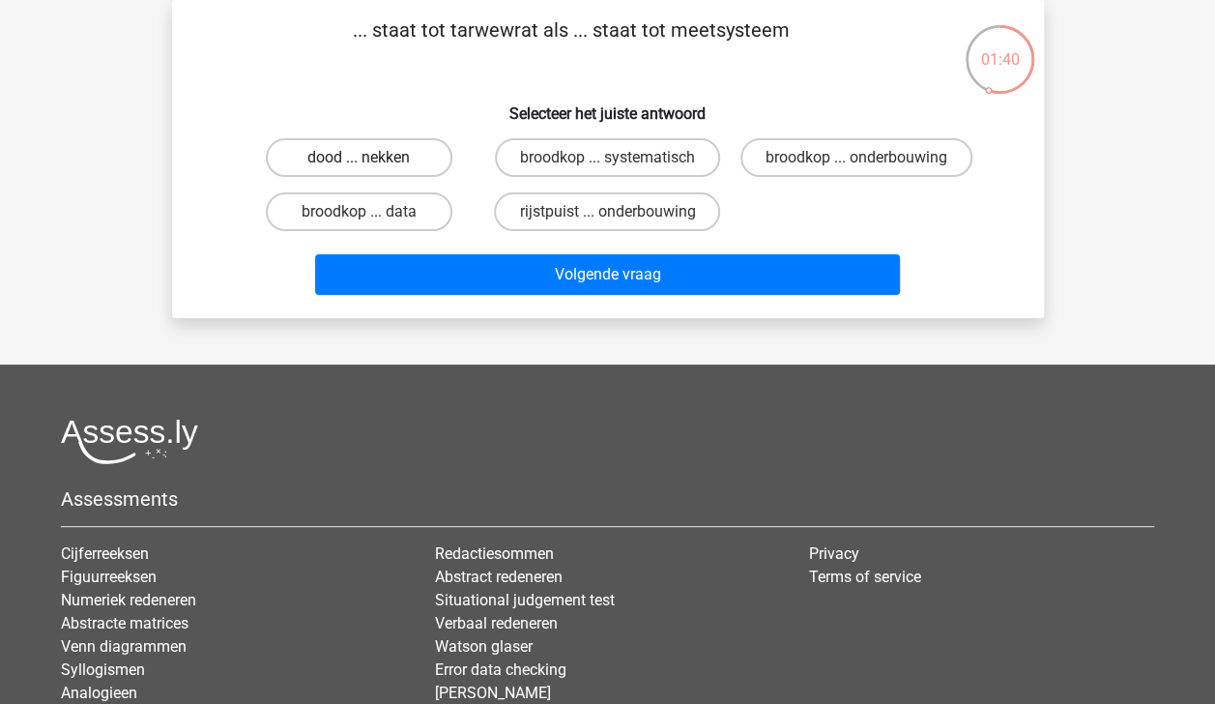
click at [416, 166] on label "dood ... nekken" at bounding box center [359, 157] width 187 height 39
click at [371, 166] on input "dood ... nekken" at bounding box center [365, 164] width 13 height 13
radio input "true"
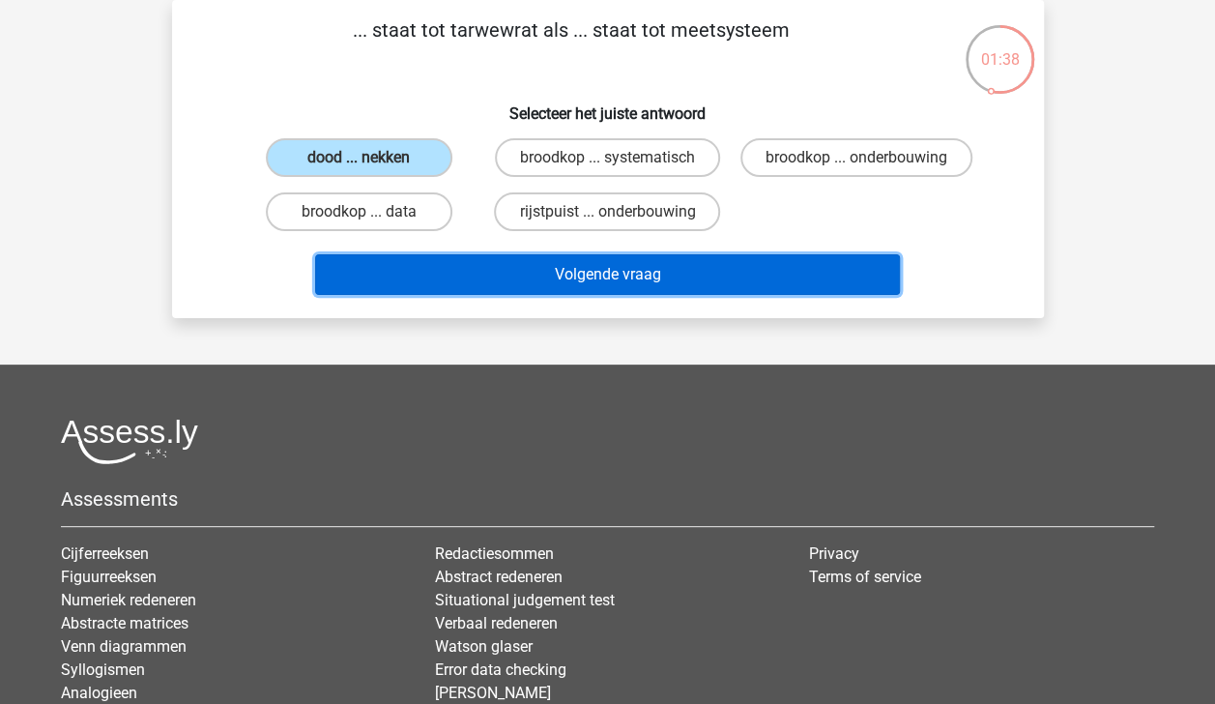
click at [550, 295] on button "Volgende vraag" at bounding box center [607, 274] width 585 height 41
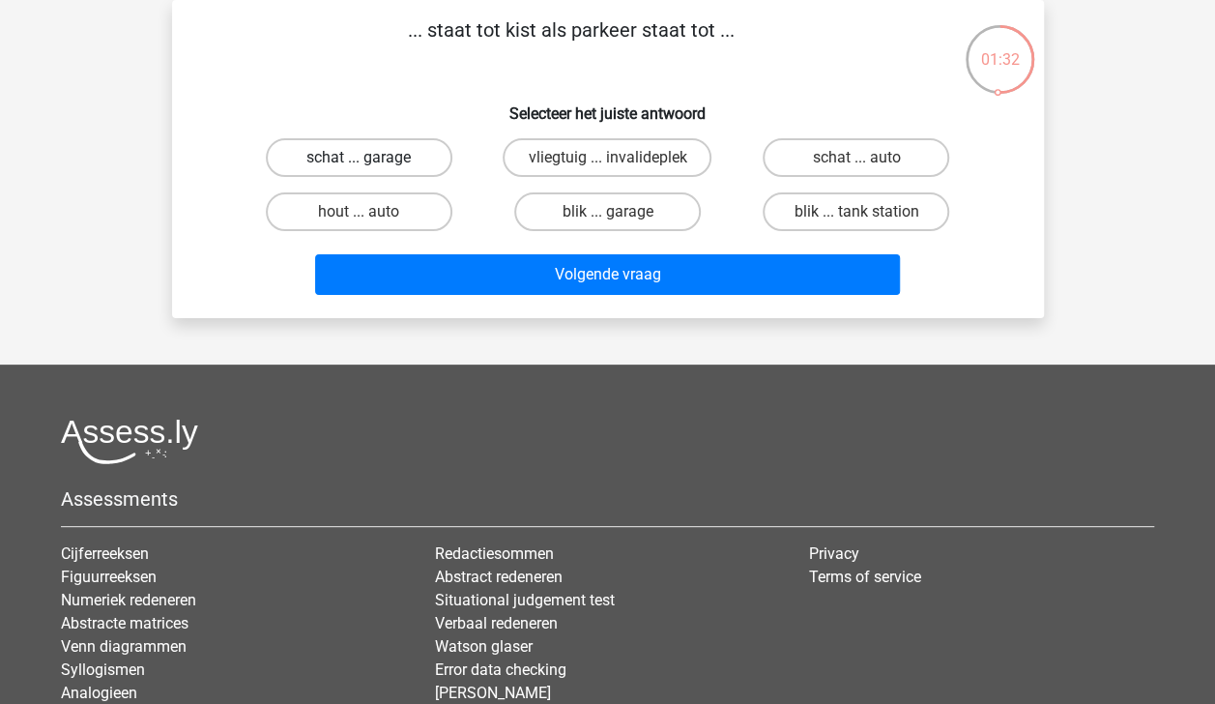
click at [382, 157] on label "schat ... garage" at bounding box center [359, 157] width 187 height 39
click at [371, 158] on input "schat ... garage" at bounding box center [365, 164] width 13 height 13
radio input "true"
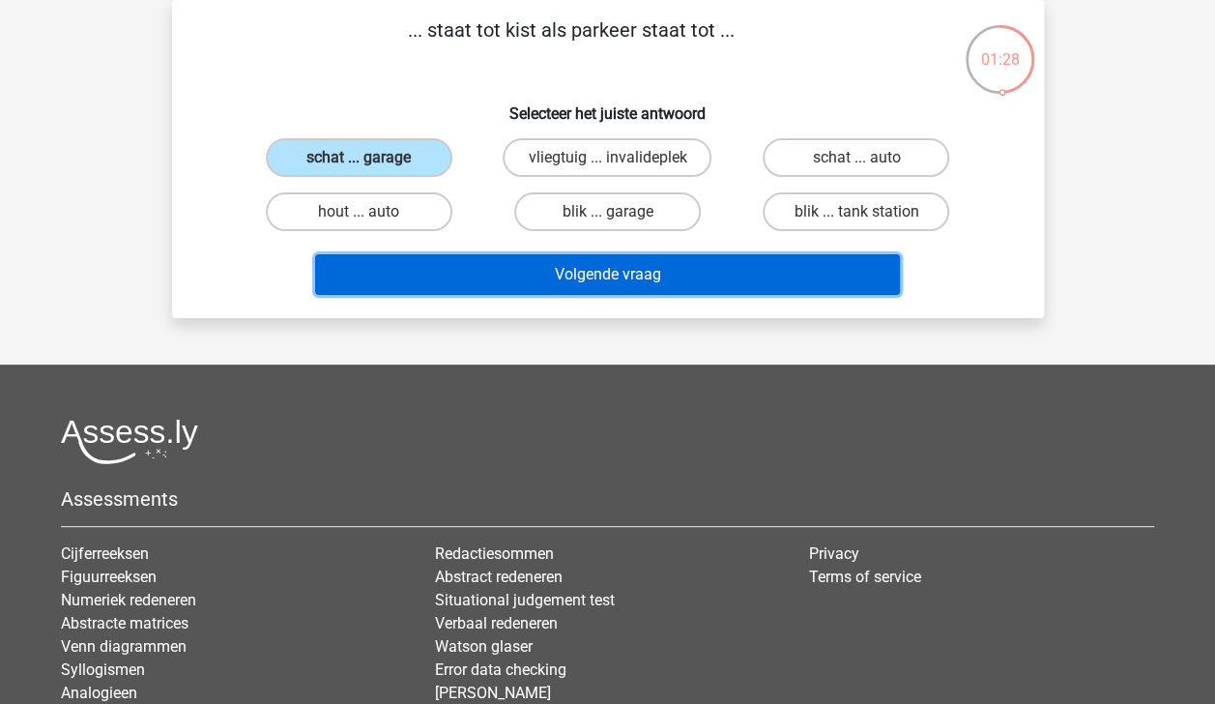
click at [597, 275] on button "Volgende vraag" at bounding box center [607, 274] width 585 height 41
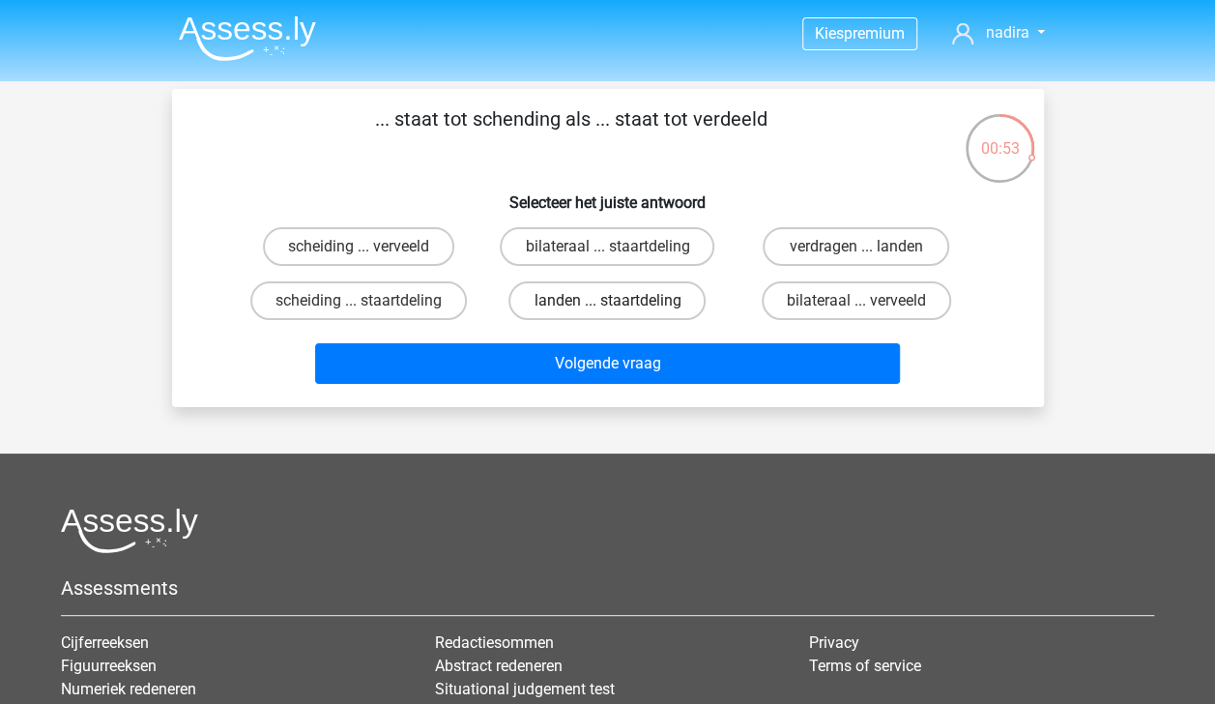
scroll to position [0, 0]
click at [843, 241] on label "verdragen ... landen" at bounding box center [856, 246] width 187 height 39
click at [856, 246] on input "verdragen ... landen" at bounding box center [862, 252] width 13 height 13
radio input "true"
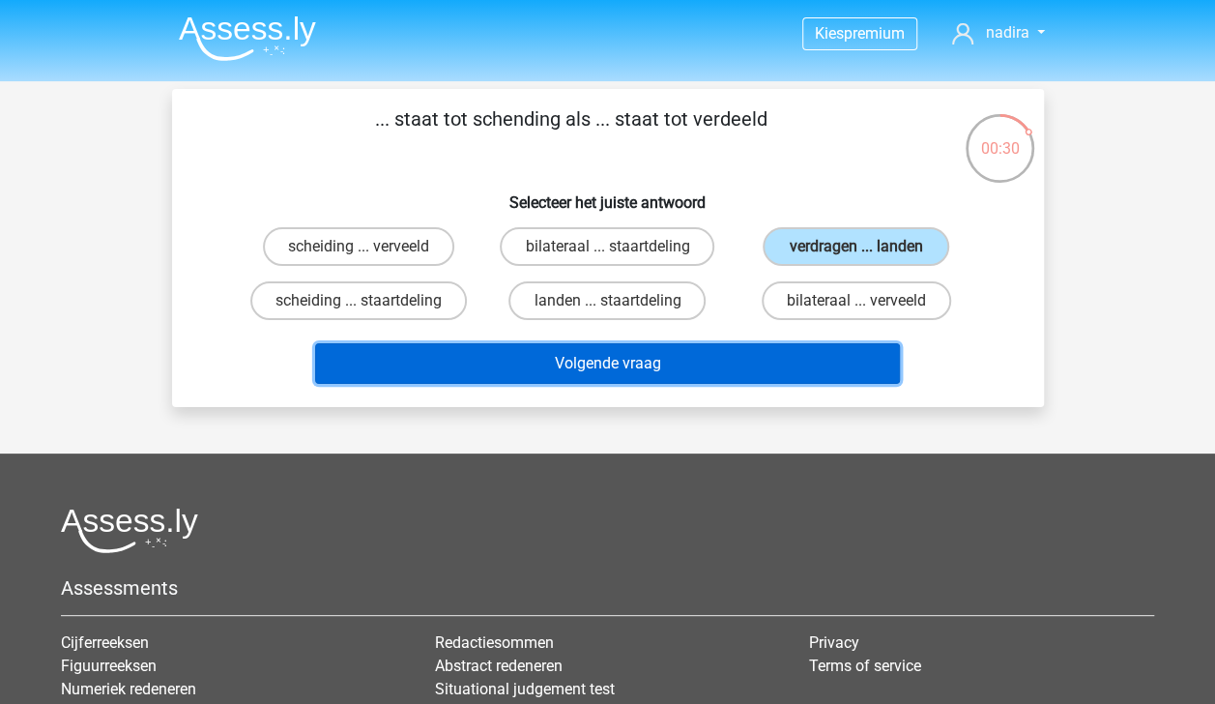
click at [744, 355] on button "Volgende vraag" at bounding box center [607, 363] width 585 height 41
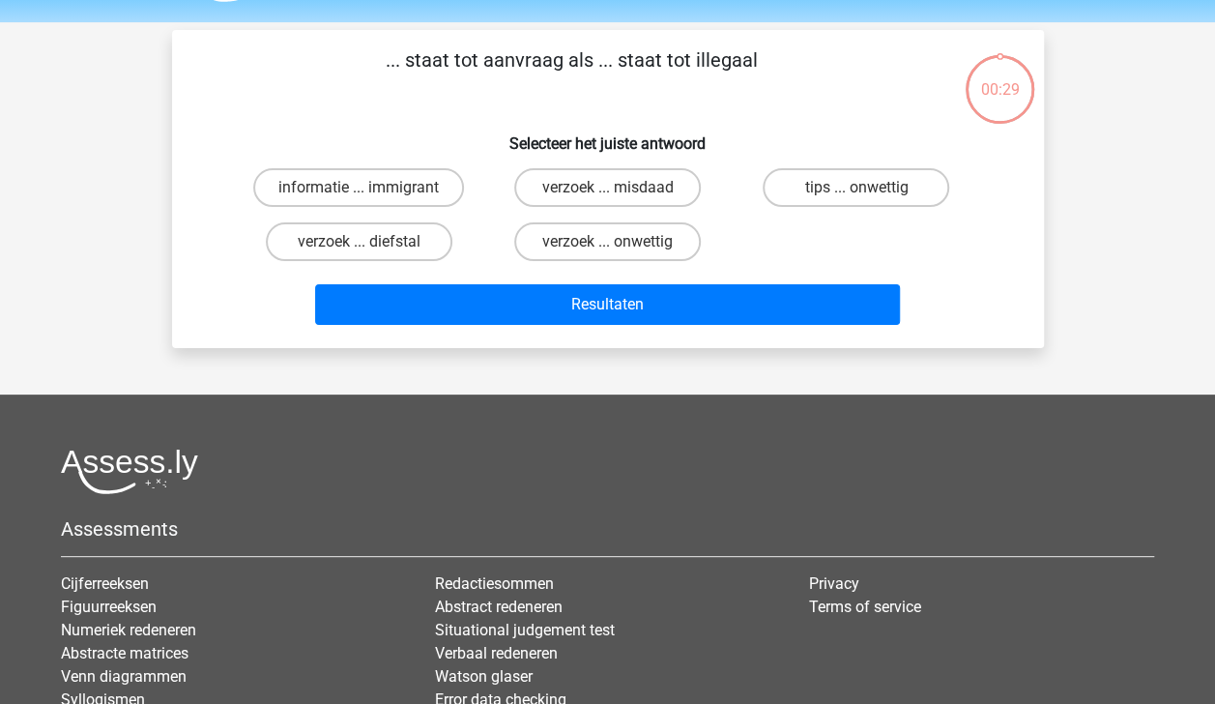
scroll to position [89, 0]
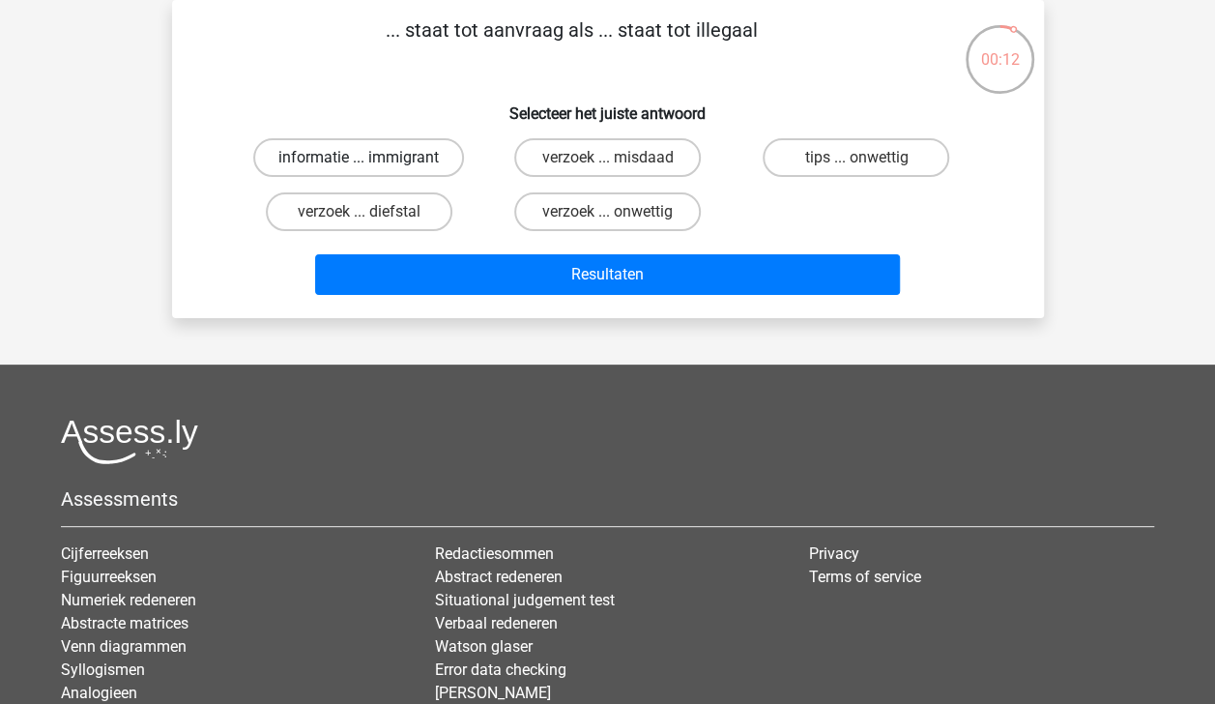
click at [437, 159] on label "informatie ... immigrant" at bounding box center [358, 157] width 211 height 39
click at [371, 159] on input "informatie ... immigrant" at bounding box center [365, 164] width 13 height 13
radio input "true"
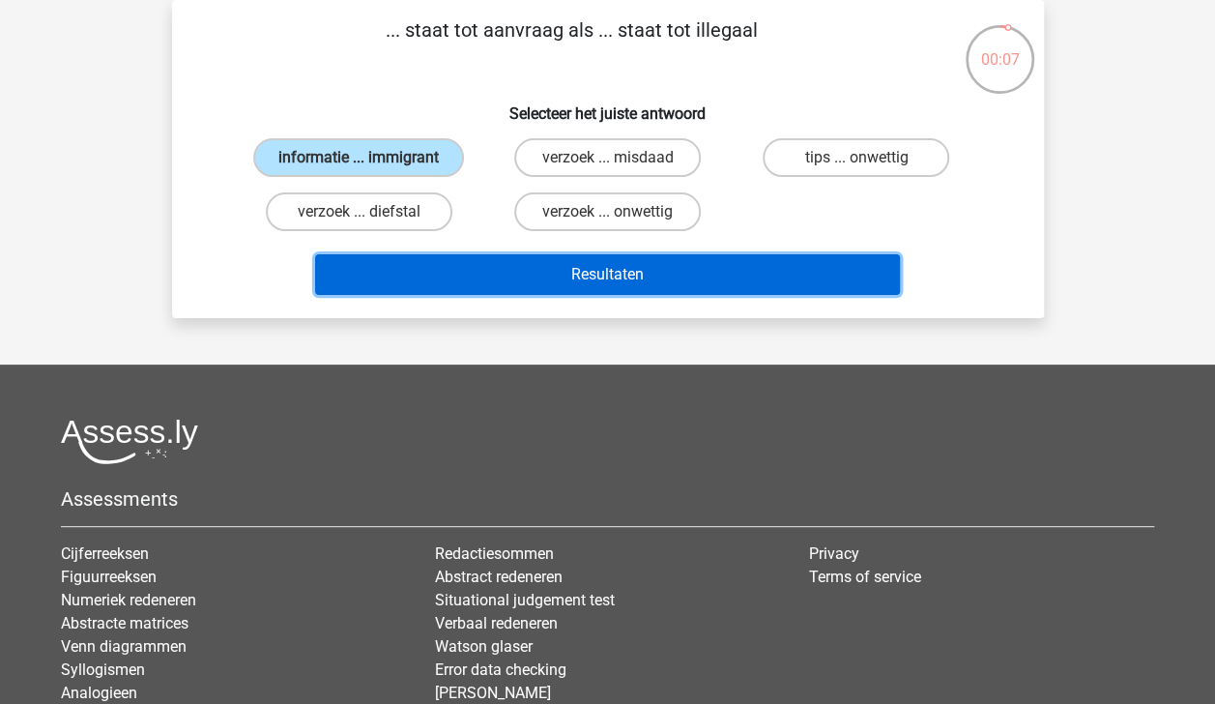
click at [590, 279] on button "Resultaten" at bounding box center [607, 274] width 585 height 41
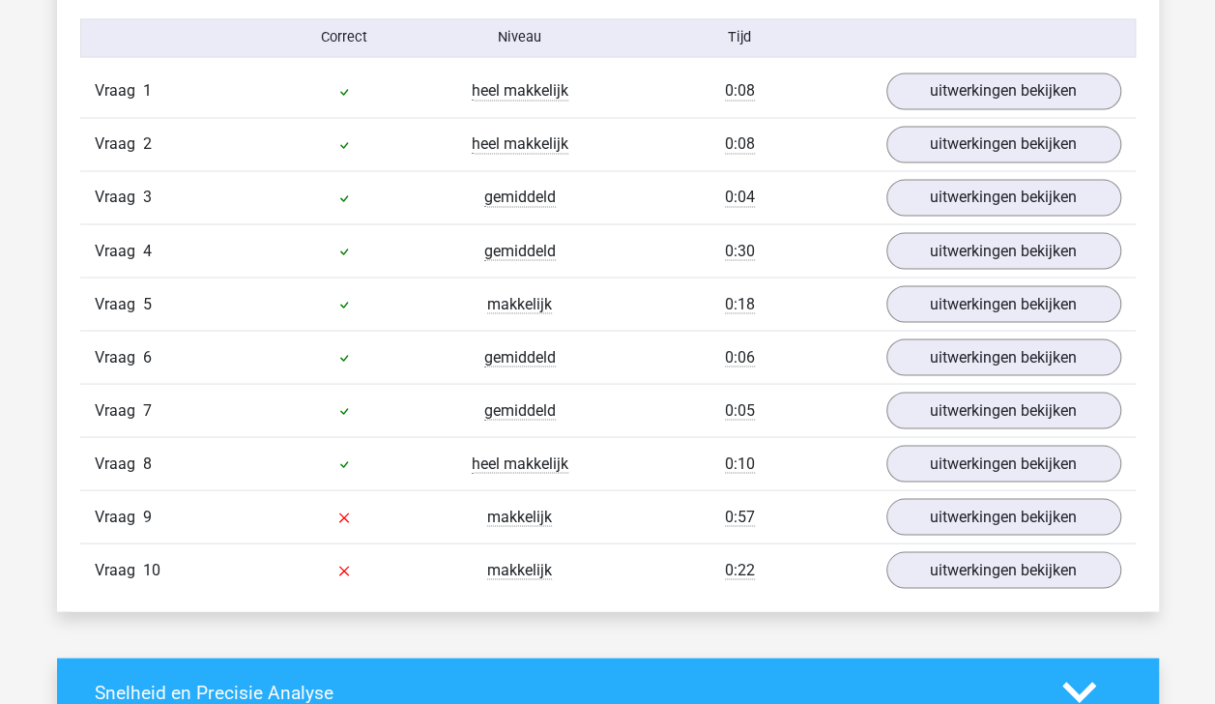
scroll to position [1615, 0]
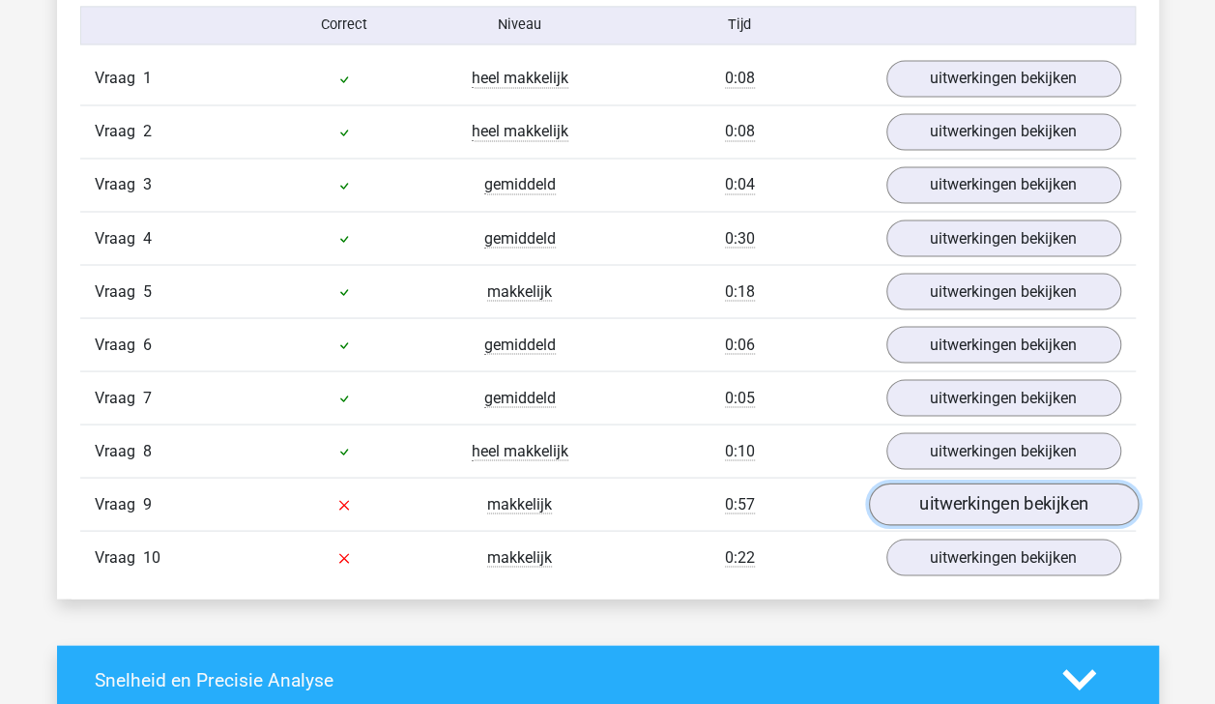
click at [1061, 501] on link "uitwerkingen bekijken" at bounding box center [1003, 503] width 270 height 43
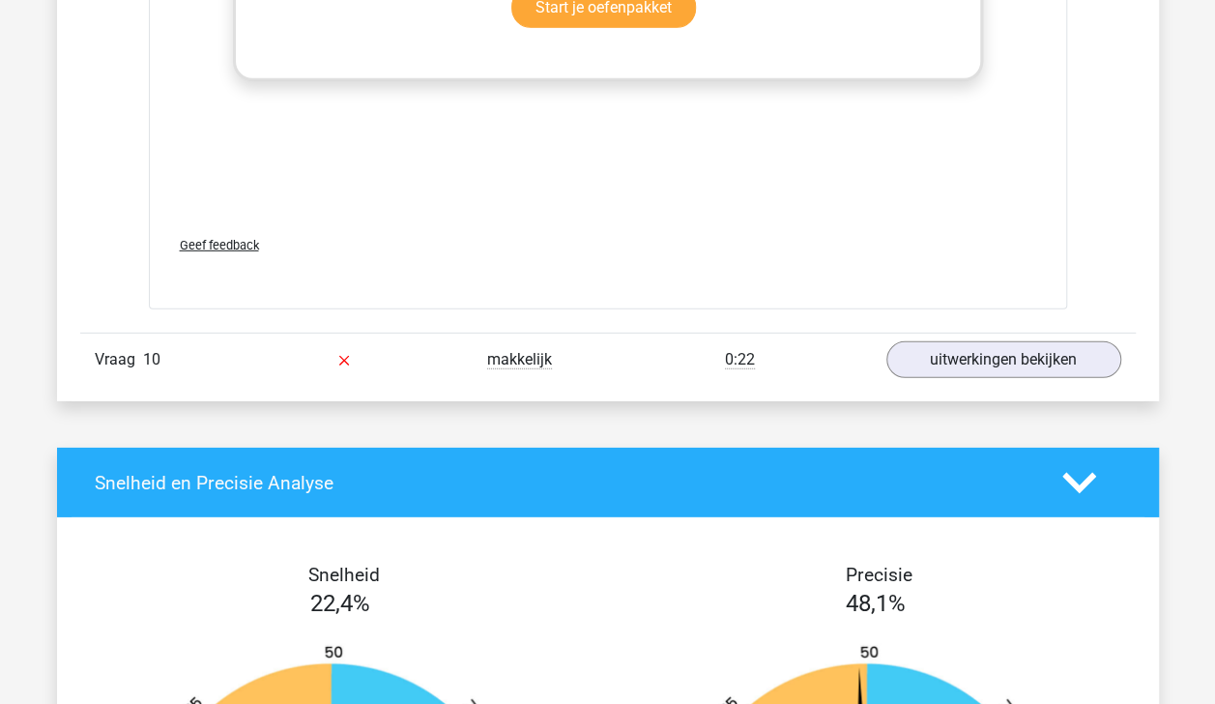
scroll to position [2795, 0]
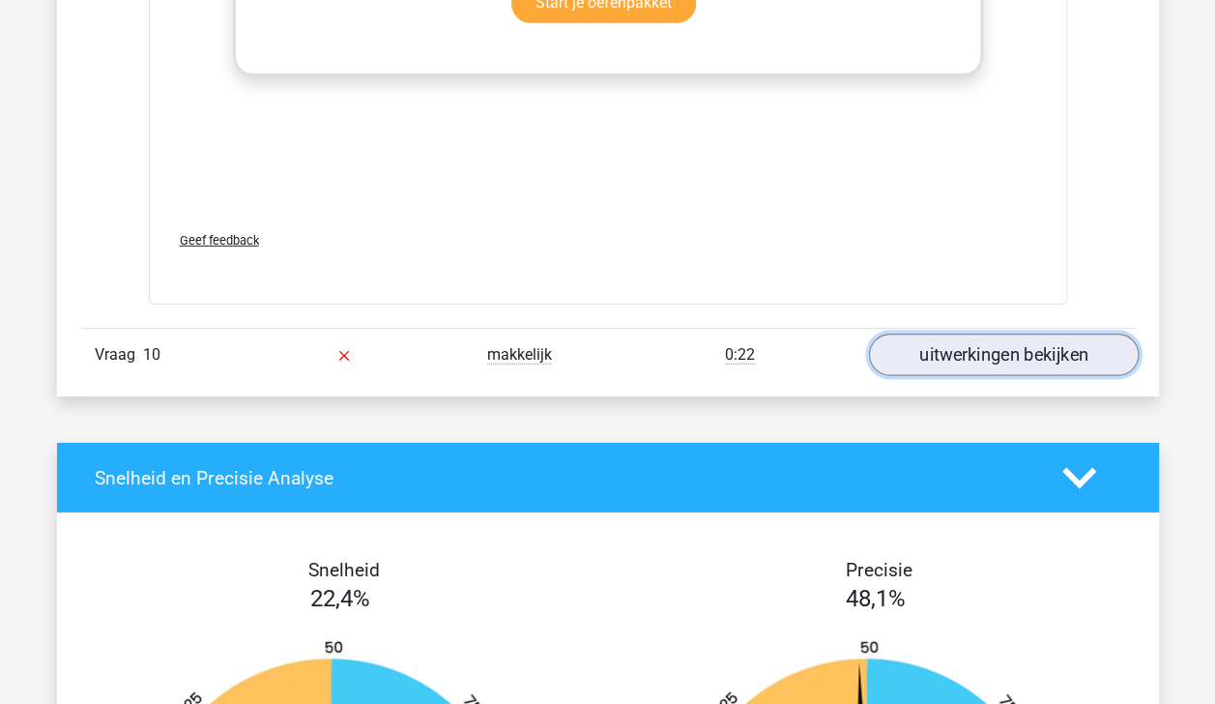
click at [1008, 348] on link "uitwerkingen bekijken" at bounding box center [1003, 354] width 270 height 43
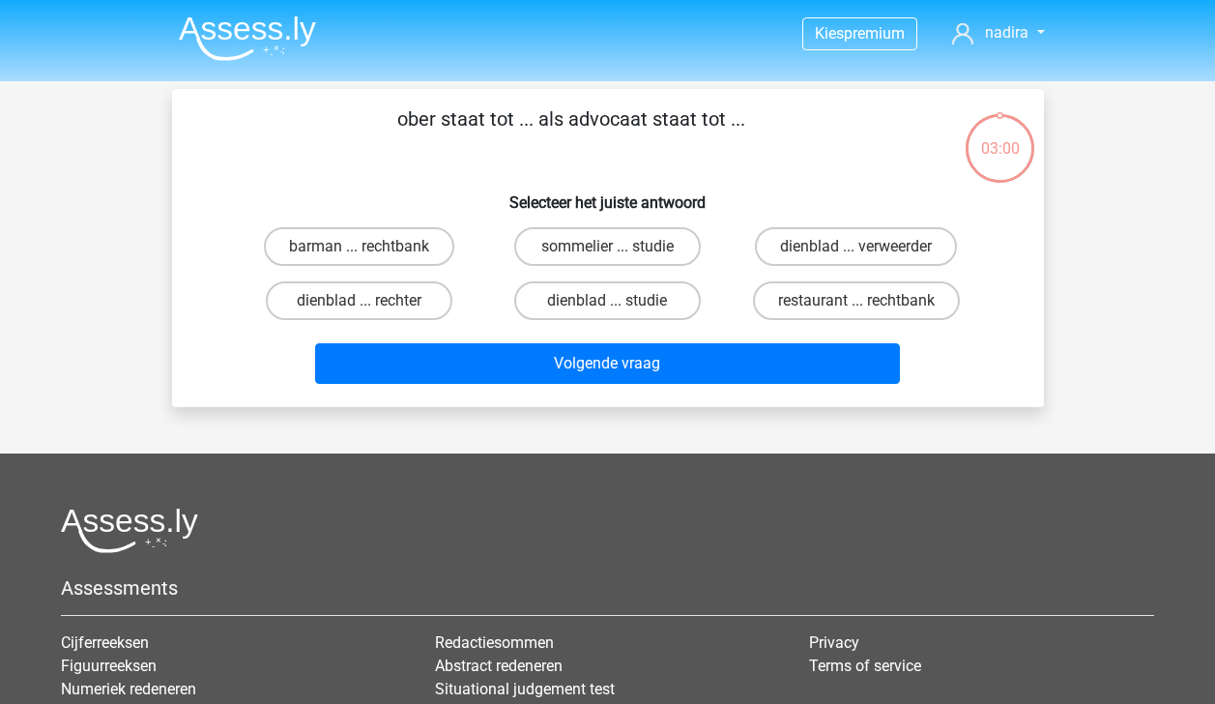
scroll to position [89, 0]
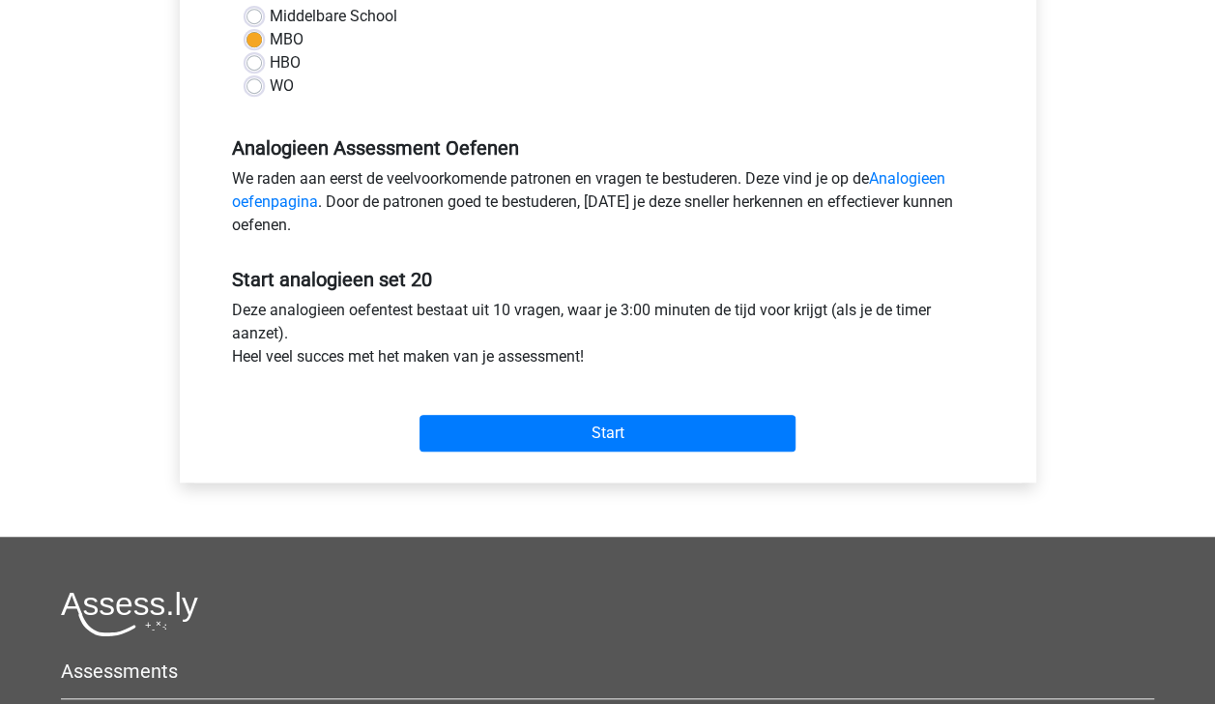
scroll to position [486, 0]
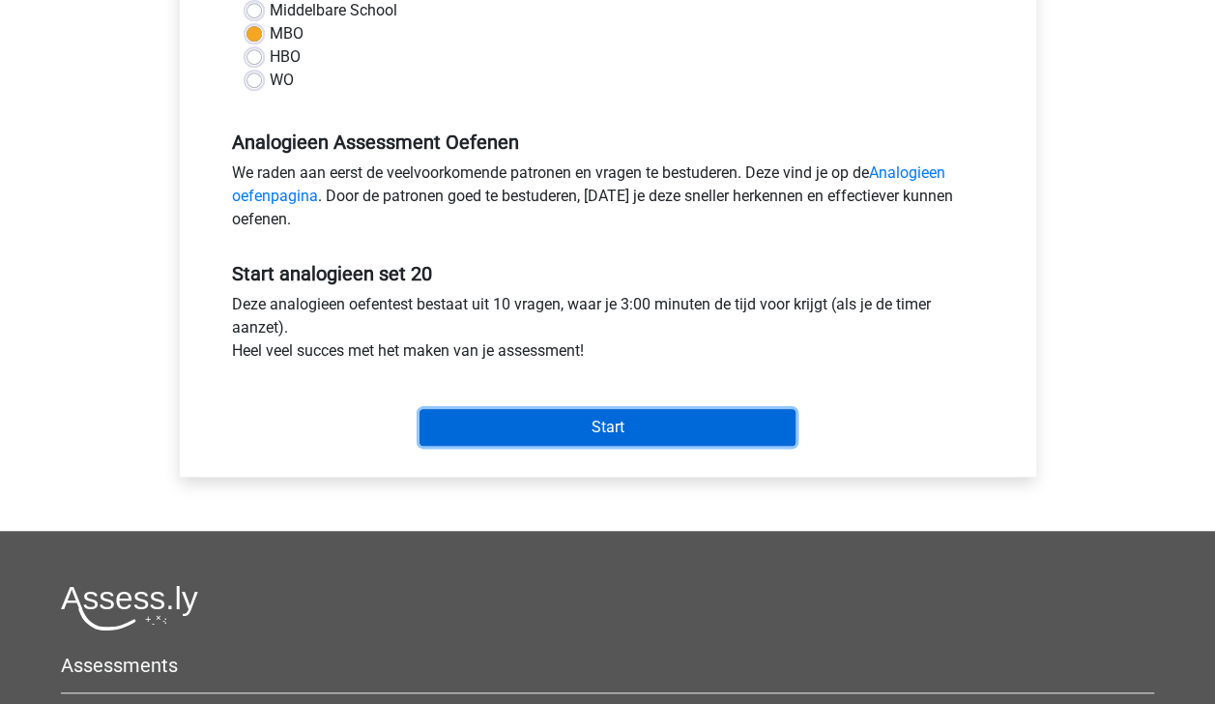
click at [708, 425] on input "Start" at bounding box center [608, 427] width 376 height 37
click at [507, 425] on input "Start" at bounding box center [608, 427] width 376 height 37
click at [450, 426] on input "Start" at bounding box center [608, 427] width 376 height 37
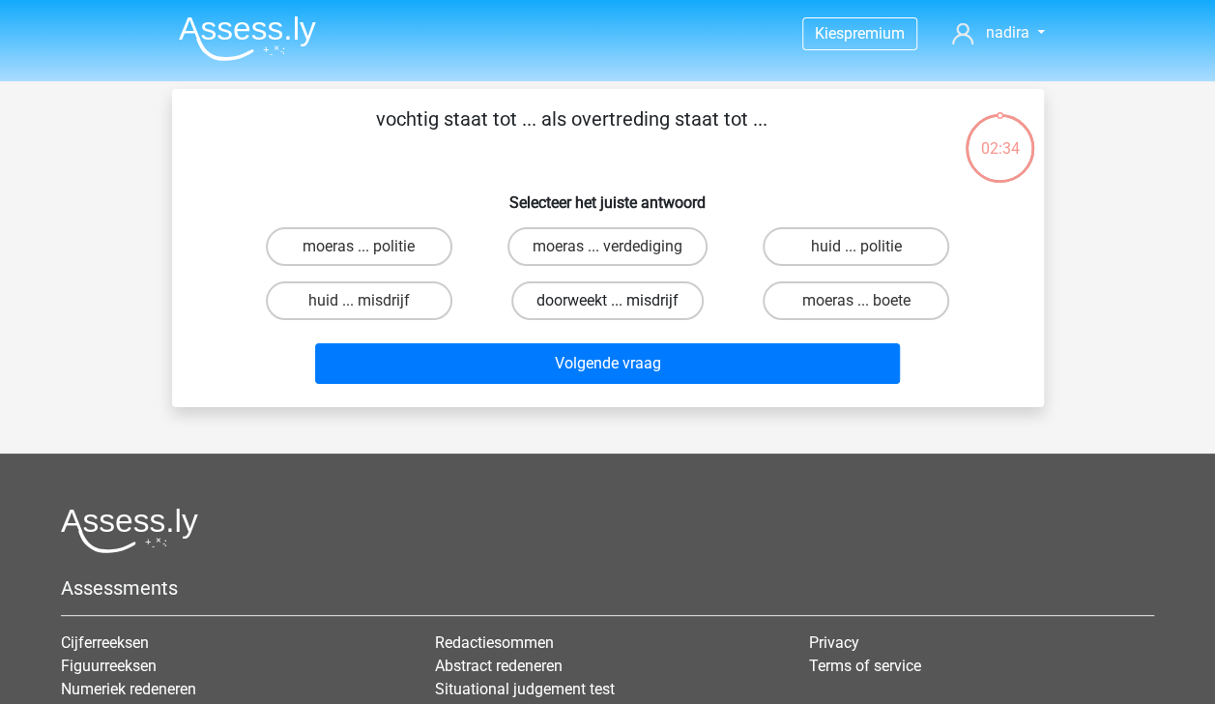
click at [668, 297] on label "doorweekt ... misdrijf" at bounding box center [607, 300] width 192 height 39
click at [620, 301] on input "doorweekt ... misdrijf" at bounding box center [613, 307] width 13 height 13
radio input "true"
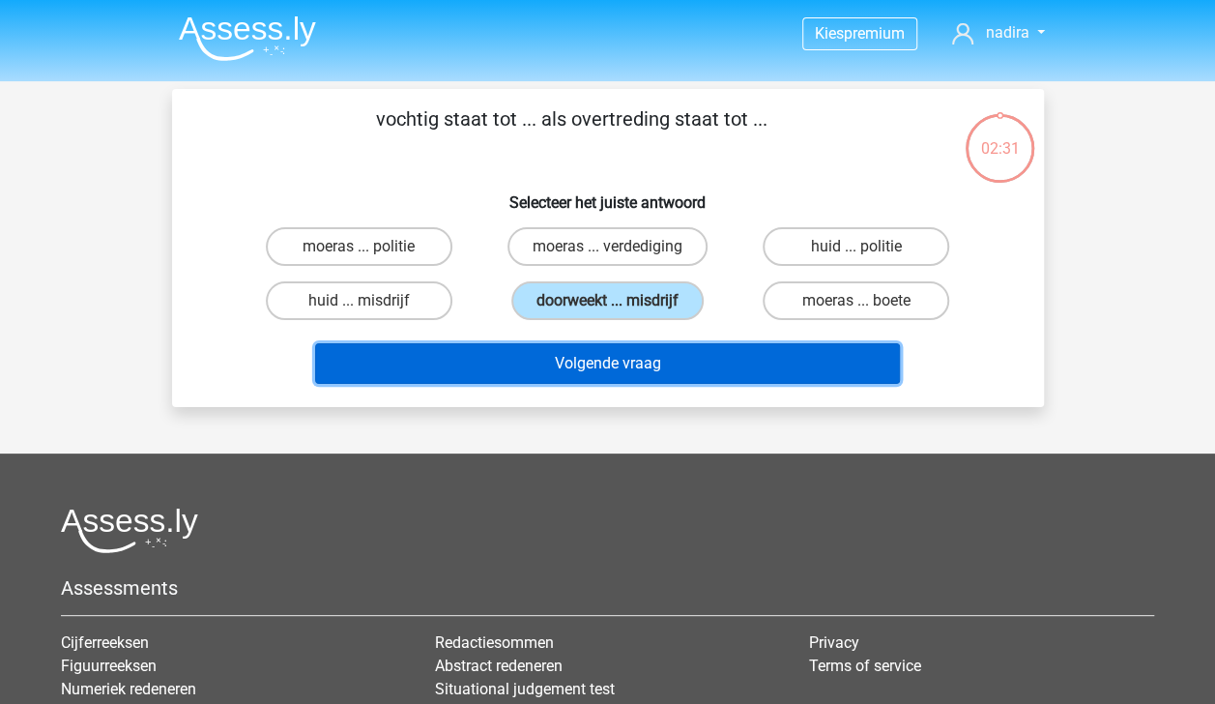
click at [696, 365] on button "Volgende vraag" at bounding box center [607, 363] width 585 height 41
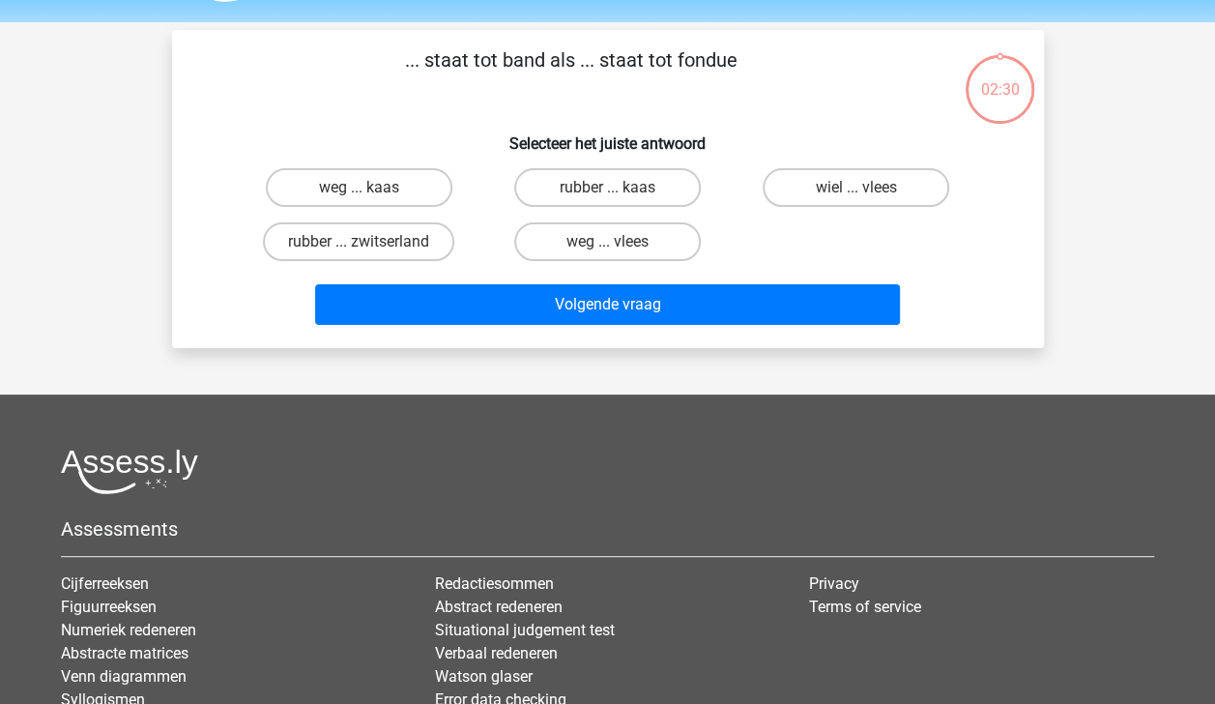
scroll to position [89, 0]
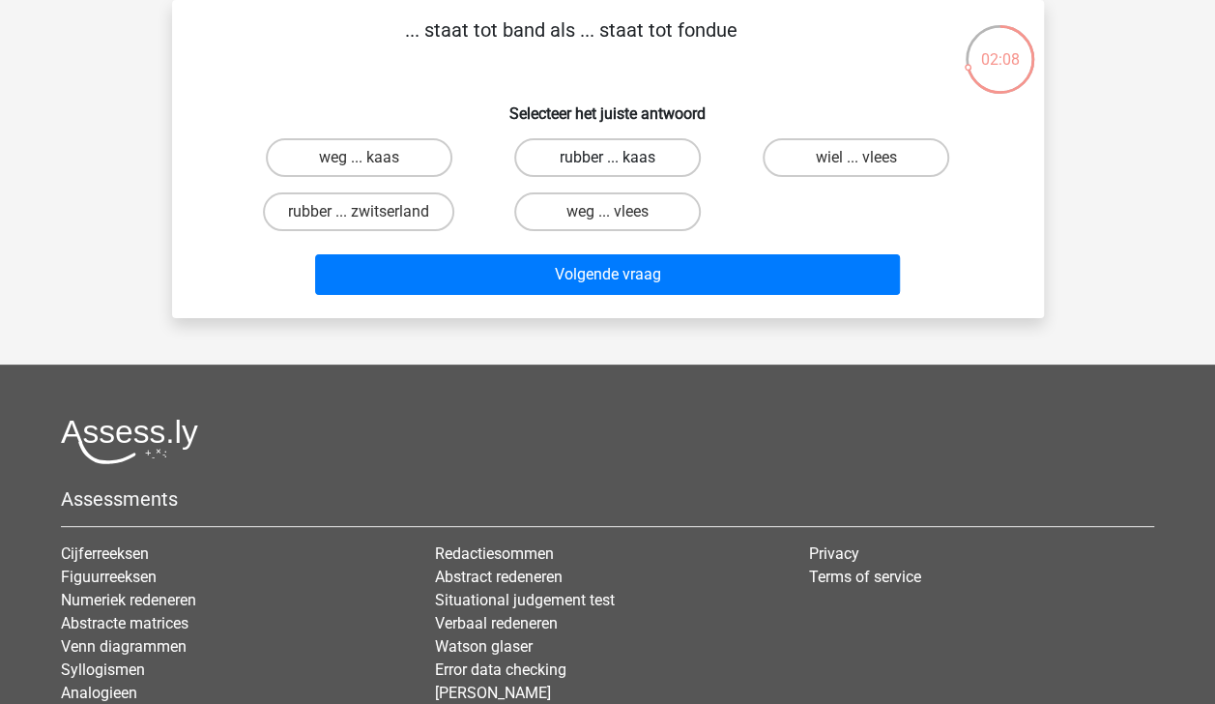
click at [582, 162] on label "rubber ... kaas" at bounding box center [607, 157] width 187 height 39
click at [607, 162] on input "rubber ... kaas" at bounding box center [613, 164] width 13 height 13
radio input "true"
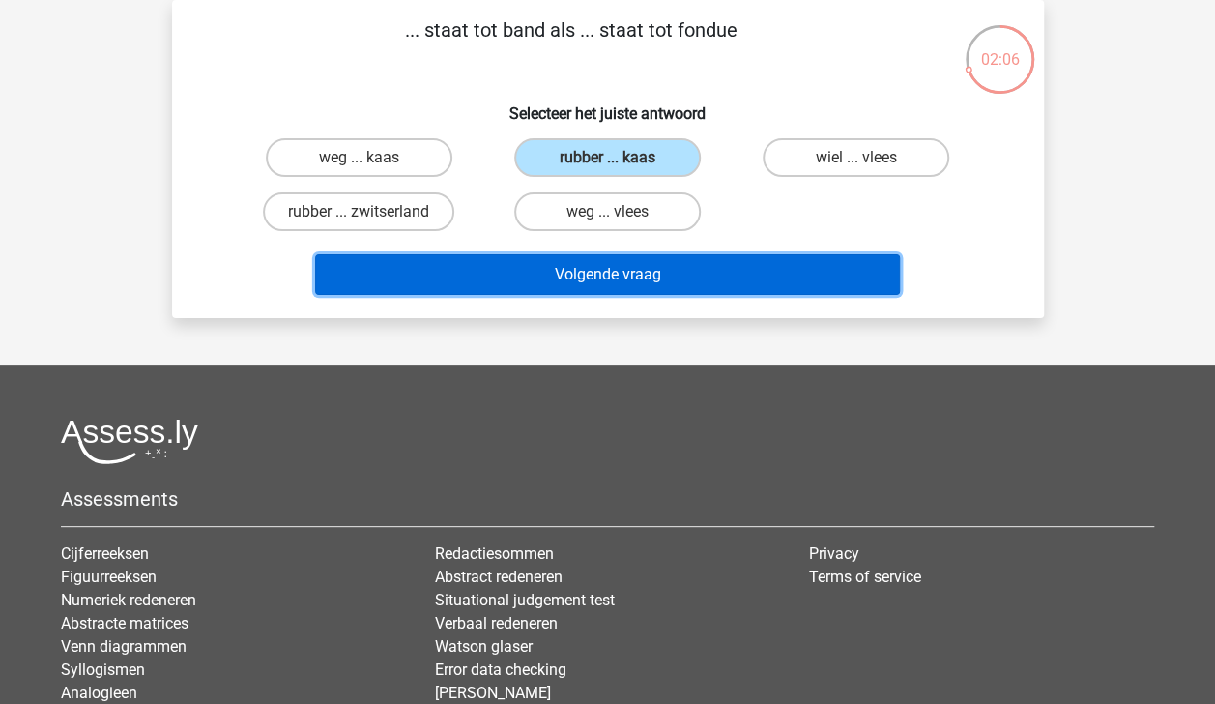
click at [630, 270] on button "Volgende vraag" at bounding box center [607, 274] width 585 height 41
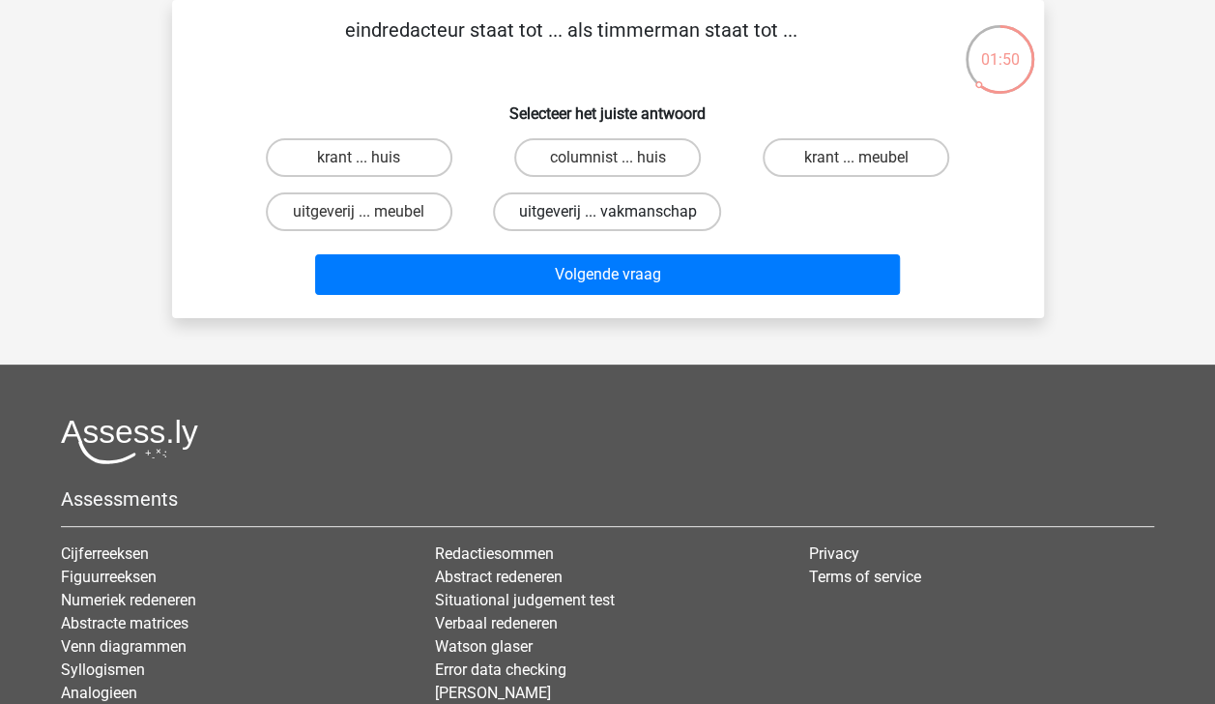
click at [592, 207] on label "uitgeverij ... vakmanschap" at bounding box center [607, 211] width 228 height 39
click at [607, 212] on input "uitgeverij ... vakmanschap" at bounding box center [613, 218] width 13 height 13
radio input "true"
click at [846, 156] on label "krant ... meubel" at bounding box center [856, 157] width 187 height 39
click at [856, 158] on input "krant ... meubel" at bounding box center [862, 164] width 13 height 13
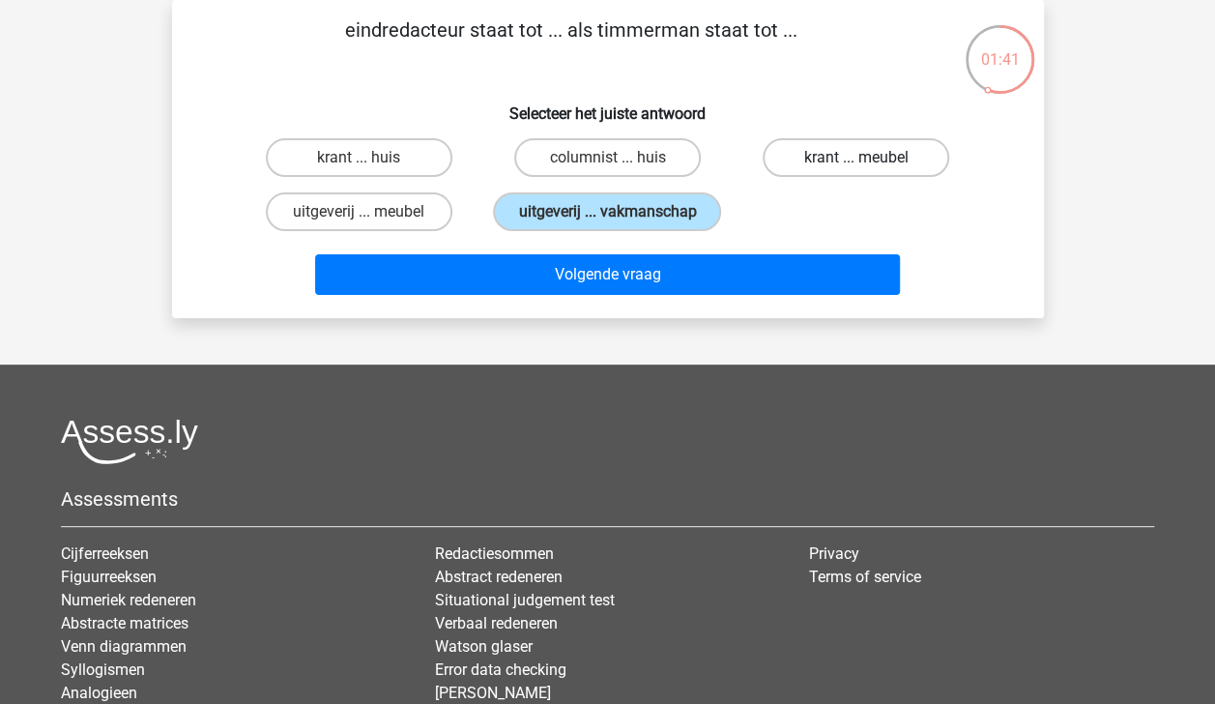
radio input "true"
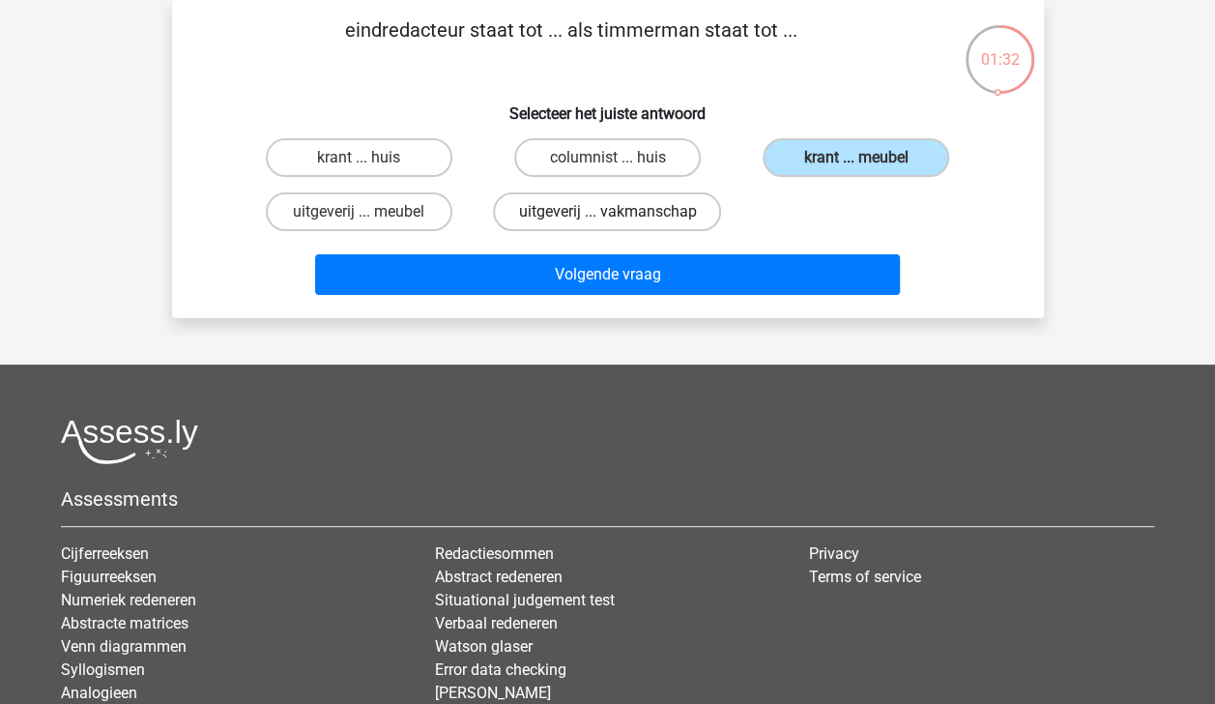
click at [672, 209] on label "uitgeverij ... vakmanschap" at bounding box center [607, 211] width 228 height 39
click at [620, 212] on input "uitgeverij ... vakmanschap" at bounding box center [613, 218] width 13 height 13
radio input "true"
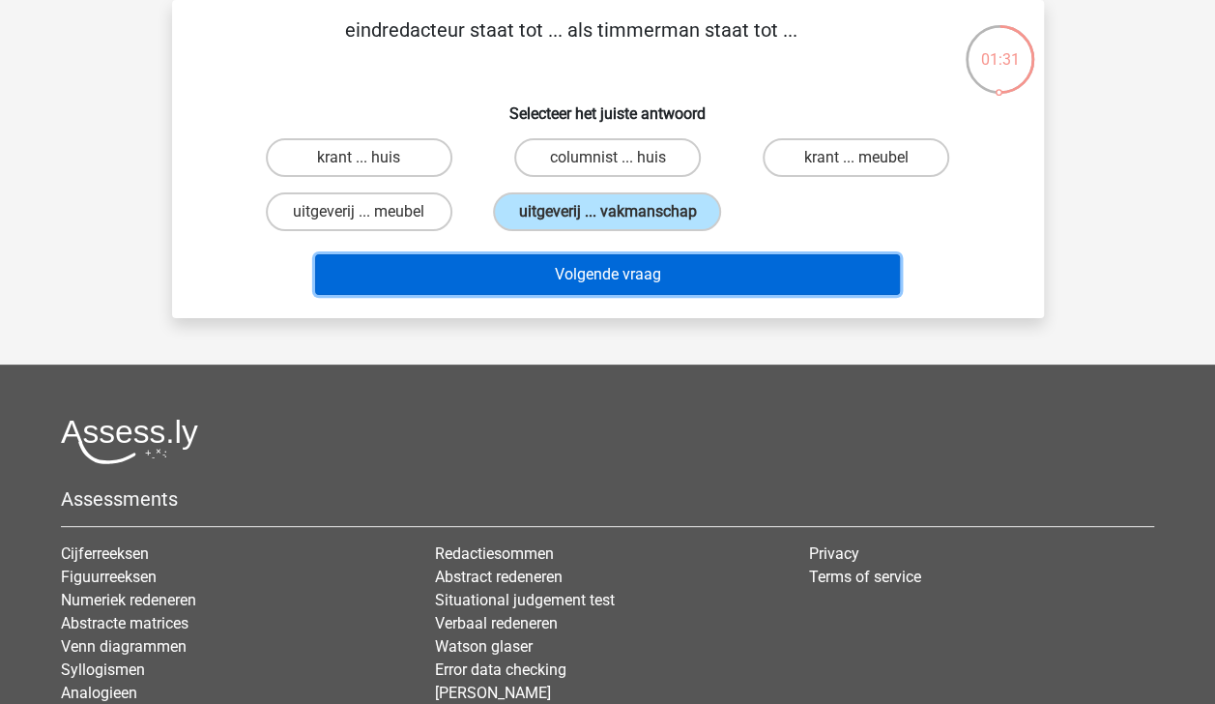
click at [702, 272] on button "Volgende vraag" at bounding box center [607, 274] width 585 height 41
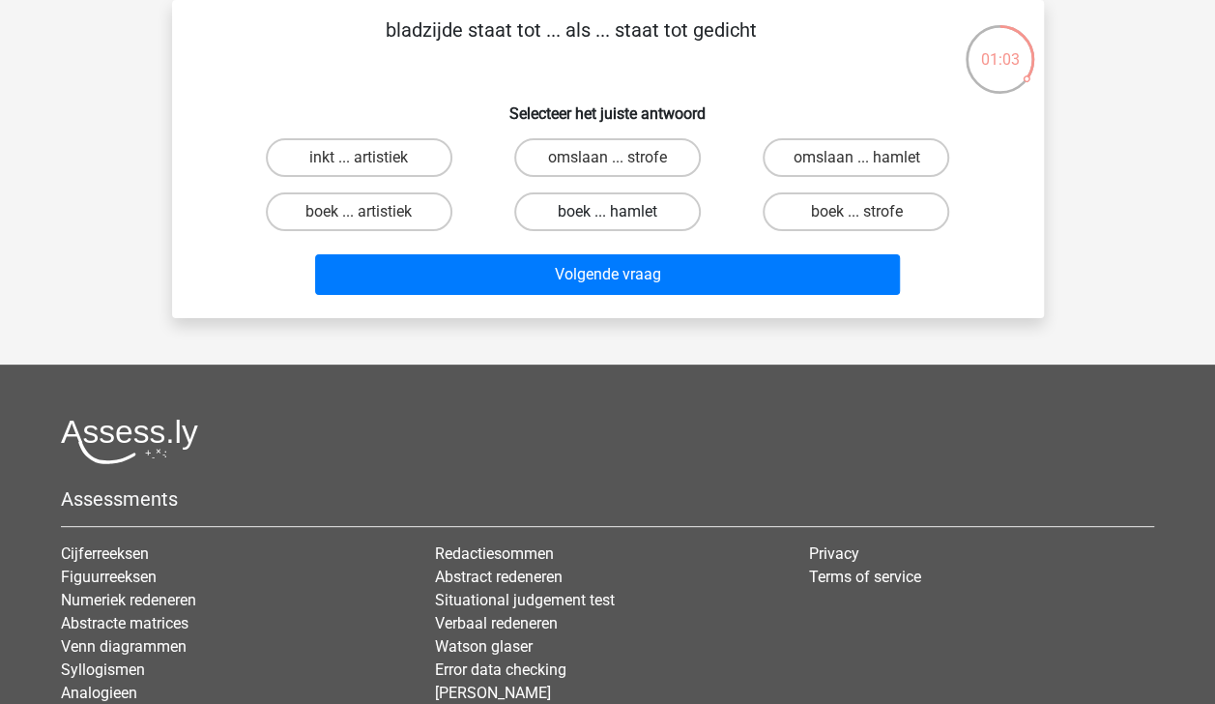
click at [627, 209] on label "boek ... hamlet" at bounding box center [607, 211] width 187 height 39
click at [620, 212] on input "boek ... hamlet" at bounding box center [613, 218] width 13 height 13
radio input "true"
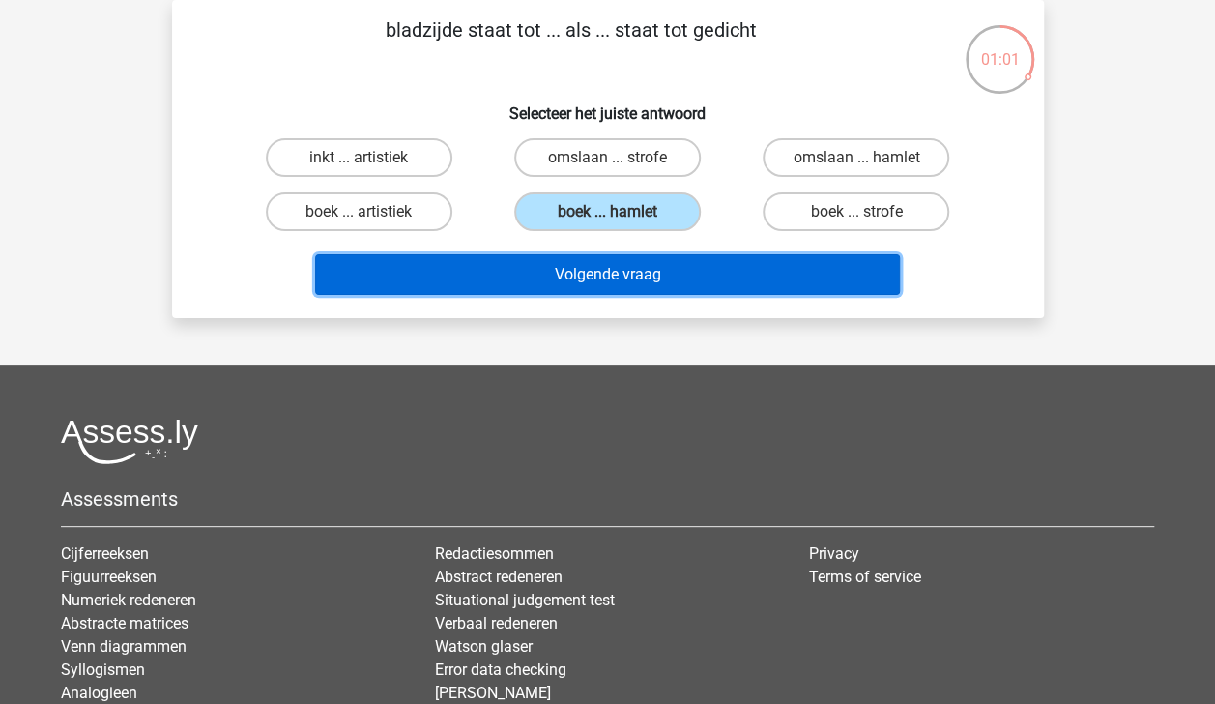
click at [616, 284] on button "Volgende vraag" at bounding box center [607, 274] width 585 height 41
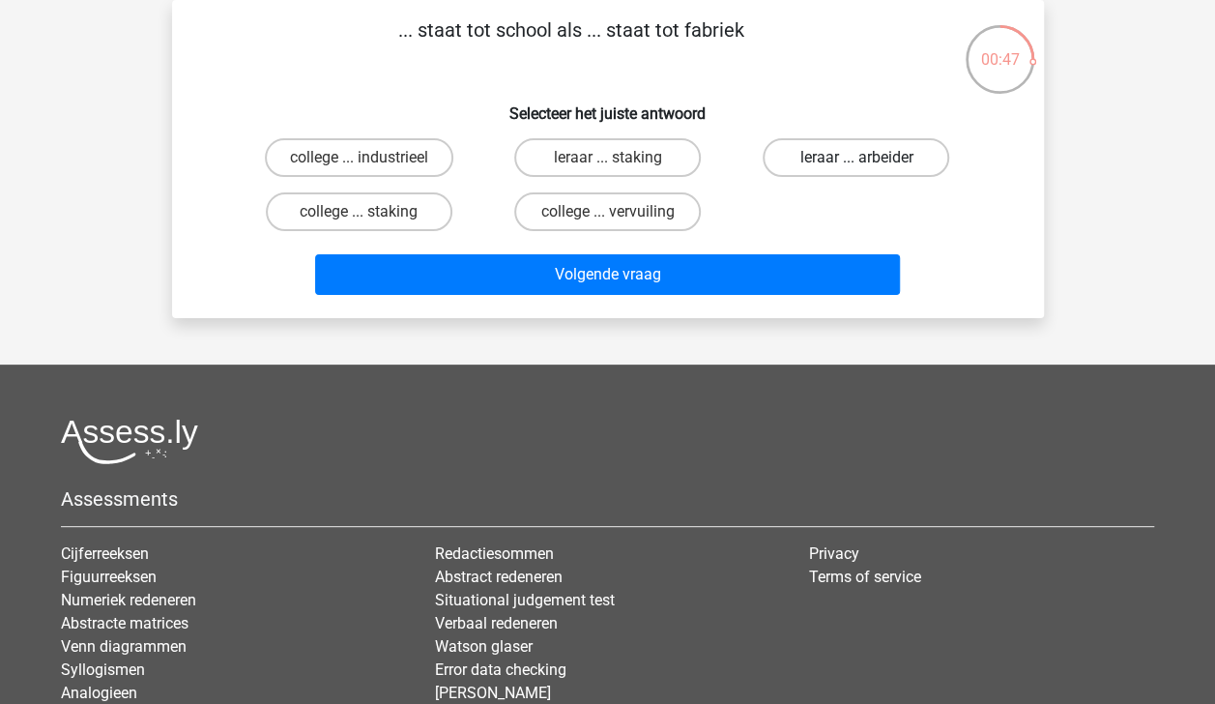
click at [802, 153] on label "leraar ... arbeider" at bounding box center [856, 157] width 187 height 39
click at [856, 158] on input "leraar ... arbeider" at bounding box center [862, 164] width 13 height 13
radio input "true"
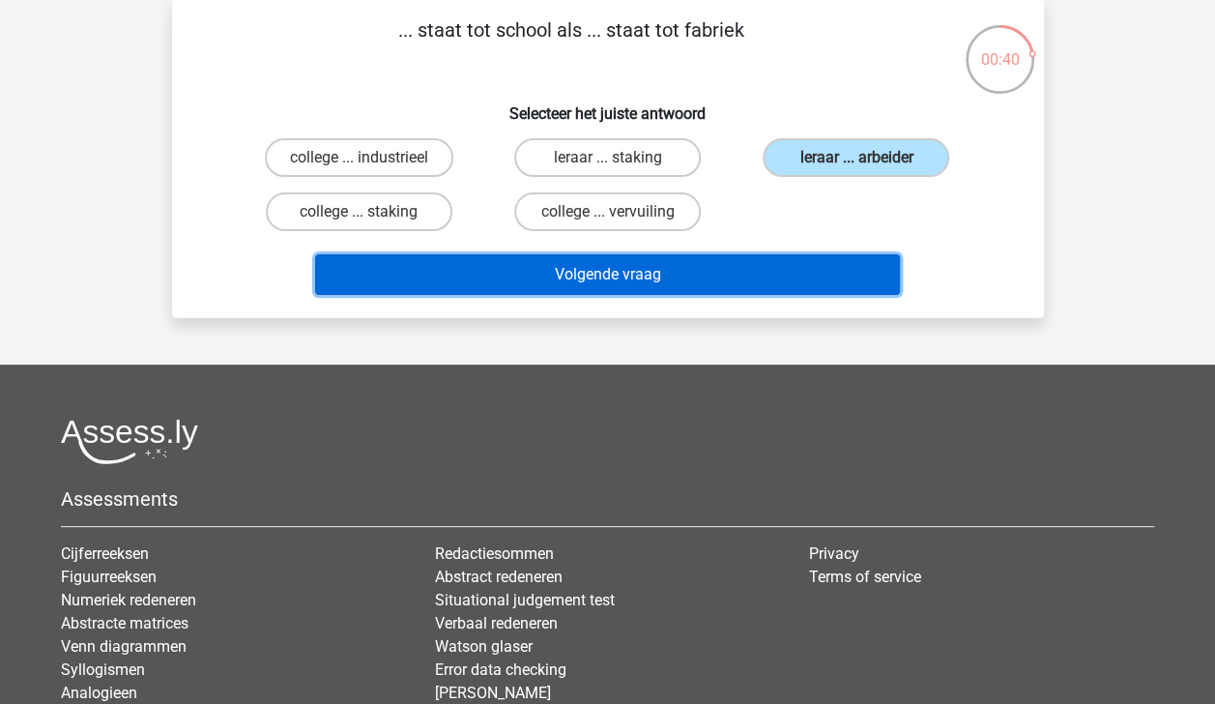
click at [618, 284] on button "Volgende vraag" at bounding box center [607, 274] width 585 height 41
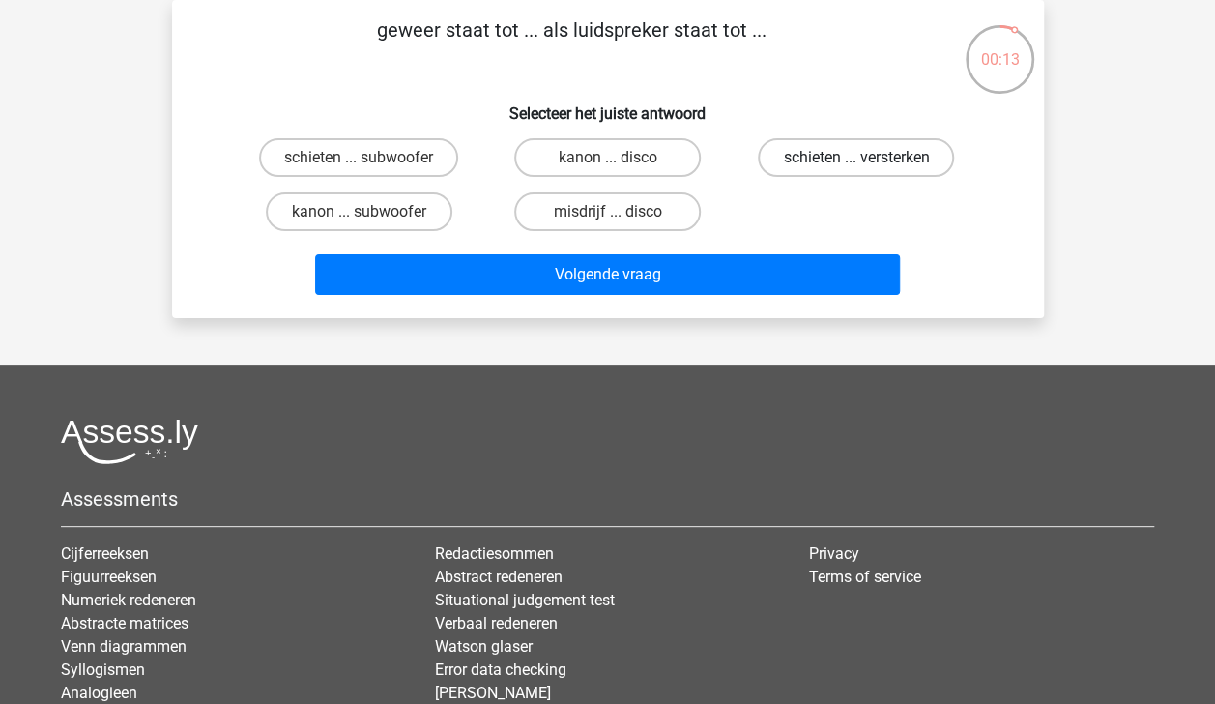
click at [825, 149] on label "schieten ... versterken" at bounding box center [856, 157] width 196 height 39
click at [856, 158] on input "schieten ... versterken" at bounding box center [862, 164] width 13 height 13
radio input "true"
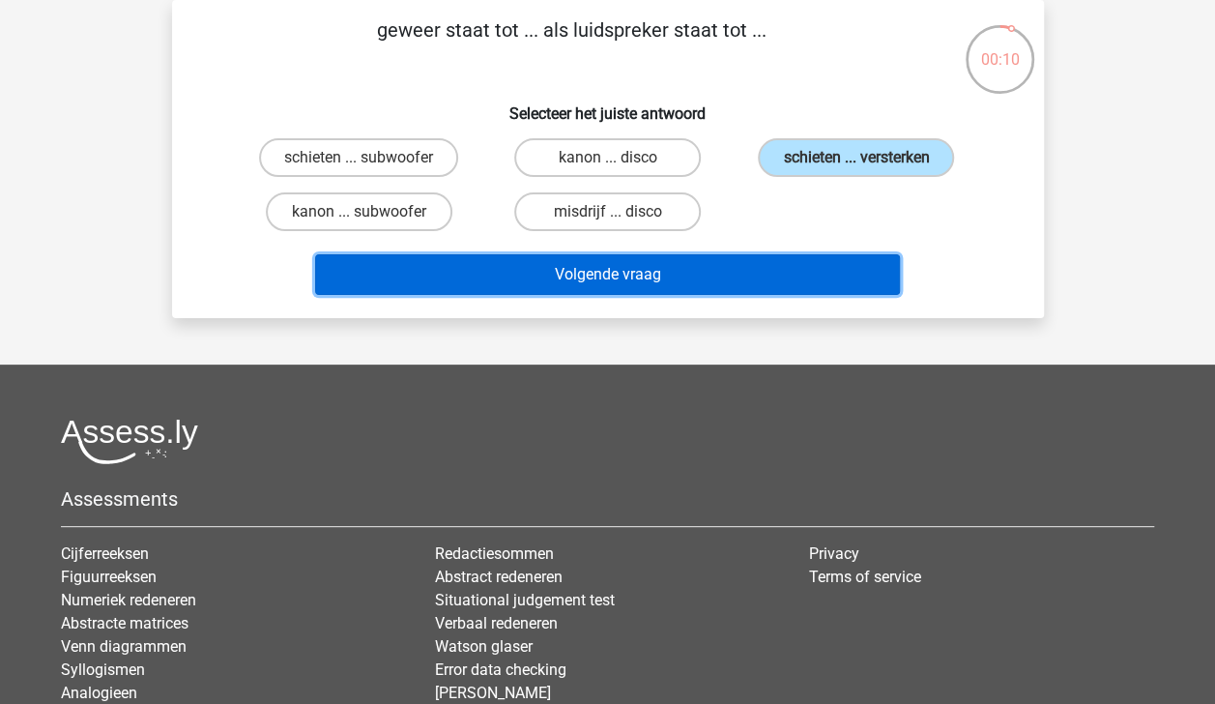
click at [786, 280] on button "Volgende vraag" at bounding box center [607, 274] width 585 height 41
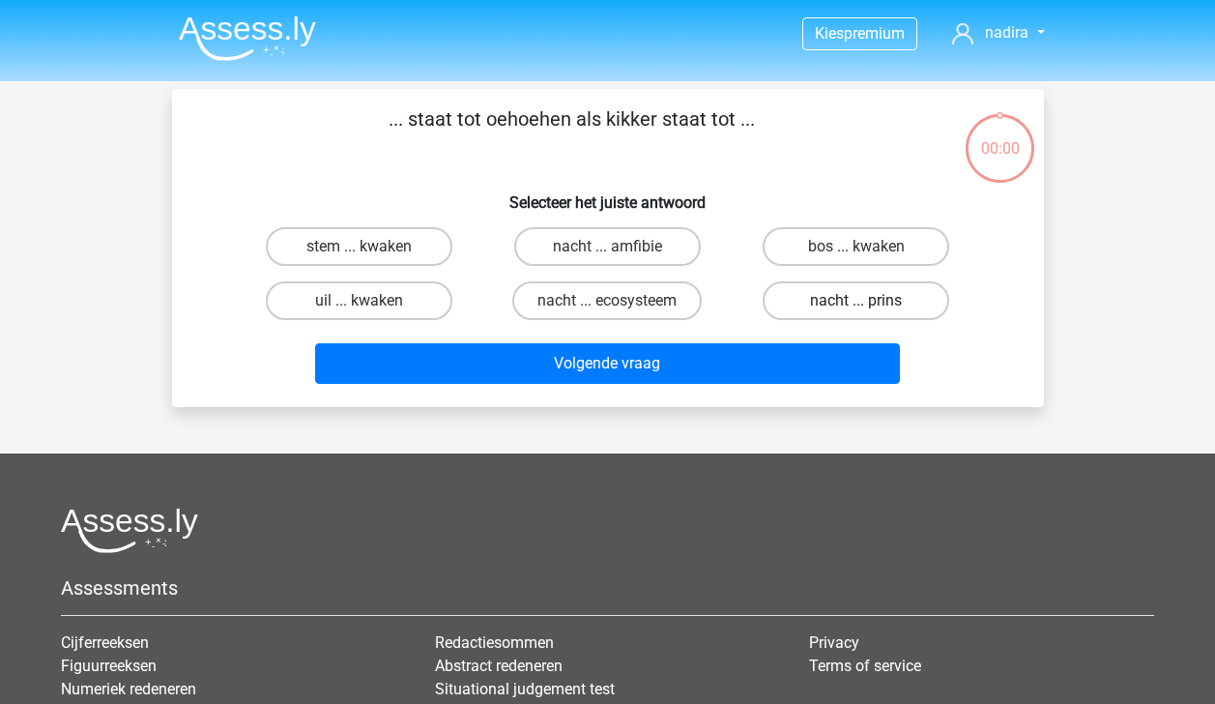
scroll to position [89, 0]
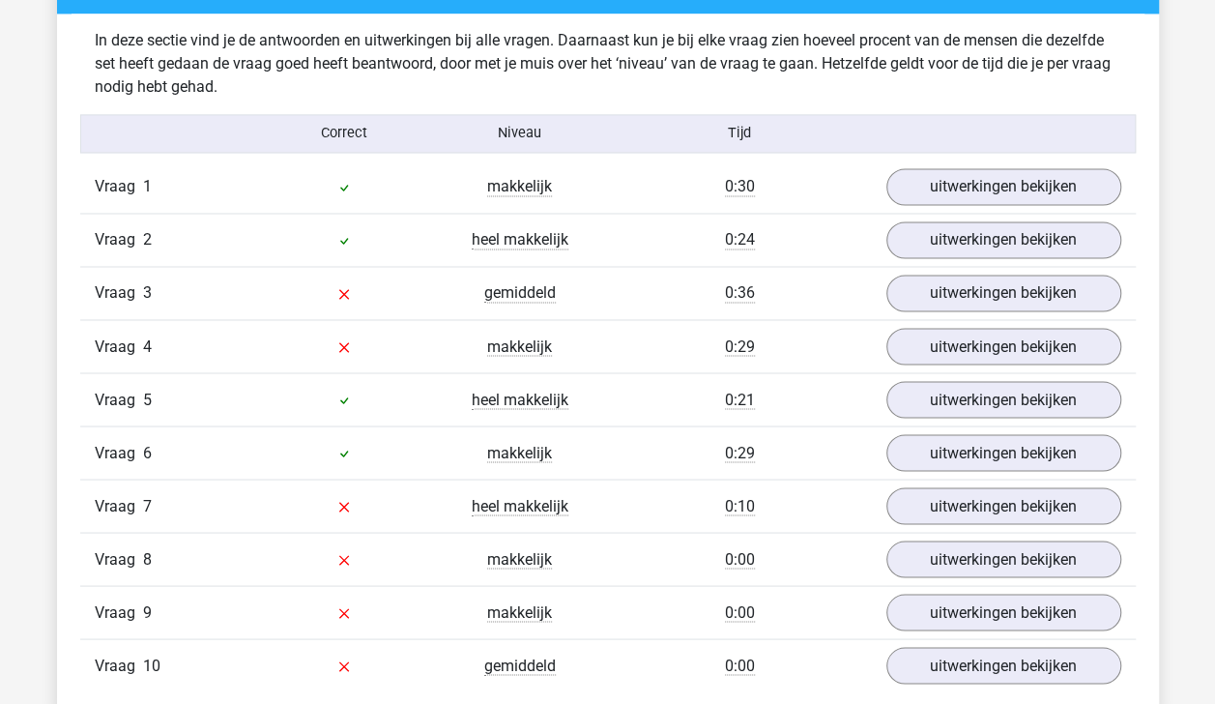
scroll to position [1520, 0]
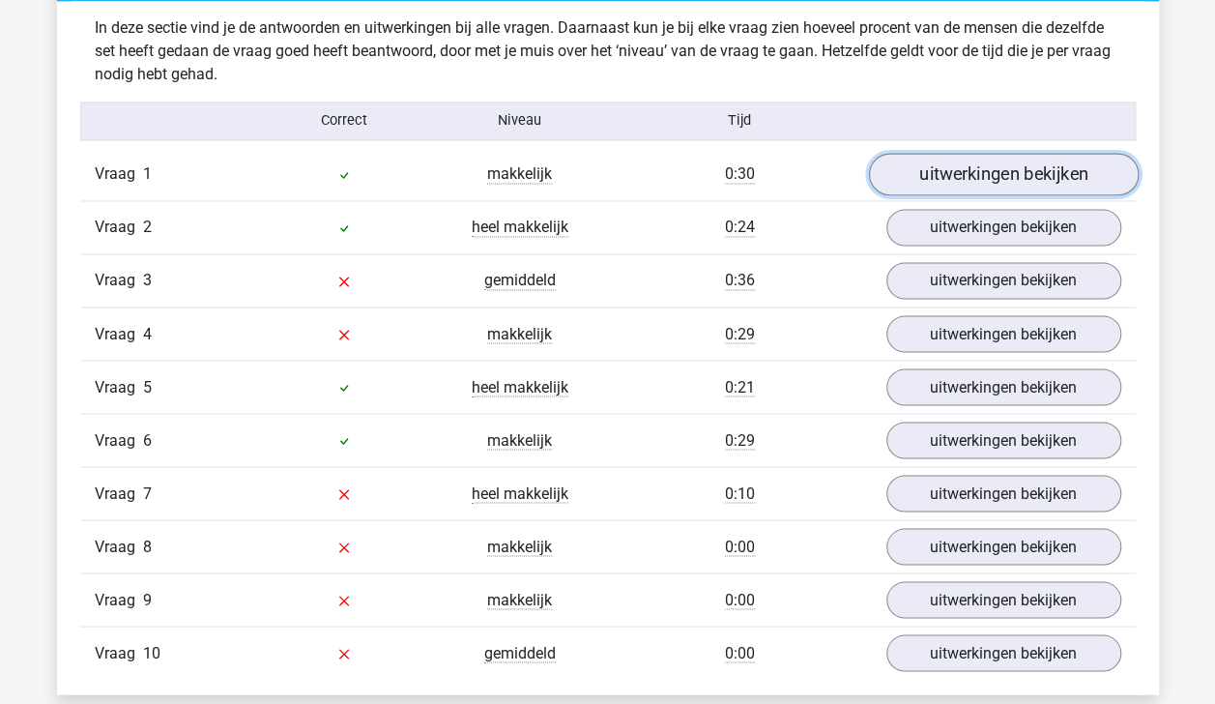
click at [990, 172] on link "uitwerkingen bekijken" at bounding box center [1003, 174] width 270 height 43
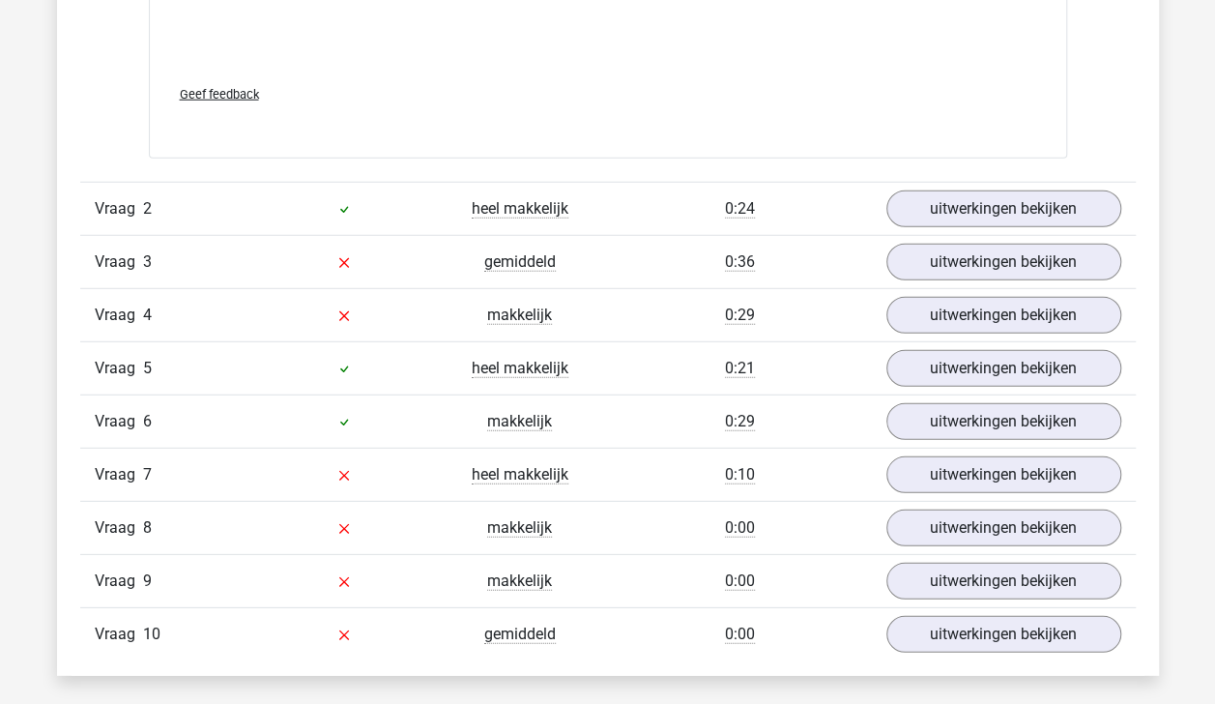
scroll to position [2527, 0]
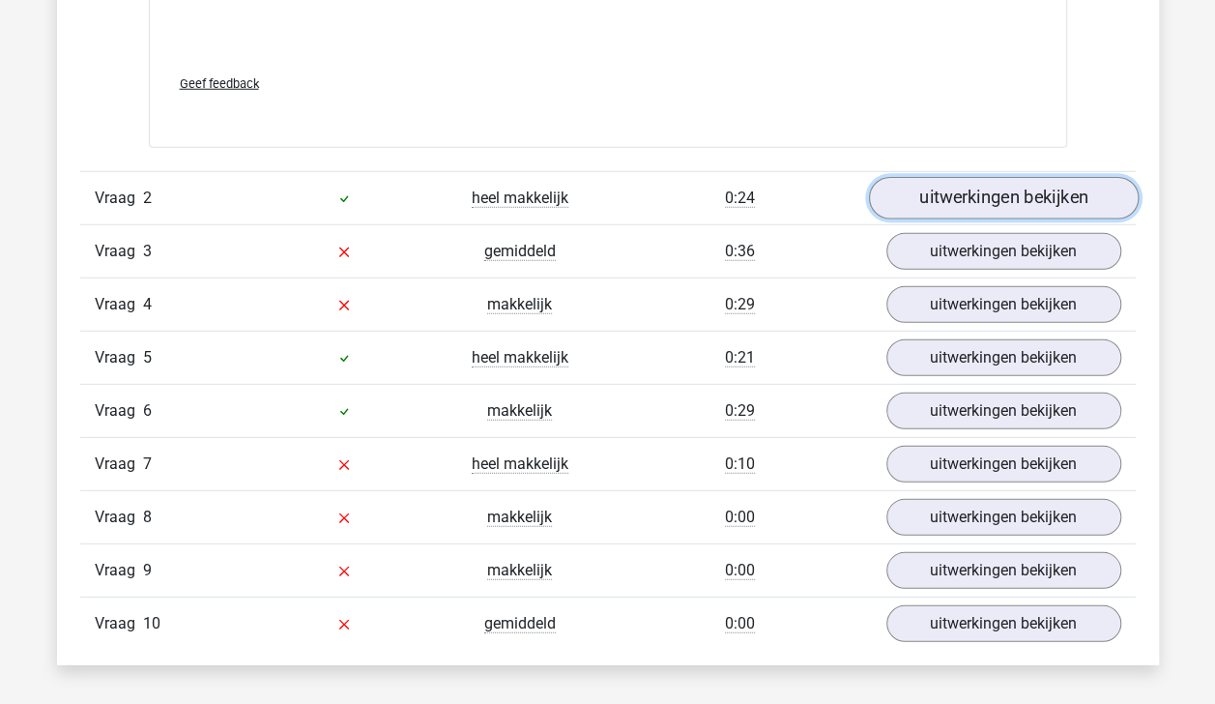
click at [1061, 181] on link "uitwerkingen bekijken" at bounding box center [1003, 198] width 270 height 43
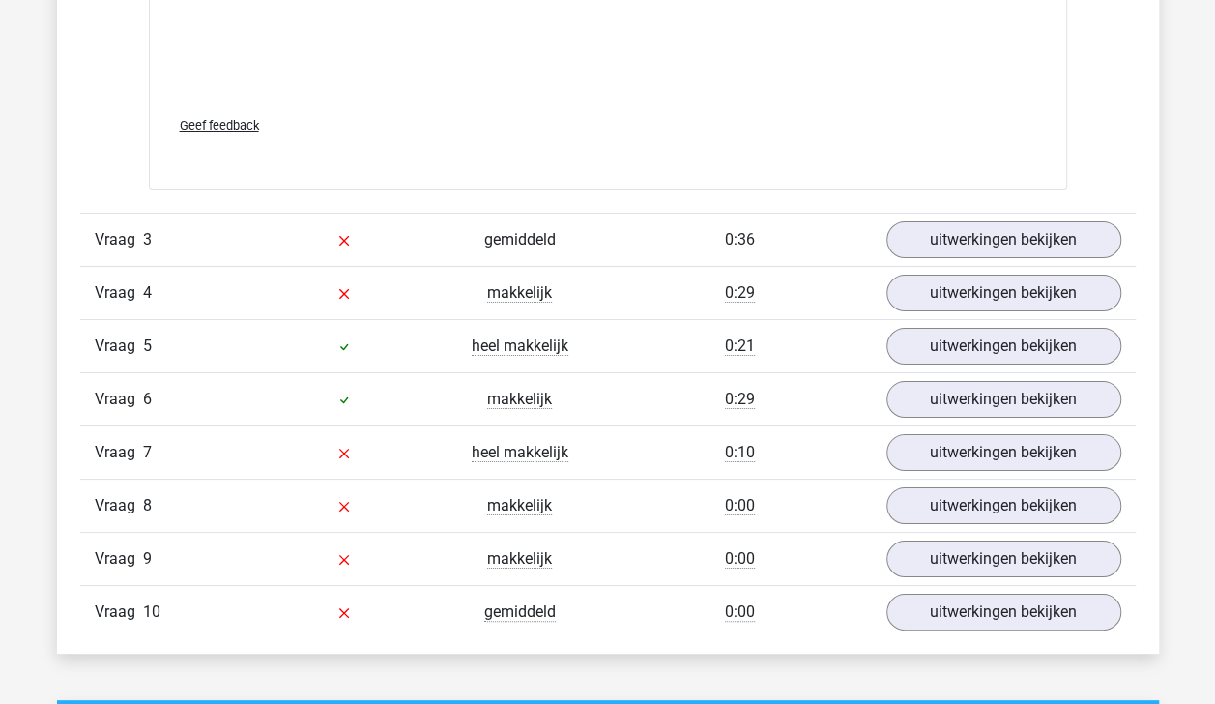
scroll to position [3499, 0]
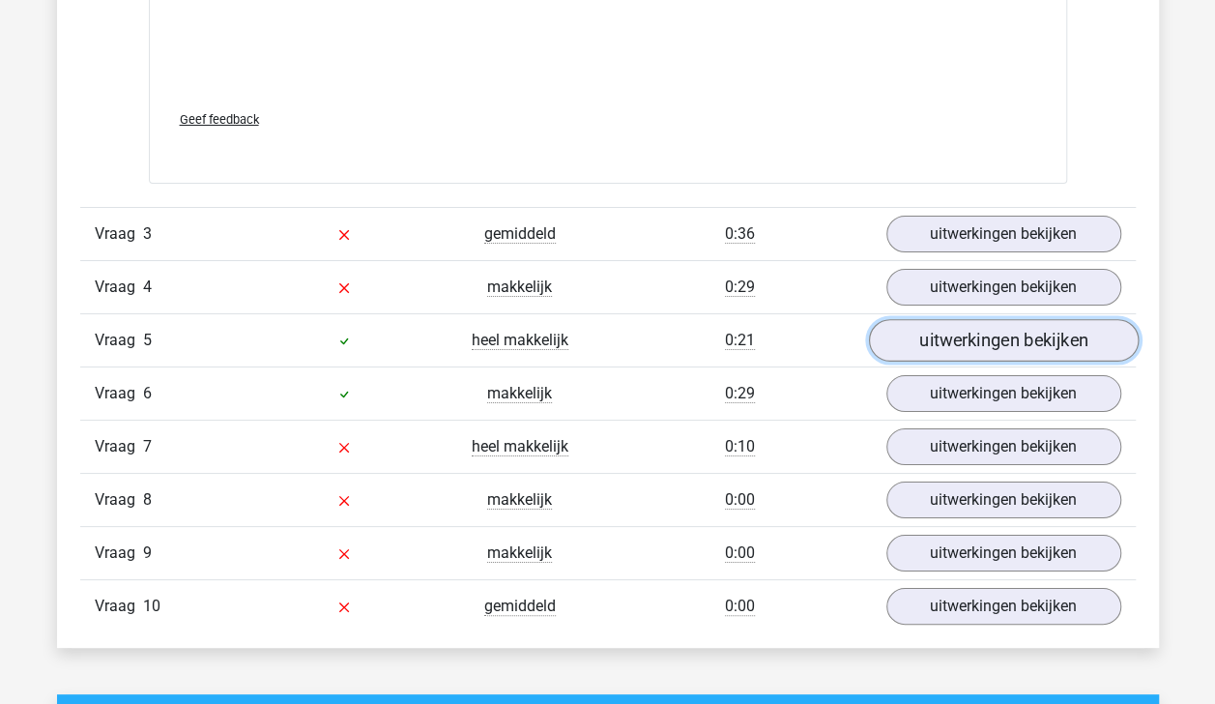
click at [1034, 328] on link "uitwerkingen bekijken" at bounding box center [1003, 341] width 270 height 43
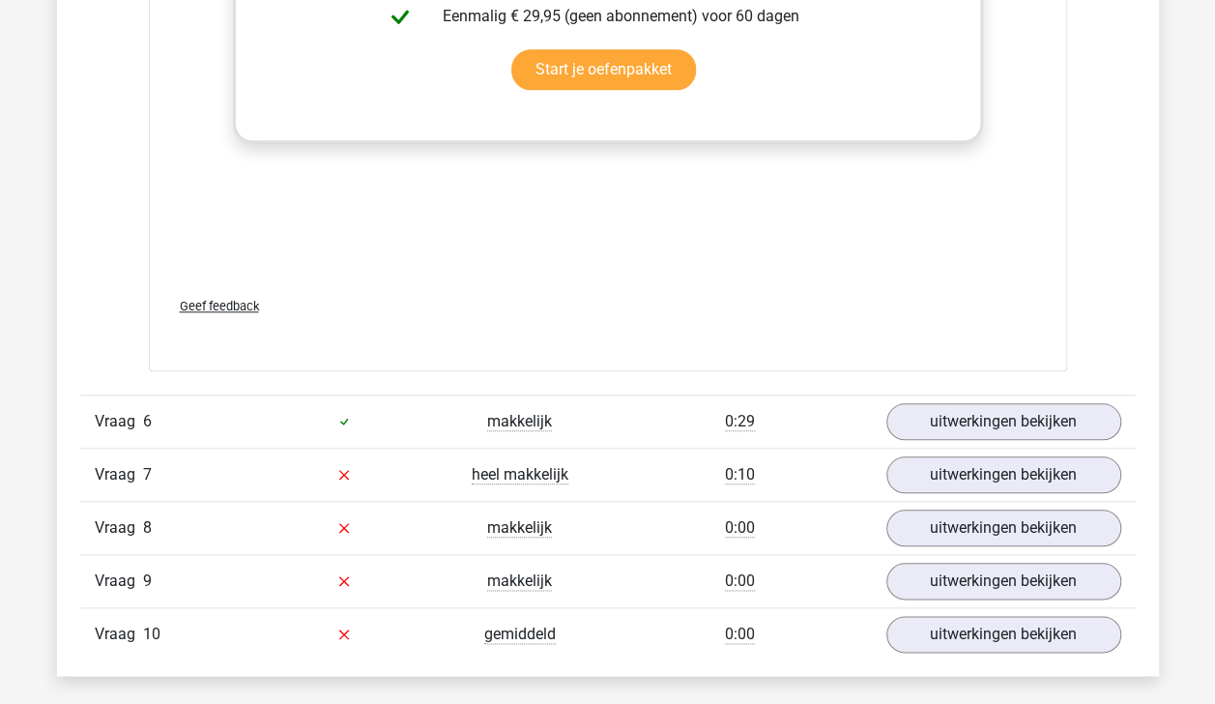
scroll to position [4476, 0]
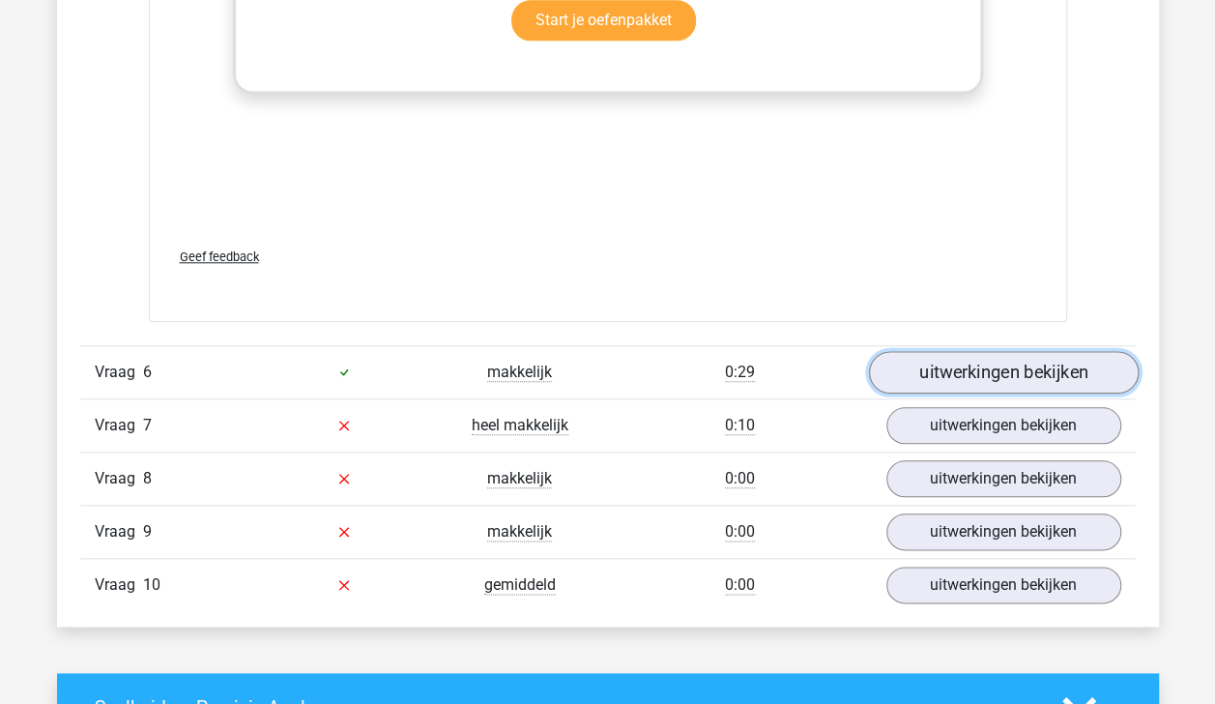
click at [1032, 365] on link "uitwerkingen bekijken" at bounding box center [1003, 372] width 270 height 43
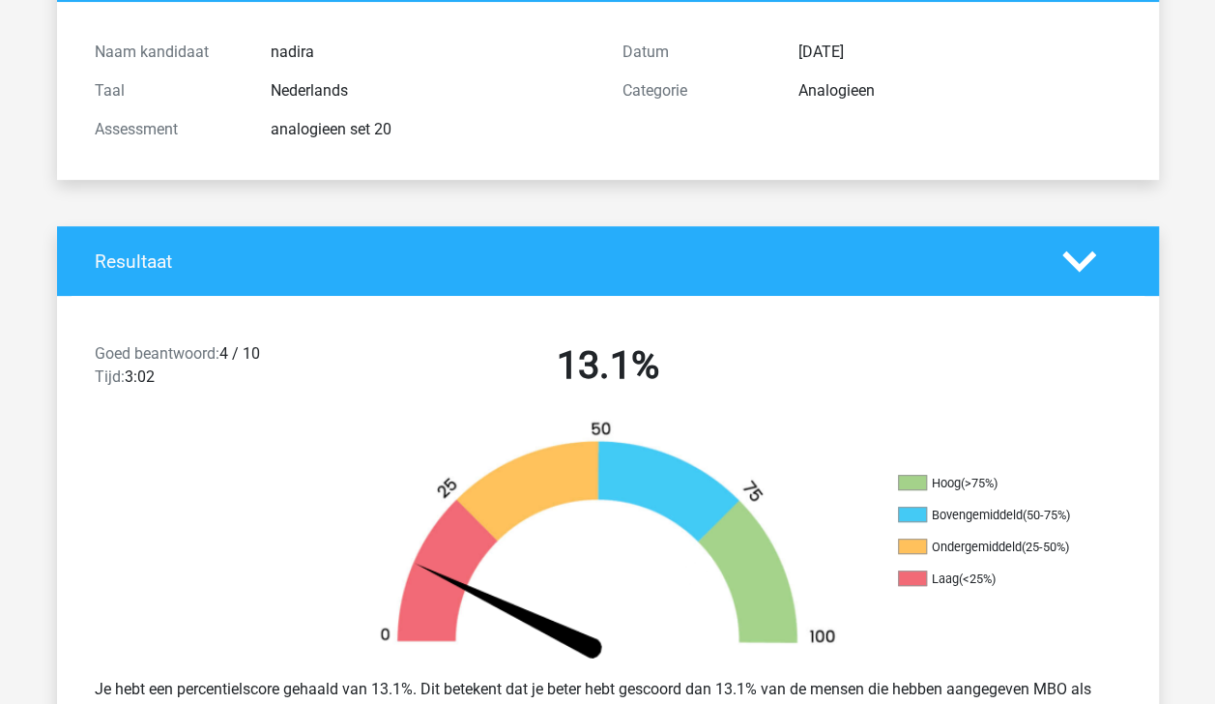
scroll to position [0, 0]
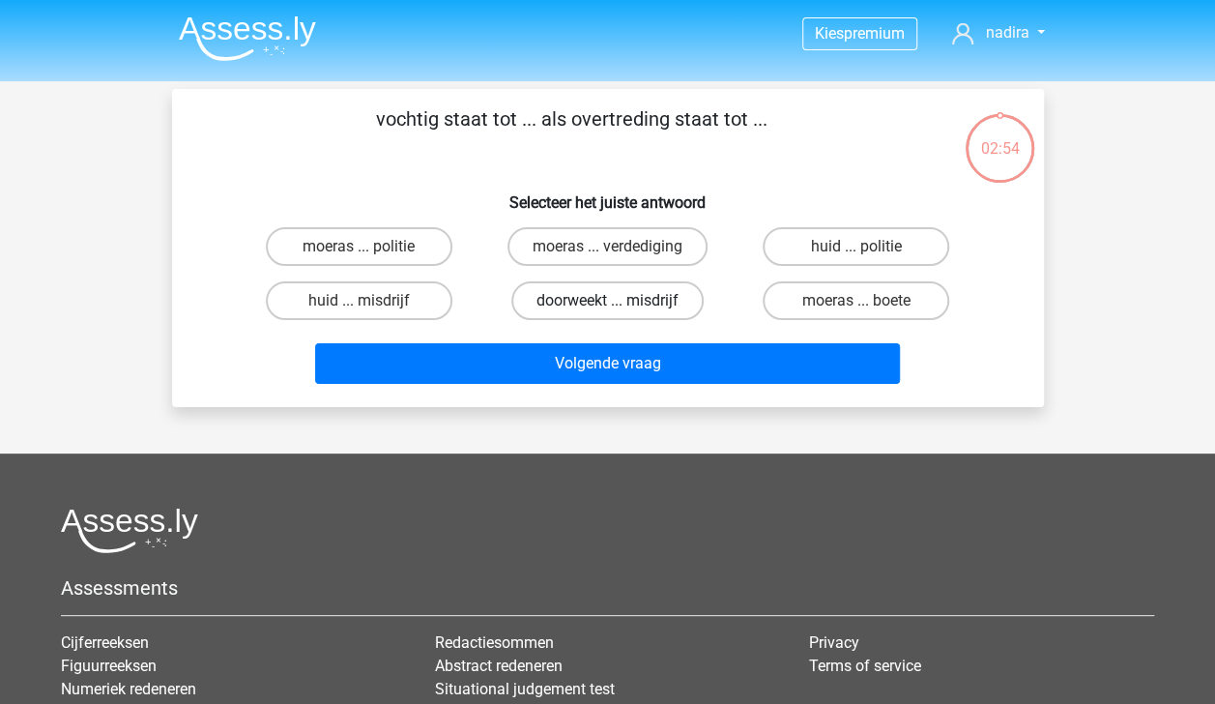
click at [557, 304] on label "doorweekt ... misdrijf" at bounding box center [607, 300] width 192 height 39
click at [607, 304] on input "doorweekt ... misdrijf" at bounding box center [613, 307] width 13 height 13
radio input "true"
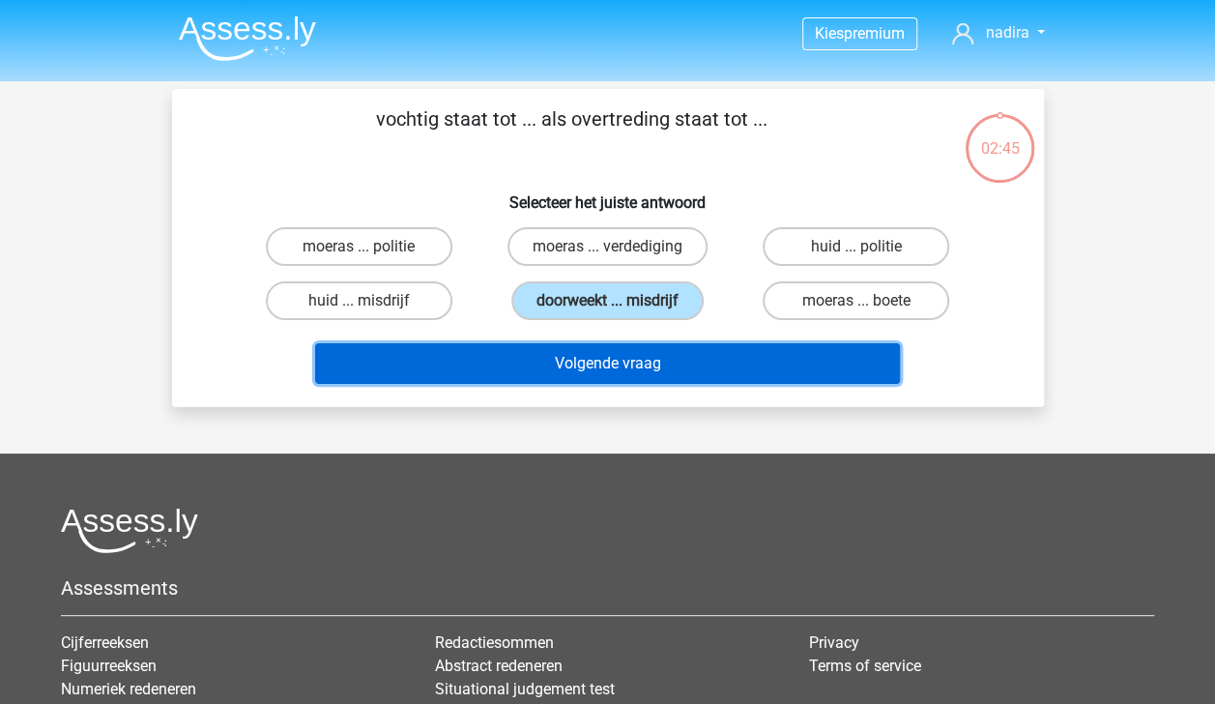
click at [736, 365] on button "Volgende vraag" at bounding box center [607, 363] width 585 height 41
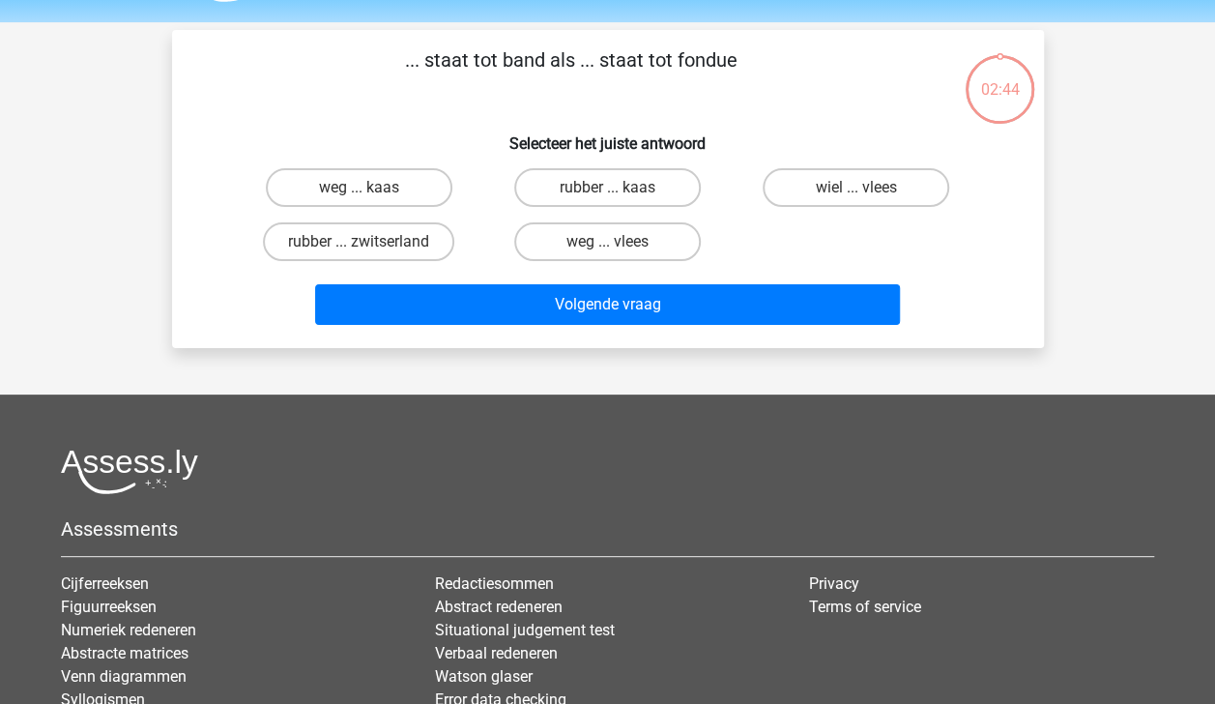
scroll to position [89, 0]
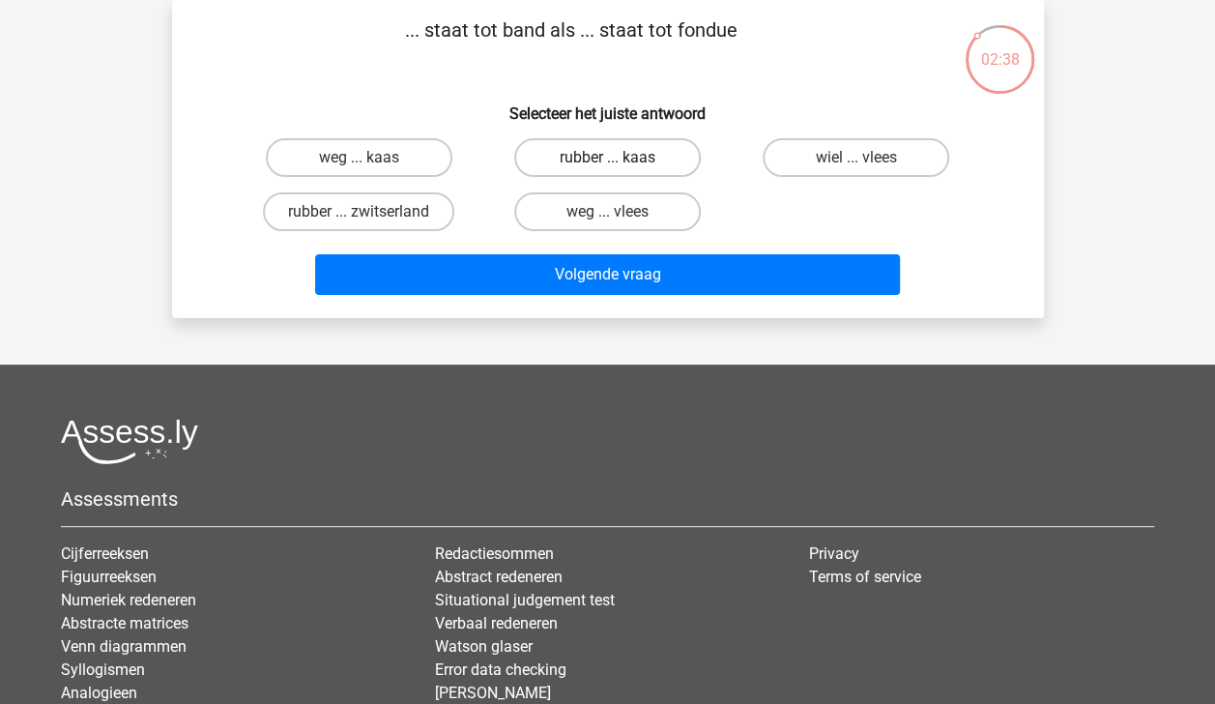
click at [591, 159] on label "rubber ... kaas" at bounding box center [607, 157] width 187 height 39
click at [607, 159] on input "rubber ... kaas" at bounding box center [613, 164] width 13 height 13
radio input "true"
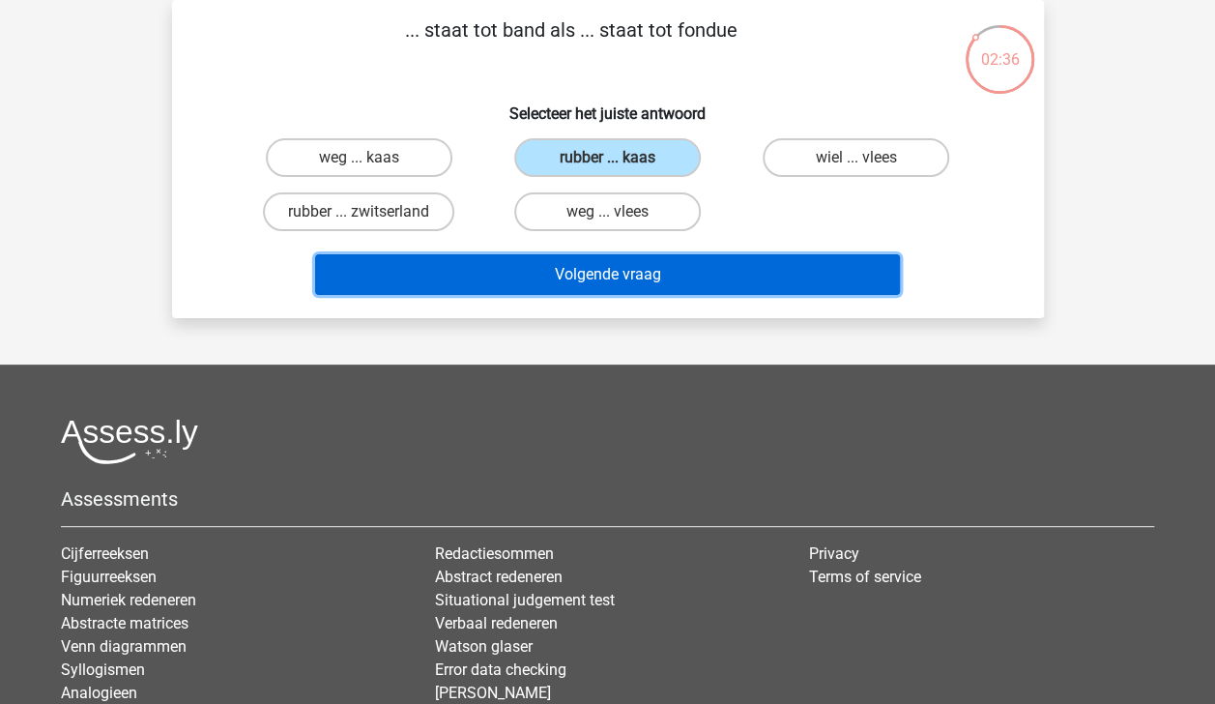
click at [634, 273] on button "Volgende vraag" at bounding box center [607, 274] width 585 height 41
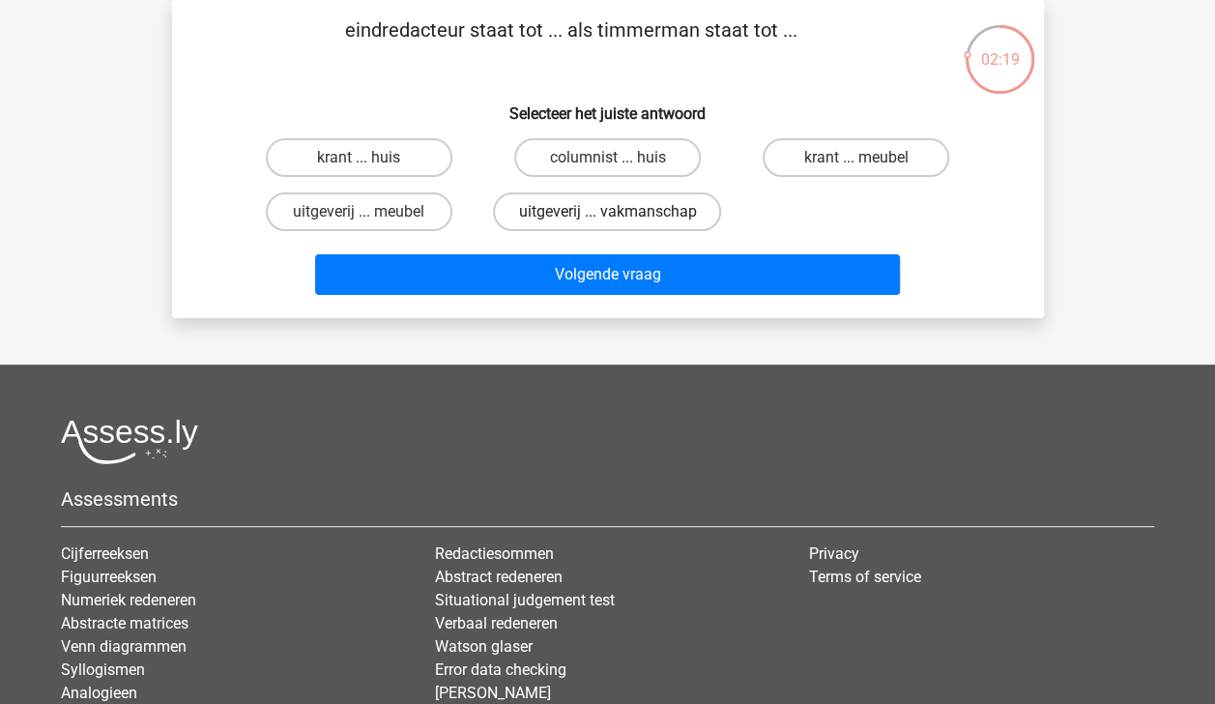
click at [687, 209] on label "uitgeverij ... vakmanschap" at bounding box center [607, 211] width 228 height 39
click at [620, 212] on input "uitgeverij ... vakmanschap" at bounding box center [613, 218] width 13 height 13
radio input "true"
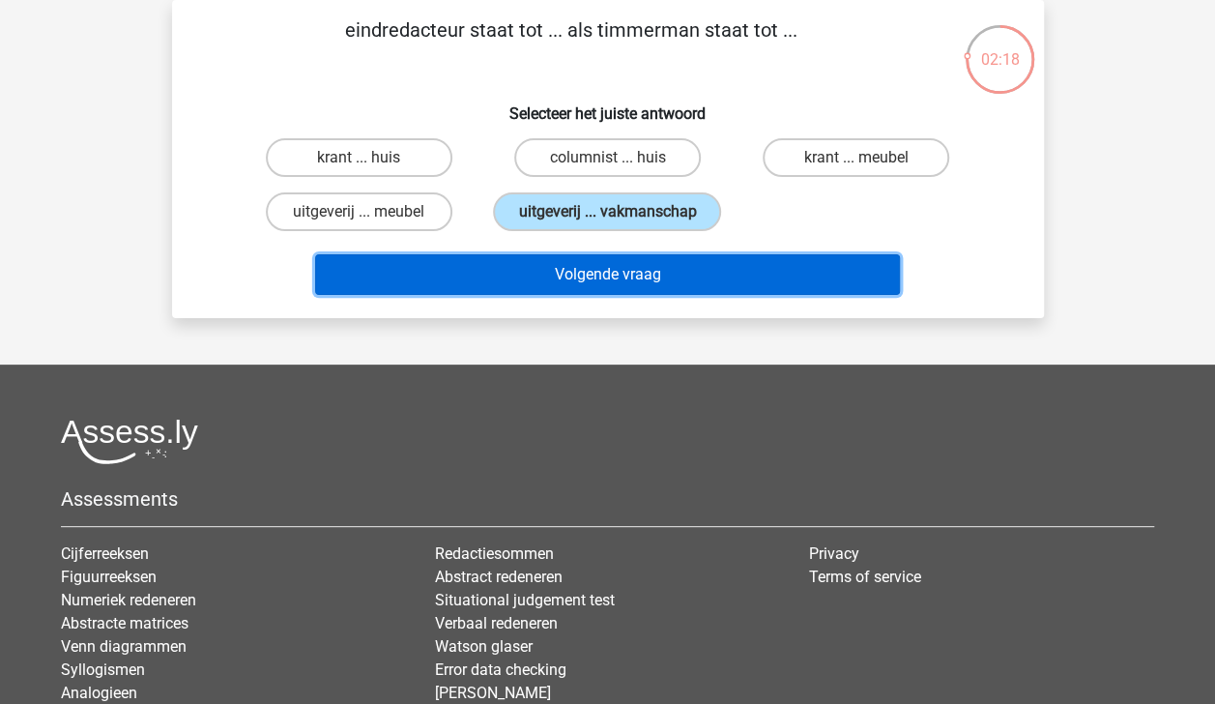
click at [714, 269] on button "Volgende vraag" at bounding box center [607, 274] width 585 height 41
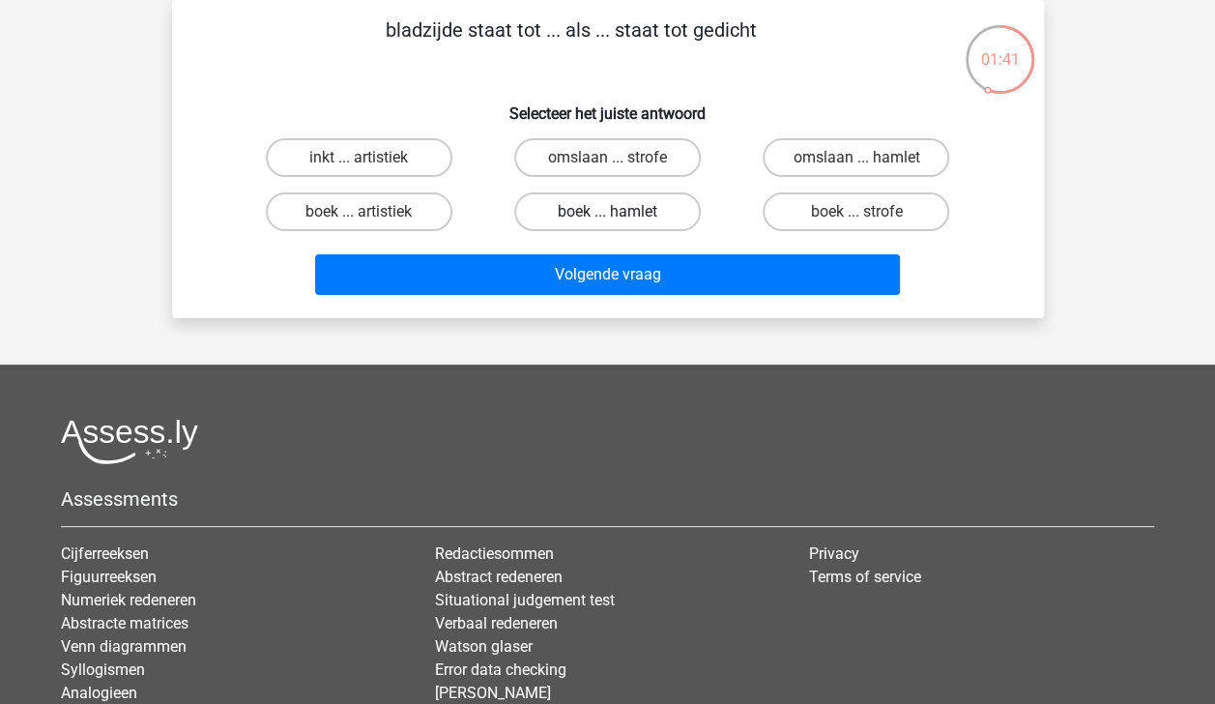
click at [666, 214] on label "boek ... hamlet" at bounding box center [607, 211] width 187 height 39
click at [620, 214] on input "boek ... hamlet" at bounding box center [613, 218] width 13 height 13
radio input "true"
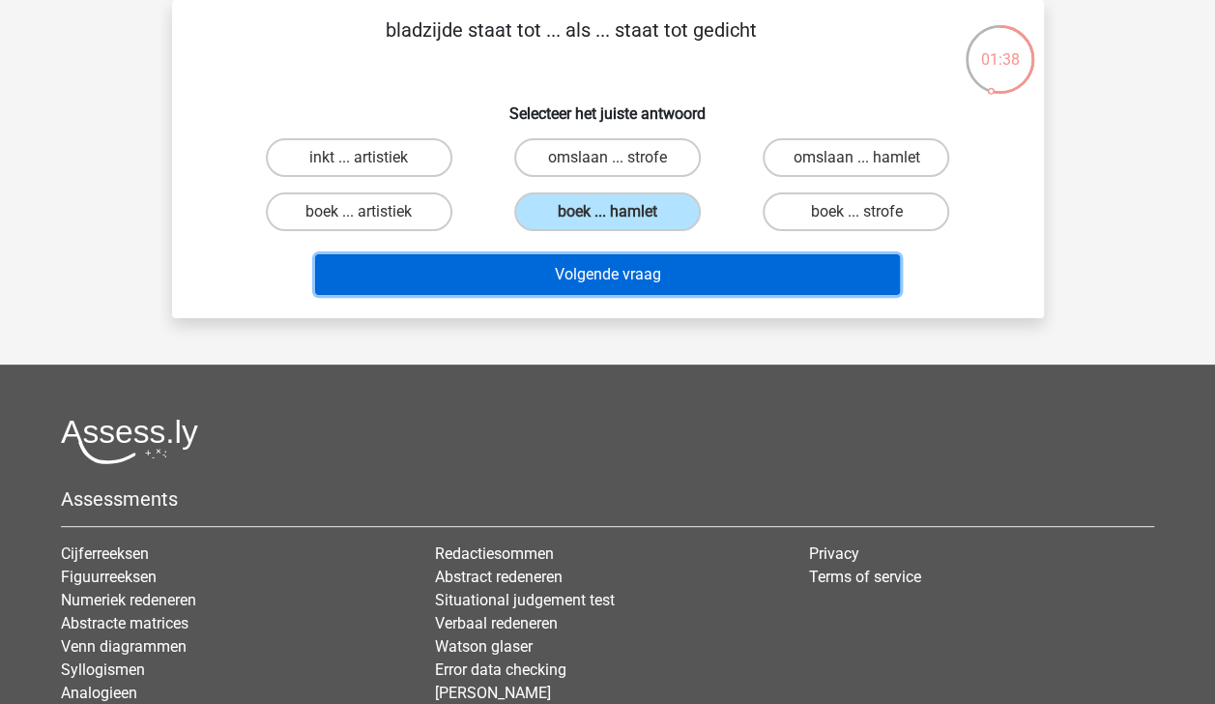
click at [664, 267] on button "Volgende vraag" at bounding box center [607, 274] width 585 height 41
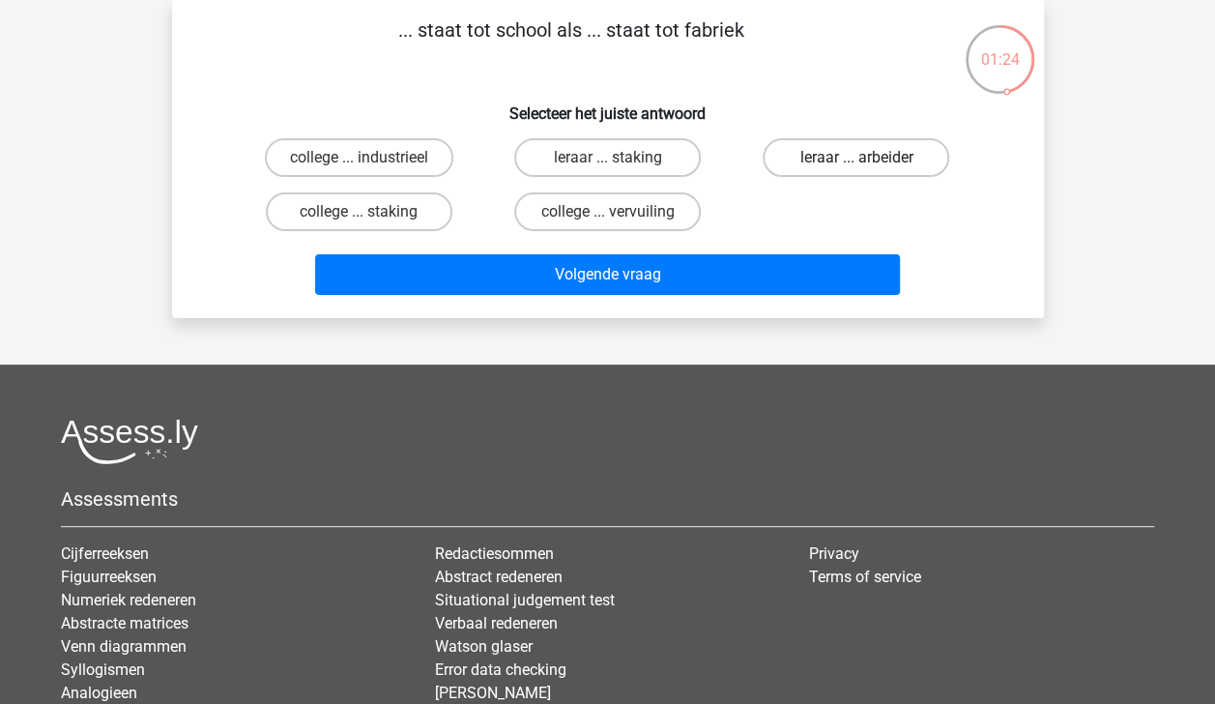
click at [808, 154] on label "leraar ... arbeider" at bounding box center [856, 157] width 187 height 39
click at [856, 158] on input "leraar ... arbeider" at bounding box center [862, 164] width 13 height 13
radio input "true"
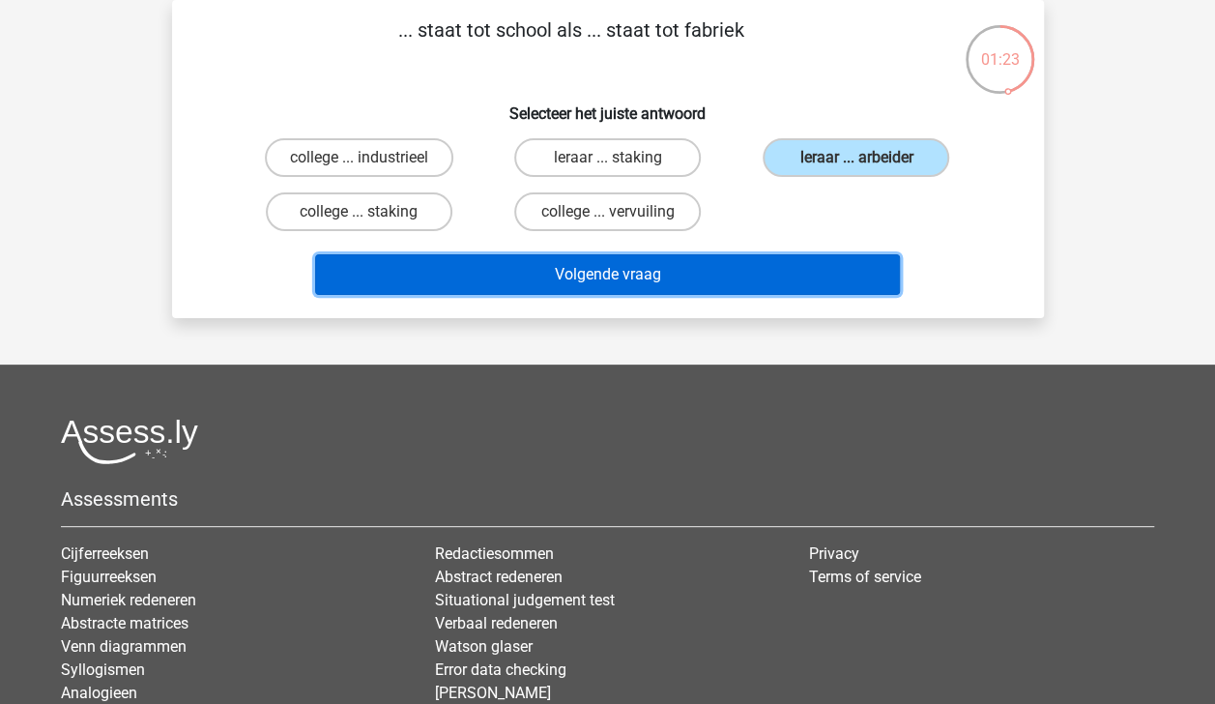
click at [804, 283] on button "Volgende vraag" at bounding box center [607, 274] width 585 height 41
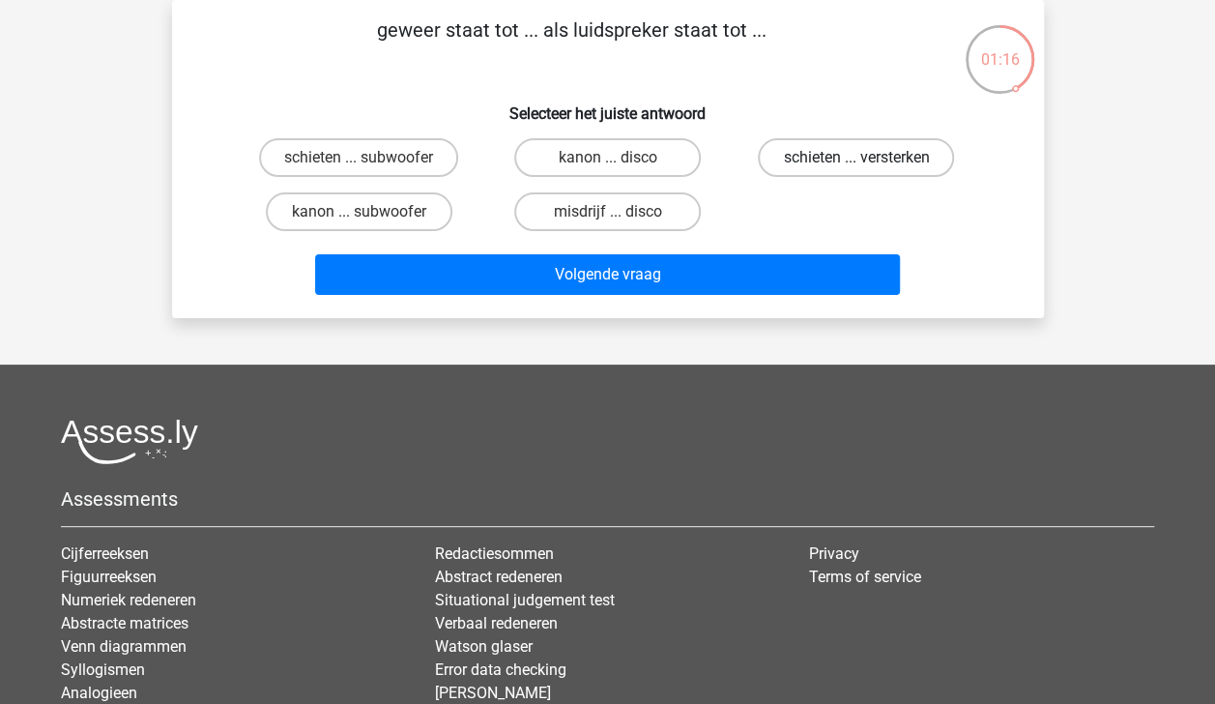
click at [864, 157] on label "schieten ... versterken" at bounding box center [856, 157] width 196 height 39
click at [864, 158] on input "schieten ... versterken" at bounding box center [862, 164] width 13 height 13
radio input "true"
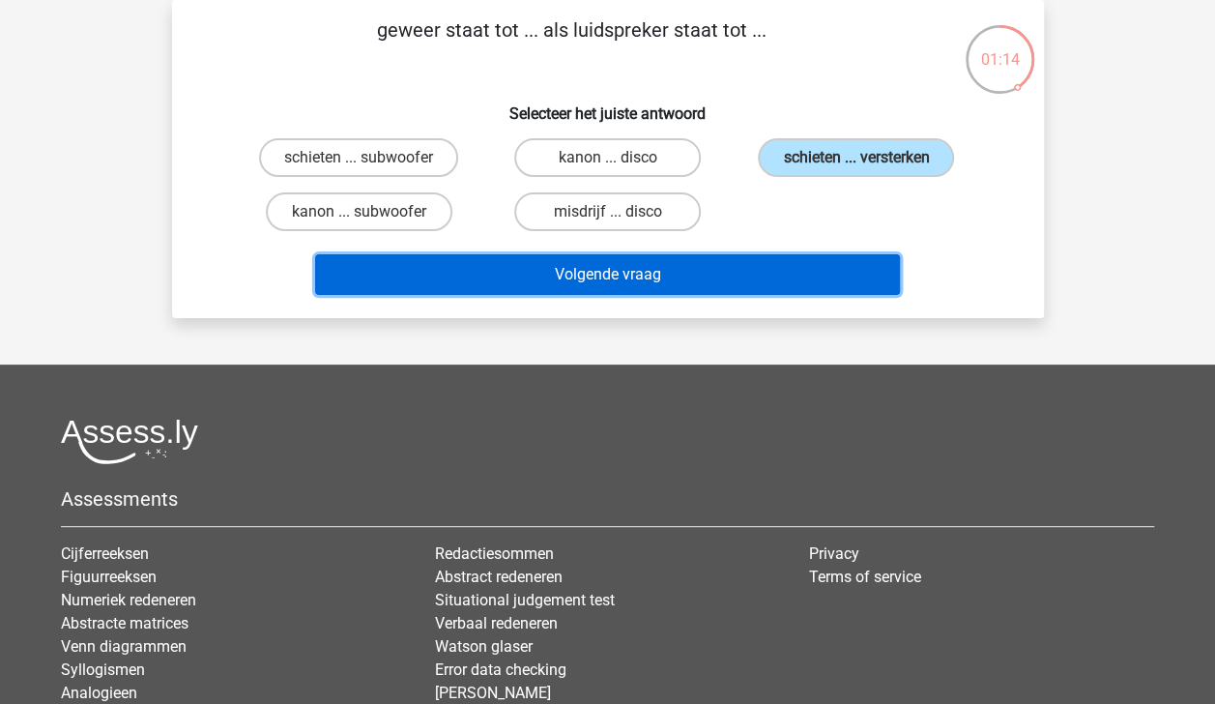
click at [854, 275] on button "Volgende vraag" at bounding box center [607, 274] width 585 height 41
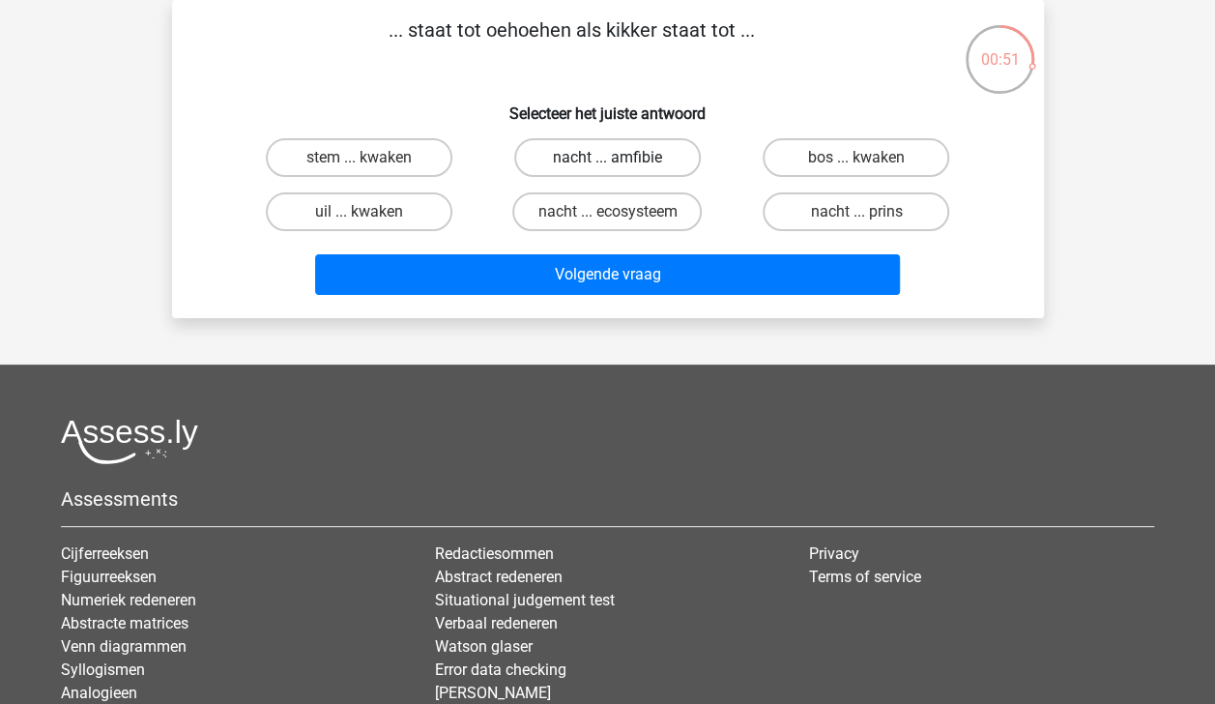
click at [638, 162] on label "nacht ... amfibie" at bounding box center [607, 157] width 187 height 39
click at [620, 162] on input "nacht ... amfibie" at bounding box center [613, 164] width 13 height 13
radio input "true"
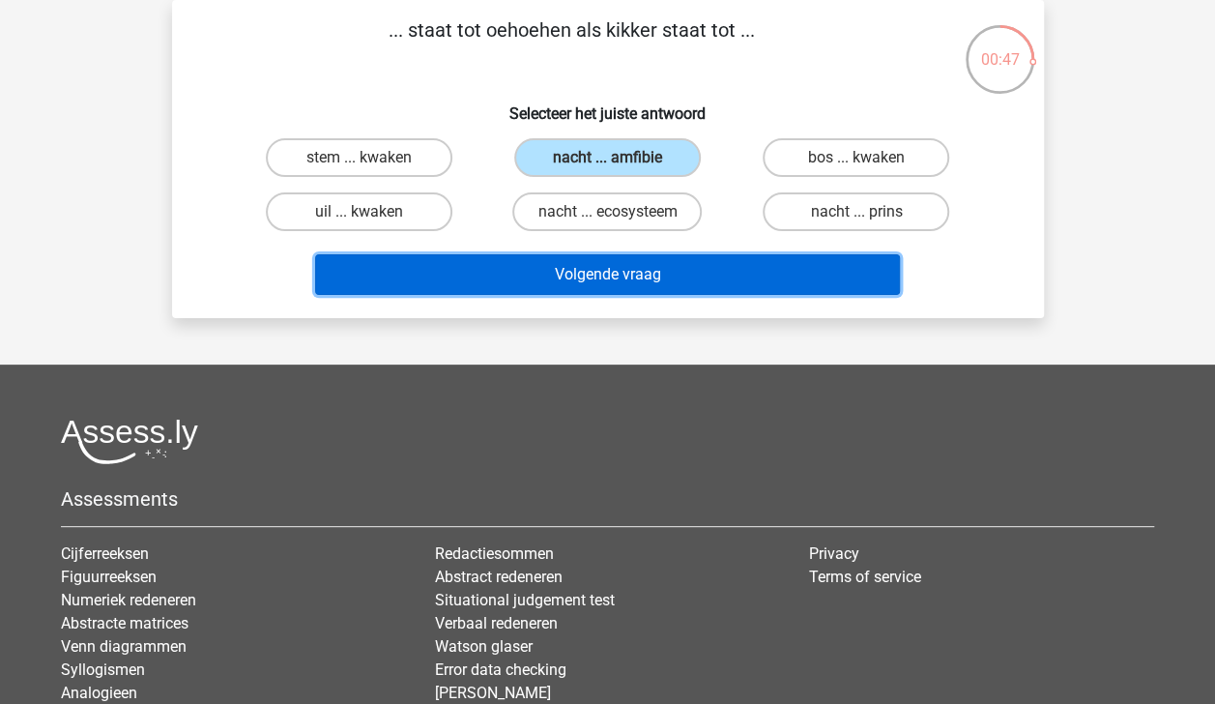
click at [669, 271] on button "Volgende vraag" at bounding box center [607, 274] width 585 height 41
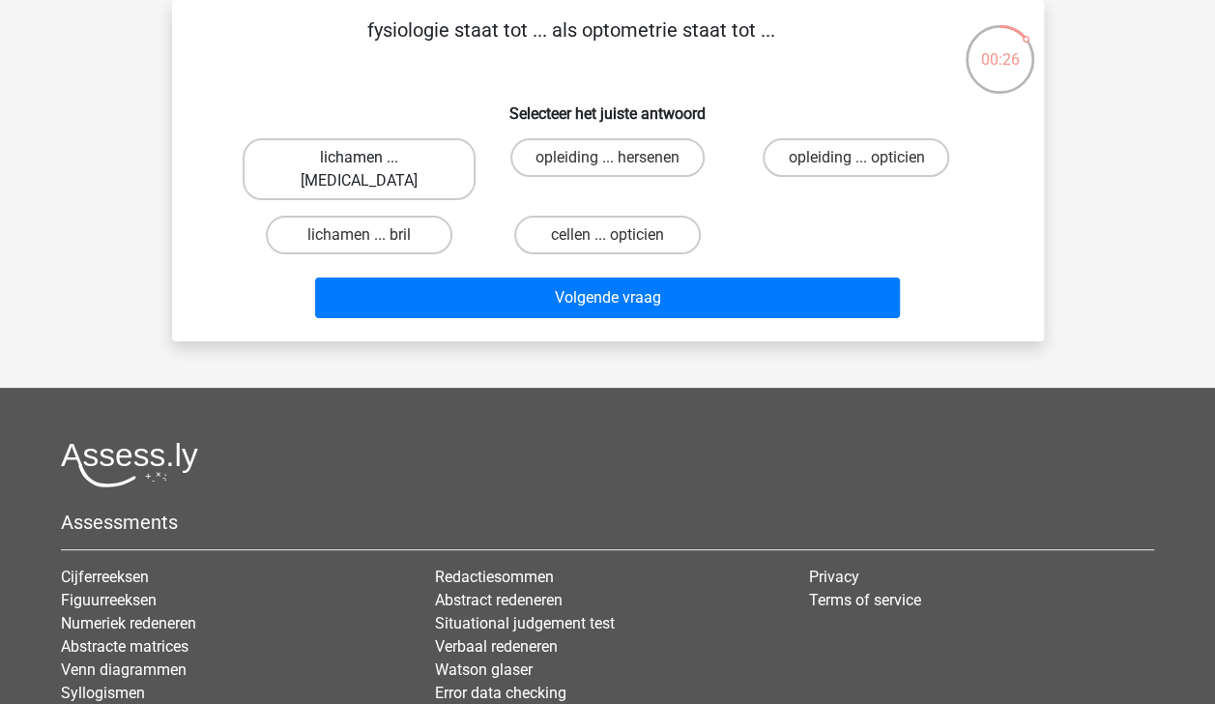
click at [398, 164] on label "lichamen ... [MEDICAL_DATA]" at bounding box center [359, 169] width 233 height 62
click at [371, 164] on input "lichamen ... [MEDICAL_DATA]" at bounding box center [365, 164] width 13 height 13
radio input "true"
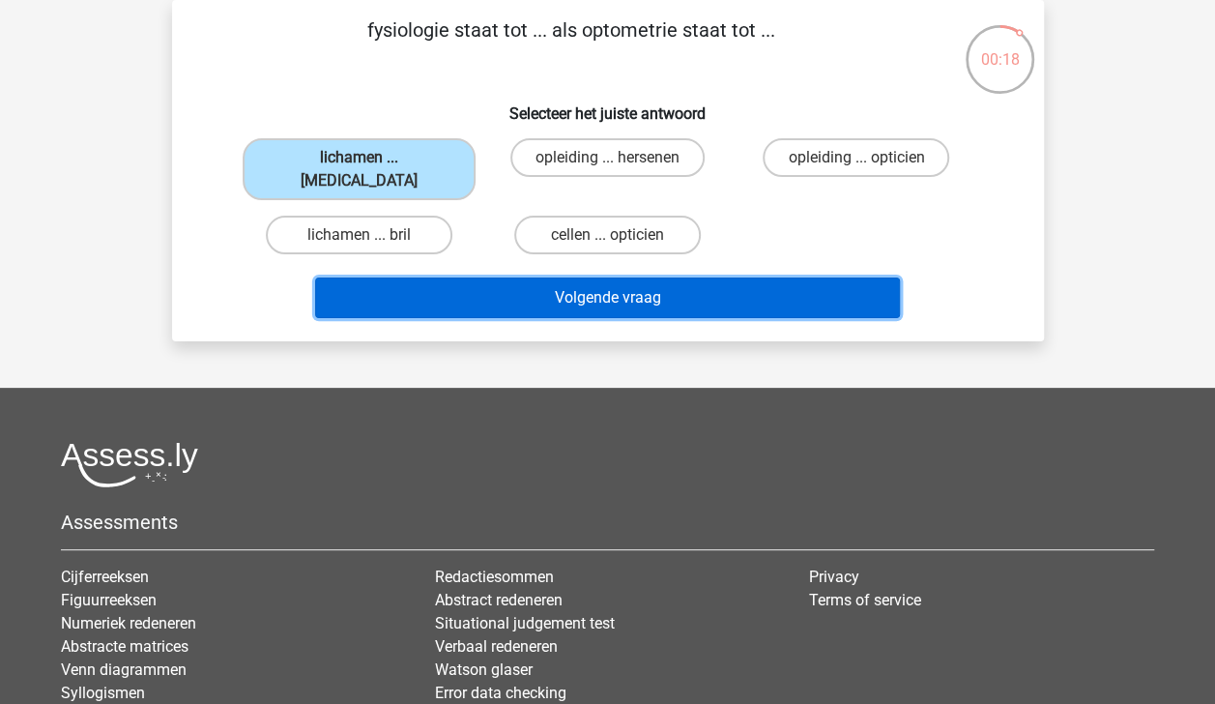
click at [514, 279] on button "Volgende vraag" at bounding box center [607, 297] width 585 height 41
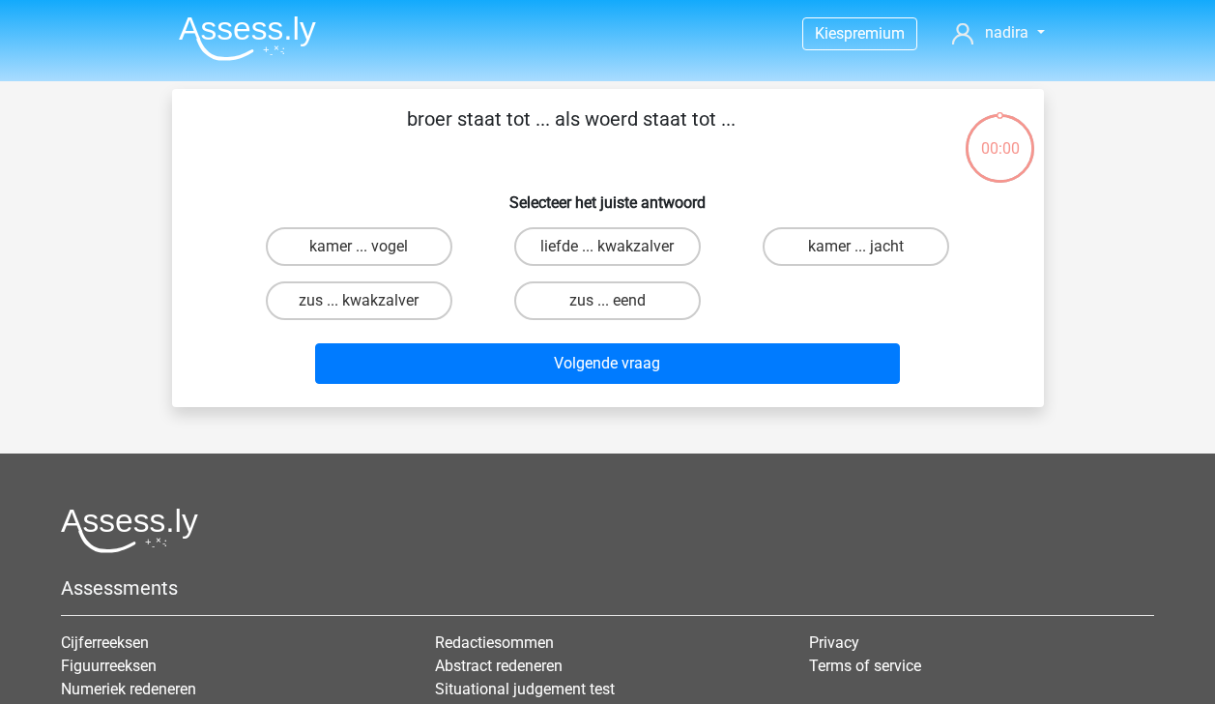
scroll to position [89, 0]
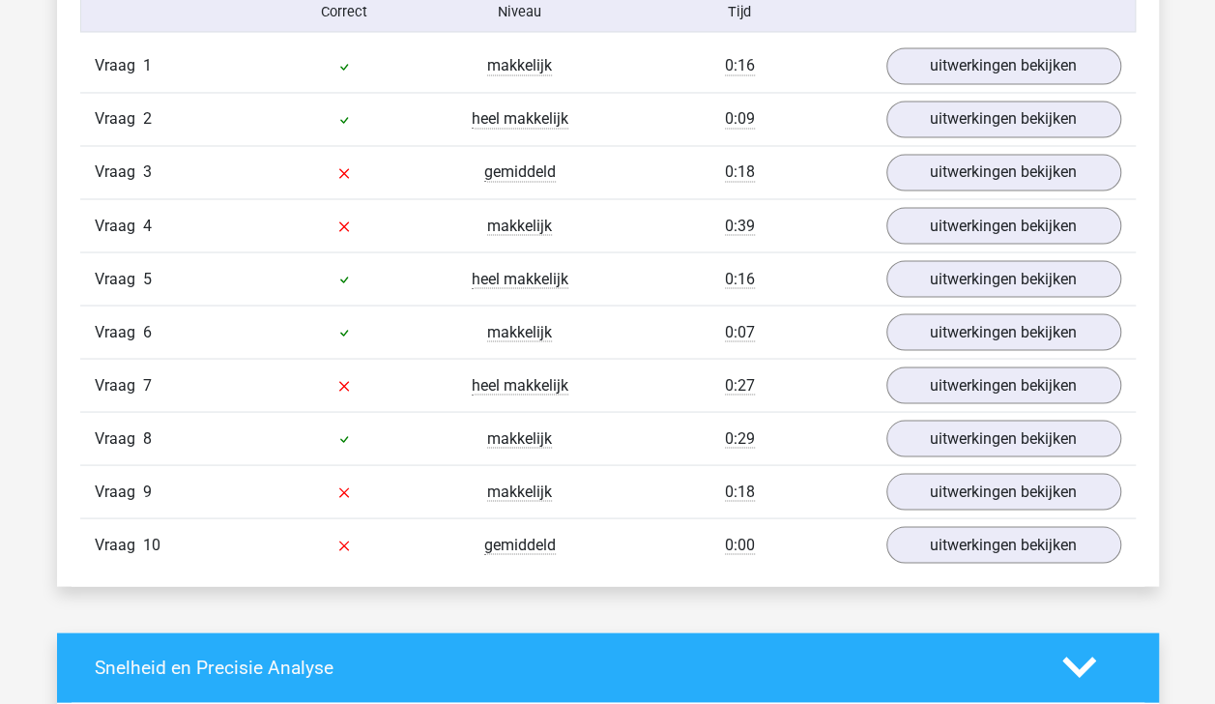
scroll to position [1632, 0]
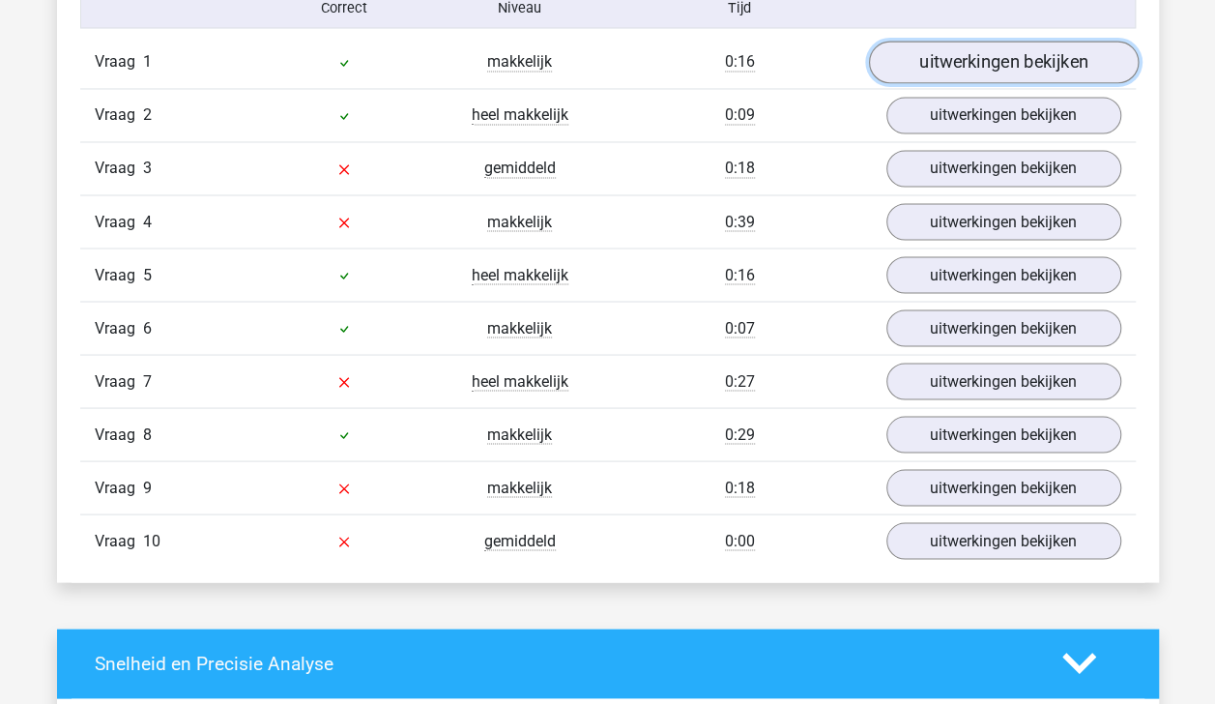
click at [1050, 60] on link "uitwerkingen bekijken" at bounding box center [1003, 62] width 270 height 43
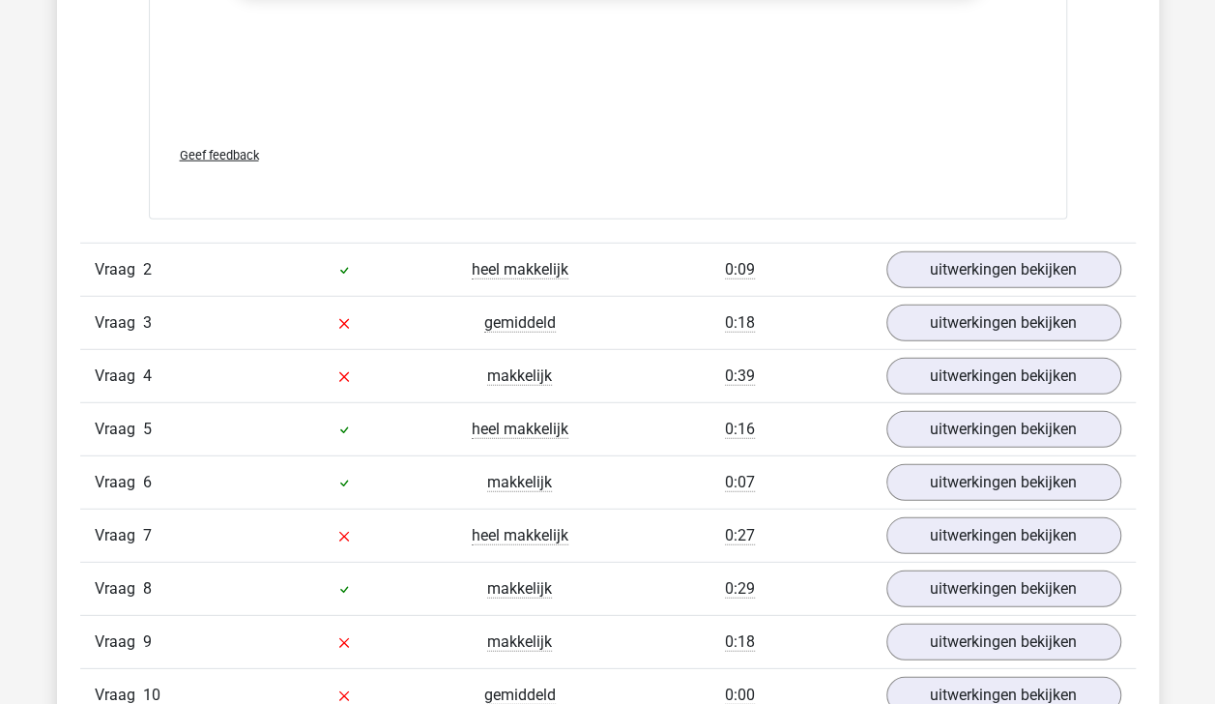
scroll to position [2480, 0]
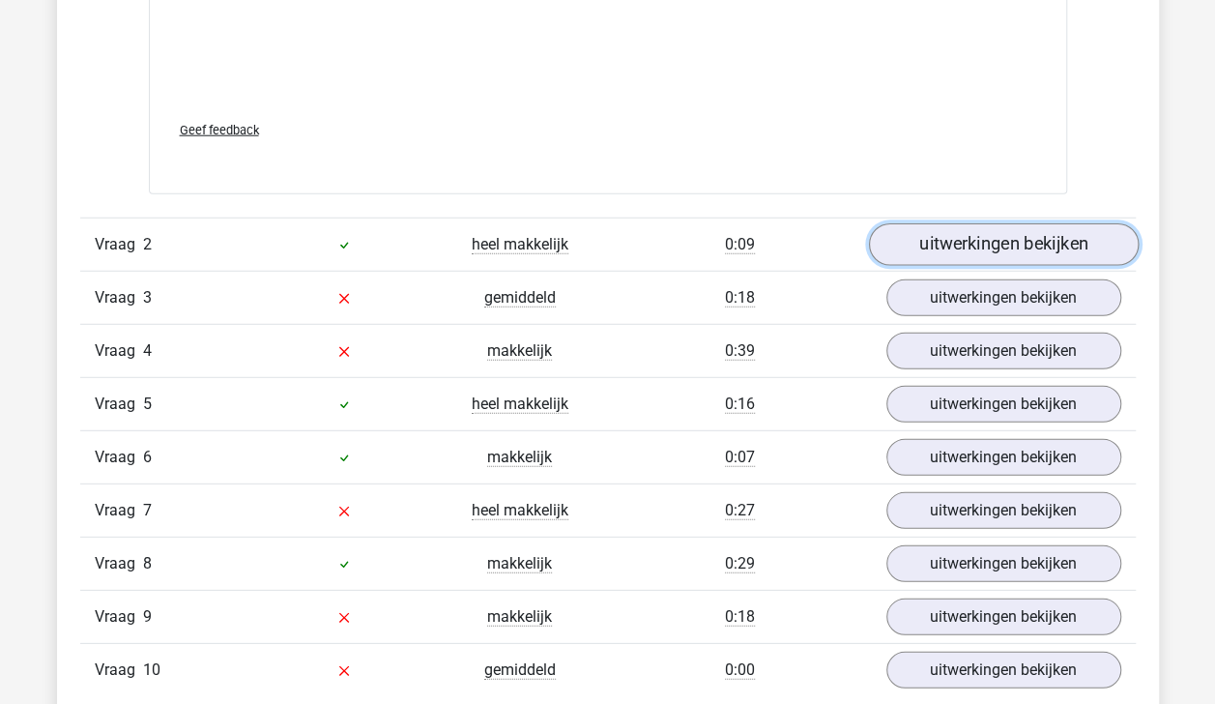
click at [999, 233] on link "uitwerkingen bekijken" at bounding box center [1003, 244] width 270 height 43
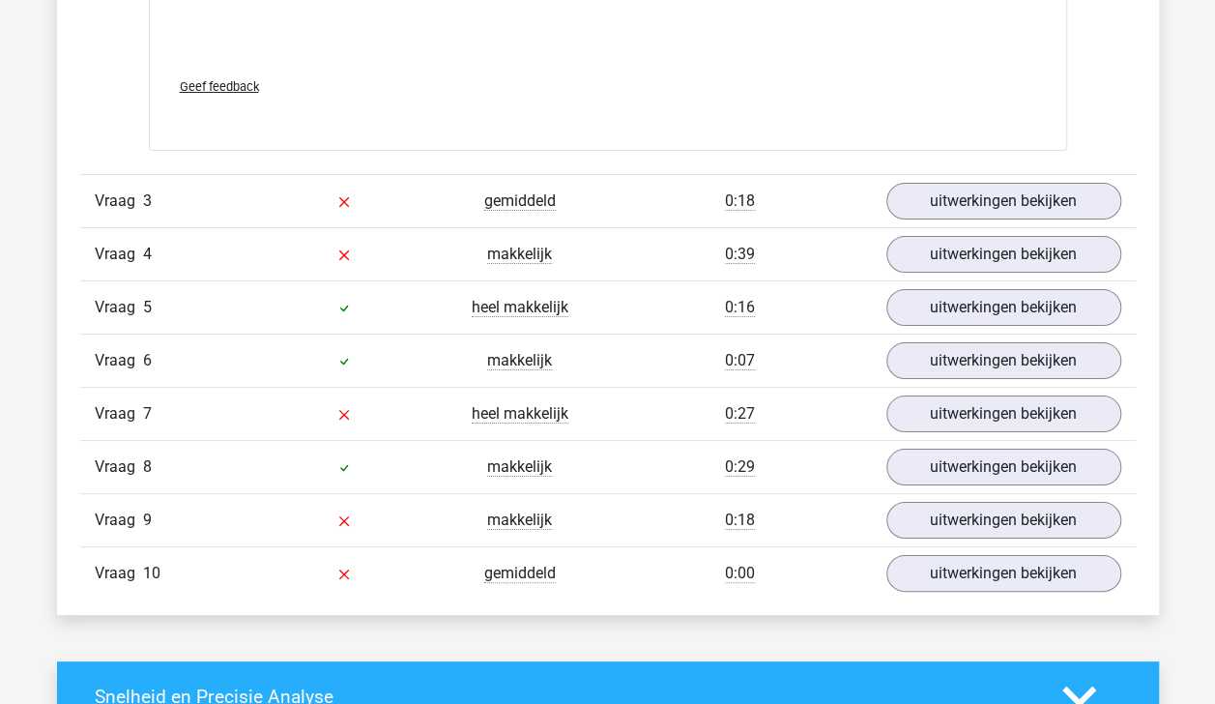
scroll to position [3555, 0]
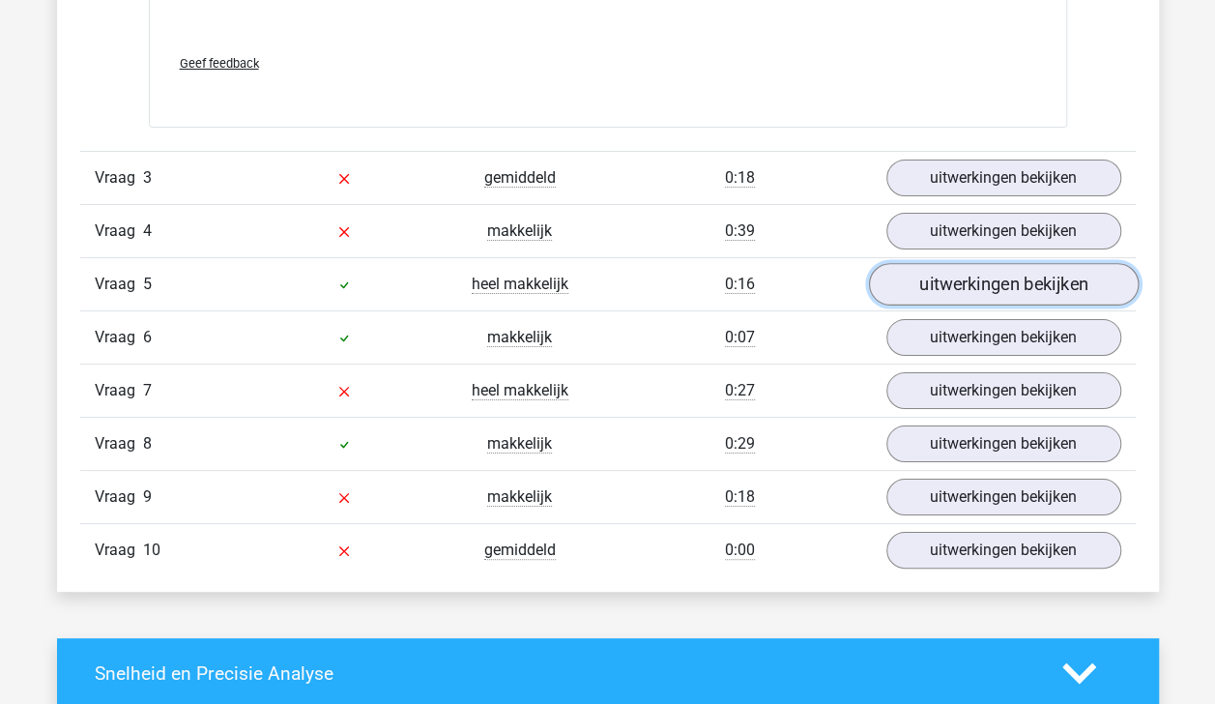
click at [1049, 281] on link "uitwerkingen bekijken" at bounding box center [1003, 285] width 270 height 43
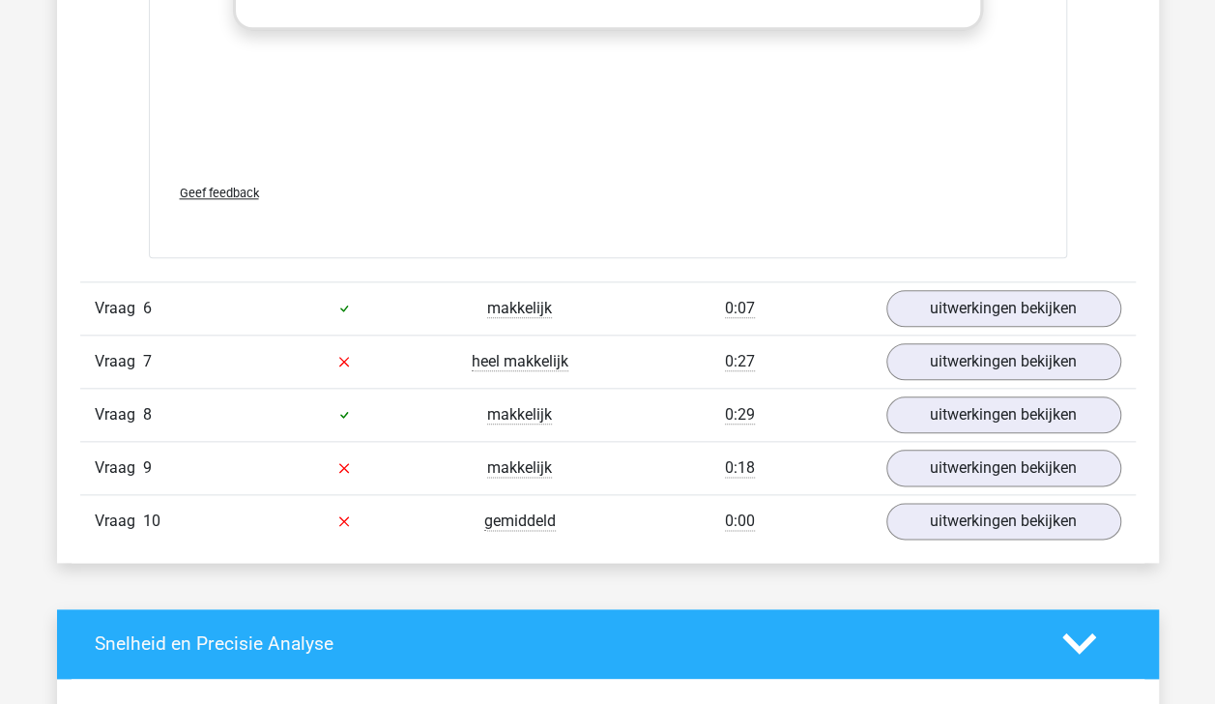
scroll to position [4582, 0]
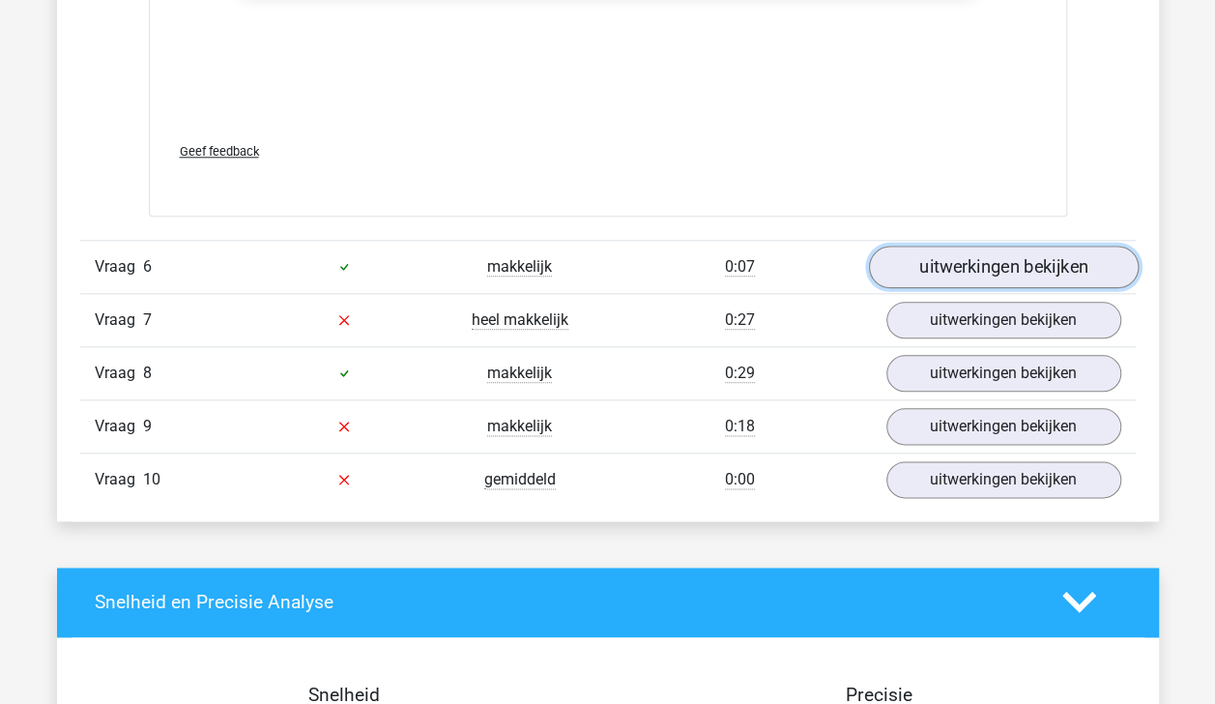
click at [1021, 258] on link "uitwerkingen bekijken" at bounding box center [1003, 267] width 270 height 43
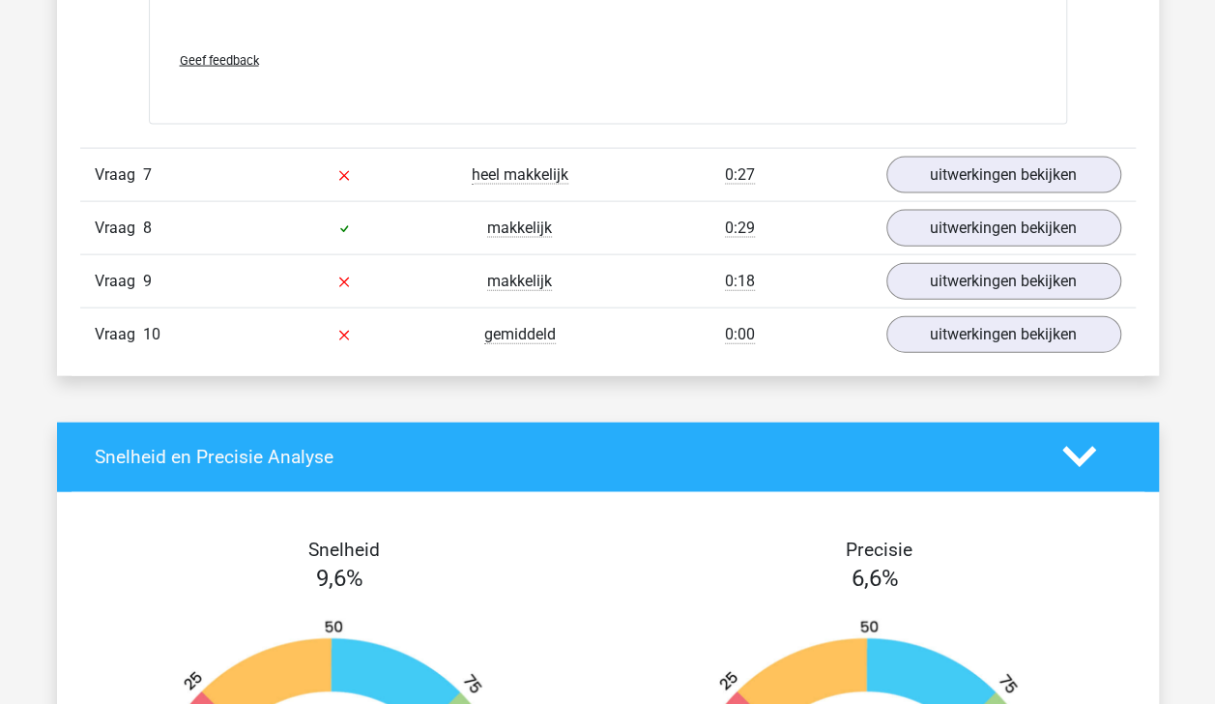
scroll to position [5714, 0]
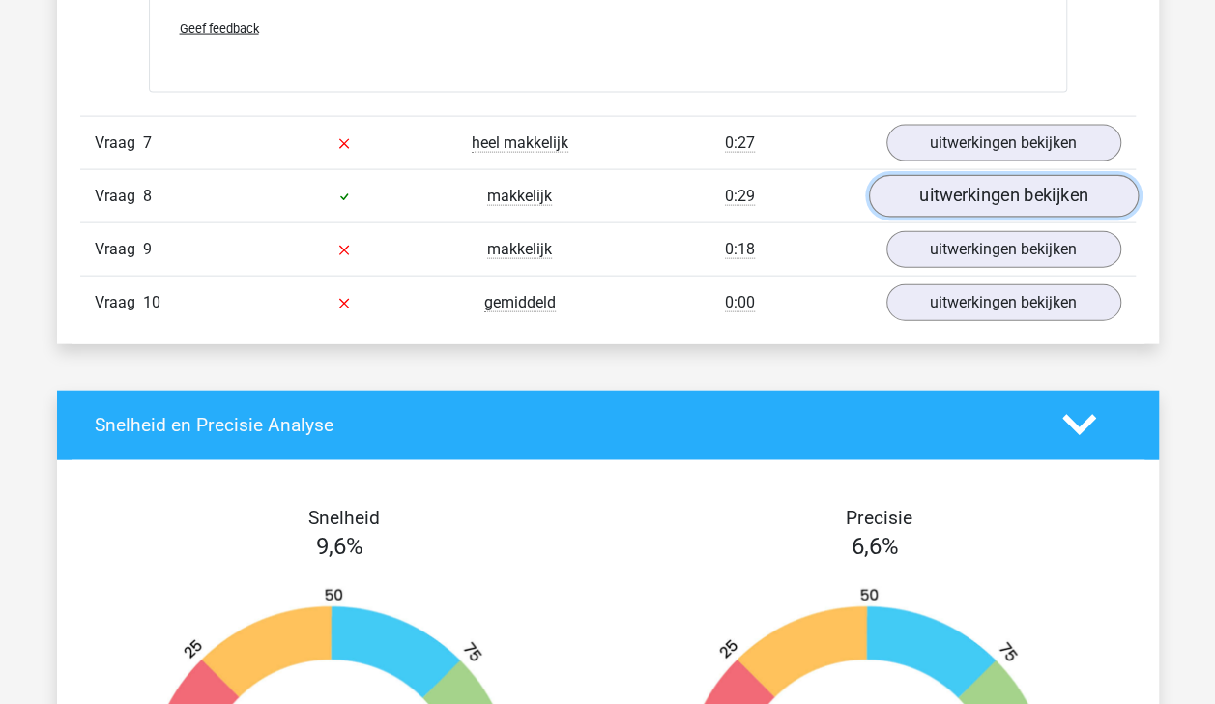
click at [1053, 178] on link "uitwerkingen bekijken" at bounding box center [1003, 196] width 270 height 43
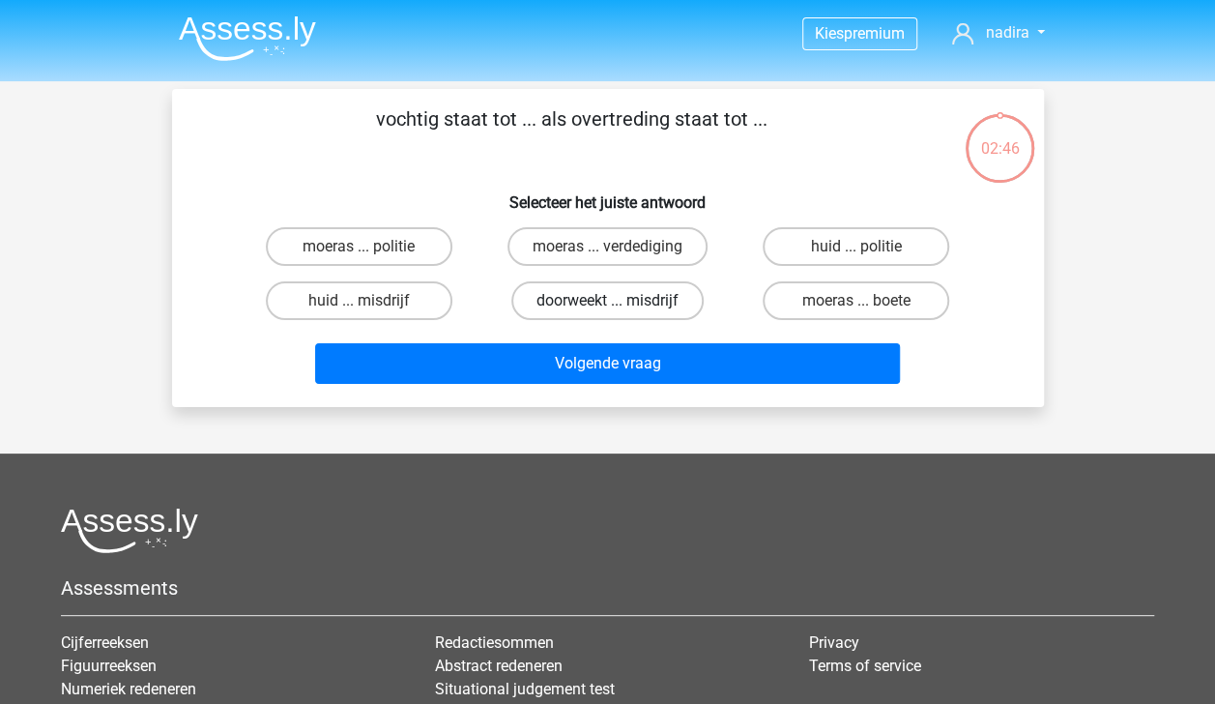
click at [651, 307] on label "doorweekt ... misdrijf" at bounding box center [607, 300] width 192 height 39
click at [620, 307] on input "doorweekt ... misdrijf" at bounding box center [613, 307] width 13 height 13
radio input "true"
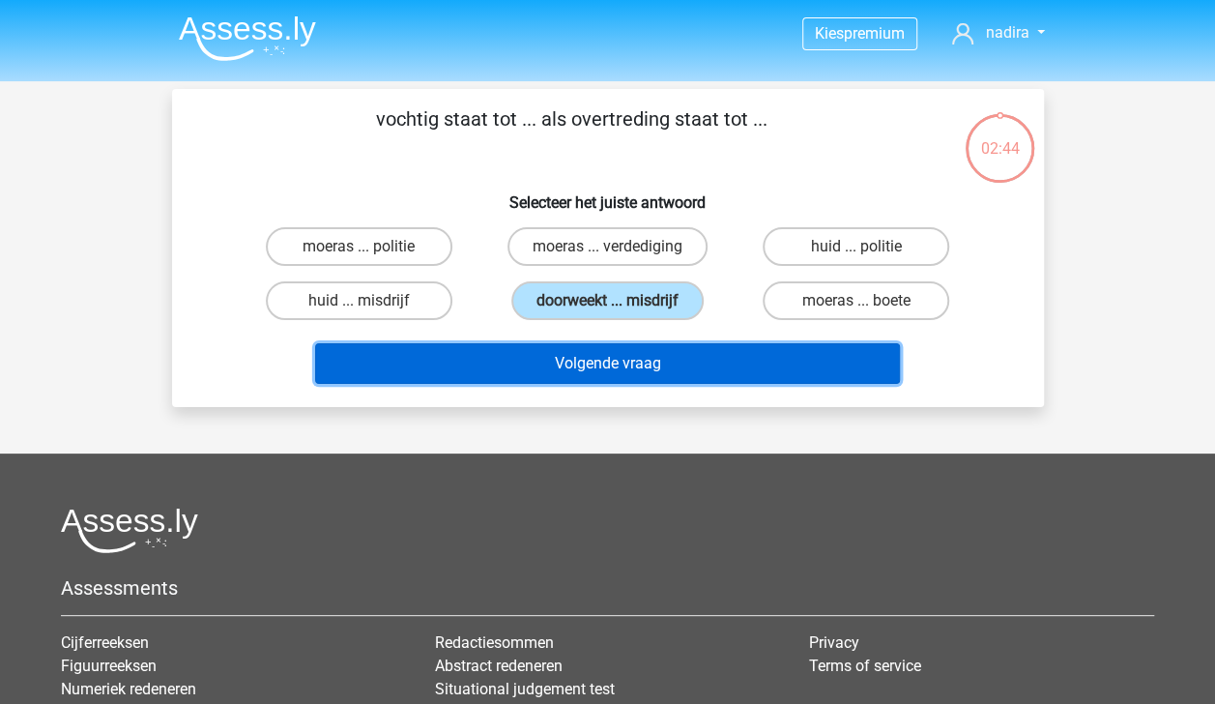
click at [692, 358] on button "Volgende vraag" at bounding box center [607, 363] width 585 height 41
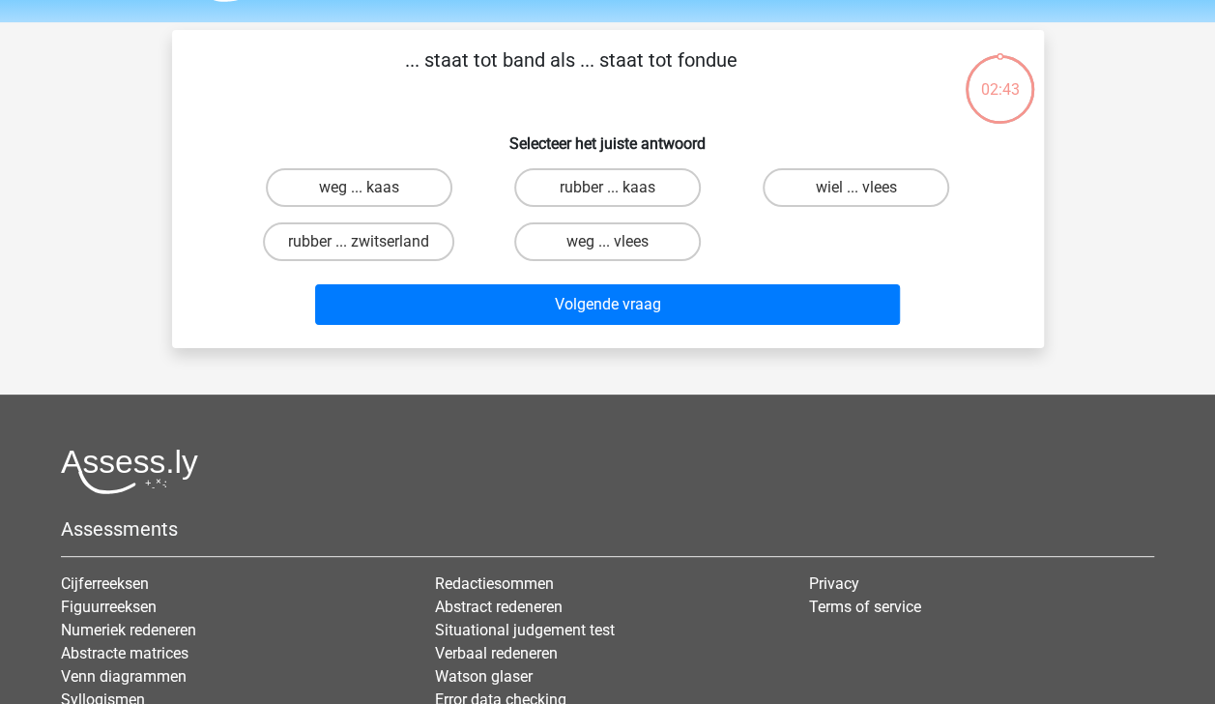
scroll to position [89, 0]
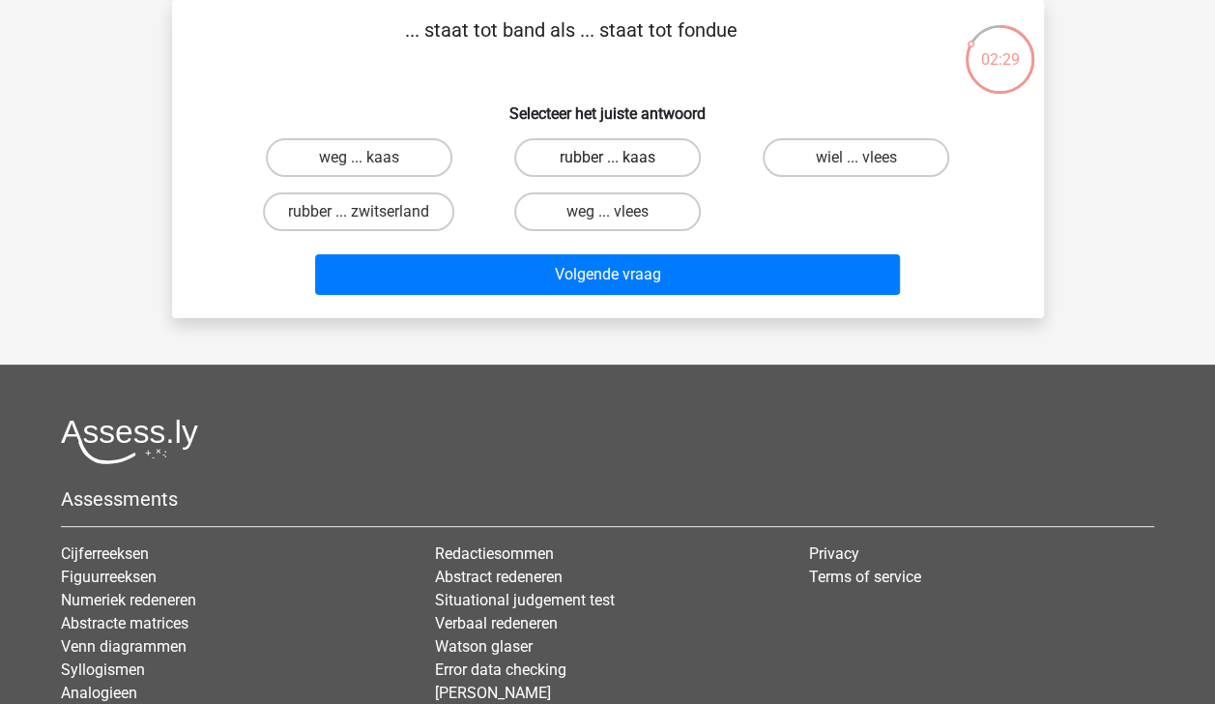
click at [691, 160] on label "rubber ... kaas" at bounding box center [607, 157] width 187 height 39
click at [620, 160] on input "rubber ... kaas" at bounding box center [613, 164] width 13 height 13
radio input "true"
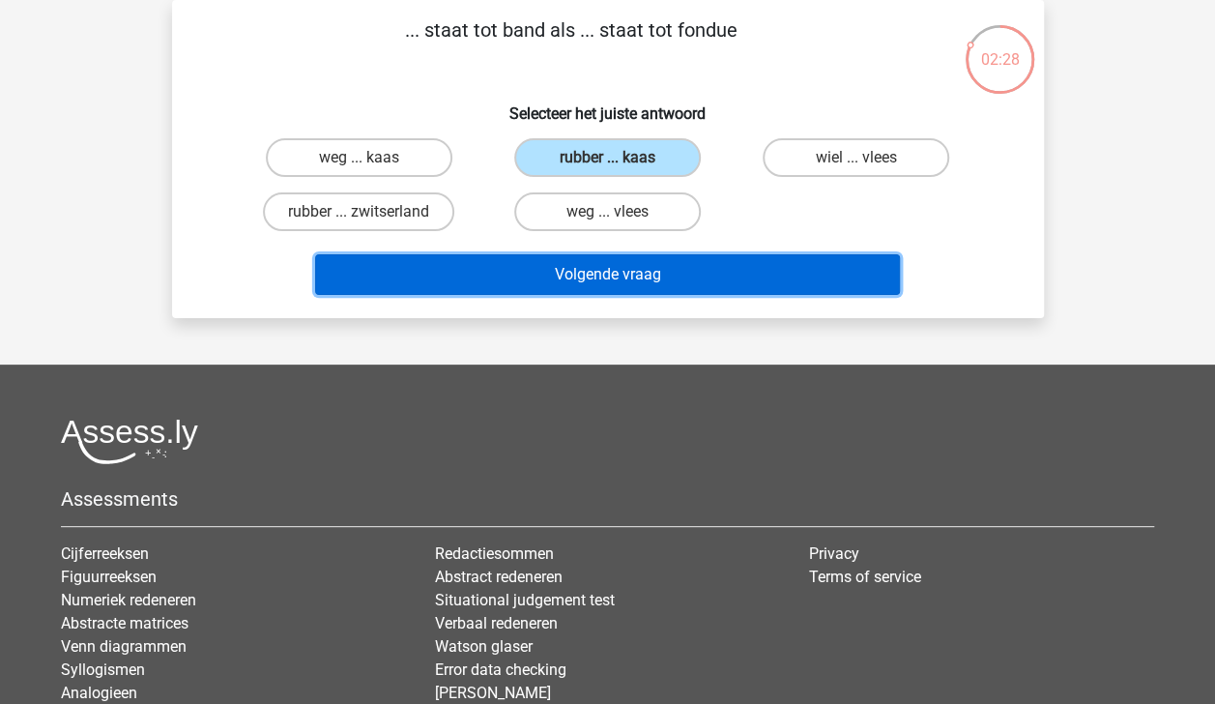
click at [752, 263] on button "Volgende vraag" at bounding box center [607, 274] width 585 height 41
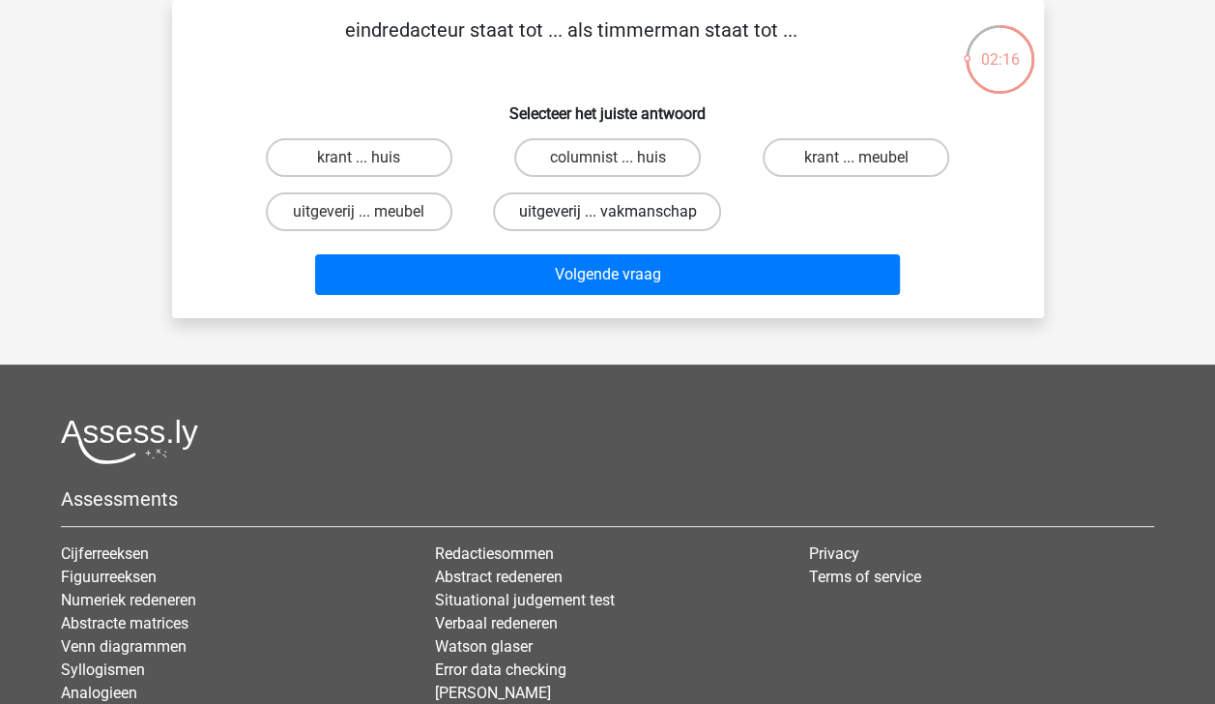
click at [655, 200] on label "uitgeverij ... vakmanschap" at bounding box center [607, 211] width 228 height 39
click at [620, 212] on input "uitgeverij ... vakmanschap" at bounding box center [613, 218] width 13 height 13
radio input "true"
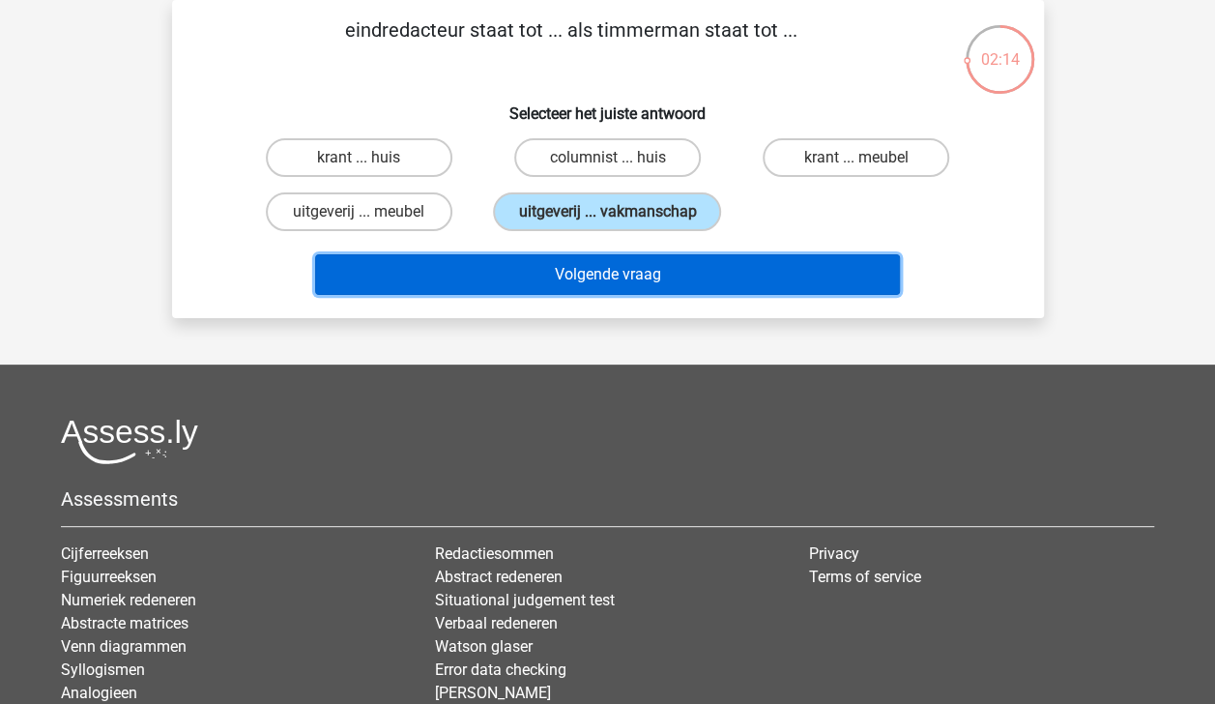
click at [690, 287] on button "Volgende vraag" at bounding box center [607, 274] width 585 height 41
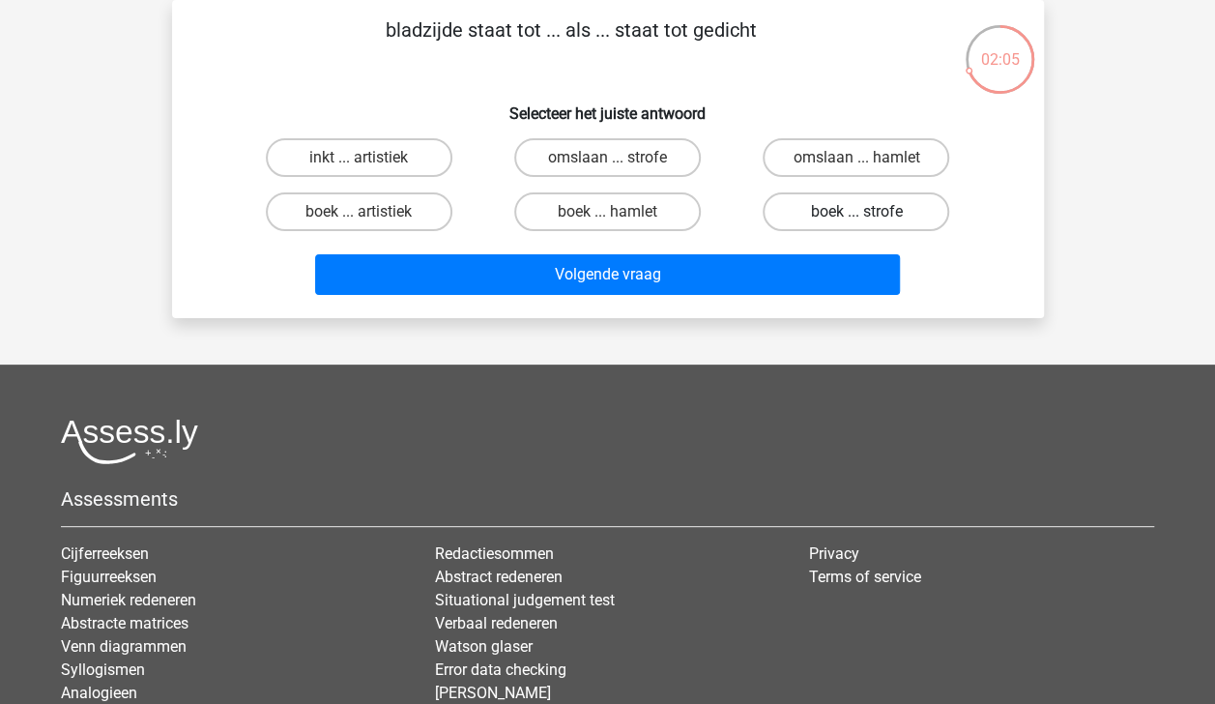
click at [891, 210] on label "boek ... strofe" at bounding box center [856, 211] width 187 height 39
click at [869, 212] on input "boek ... strofe" at bounding box center [862, 218] width 13 height 13
radio input "true"
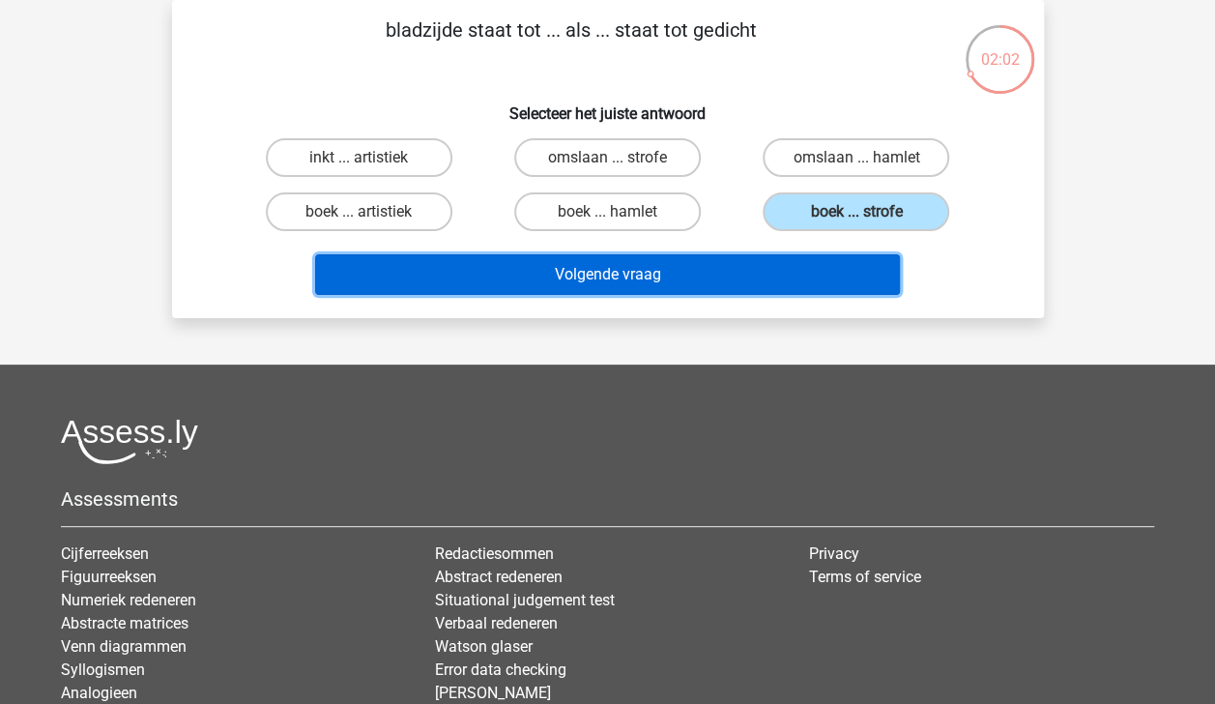
click at [868, 273] on button "Volgende vraag" at bounding box center [607, 274] width 585 height 41
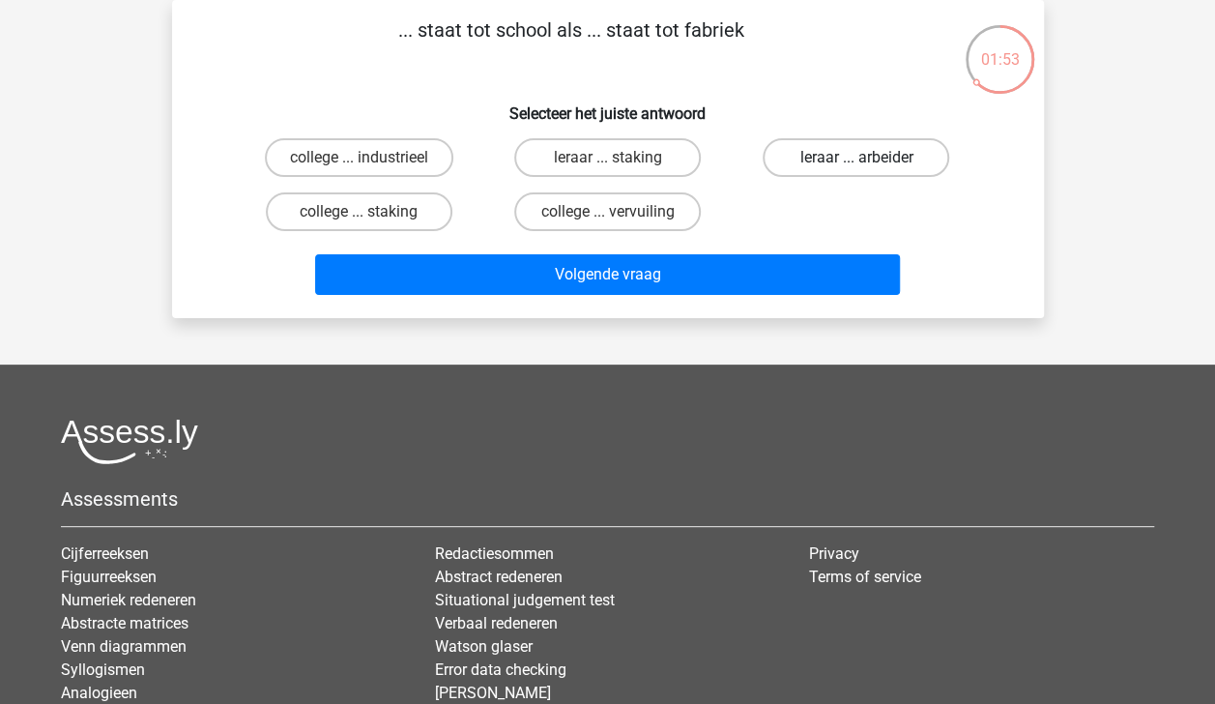
click at [885, 151] on label "leraar ... arbeider" at bounding box center [856, 157] width 187 height 39
click at [869, 158] on input "leraar ... arbeider" at bounding box center [862, 164] width 13 height 13
radio input "true"
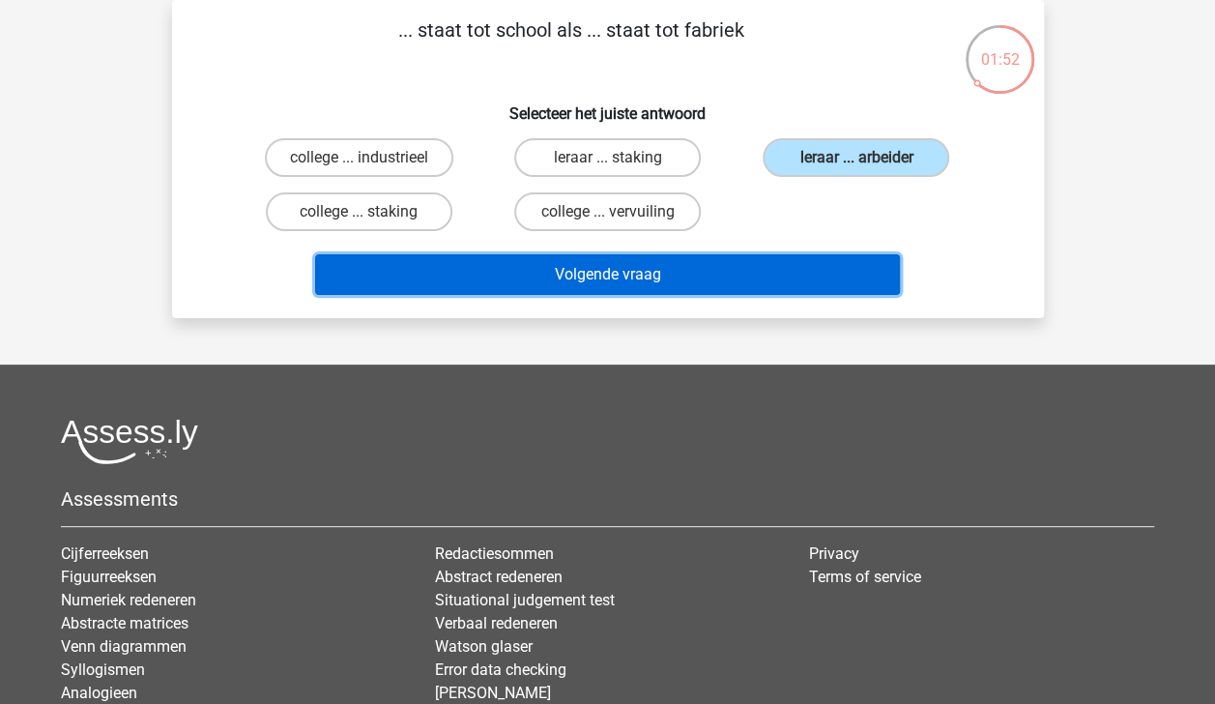
click at [836, 271] on button "Volgende vraag" at bounding box center [607, 274] width 585 height 41
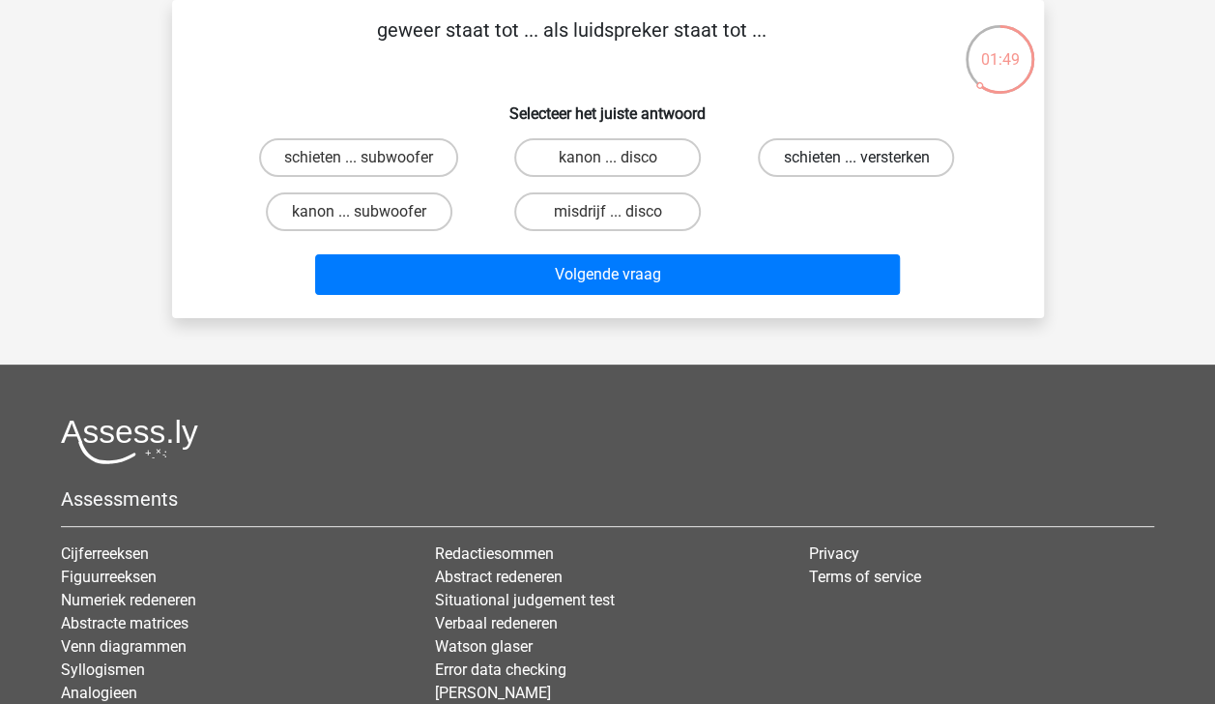
click at [870, 168] on label "schieten ... versterken" at bounding box center [856, 157] width 196 height 39
click at [869, 168] on input "schieten ... versterken" at bounding box center [862, 164] width 13 height 13
radio input "true"
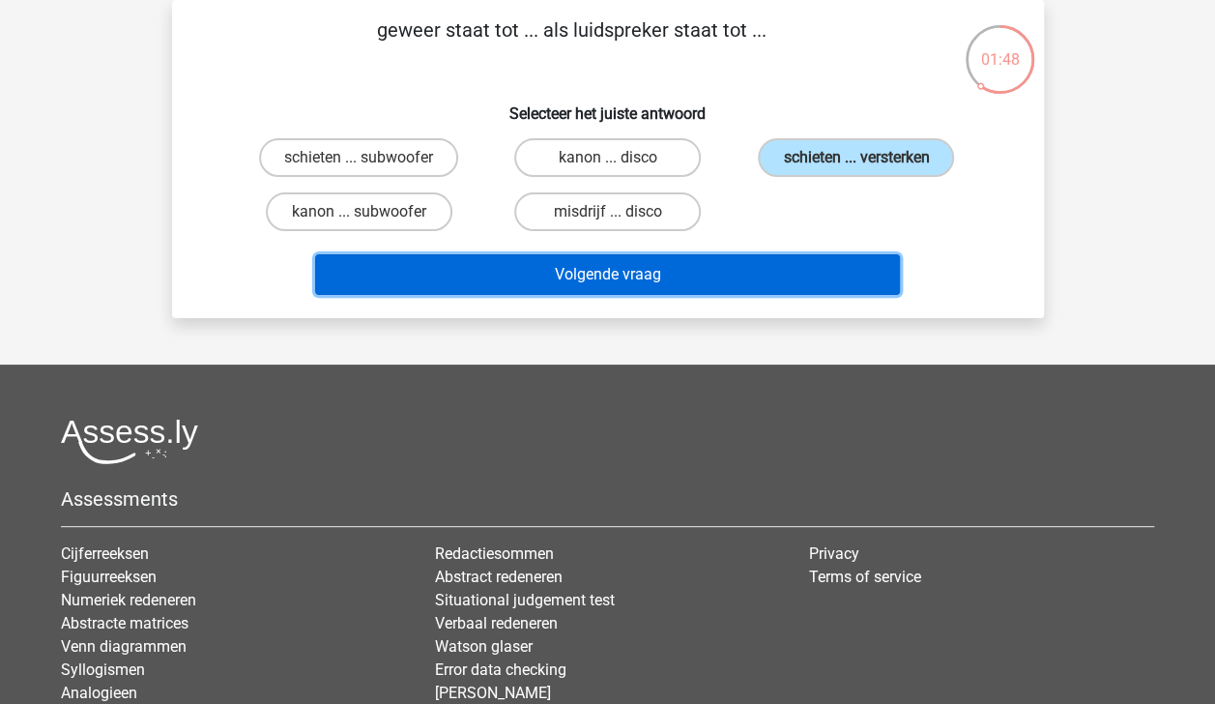
click at [832, 281] on button "Volgende vraag" at bounding box center [607, 274] width 585 height 41
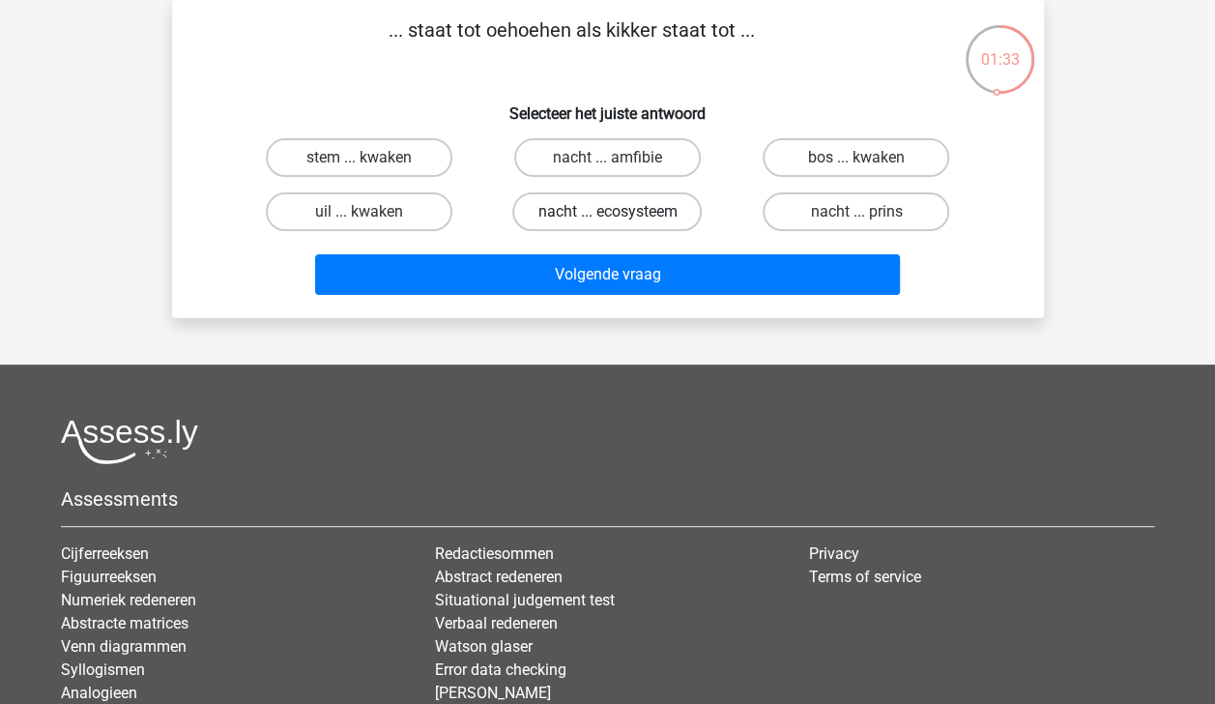
click at [639, 211] on label "nacht ... ecosysteem" at bounding box center [606, 211] width 189 height 39
click at [620, 212] on input "nacht ... ecosysteem" at bounding box center [613, 218] width 13 height 13
radio input "true"
click at [853, 210] on label "nacht ... prins" at bounding box center [856, 211] width 187 height 39
click at [856, 212] on input "nacht ... prins" at bounding box center [862, 218] width 13 height 13
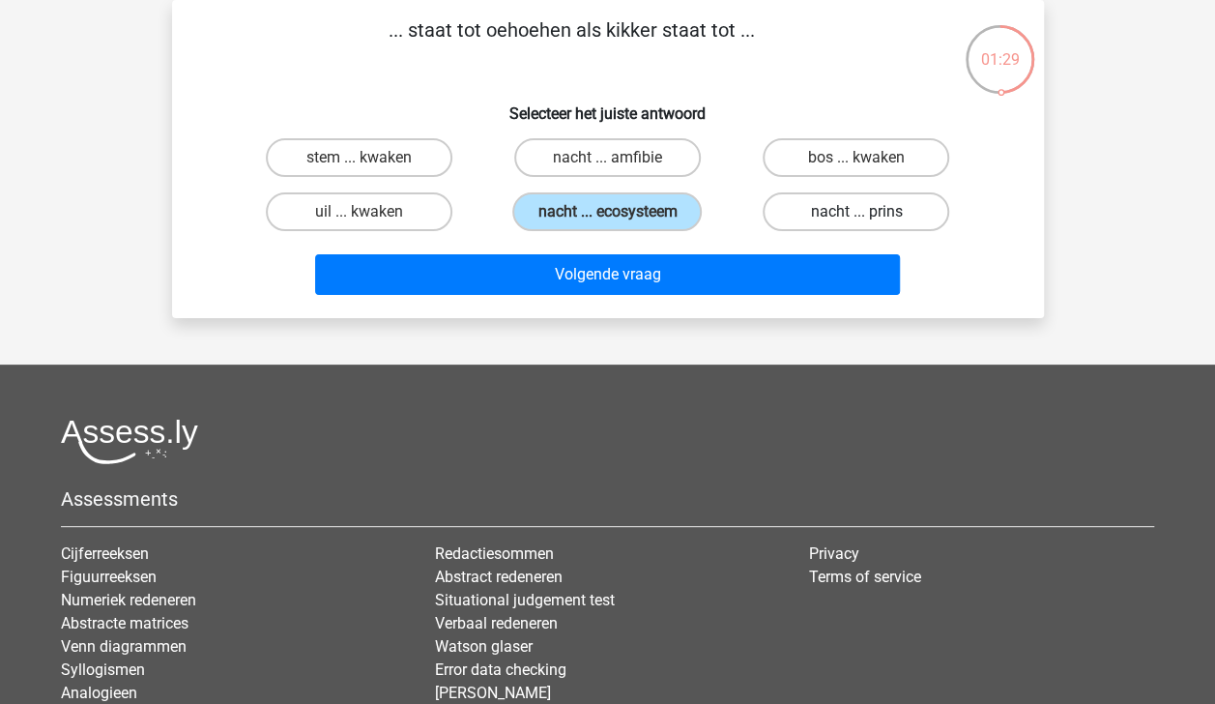
radio input "true"
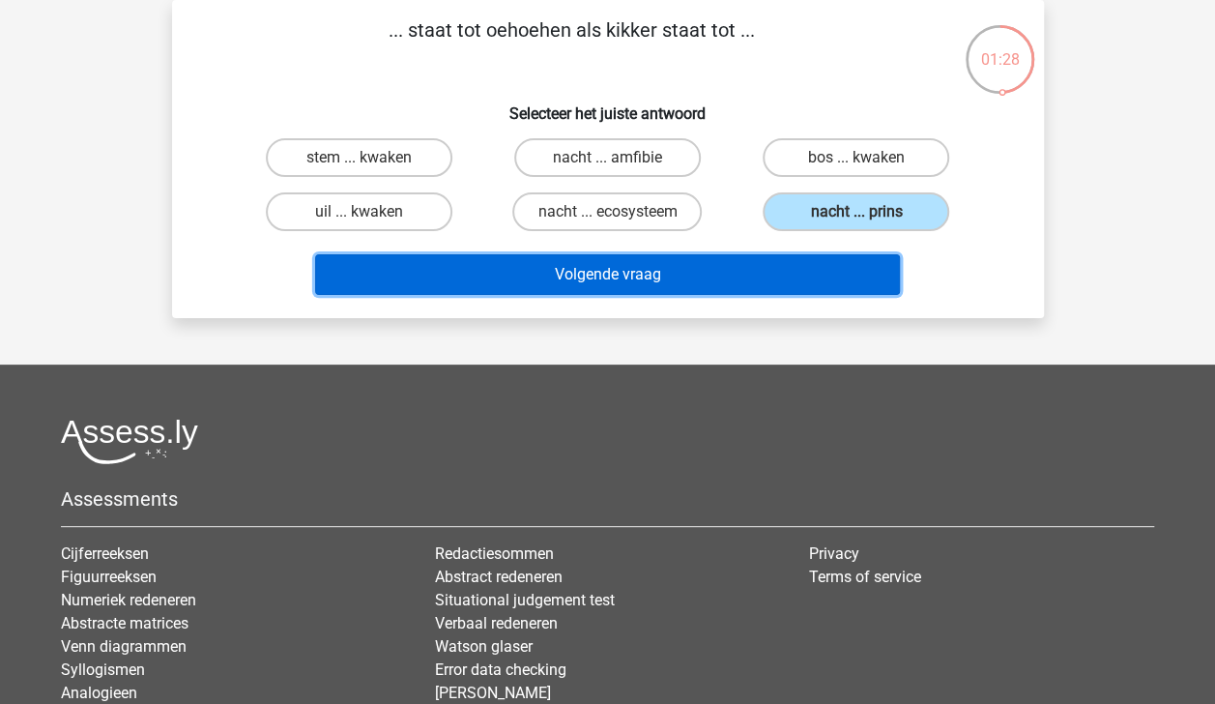
click at [834, 275] on button "Volgende vraag" at bounding box center [607, 274] width 585 height 41
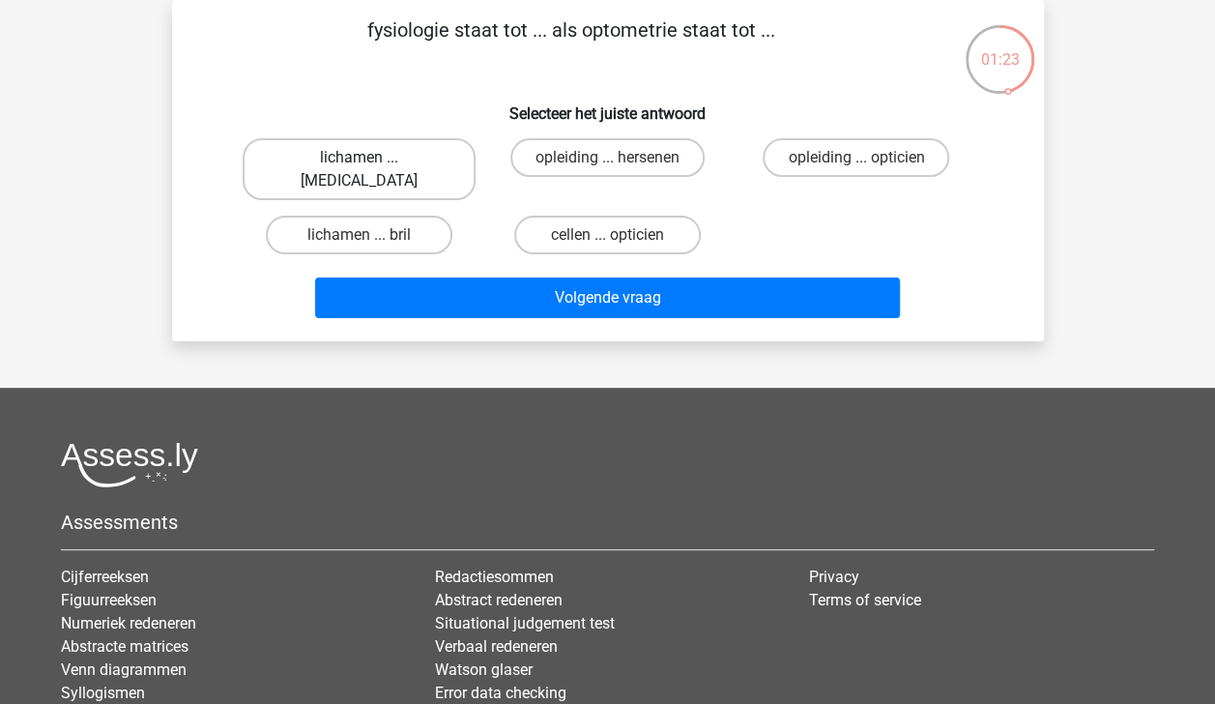
click at [416, 155] on label "lichamen ... ogen" at bounding box center [359, 169] width 233 height 62
click at [371, 158] on input "lichamen ... ogen" at bounding box center [365, 164] width 13 height 13
radio input "true"
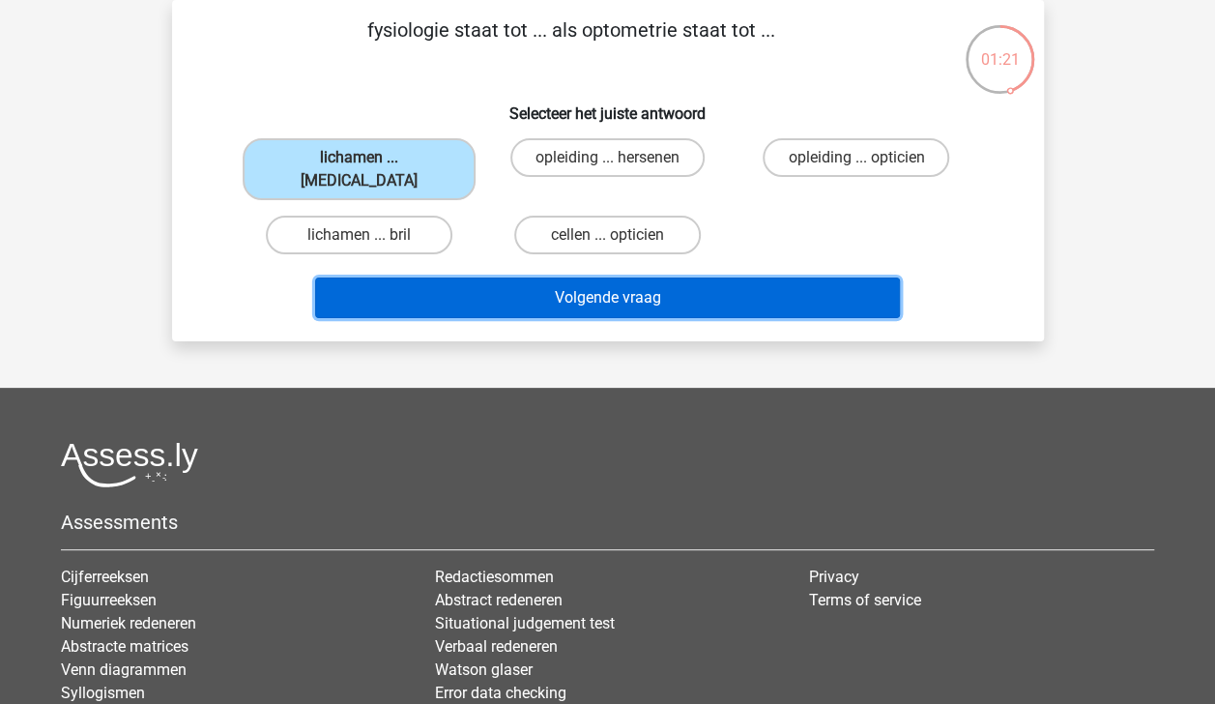
click at [574, 277] on button "Volgende vraag" at bounding box center [607, 297] width 585 height 41
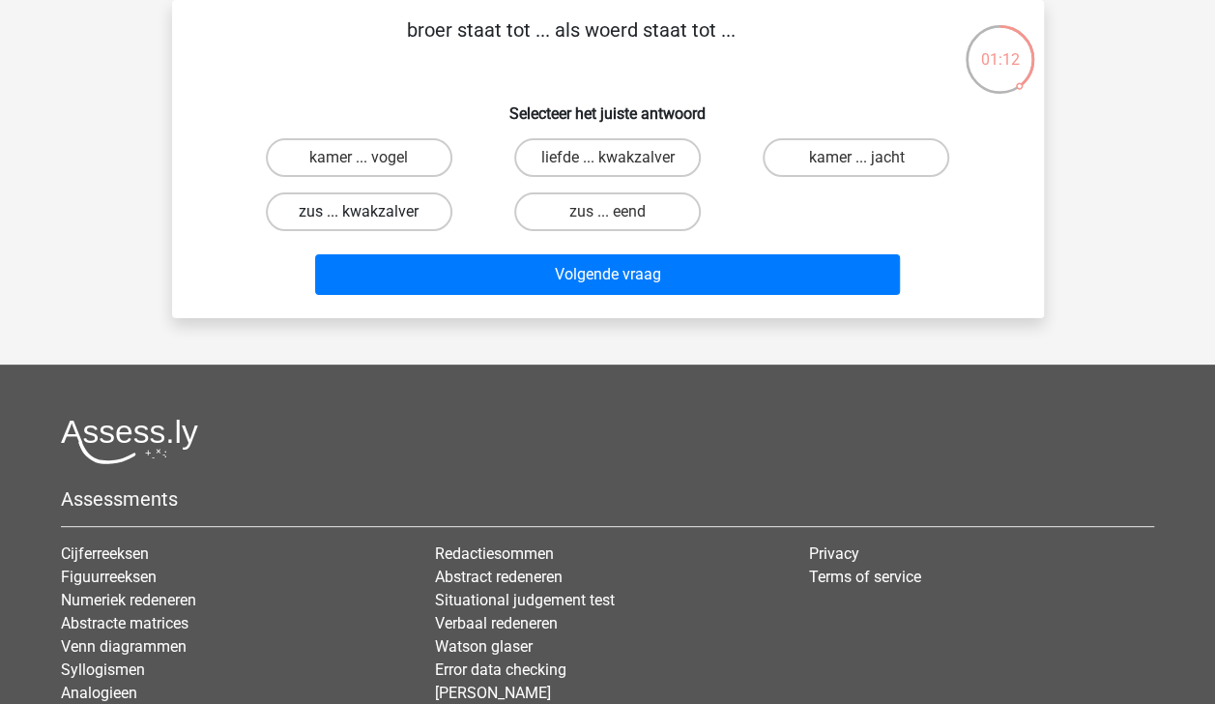
click at [375, 206] on label "zus ... kwakzalver" at bounding box center [359, 211] width 187 height 39
click at [371, 212] on input "zus ... kwakzalver" at bounding box center [365, 218] width 13 height 13
radio input "true"
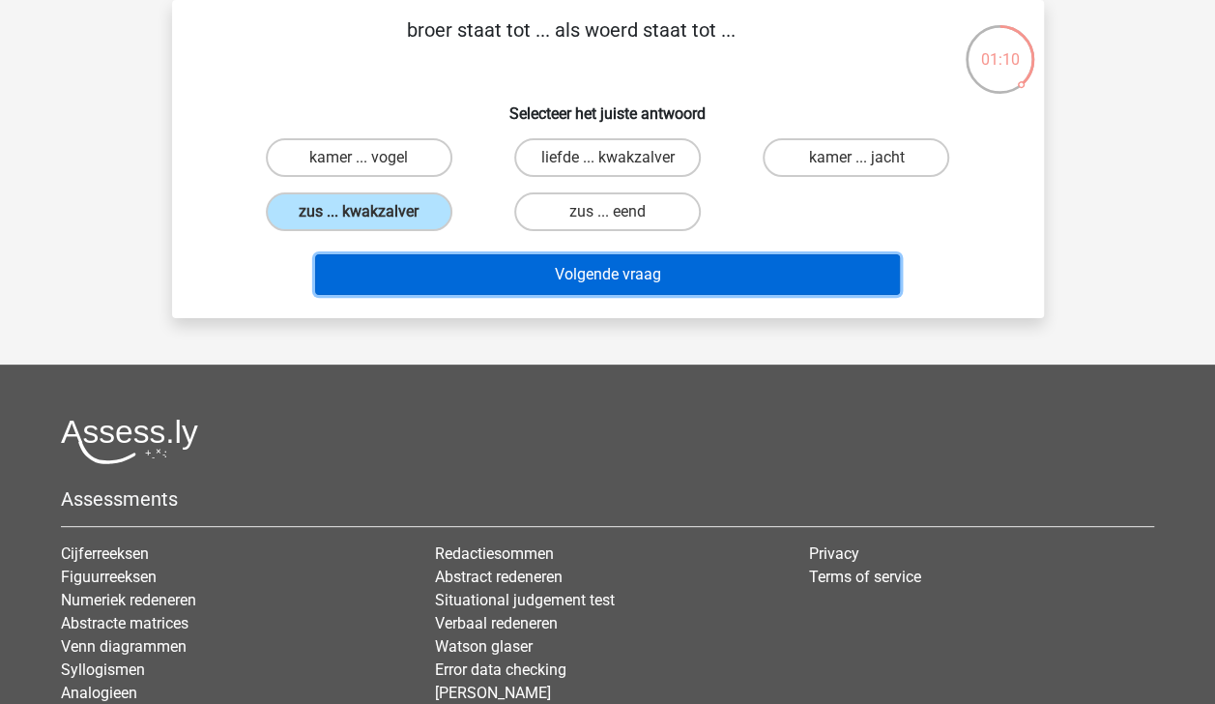
click at [462, 282] on button "Volgende vraag" at bounding box center [607, 274] width 585 height 41
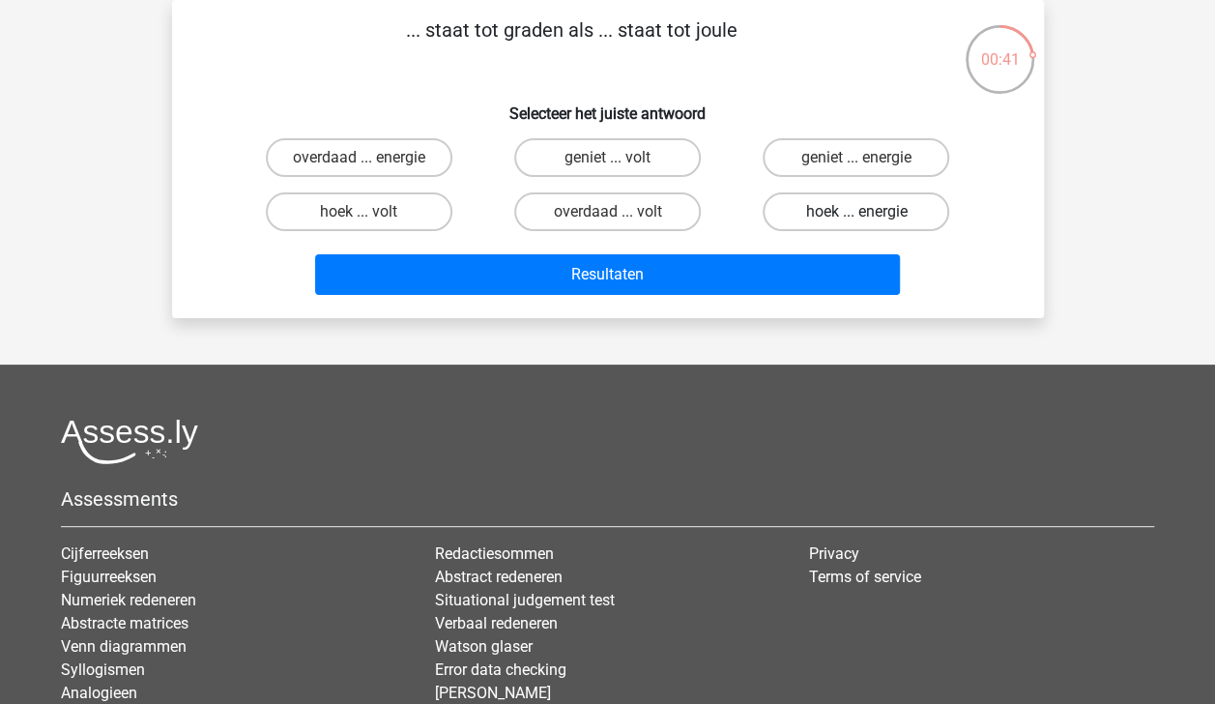
click at [839, 220] on label "hoek ... energie" at bounding box center [856, 211] width 187 height 39
click at [856, 220] on input "hoek ... energie" at bounding box center [862, 218] width 13 height 13
radio input "true"
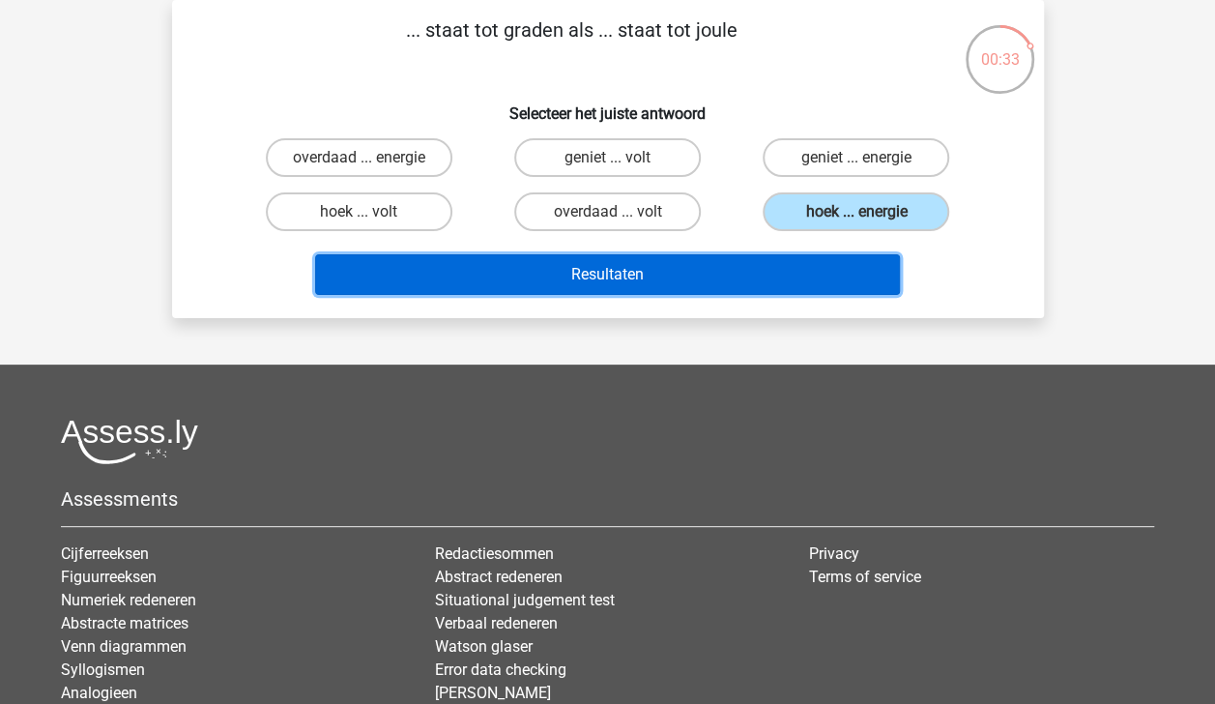
click at [464, 273] on button "Resultaten" at bounding box center [607, 274] width 585 height 41
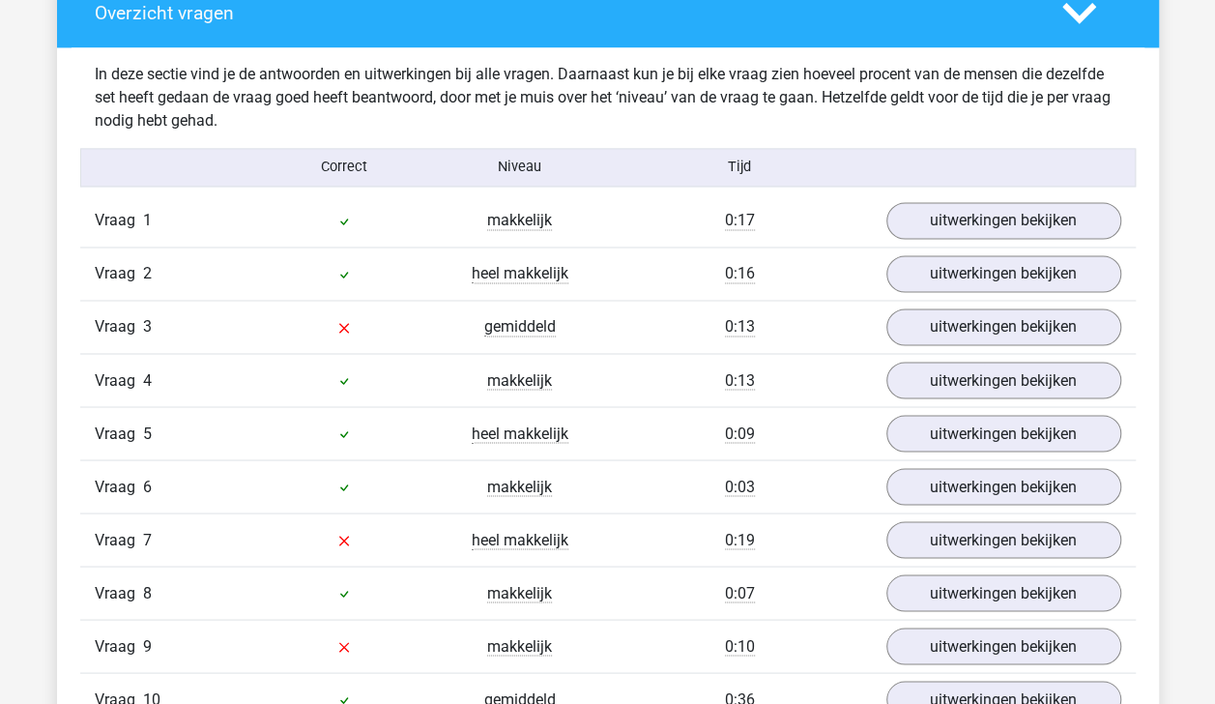
scroll to position [1469, 0]
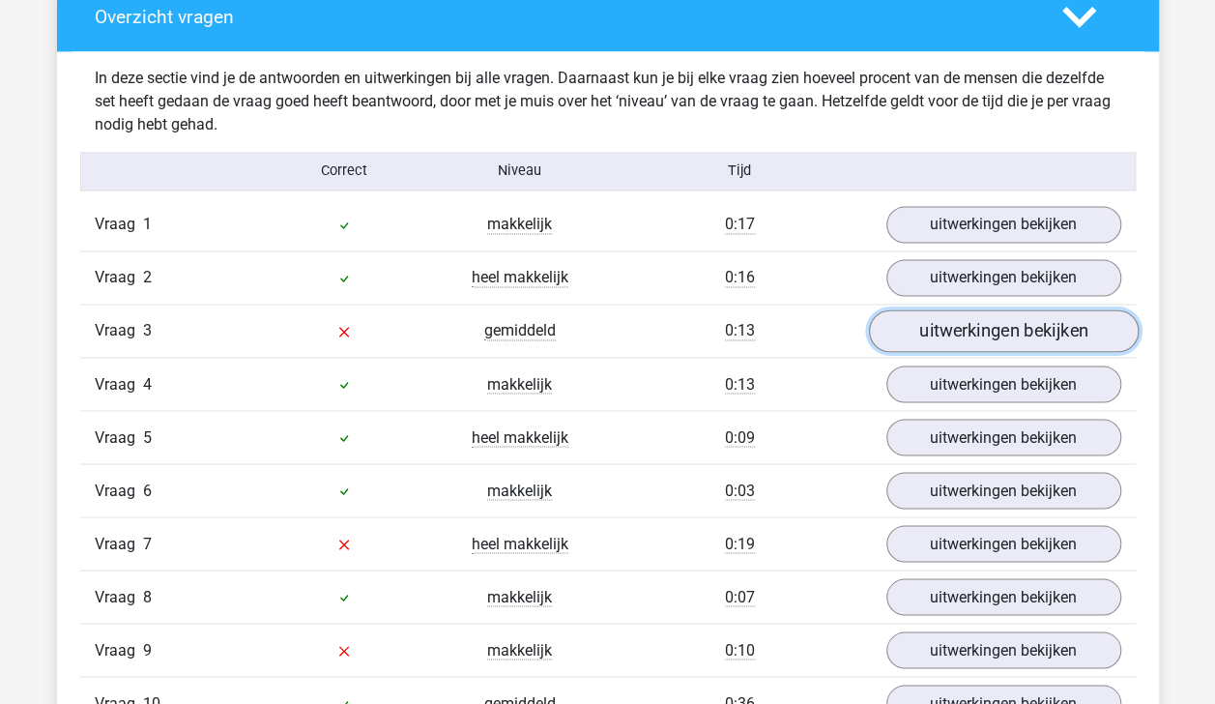
click at [1026, 327] on link "uitwerkingen bekijken" at bounding box center [1003, 330] width 270 height 43
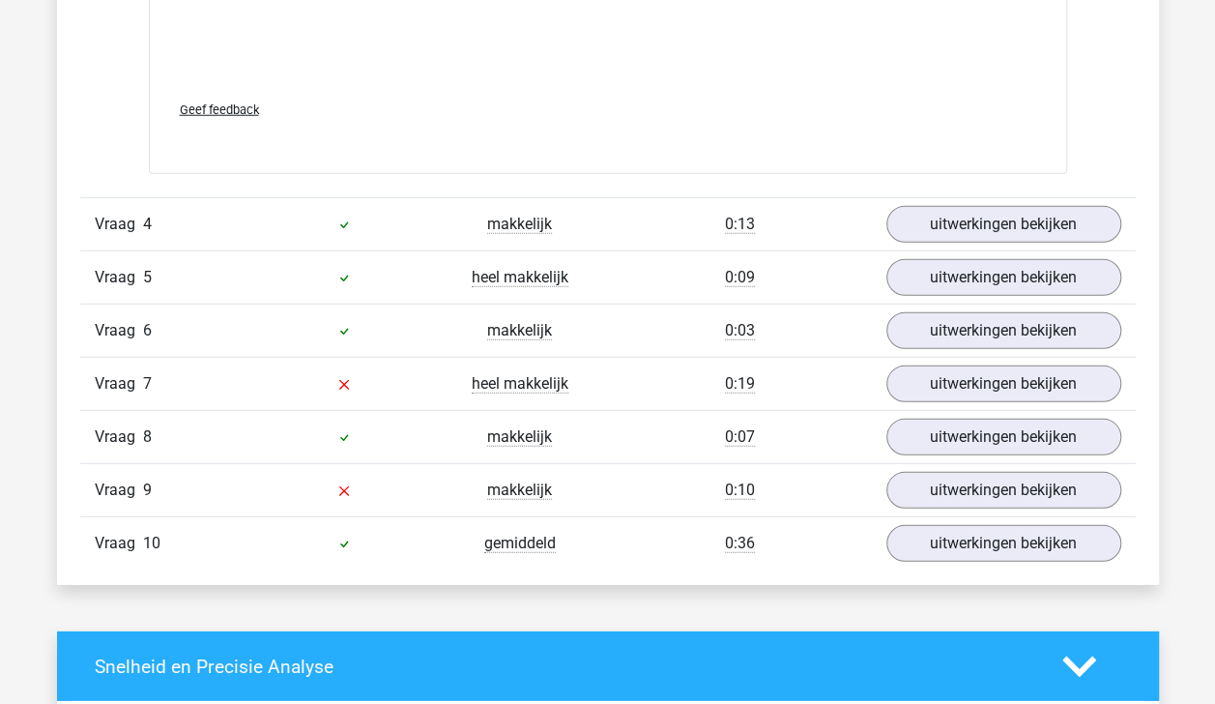
scroll to position [2589, 0]
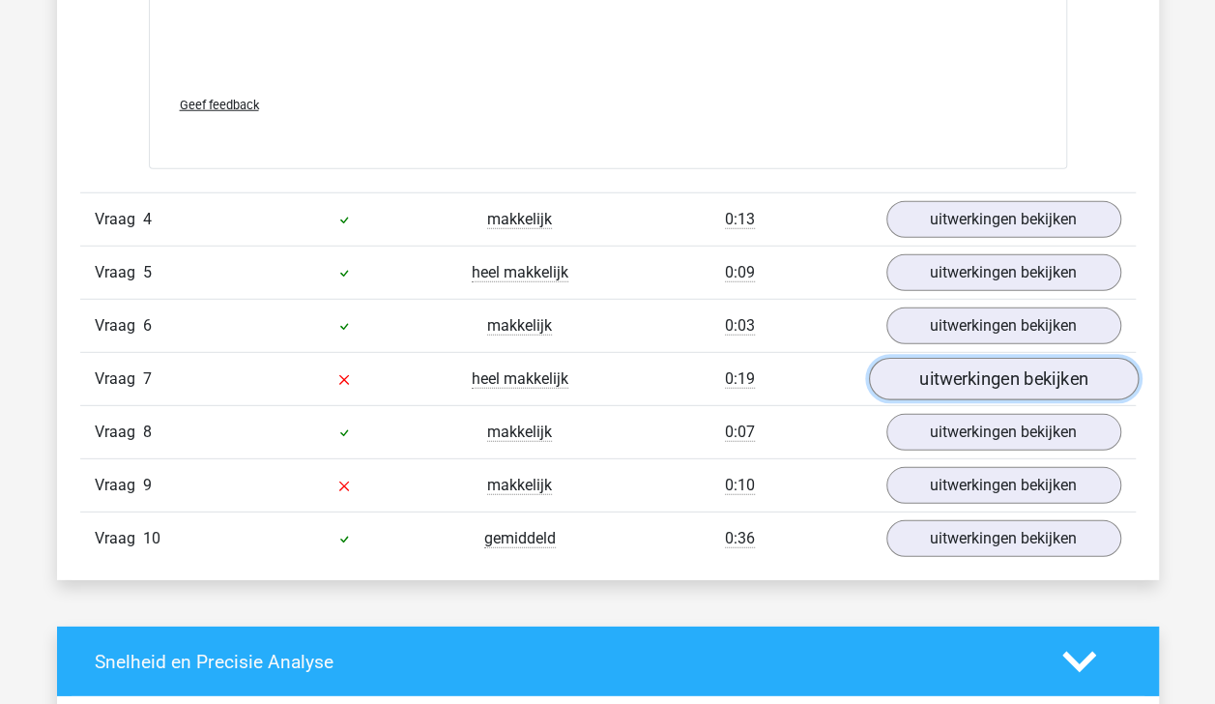
click at [1007, 379] on link "uitwerkingen bekijken" at bounding box center [1003, 379] width 270 height 43
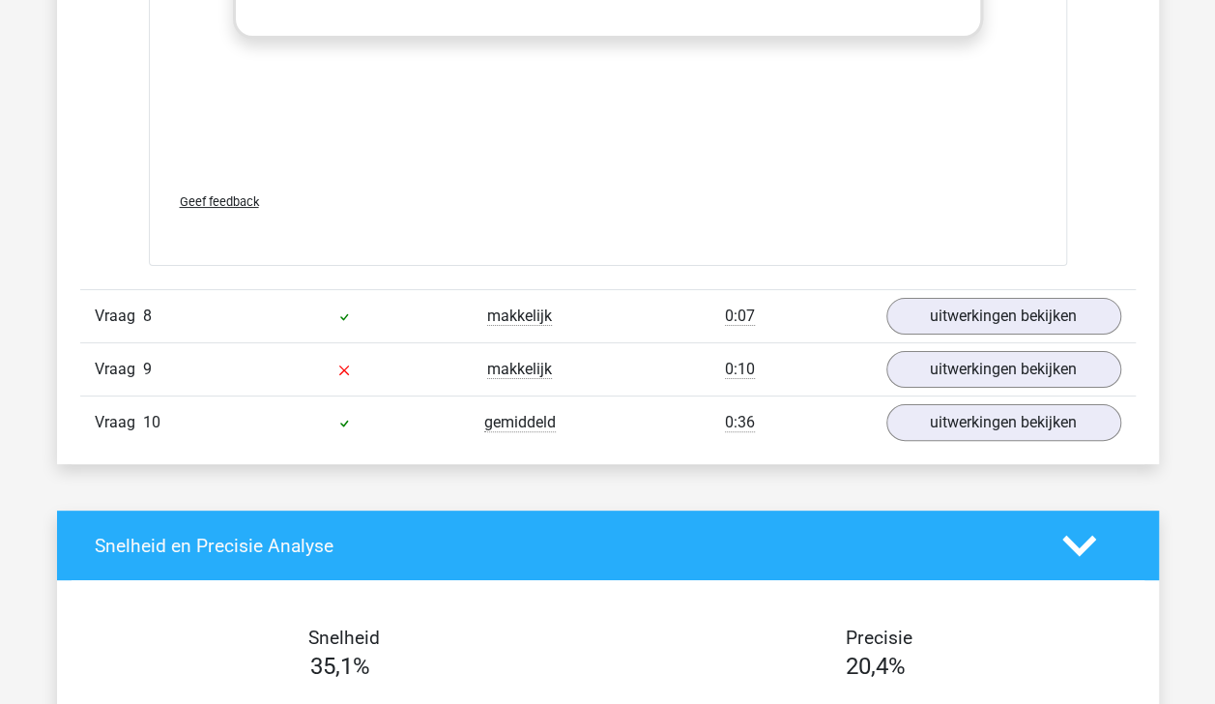
scroll to position [3754, 0]
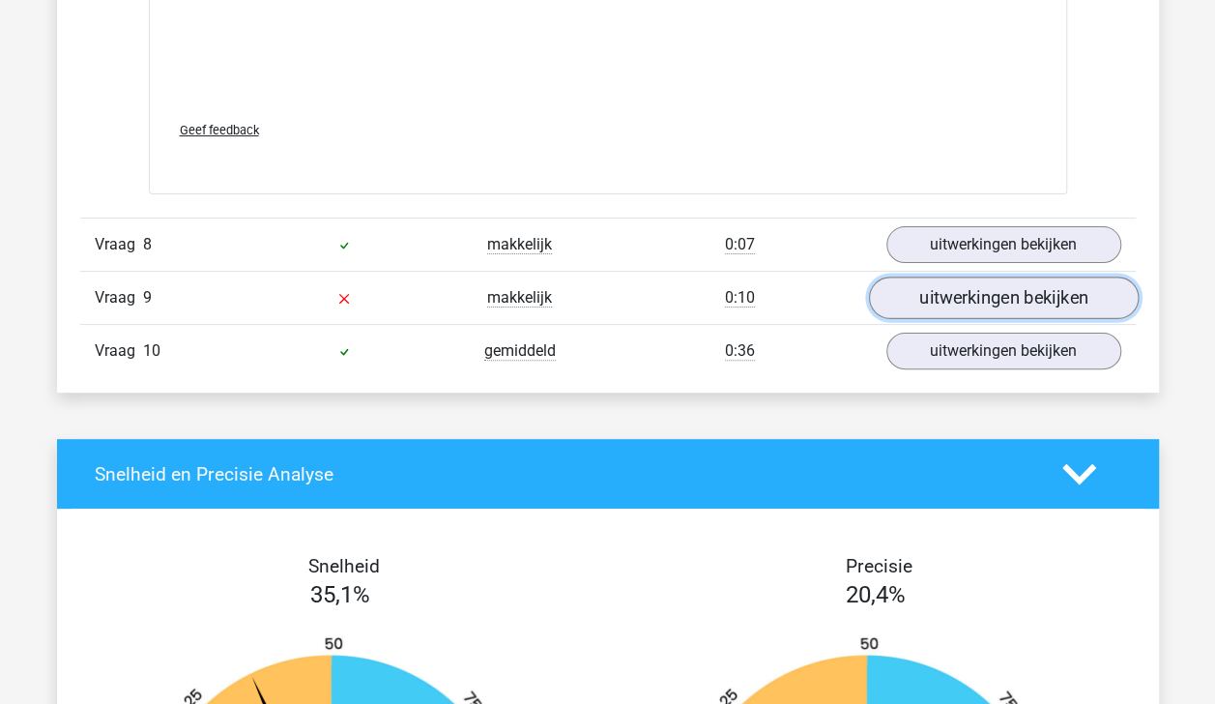
click at [1105, 294] on link "uitwerkingen bekijken" at bounding box center [1003, 298] width 270 height 43
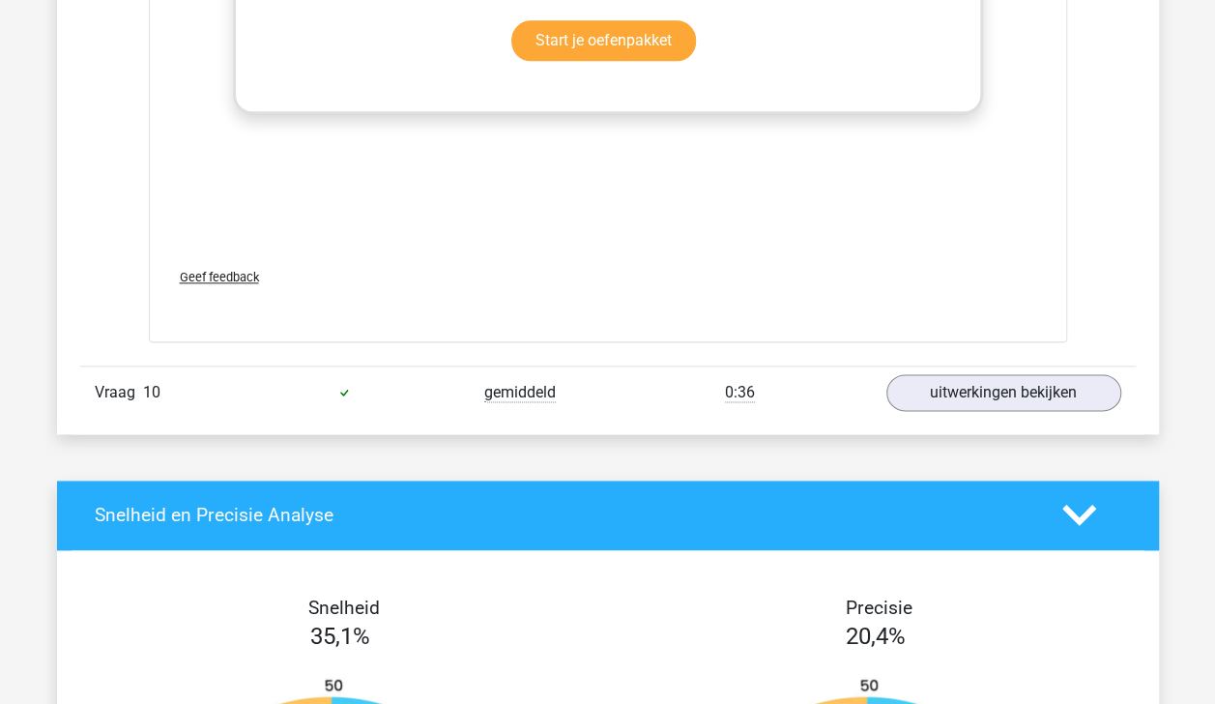
scroll to position [4781, 0]
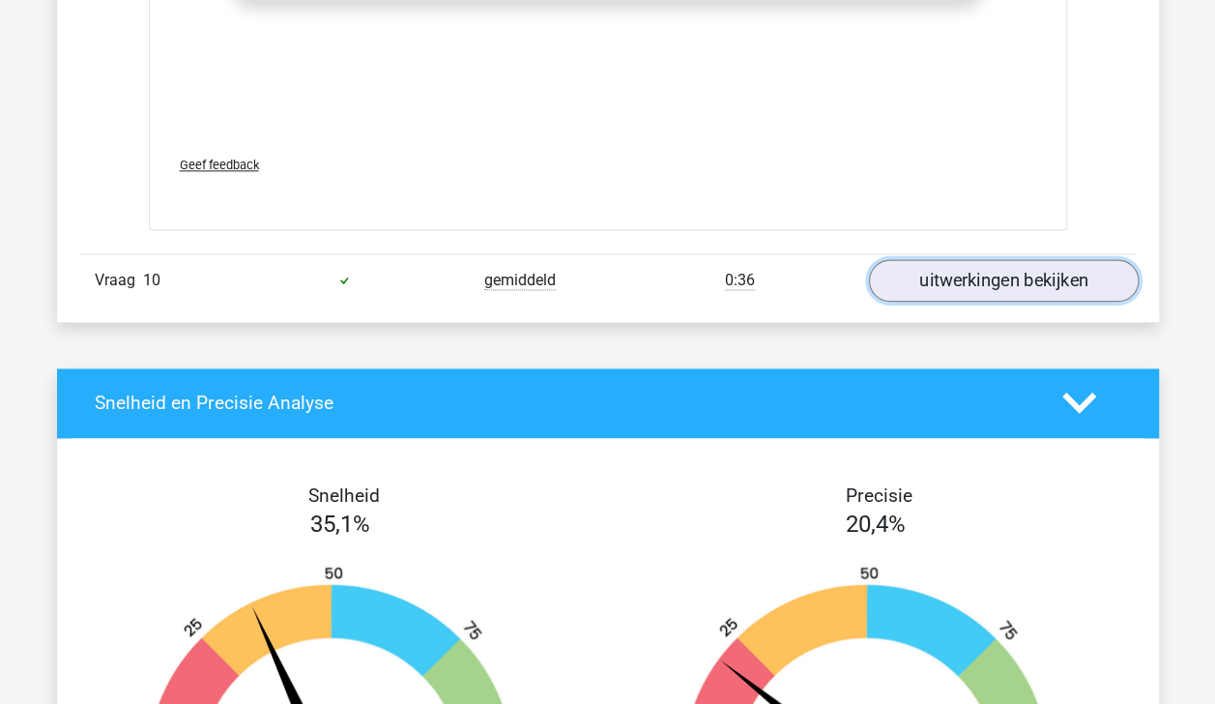
click at [1049, 266] on link "uitwerkingen bekijken" at bounding box center [1003, 280] width 270 height 43
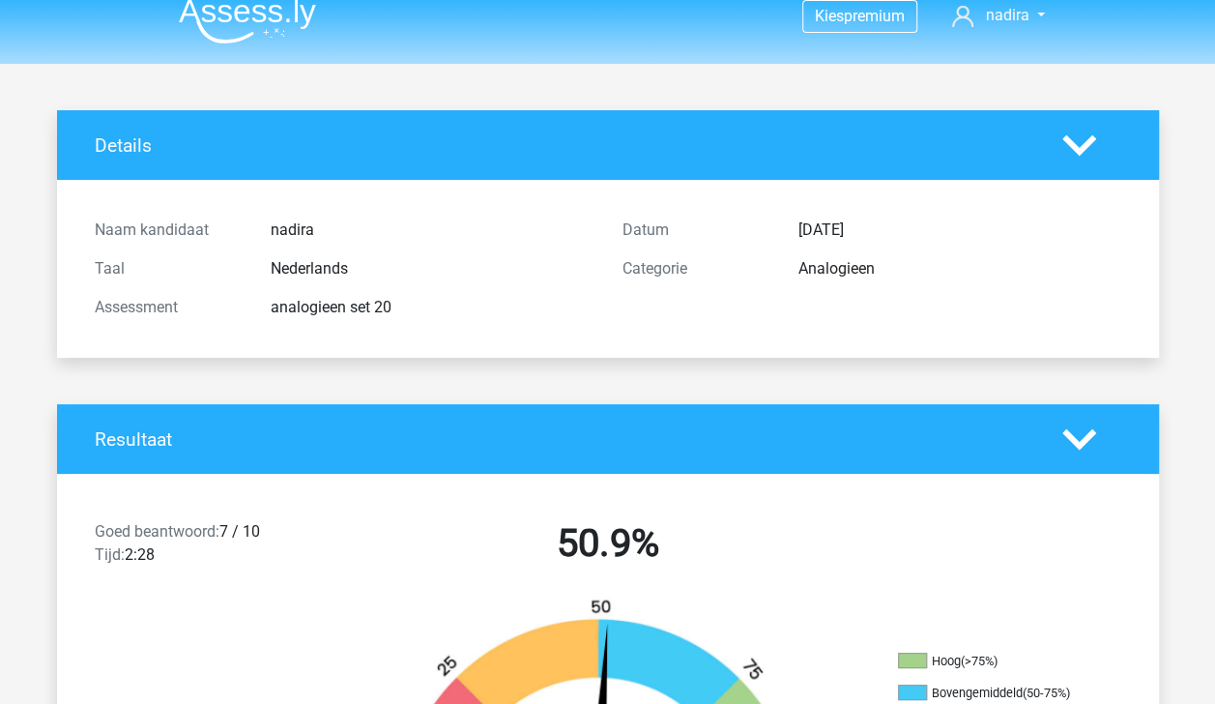
scroll to position [0, 0]
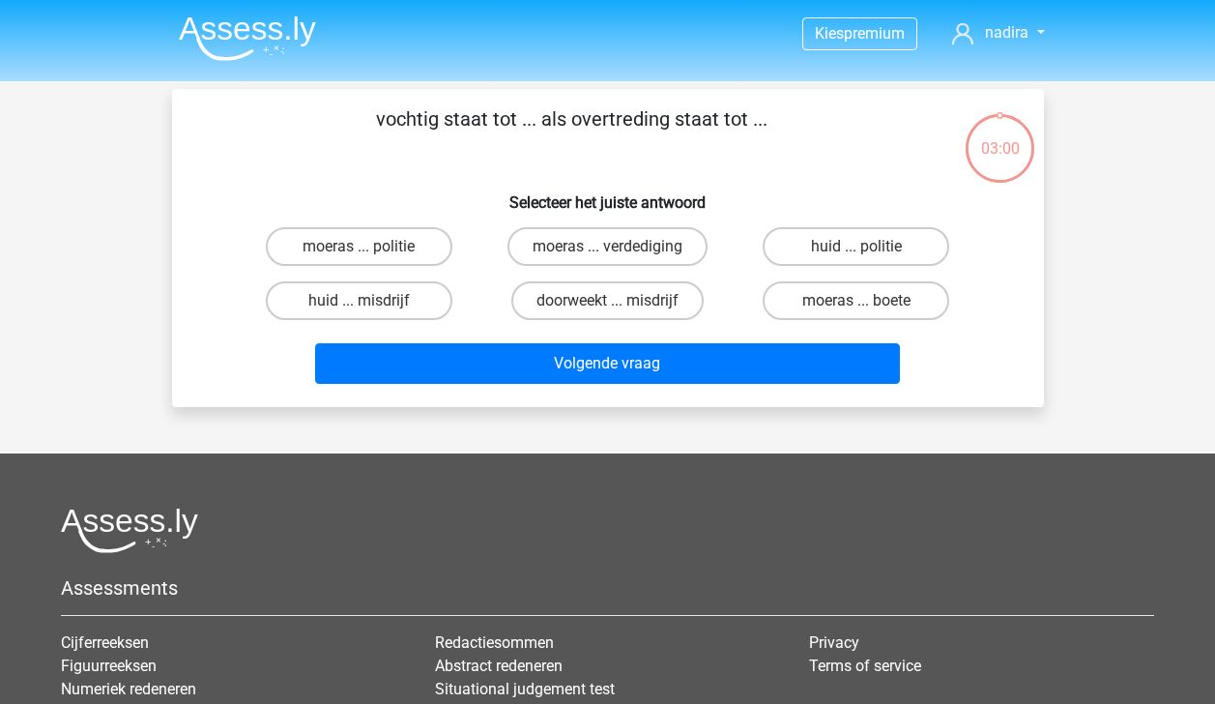
scroll to position [89, 0]
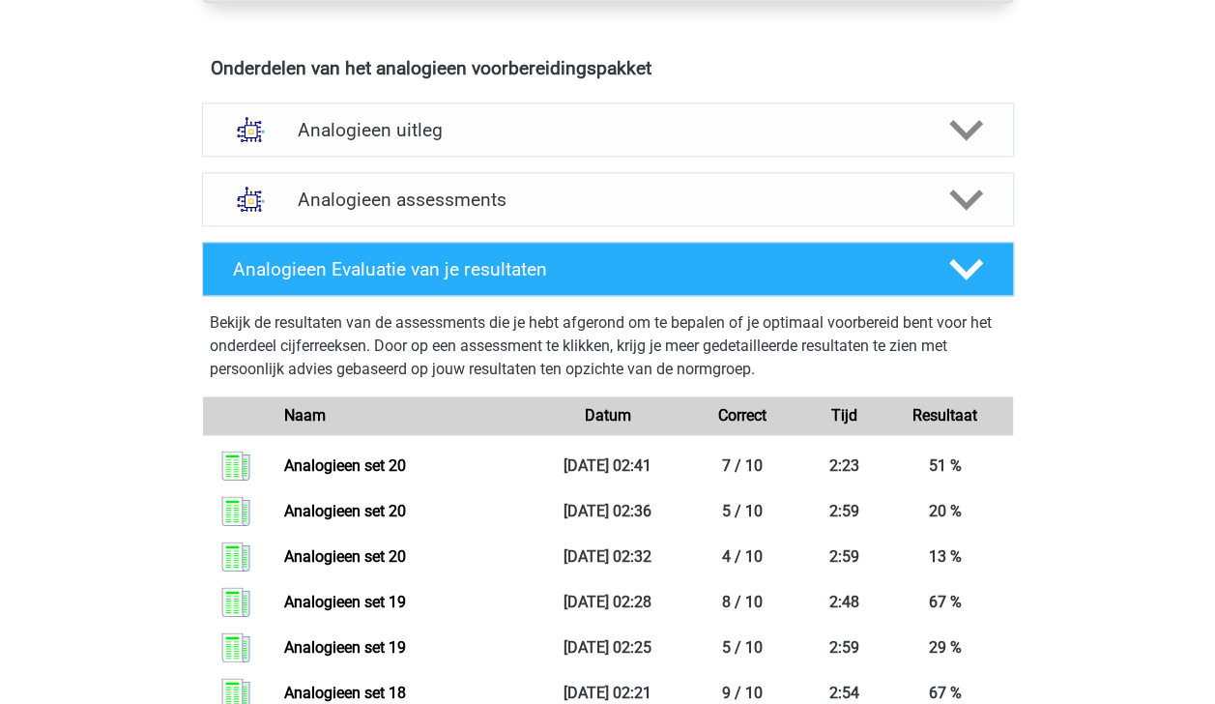
scroll to position [801, 0]
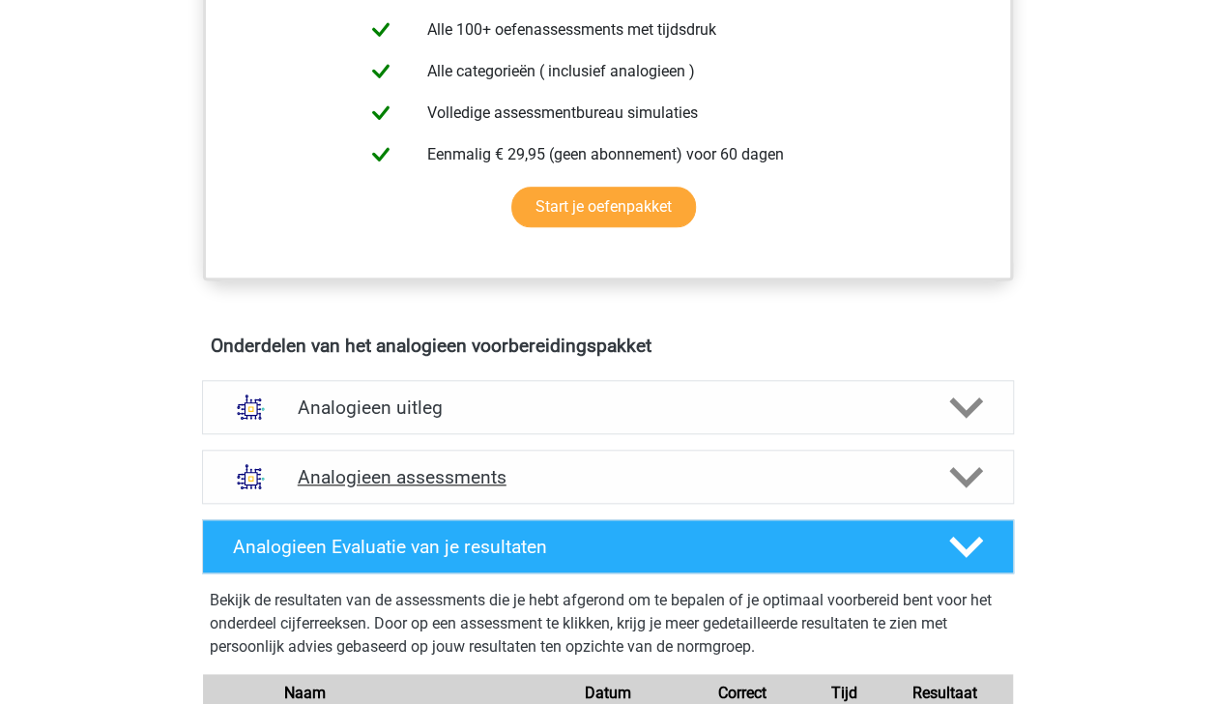
click at [960, 481] on icon at bounding box center [966, 477] width 34 height 34
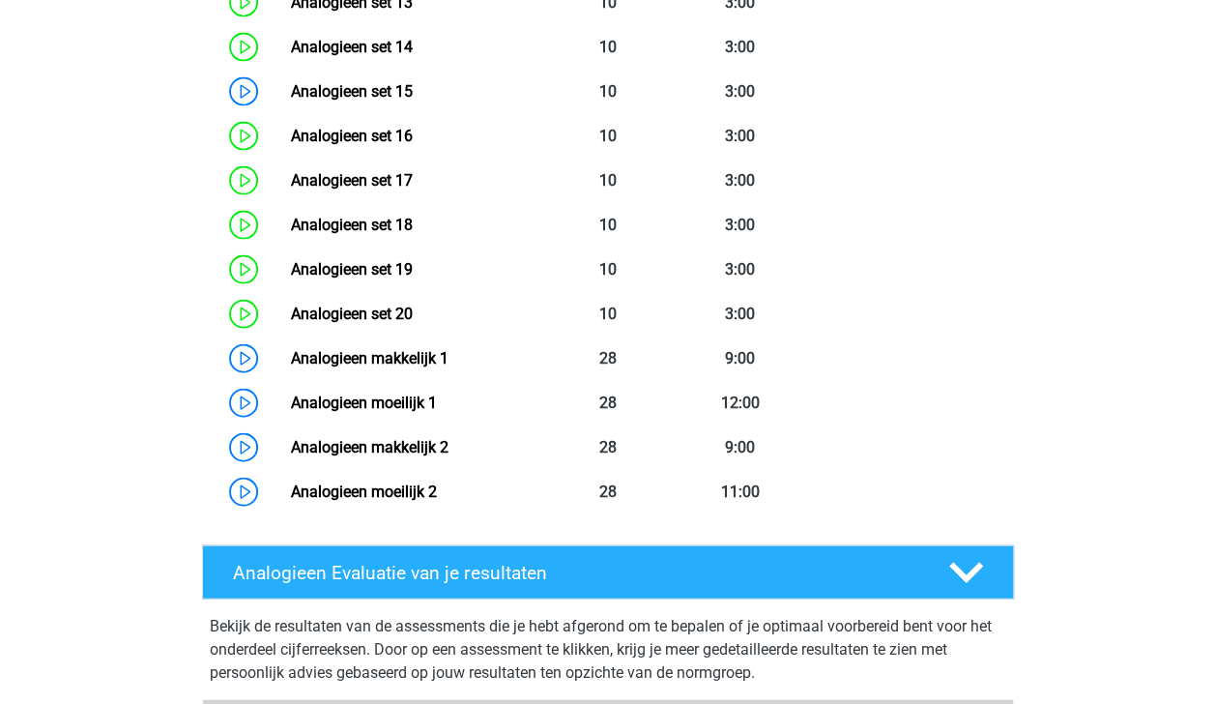
scroll to position [2001, 0]
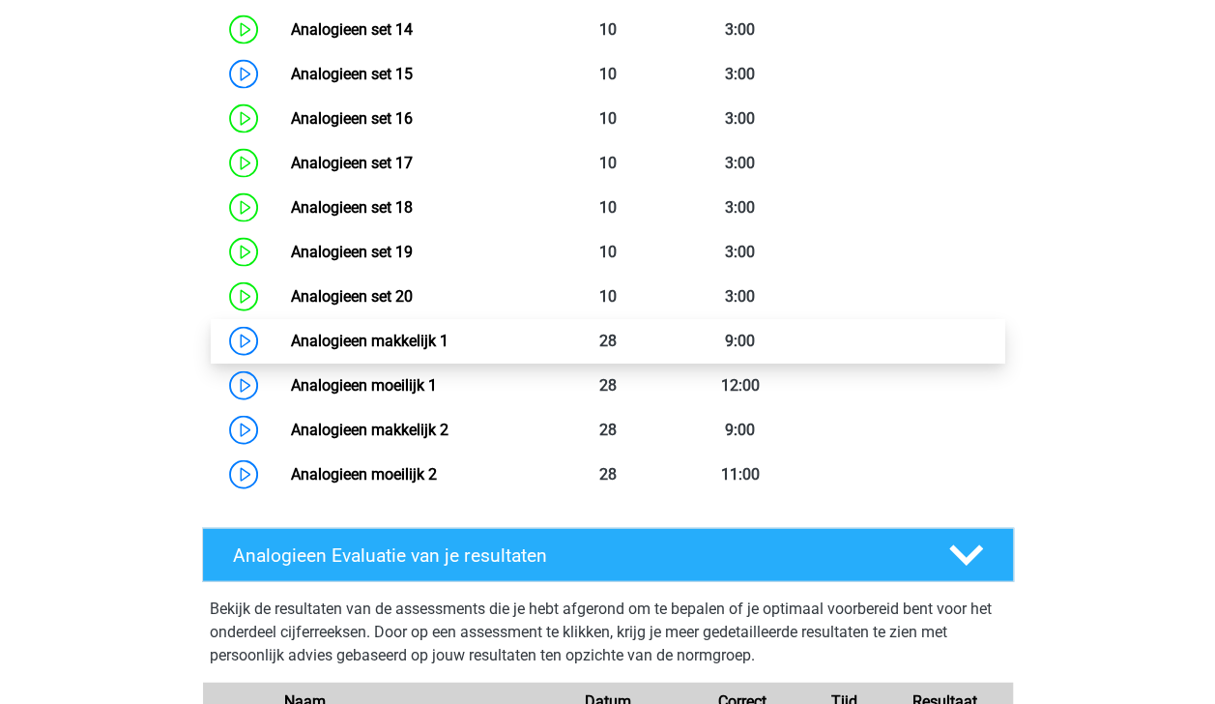
click at [449, 333] on link "Analogieen makkelijk 1" at bounding box center [370, 341] width 158 height 18
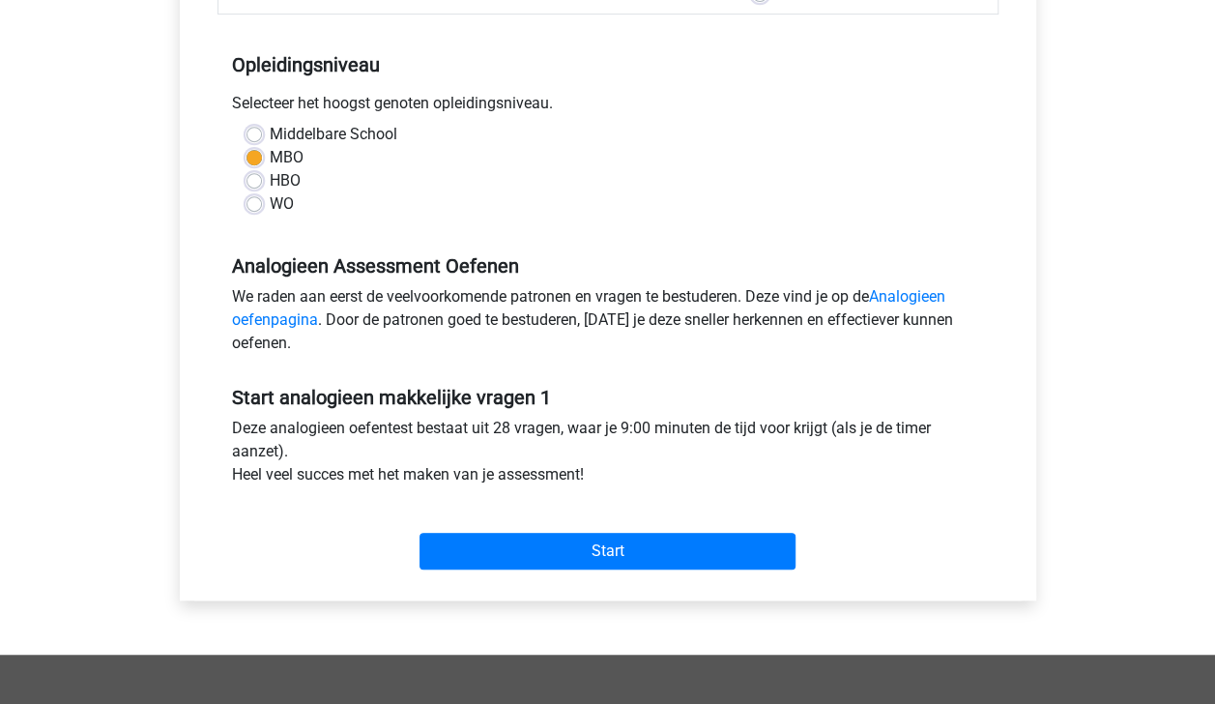
scroll to position [376, 0]
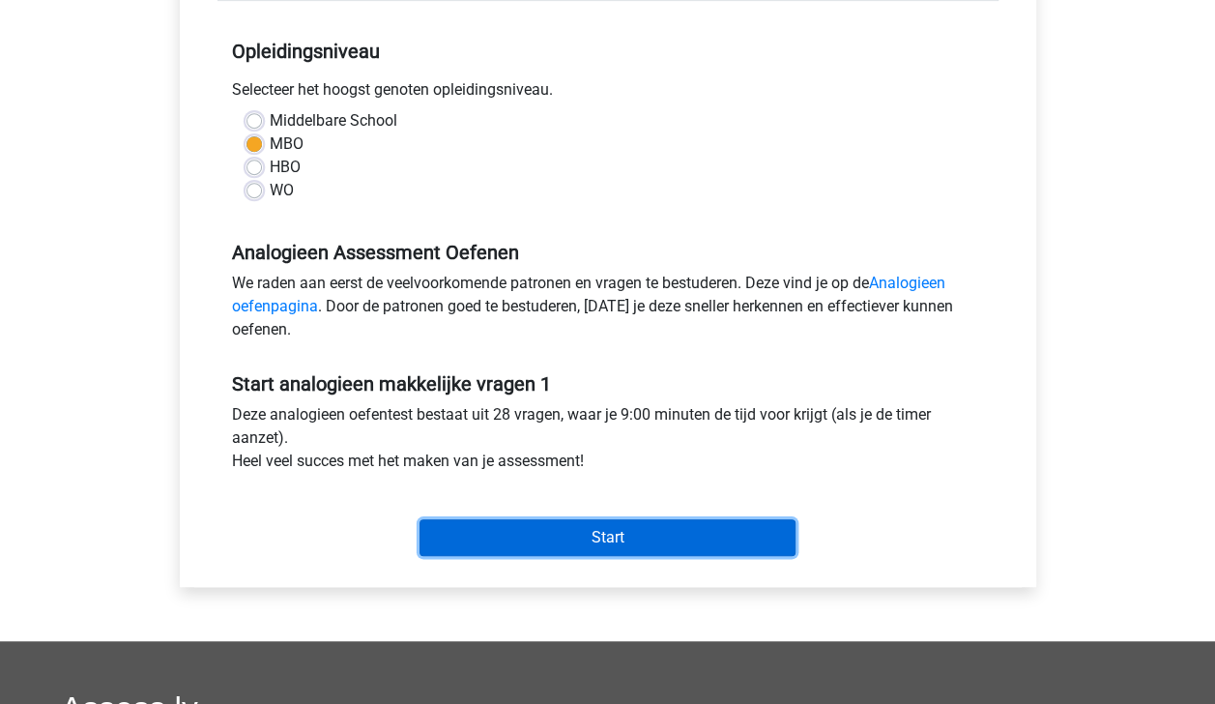
click at [597, 531] on input "Start" at bounding box center [608, 537] width 376 height 37
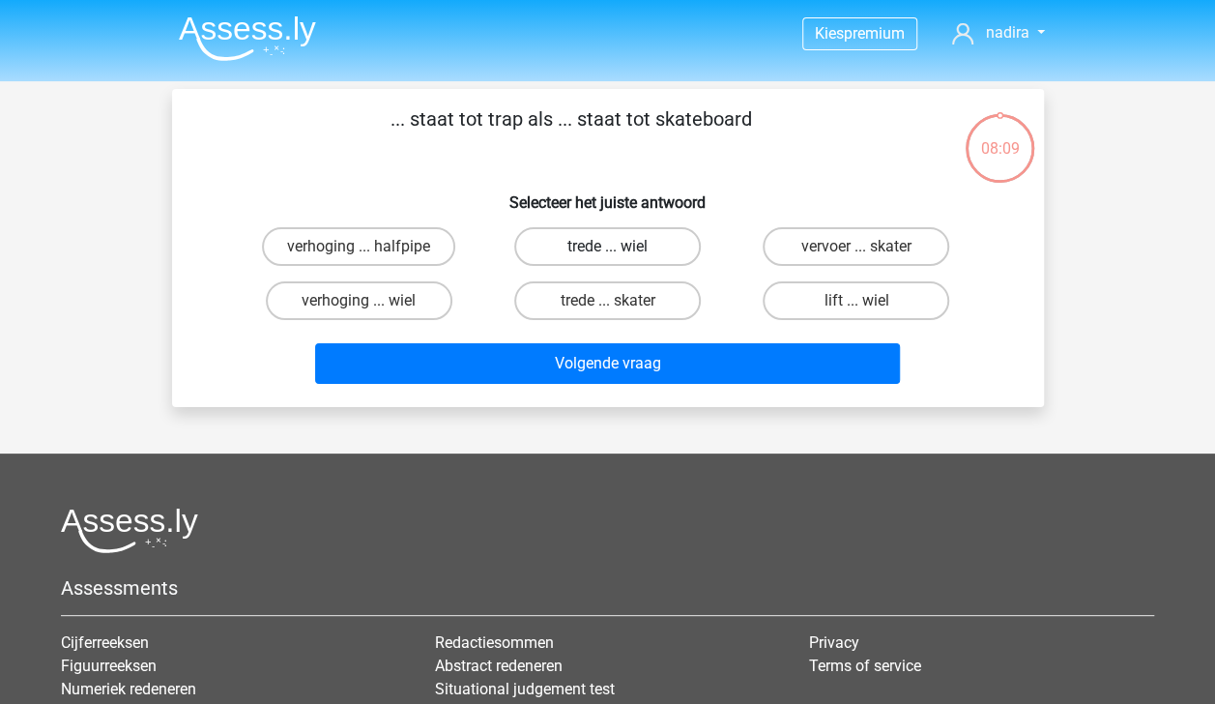
click at [642, 245] on label "trede ... wiel" at bounding box center [607, 246] width 187 height 39
click at [620, 246] on input "trede ... wiel" at bounding box center [613, 252] width 13 height 13
radio input "true"
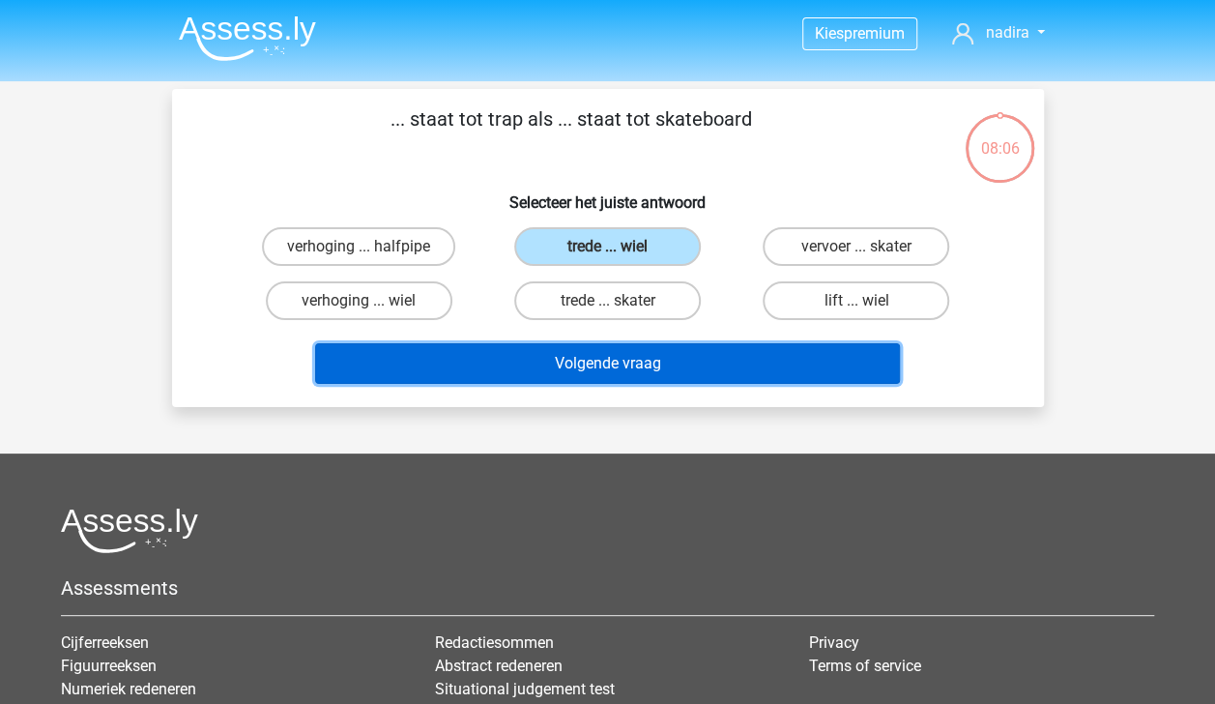
click at [661, 362] on button "Volgende vraag" at bounding box center [607, 363] width 585 height 41
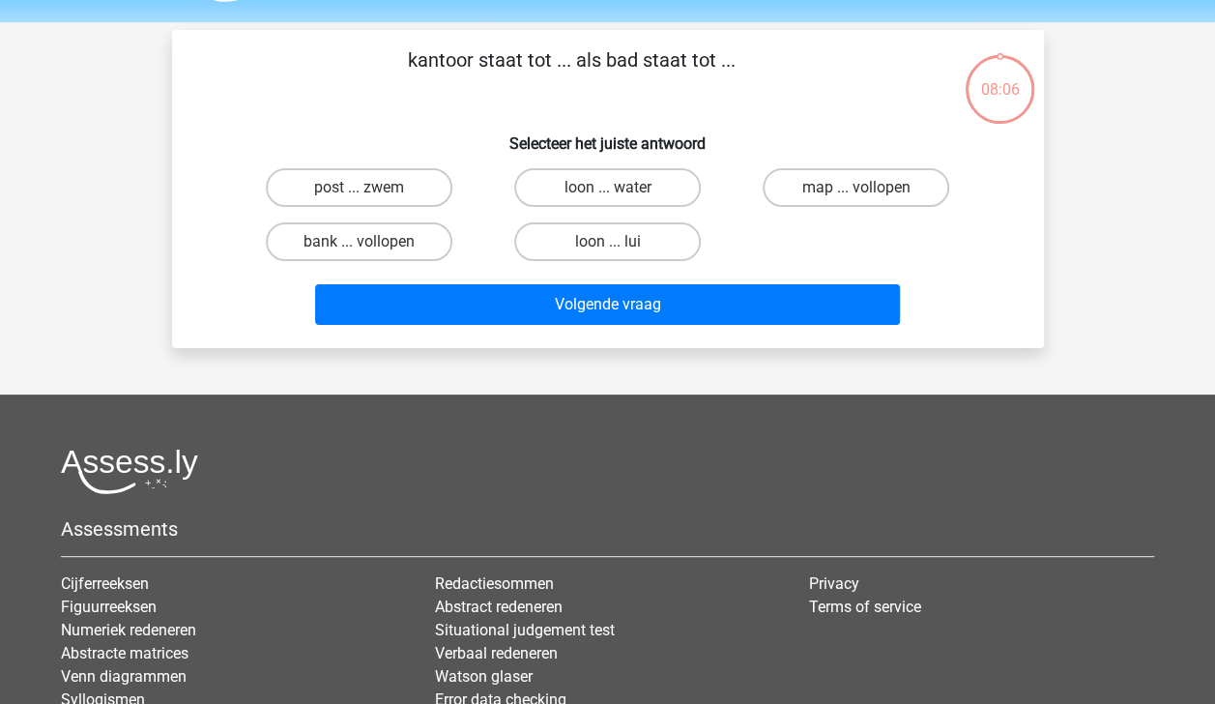
scroll to position [89, 0]
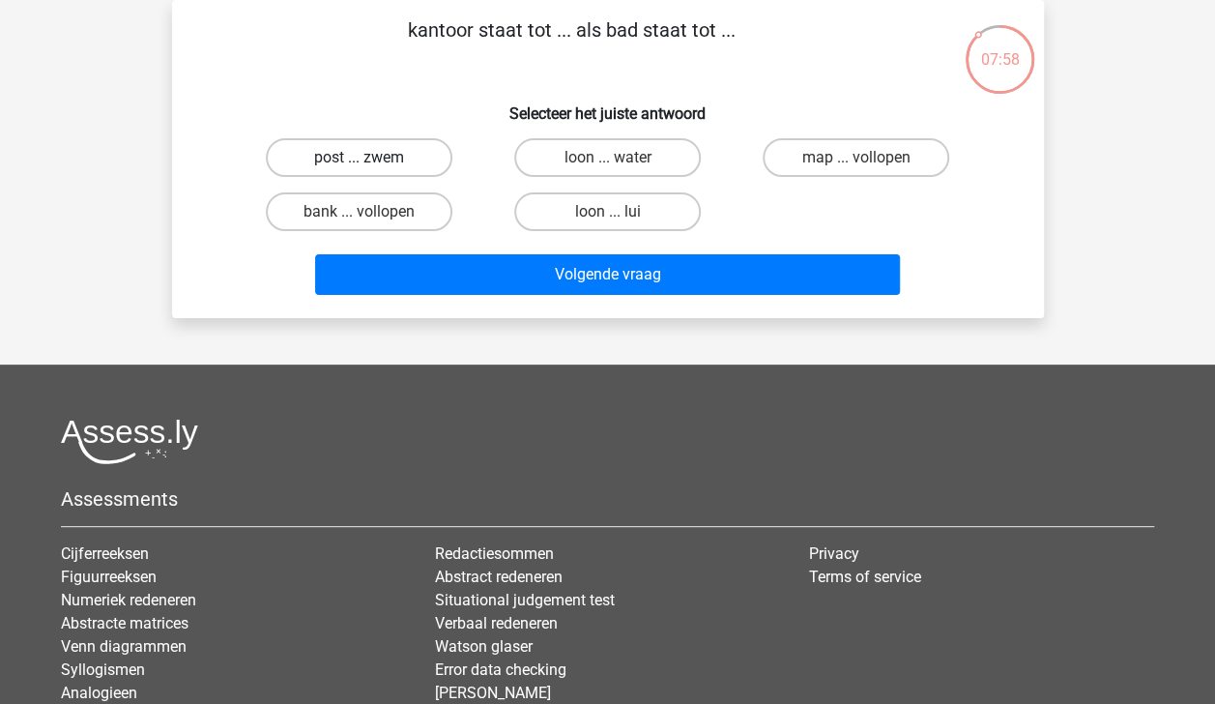
click at [396, 157] on label "post ... zwem" at bounding box center [359, 157] width 187 height 39
click at [371, 158] on input "post ... zwem" at bounding box center [365, 164] width 13 height 13
radio input "true"
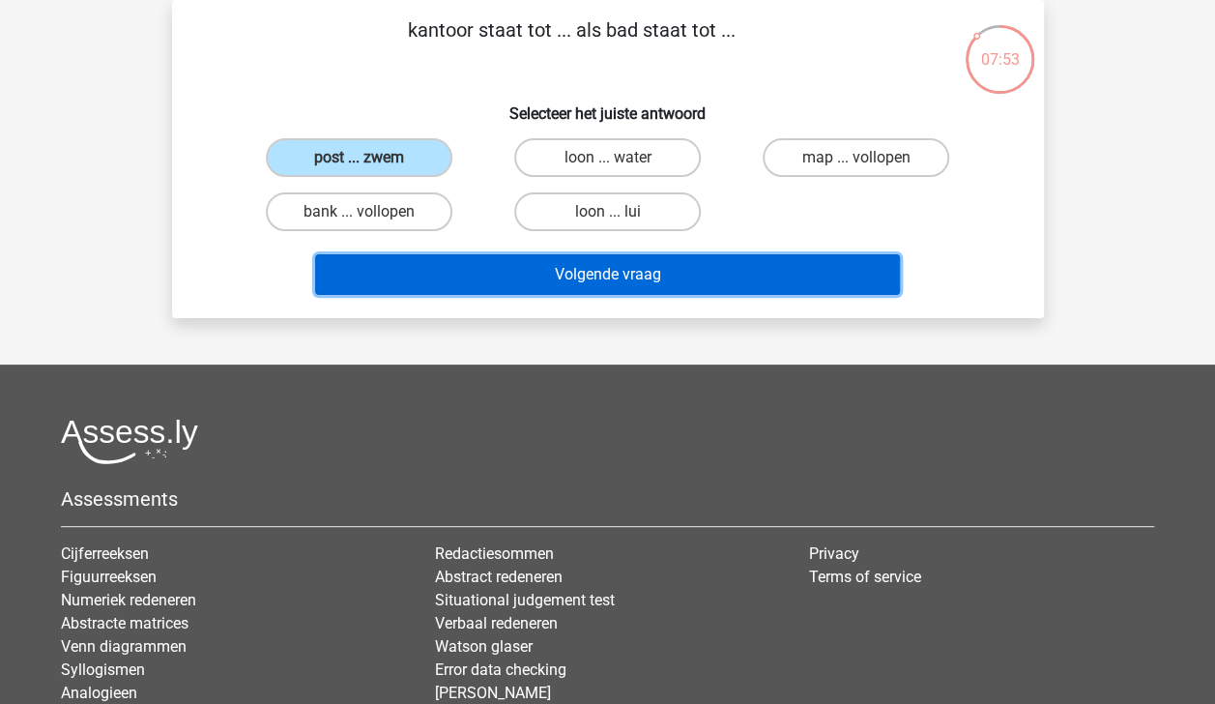
click at [594, 271] on button "Volgende vraag" at bounding box center [607, 274] width 585 height 41
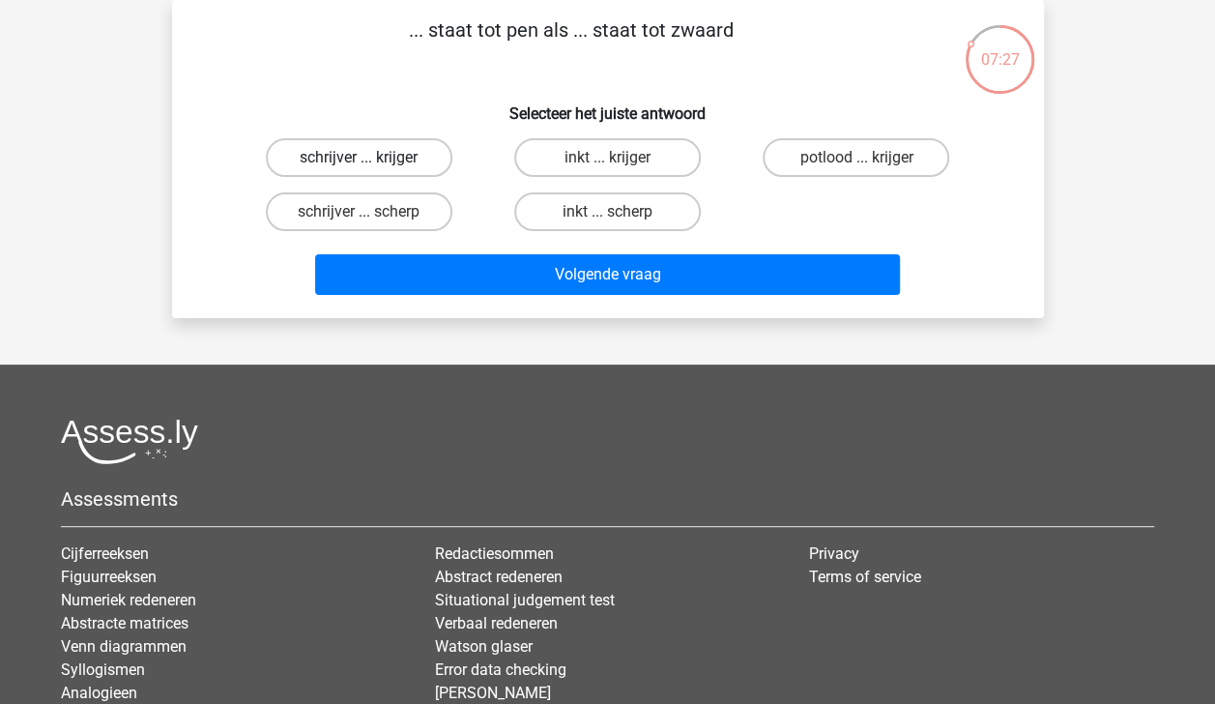
click at [403, 162] on label "schrijver ... krijger" at bounding box center [359, 157] width 187 height 39
click at [371, 162] on input "schrijver ... krijger" at bounding box center [365, 164] width 13 height 13
radio input "true"
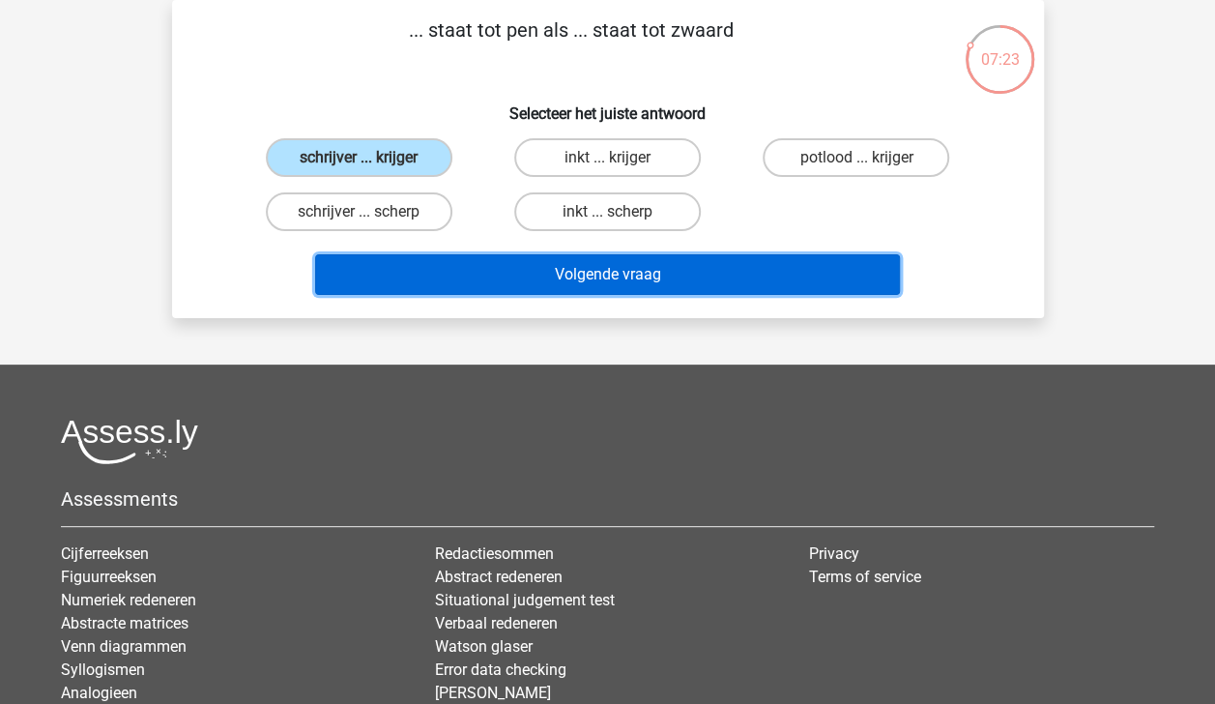
click at [488, 272] on button "Volgende vraag" at bounding box center [607, 274] width 585 height 41
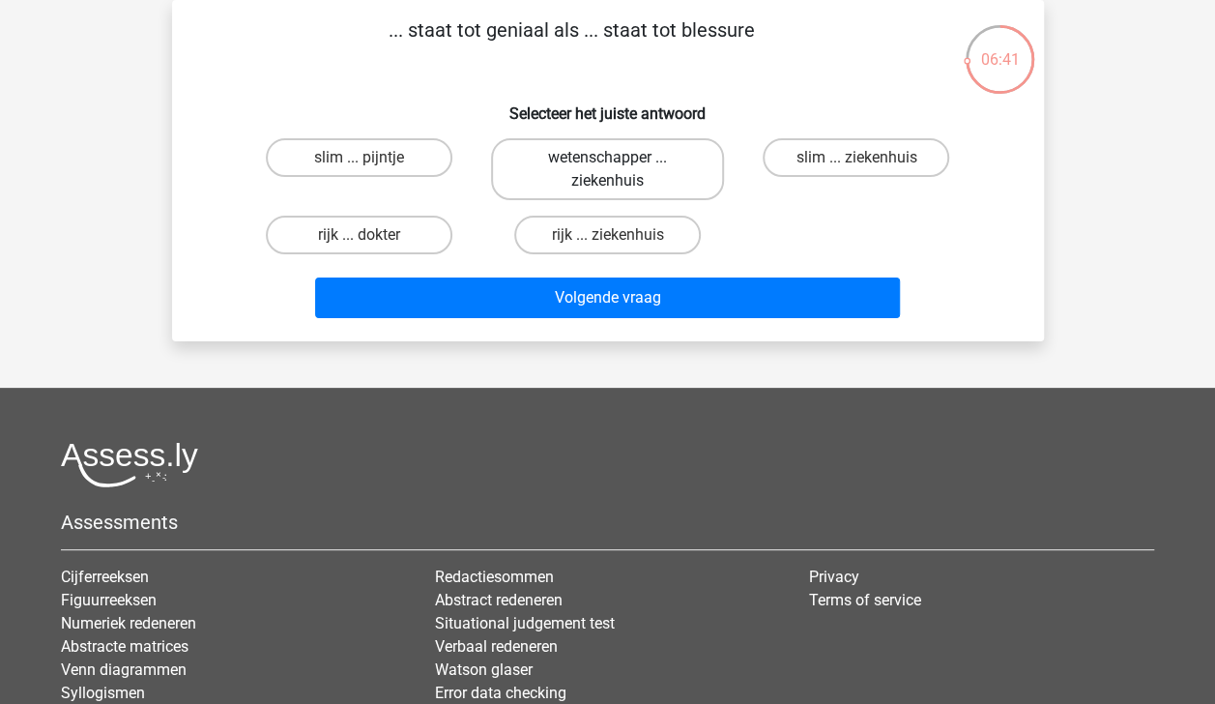
click at [609, 173] on label "wetenschapper ... ziekenhuis" at bounding box center [607, 169] width 233 height 62
click at [609, 170] on input "wetenschapper ... ziekenhuis" at bounding box center [613, 164] width 13 height 13
radio input "true"
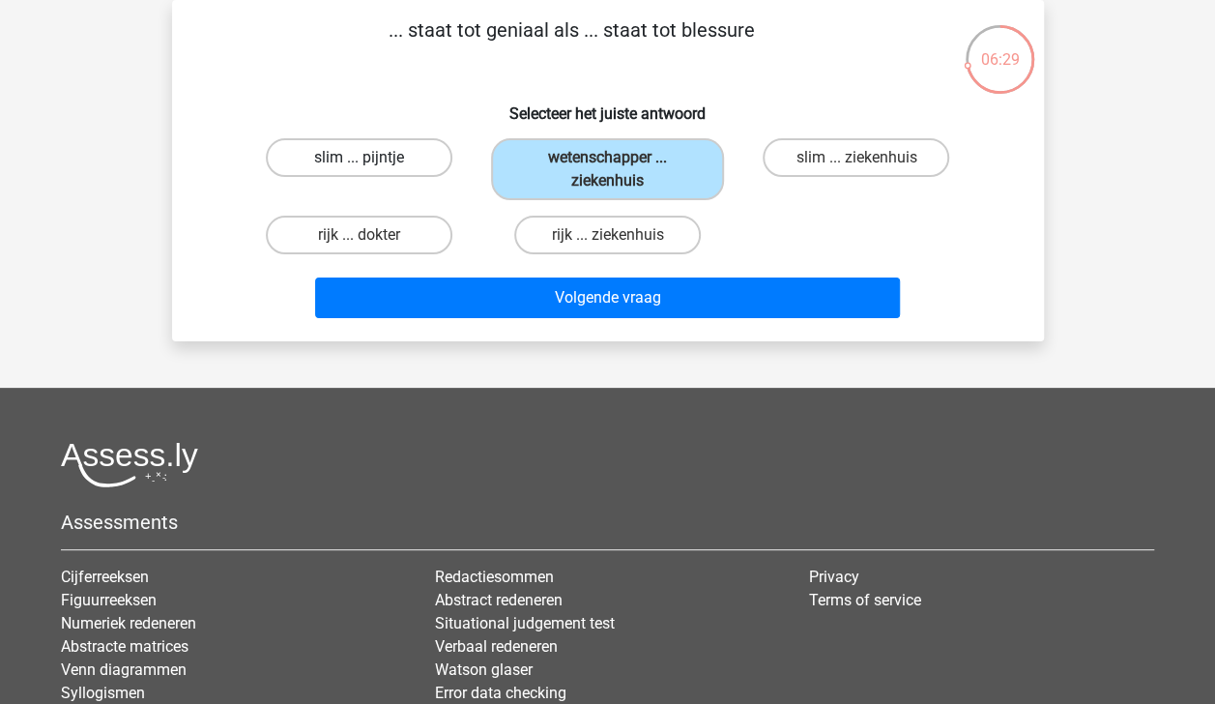
click at [397, 160] on label "slim ... pijntje" at bounding box center [359, 157] width 187 height 39
click at [371, 160] on input "slim ... pijntje" at bounding box center [365, 164] width 13 height 13
radio input "true"
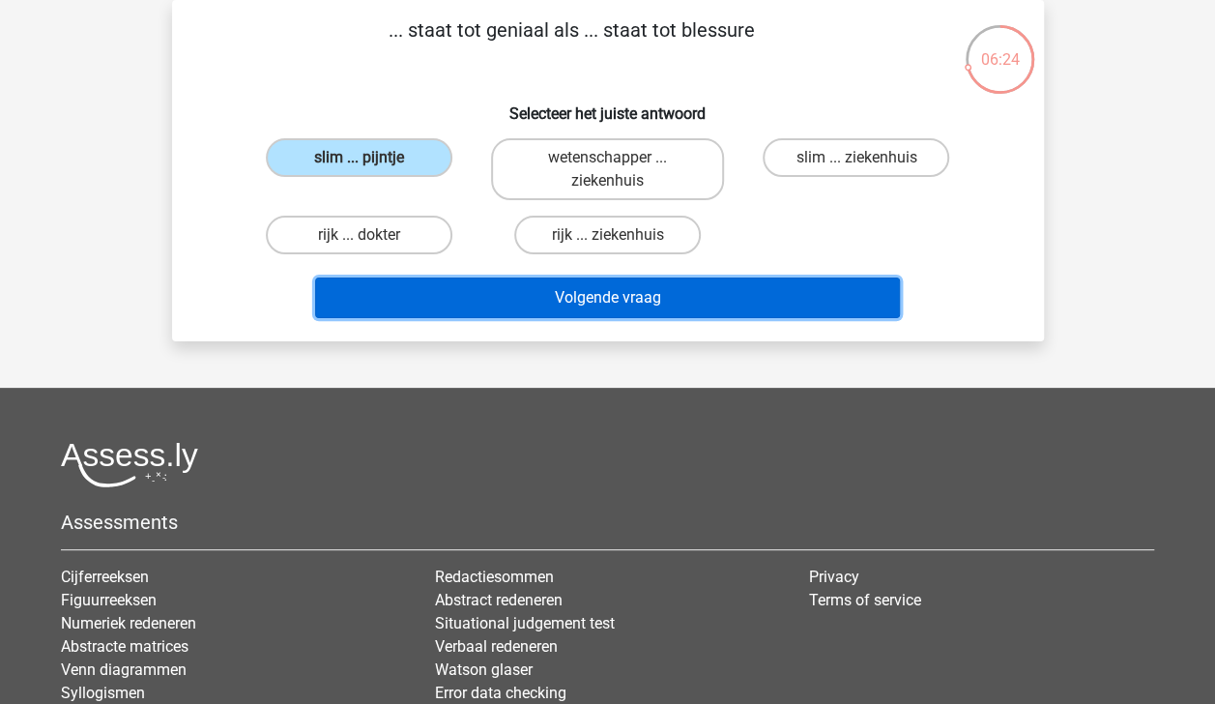
click at [545, 295] on button "Volgende vraag" at bounding box center [607, 297] width 585 height 41
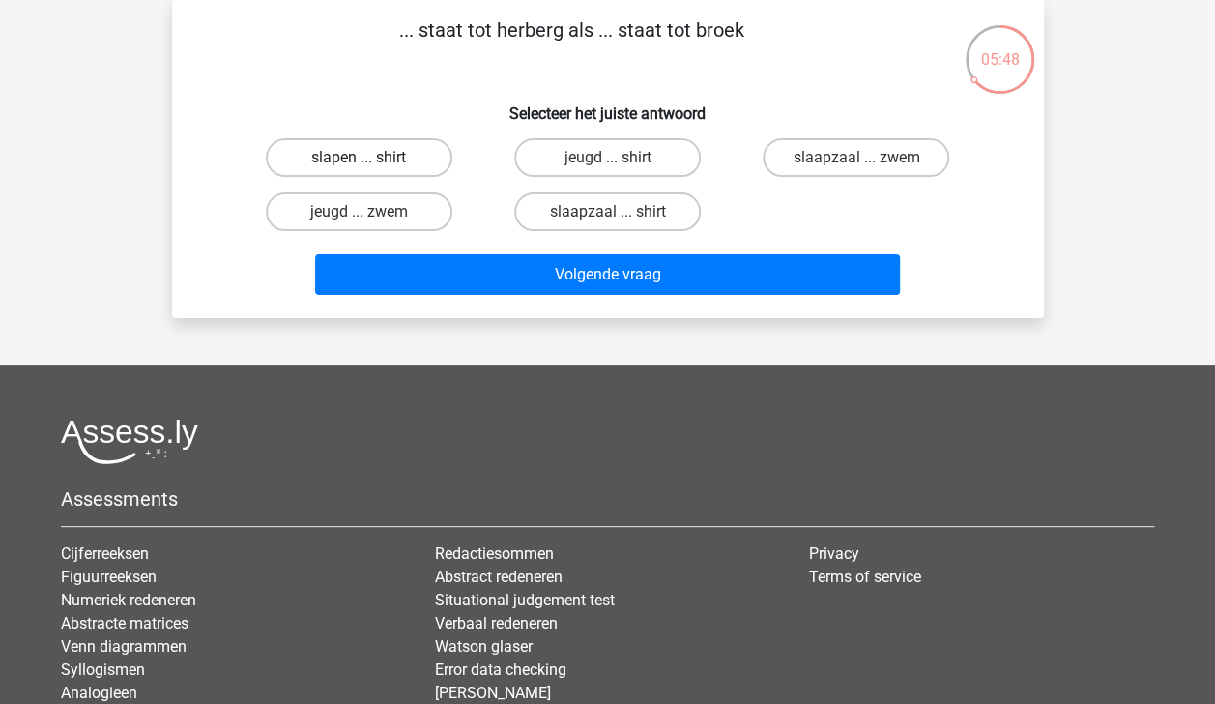
click at [413, 160] on label "slapen ... shirt" at bounding box center [359, 157] width 187 height 39
click at [371, 160] on input "slapen ... shirt" at bounding box center [365, 164] width 13 height 13
radio input "true"
click at [644, 208] on label "slaapzaal ... shirt" at bounding box center [607, 211] width 187 height 39
click at [620, 212] on input "slaapzaal ... shirt" at bounding box center [613, 218] width 13 height 13
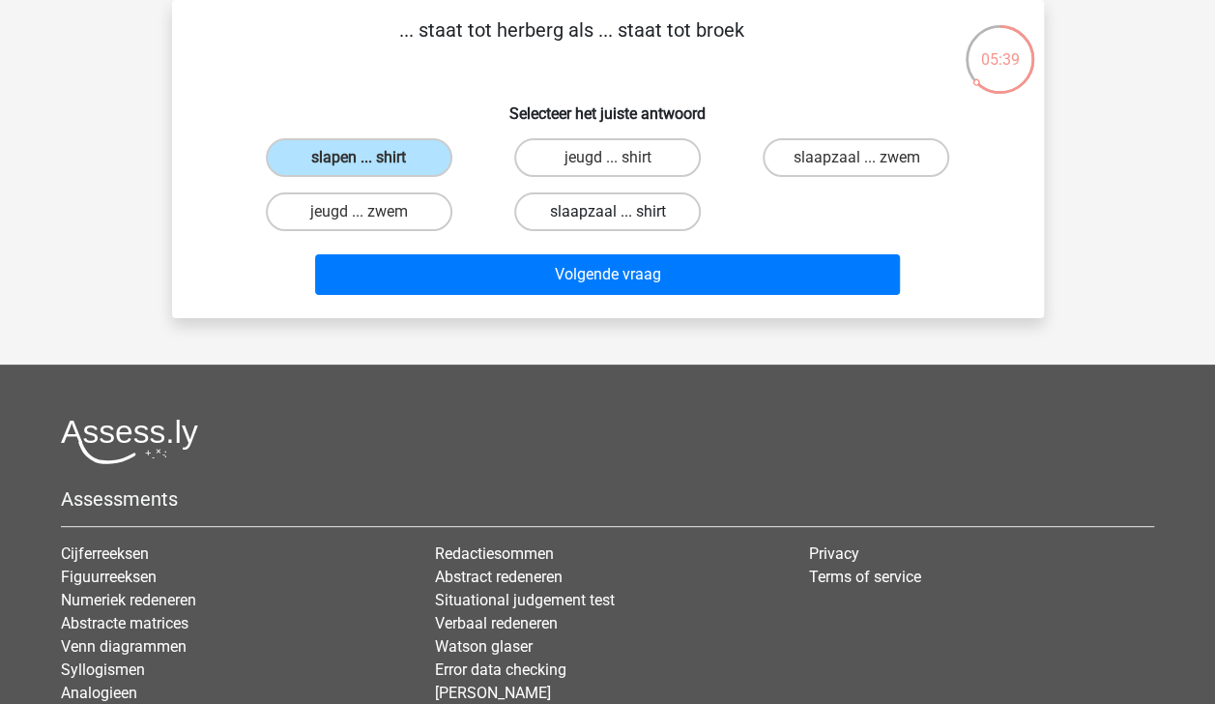
radio input "true"
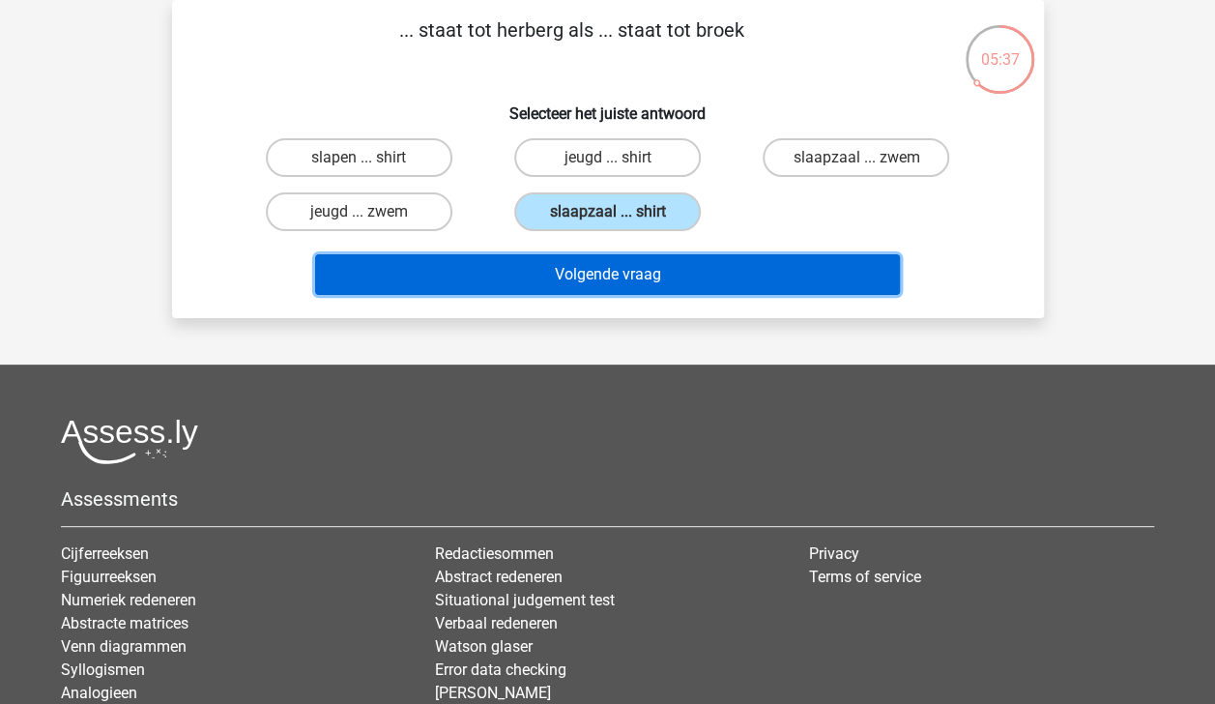
click at [638, 284] on button "Volgende vraag" at bounding box center [607, 274] width 585 height 41
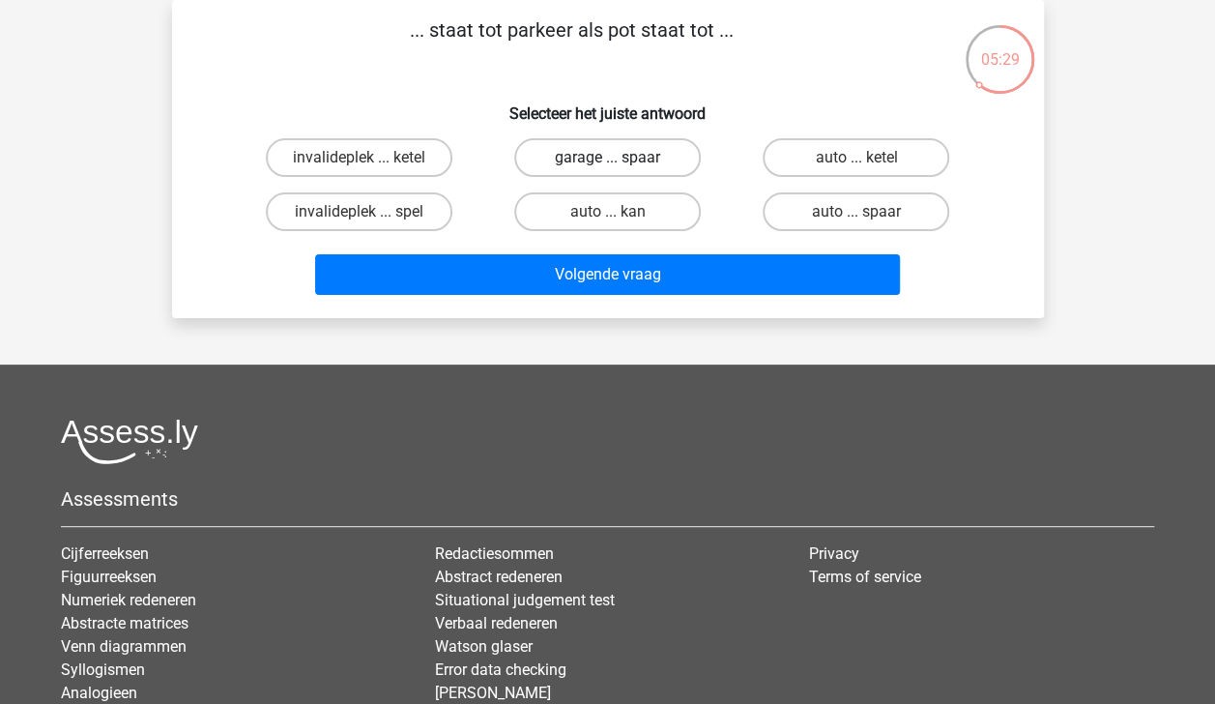
click at [675, 162] on label "garage ... spaar" at bounding box center [607, 157] width 187 height 39
click at [620, 162] on input "garage ... spaar" at bounding box center [613, 164] width 13 height 13
radio input "true"
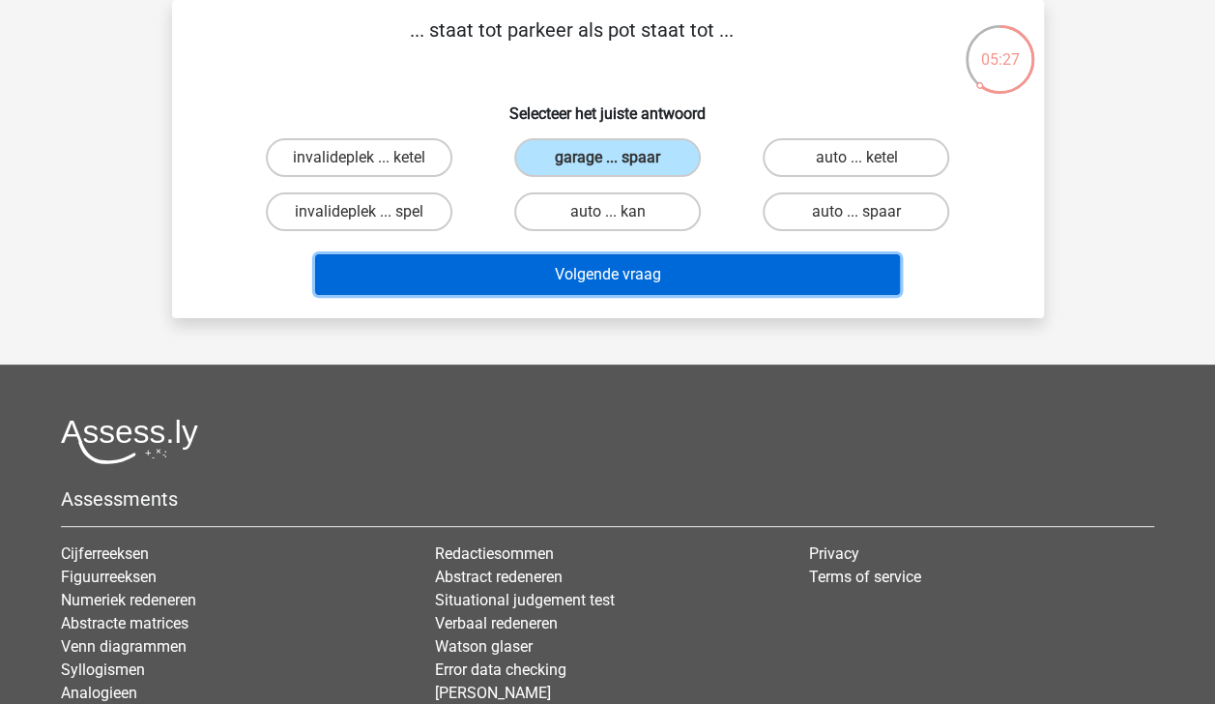
click at [692, 270] on button "Volgende vraag" at bounding box center [607, 274] width 585 height 41
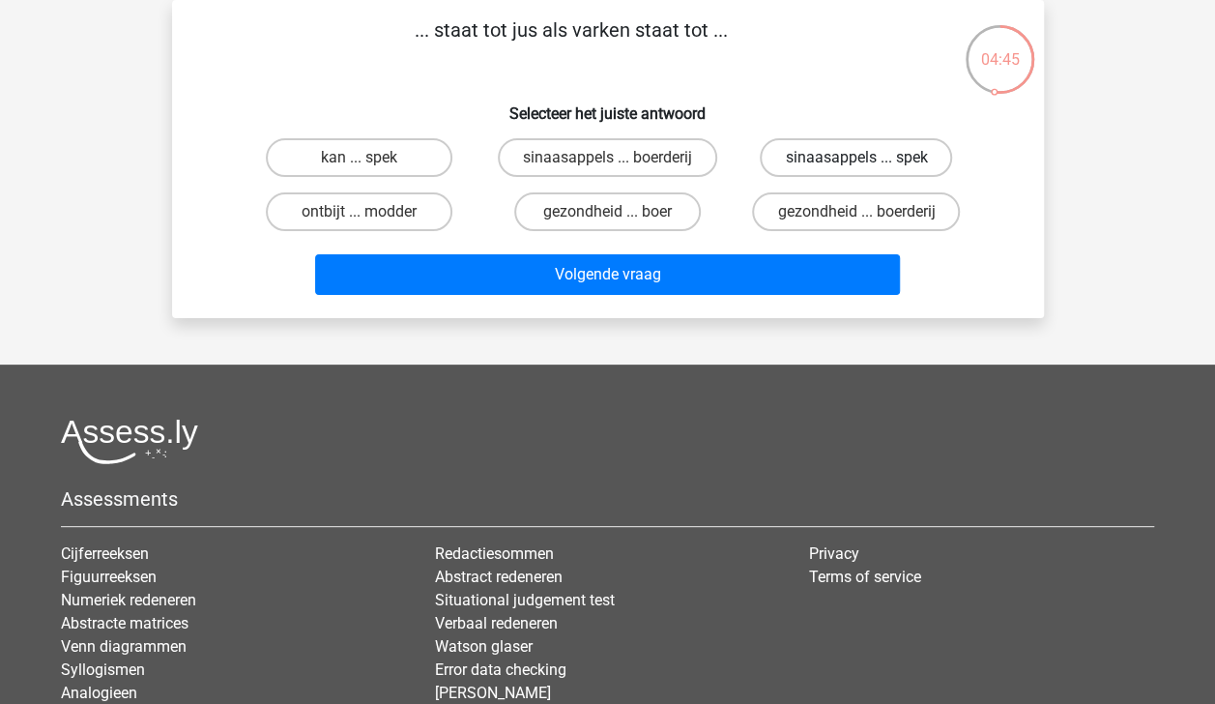
click at [796, 155] on label "sinaasappels ... spek" at bounding box center [856, 157] width 192 height 39
click at [856, 158] on input "sinaasappels ... spek" at bounding box center [862, 164] width 13 height 13
radio input "true"
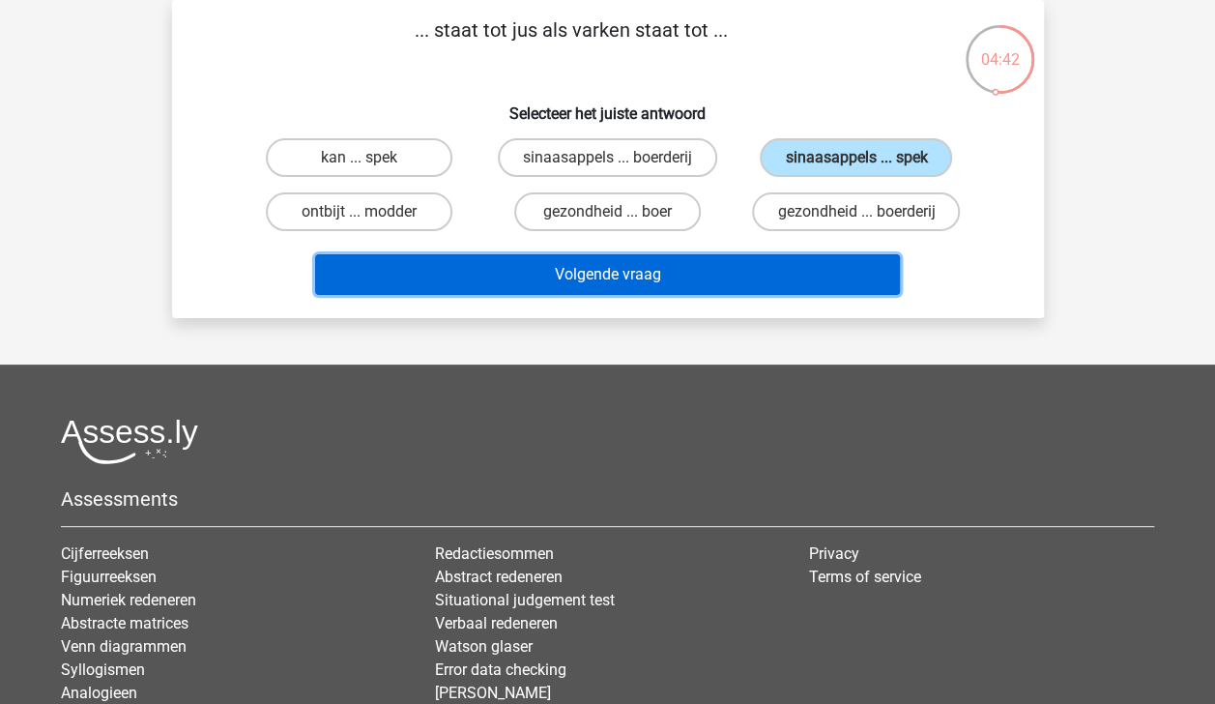
click at [738, 275] on button "Volgende vraag" at bounding box center [607, 274] width 585 height 41
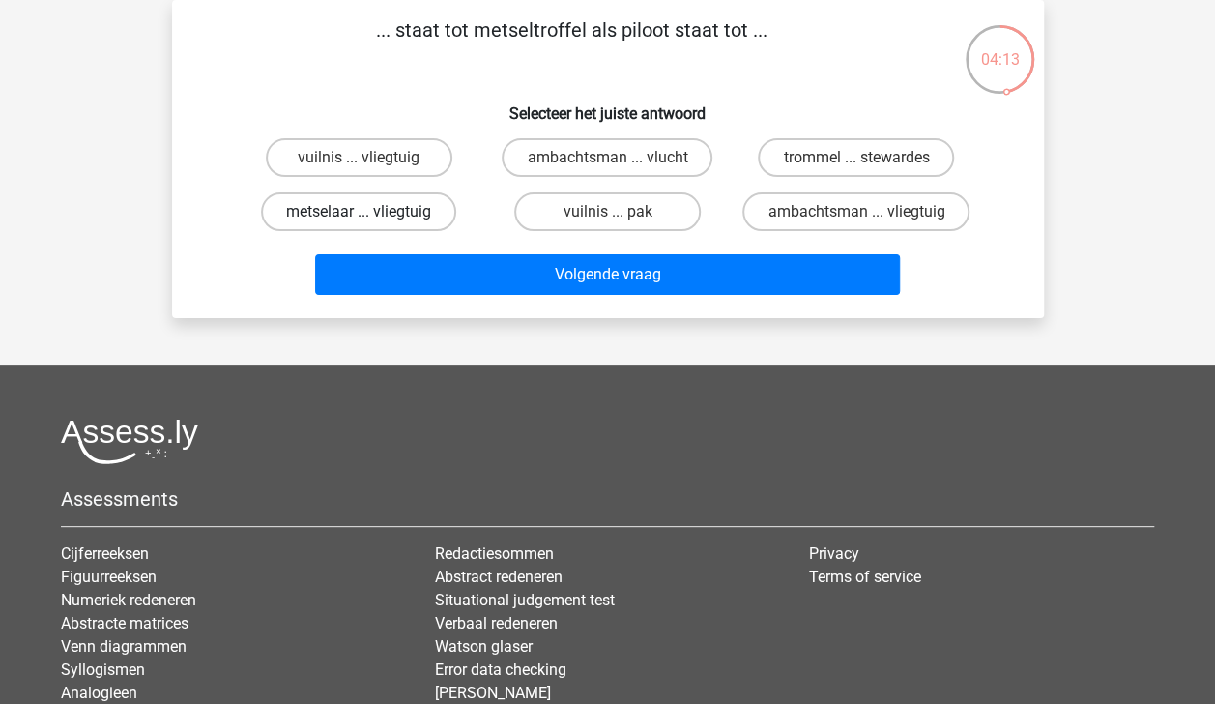
click at [321, 209] on label "metselaar ... vliegtuig" at bounding box center [358, 211] width 195 height 39
click at [359, 212] on input "metselaar ... vliegtuig" at bounding box center [365, 218] width 13 height 13
radio input "true"
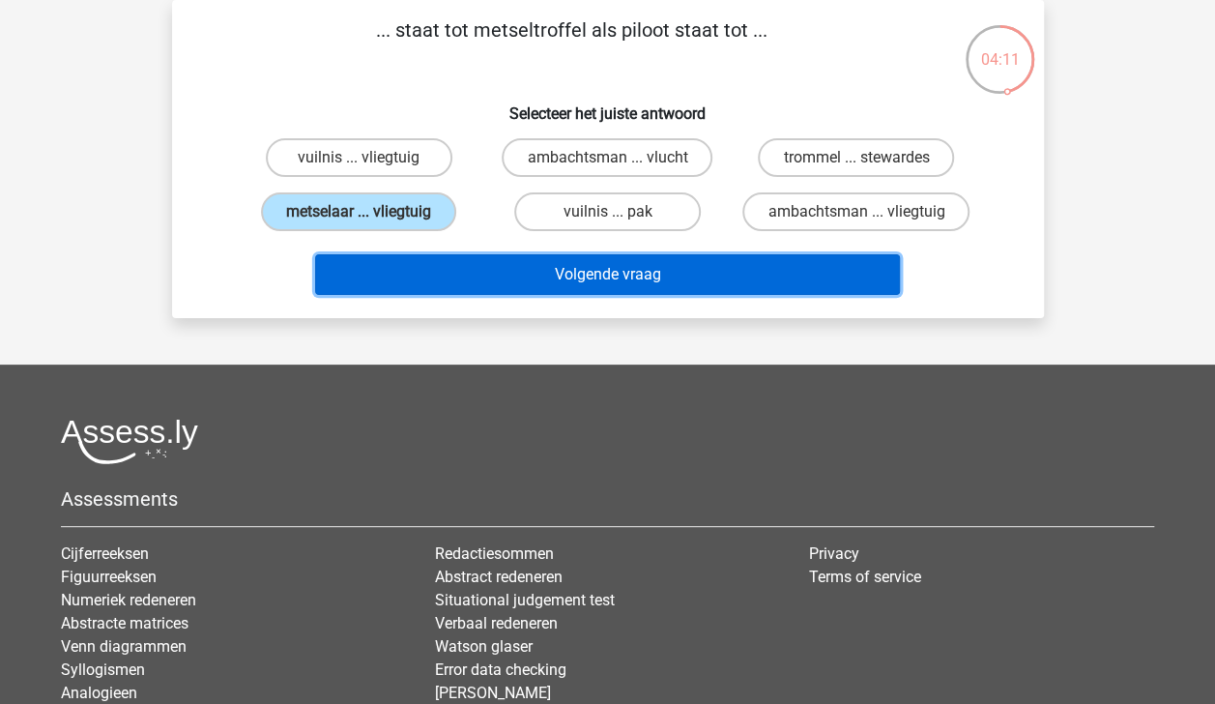
click at [447, 276] on button "Volgende vraag" at bounding box center [607, 274] width 585 height 41
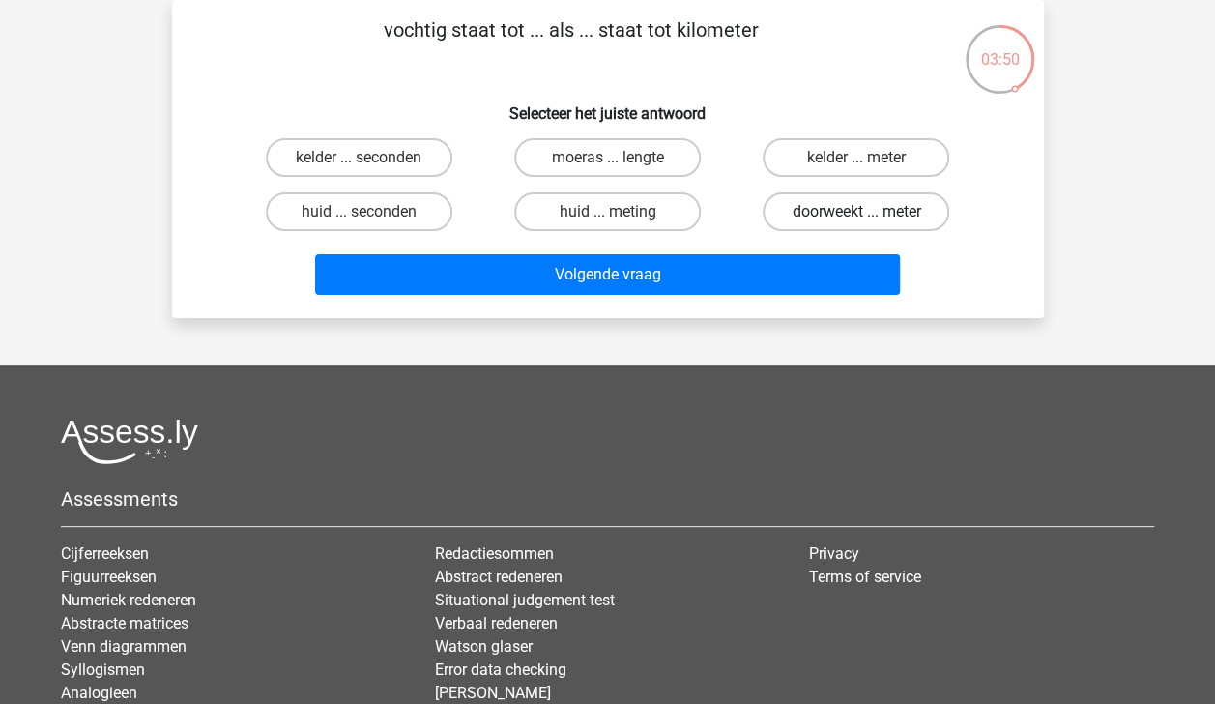
click at [795, 209] on label "doorweekt ... meter" at bounding box center [856, 211] width 187 height 39
click at [856, 212] on input "doorweekt ... meter" at bounding box center [862, 218] width 13 height 13
radio input "true"
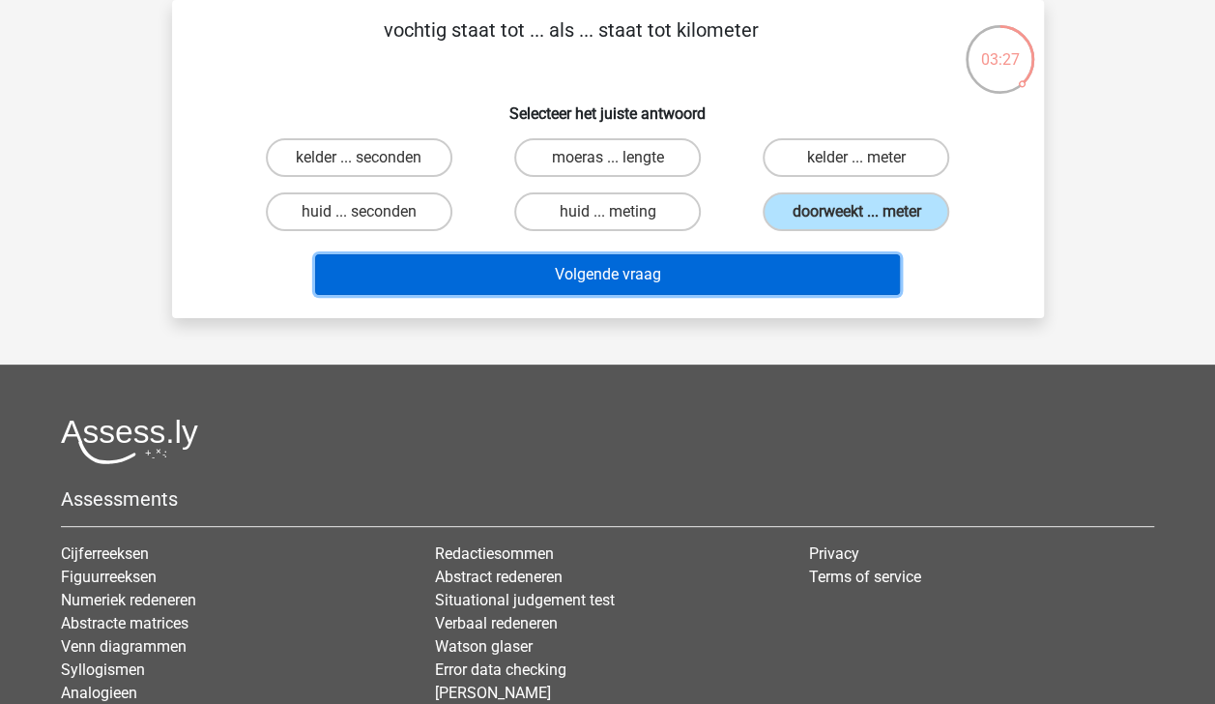
click at [796, 267] on button "Volgende vraag" at bounding box center [607, 274] width 585 height 41
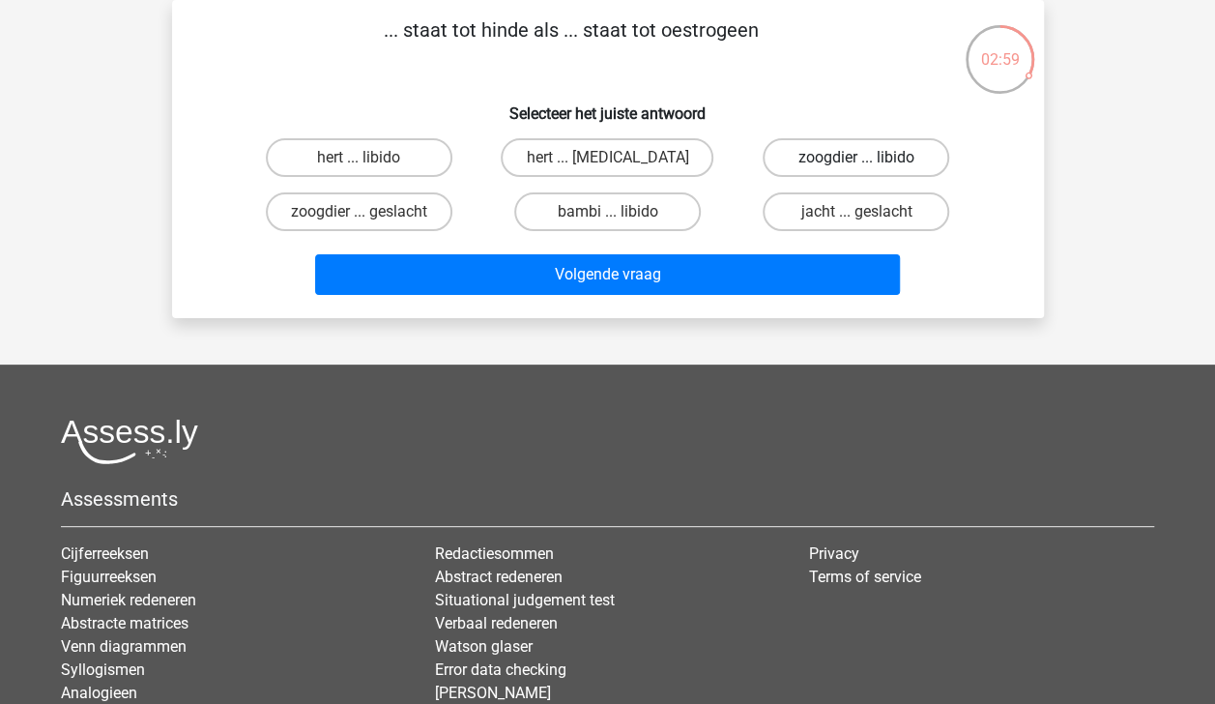
click at [881, 163] on label "zoogdier ... libido" at bounding box center [856, 157] width 187 height 39
click at [869, 163] on input "zoogdier ... libido" at bounding box center [862, 164] width 13 height 13
radio input "true"
click at [854, 215] on label "jacht ... geslacht" at bounding box center [856, 211] width 187 height 39
click at [856, 215] on input "jacht ... geslacht" at bounding box center [862, 218] width 13 height 13
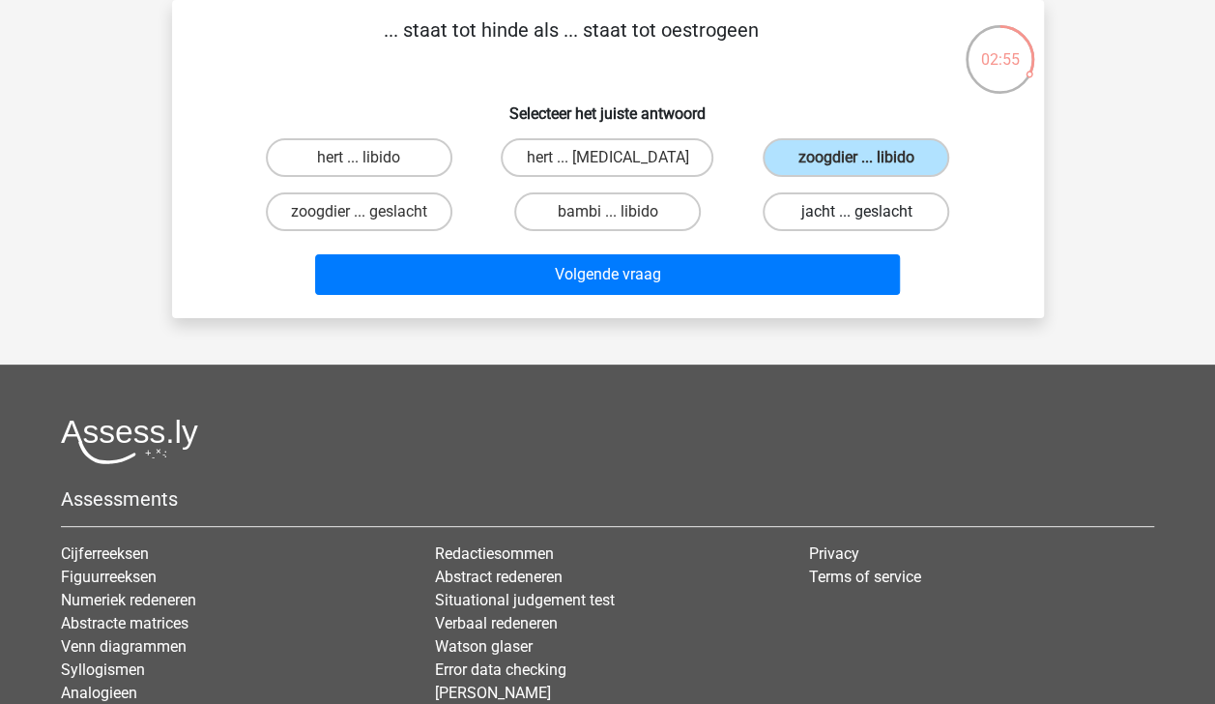
radio input "true"
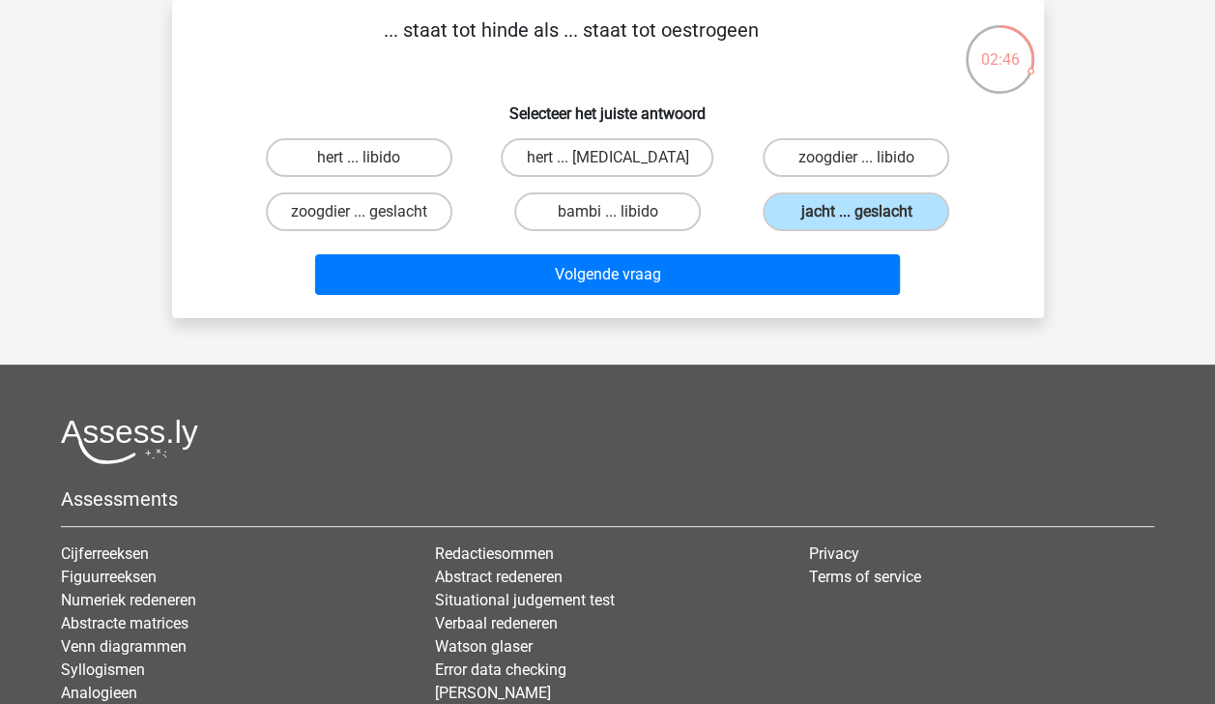
scroll to position [0, 0]
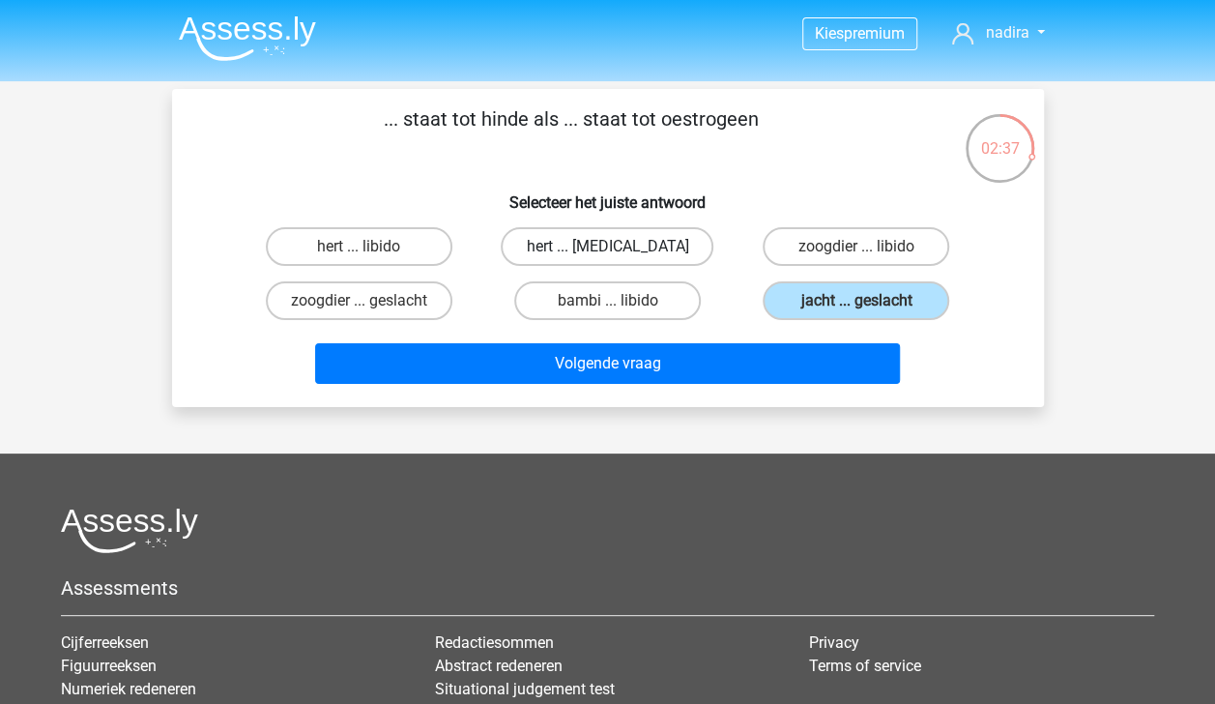
click at [632, 242] on label "hert ... testosteron" at bounding box center [607, 246] width 213 height 39
click at [620, 246] on input "hert ... testosteron" at bounding box center [613, 252] width 13 height 13
radio input "true"
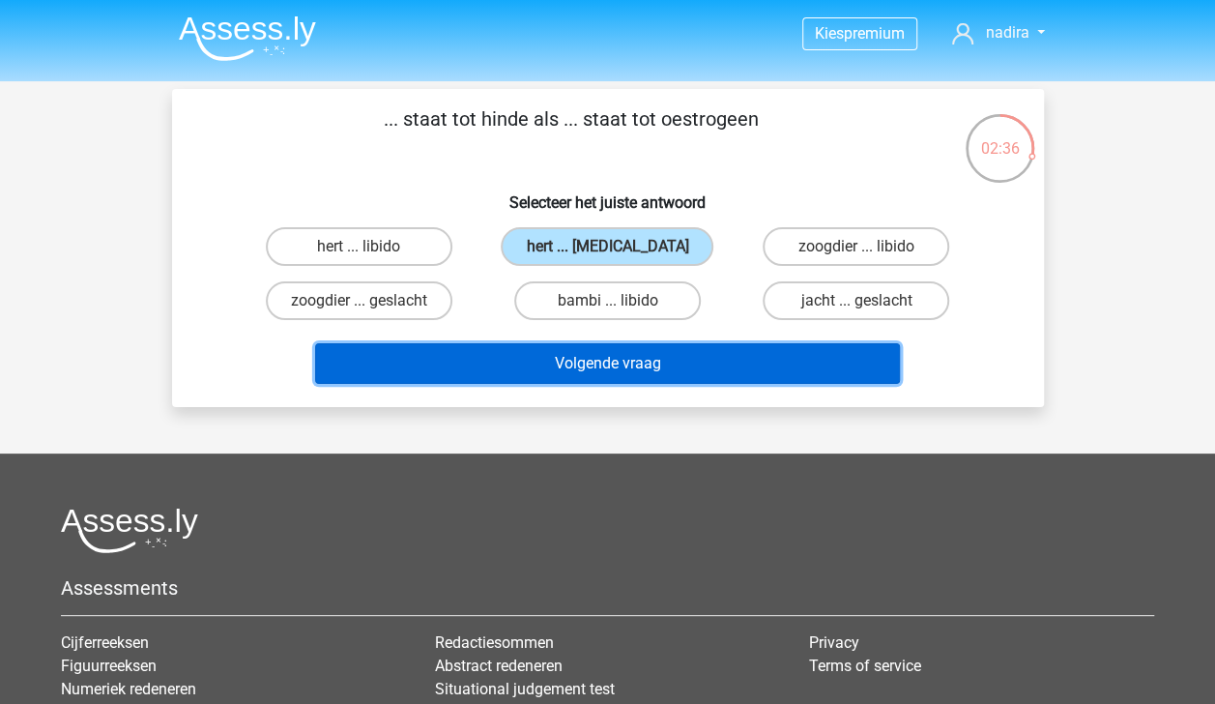
click at [642, 367] on button "Volgende vraag" at bounding box center [607, 363] width 585 height 41
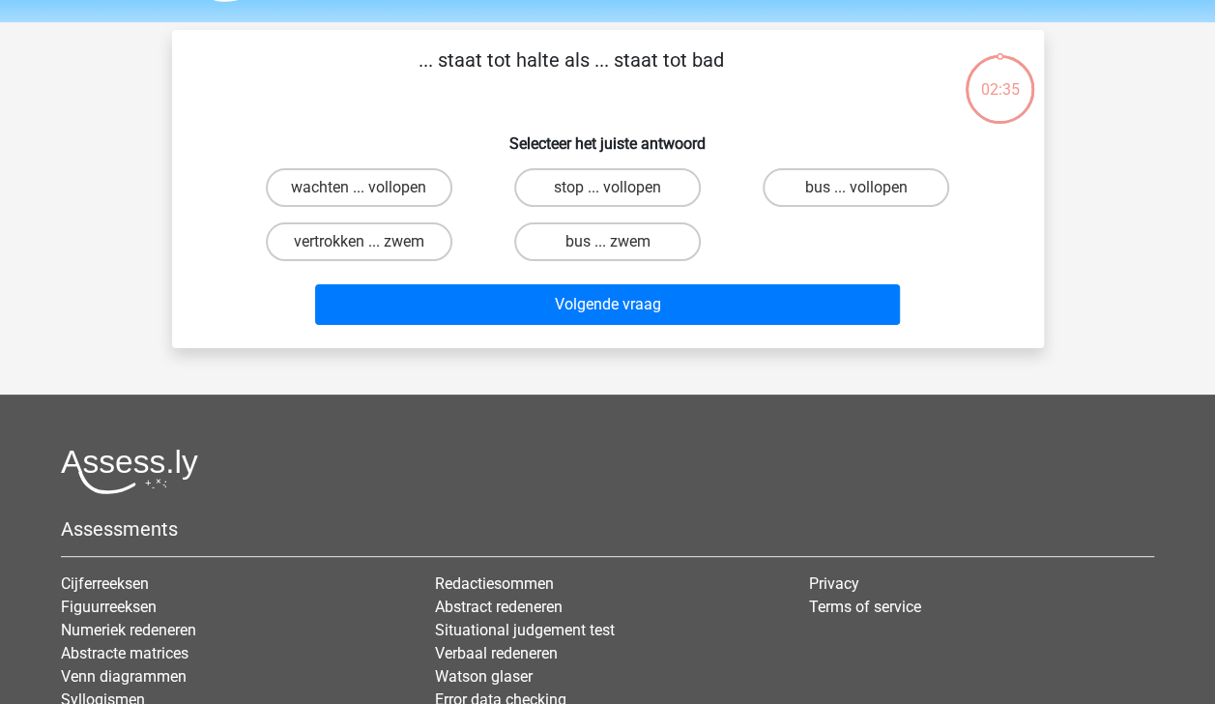
scroll to position [89, 0]
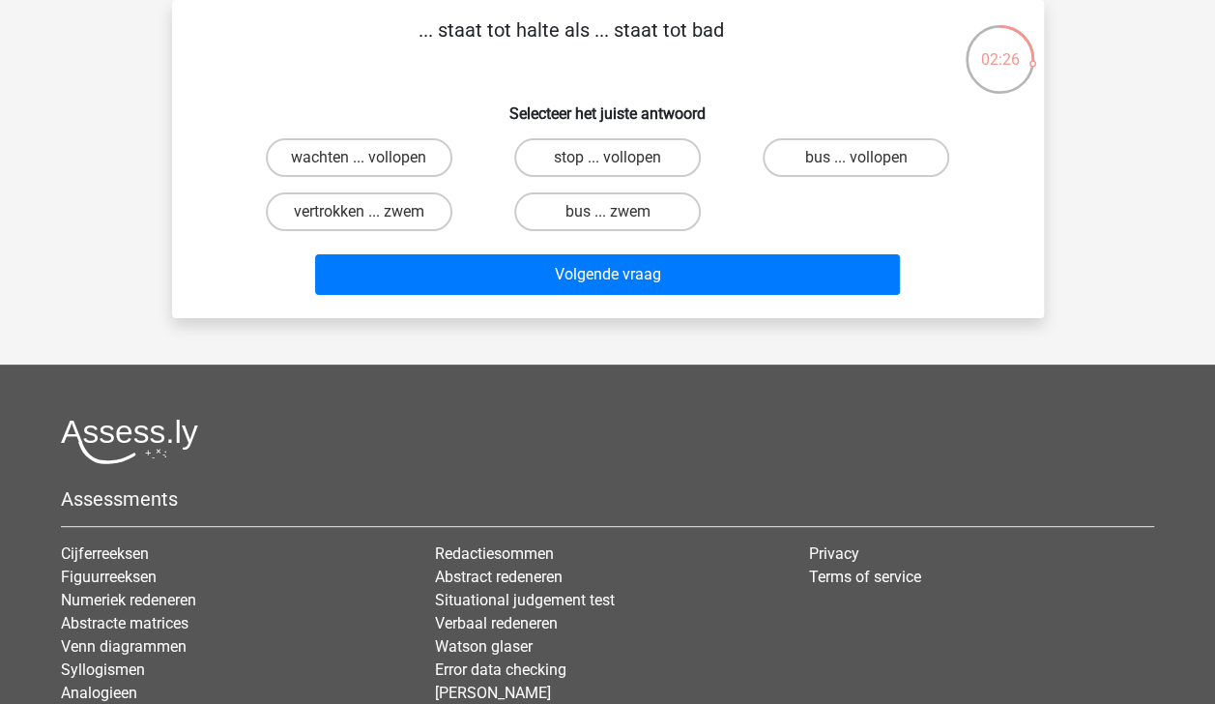
click at [619, 217] on input "bus ... zwem" at bounding box center [613, 218] width 13 height 13
radio input "true"
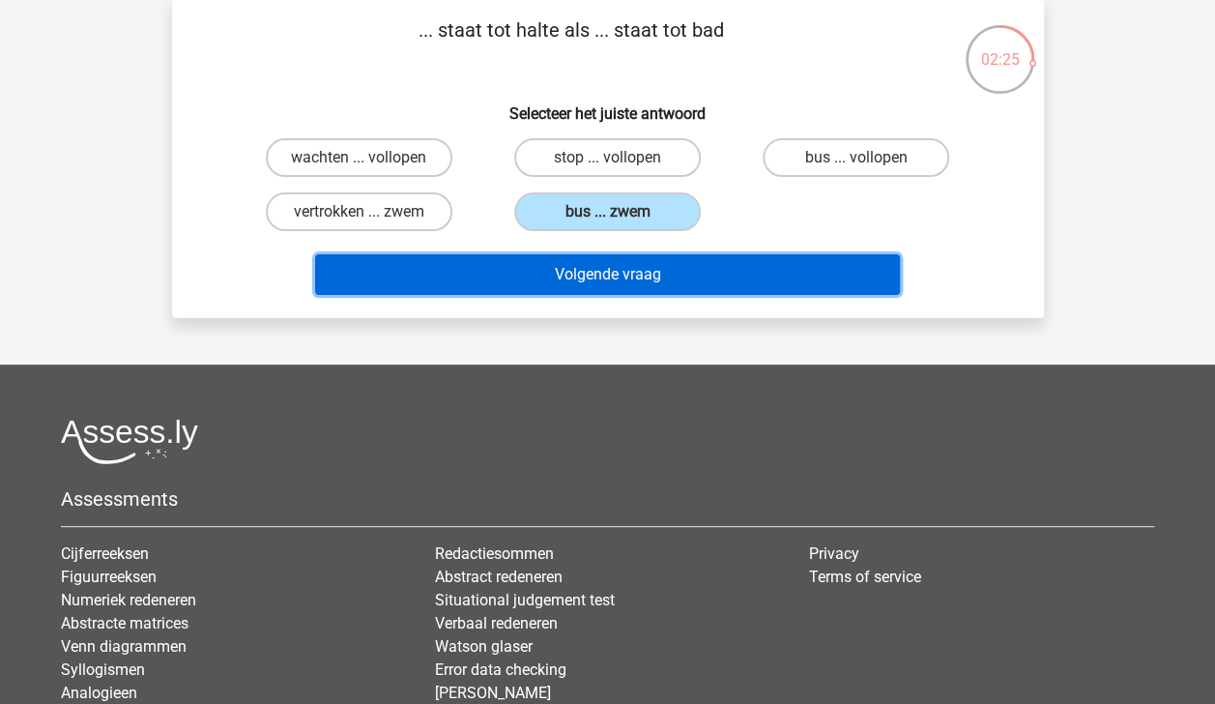
click at [638, 282] on button "Volgende vraag" at bounding box center [607, 274] width 585 height 41
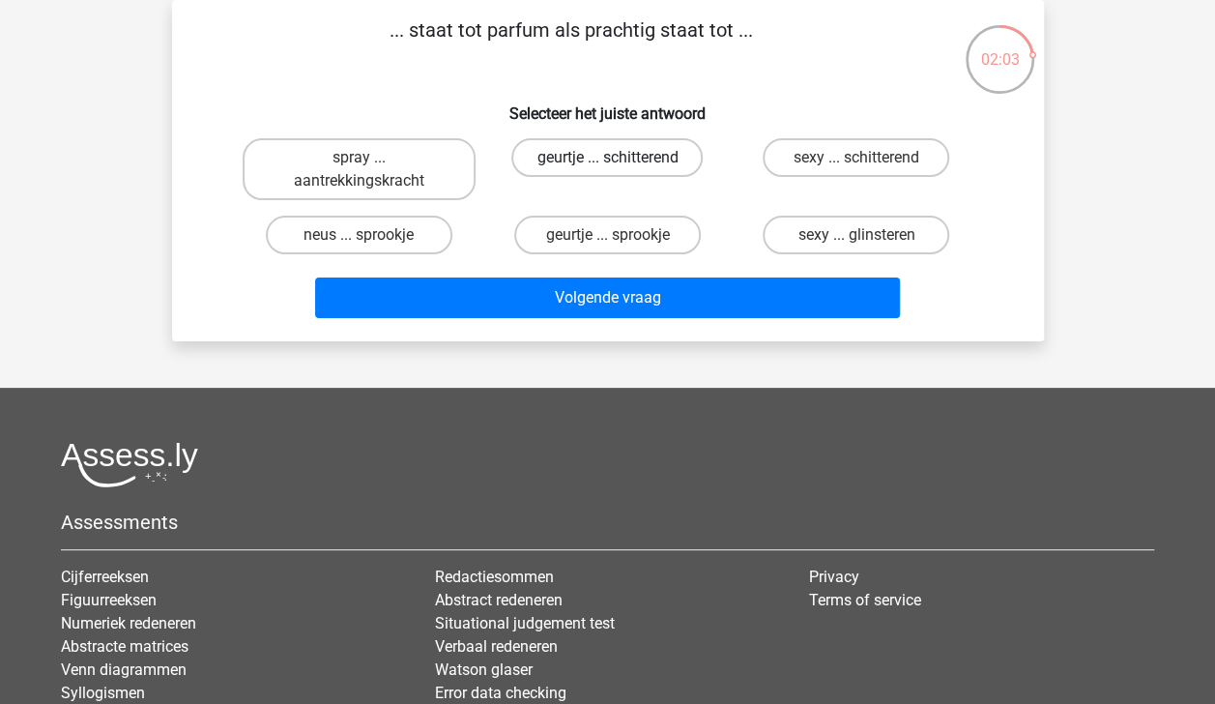
click at [651, 167] on label "geurtje ... schitterend" at bounding box center [606, 157] width 191 height 39
click at [620, 167] on input "geurtje ... schitterend" at bounding box center [613, 164] width 13 height 13
radio input "true"
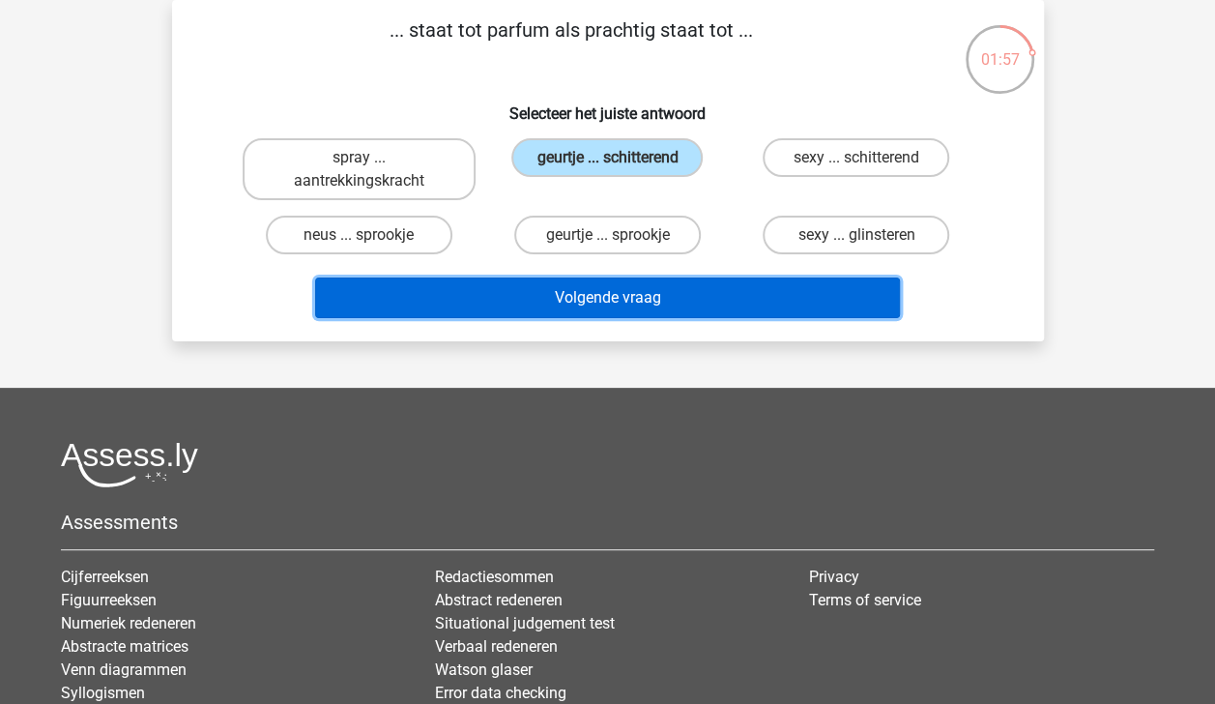
click at [653, 307] on button "Volgende vraag" at bounding box center [607, 297] width 585 height 41
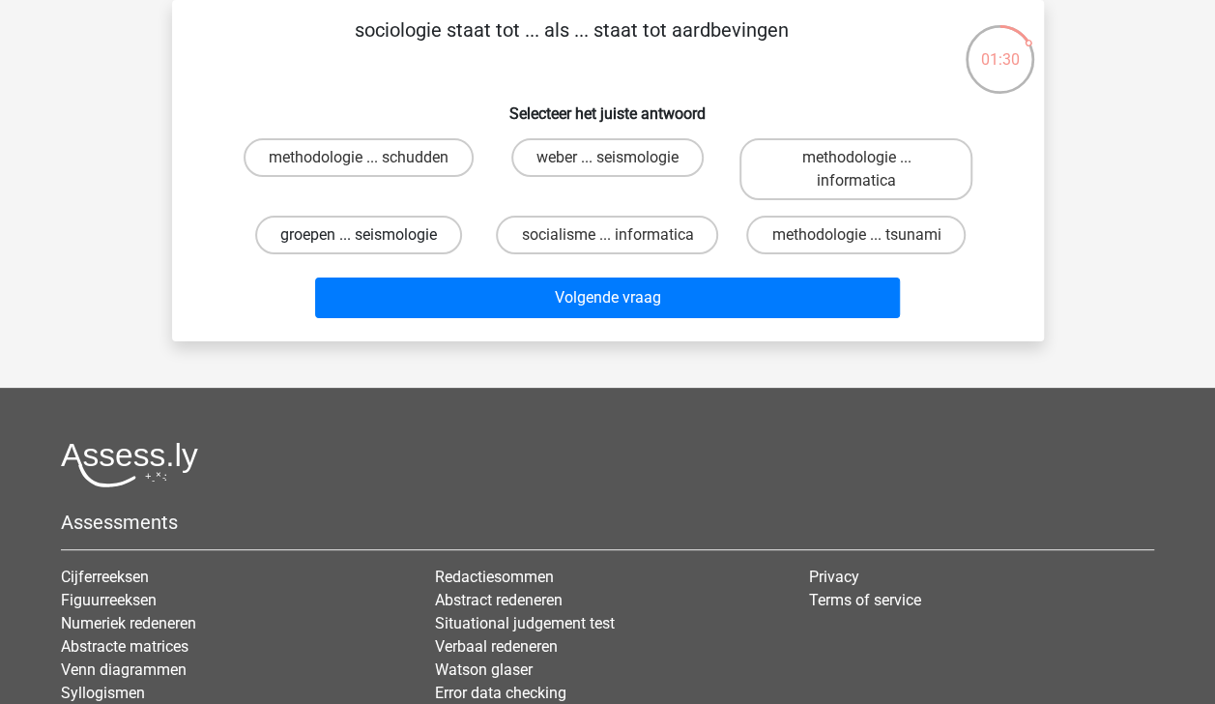
click at [415, 241] on label "groepen ... seismologie" at bounding box center [358, 235] width 207 height 39
click at [371, 241] on input "groepen ... seismologie" at bounding box center [365, 241] width 13 height 13
radio input "true"
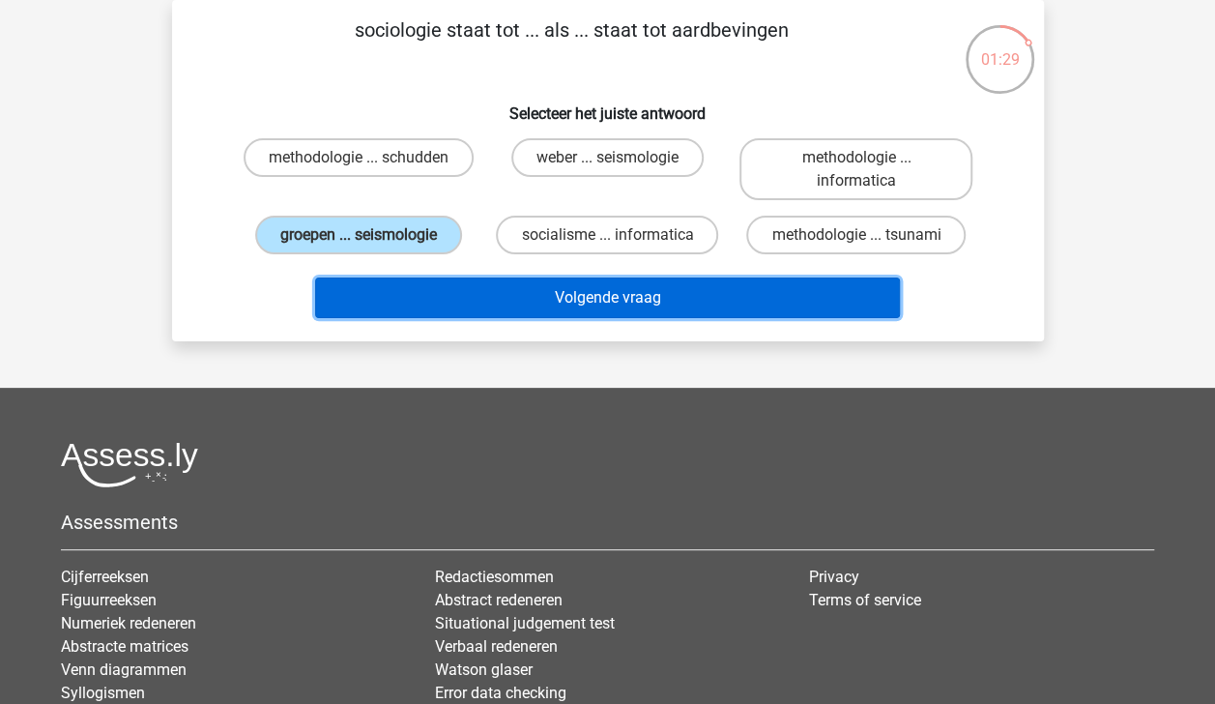
click at [501, 301] on button "Volgende vraag" at bounding box center [607, 297] width 585 height 41
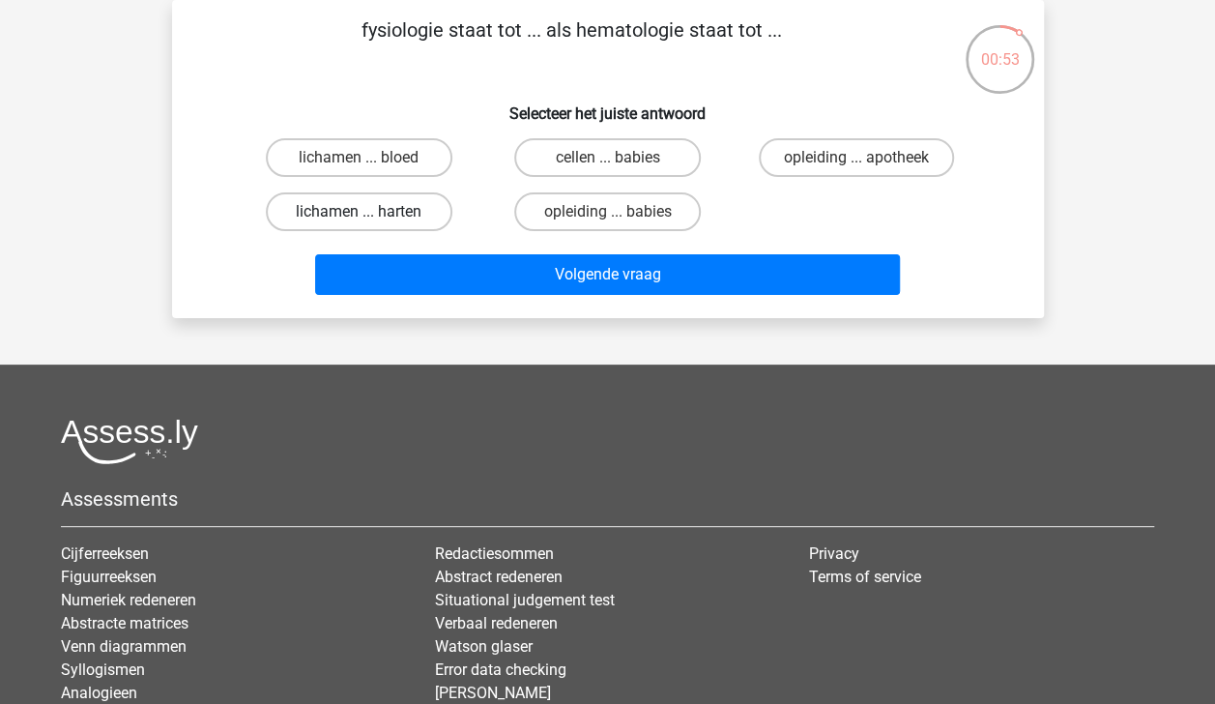
click at [420, 209] on label "lichamen ... harten" at bounding box center [359, 211] width 187 height 39
click at [371, 212] on input "lichamen ... harten" at bounding box center [365, 218] width 13 height 13
radio input "true"
click at [423, 163] on label "lichamen ... bloed" at bounding box center [359, 157] width 187 height 39
click at [371, 163] on input "lichamen ... bloed" at bounding box center [365, 164] width 13 height 13
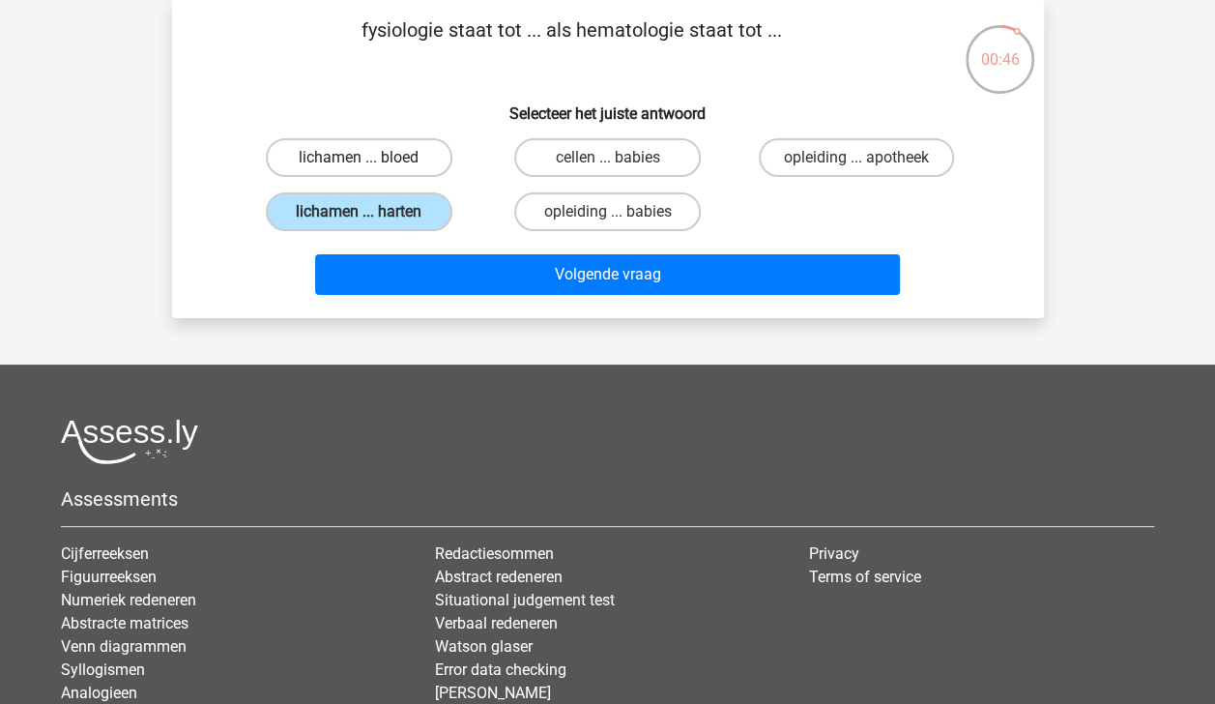
radio input "true"
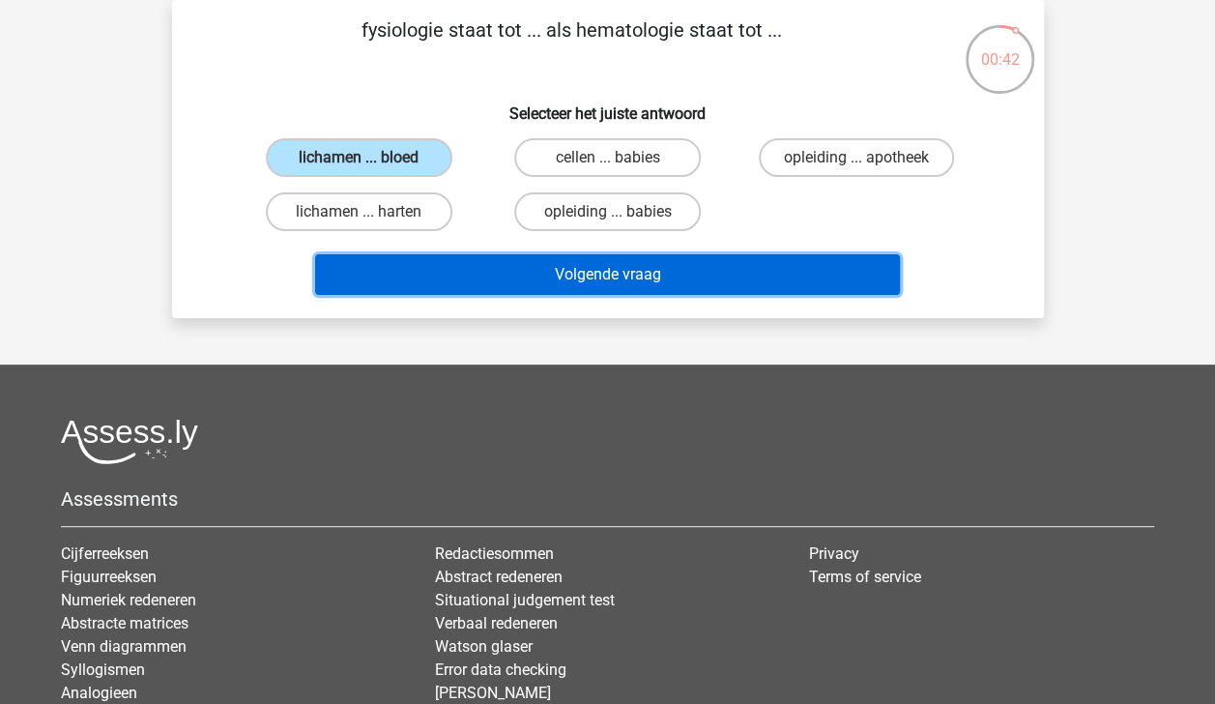
click at [499, 269] on button "Volgende vraag" at bounding box center [607, 274] width 585 height 41
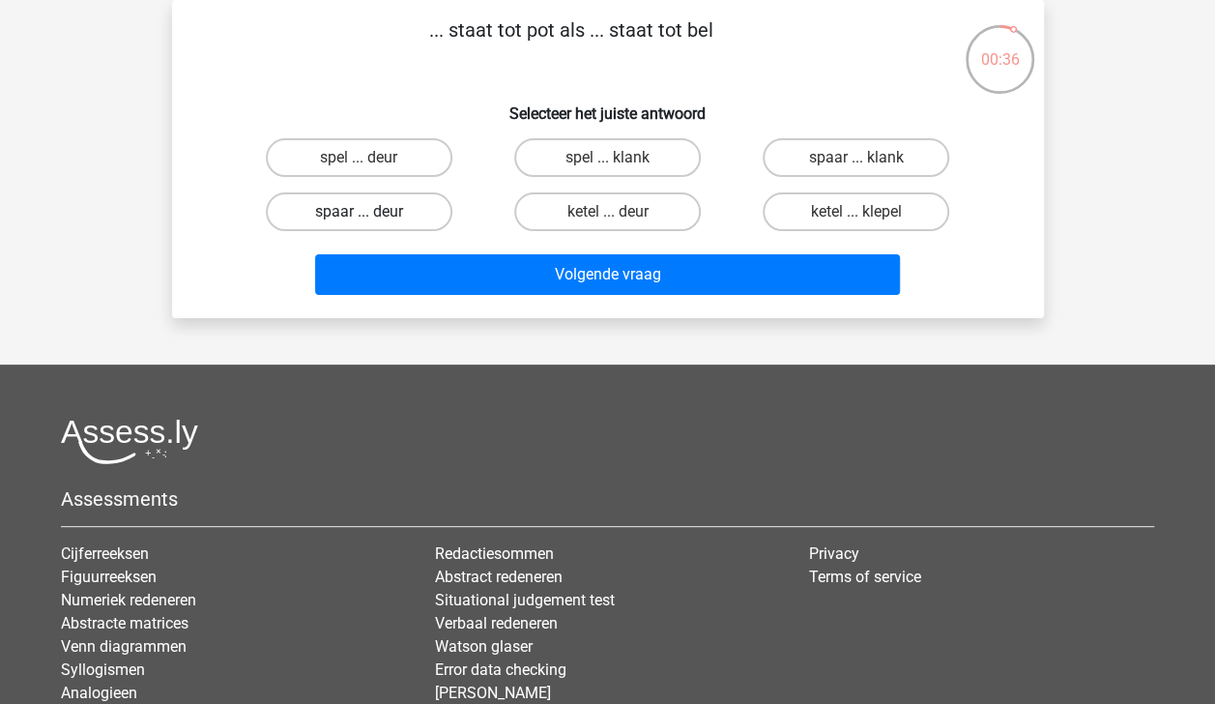
click at [416, 205] on label "spaar ... deur" at bounding box center [359, 211] width 187 height 39
click at [371, 212] on input "spaar ... deur" at bounding box center [365, 218] width 13 height 13
radio input "true"
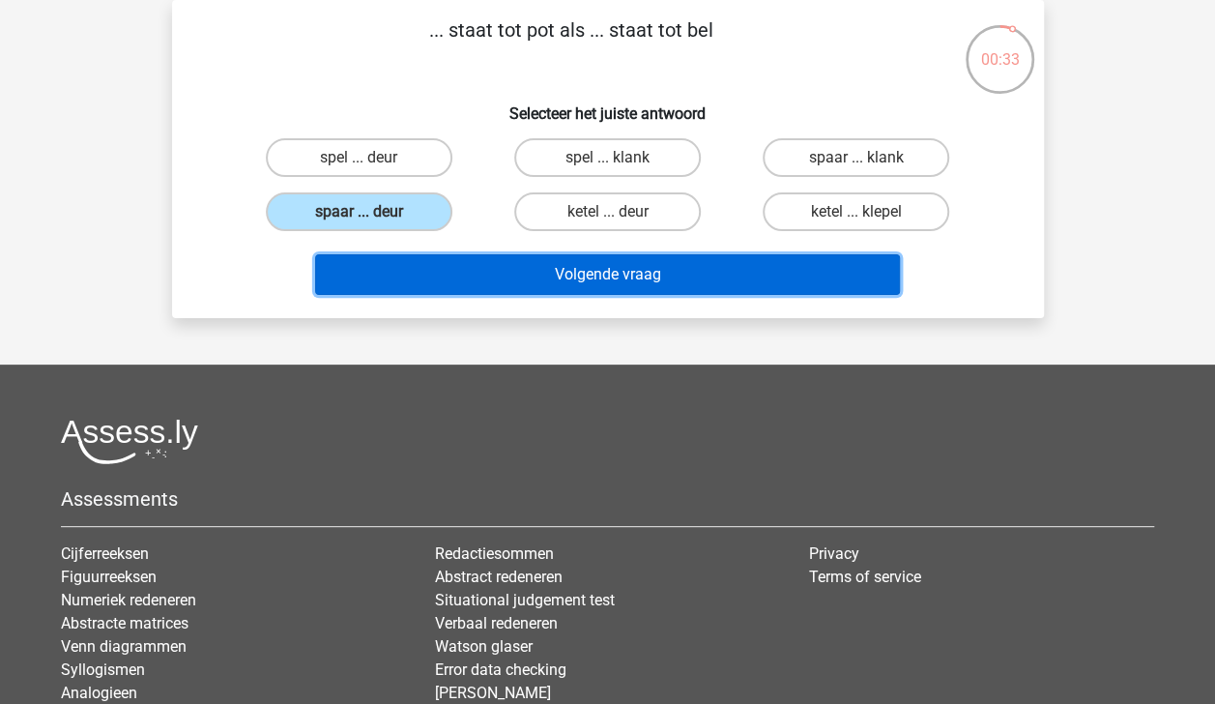
click at [528, 269] on button "Volgende vraag" at bounding box center [607, 274] width 585 height 41
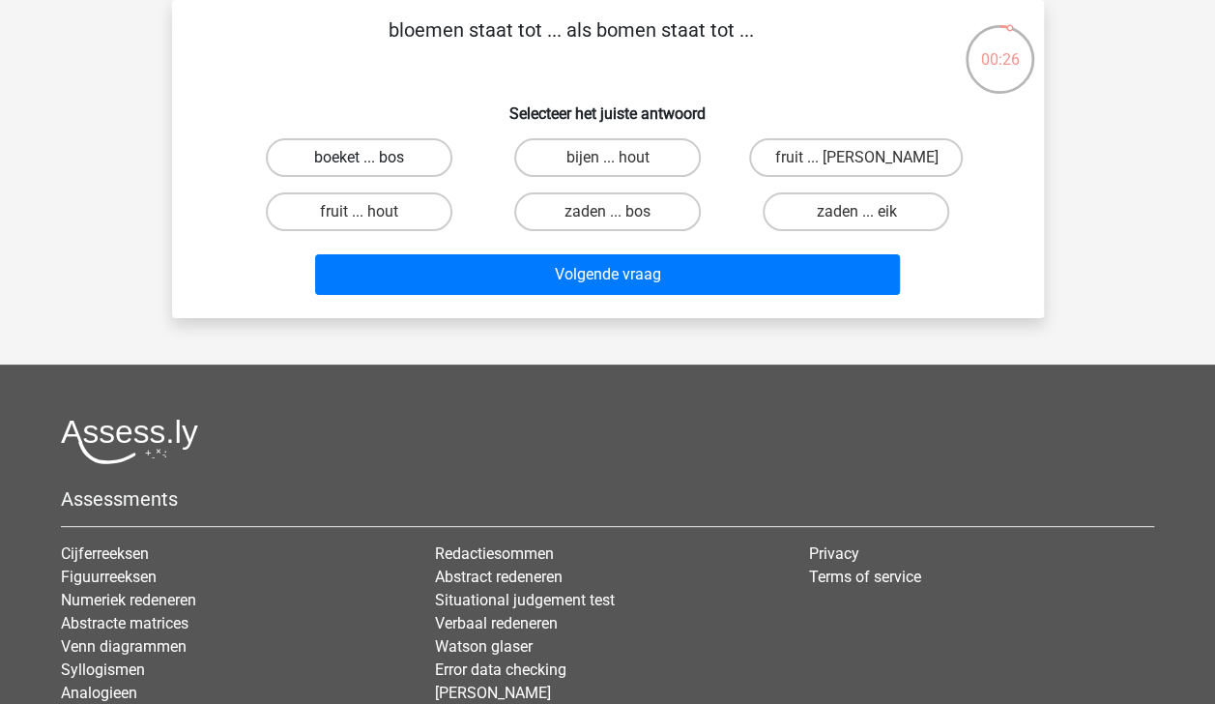
click at [408, 157] on label "boeket ... bos" at bounding box center [359, 157] width 187 height 39
click at [371, 158] on input "boeket ... bos" at bounding box center [365, 164] width 13 height 13
radio input "true"
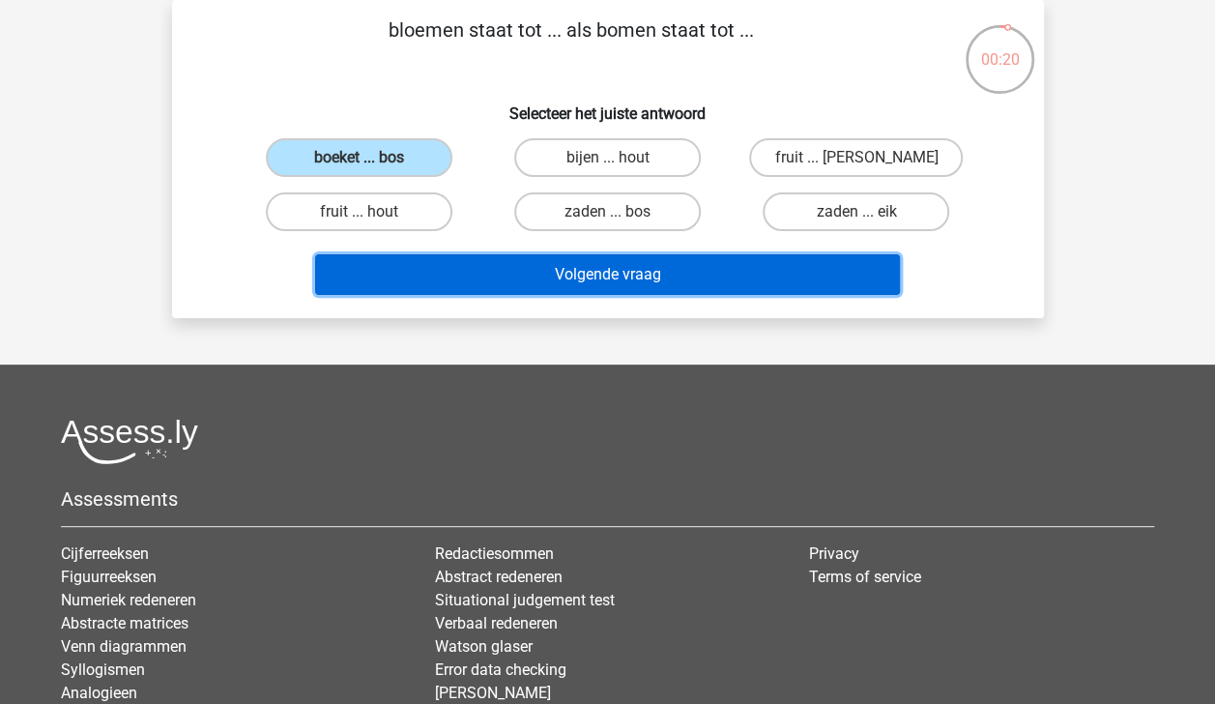
click at [659, 280] on button "Volgende vraag" at bounding box center [607, 274] width 585 height 41
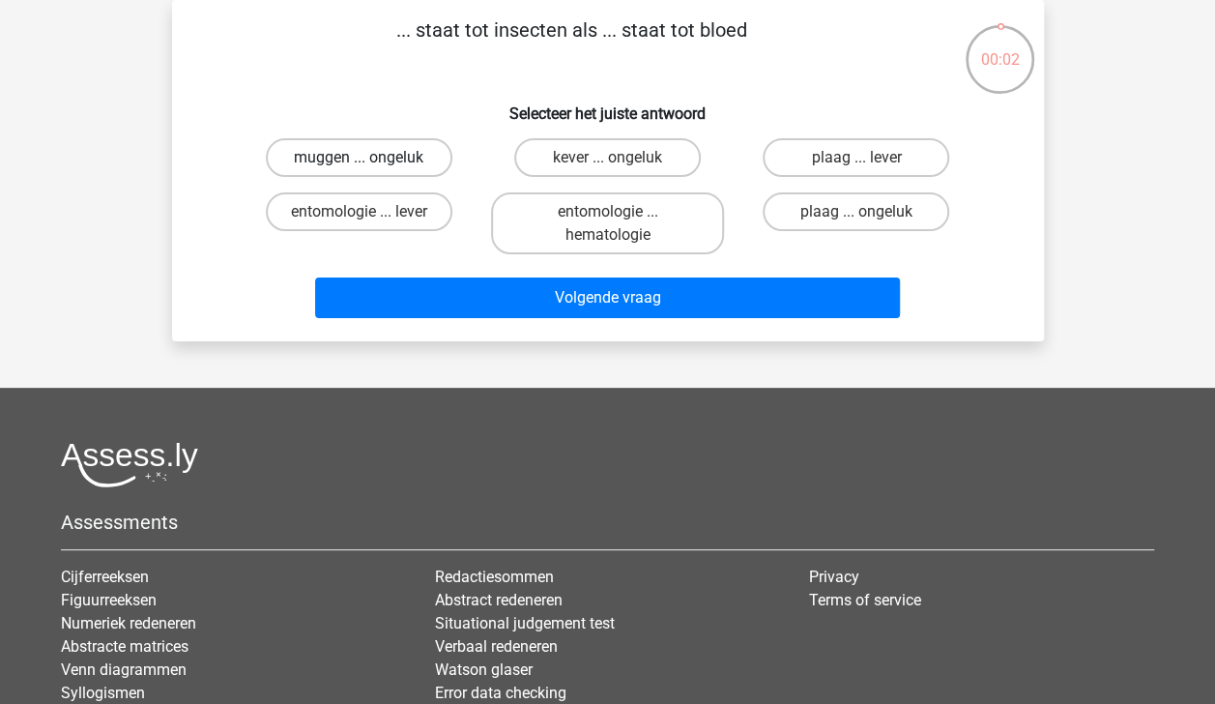
click at [378, 156] on label "muggen ... ongeluk" at bounding box center [359, 157] width 187 height 39
click at [371, 158] on input "muggen ... ongeluk" at bounding box center [365, 164] width 13 height 13
radio input "true"
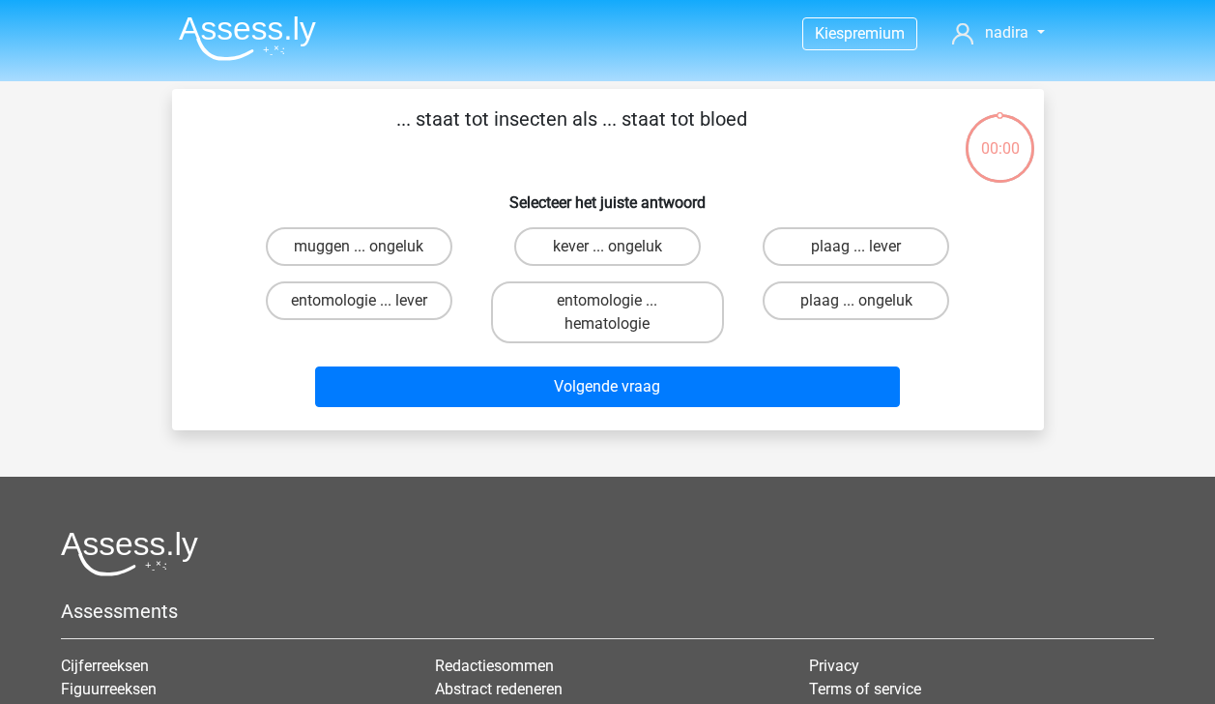
scroll to position [89, 0]
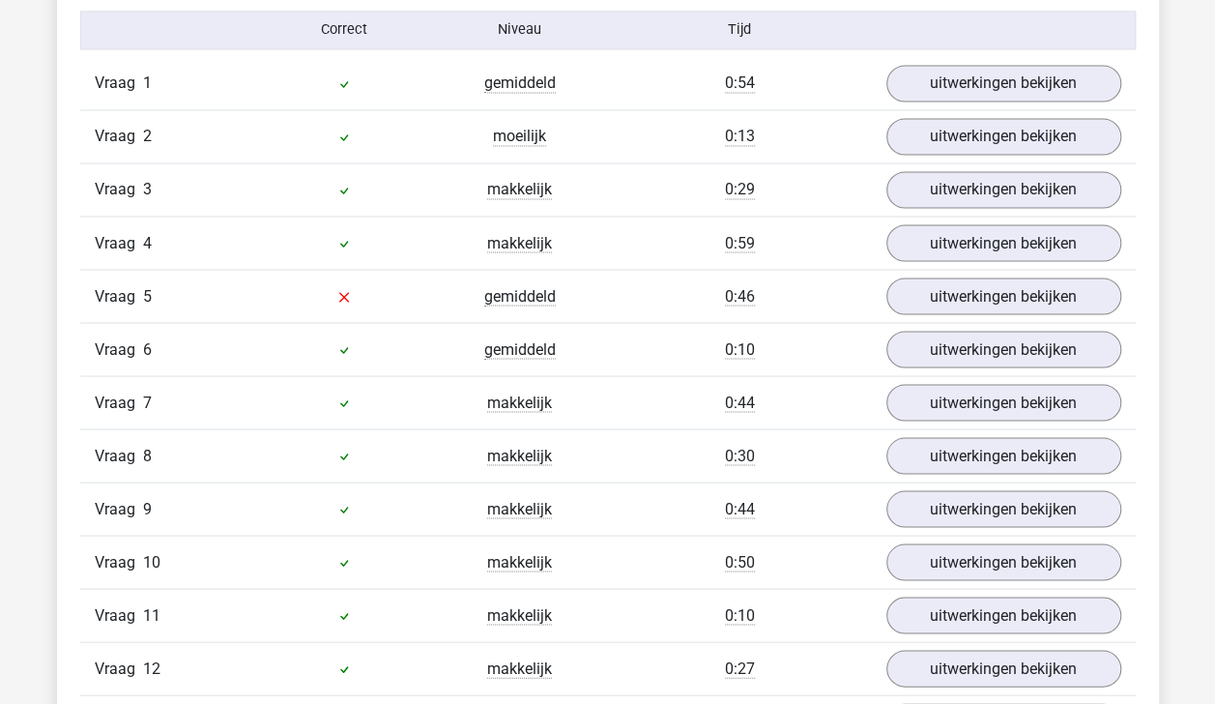
scroll to position [1625, 0]
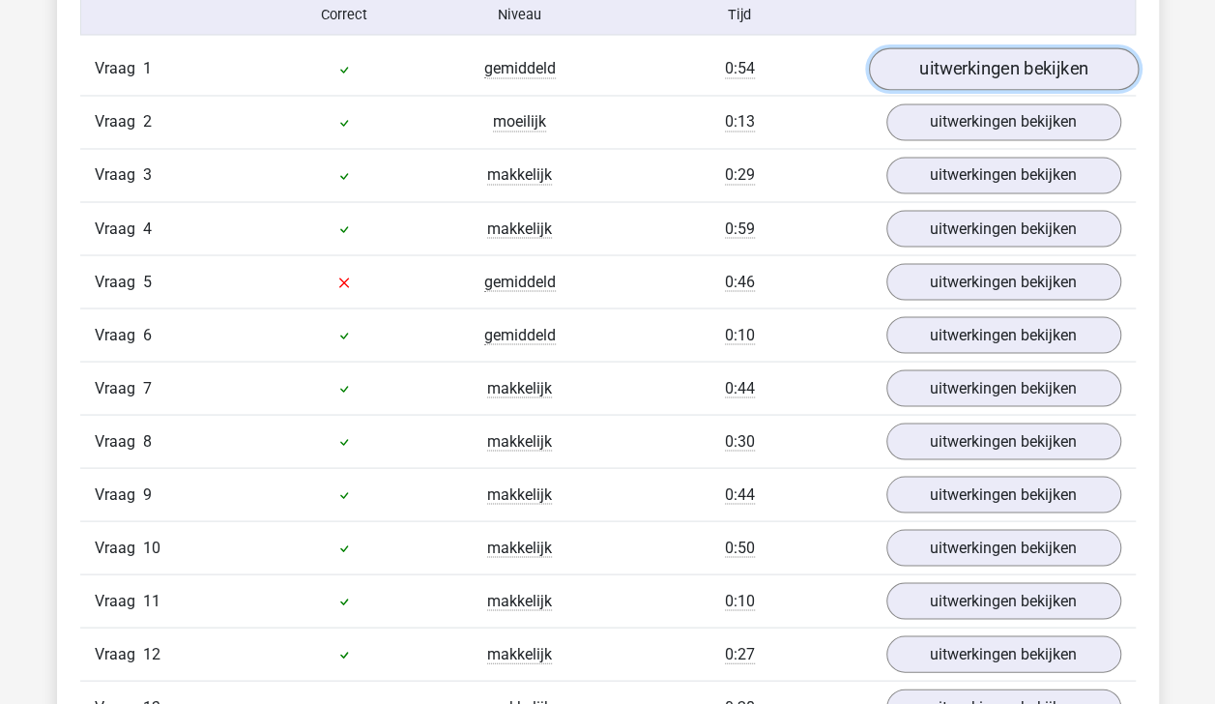
click at [1037, 72] on link "uitwerkingen bekijken" at bounding box center [1003, 68] width 270 height 43
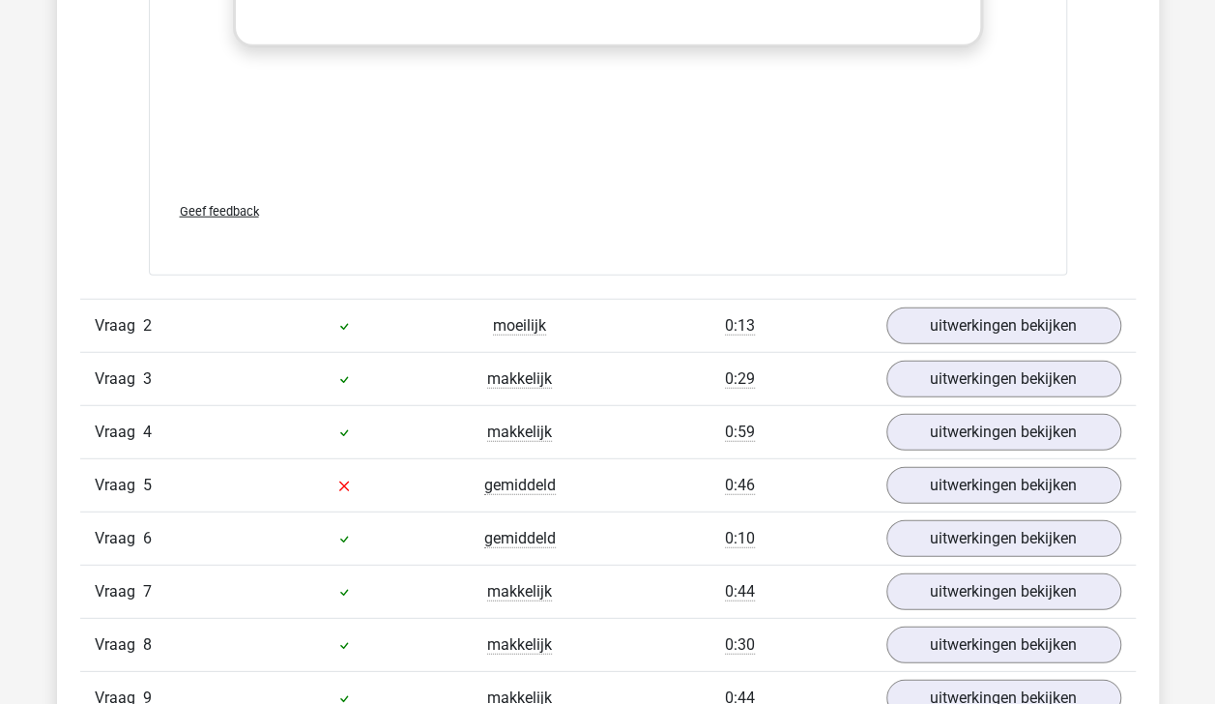
scroll to position [2412, 0]
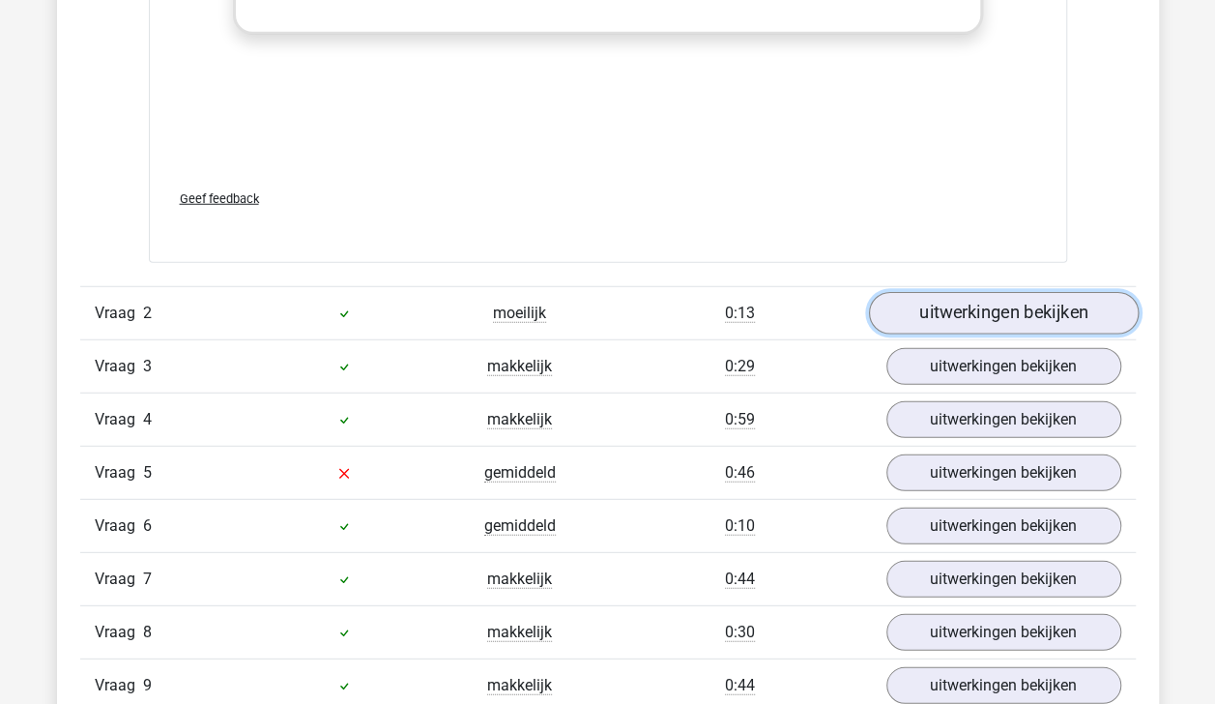
click at [1046, 309] on link "uitwerkingen bekijken" at bounding box center [1003, 313] width 270 height 43
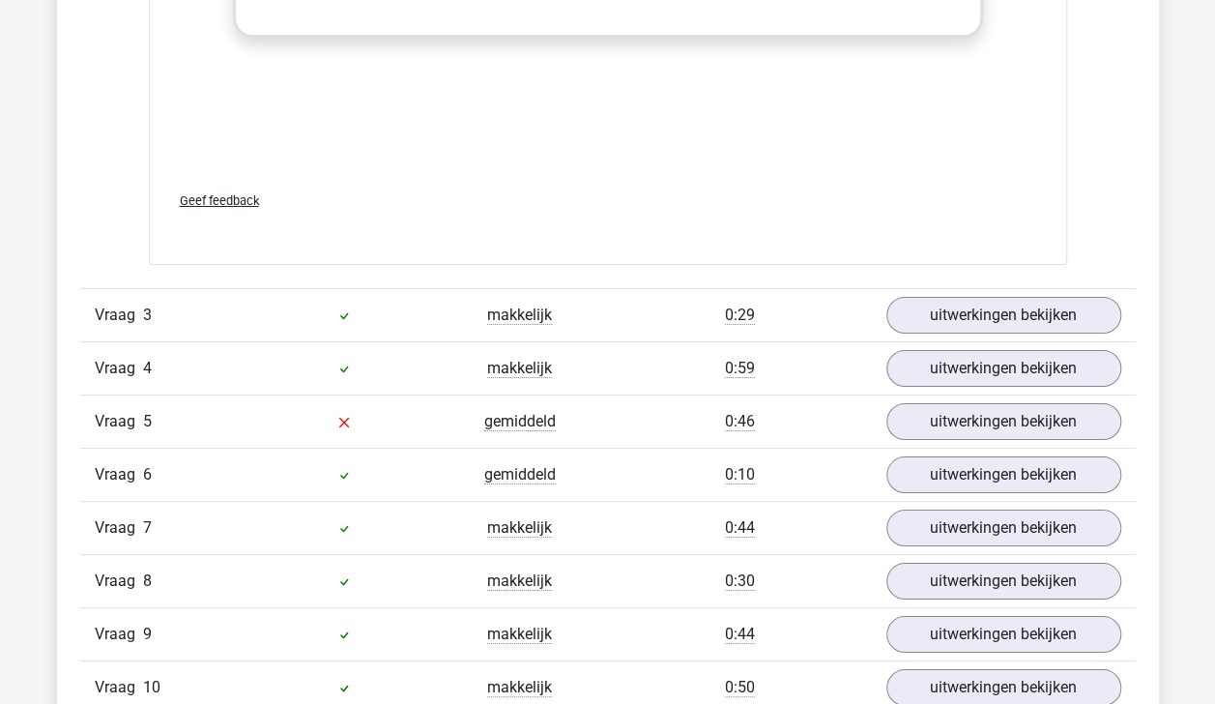
scroll to position [3426, 0]
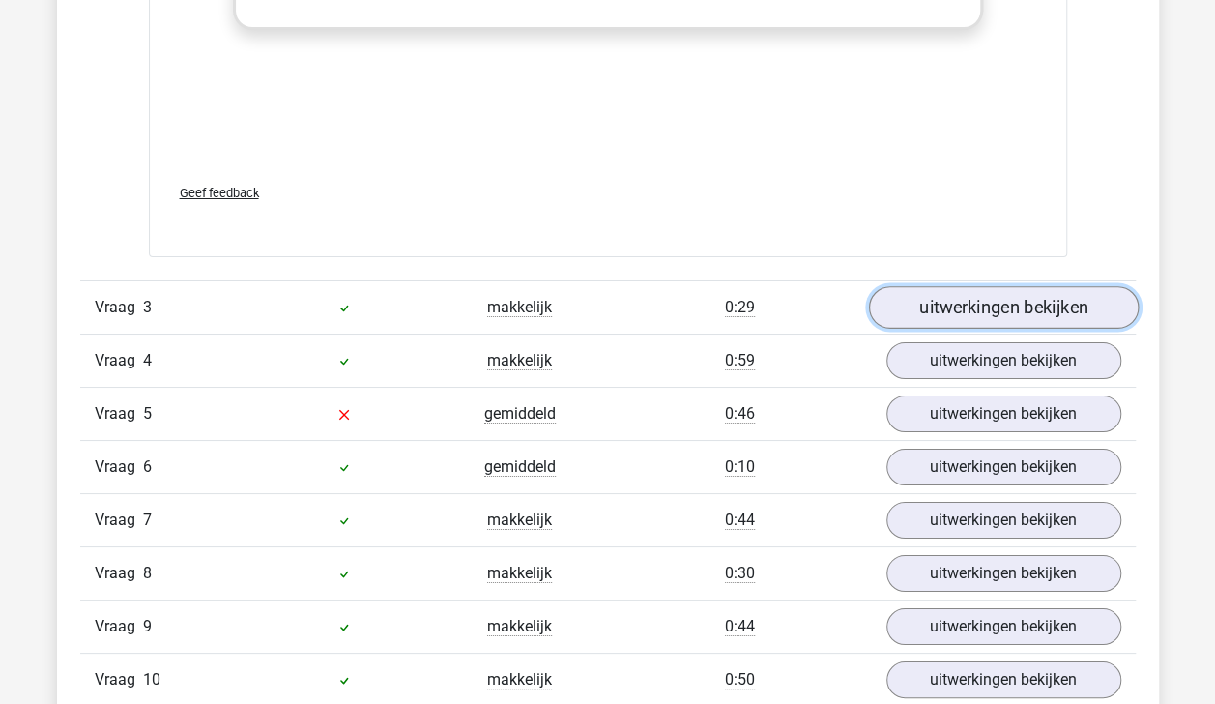
click at [1042, 305] on link "uitwerkingen bekijken" at bounding box center [1003, 308] width 270 height 43
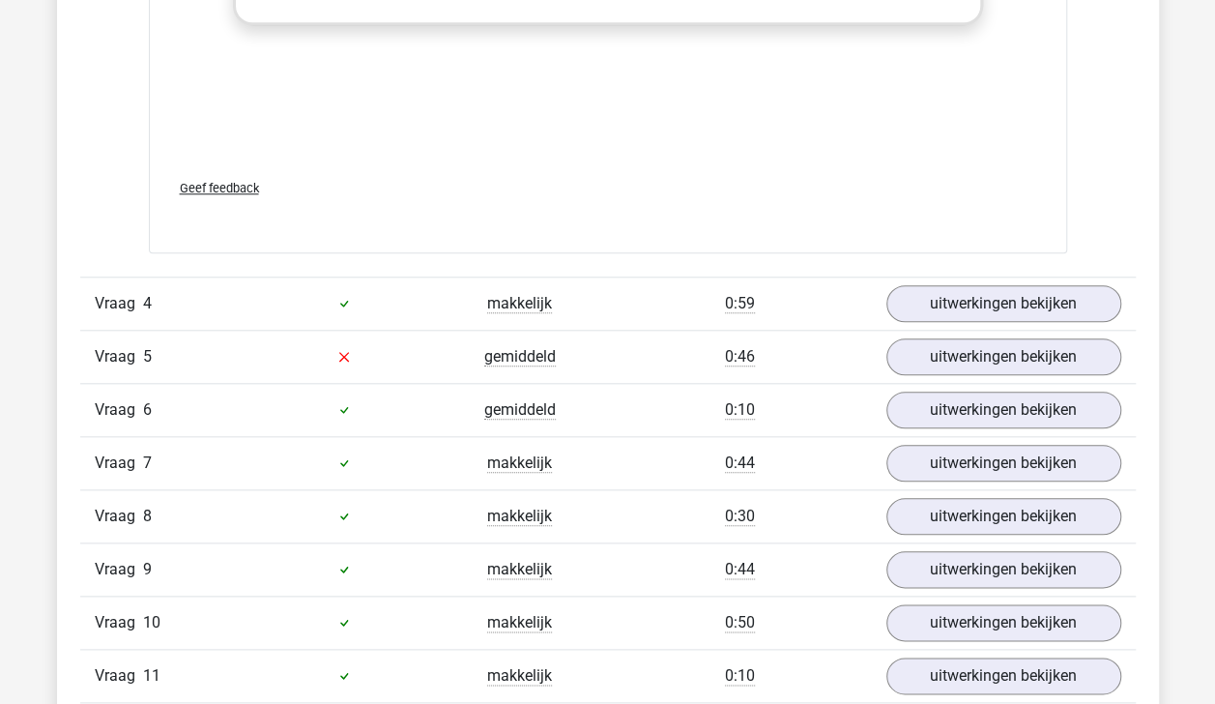
scroll to position [4502, 0]
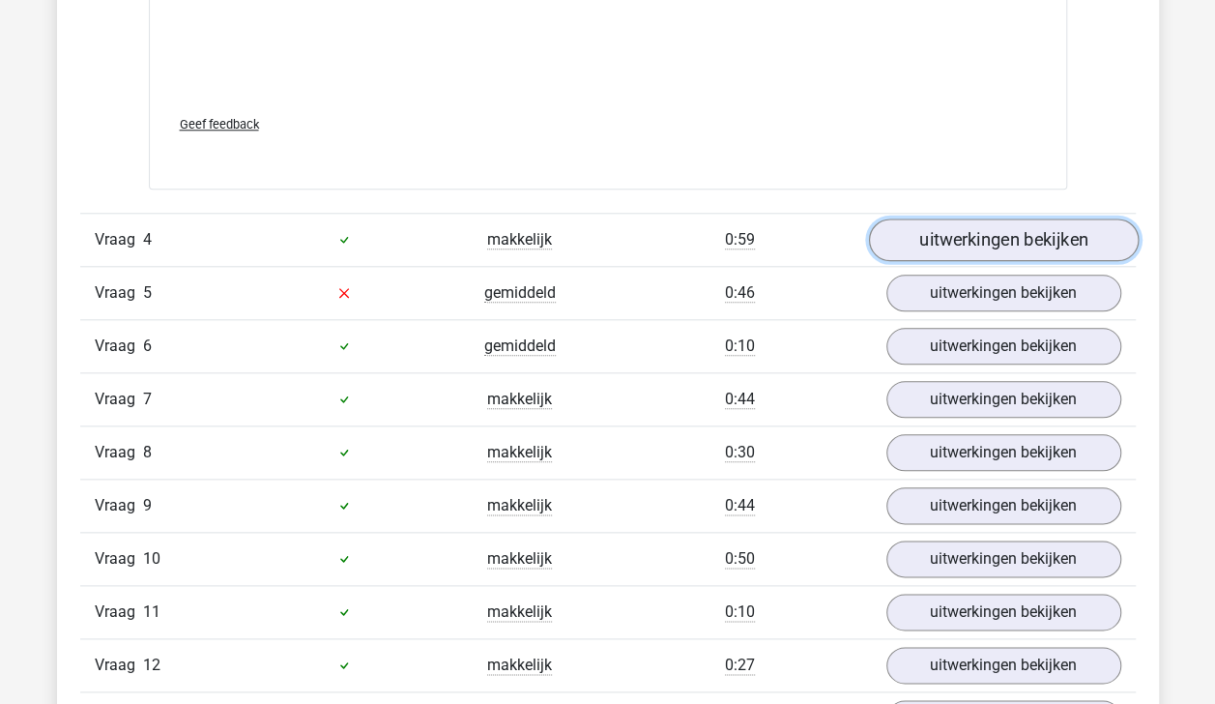
click at [1023, 218] on link "uitwerkingen bekijken" at bounding box center [1003, 239] width 270 height 43
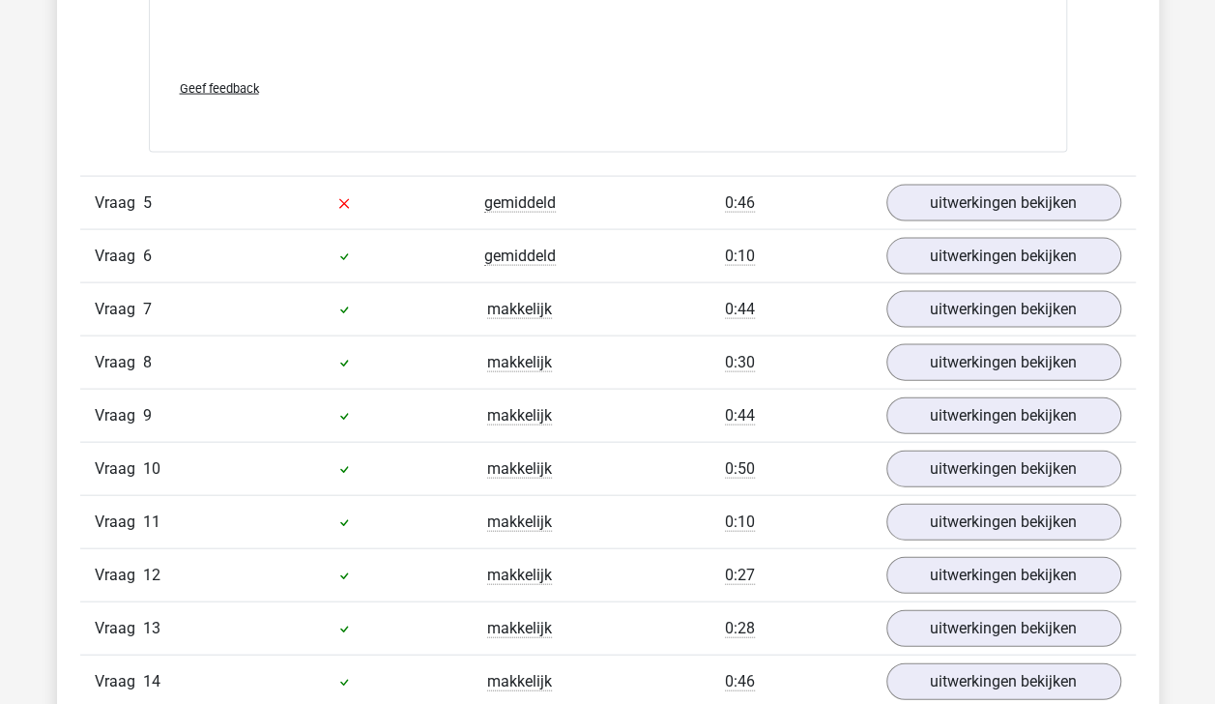
scroll to position [5556, 0]
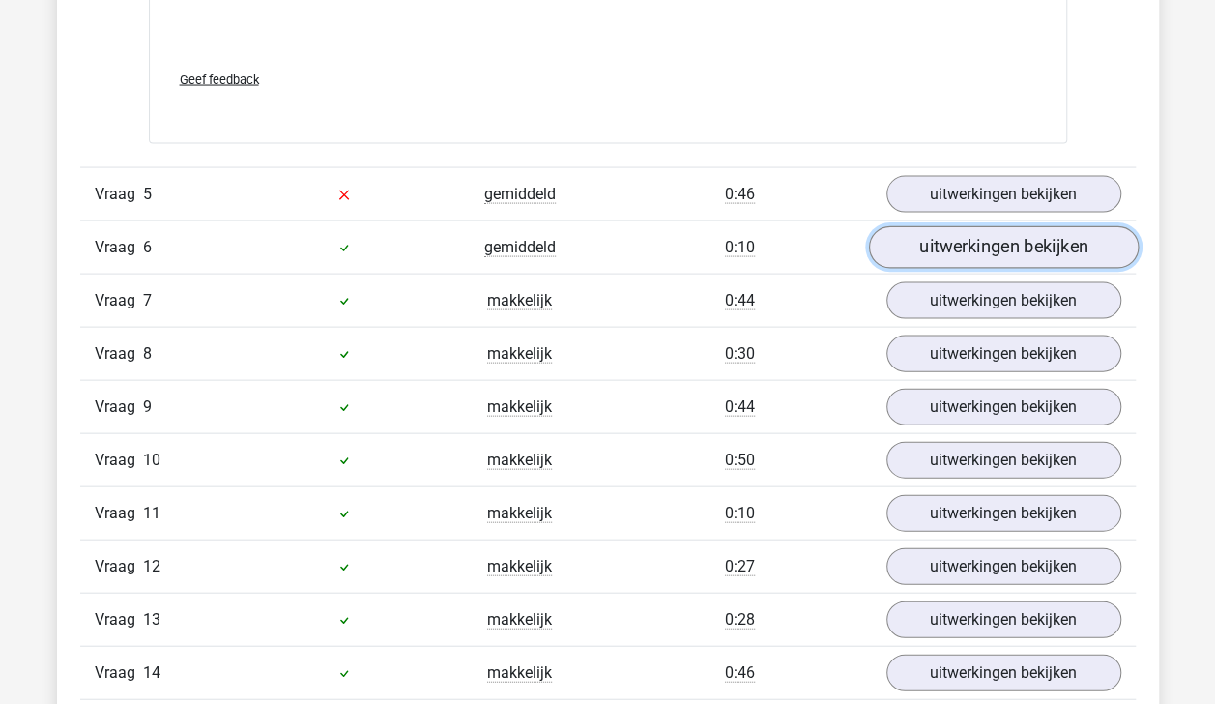
click at [1025, 242] on link "uitwerkingen bekijken" at bounding box center [1003, 247] width 270 height 43
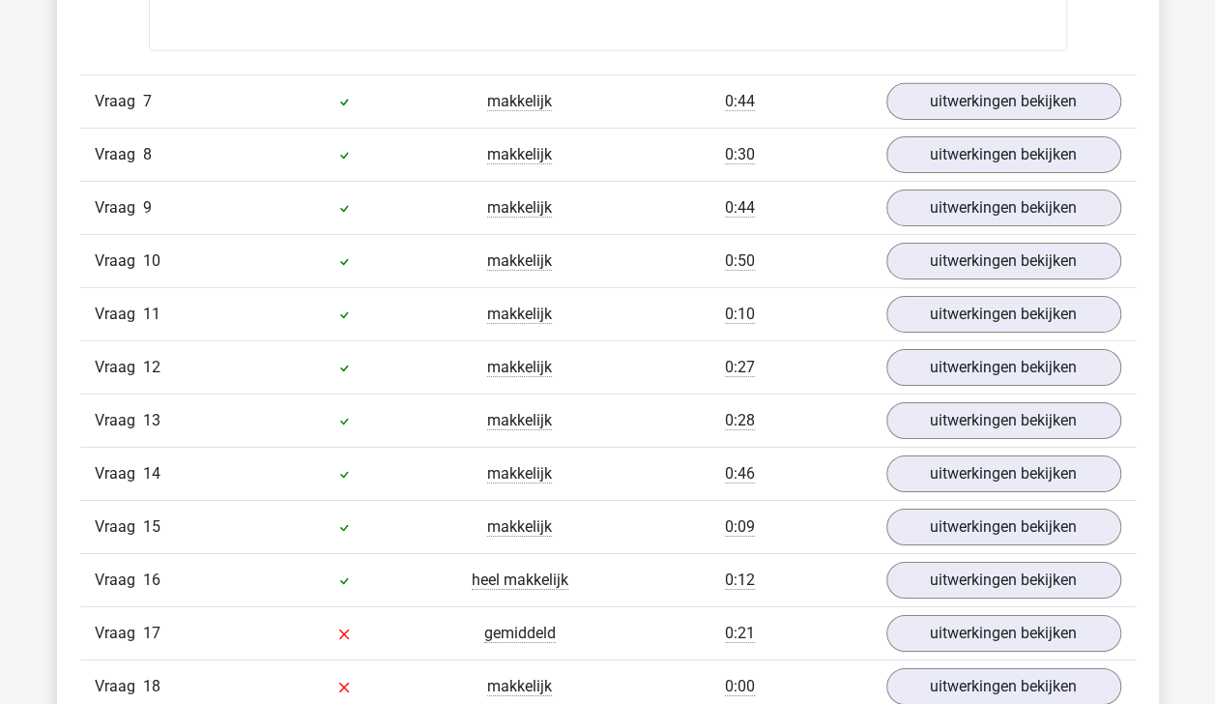
scroll to position [6724, 0]
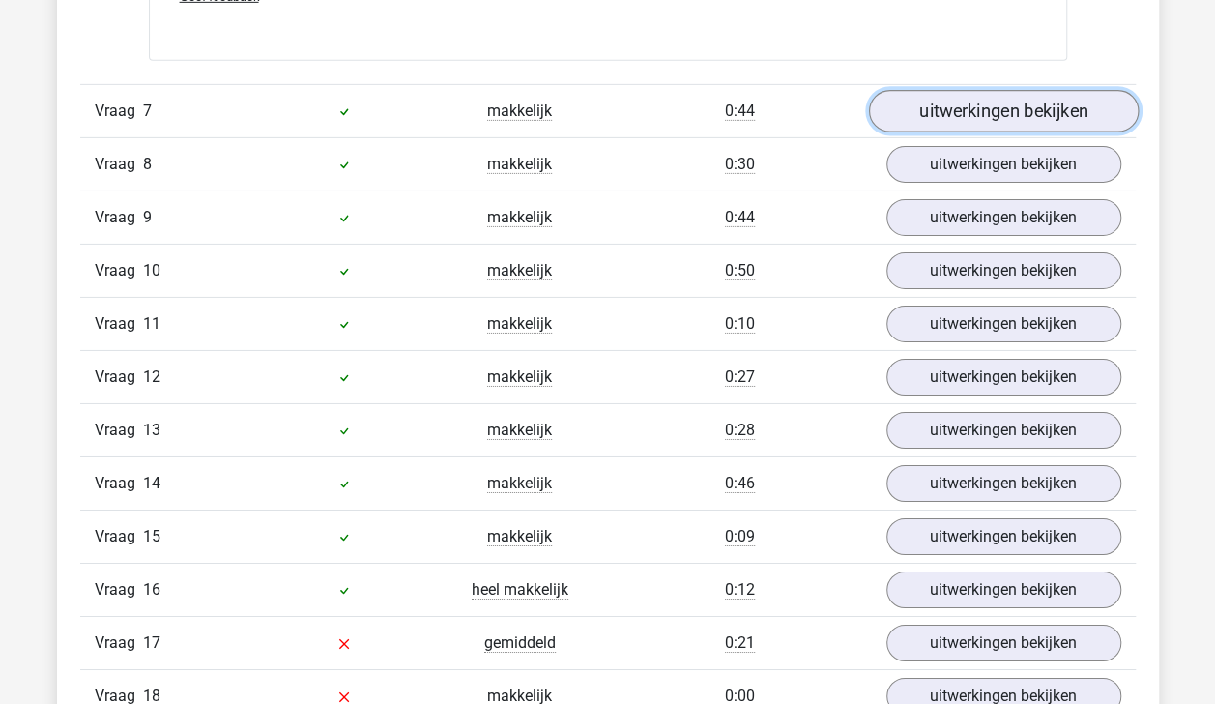
click at [1009, 96] on link "uitwerkingen bekijken" at bounding box center [1003, 111] width 270 height 43
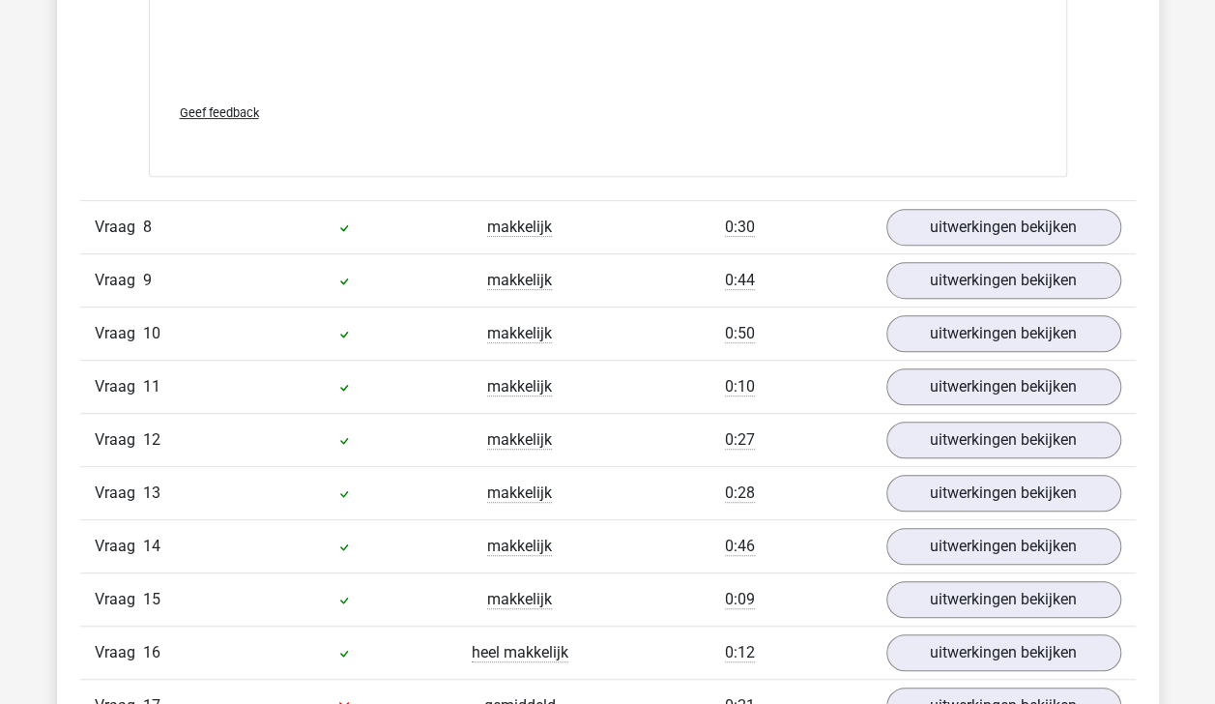
scroll to position [7660, 0]
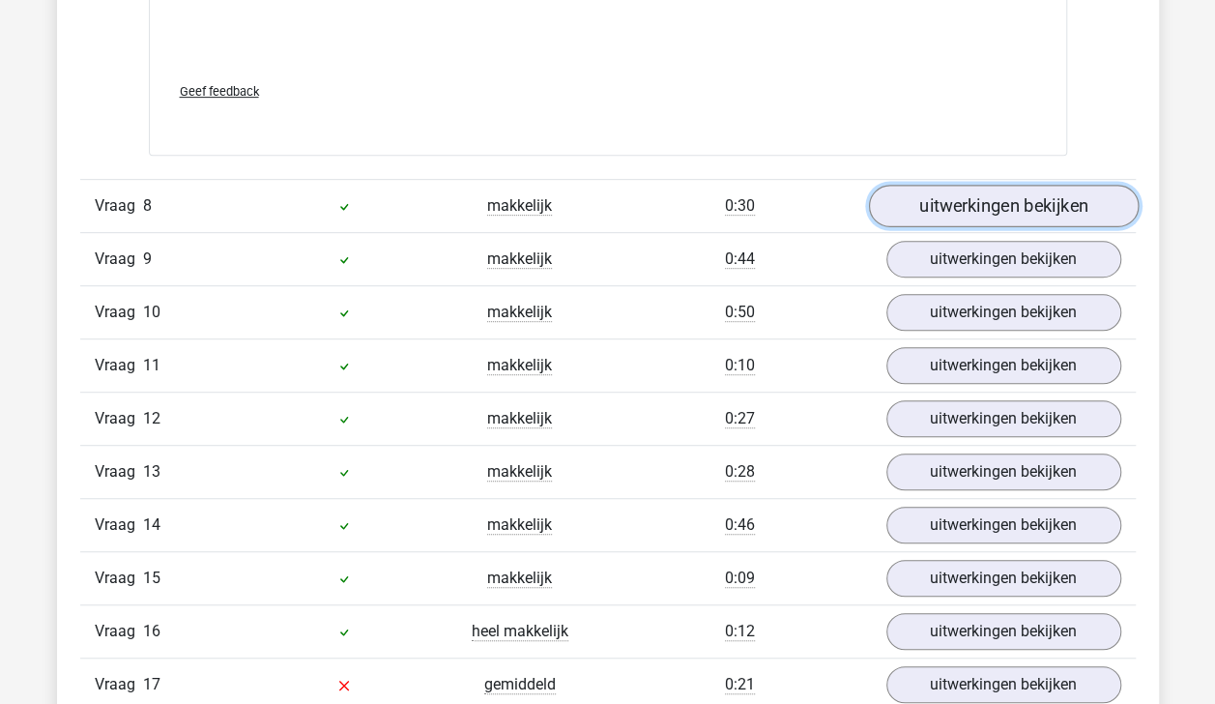
click at [1035, 197] on link "uitwerkingen bekijken" at bounding box center [1003, 206] width 270 height 43
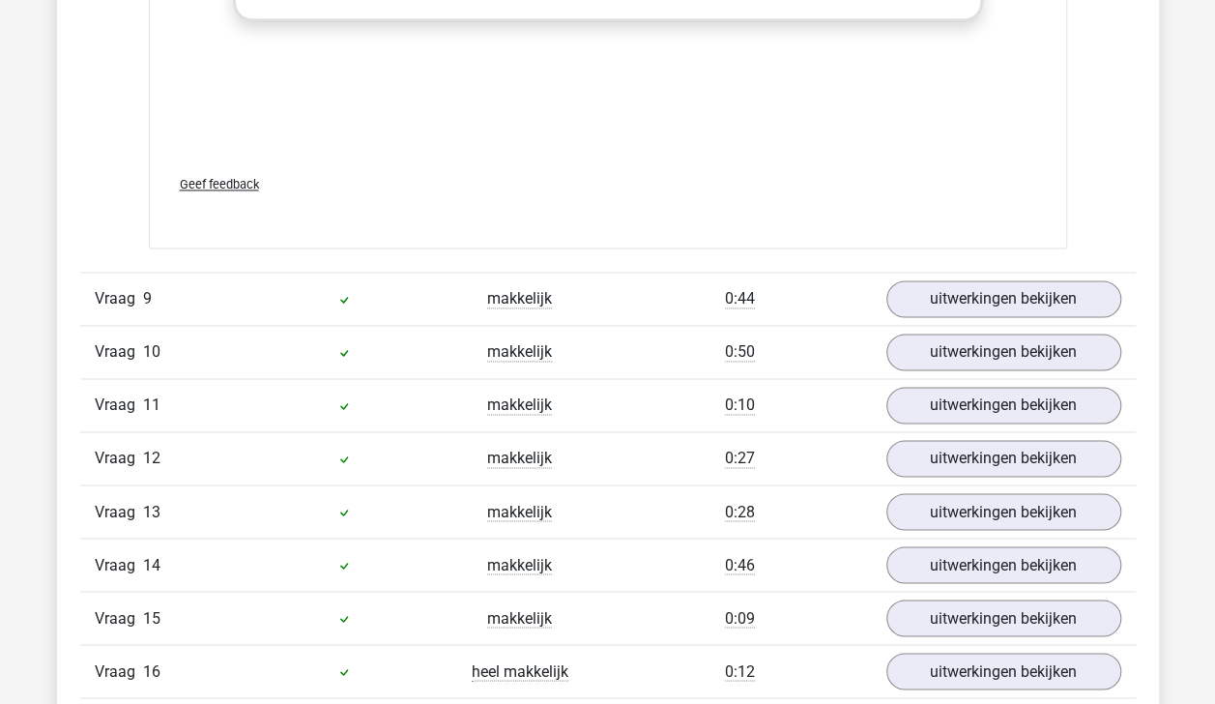
scroll to position [8611, 0]
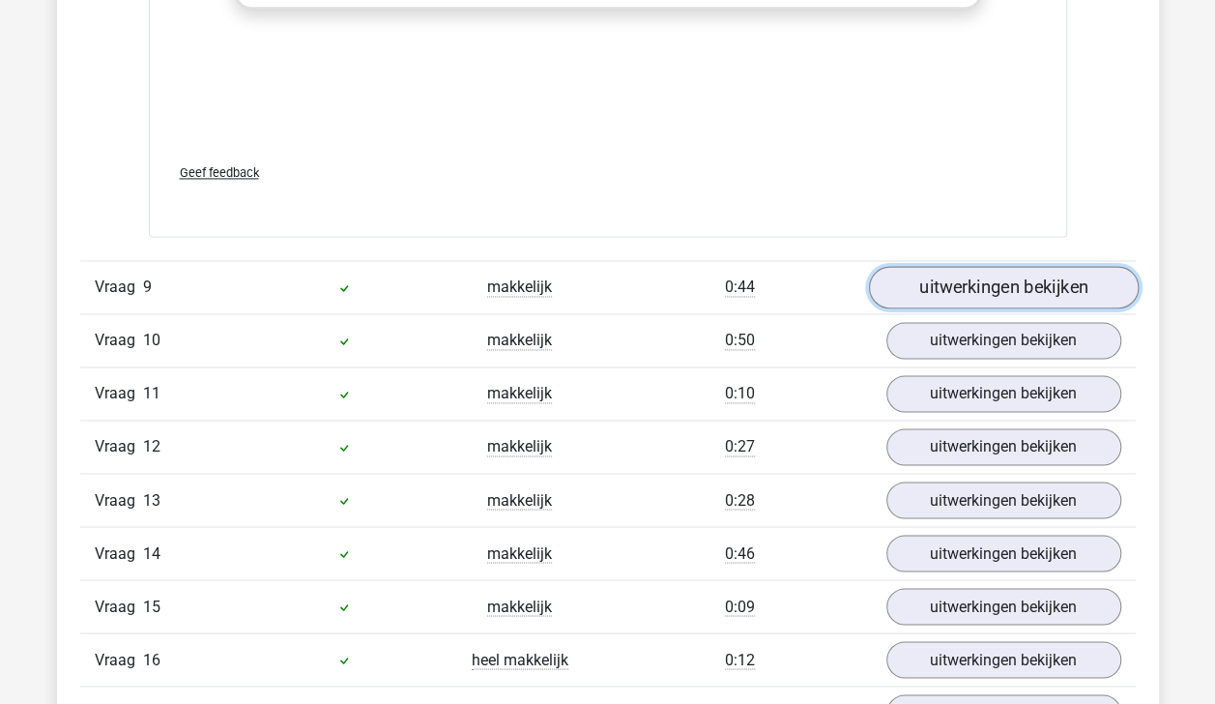
click at [1076, 279] on link "uitwerkingen bekijken" at bounding box center [1003, 288] width 270 height 43
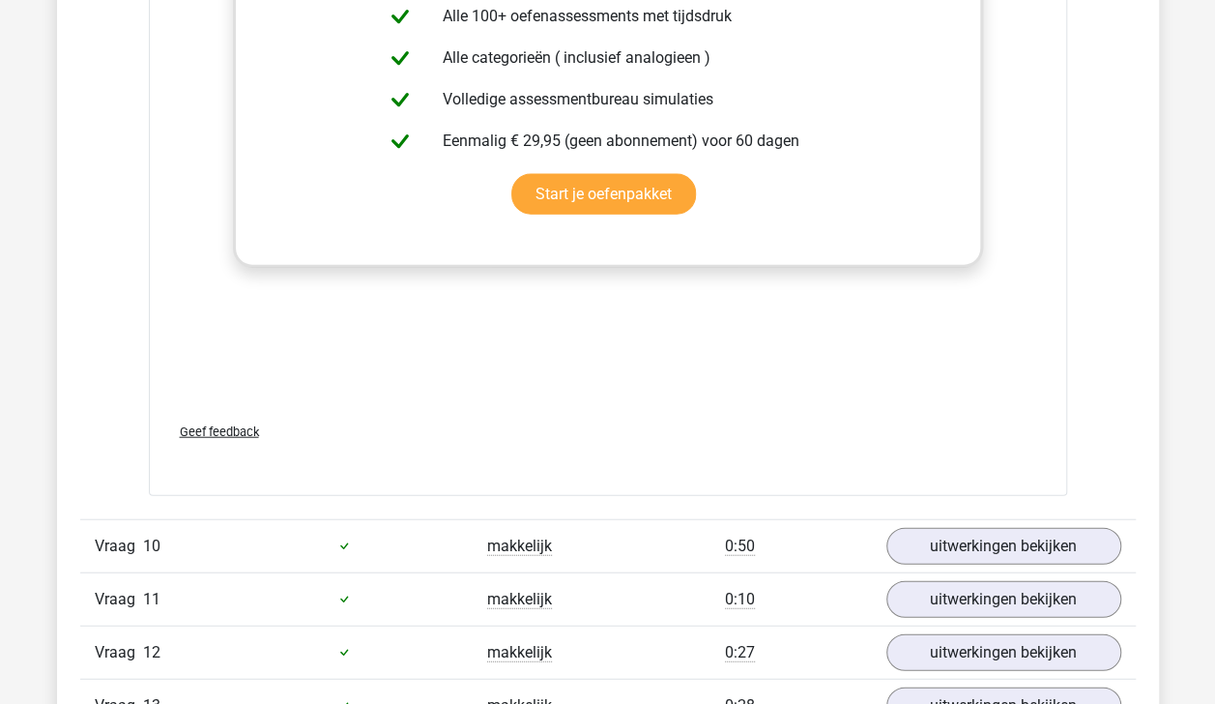
scroll to position [9573, 0]
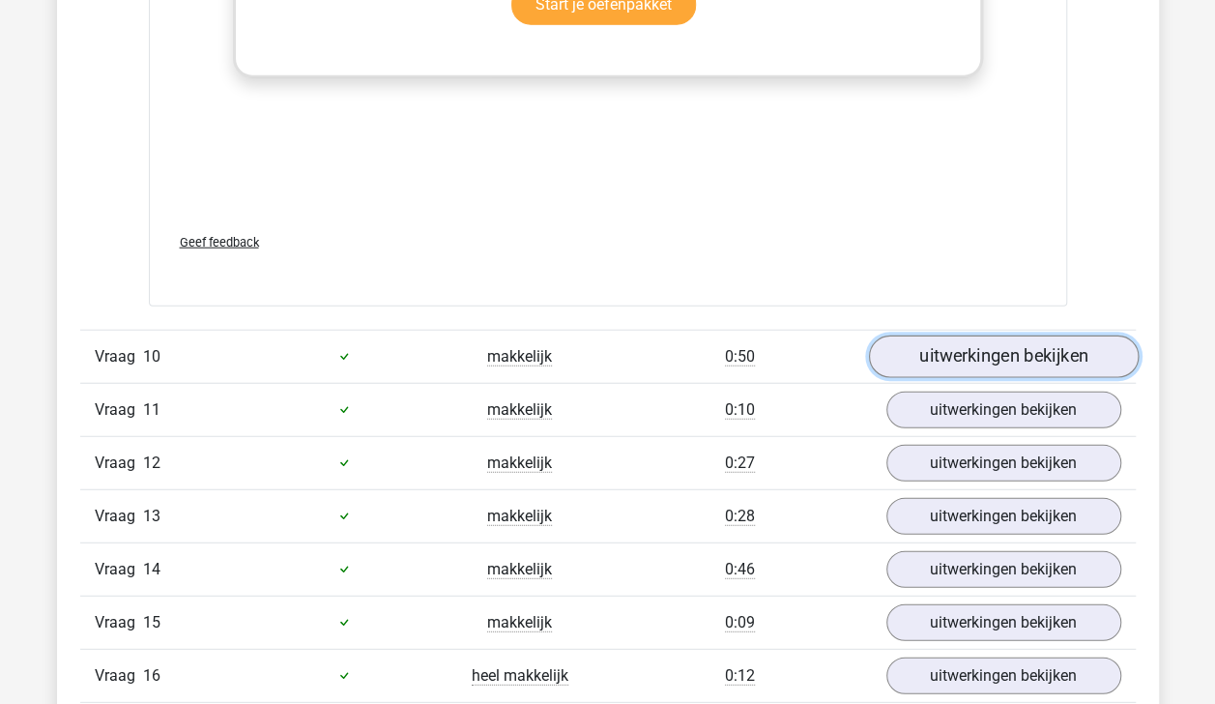
click at [1070, 335] on link "uitwerkingen bekijken" at bounding box center [1003, 356] width 270 height 43
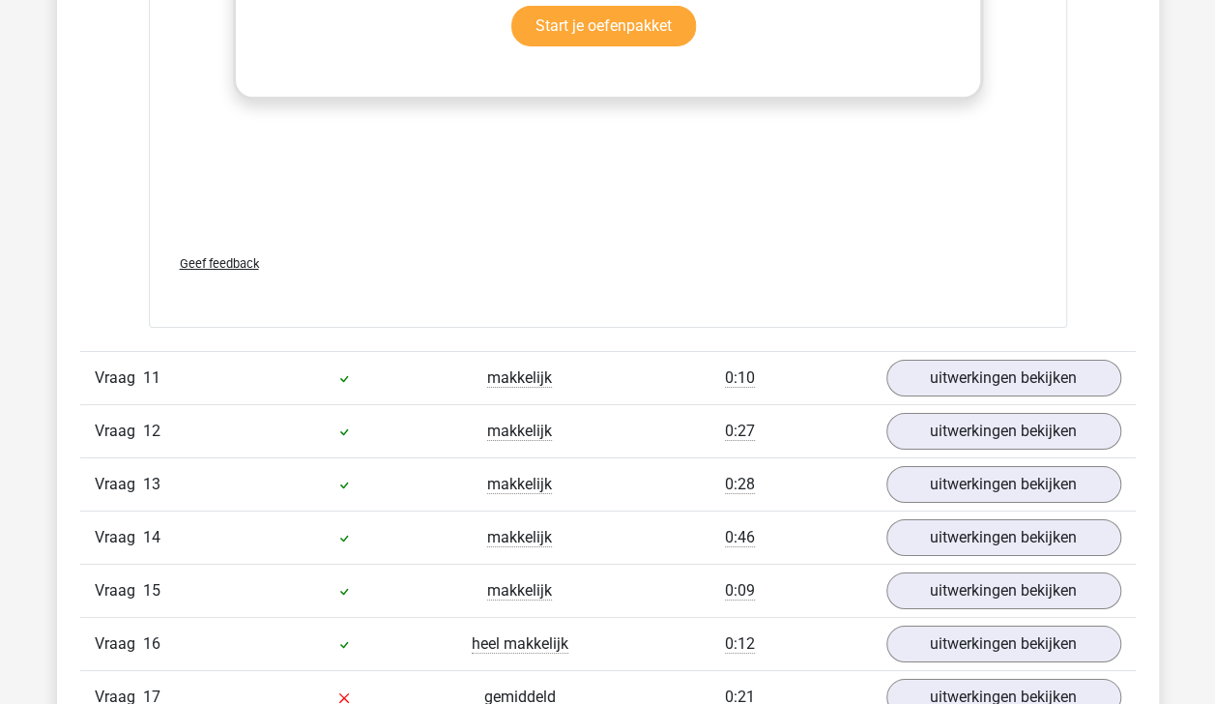
scroll to position [10624, 0]
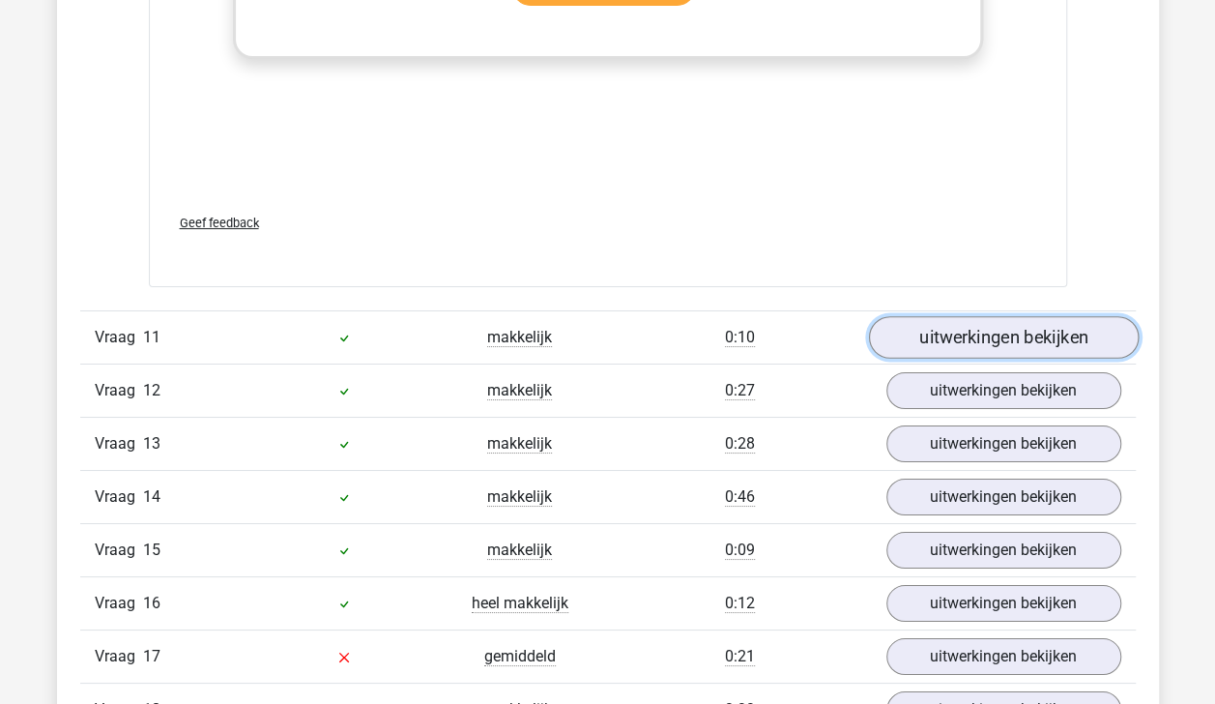
click at [1014, 316] on link "uitwerkingen bekijken" at bounding box center [1003, 337] width 270 height 43
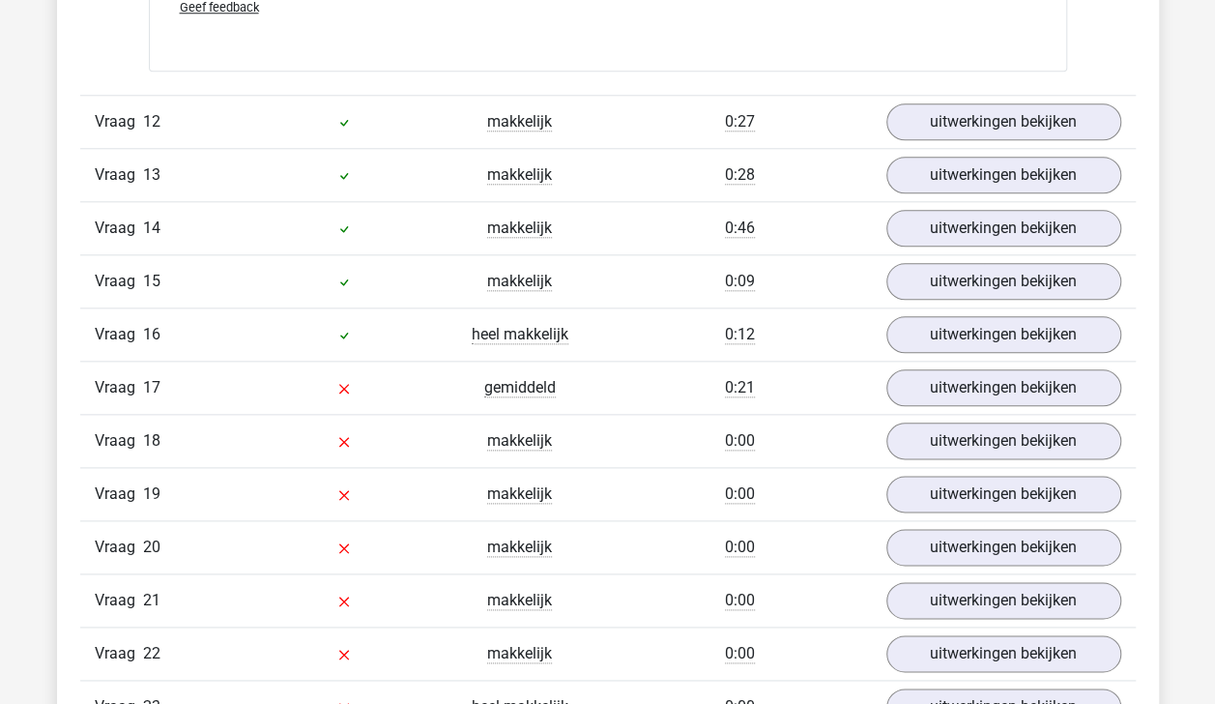
scroll to position [11862, 0]
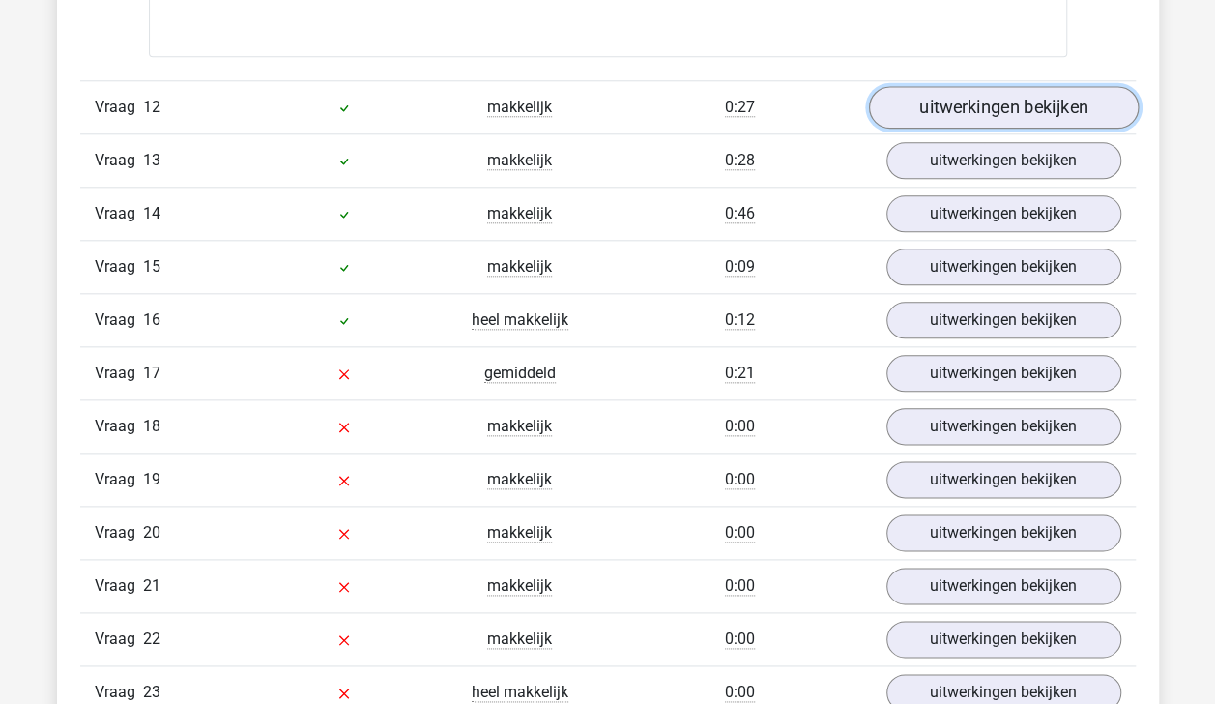
click at [935, 86] on link "uitwerkingen bekijken" at bounding box center [1003, 107] width 270 height 43
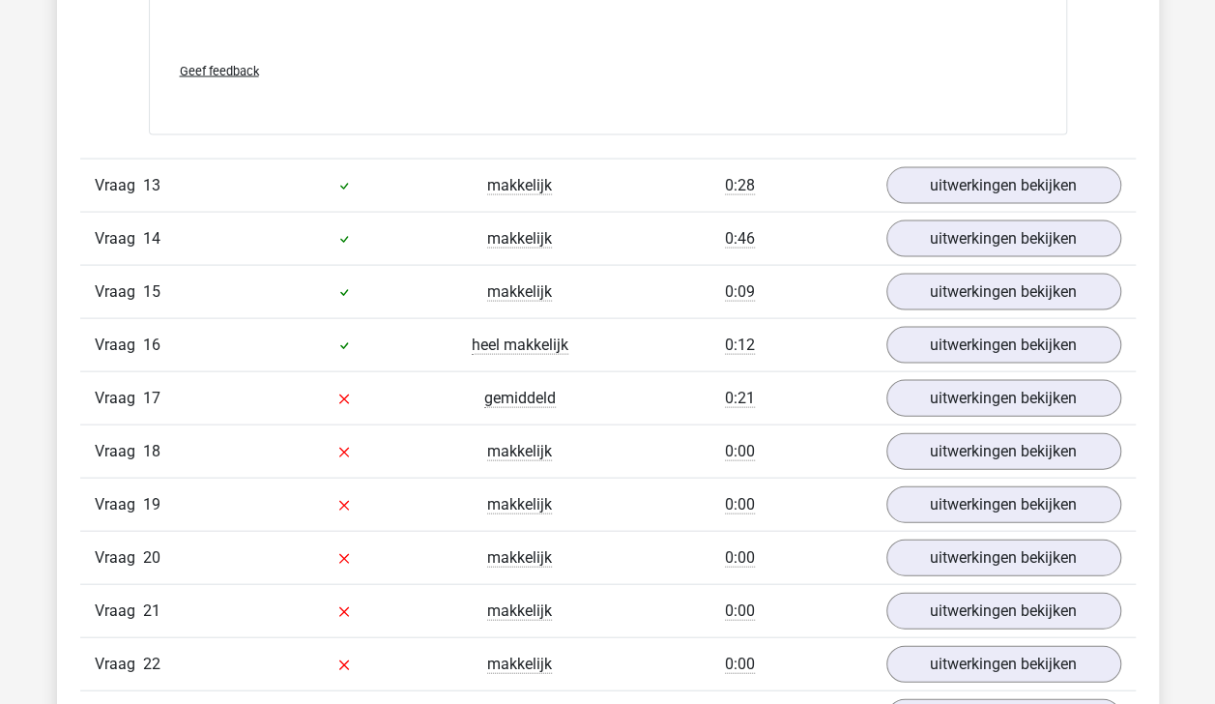
scroll to position [12846, 0]
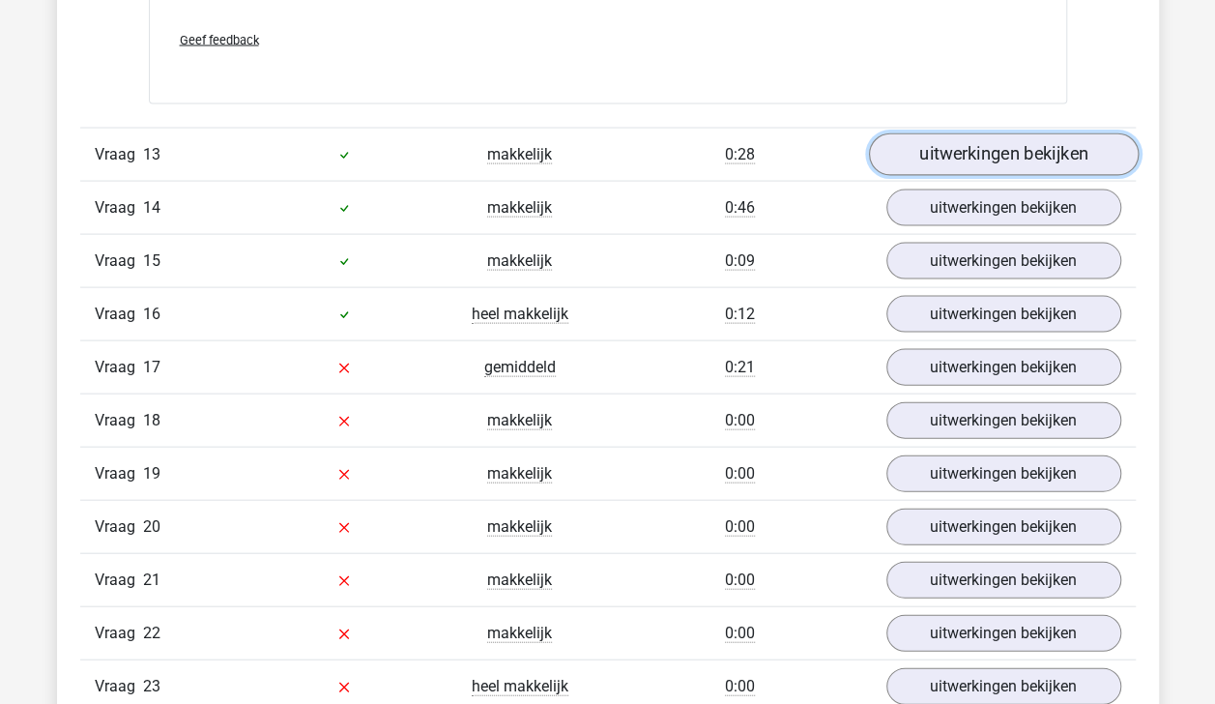
click at [1041, 134] on link "uitwerkingen bekijken" at bounding box center [1003, 155] width 270 height 43
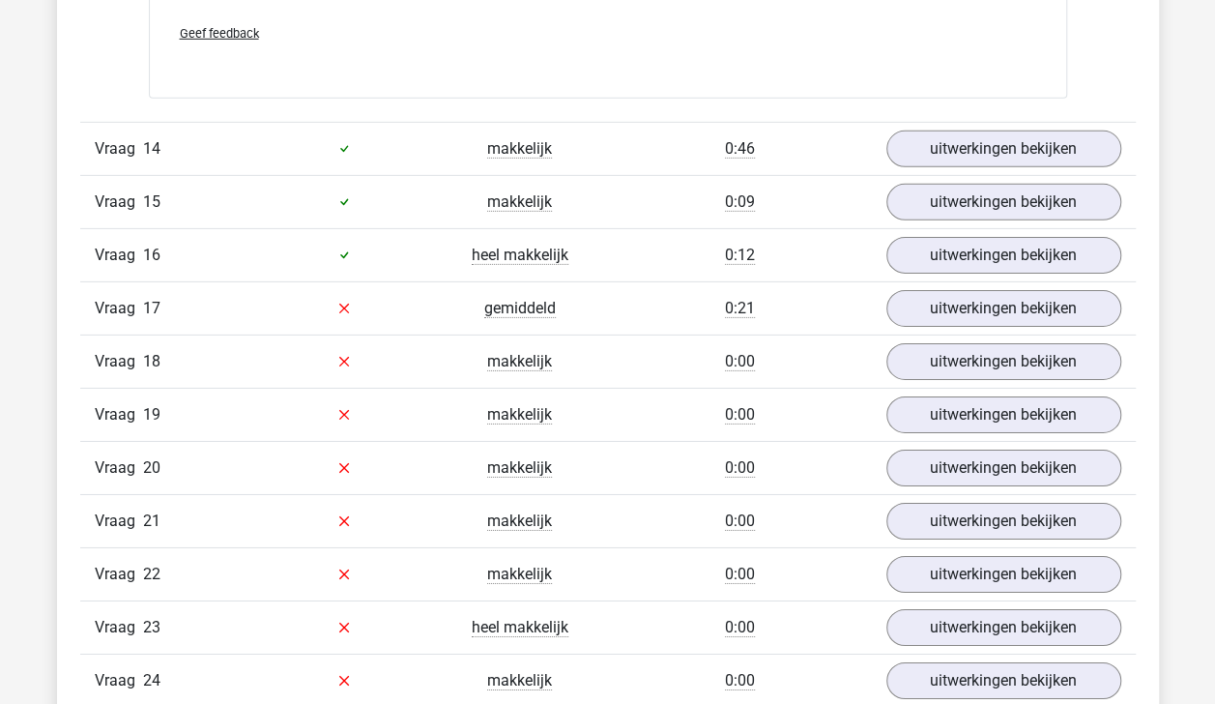
scroll to position [13918, 0]
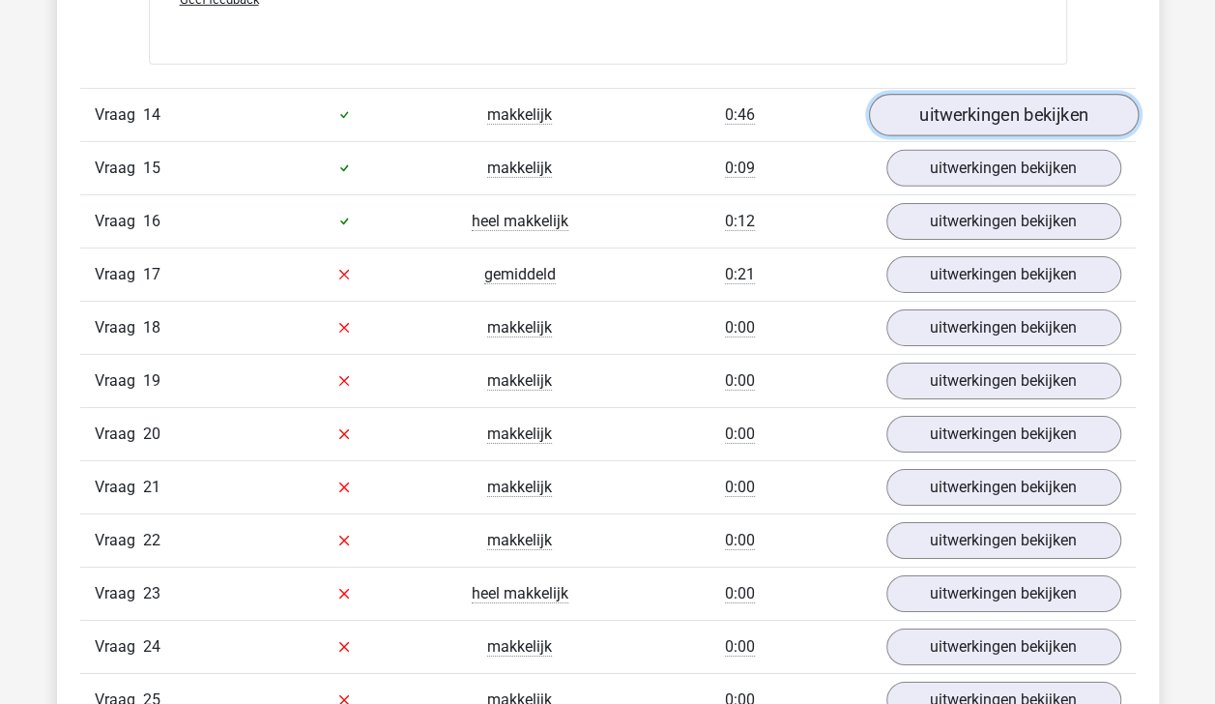
click at [1016, 94] on link "uitwerkingen bekijken" at bounding box center [1003, 115] width 270 height 43
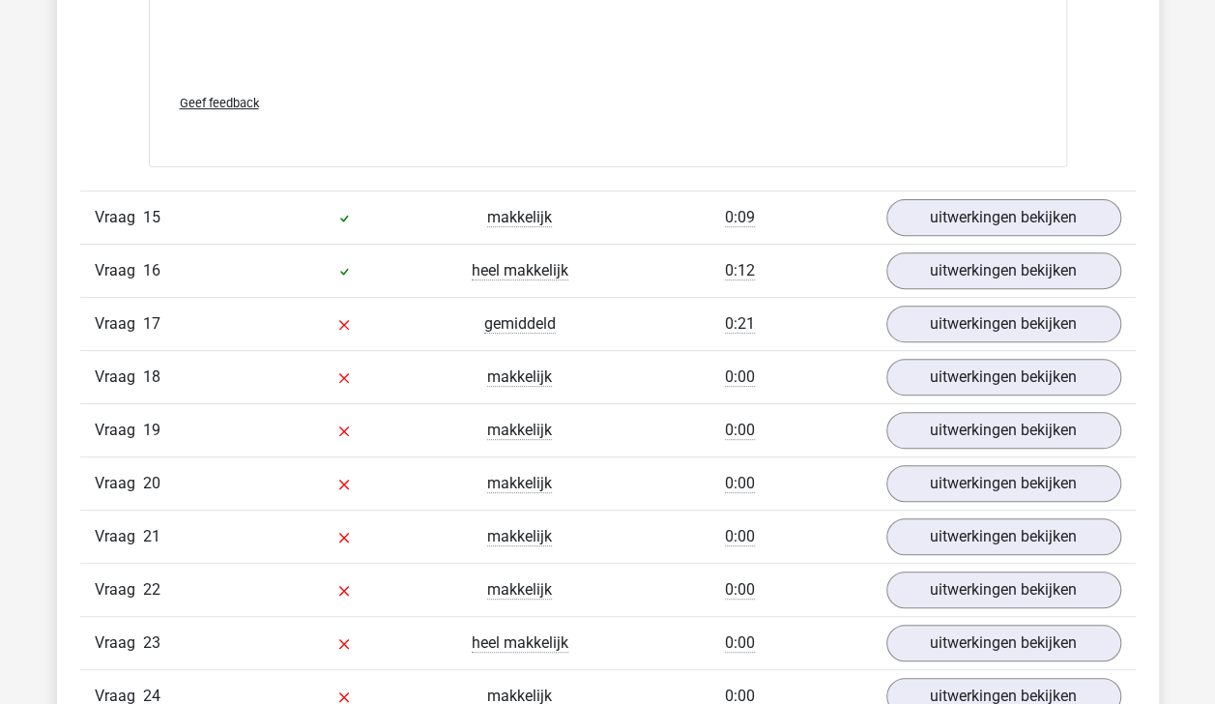
scroll to position [14859, 0]
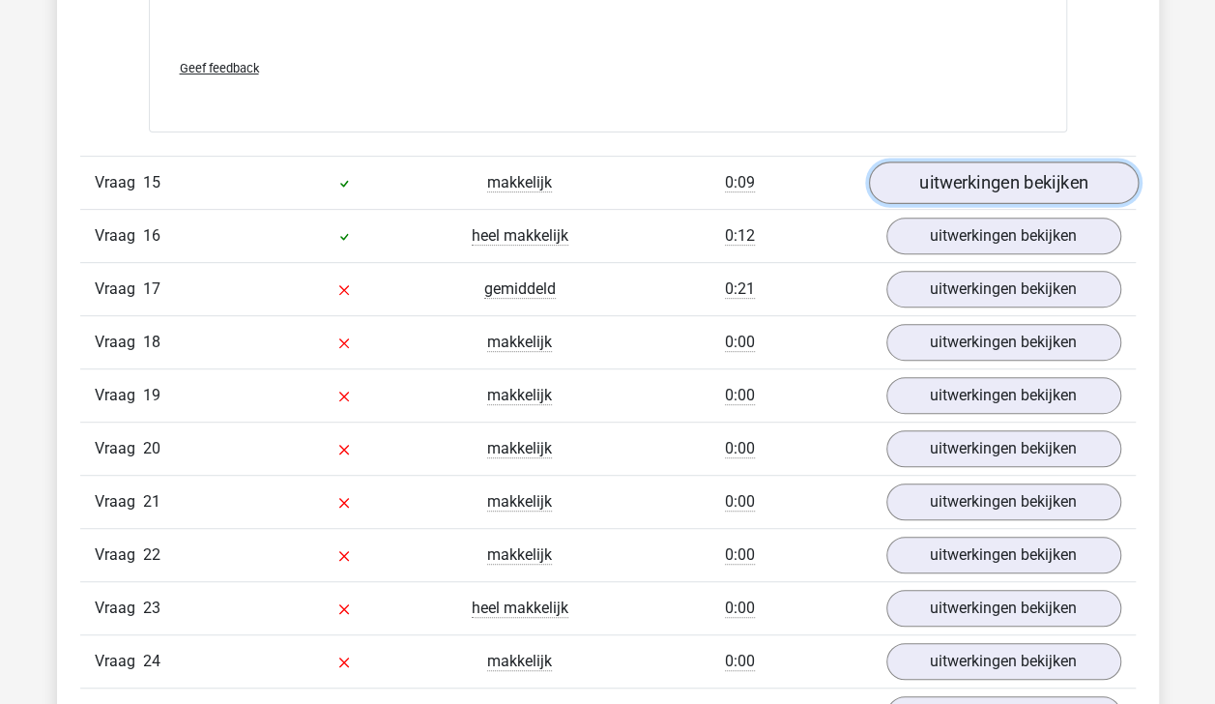
click at [1005, 161] on link "uitwerkingen bekijken" at bounding box center [1003, 182] width 270 height 43
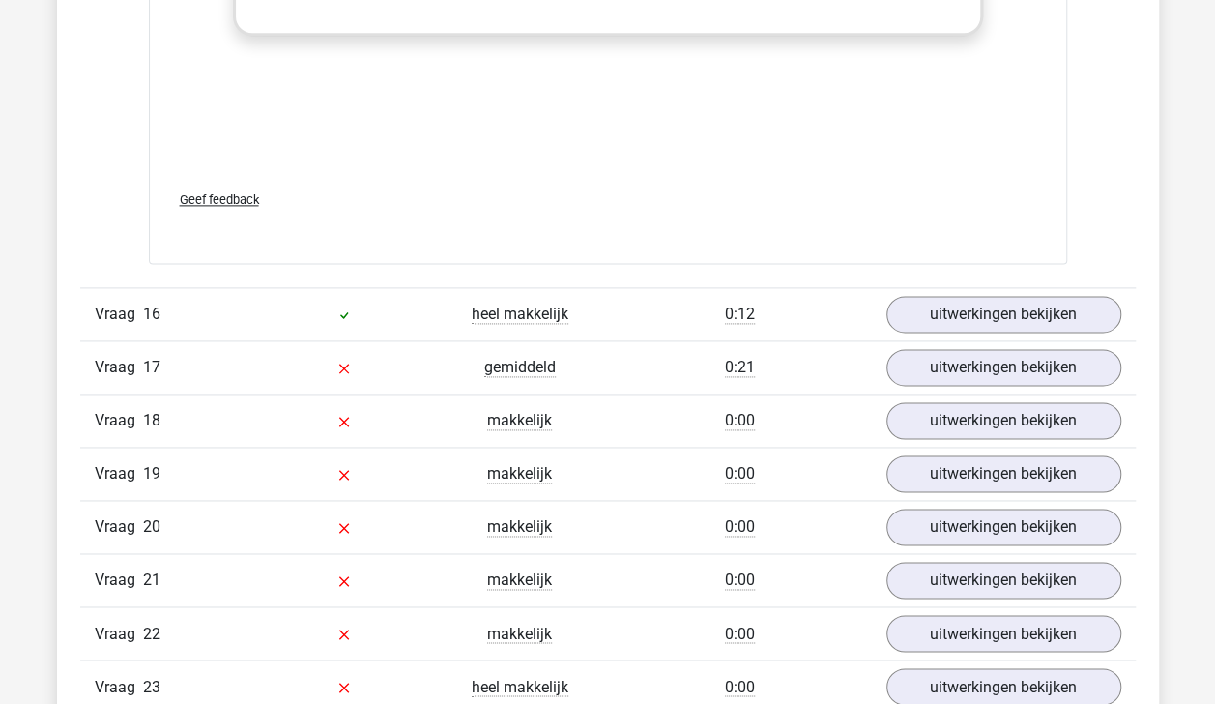
scroll to position [15832, 0]
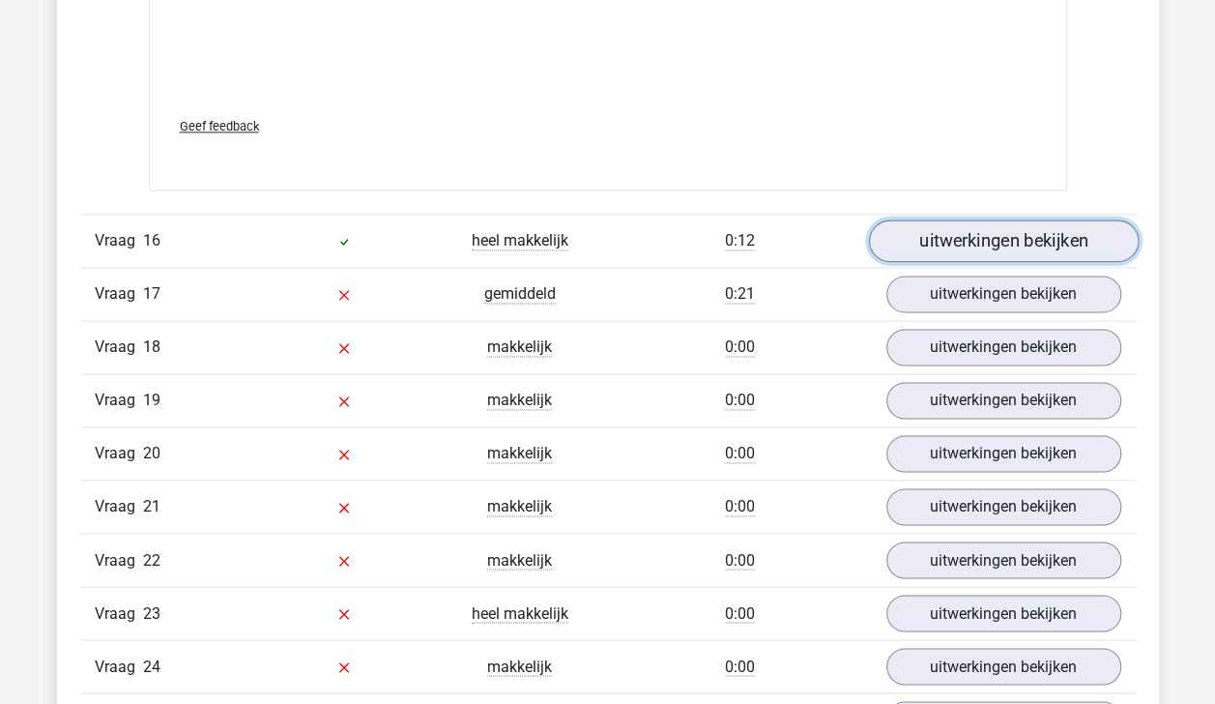
click at [1026, 219] on link "uitwerkingen bekijken" at bounding box center [1003, 240] width 270 height 43
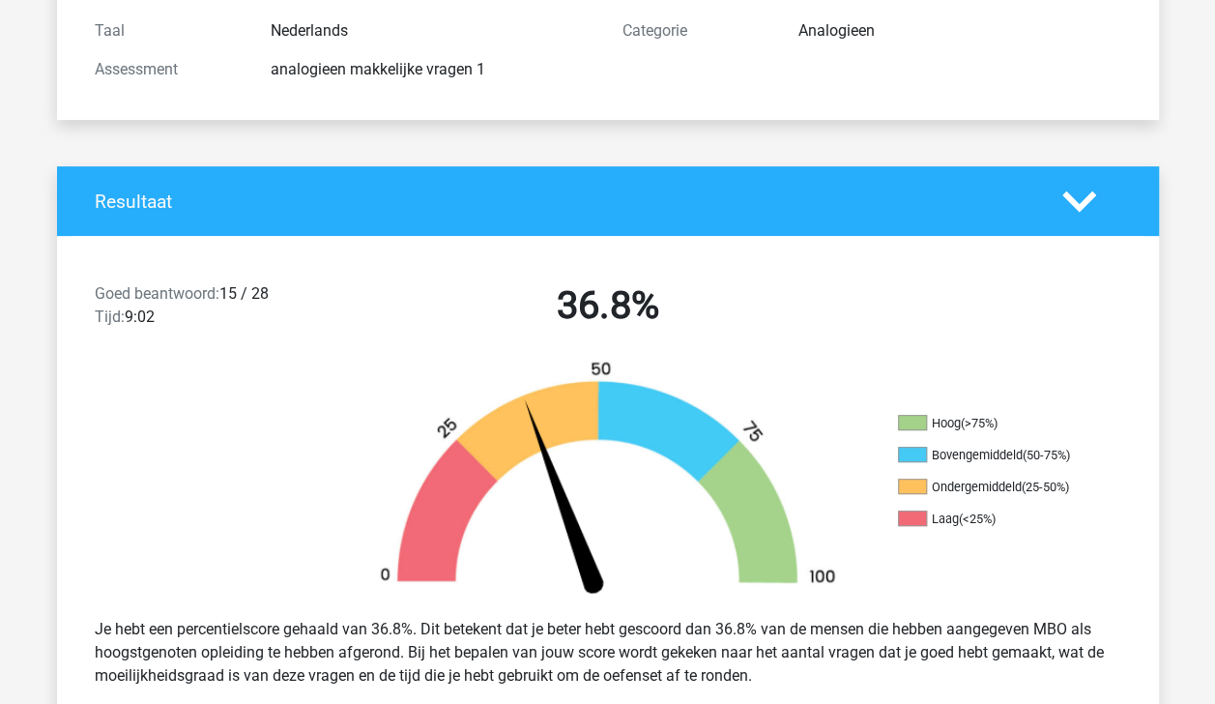
scroll to position [0, 0]
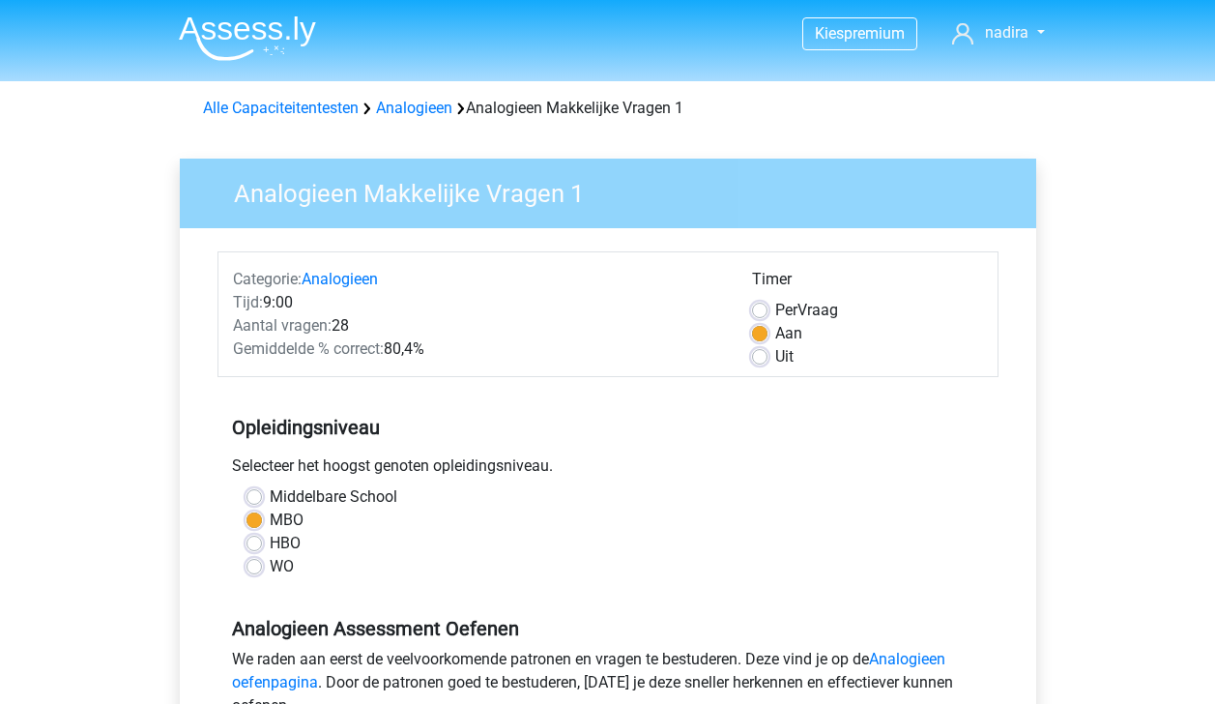
scroll to position [376, 0]
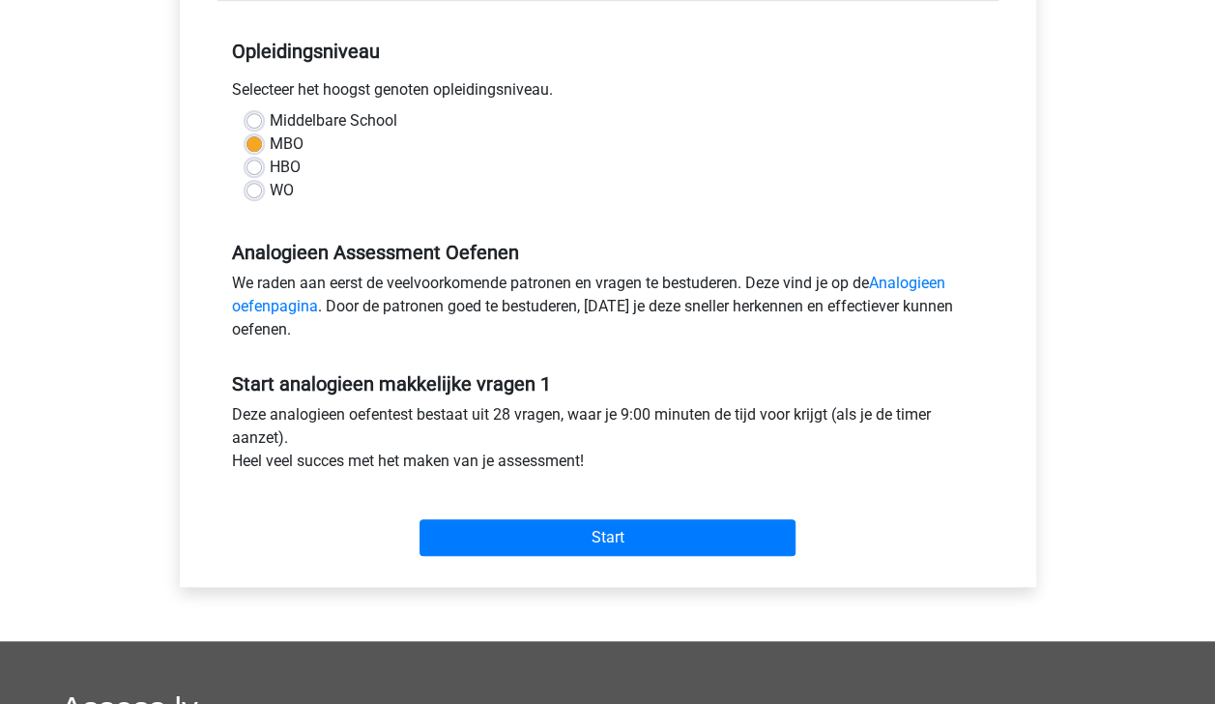
click at [501, 188] on div "WO" at bounding box center [607, 190] width 723 height 23
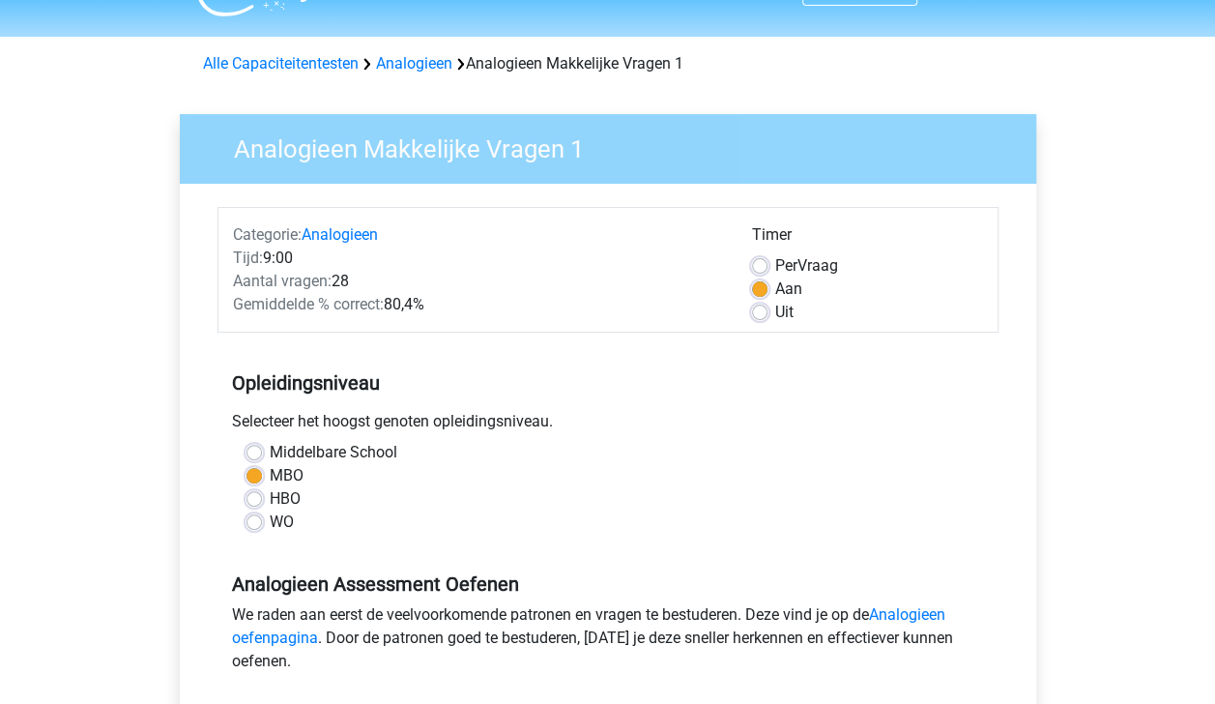
scroll to position [0, 0]
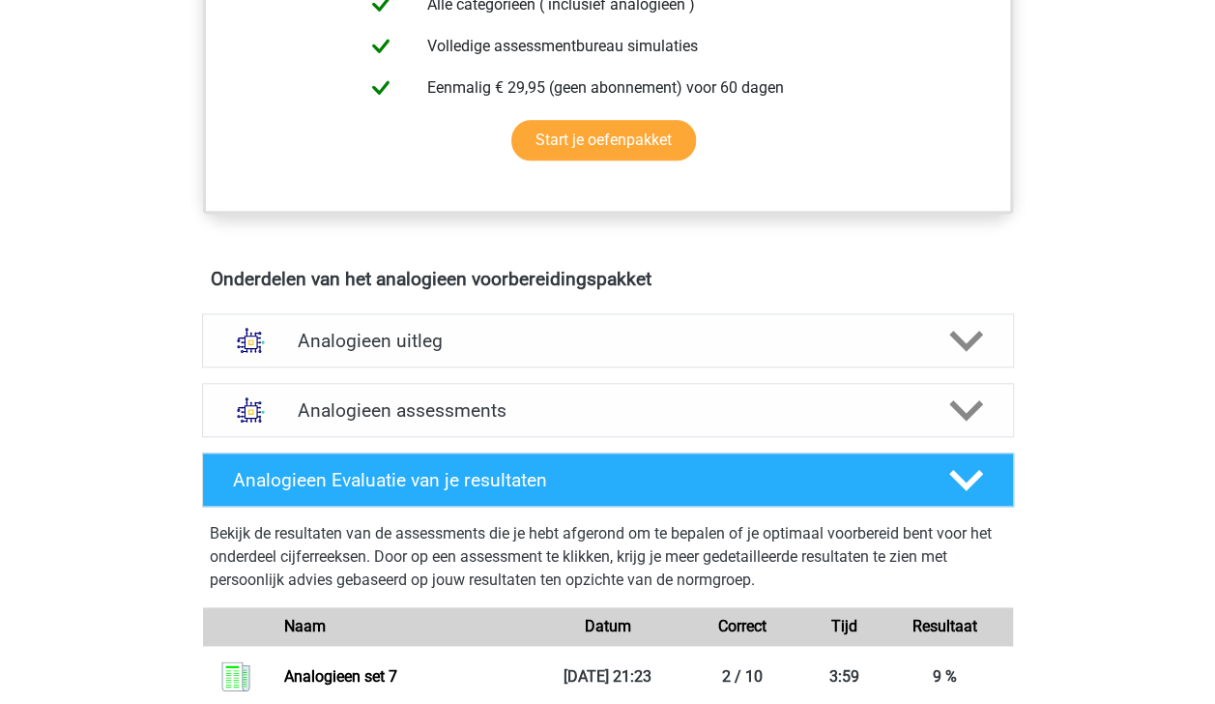
scroll to position [875, 0]
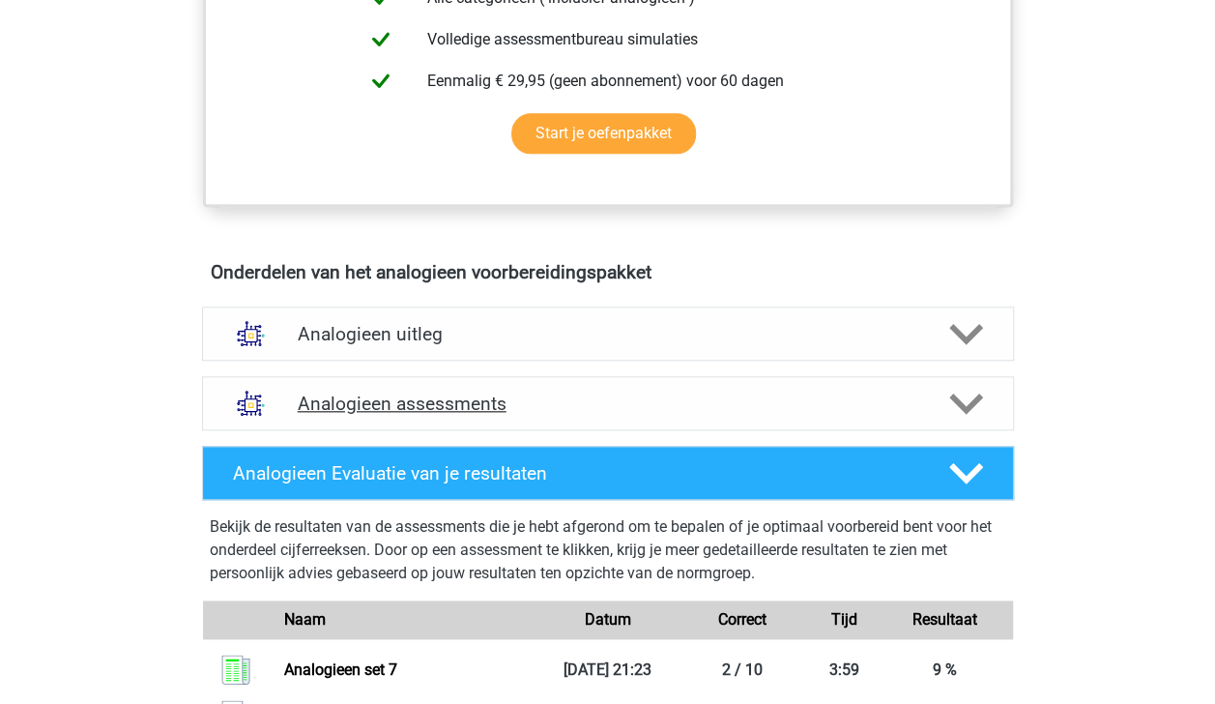
click at [982, 395] on div at bounding box center [964, 404] width 65 height 34
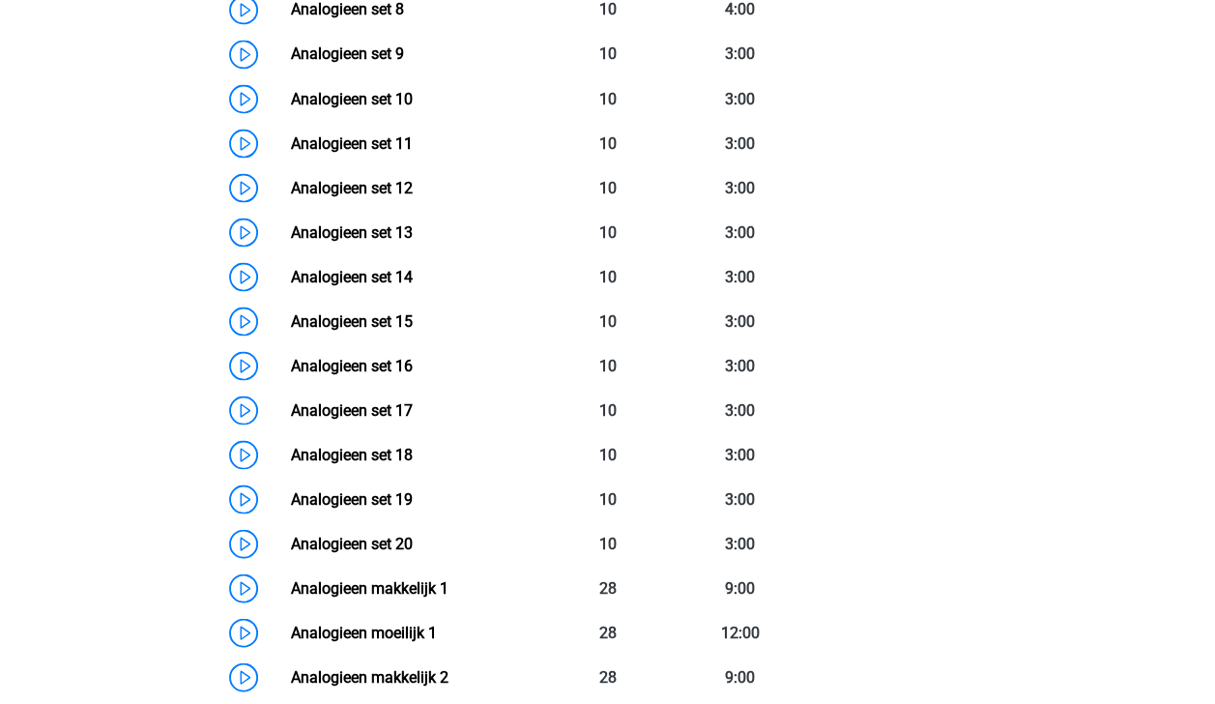
scroll to position [1768, 0]
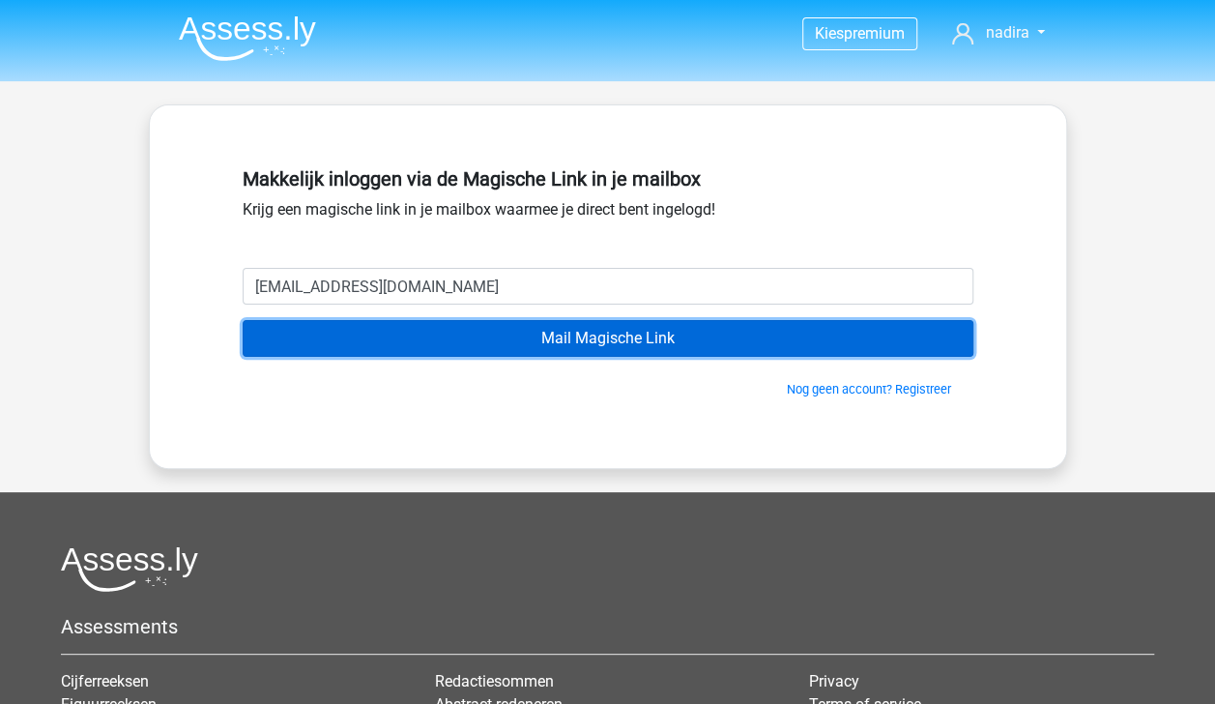
click at [567, 329] on input "Mail Magische Link" at bounding box center [608, 338] width 731 height 37
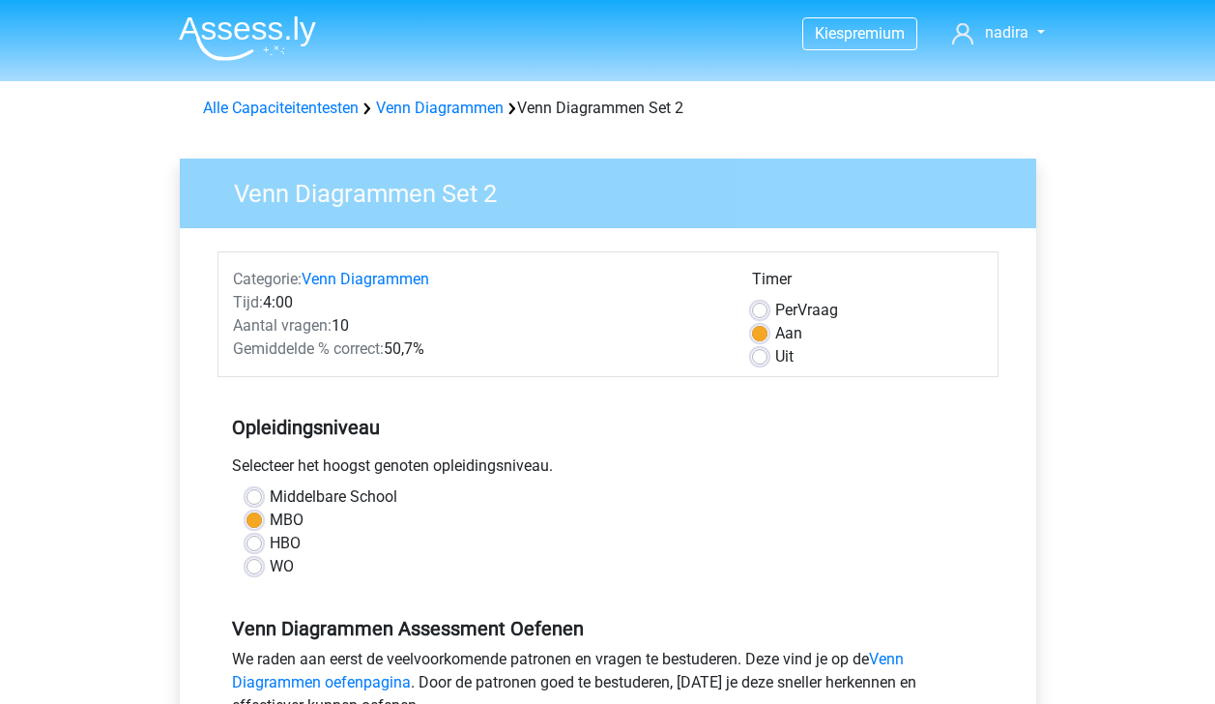
scroll to position [367, 0]
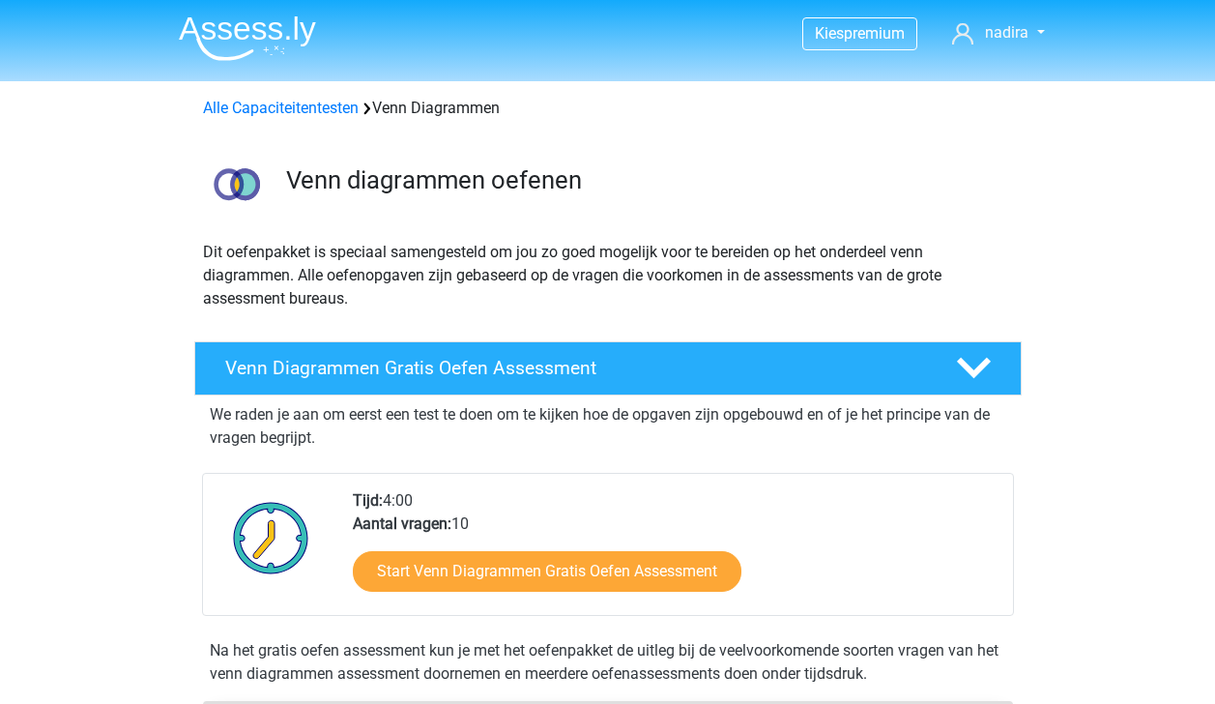
scroll to position [1239, 0]
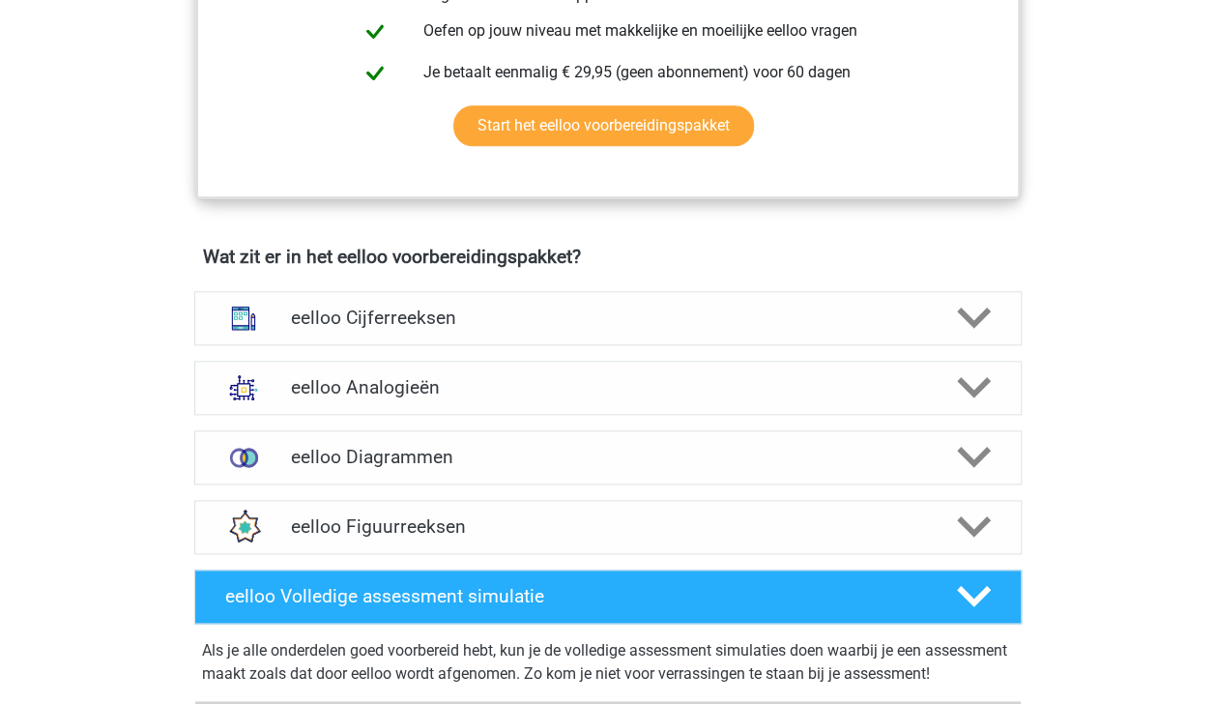
scroll to position [999, 0]
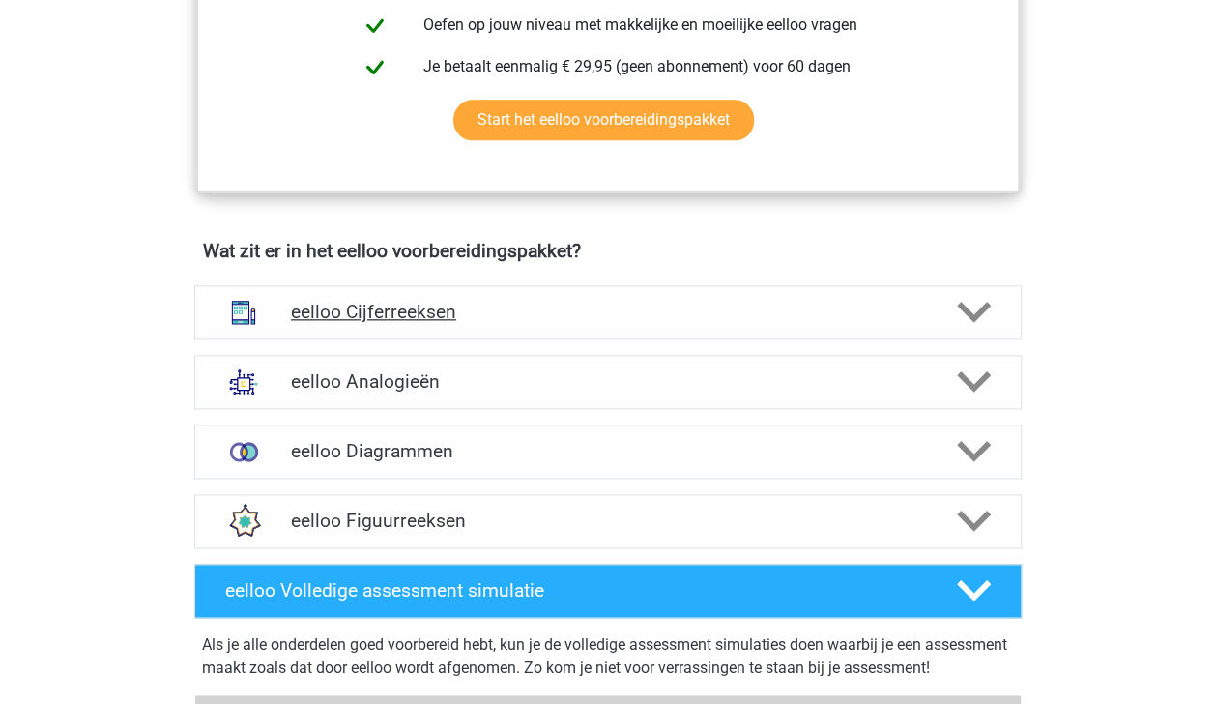
click at [972, 323] on polygon at bounding box center [974, 312] width 34 height 21
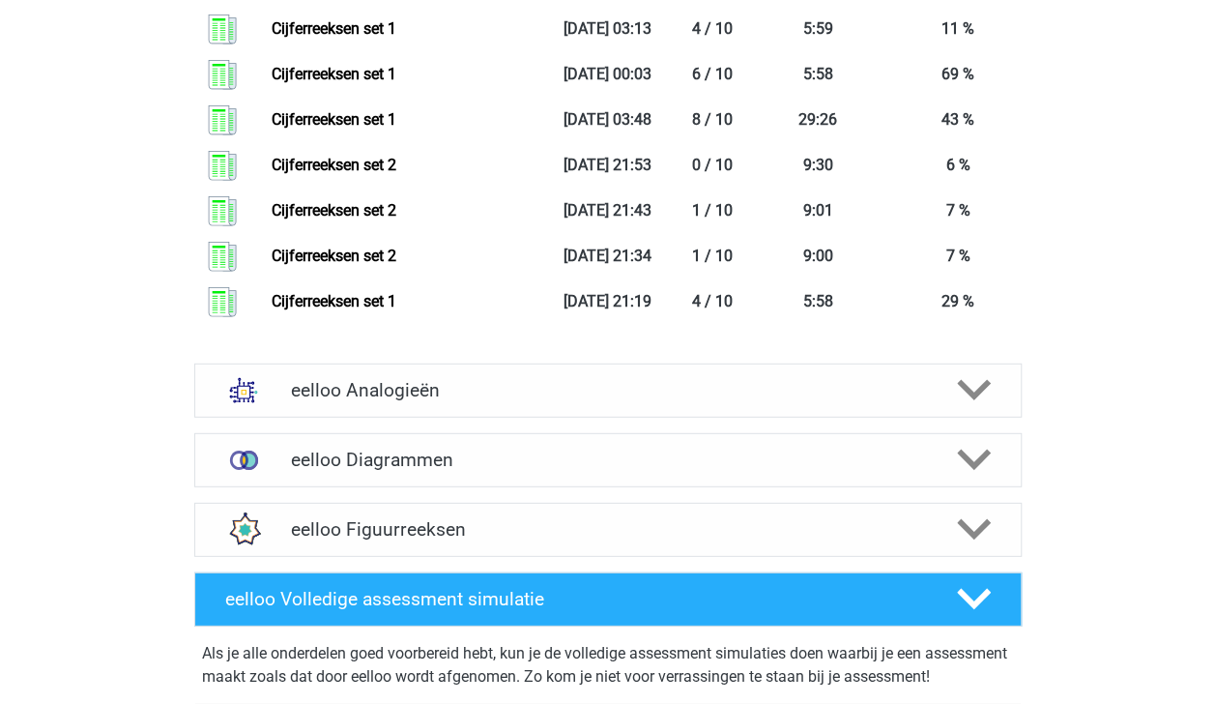
scroll to position [2504, 0]
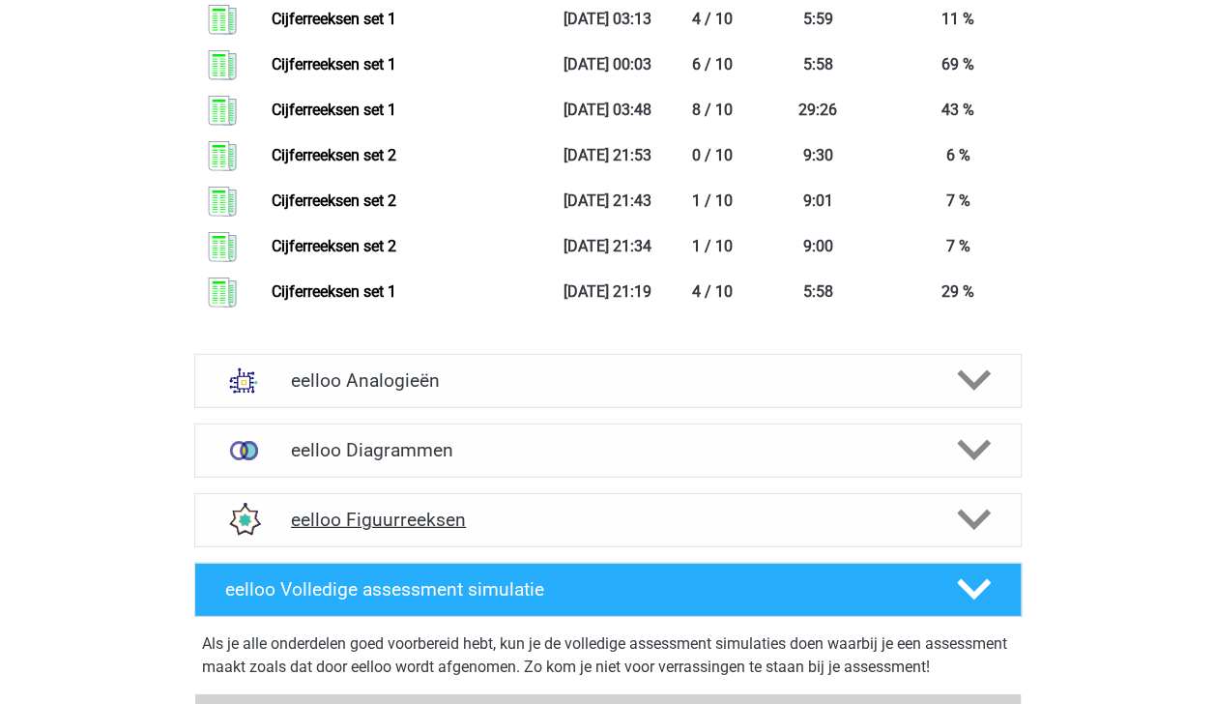
click at [984, 531] on icon at bounding box center [974, 520] width 34 height 34
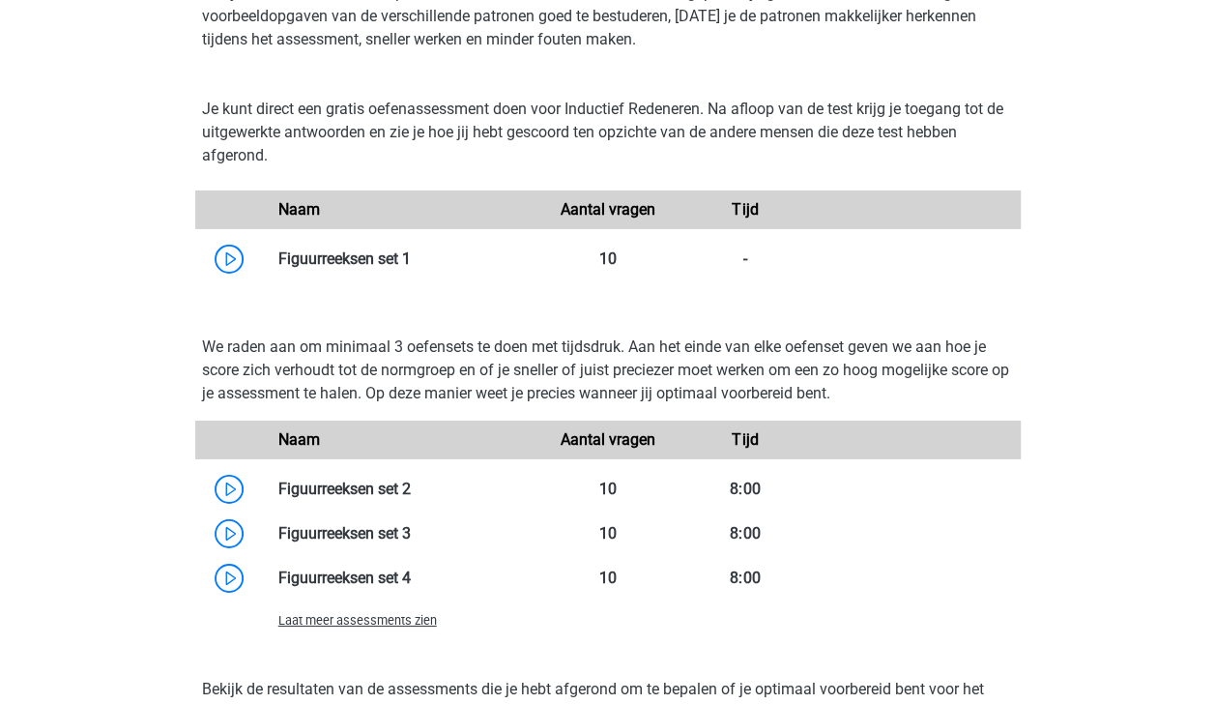
scroll to position [3095, 0]
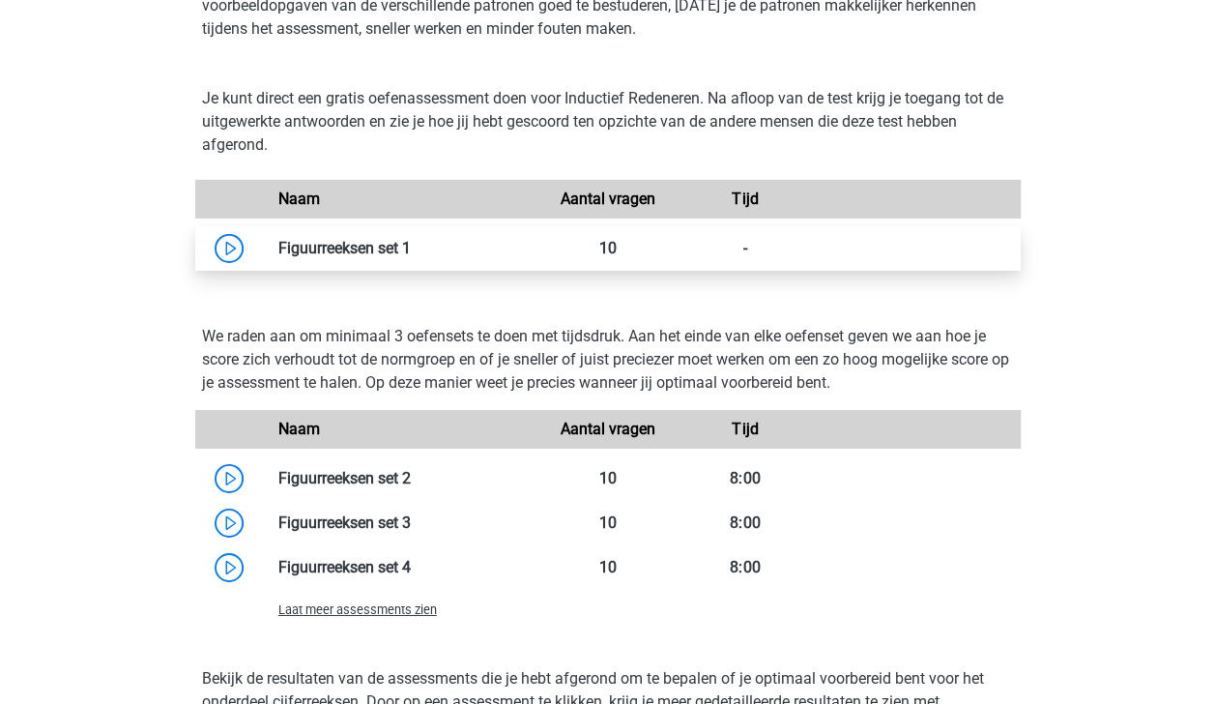
click at [411, 256] on link at bounding box center [411, 248] width 0 height 18
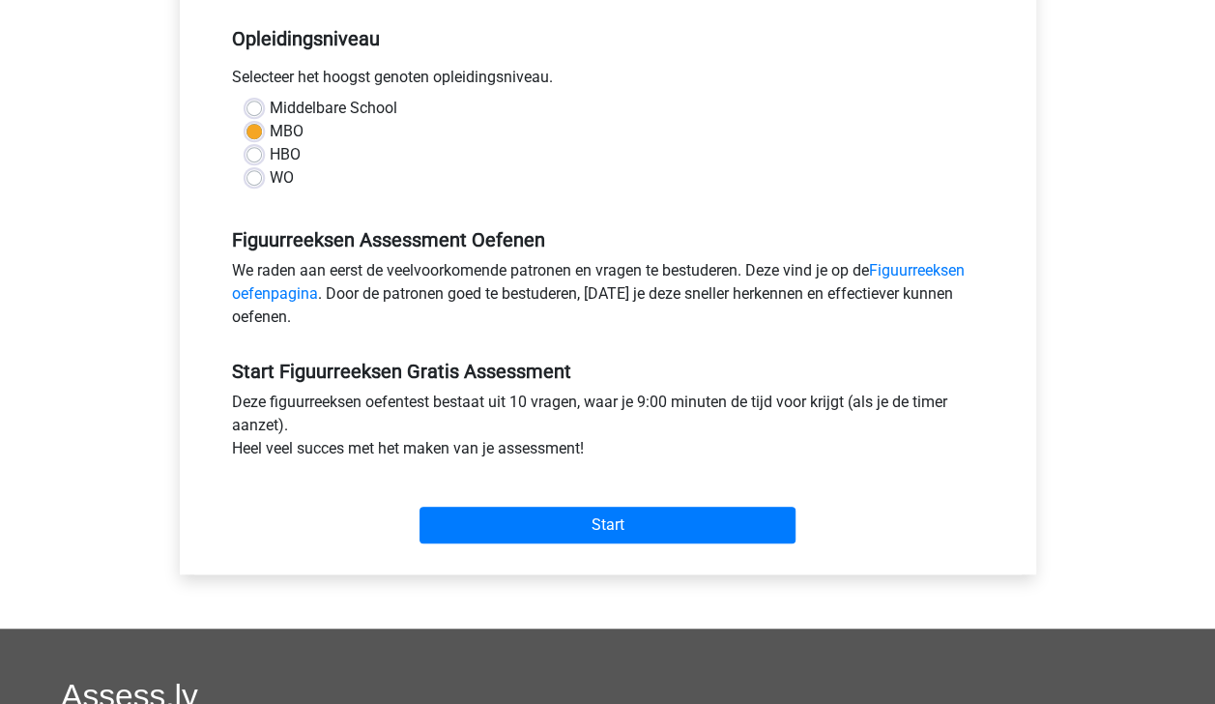
scroll to position [433, 0]
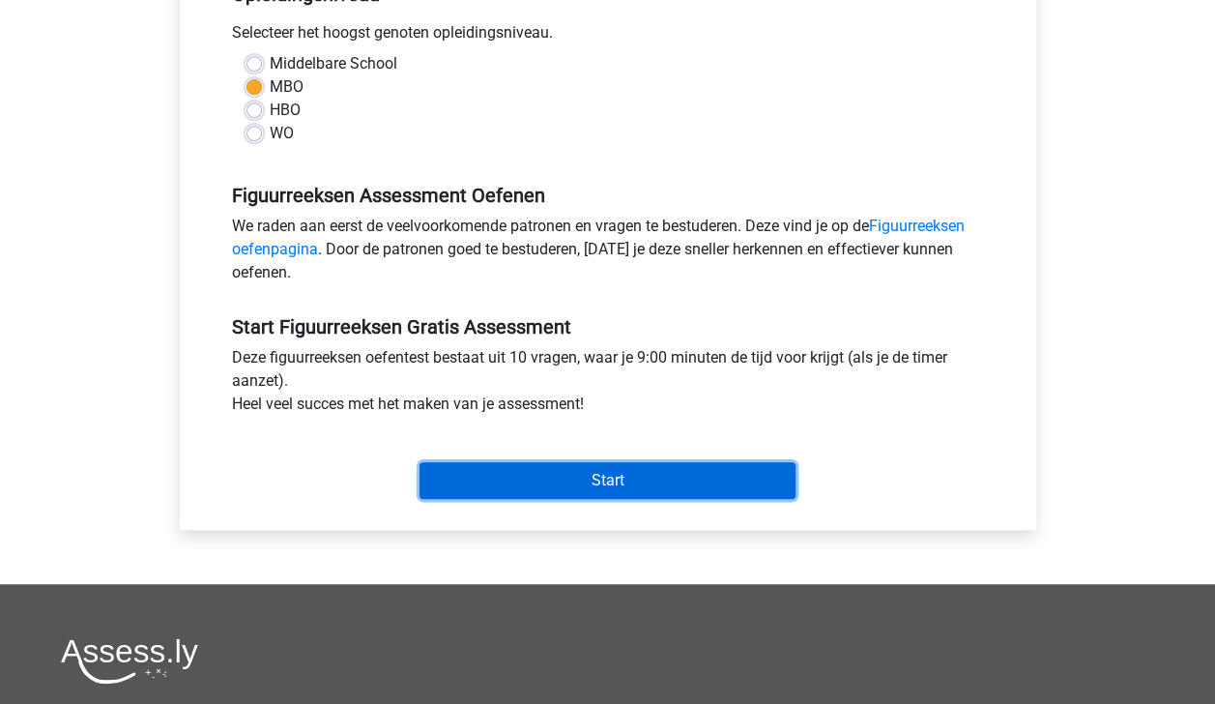
click at [775, 478] on input "Start" at bounding box center [608, 480] width 376 height 37
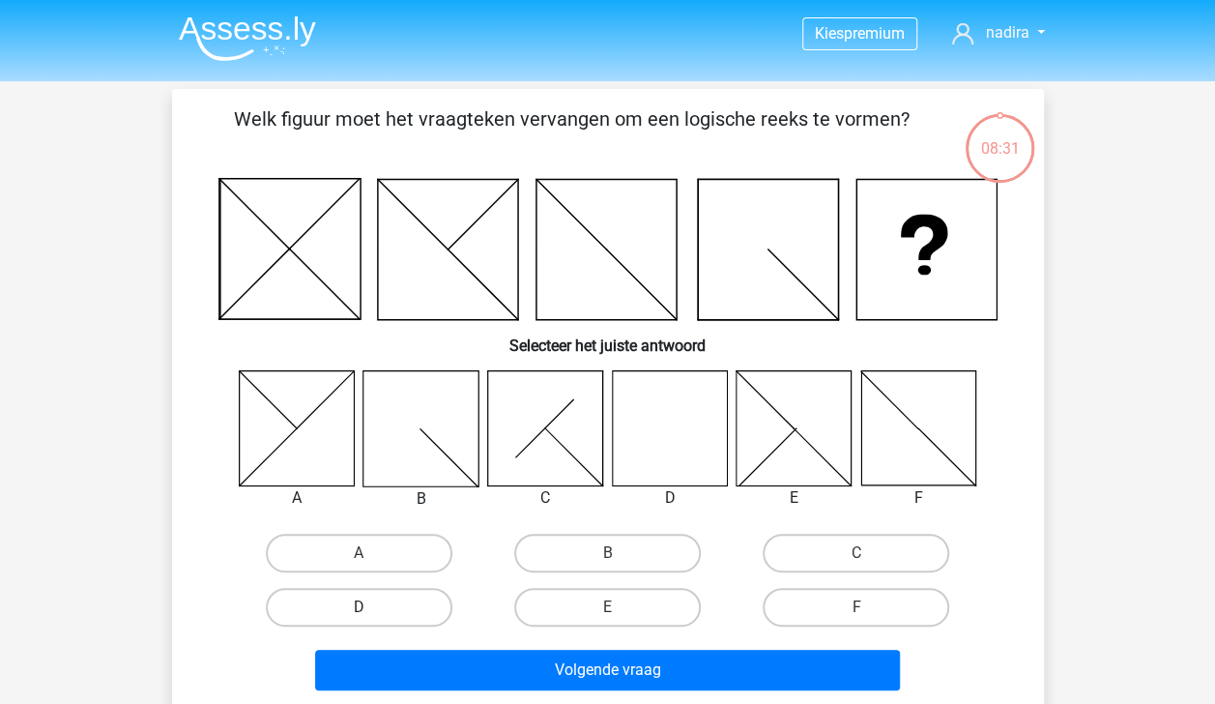
click at [416, 605] on label "D" at bounding box center [359, 607] width 187 height 39
click at [371, 607] on input "D" at bounding box center [365, 613] width 13 height 13
radio input "true"
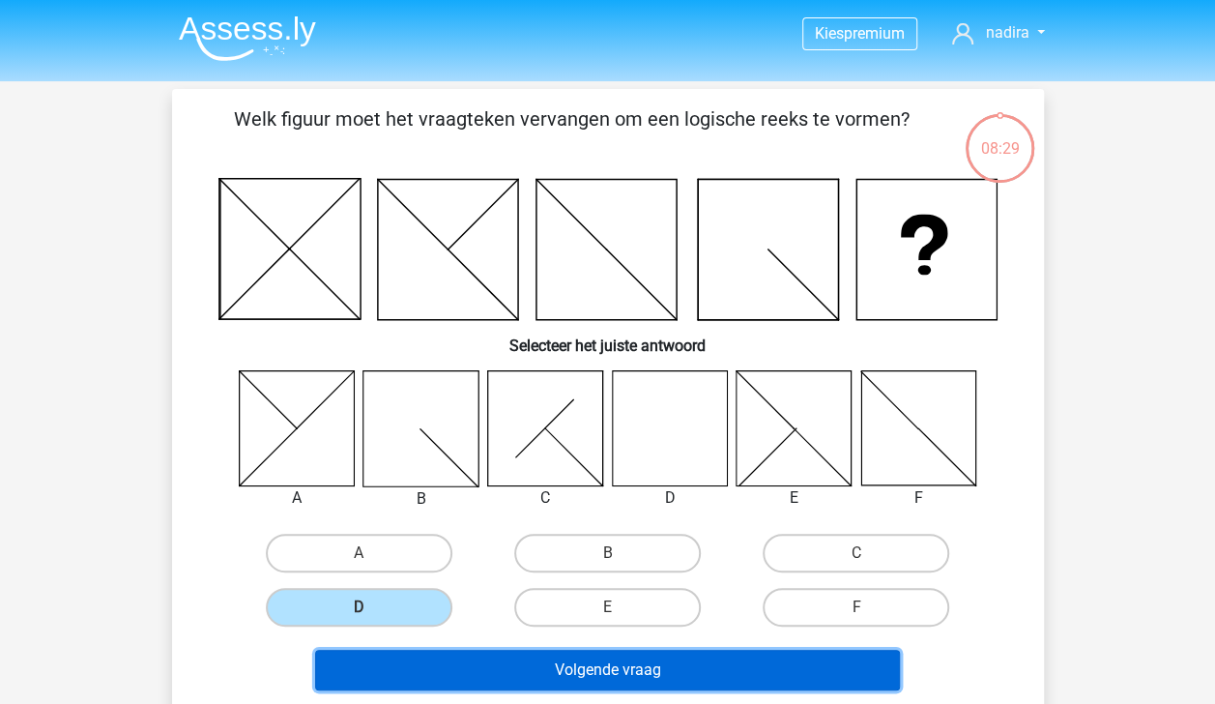
click at [518, 667] on button "Volgende vraag" at bounding box center [607, 670] width 585 height 41
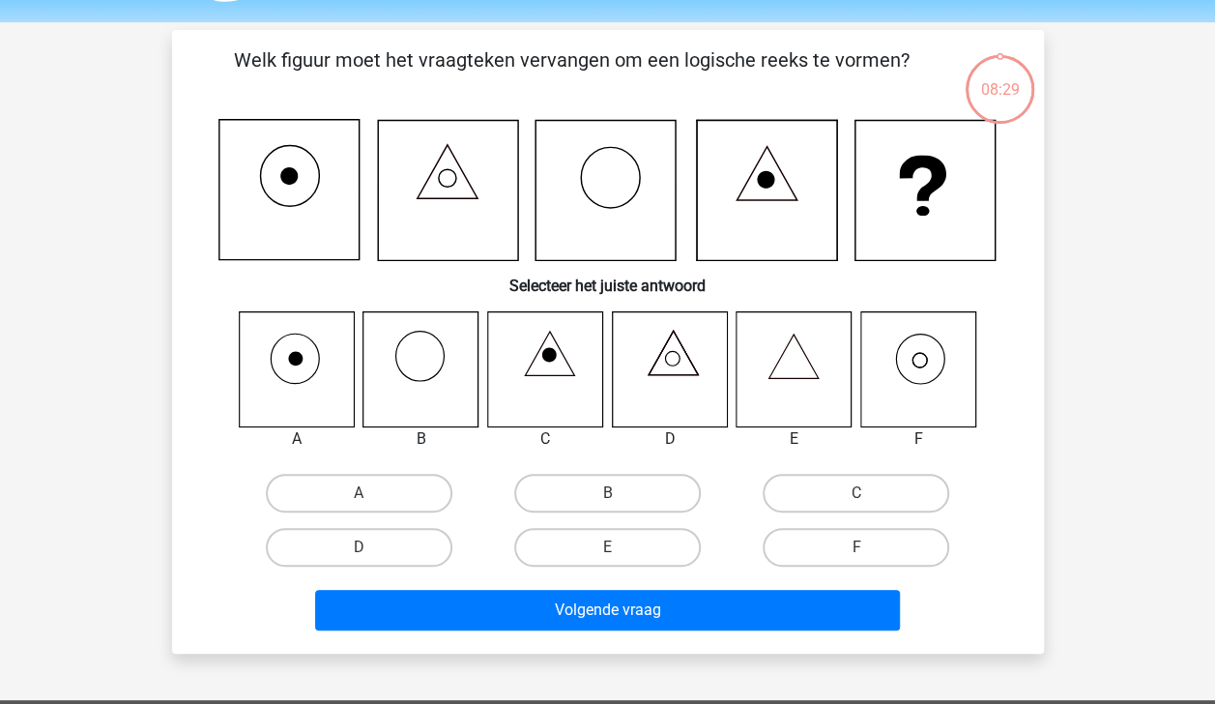
scroll to position [89, 0]
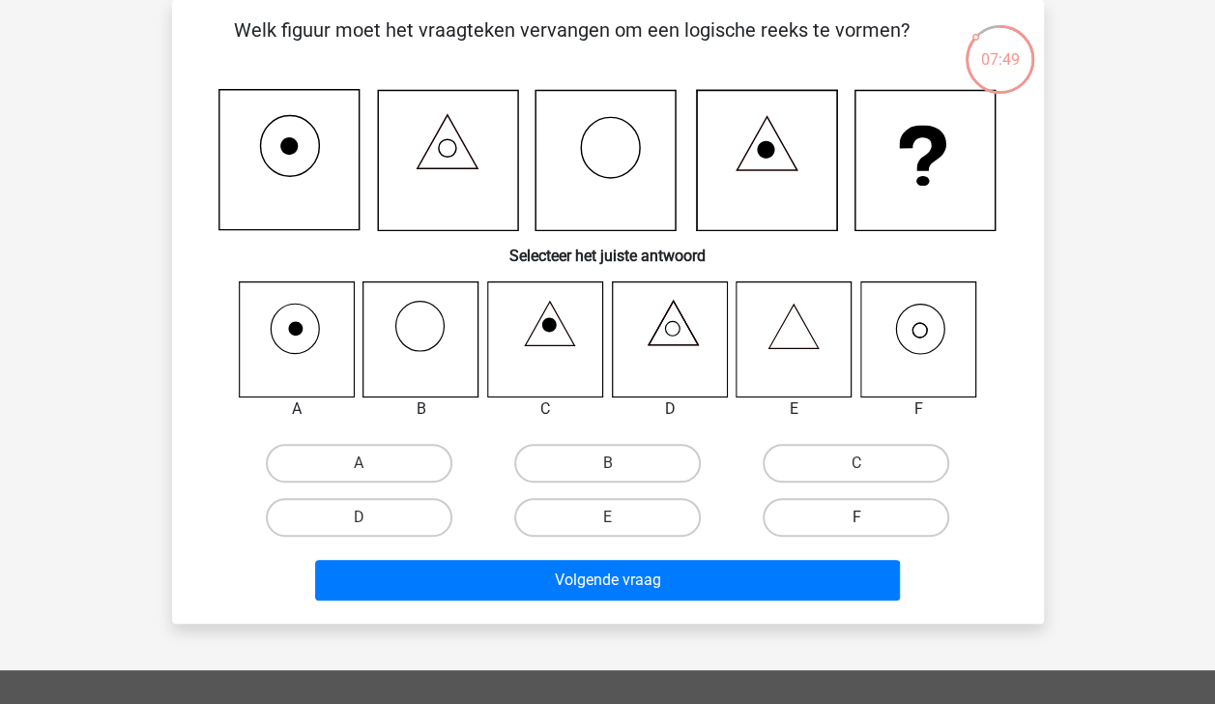
click at [816, 518] on label "F" at bounding box center [856, 517] width 187 height 39
click at [856, 518] on input "F" at bounding box center [862, 523] width 13 height 13
radio input "true"
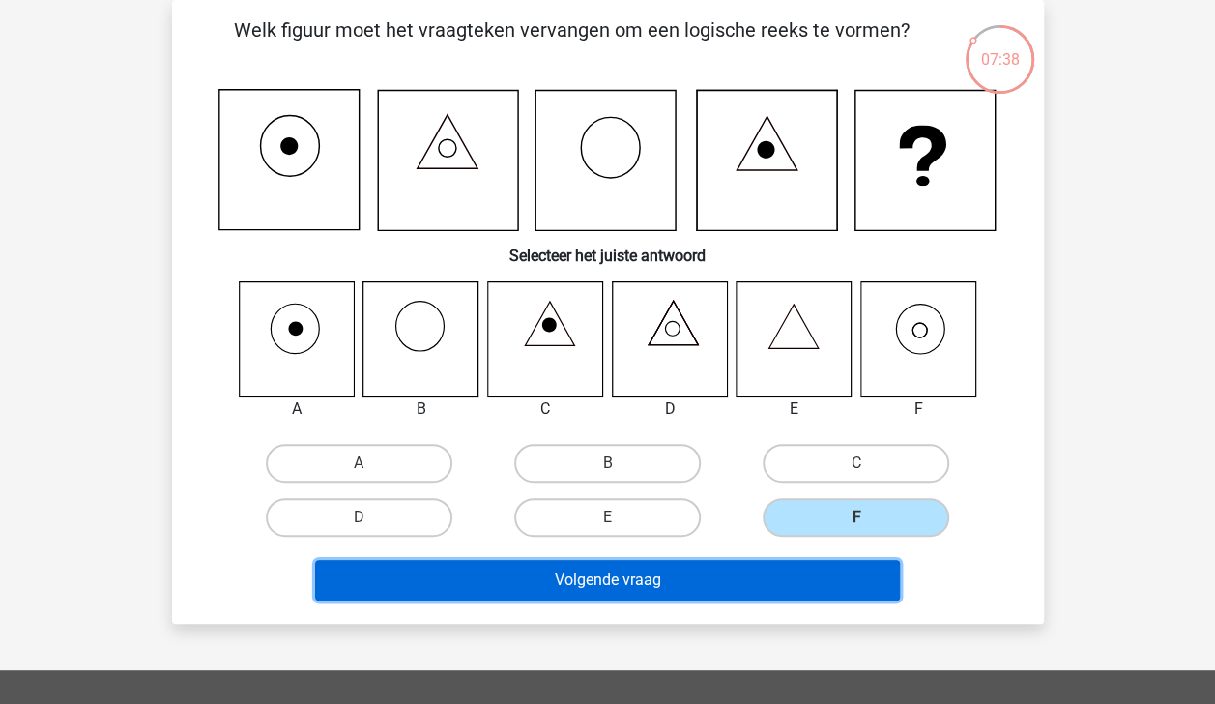
click at [799, 580] on button "Volgende vraag" at bounding box center [607, 580] width 585 height 41
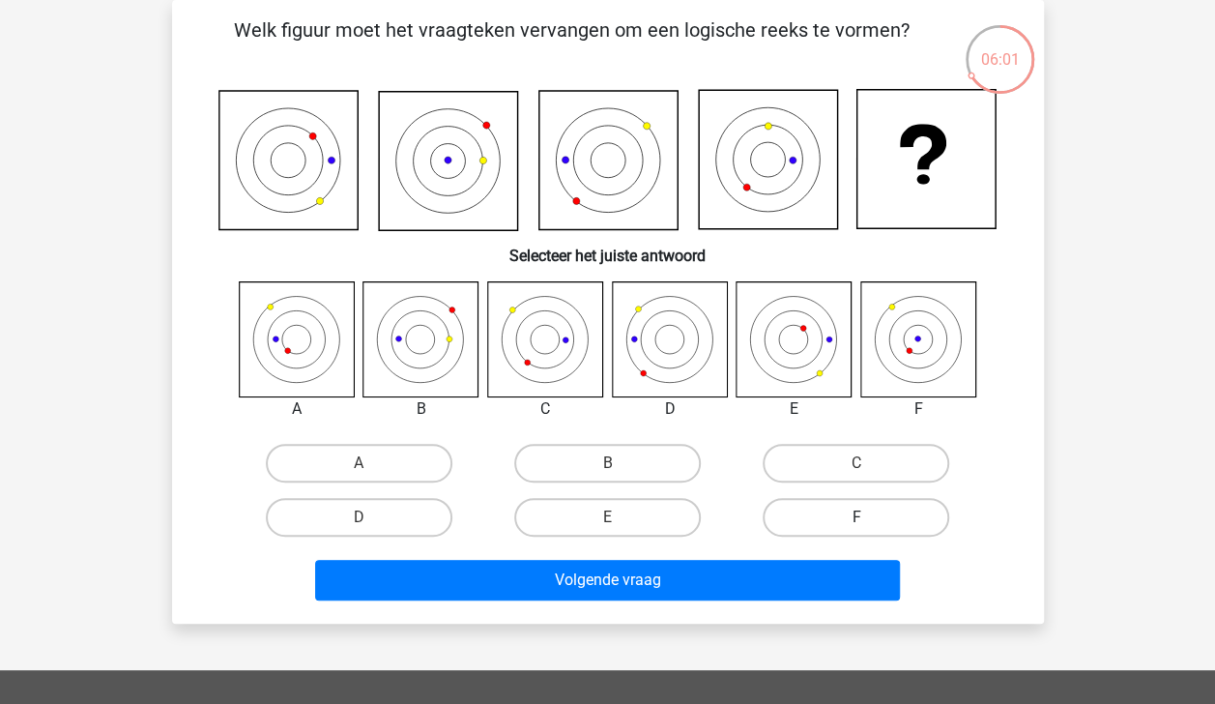
click at [819, 517] on label "F" at bounding box center [856, 517] width 187 height 39
click at [856, 517] on input "F" at bounding box center [862, 523] width 13 height 13
radio input "true"
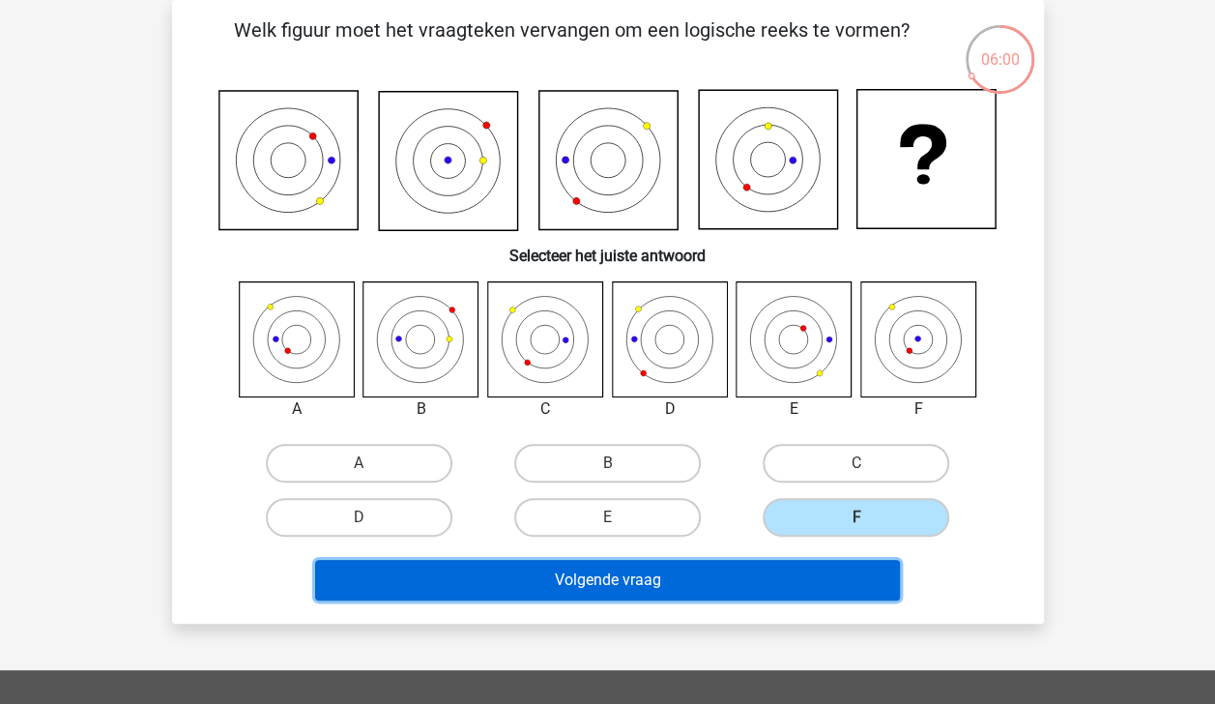
click at [825, 568] on button "Volgende vraag" at bounding box center [607, 580] width 585 height 41
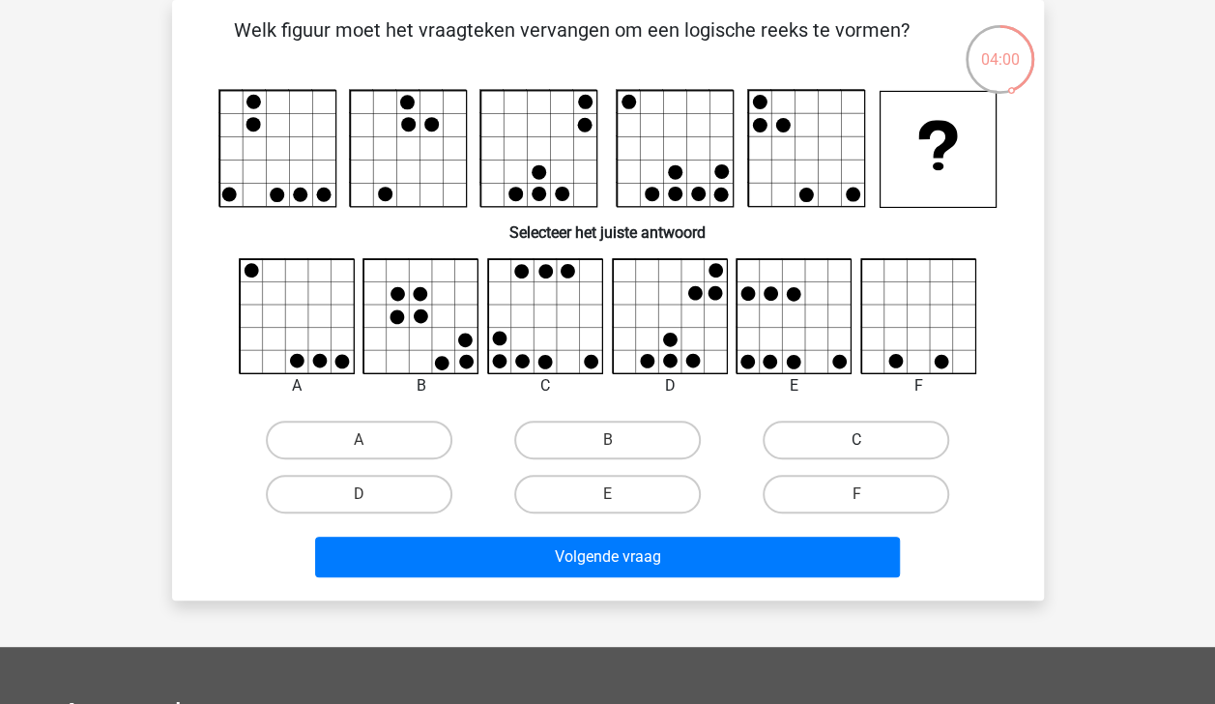
click at [796, 440] on label "C" at bounding box center [856, 439] width 187 height 39
click at [856, 440] on input "C" at bounding box center [862, 446] width 13 height 13
radio input "true"
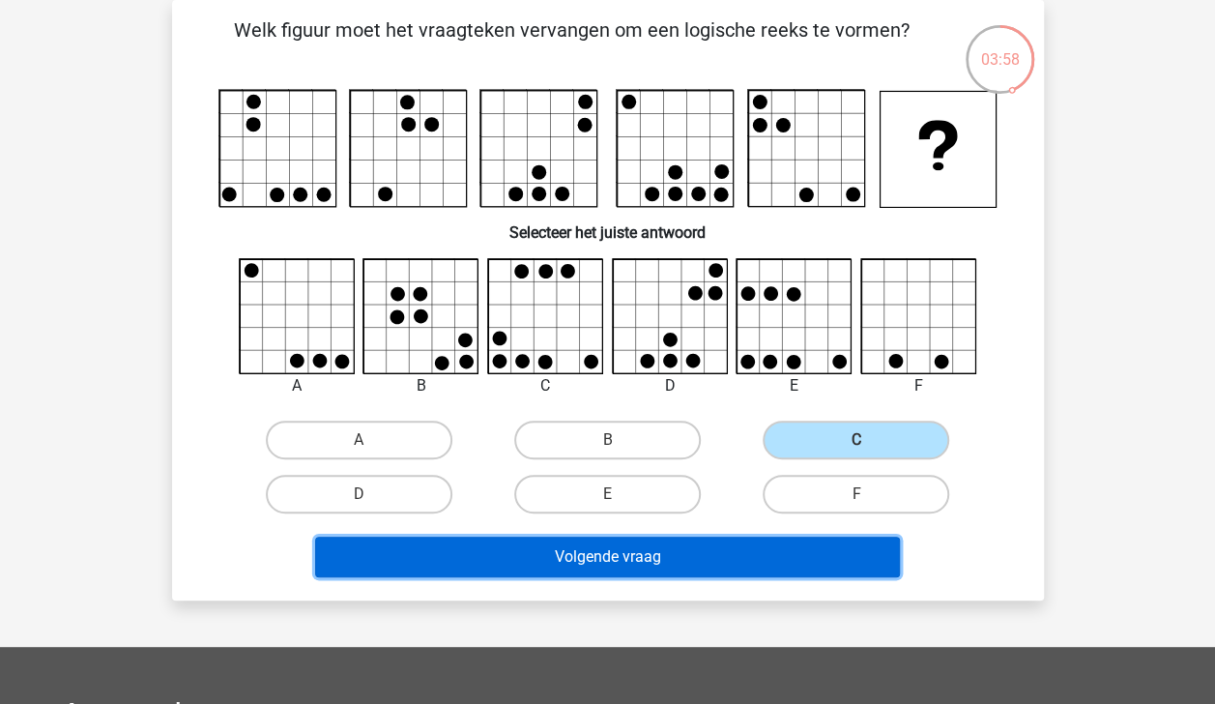
click at [798, 547] on button "Volgende vraag" at bounding box center [607, 556] width 585 height 41
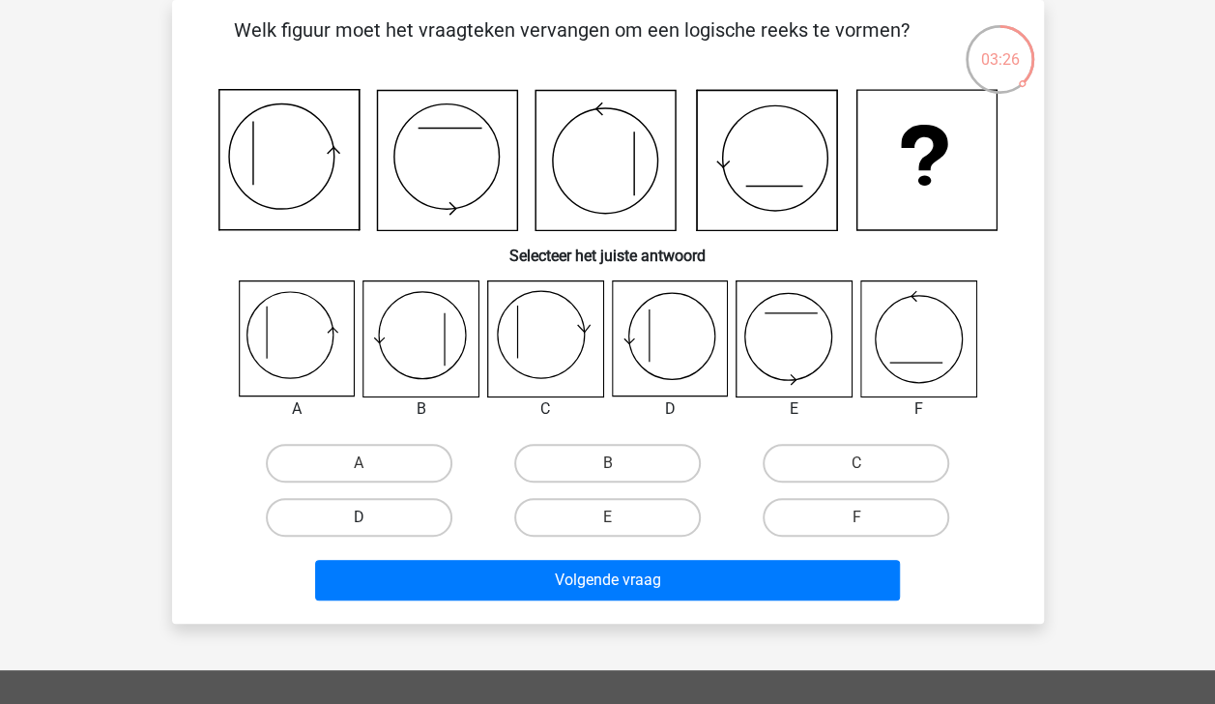
click at [425, 522] on label "D" at bounding box center [359, 517] width 187 height 39
click at [371, 522] on input "D" at bounding box center [365, 523] width 13 height 13
radio input "true"
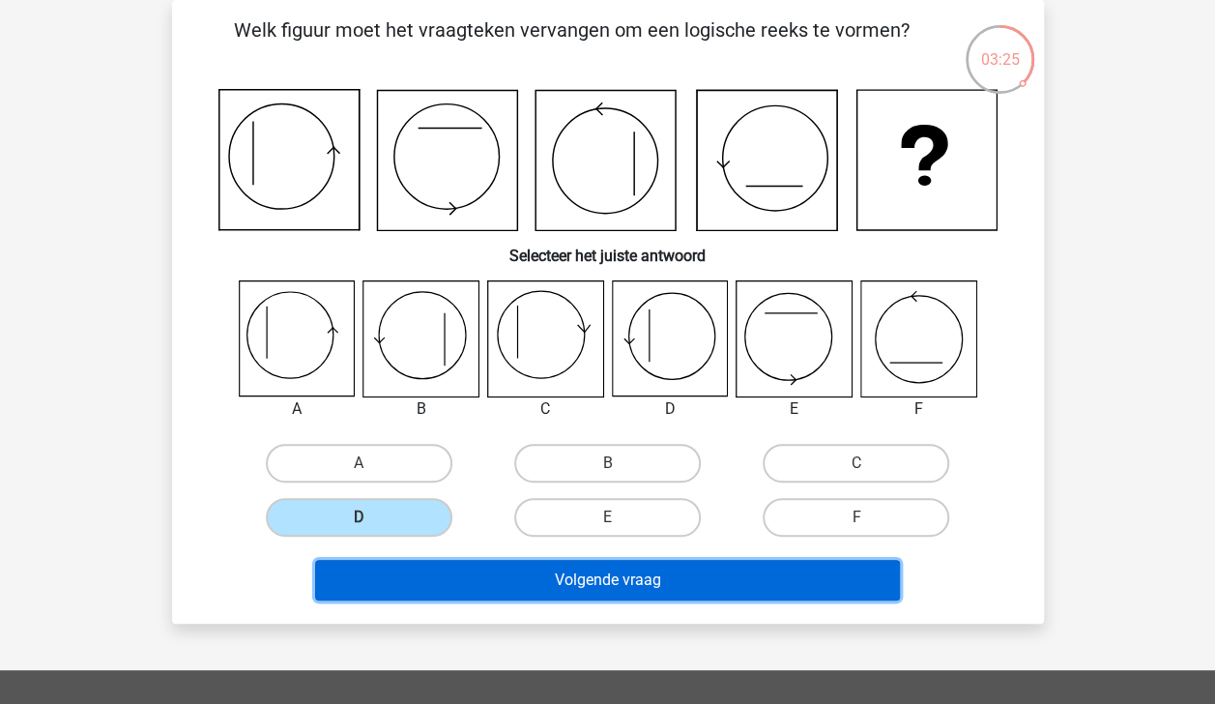
click at [505, 570] on button "Volgende vraag" at bounding box center [607, 580] width 585 height 41
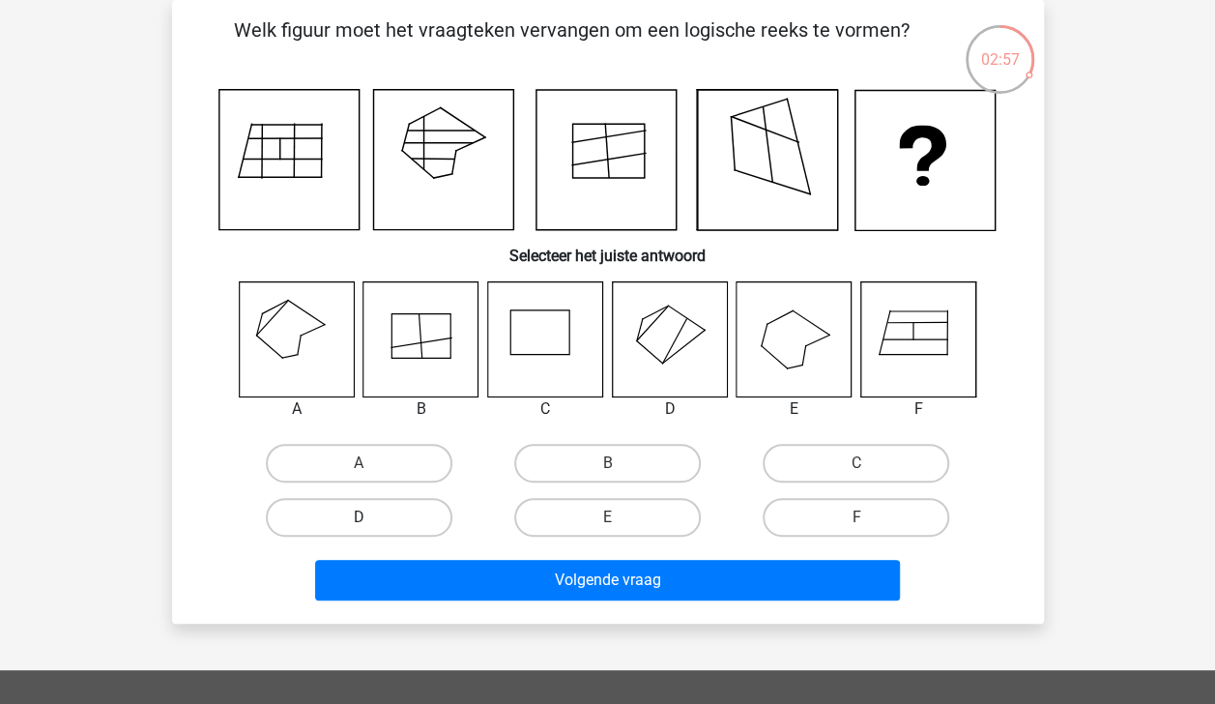
click at [429, 510] on label "D" at bounding box center [359, 517] width 187 height 39
click at [371, 517] on input "D" at bounding box center [365, 523] width 13 height 13
radio input "true"
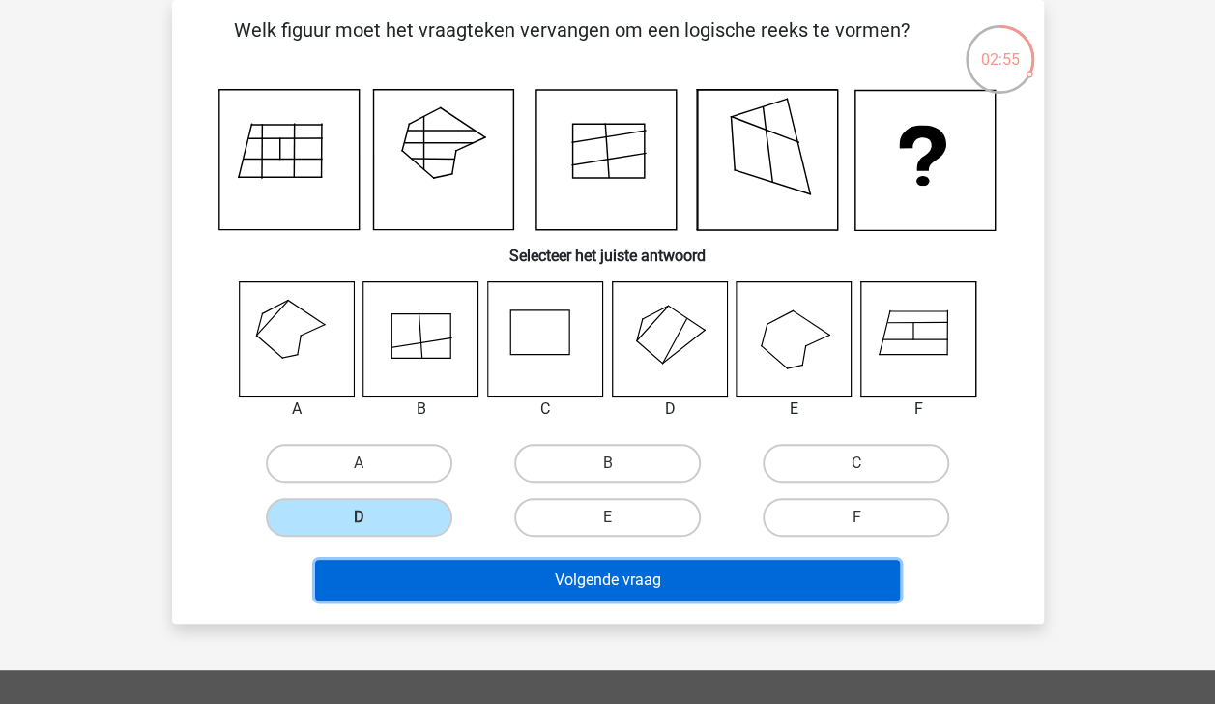
click at [544, 582] on button "Volgende vraag" at bounding box center [607, 580] width 585 height 41
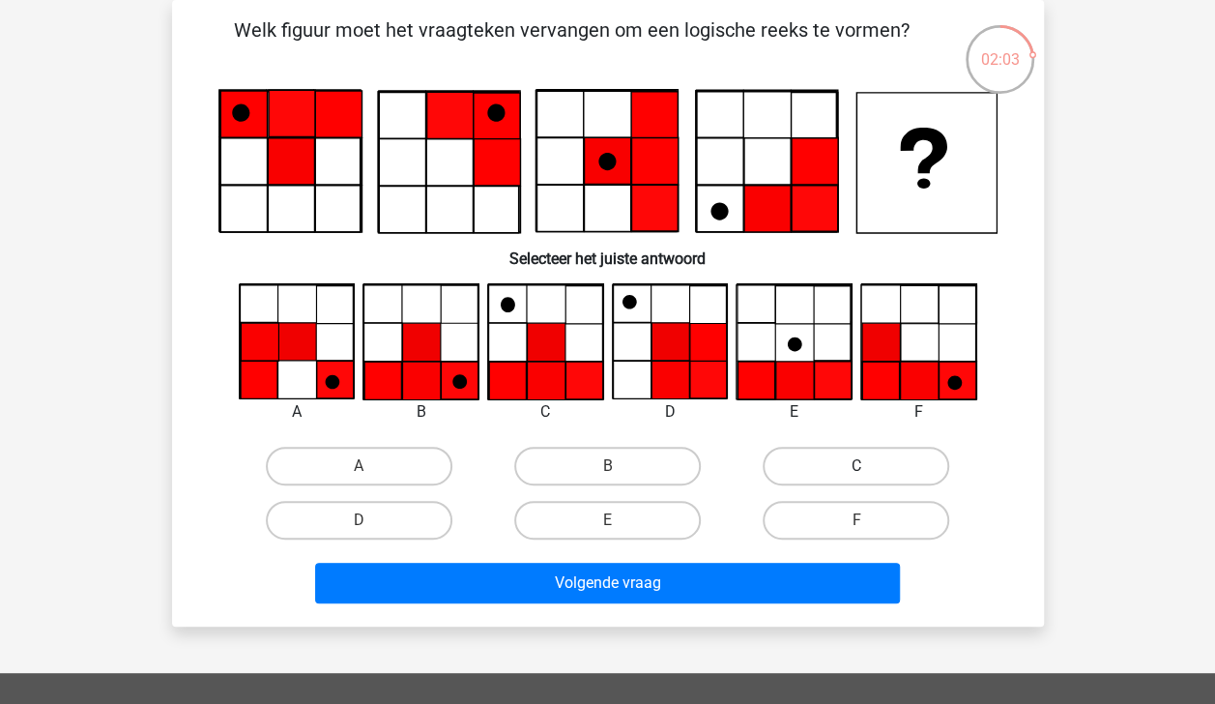
click at [802, 460] on label "C" at bounding box center [856, 466] width 187 height 39
click at [856, 466] on input "C" at bounding box center [862, 472] width 13 height 13
radio input "true"
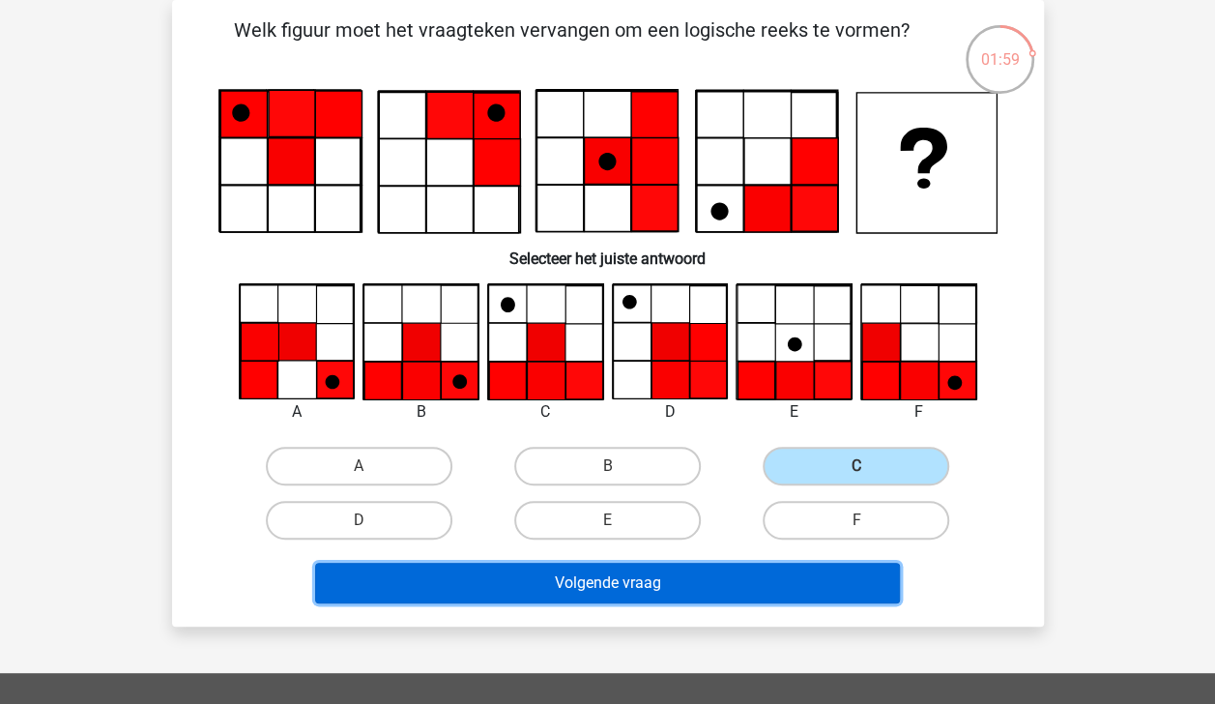
click at [703, 584] on button "Volgende vraag" at bounding box center [607, 583] width 585 height 41
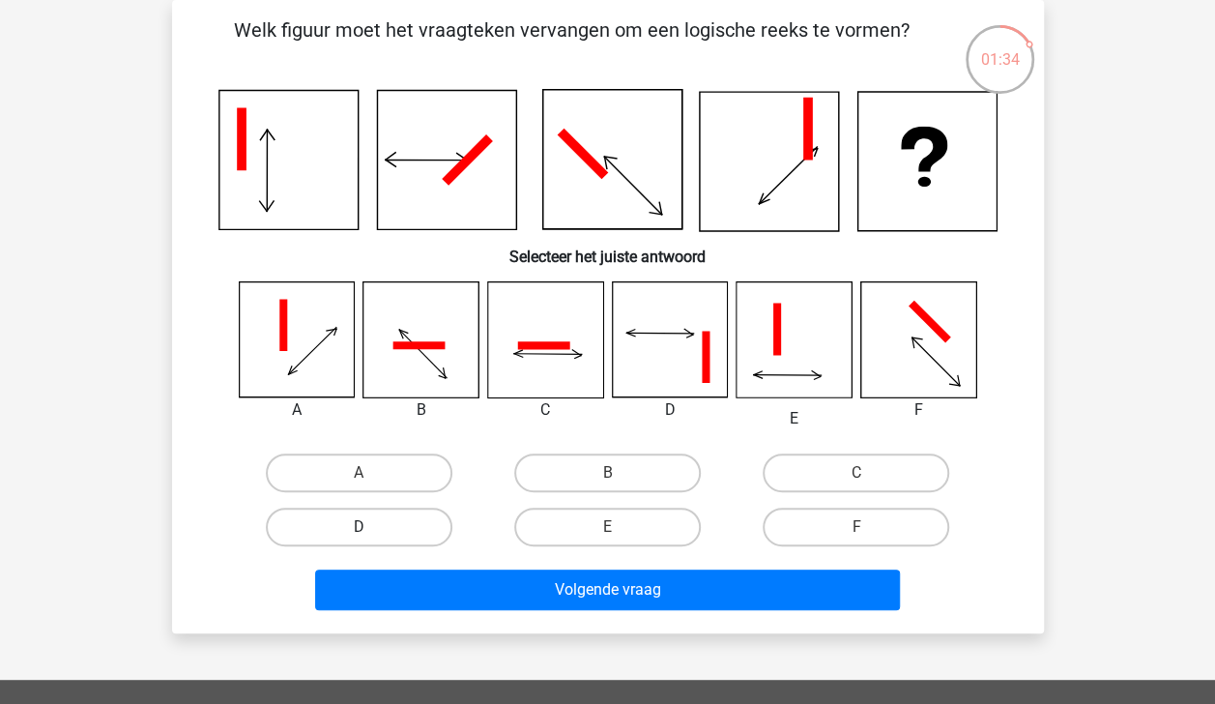
click at [416, 522] on label "D" at bounding box center [359, 526] width 187 height 39
click at [371, 527] on input "D" at bounding box center [365, 533] width 13 height 13
radio input "true"
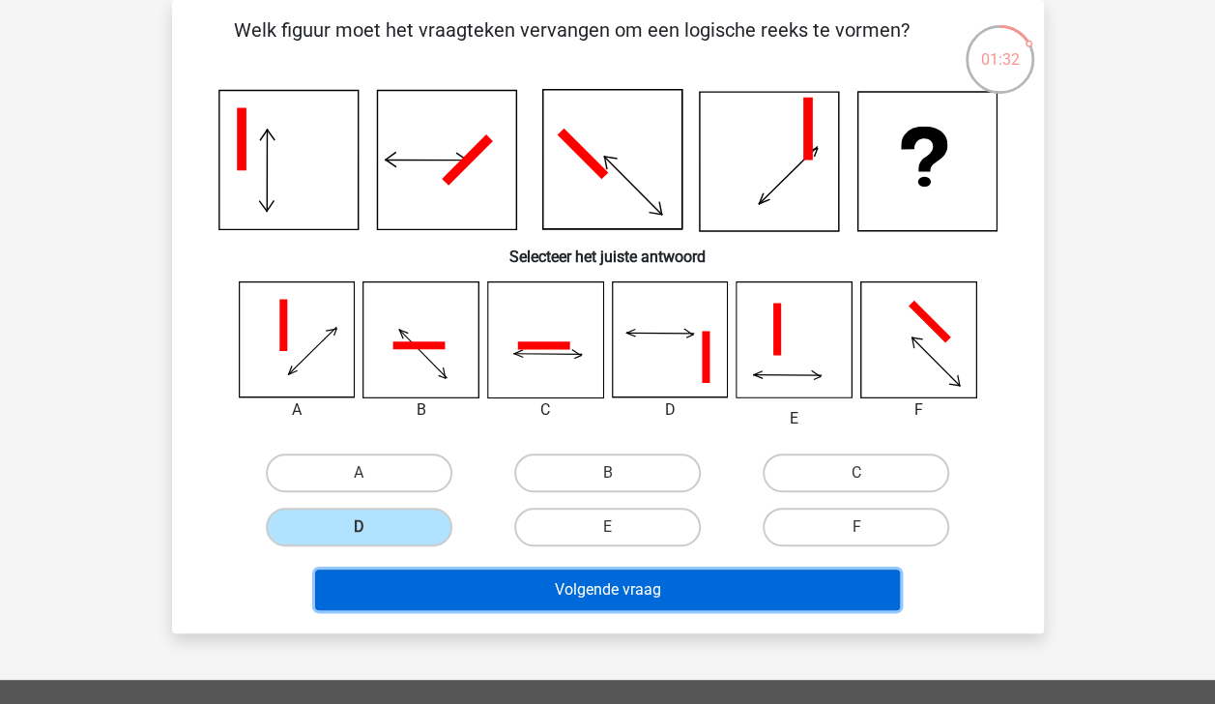
click at [518, 580] on button "Volgende vraag" at bounding box center [607, 589] width 585 height 41
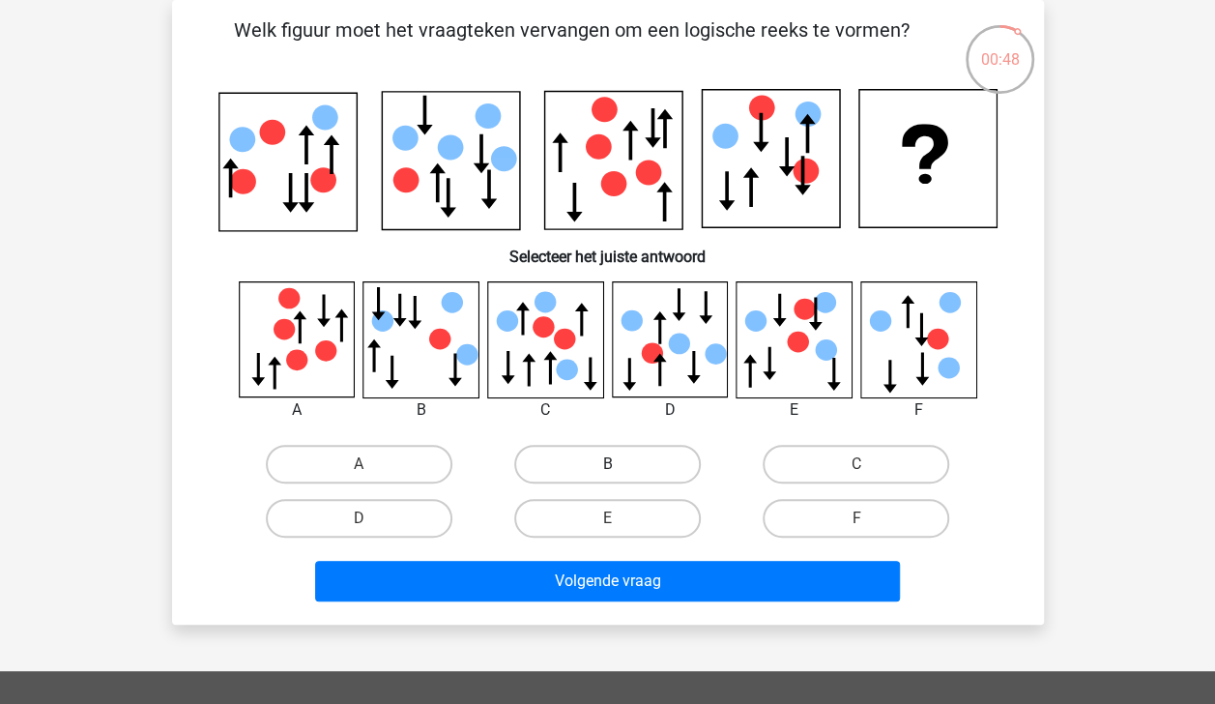
click at [571, 463] on label "B" at bounding box center [607, 464] width 187 height 39
click at [607, 464] on input "B" at bounding box center [613, 470] width 13 height 13
radio input "true"
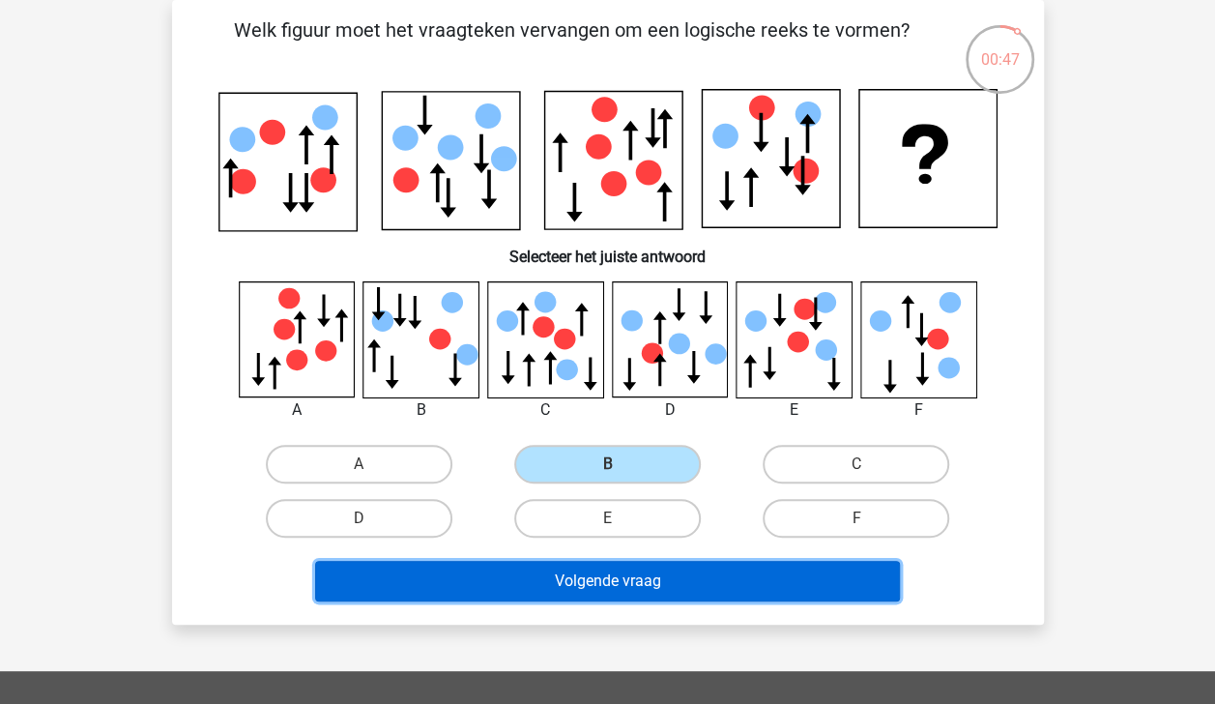
click at [600, 576] on button "Volgende vraag" at bounding box center [607, 581] width 585 height 41
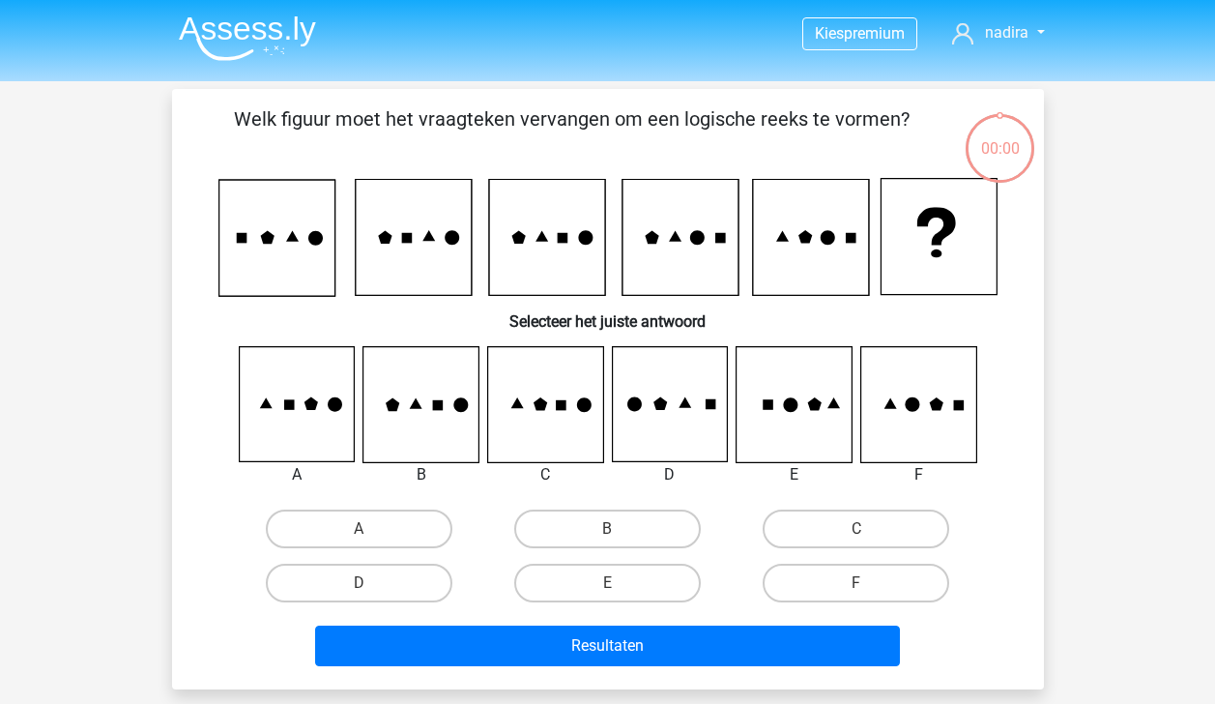
scroll to position [89, 0]
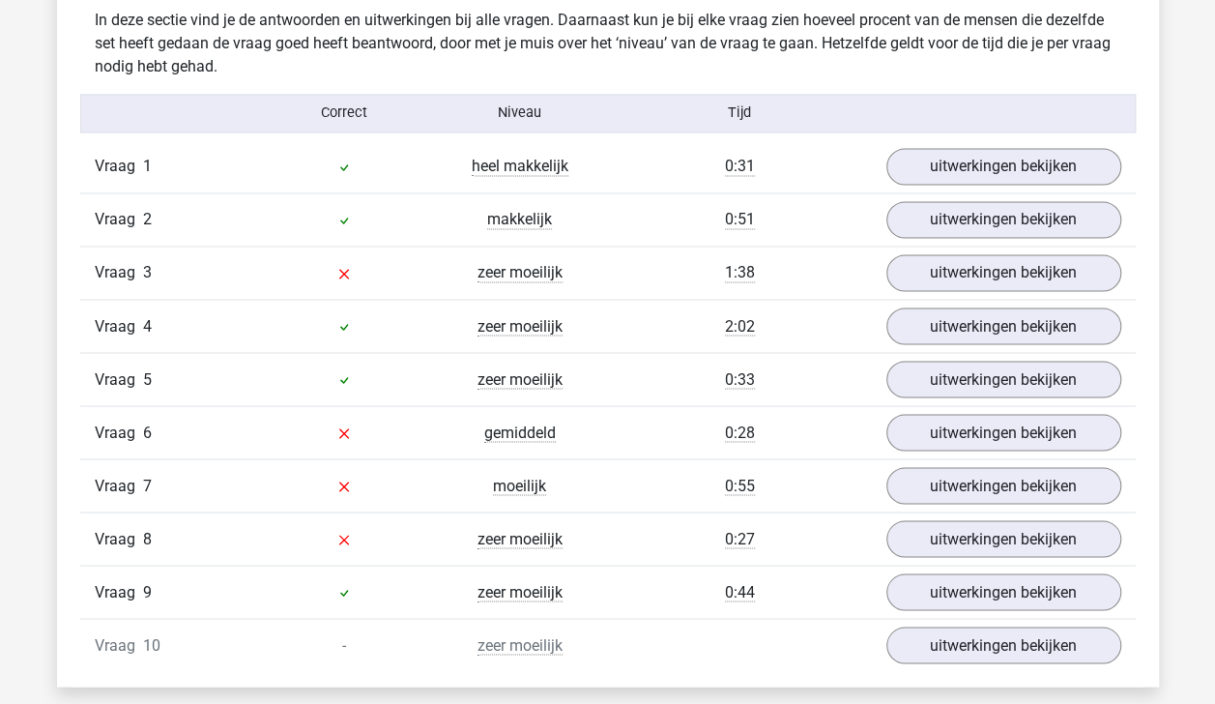
scroll to position [1531, 0]
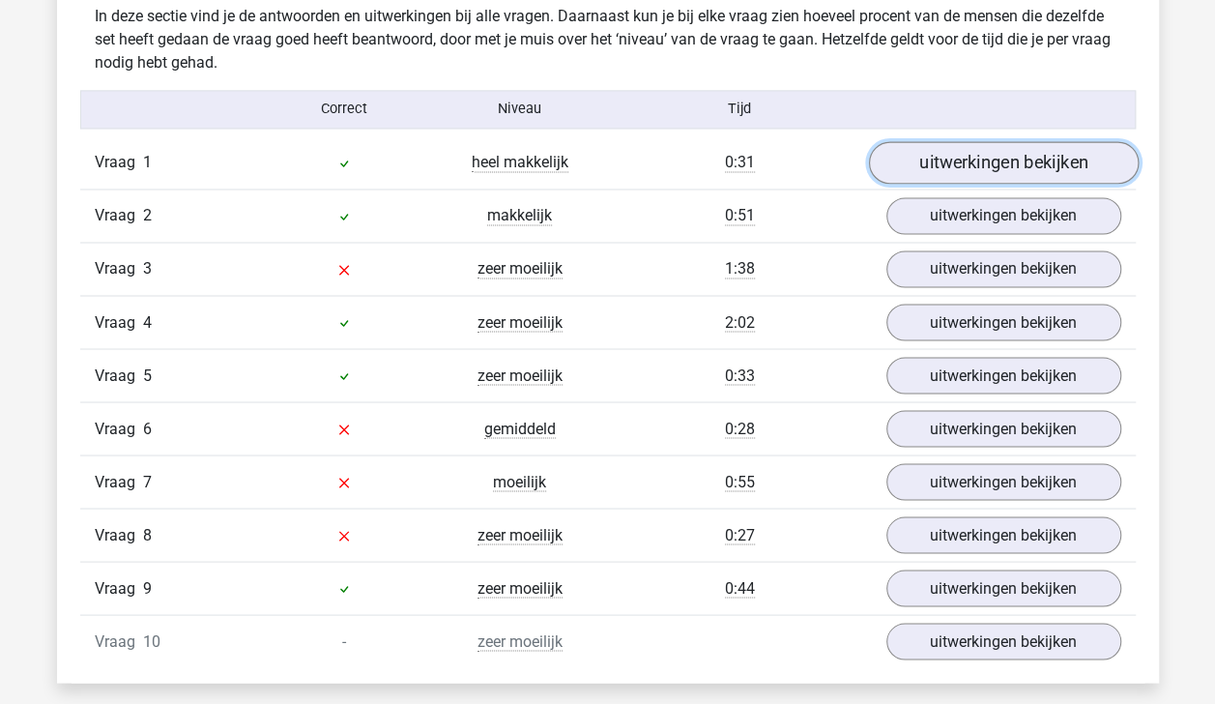
click at [1050, 155] on link "uitwerkingen bekijken" at bounding box center [1003, 162] width 270 height 43
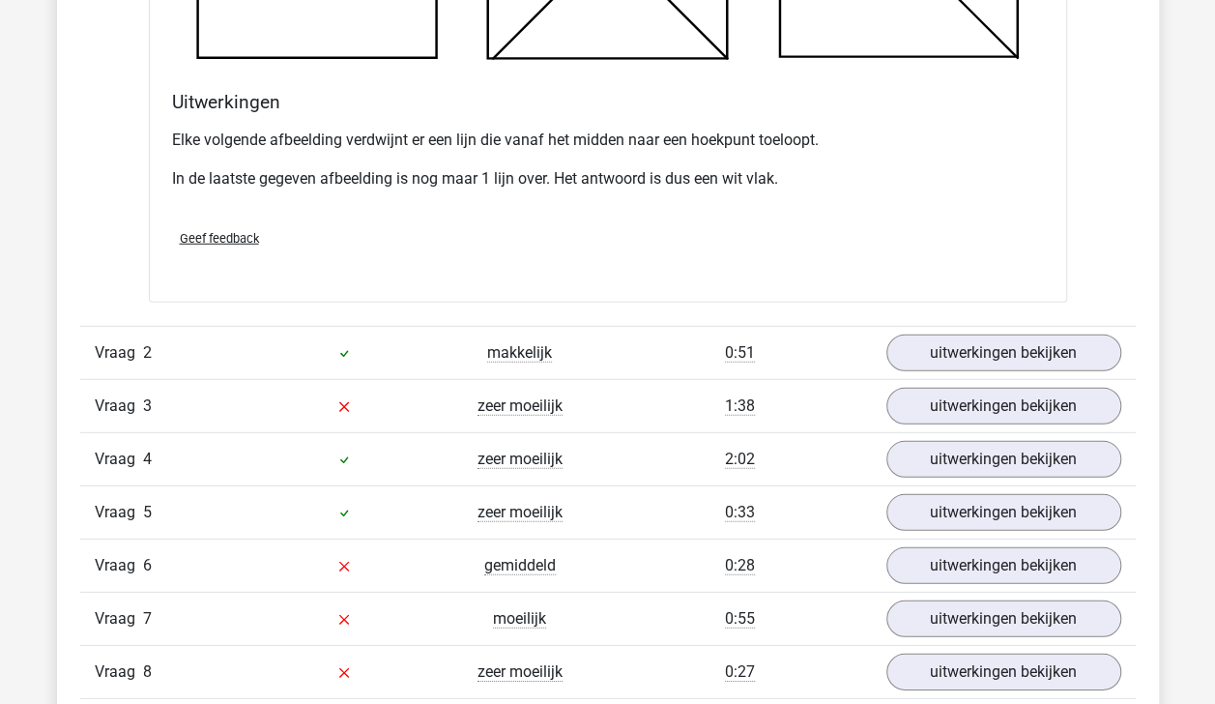
scroll to position [2531, 0]
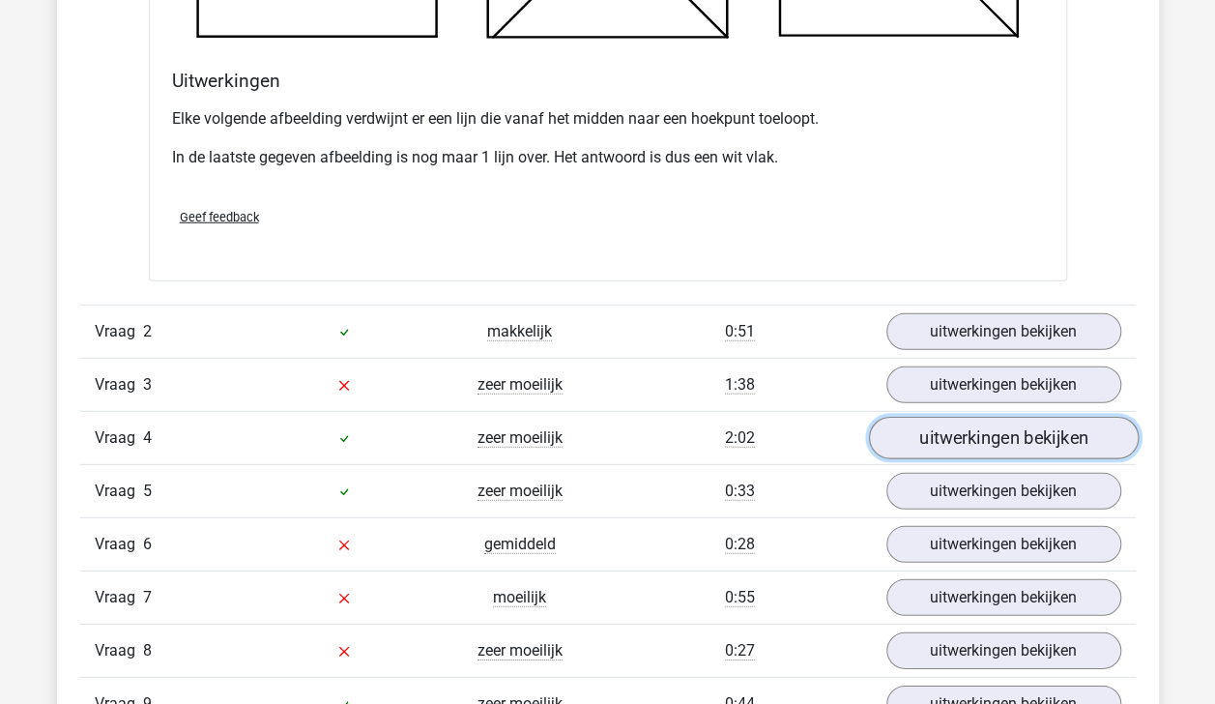
click at [1046, 425] on link "uitwerkingen bekijken" at bounding box center [1003, 438] width 270 height 43
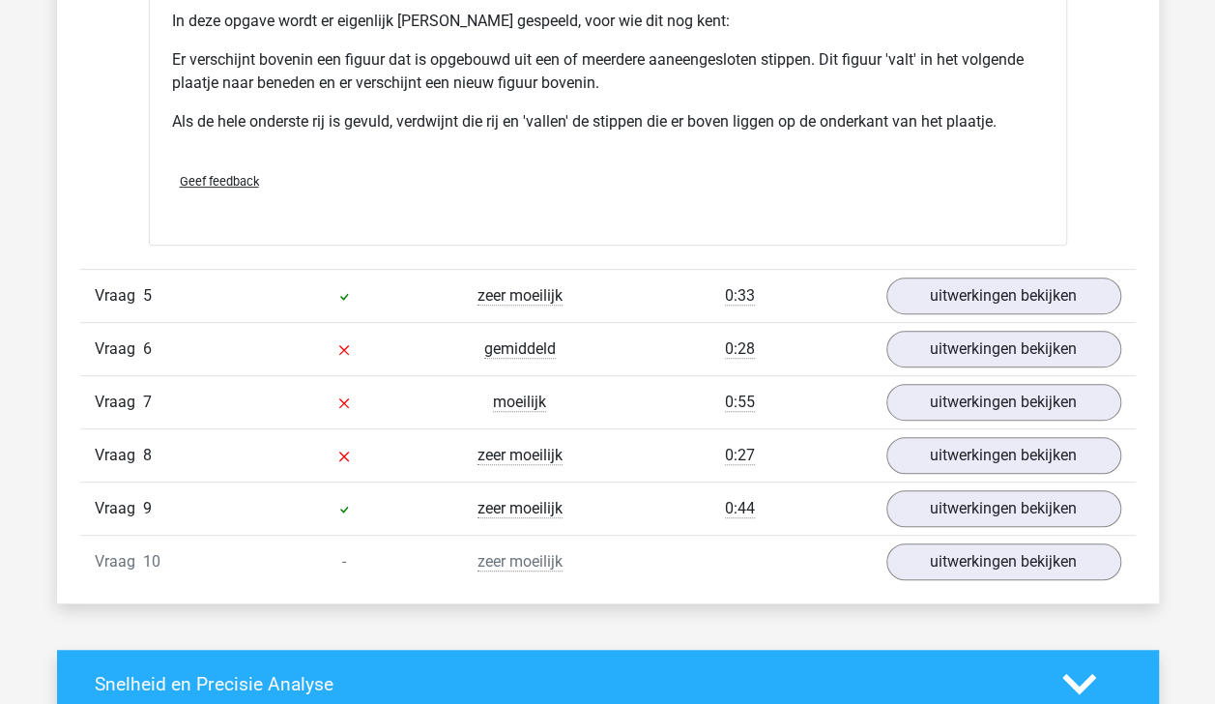
scroll to position [3885, 0]
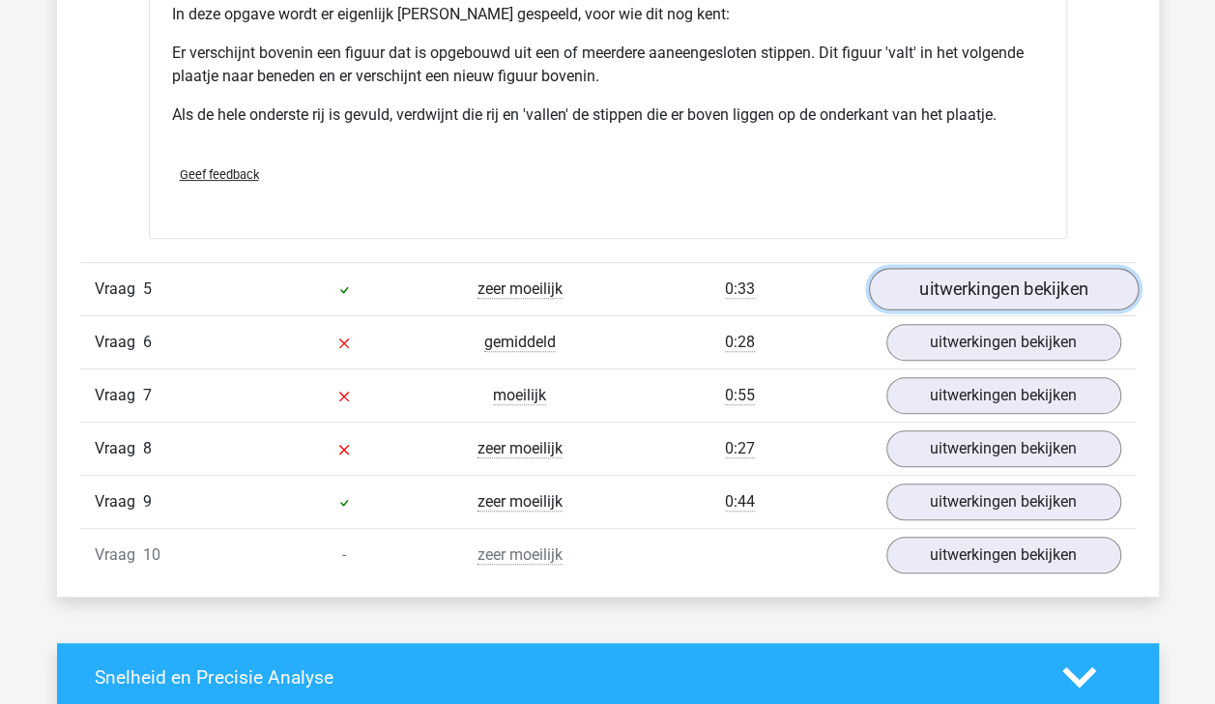
click at [1025, 284] on link "uitwerkingen bekijken" at bounding box center [1003, 289] width 270 height 43
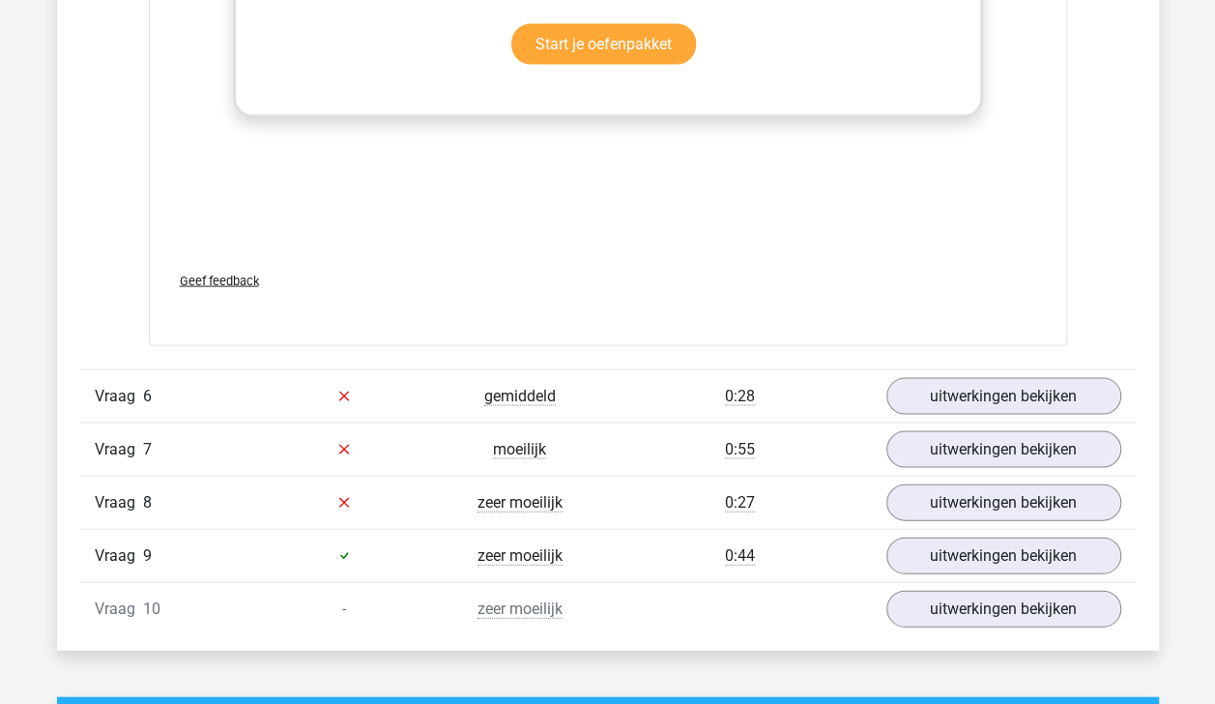
scroll to position [5458, 0]
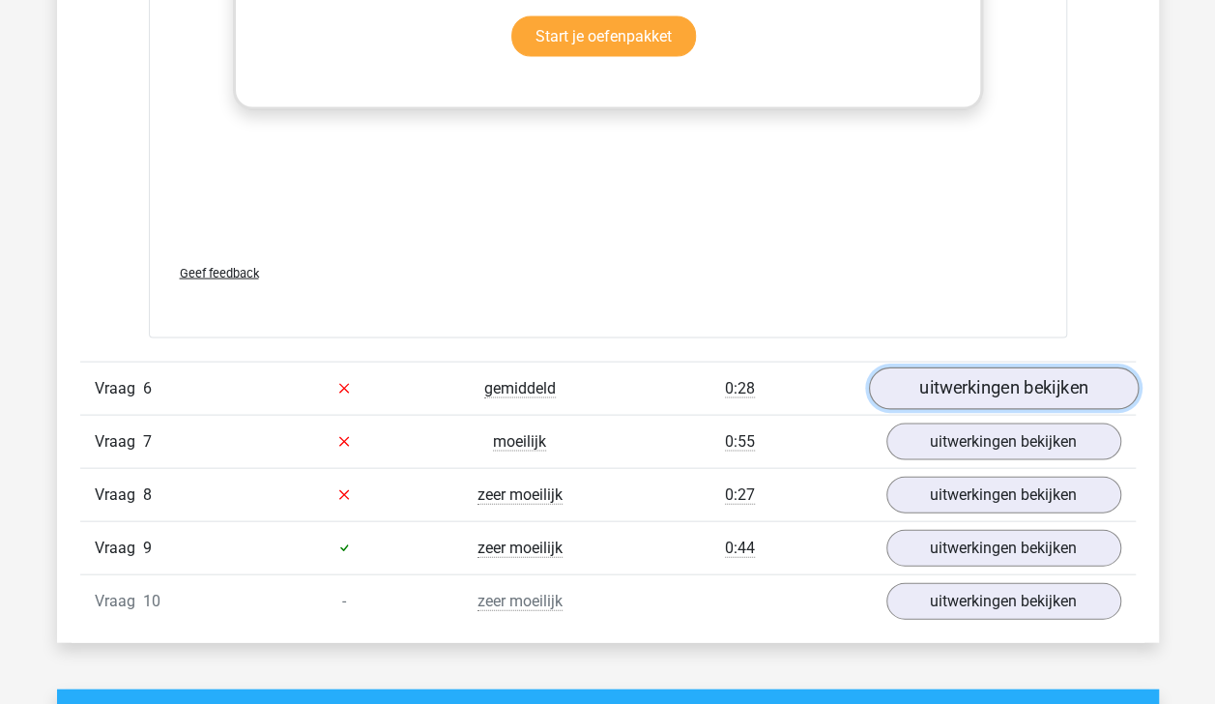
click at [1034, 379] on link "uitwerkingen bekijken" at bounding box center [1003, 387] width 270 height 43
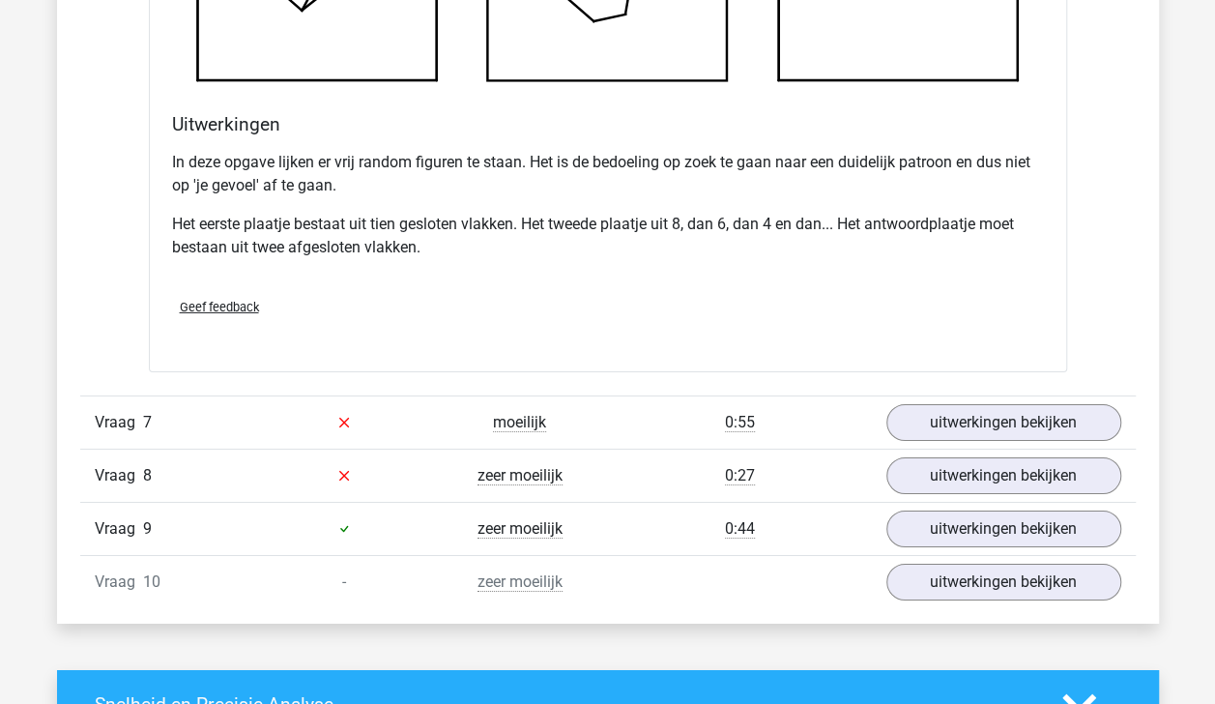
scroll to position [6720, 0]
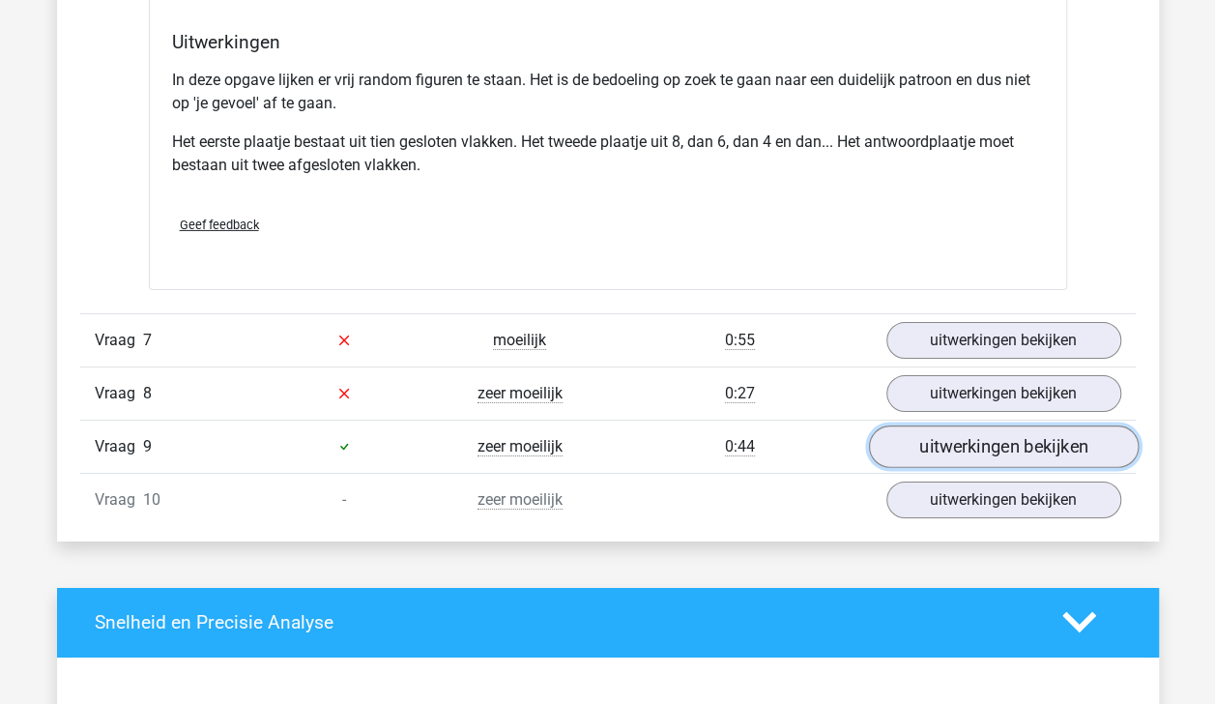
click at [1030, 441] on link "uitwerkingen bekijken" at bounding box center [1003, 446] width 270 height 43
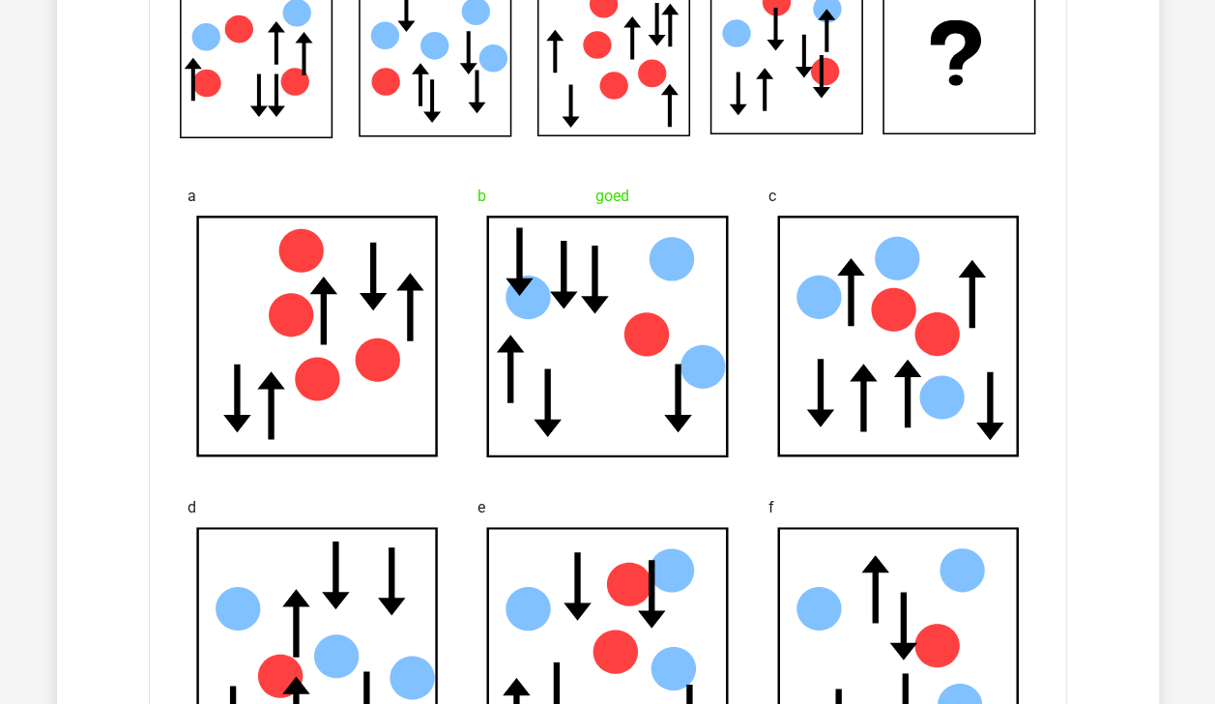
scroll to position [7295, 0]
